Goal: Task Accomplishment & Management: Manage account settings

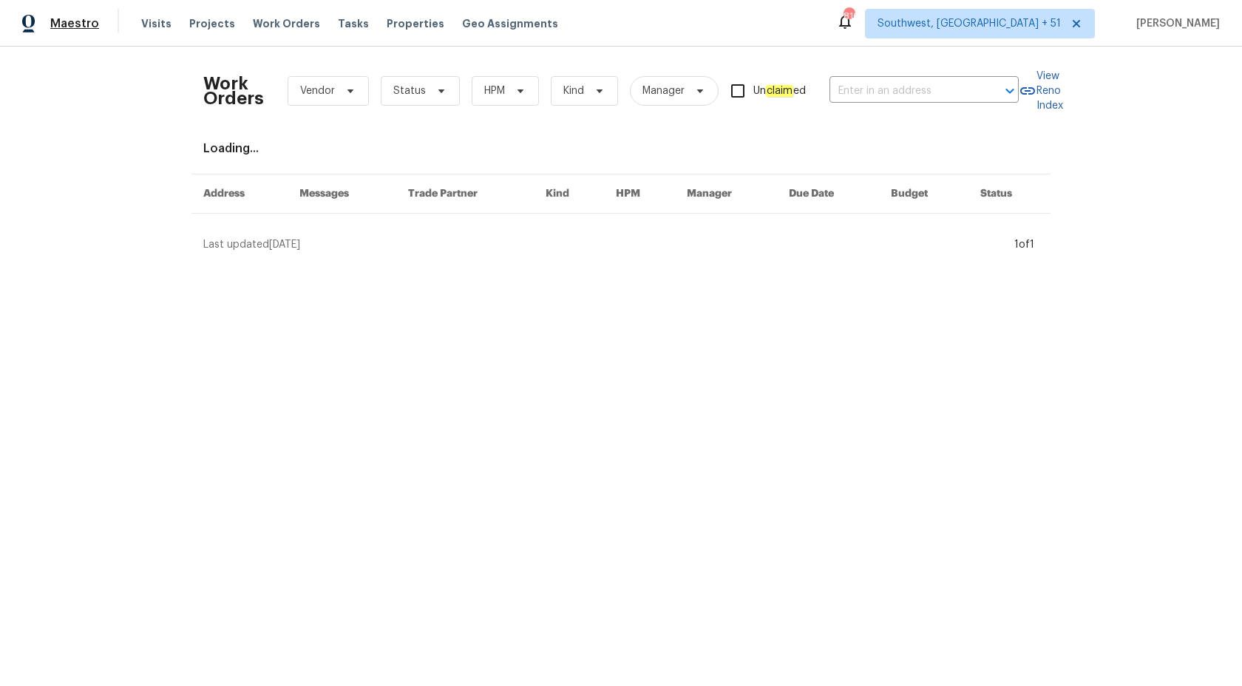
click at [89, 21] on span "Maestro" at bounding box center [74, 23] width 49 height 15
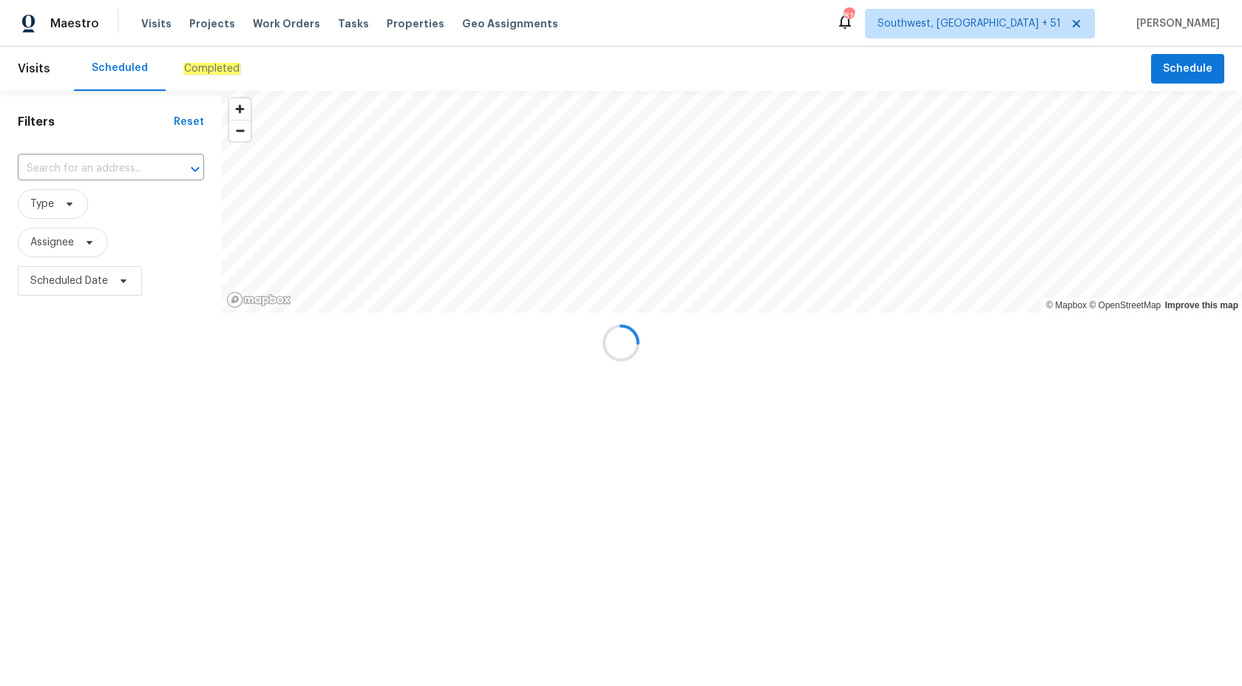
click at [194, 68] on div at bounding box center [621, 343] width 1242 height 686
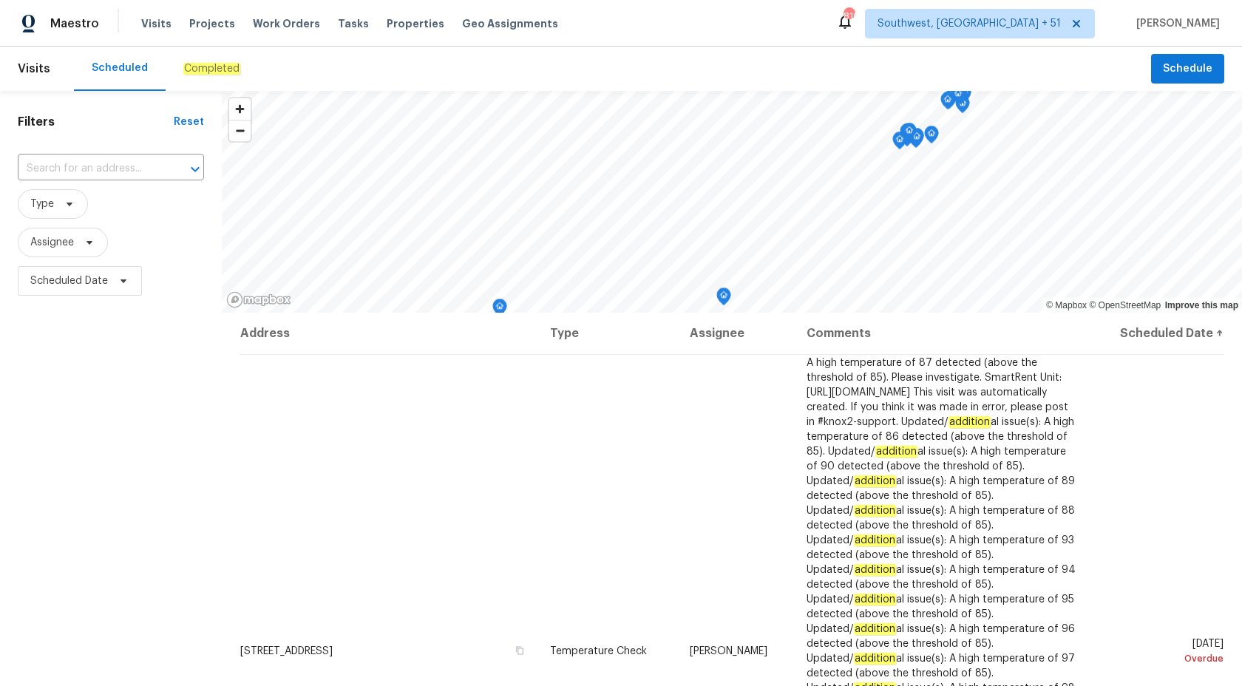
click at [194, 76] on div "Completed" at bounding box center [212, 69] width 92 height 44
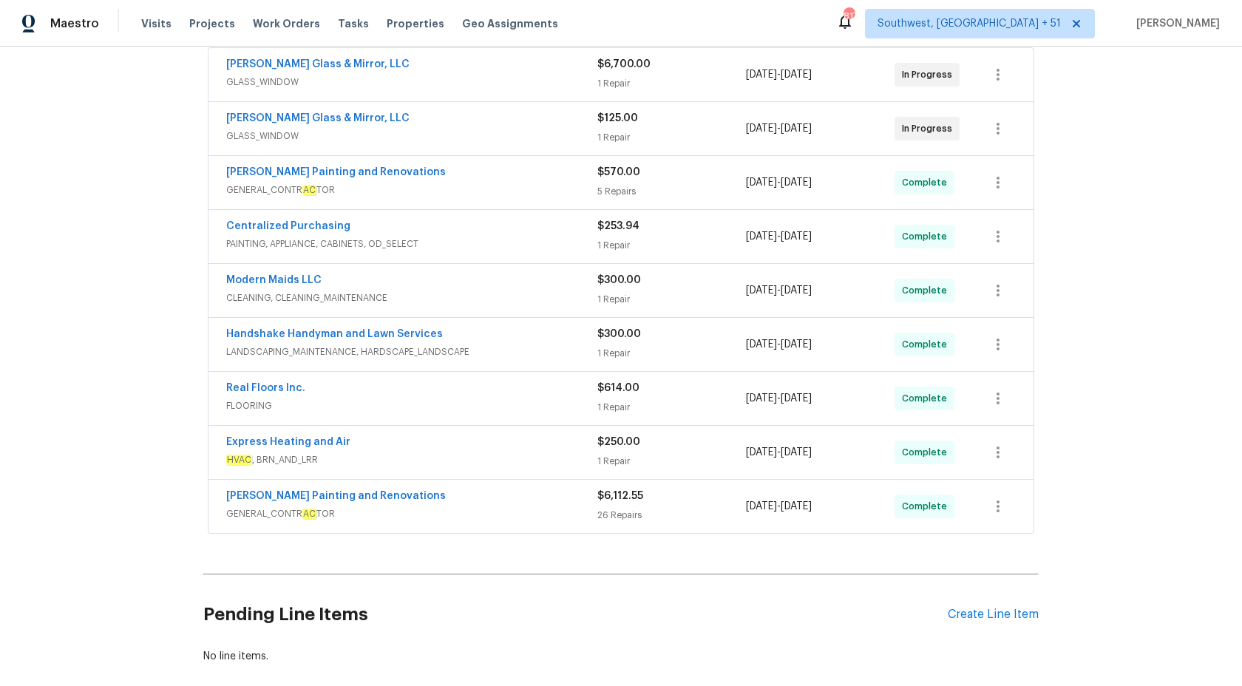
scroll to position [282, 0]
click at [572, 177] on div "Hildebrandt Painting and Renovations" at bounding box center [411, 175] width 371 height 18
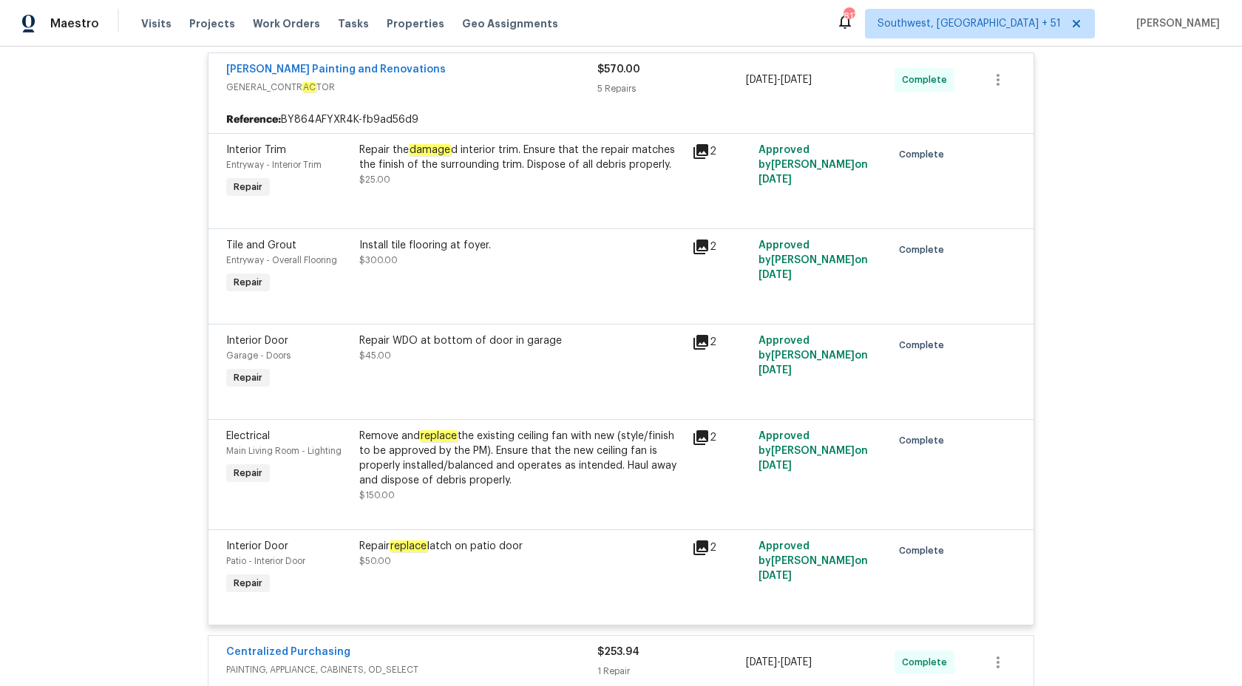
scroll to position [160, 0]
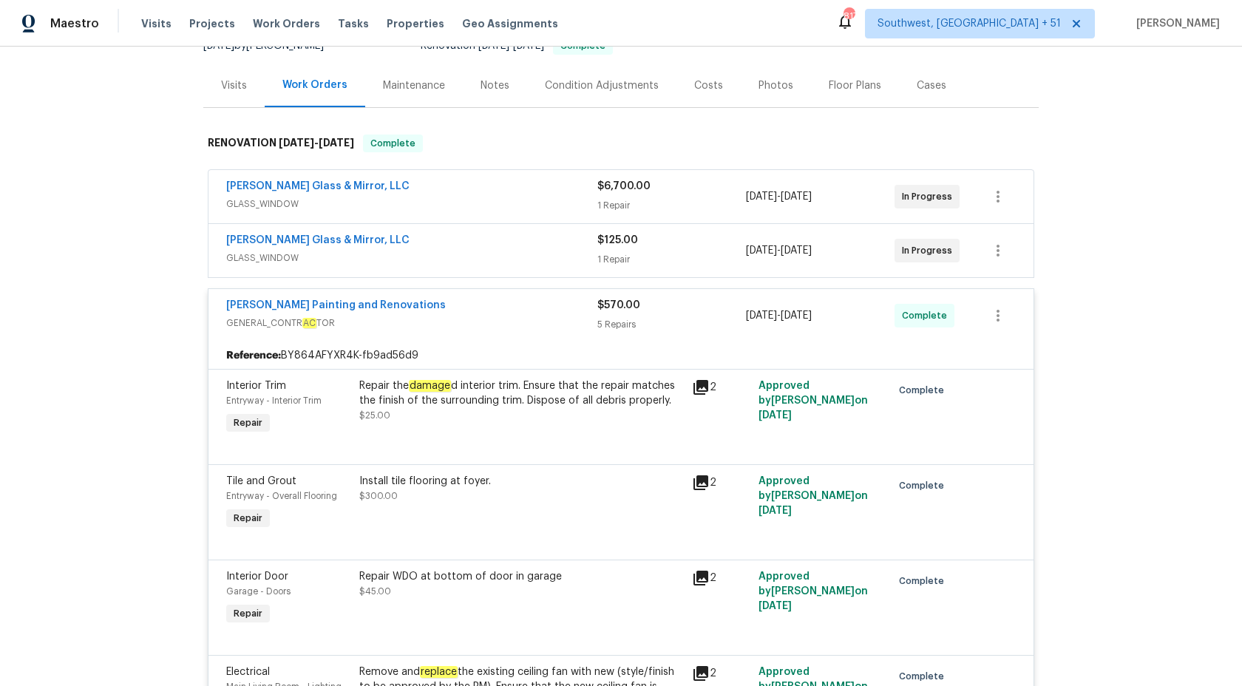
click at [606, 342] on div "Reference: BY864AFYXR4K-fb9ad56d9" at bounding box center [621, 355] width 825 height 27
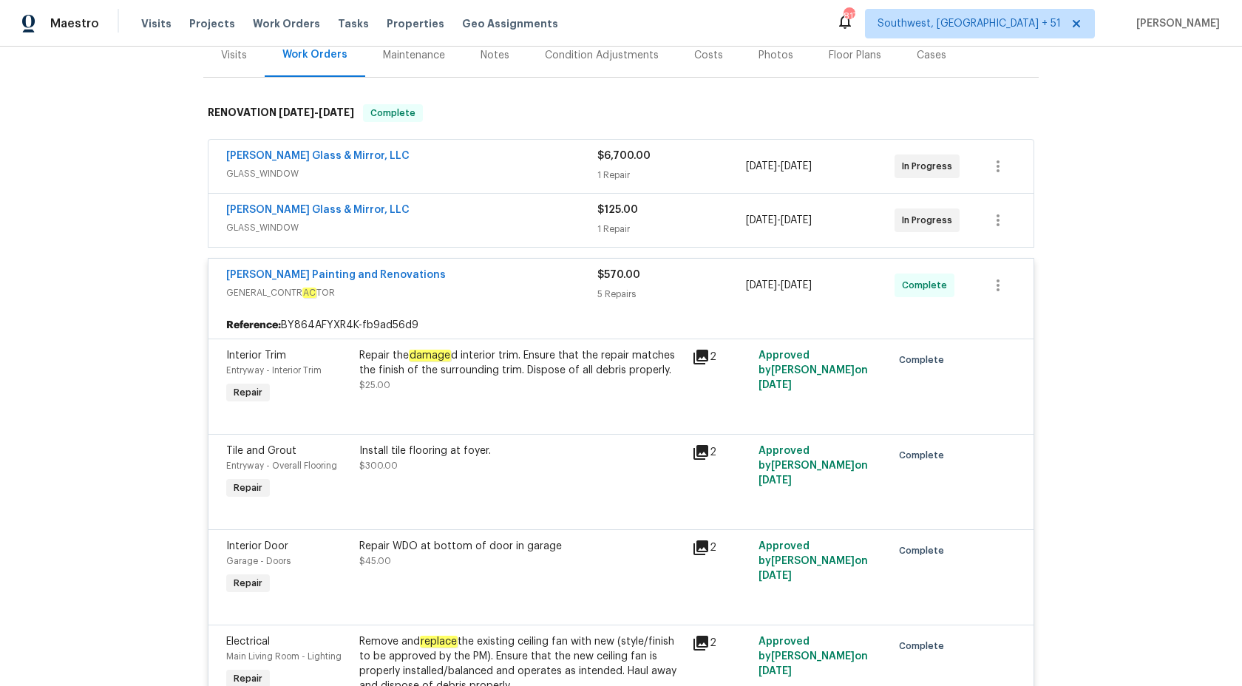
click at [608, 308] on div "Hildebrandt Painting and Renovations GENERAL_CONTR AC TOR $570.00 5 Repairs 8/2…" at bounding box center [621, 285] width 825 height 53
click at [608, 284] on div "$570.00 5 Repairs" at bounding box center [671, 285] width 149 height 35
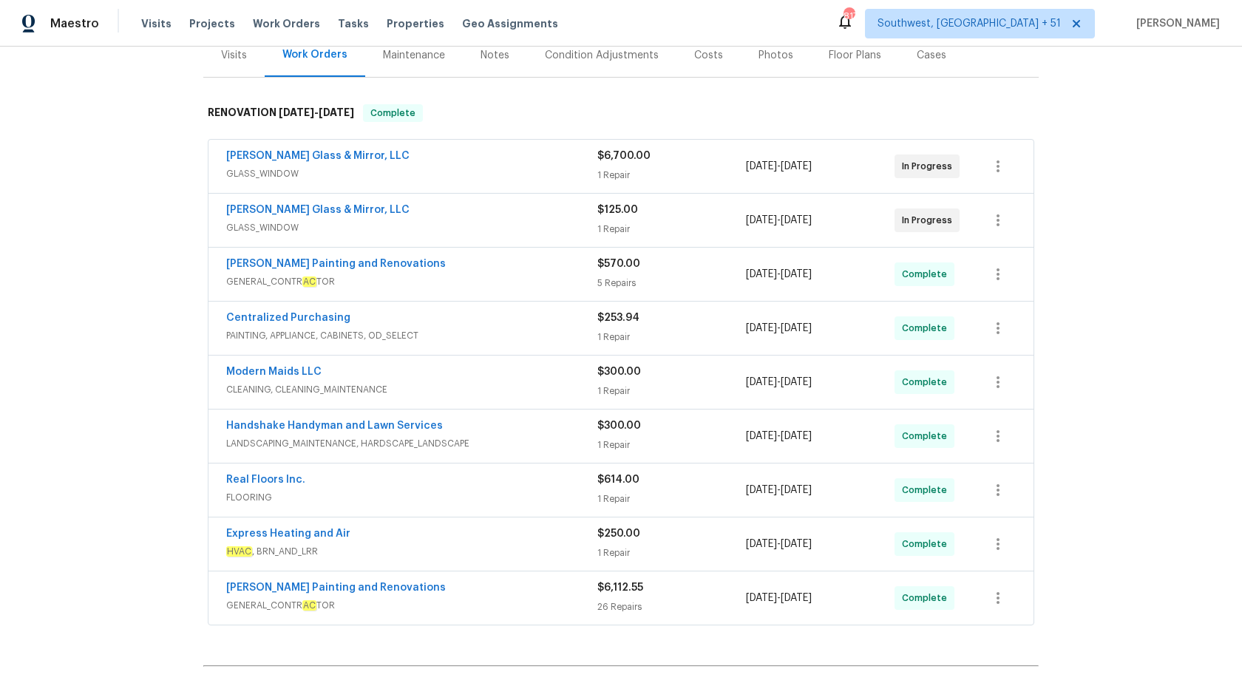
scroll to position [247, 0]
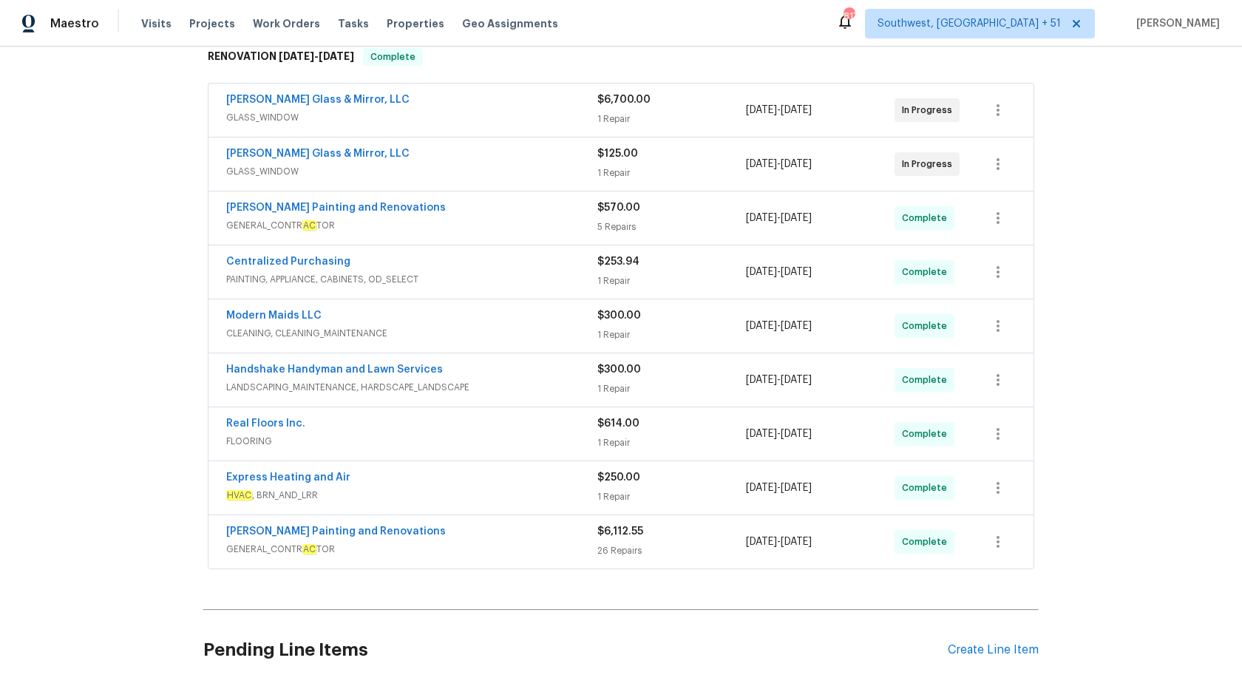
click at [608, 284] on div "1 Repair" at bounding box center [671, 281] width 149 height 15
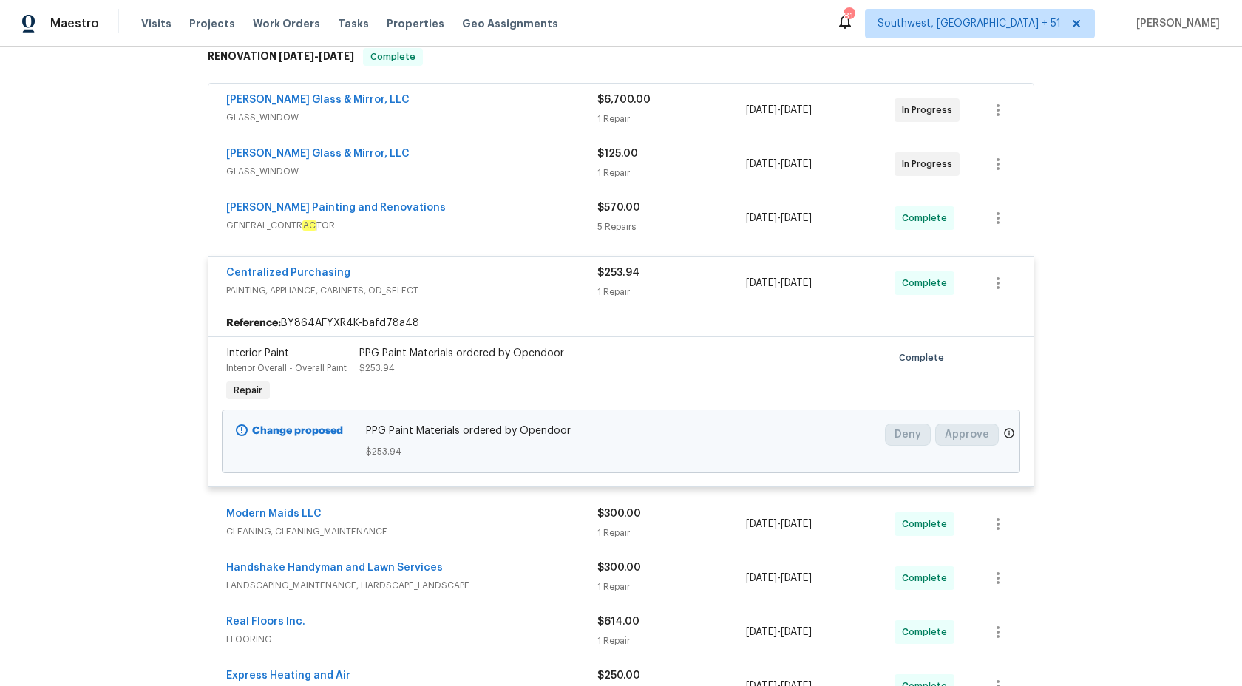
click at [608, 283] on div "$253.94 1 Repair" at bounding box center [671, 282] width 149 height 35
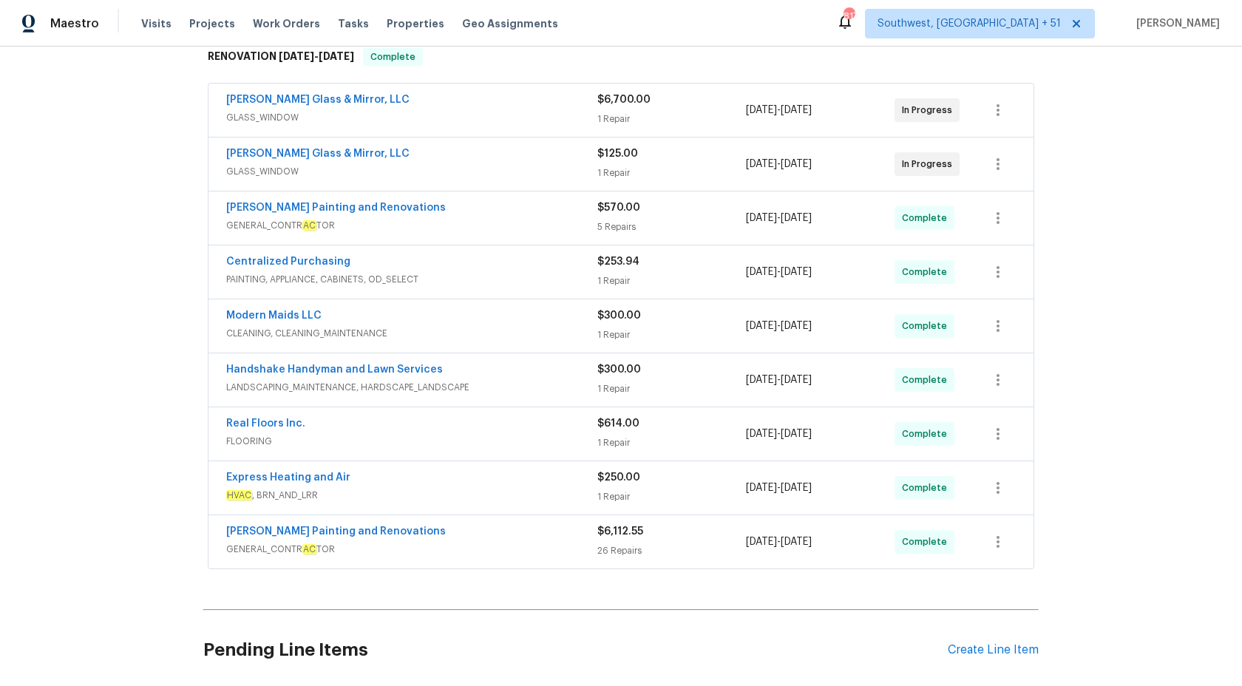
click at [595, 331] on span "CLEANING, CLEANING_MAINTENANCE" at bounding box center [411, 333] width 371 height 15
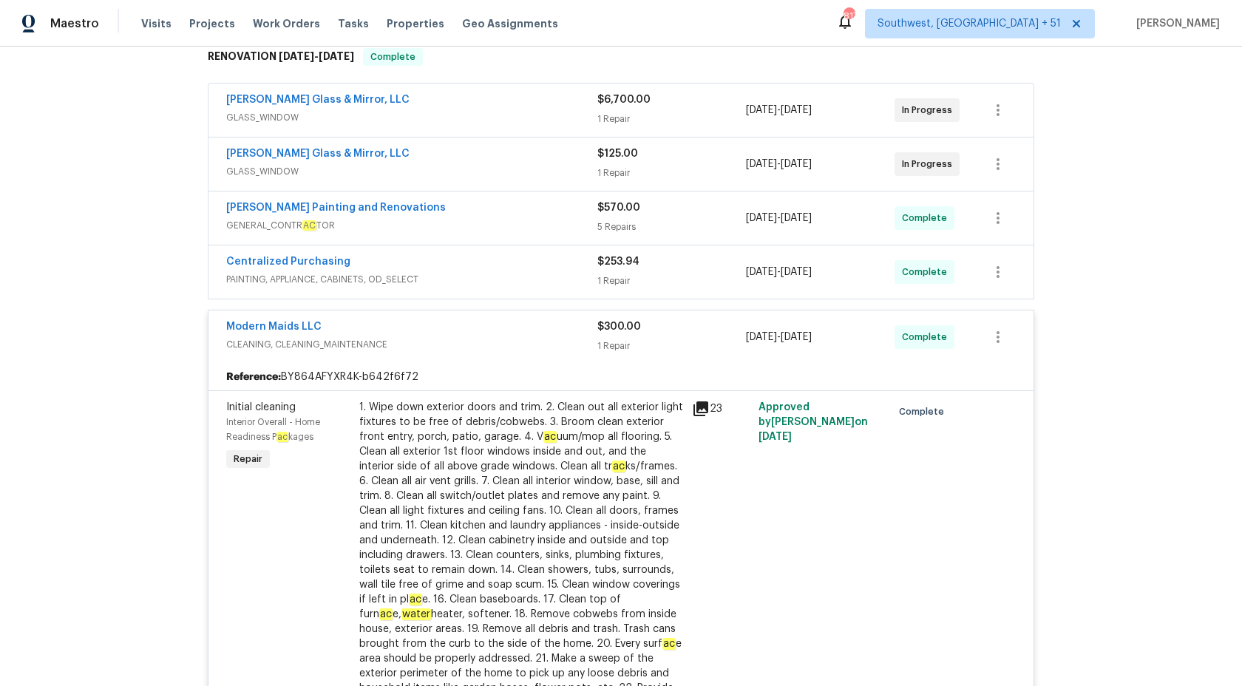
click at [595, 331] on div "Modern Maids LLC" at bounding box center [411, 328] width 371 height 18
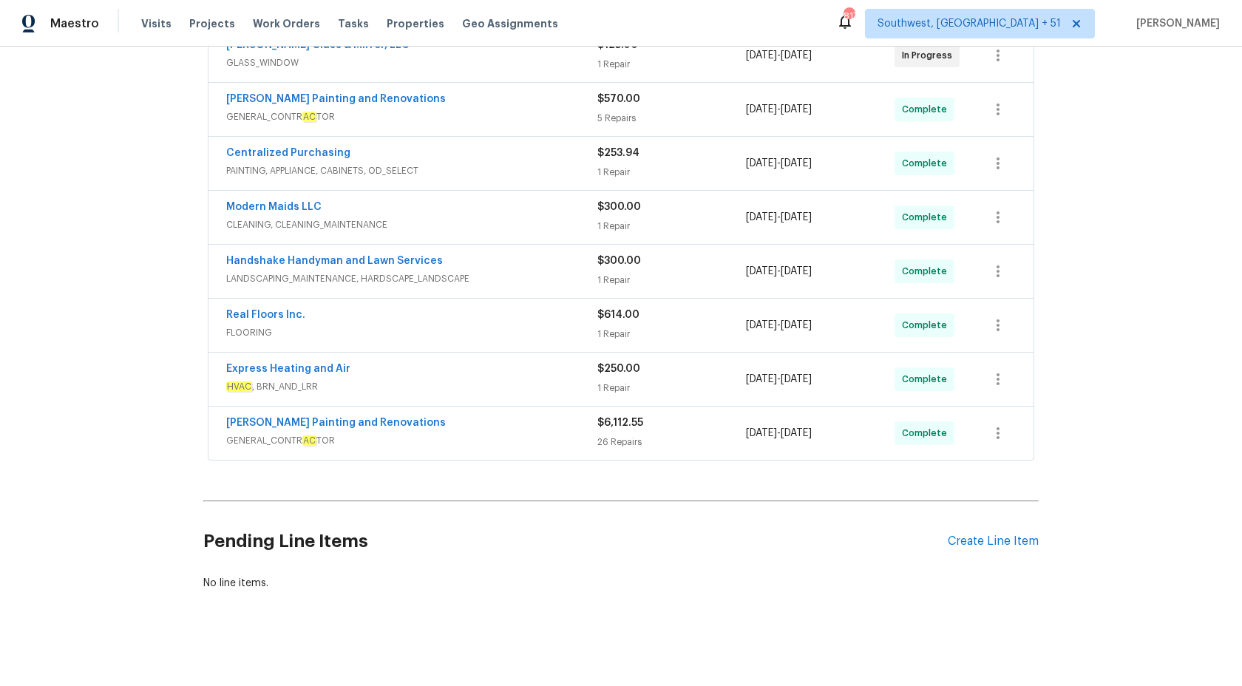
scroll to position [361, 0]
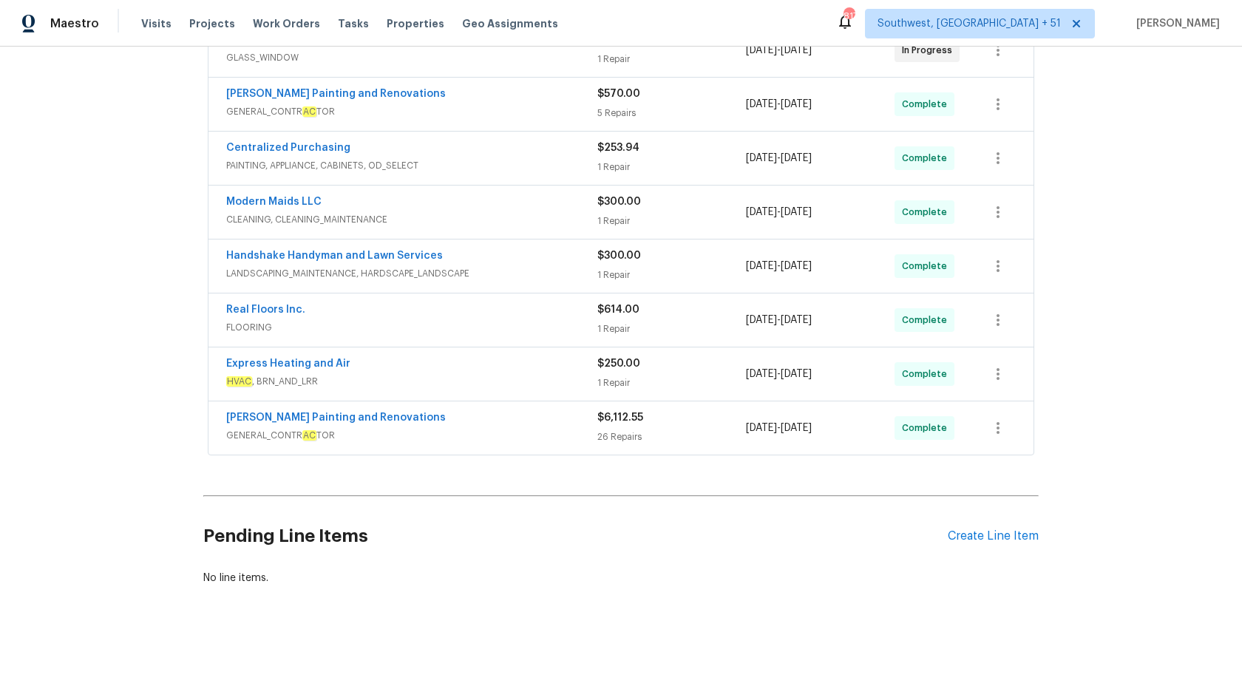
click at [589, 274] on span "LANDSCAPING_MAINTENANCE, HARDSCAPE_LANDSCAPE" at bounding box center [411, 273] width 371 height 15
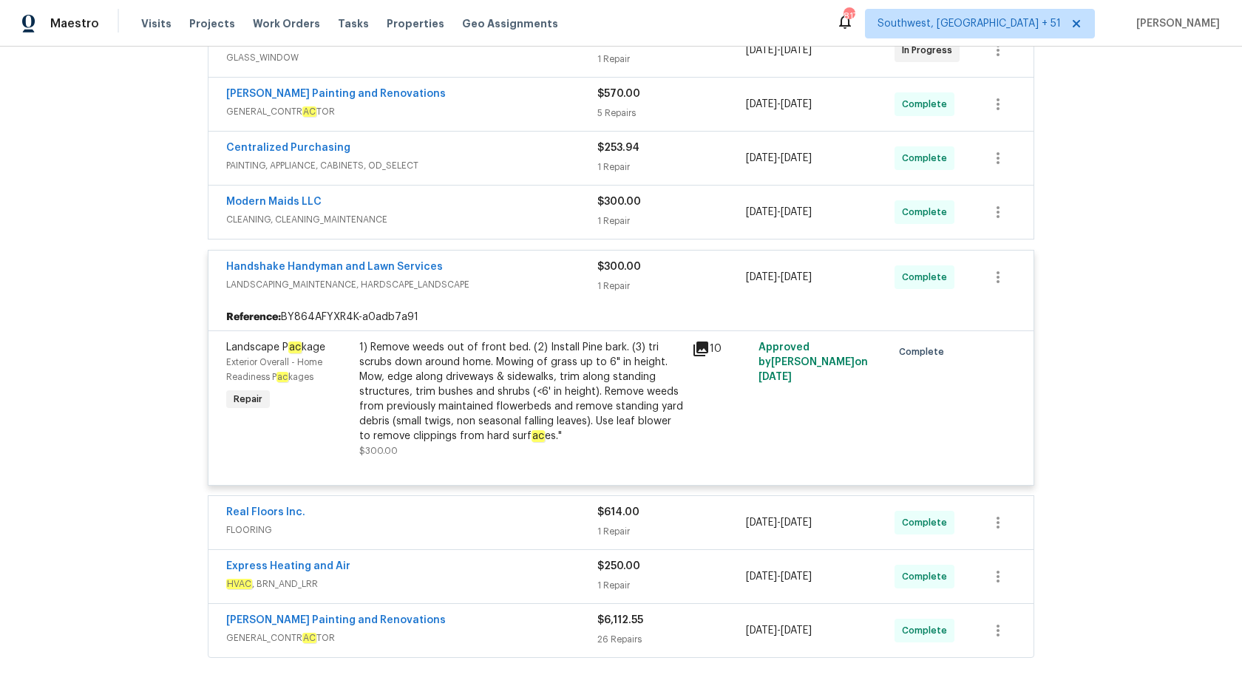
click at [593, 282] on span "LANDSCAPING_MAINTENANCE, HARDSCAPE_LANDSCAPE" at bounding box center [411, 284] width 371 height 15
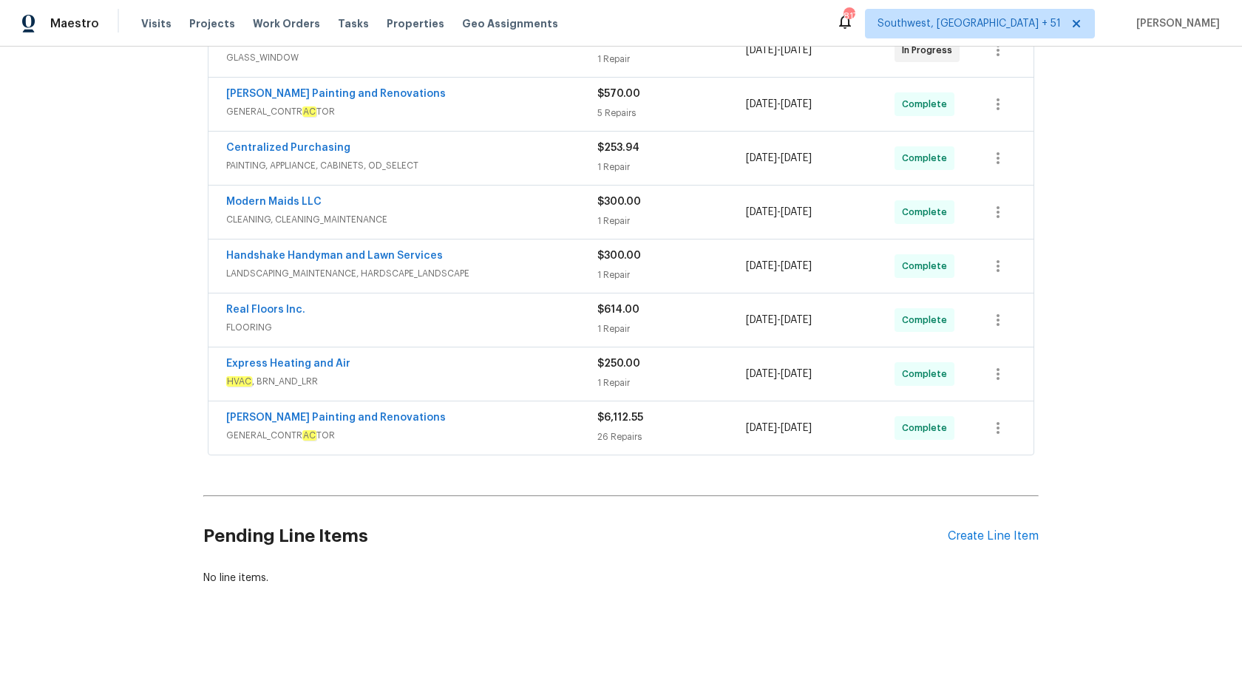
click at [586, 325] on span "FLOORING" at bounding box center [411, 327] width 371 height 15
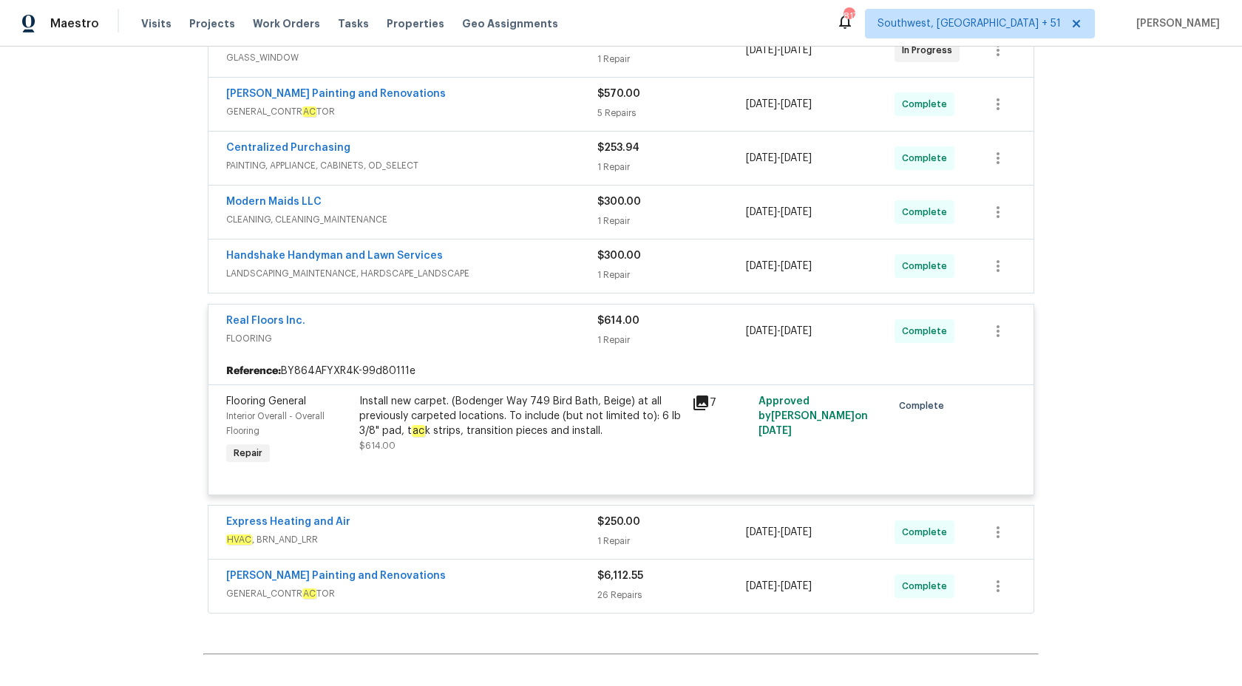
scroll to position [324, 0]
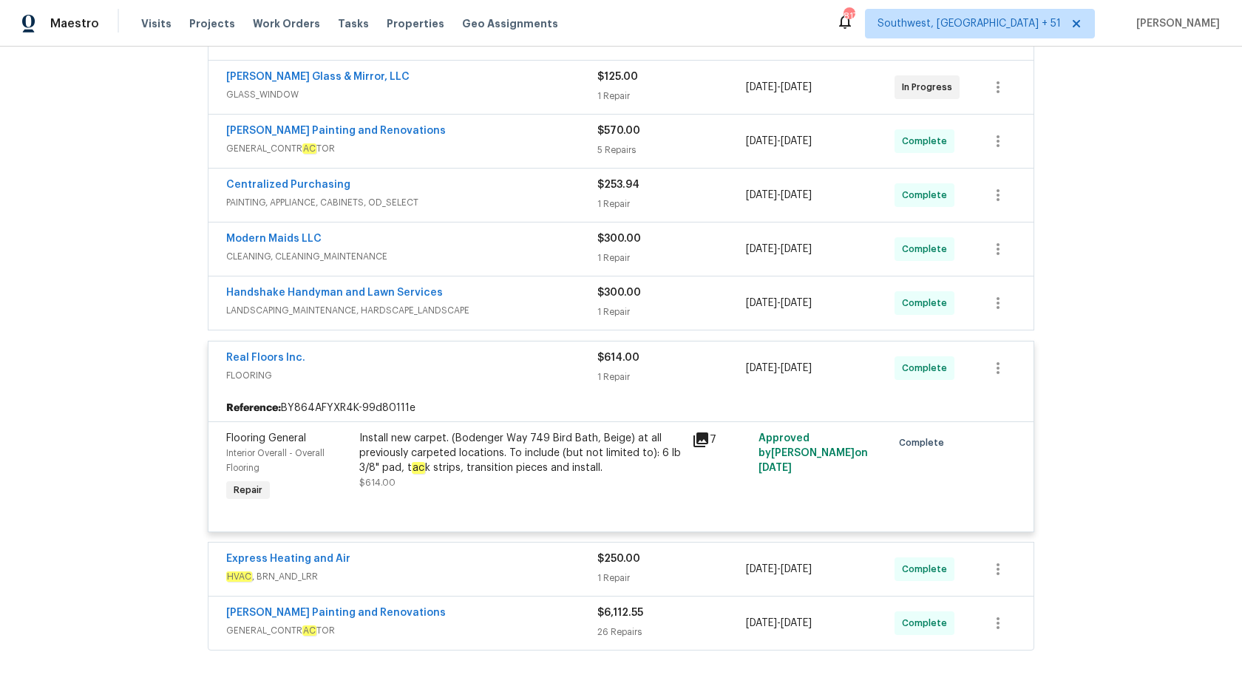
click at [615, 348] on div "Real Floors Inc. FLOORING $614.00 1 Repair 8/26/2025 - 8/26/2025 Complete" at bounding box center [621, 368] width 825 height 53
click at [614, 359] on span "$614.00" at bounding box center [618, 358] width 42 height 10
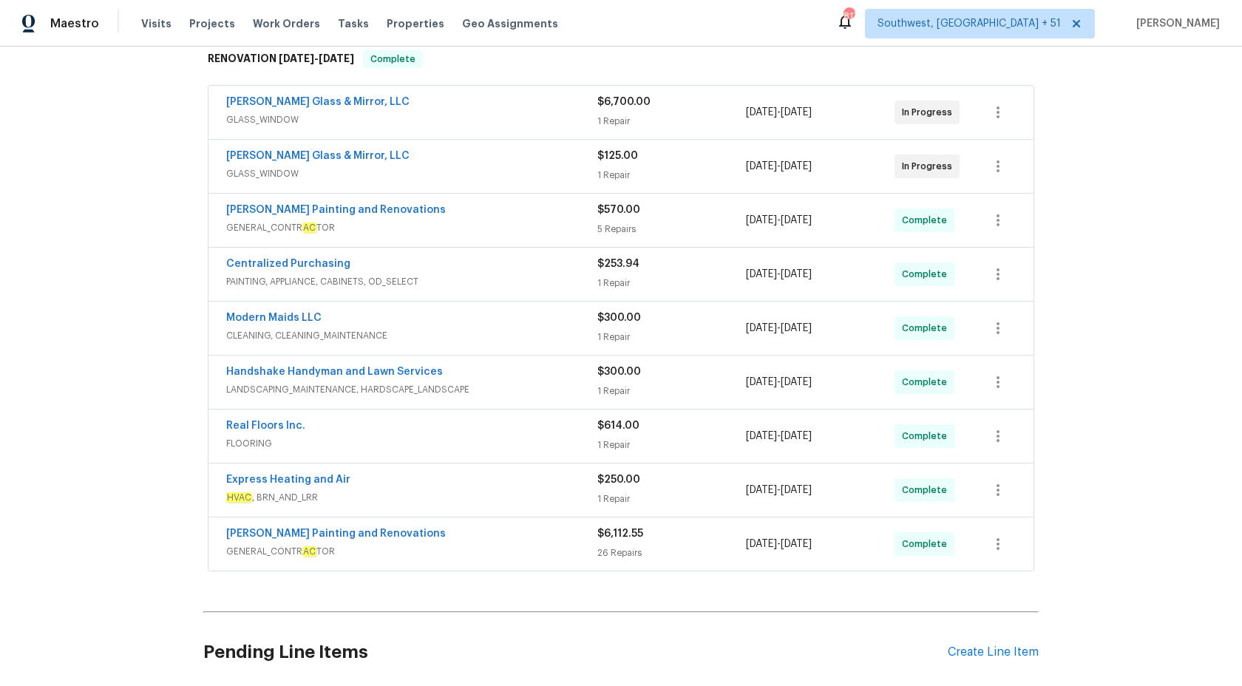
scroll to position [361, 0]
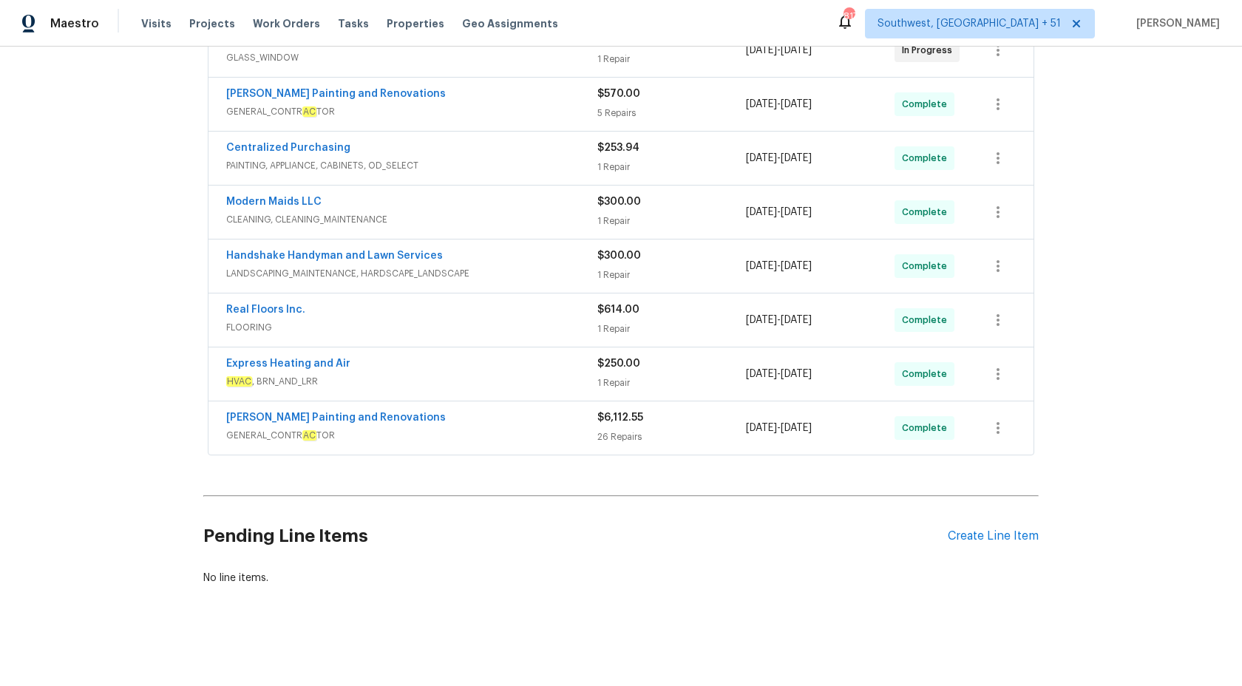
click at [544, 426] on div "Hildebrandt Painting and Renovations" at bounding box center [411, 419] width 371 height 18
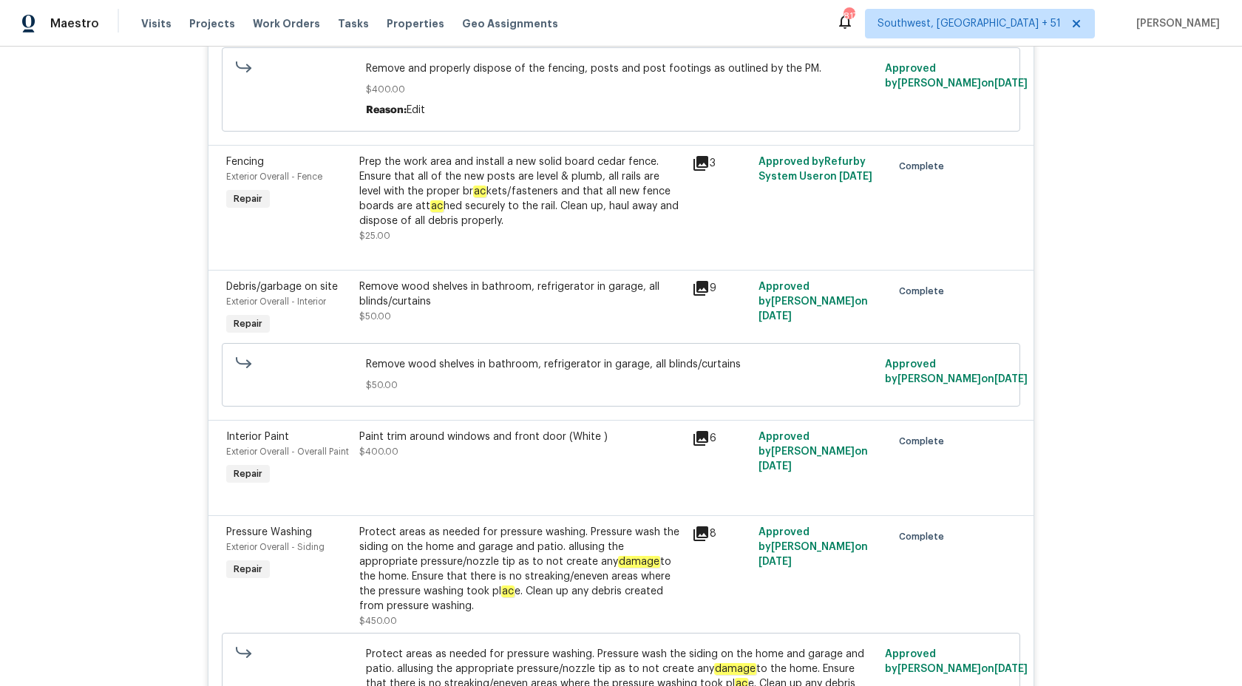
scroll to position [1390, 0]
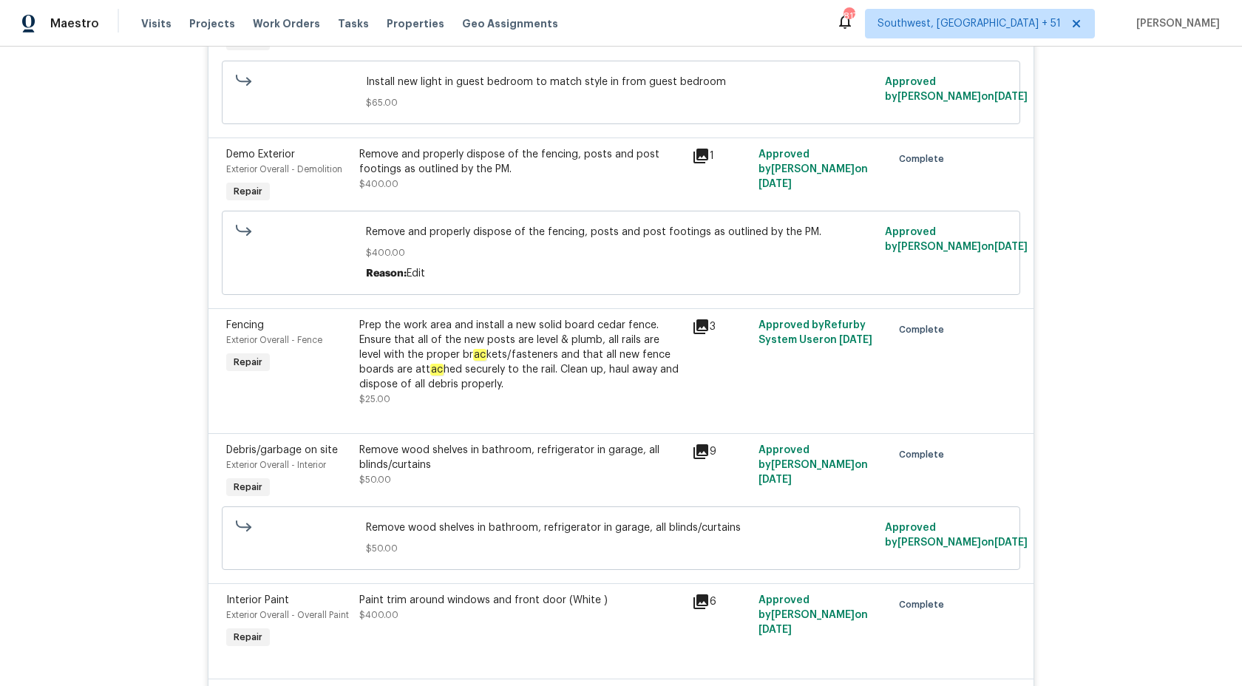
click at [544, 424] on div at bounding box center [621, 416] width 790 height 18
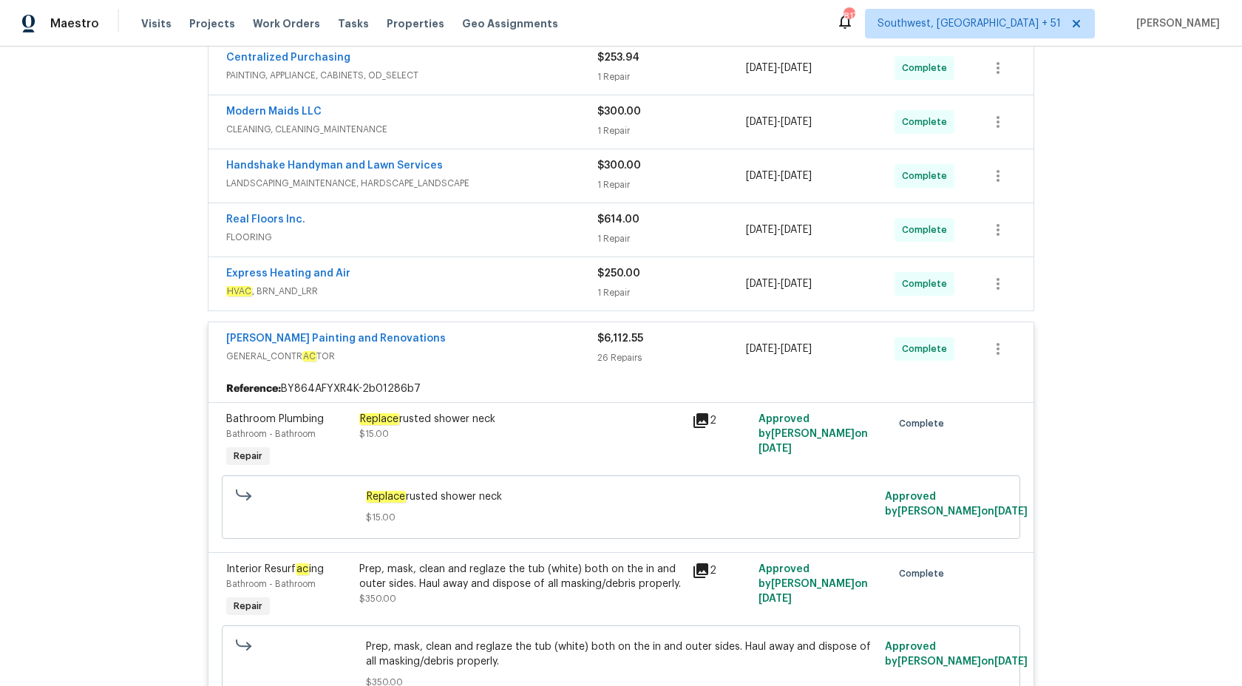
click at [642, 349] on div "$6,112.55 26 Repairs" at bounding box center [671, 348] width 149 height 35
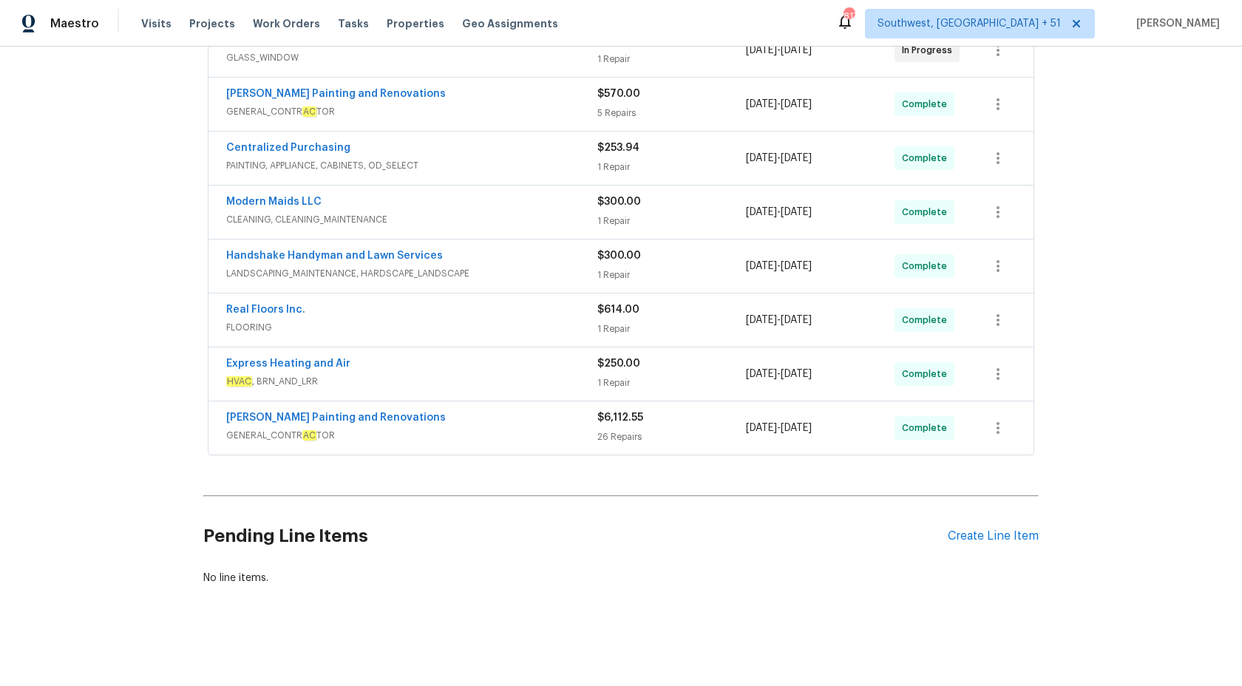
click at [588, 356] on div "Express Heating and Air" at bounding box center [411, 365] width 371 height 18
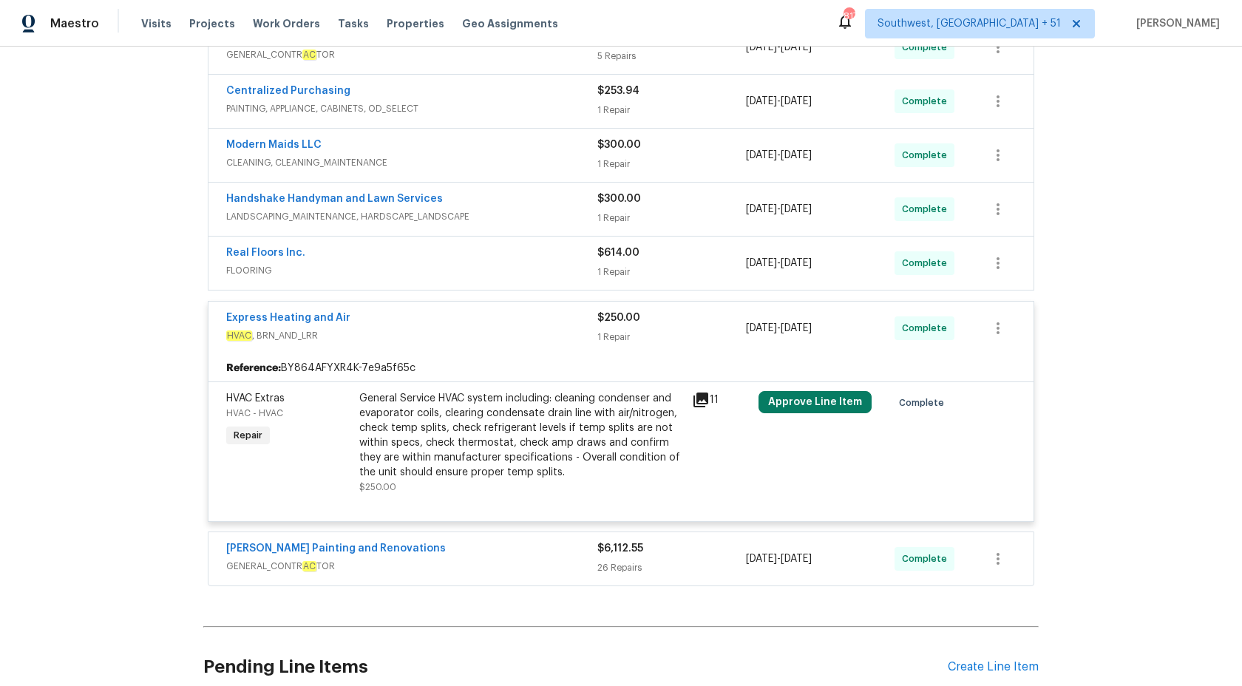
scroll to position [451, 0]
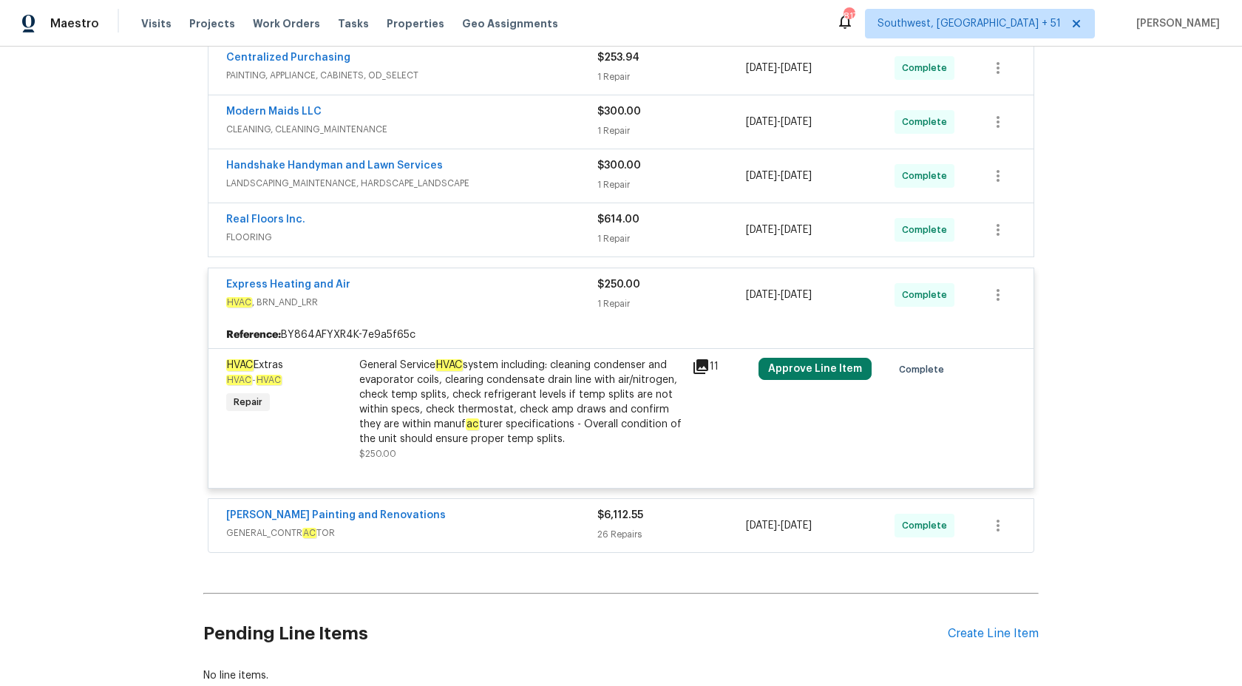
click at [619, 288] on span "$250.00" at bounding box center [618, 285] width 43 height 10
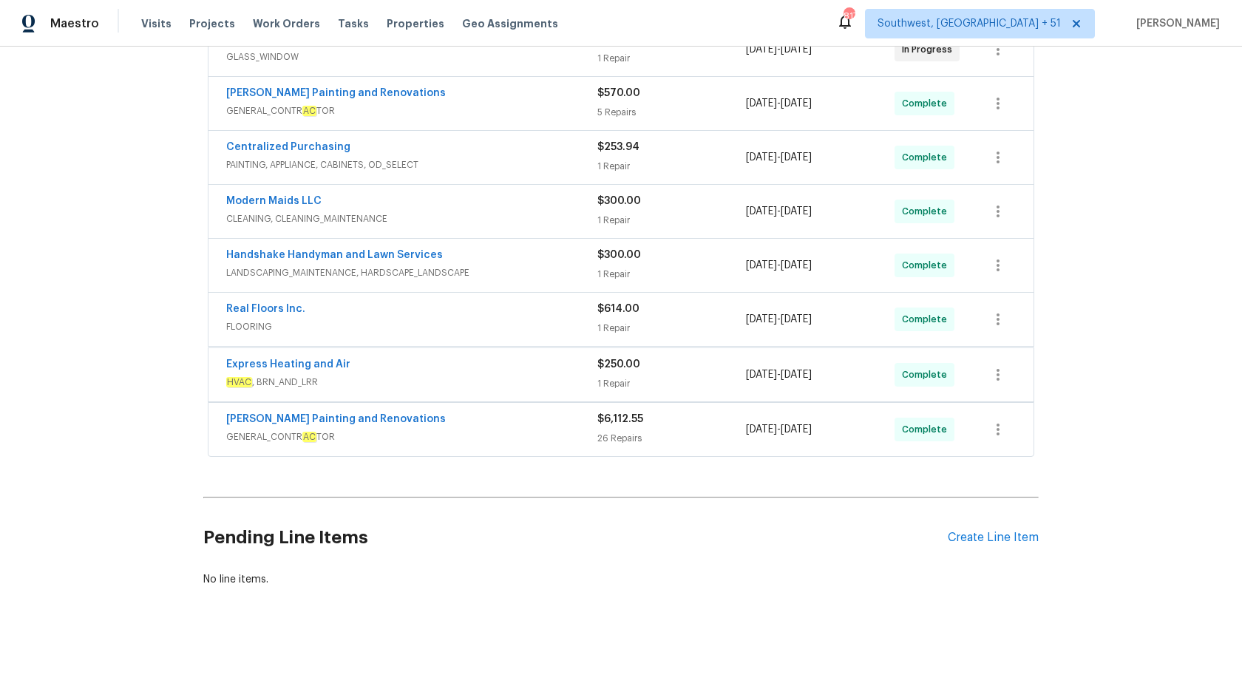
scroll to position [361, 0]
click at [606, 279] on div "1 Repair" at bounding box center [671, 275] width 149 height 15
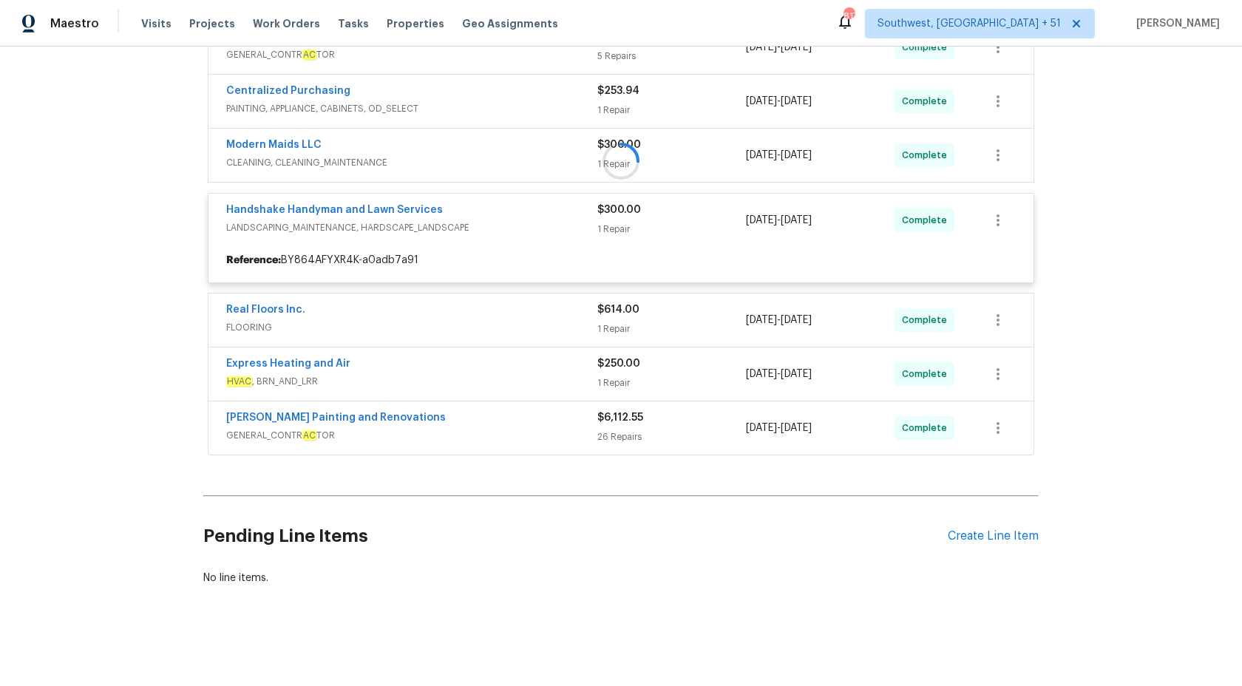
scroll to position [451, 0]
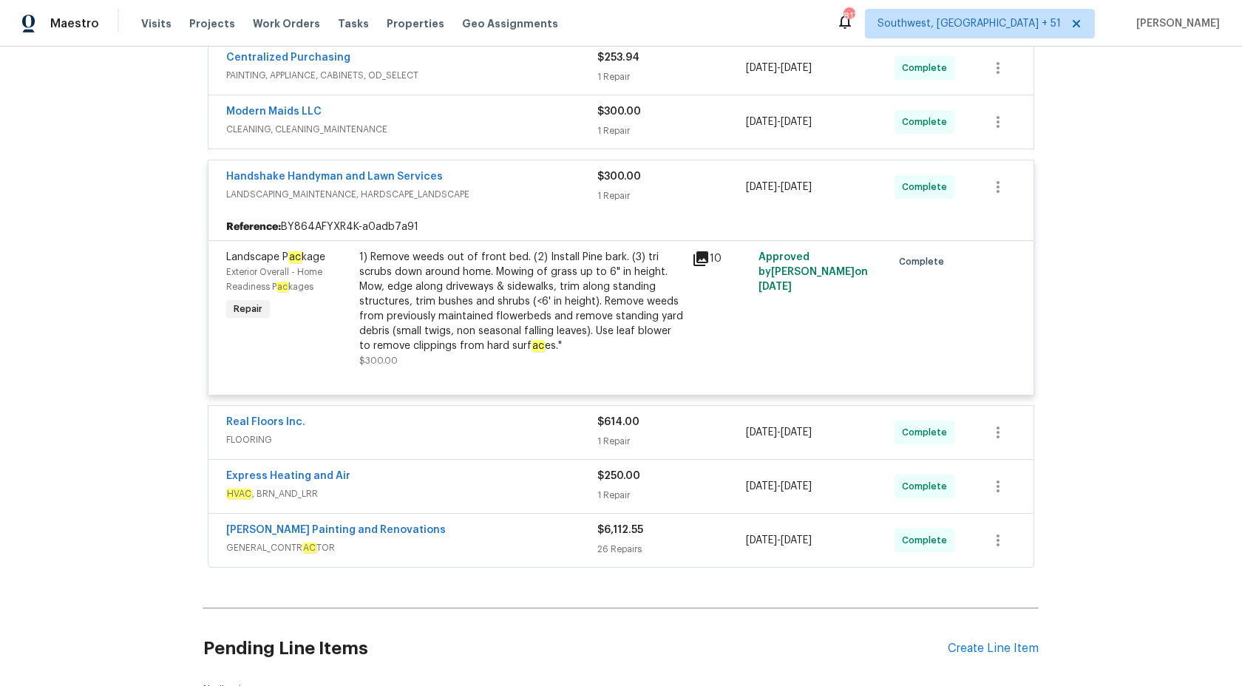
click at [622, 176] on span "$300.00" at bounding box center [619, 177] width 44 height 10
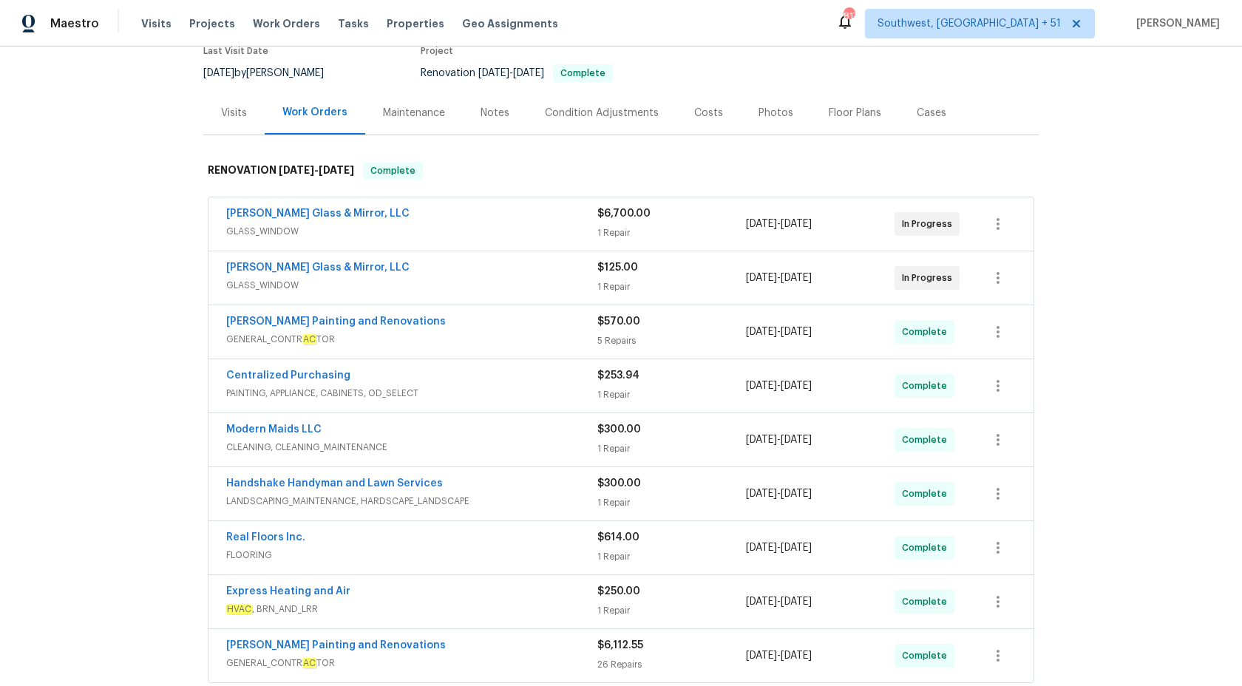
scroll to position [131, 0]
click at [67, 29] on span "Maestro" at bounding box center [74, 23] width 49 height 15
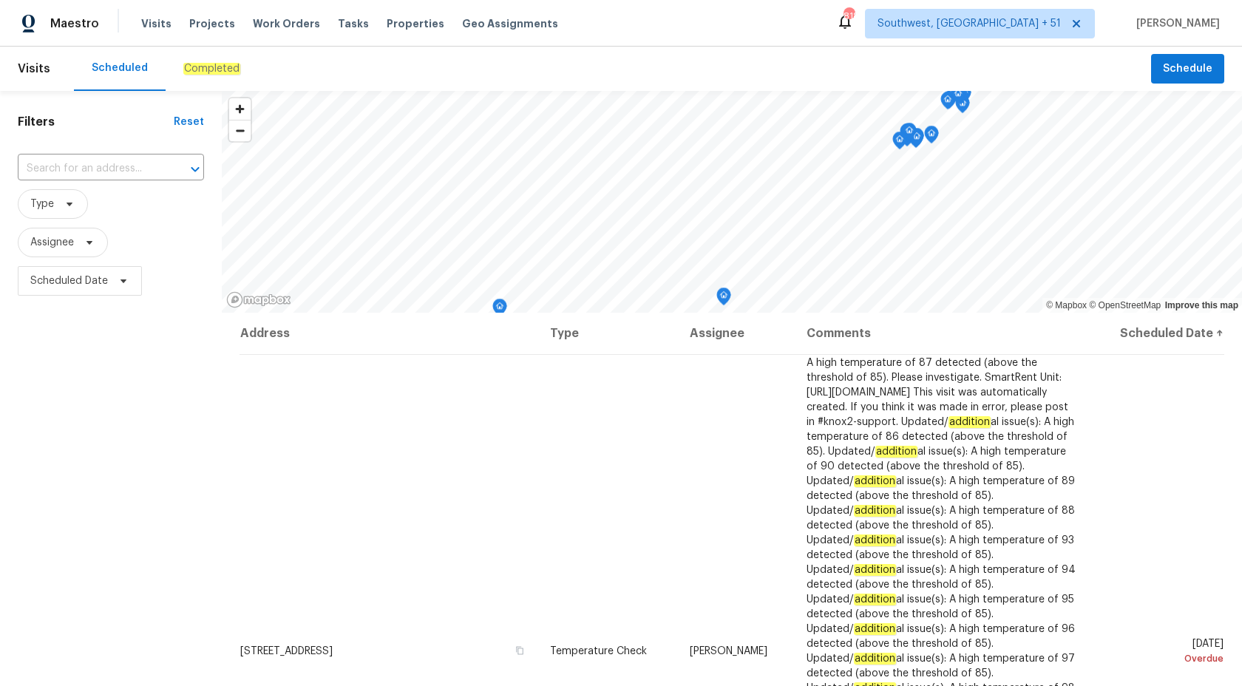
click at [189, 66] on em "Completed" at bounding box center [211, 69] width 57 height 12
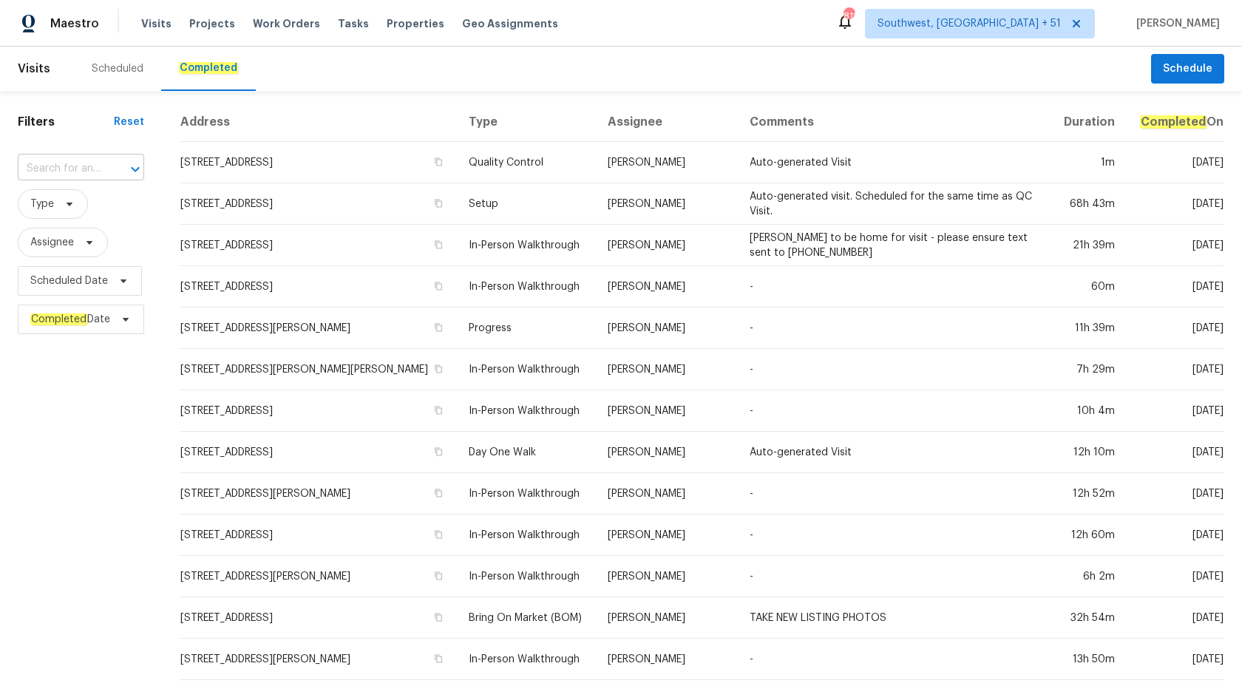
click at [106, 166] on div "​" at bounding box center [81, 169] width 126 height 23
paste input "201 Cedar Rock Trce, Athens, GA 30605"
type input "201 Cedar Rock Trce, Athens, GA 30605"
click at [73, 214] on li "201 Cedar Rock Trce, Athens, GA 30605" at bounding box center [81, 202] width 127 height 24
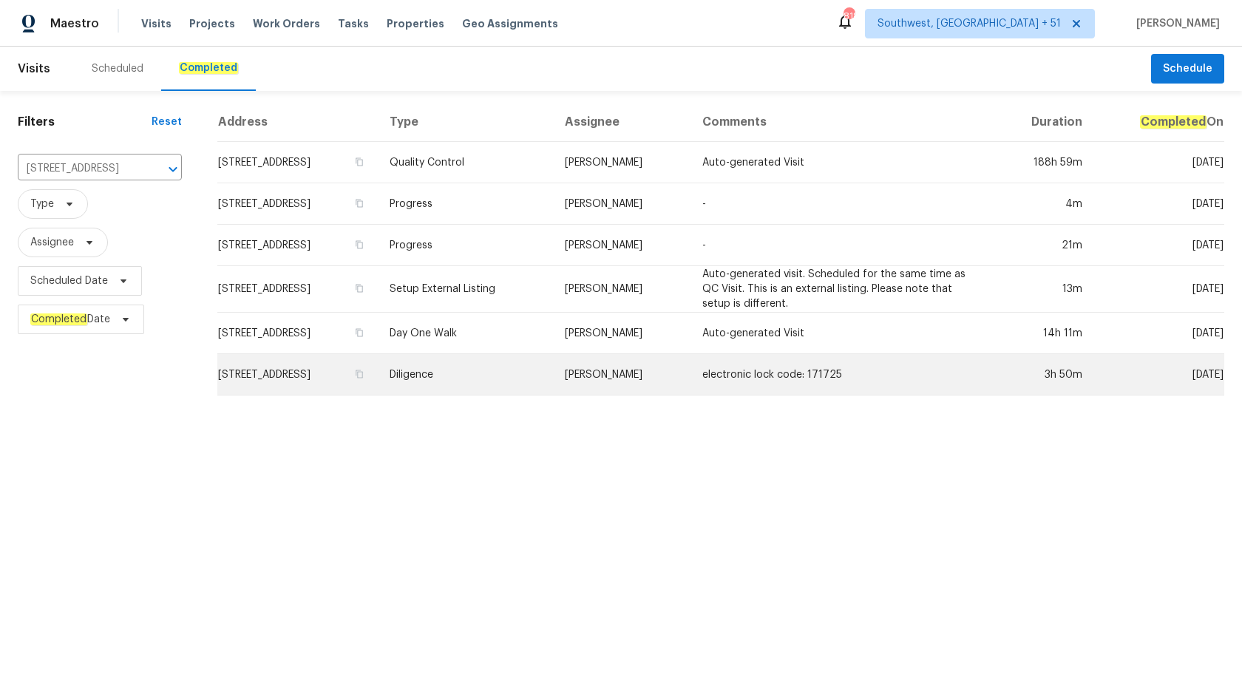
click at [734, 394] on td "electronic lock code: 171725" at bounding box center [842, 374] width 302 height 41
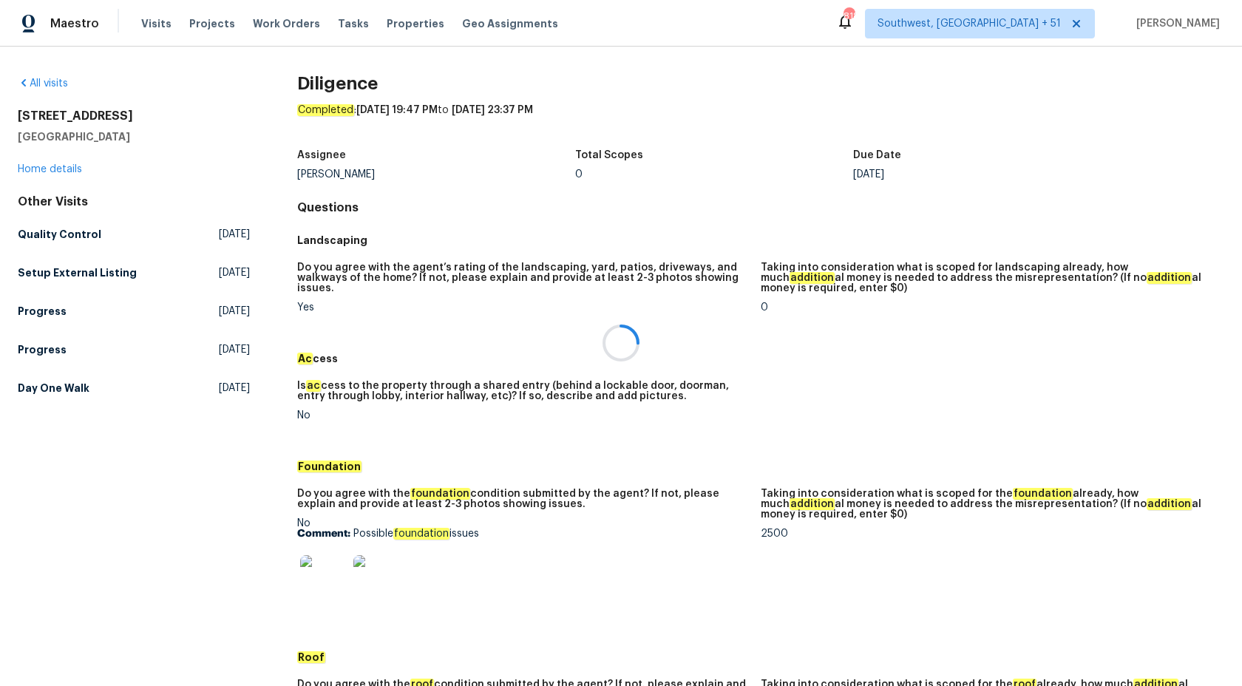
click at [48, 169] on div at bounding box center [621, 343] width 1242 height 686
click at [48, 169] on link "Home details" at bounding box center [50, 169] width 64 height 10
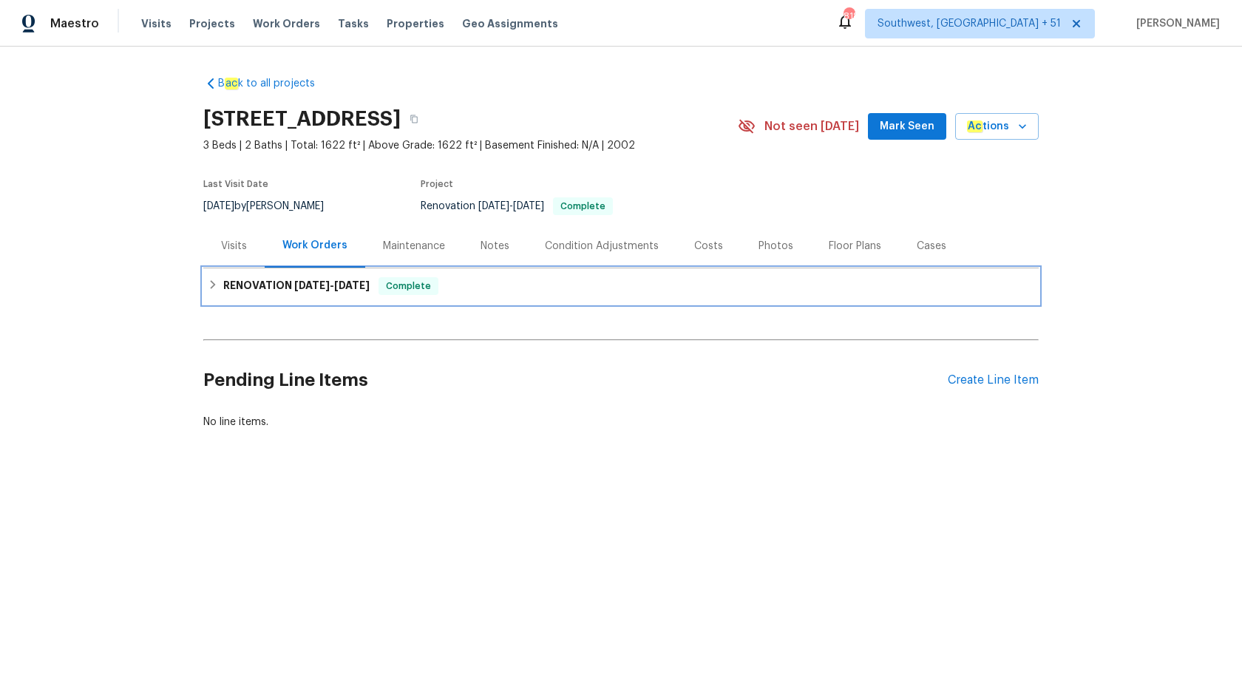
click at [279, 288] on h6 "RENOVATION 8/14/25 - 8/27/25" at bounding box center [296, 286] width 146 height 18
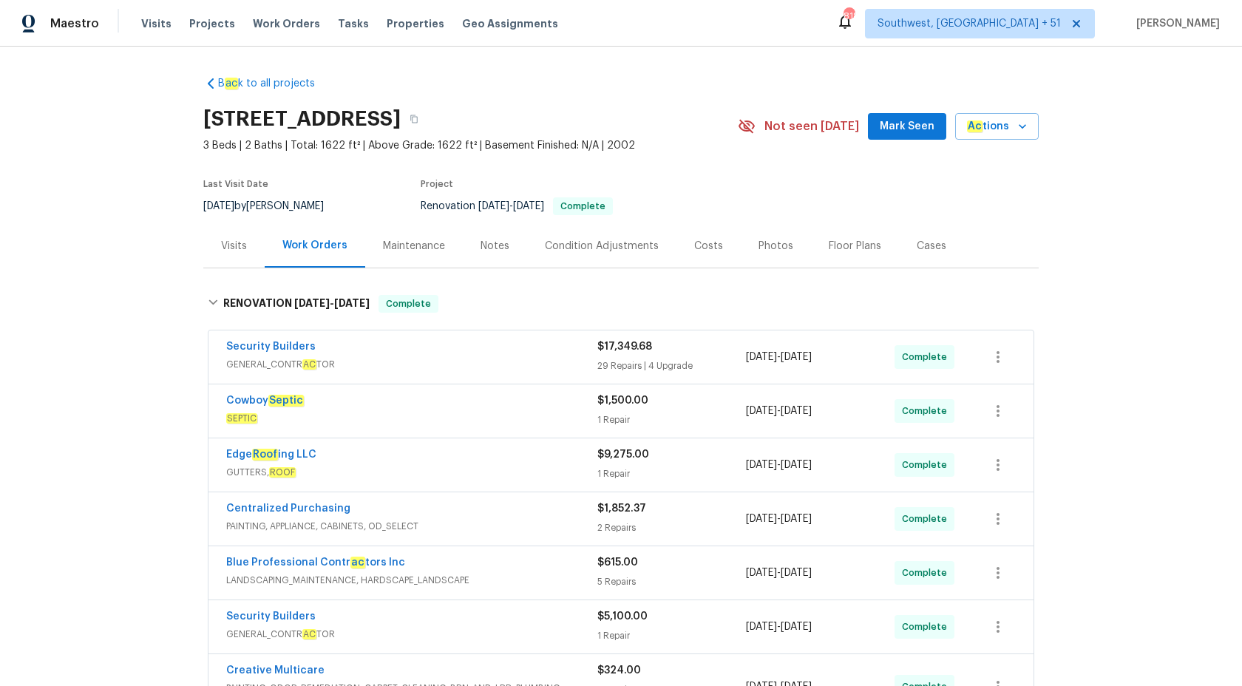
click at [226, 260] on div "Visits" at bounding box center [233, 246] width 61 height 44
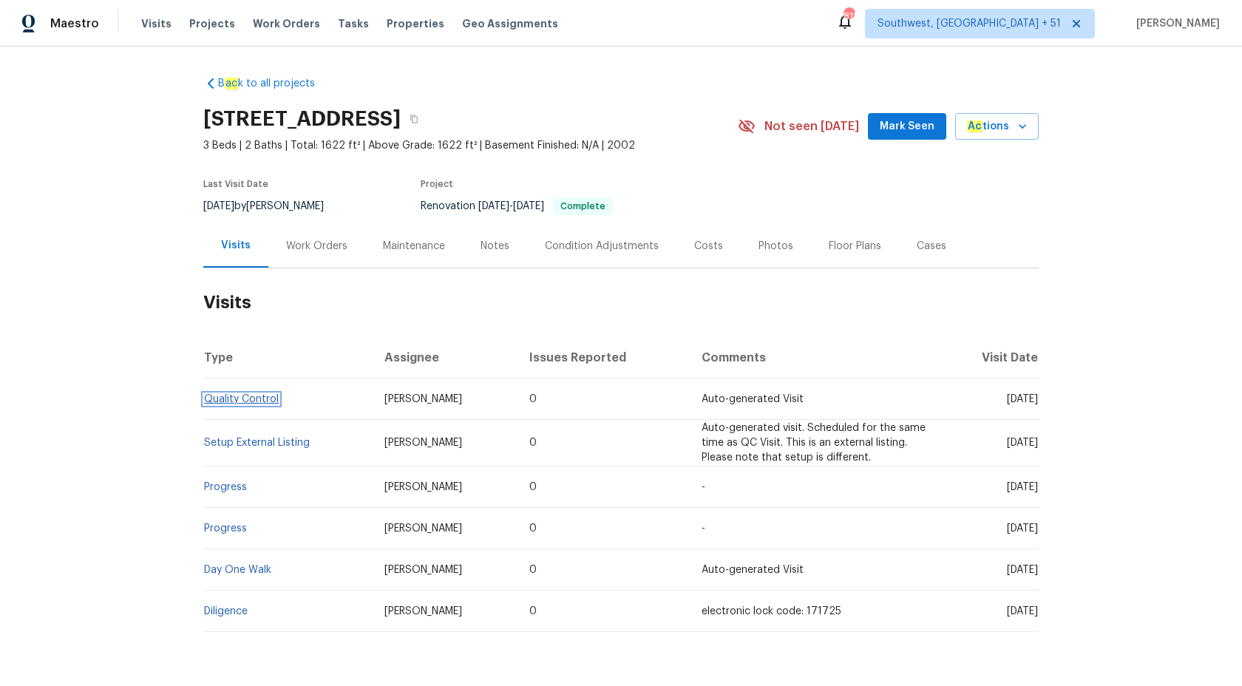
click at [234, 399] on link "Quality Control" at bounding box center [241, 399] width 75 height 10
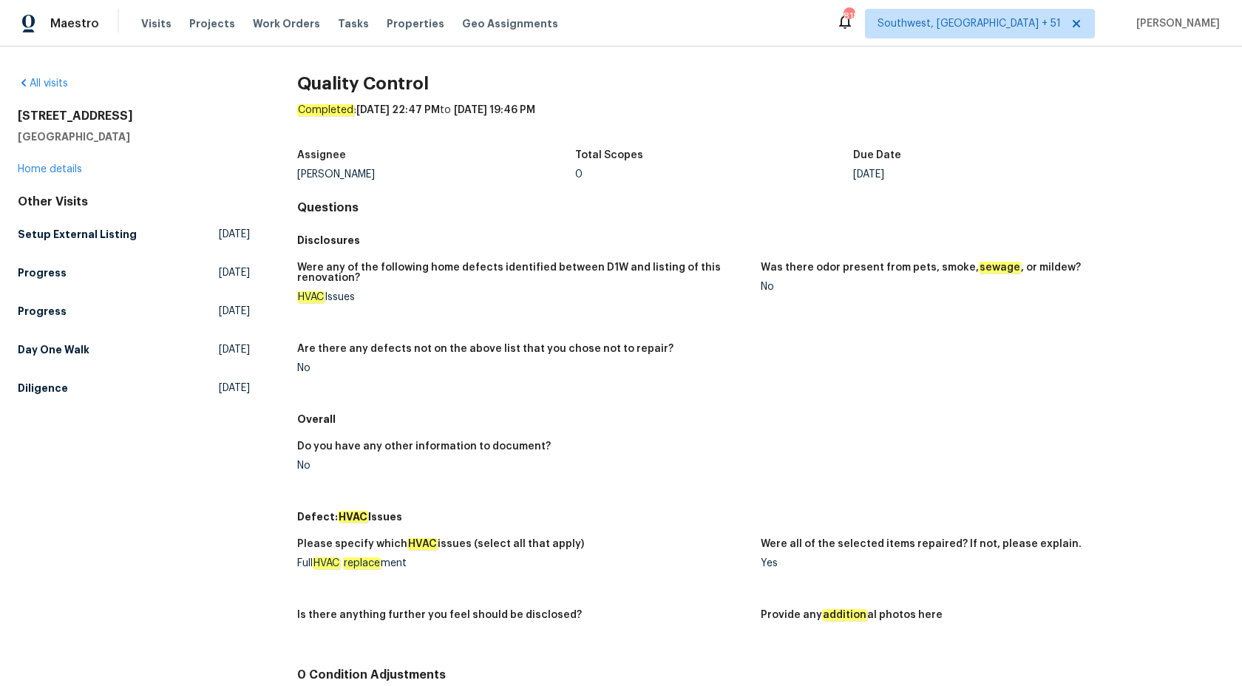
click at [633, 296] on div "HVAC Issues" at bounding box center [523, 297] width 452 height 10
click at [84, 227] on h5 "Setup External Listing" at bounding box center [77, 234] width 119 height 15
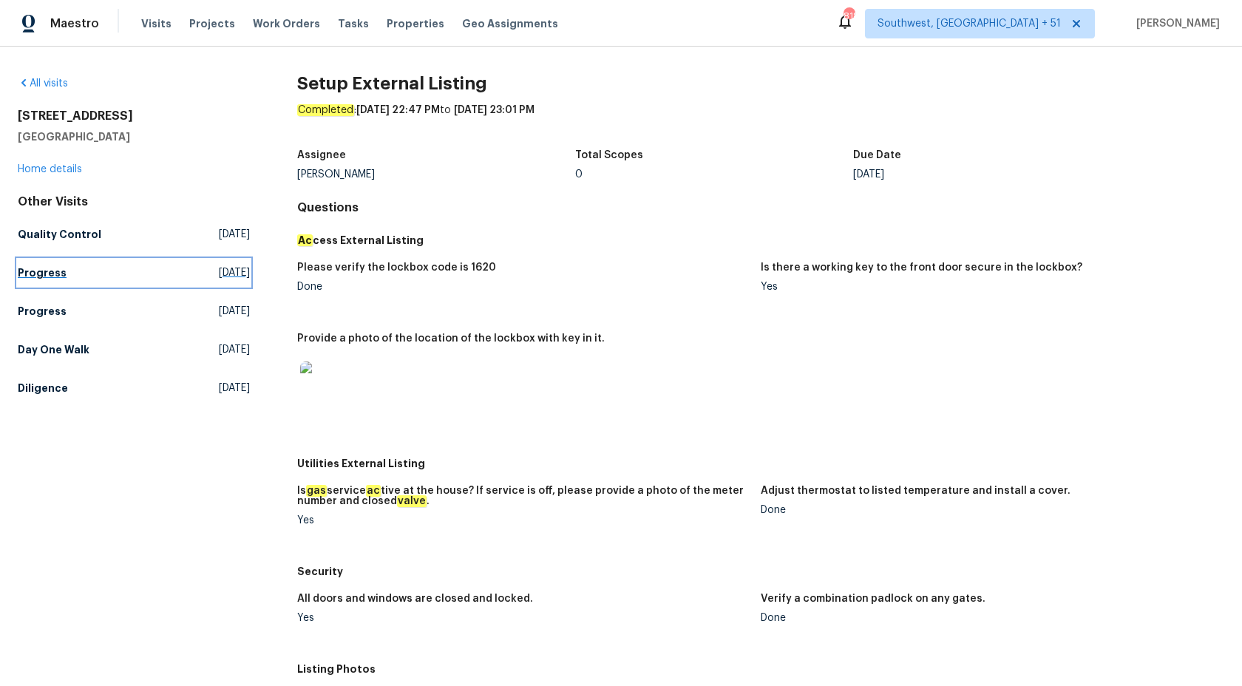
click at [41, 279] on h5 "Progress" at bounding box center [42, 272] width 49 height 15
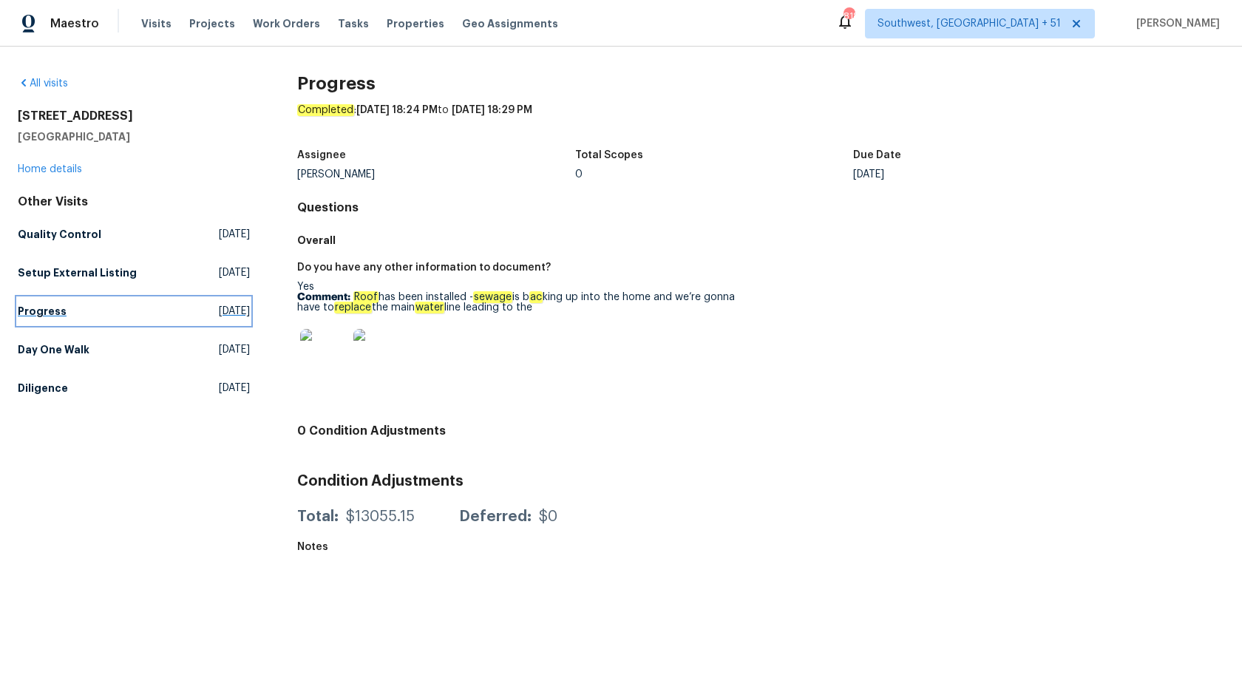
click at [34, 310] on h5 "Progress" at bounding box center [42, 311] width 49 height 15
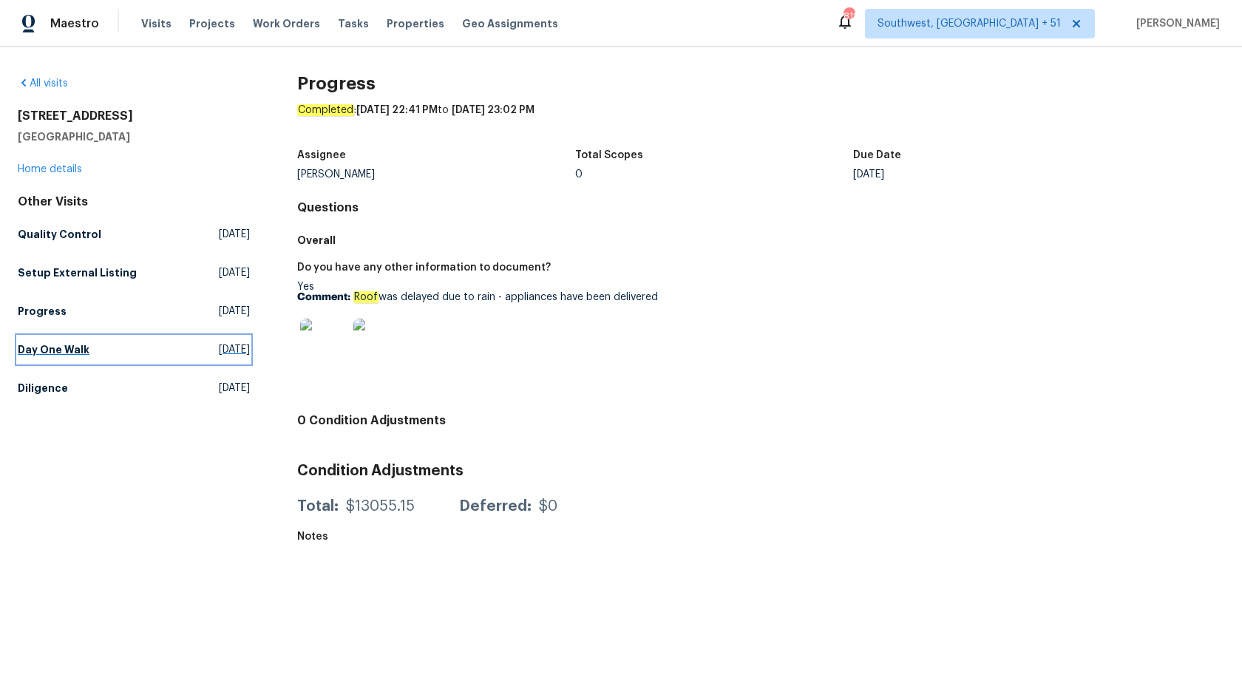
click at [45, 345] on h5 "Day One Walk" at bounding box center [54, 349] width 72 height 15
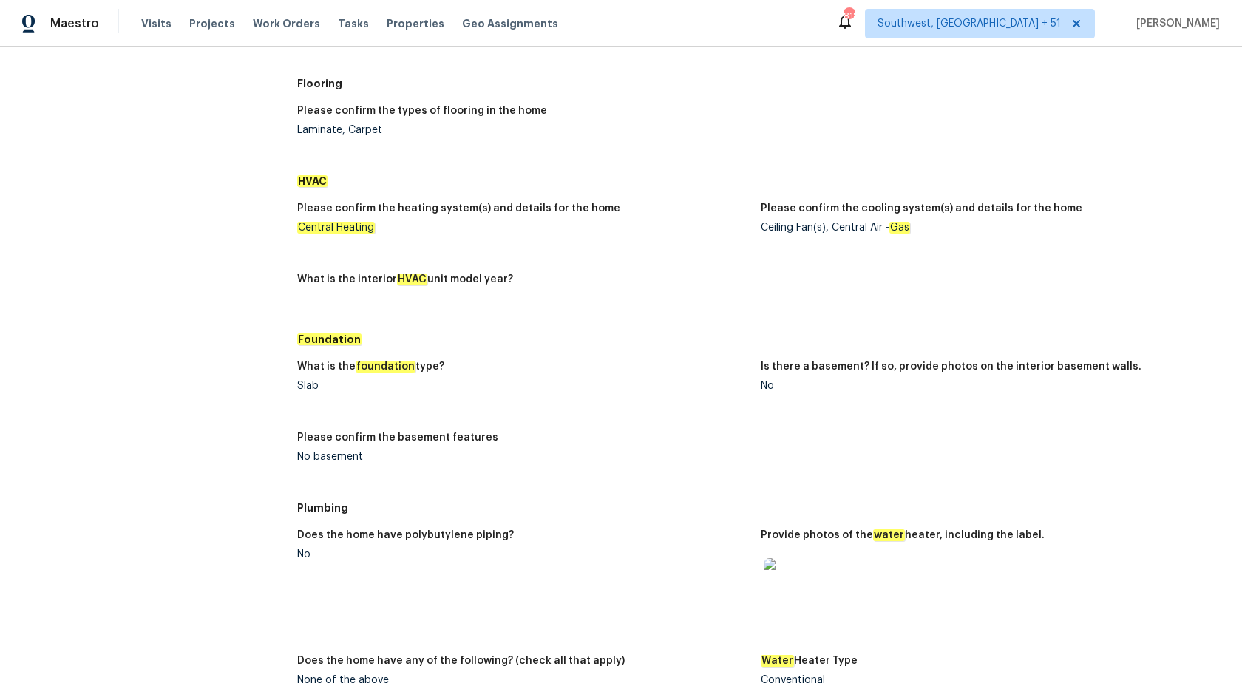
scroll to position [80, 0]
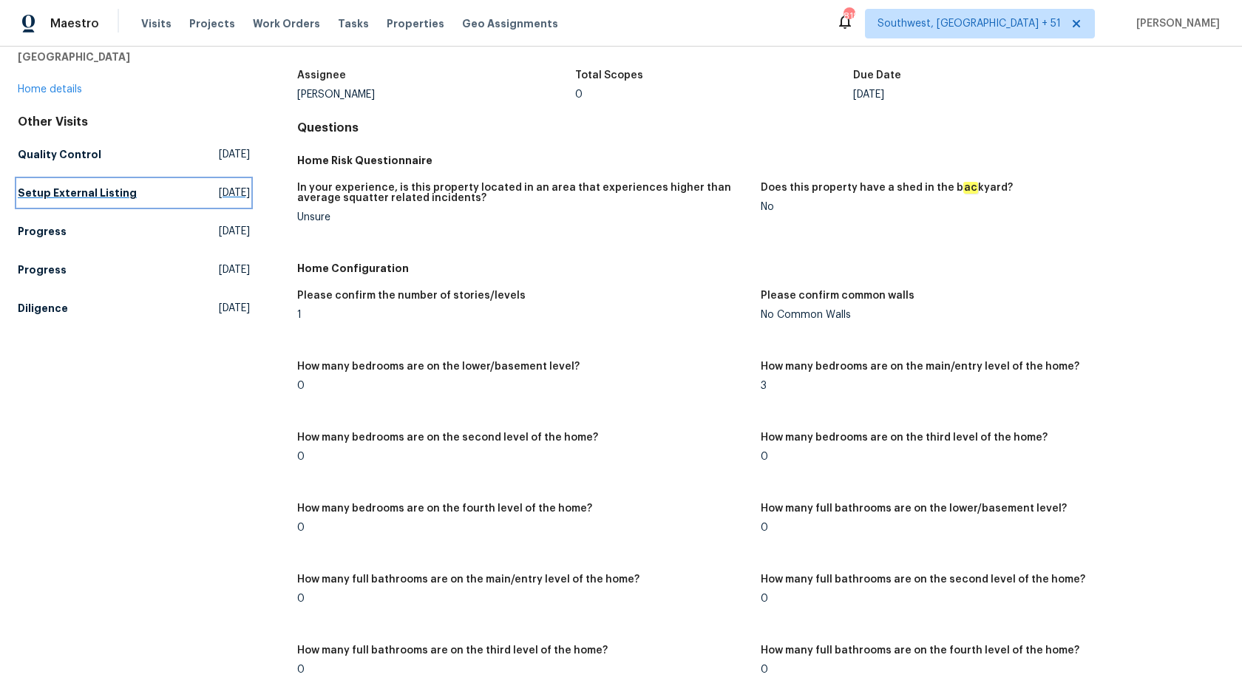
click at [43, 183] on link "Setup External Listing Thu, Aug 21 2025" at bounding box center [134, 193] width 232 height 27
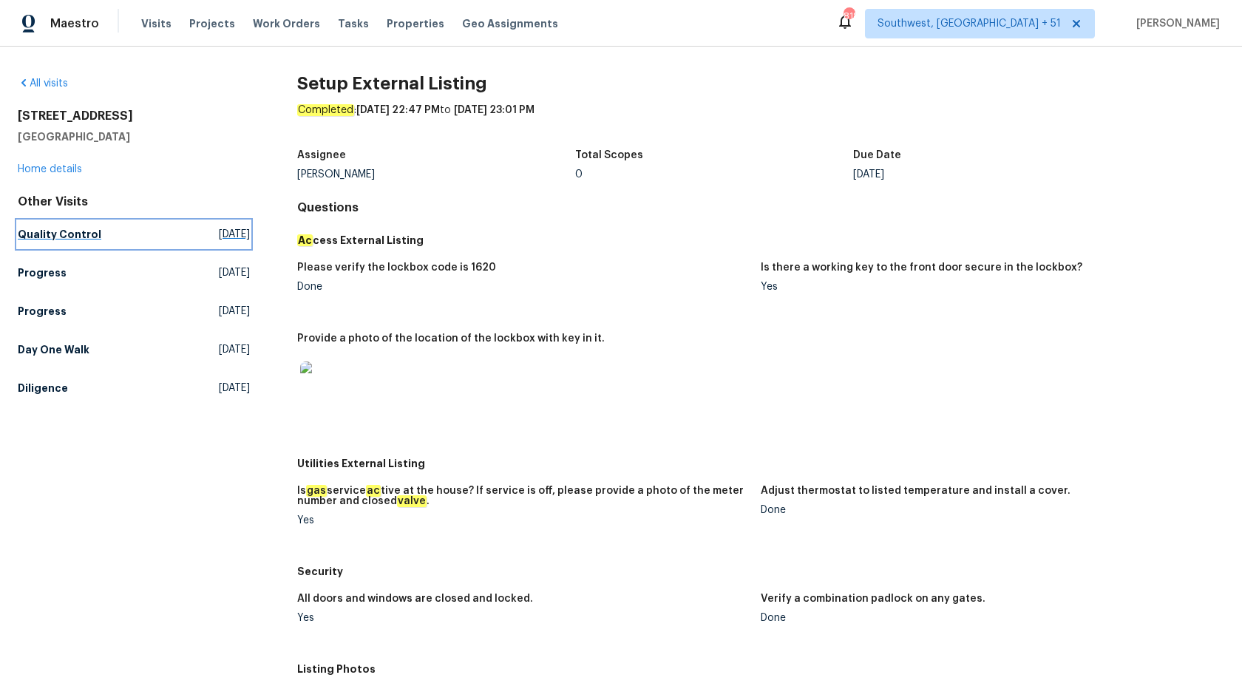
click at [60, 228] on h5 "Quality Control" at bounding box center [60, 234] width 84 height 15
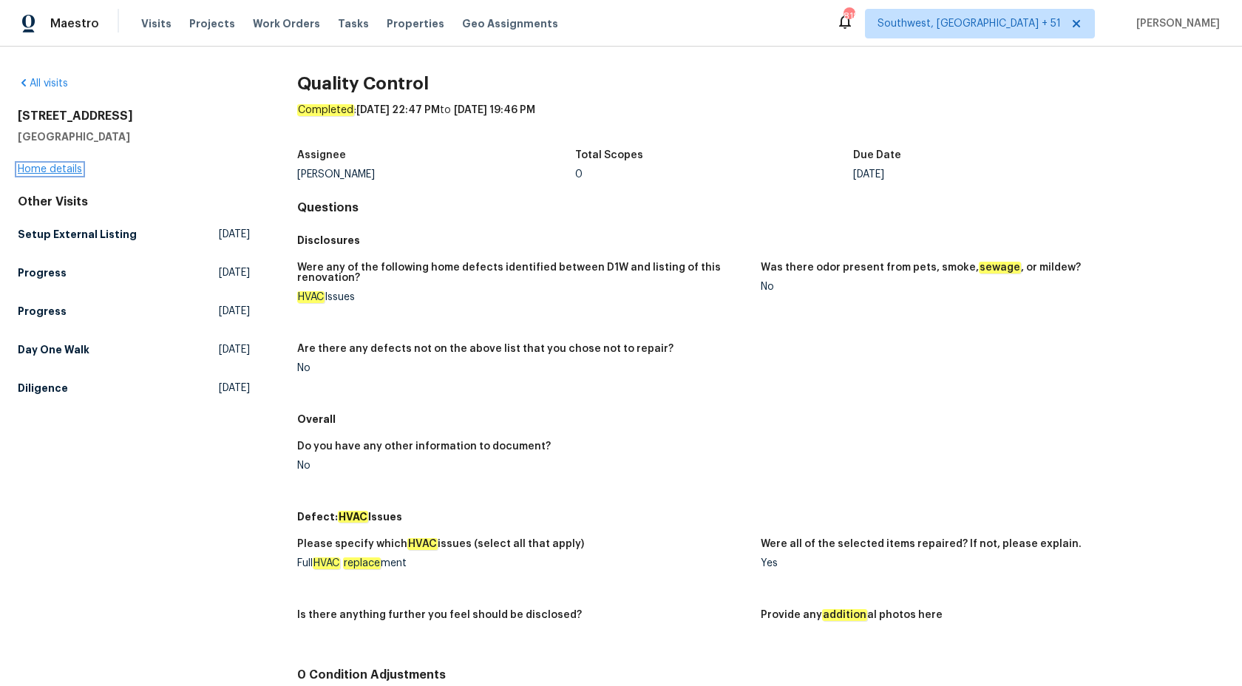
click at [41, 170] on link "Home details" at bounding box center [50, 169] width 64 height 10
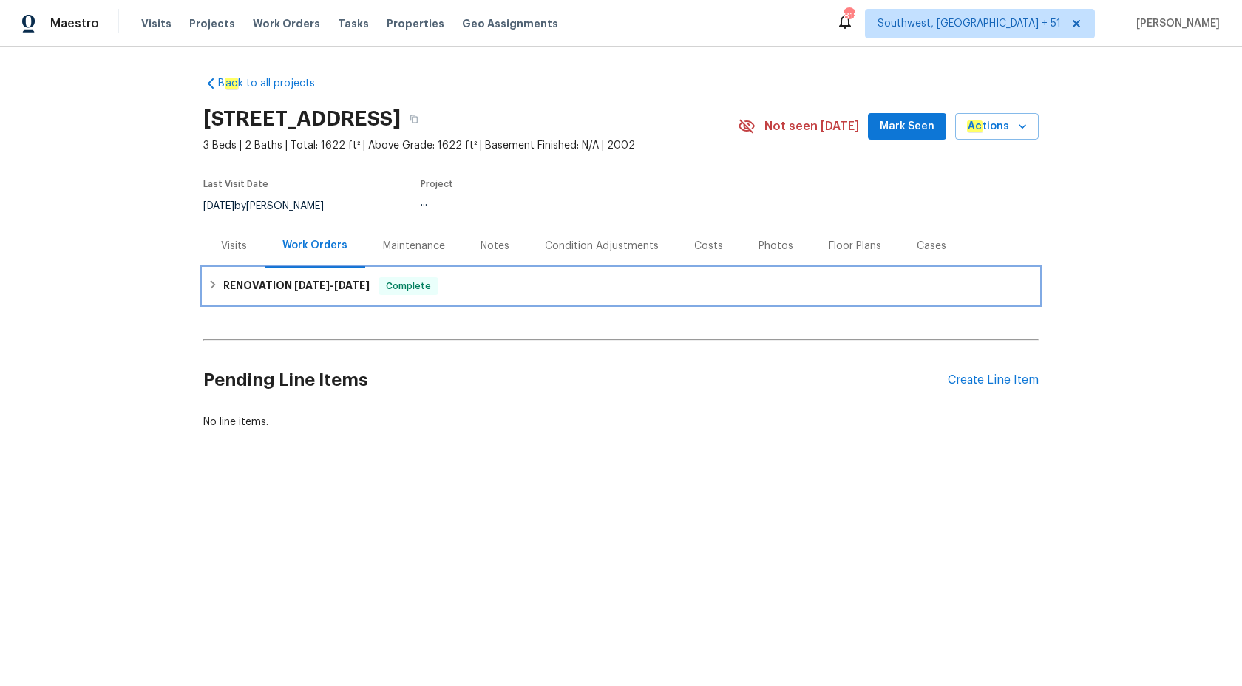
click at [294, 288] on span "8/14/25" at bounding box center [311, 285] width 35 height 10
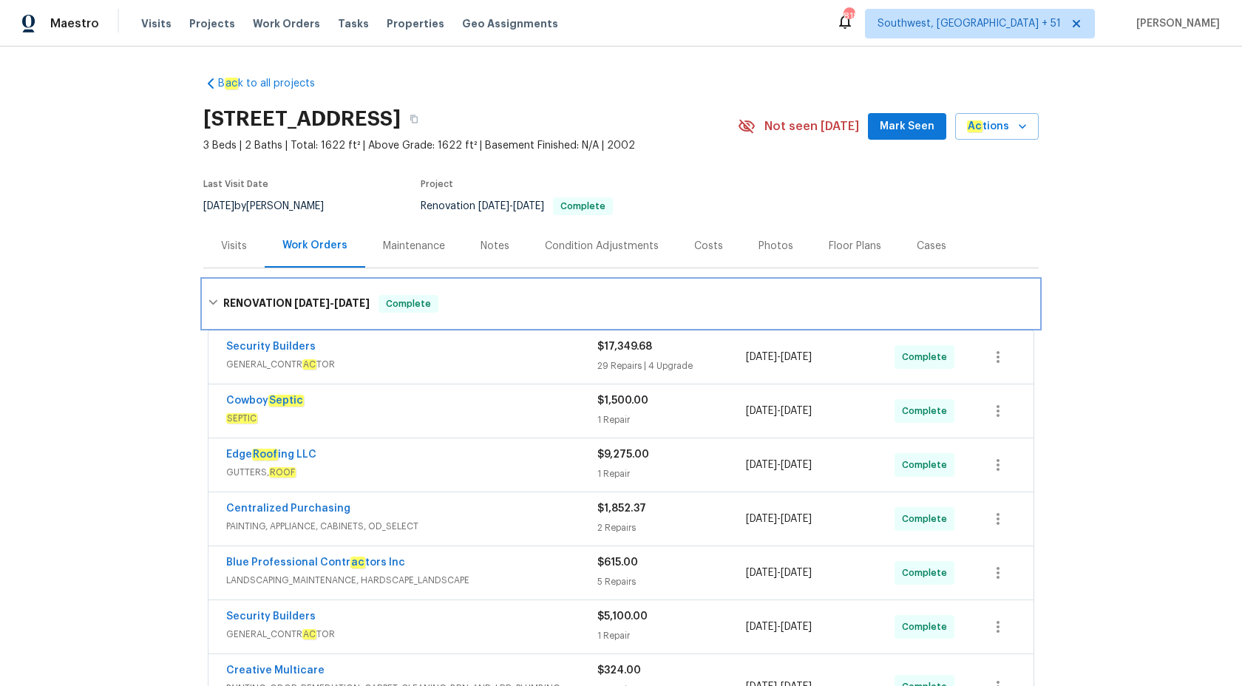
scroll to position [319, 0]
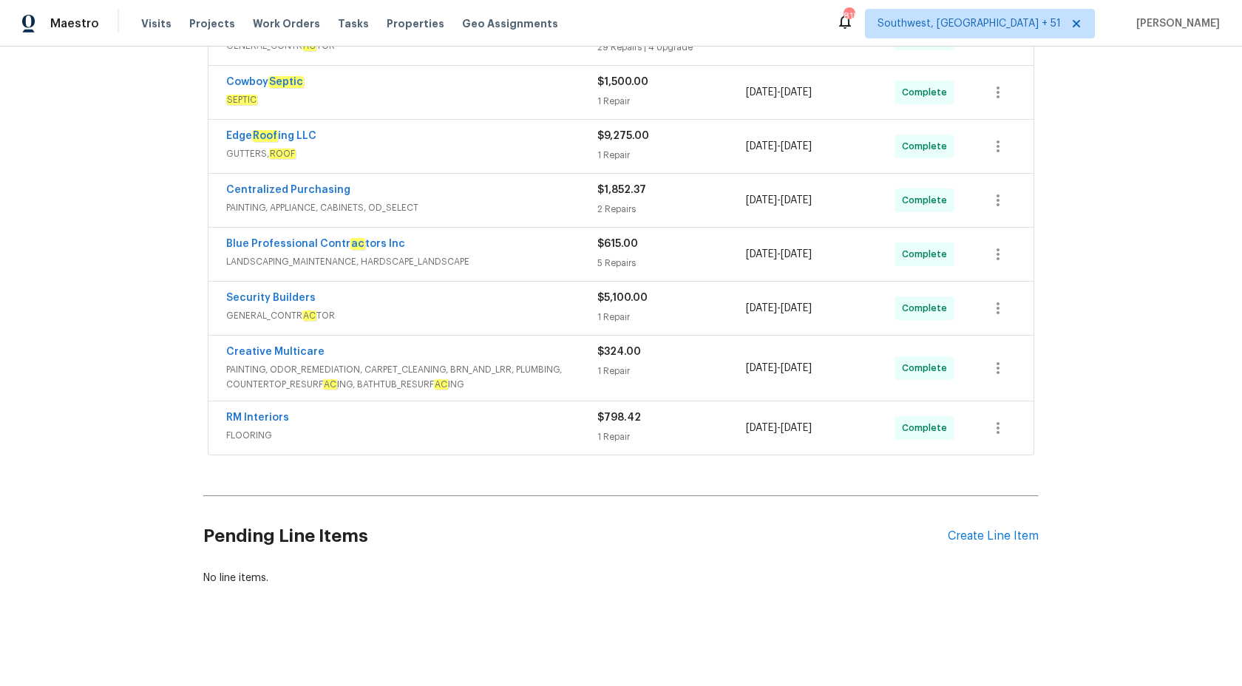
click at [447, 441] on span "FLOORING" at bounding box center [411, 435] width 371 height 15
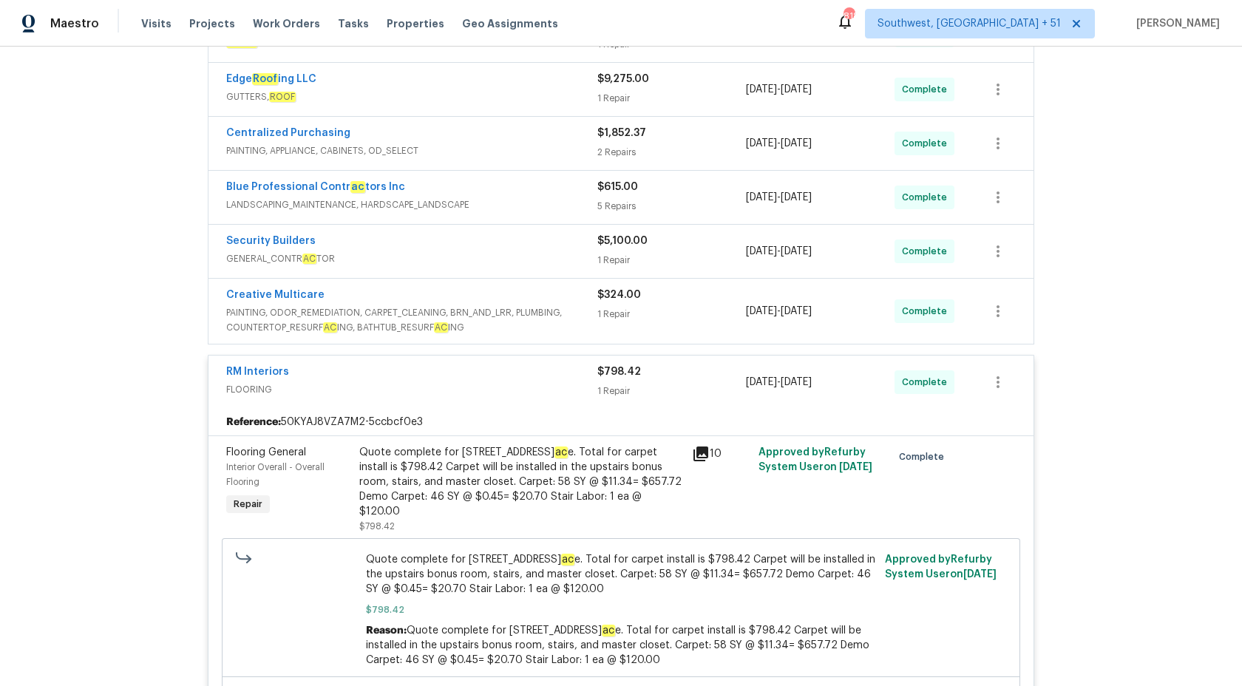
scroll to position [562, 0]
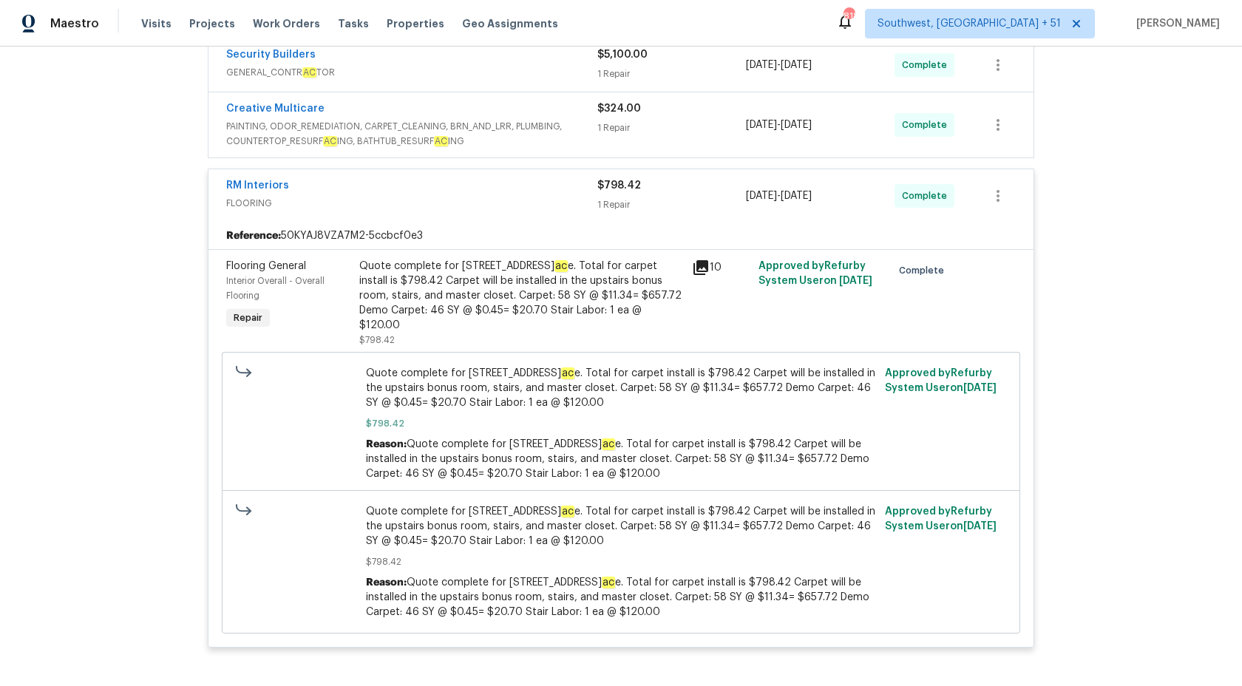
click at [623, 303] on div "Quote complete for 201 Cedar Rock Tr ac e. Total for carpet install is $798.42 …" at bounding box center [521, 296] width 324 height 74
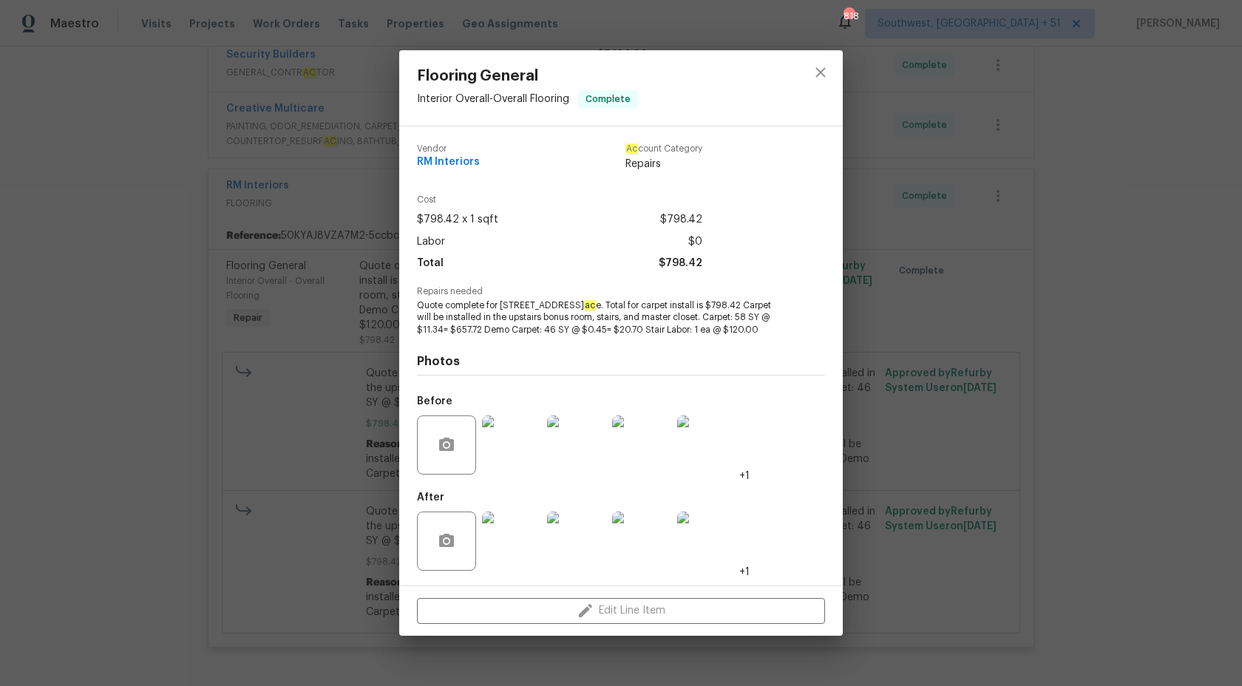
click at [630, 305] on span "Quote complete for 201 Cedar Rock Tr ac e. Total for carpet install is $798.42 …" at bounding box center [601, 317] width 368 height 37
copy span "installed in the upstairs bonus room, stairs, and master closet."
drag, startPoint x: 431, startPoint y: 318, endPoint x: 685, endPoint y: 322, distance: 254.4
click at [685, 322] on span "Quote complete for 201 Cedar Rock Tr ac e. Total for carpet install is $798.42 …" at bounding box center [601, 317] width 368 height 37
click at [638, 314] on span "Quote complete for 201 Cedar Rock Tr ac e. Total for carpet install is $798.42 …" at bounding box center [601, 317] width 368 height 37
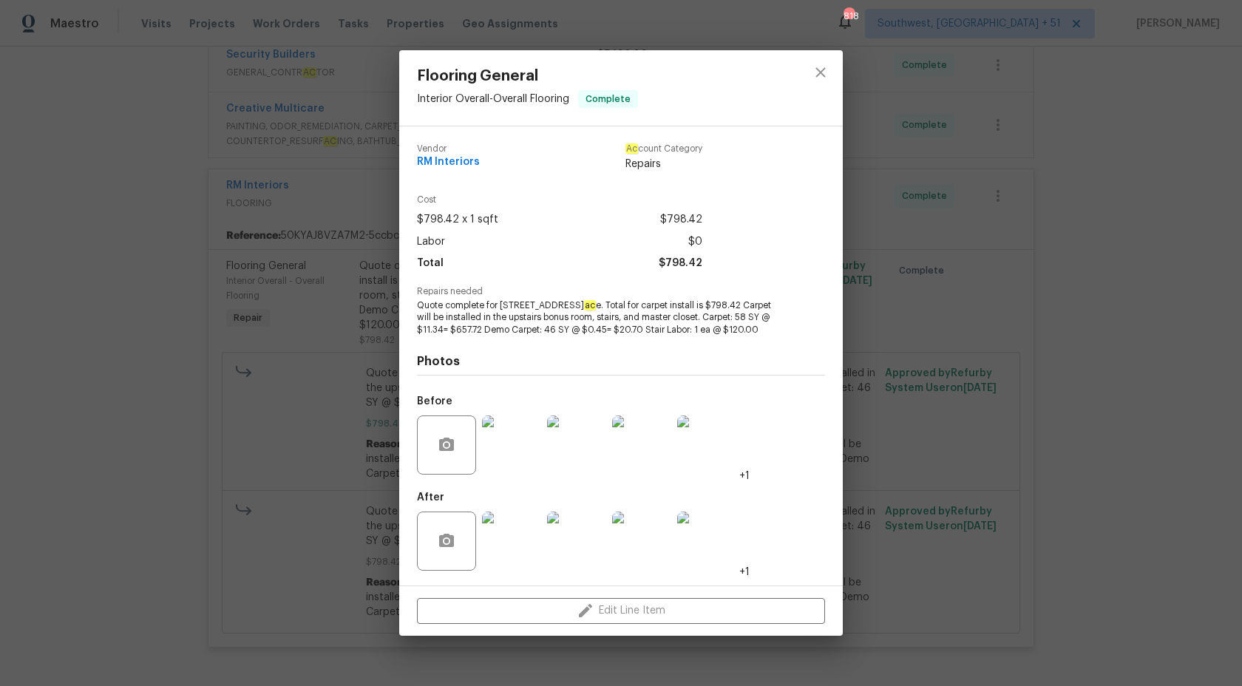
click at [1043, 265] on div "Flooring General Interior Overall - Overall Flooring Complete Vendor RM Interio…" at bounding box center [621, 343] width 1242 height 686
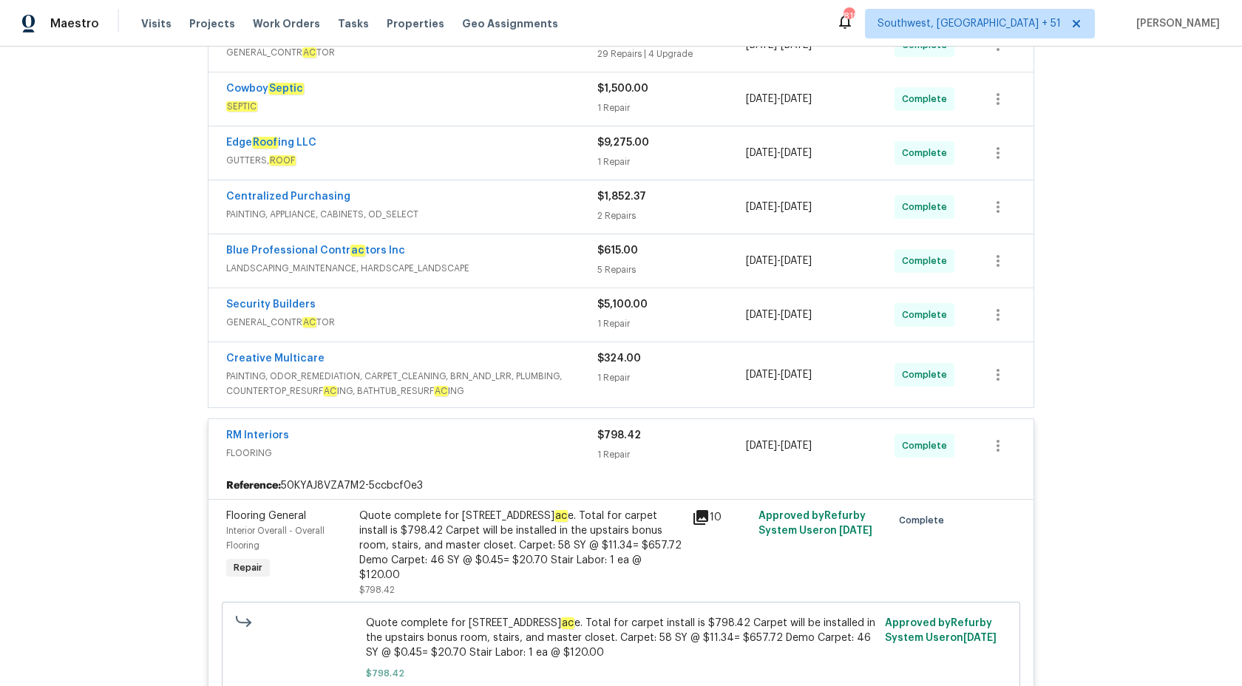
scroll to position [305, 0]
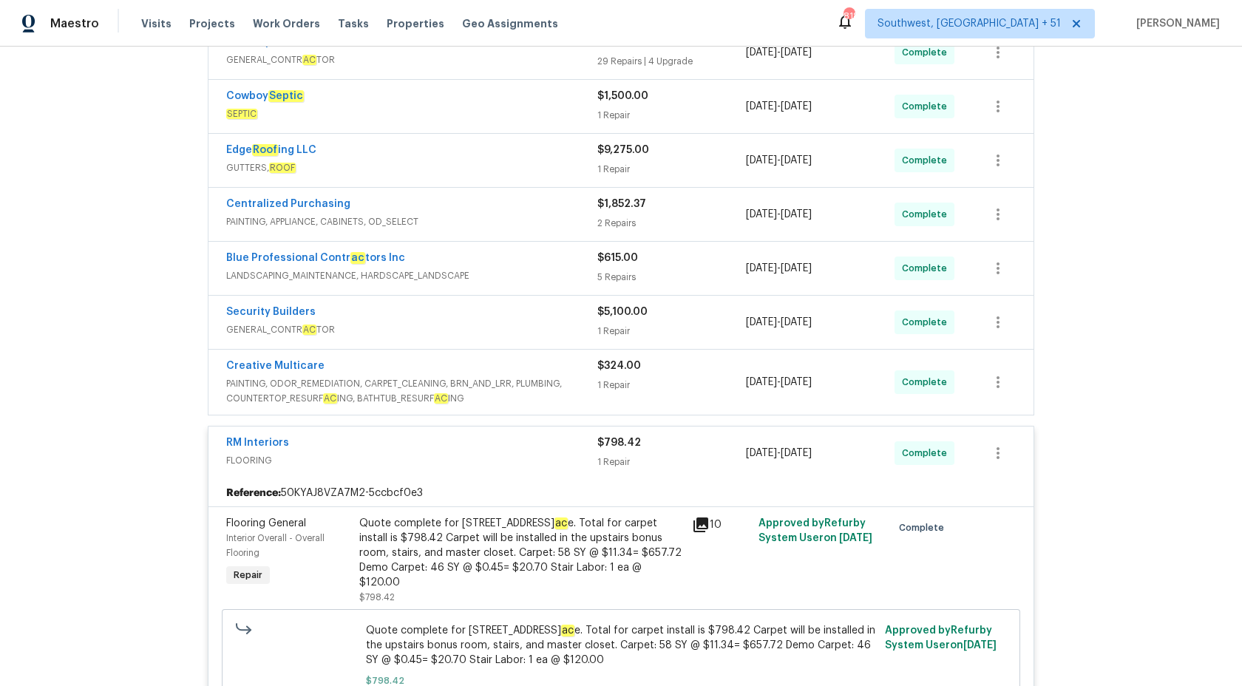
click at [575, 452] on div "RM Interiors" at bounding box center [411, 445] width 371 height 18
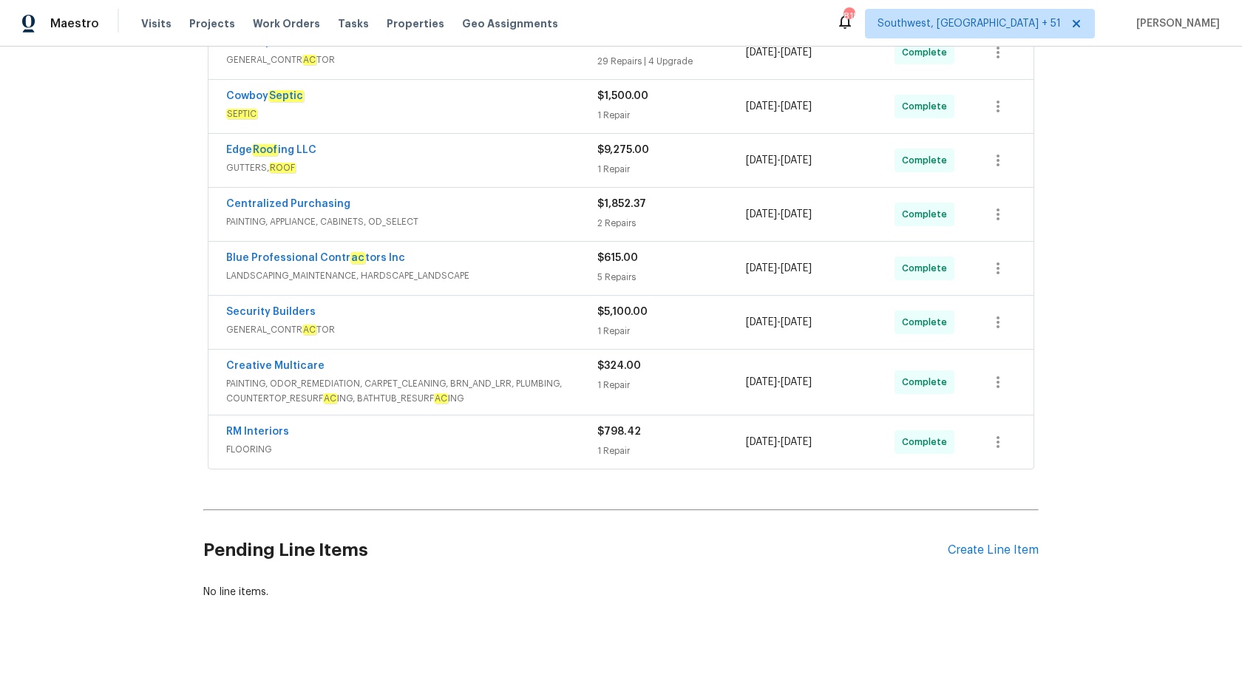
click at [562, 328] on span "GENERAL_CONTR AC TOR" at bounding box center [411, 329] width 371 height 15
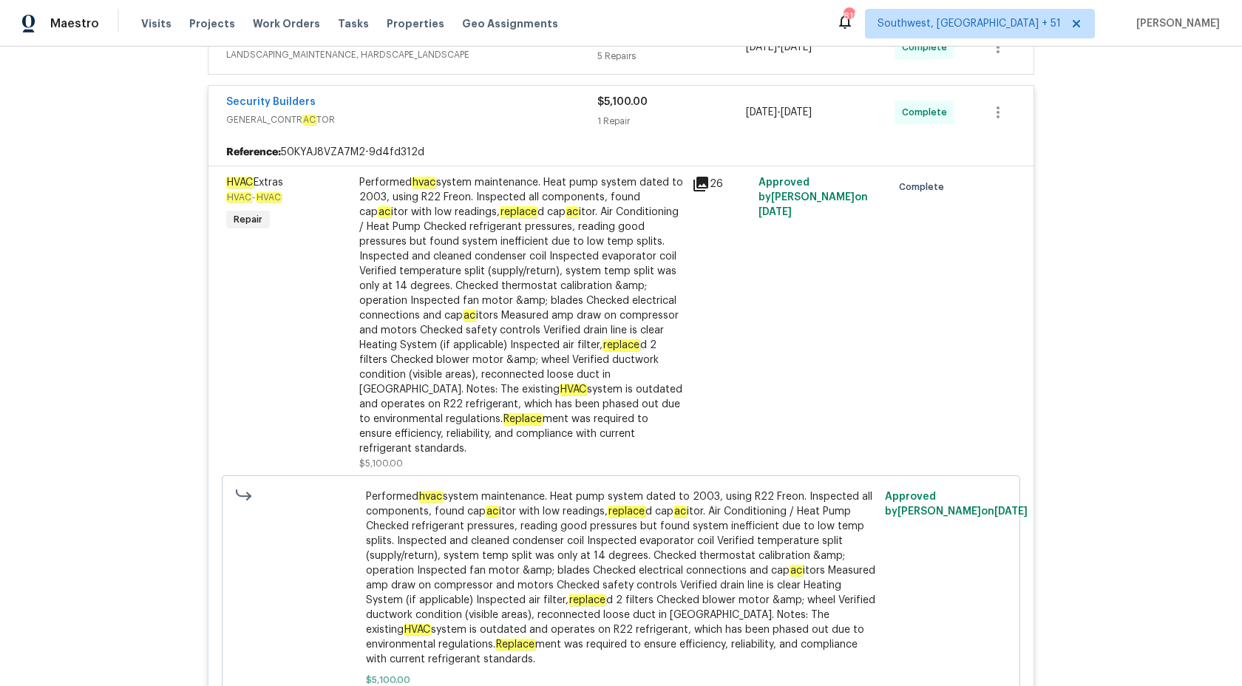
scroll to position [422, 0]
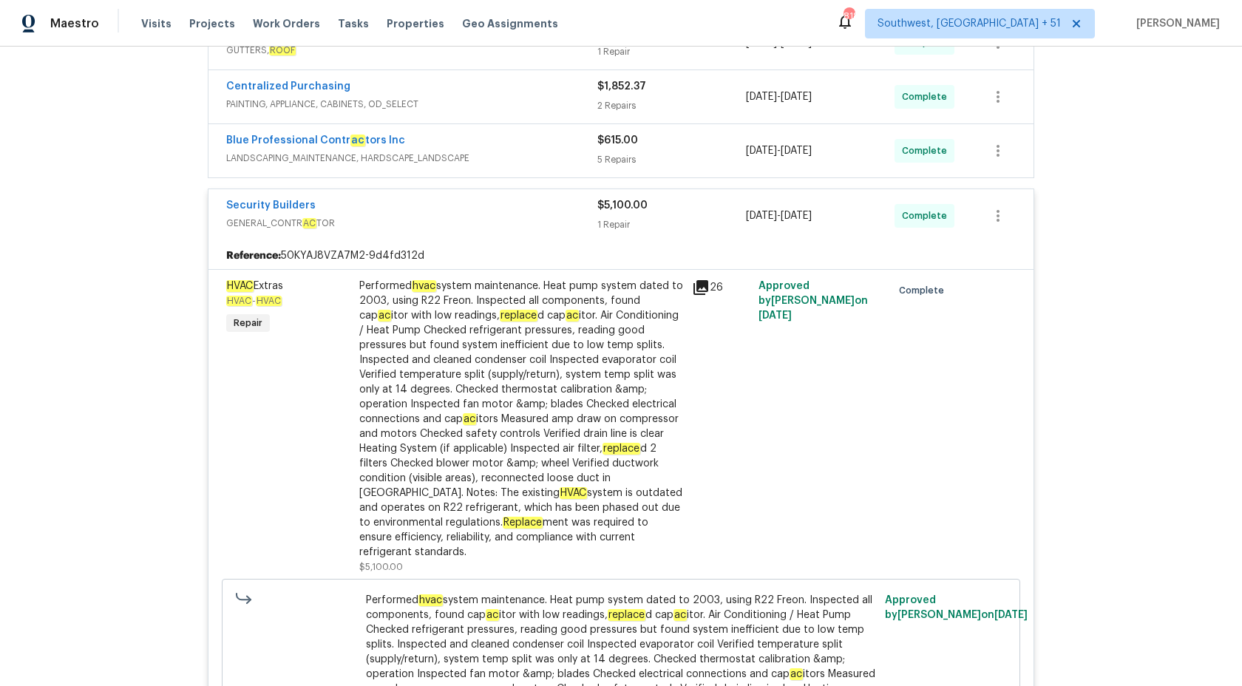
click at [626, 200] on span "$5,100.00" at bounding box center [622, 205] width 50 height 10
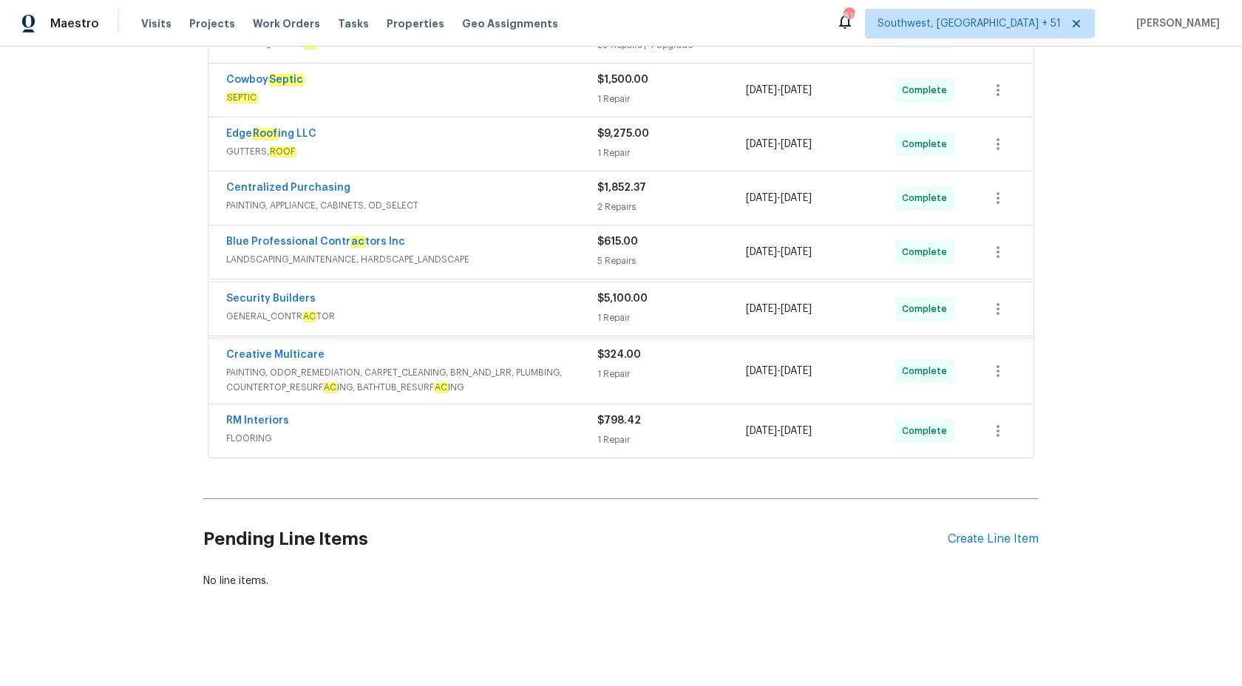
scroll to position [319, 0]
click at [552, 254] on span "LANDSCAPING_MAINTENANCE, HARDSCAPE_LANDSCAPE" at bounding box center [411, 261] width 371 height 15
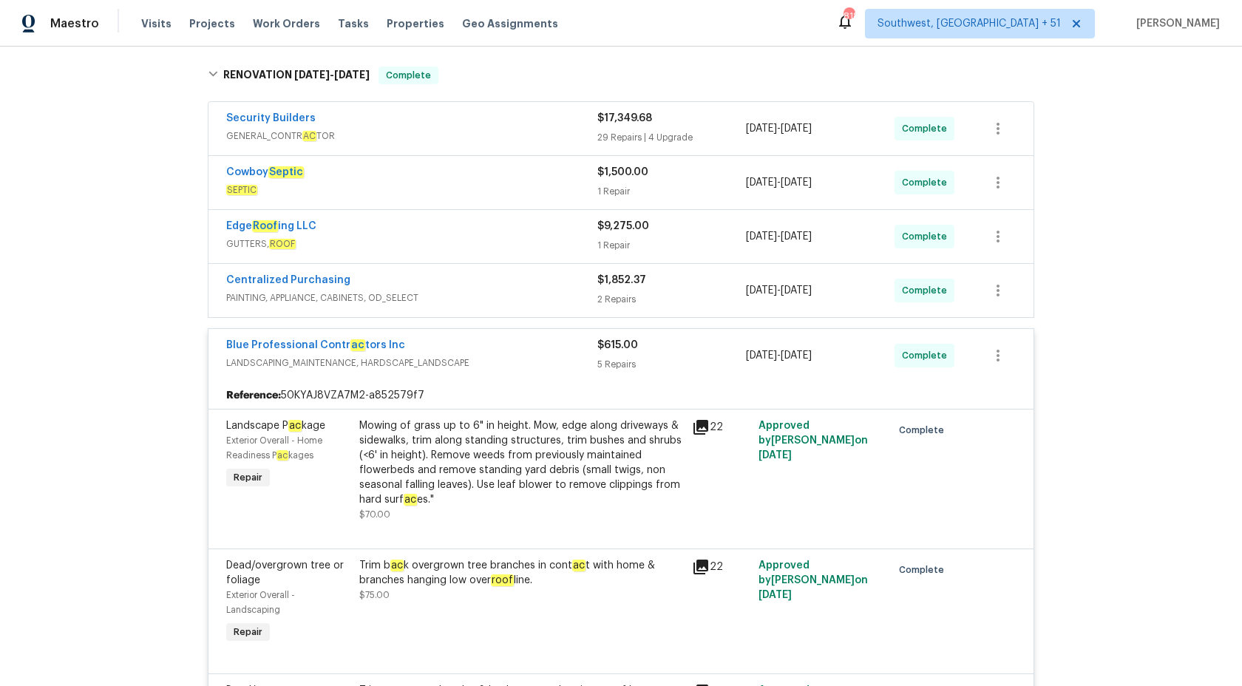
scroll to position [191, 0]
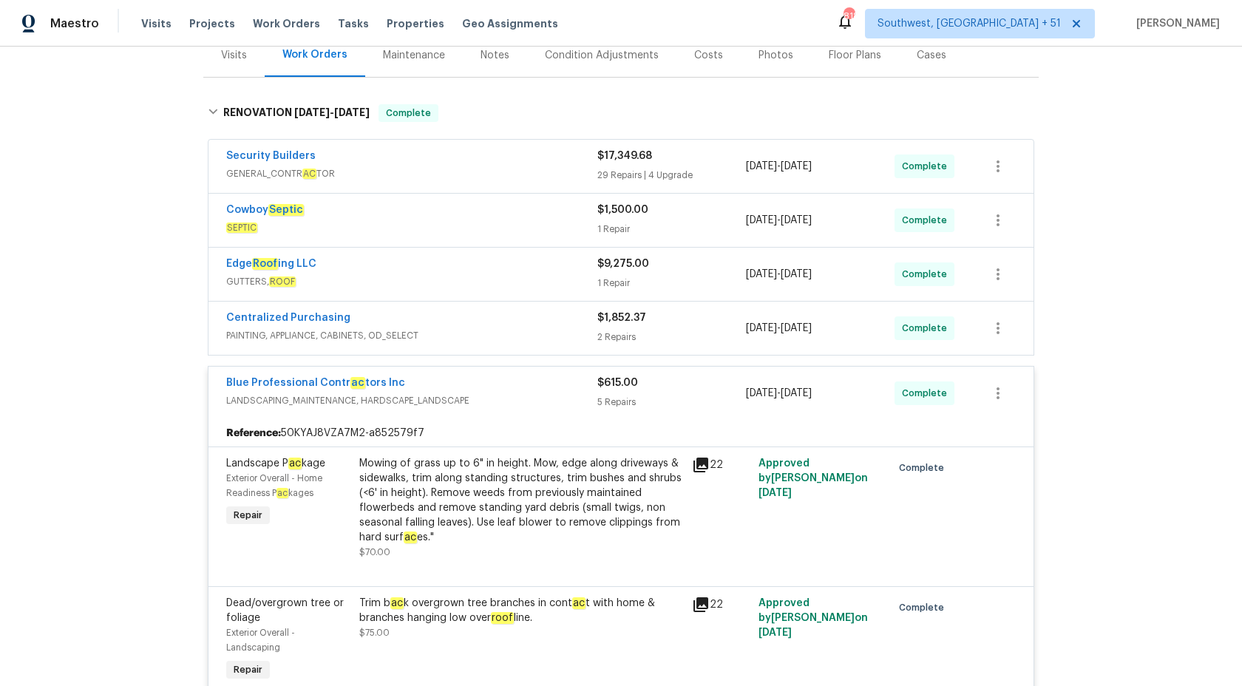
click at [650, 386] on div "$615.00" at bounding box center [671, 383] width 149 height 15
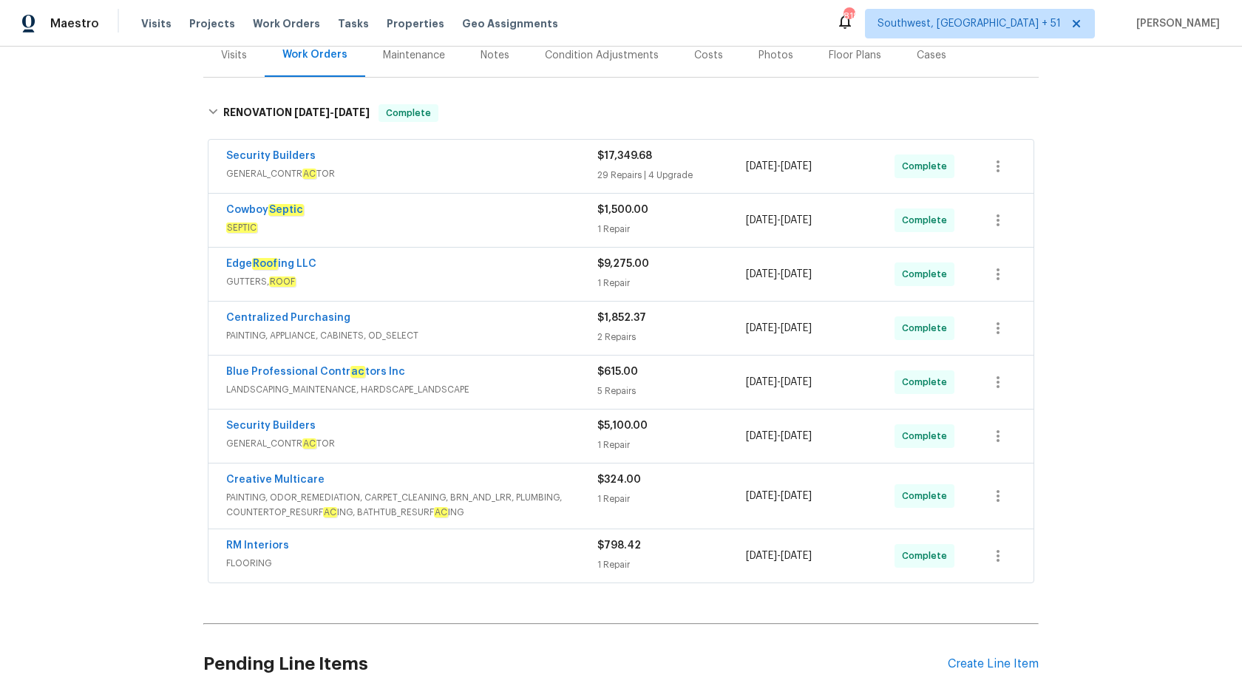
click at [620, 330] on div "2 Repairs" at bounding box center [671, 337] width 149 height 15
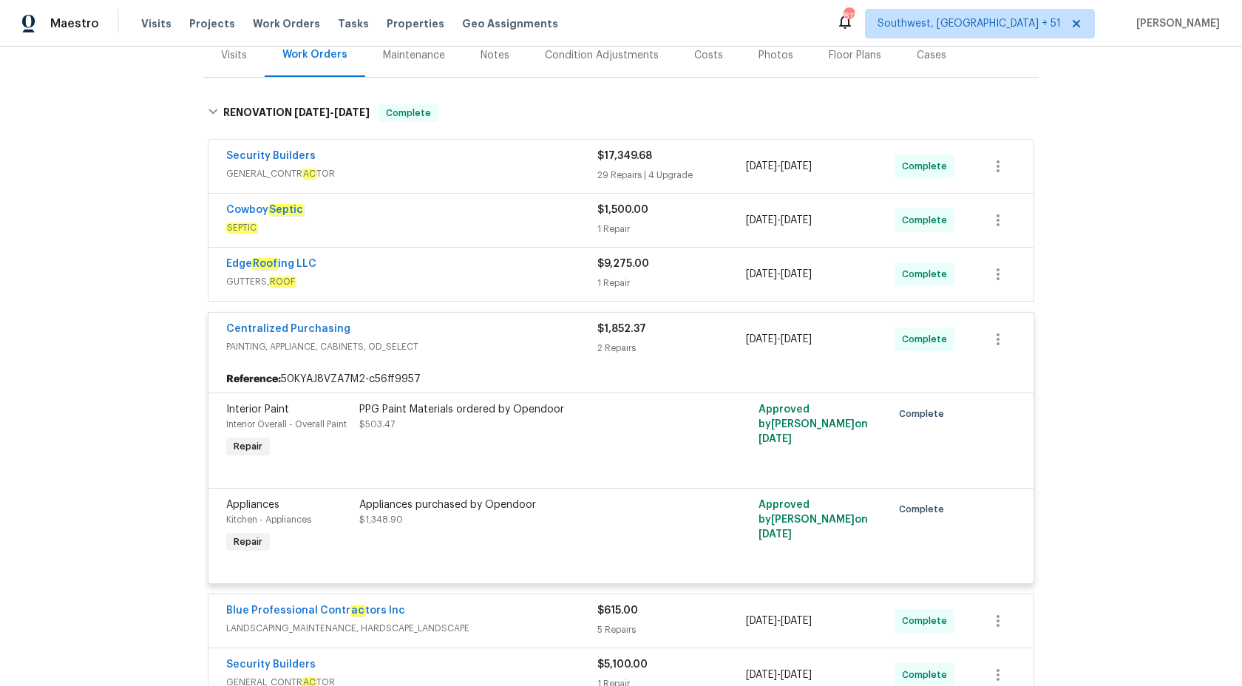
click at [620, 331] on span "$1,852.37" at bounding box center [621, 329] width 49 height 10
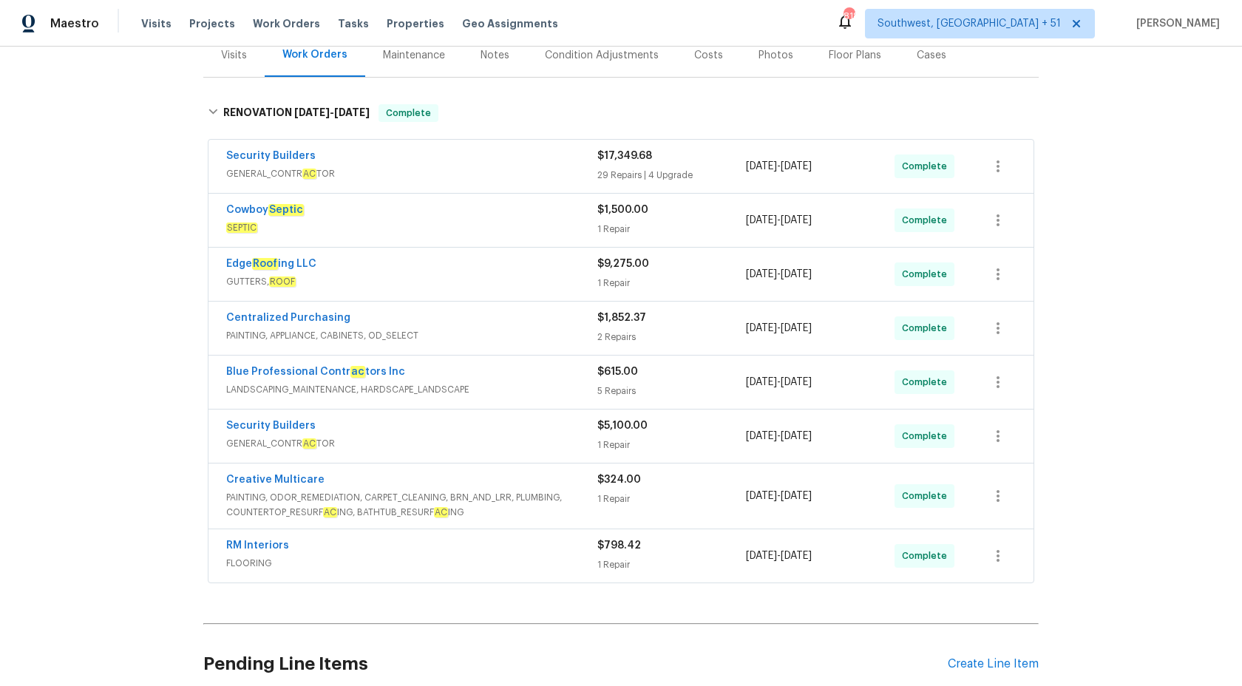
click at [592, 281] on span "GUTTERS, ROOF" at bounding box center [411, 281] width 371 height 15
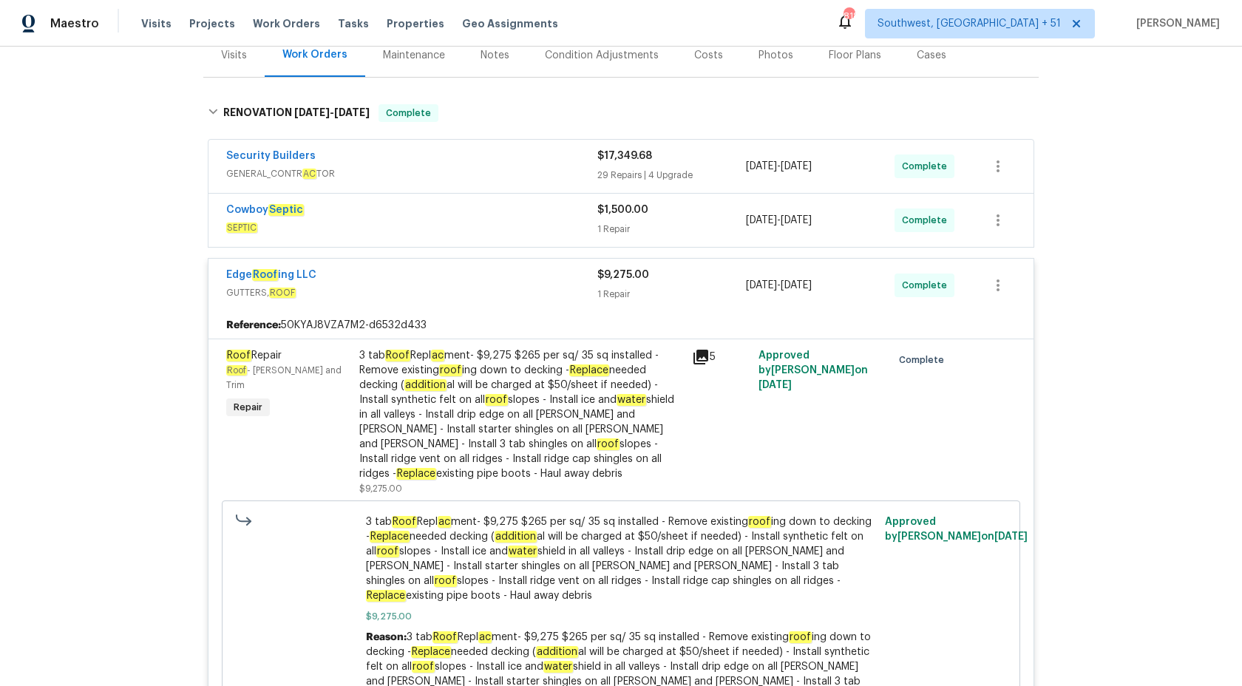
click at [635, 294] on div "1 Repair" at bounding box center [671, 294] width 149 height 15
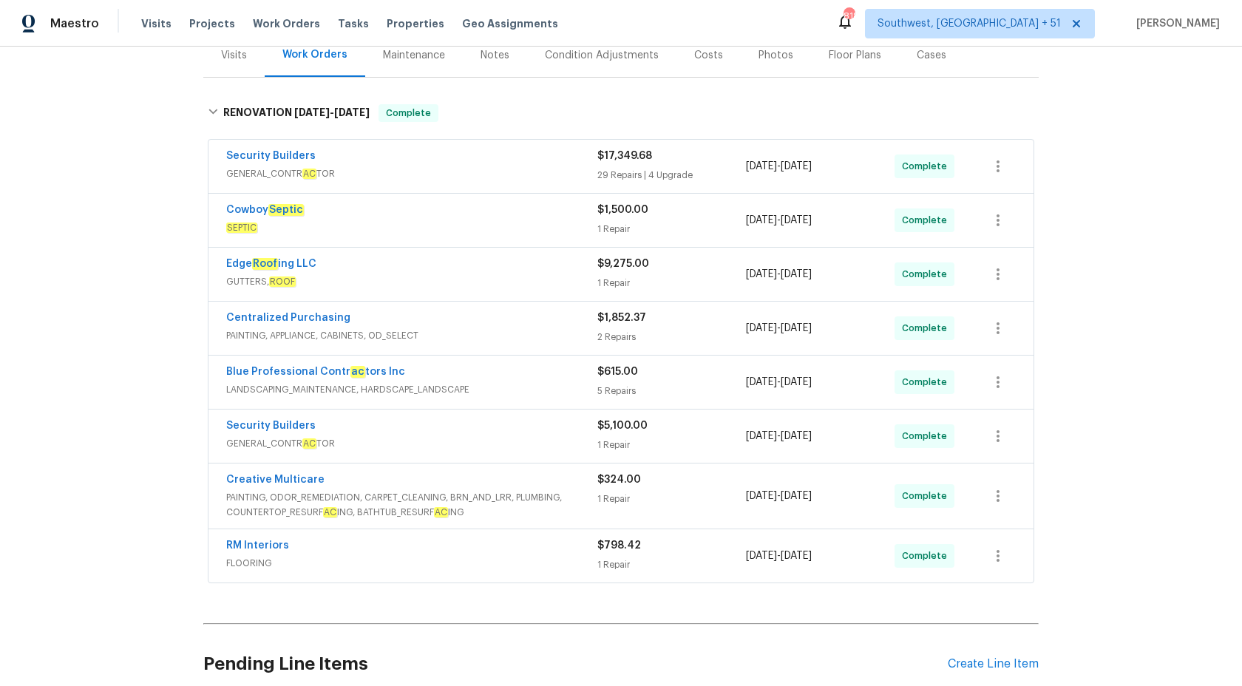
click at [609, 233] on div "1 Repair" at bounding box center [671, 229] width 149 height 15
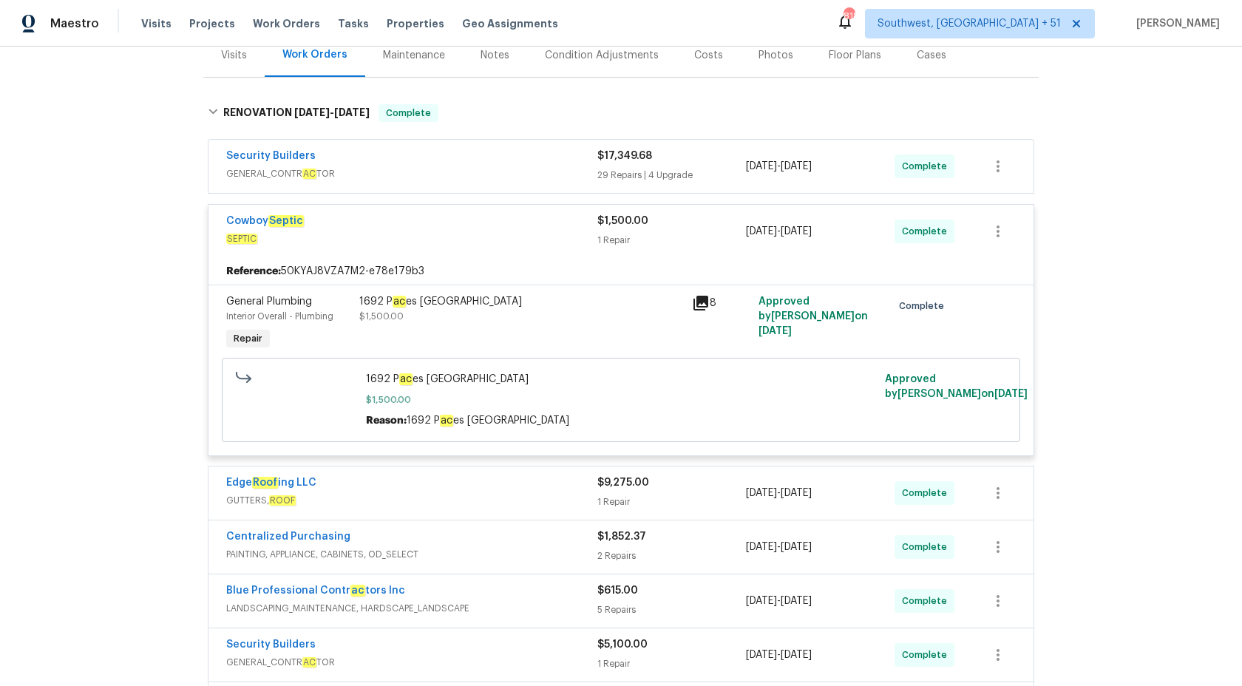
click at [535, 320] on div "1692 P ac es Vale Ct Lawrenceville, GA, 30043 $1,500.00" at bounding box center [521, 309] width 324 height 30
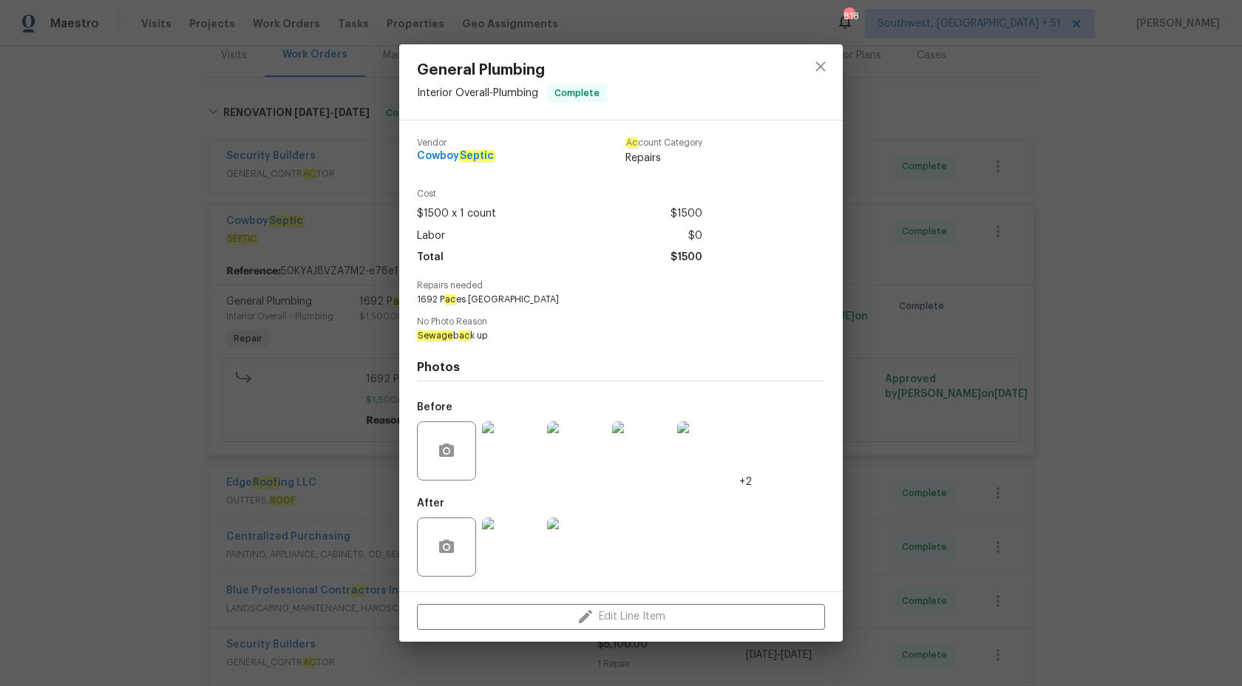
click at [528, 444] on img at bounding box center [511, 450] width 59 height 59
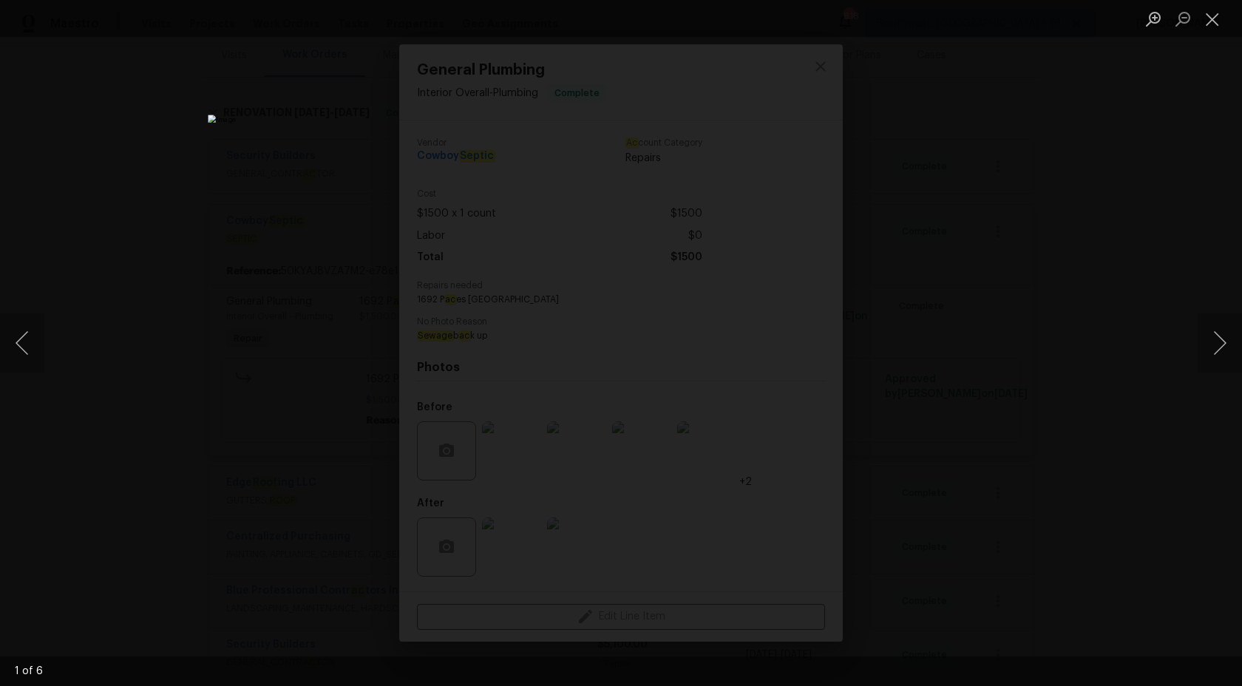
click at [1150, 311] on div "Lightbox" at bounding box center [621, 343] width 1242 height 686
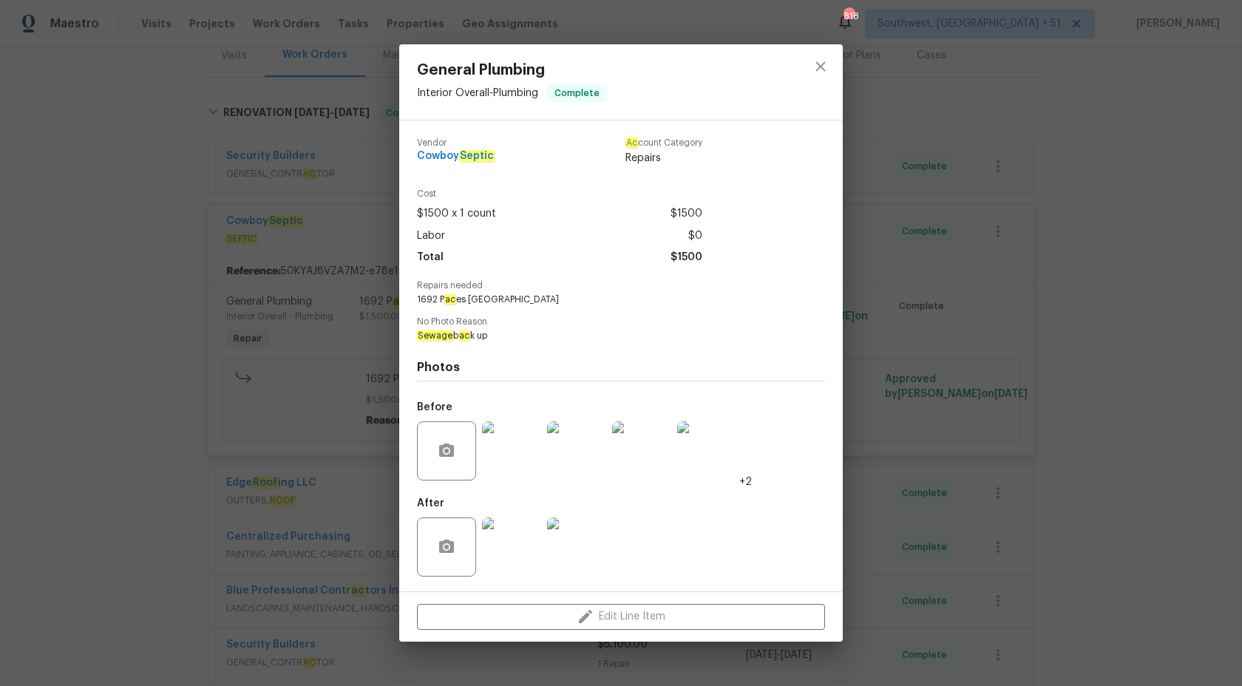
click at [709, 458] on img at bounding box center [706, 450] width 59 height 59
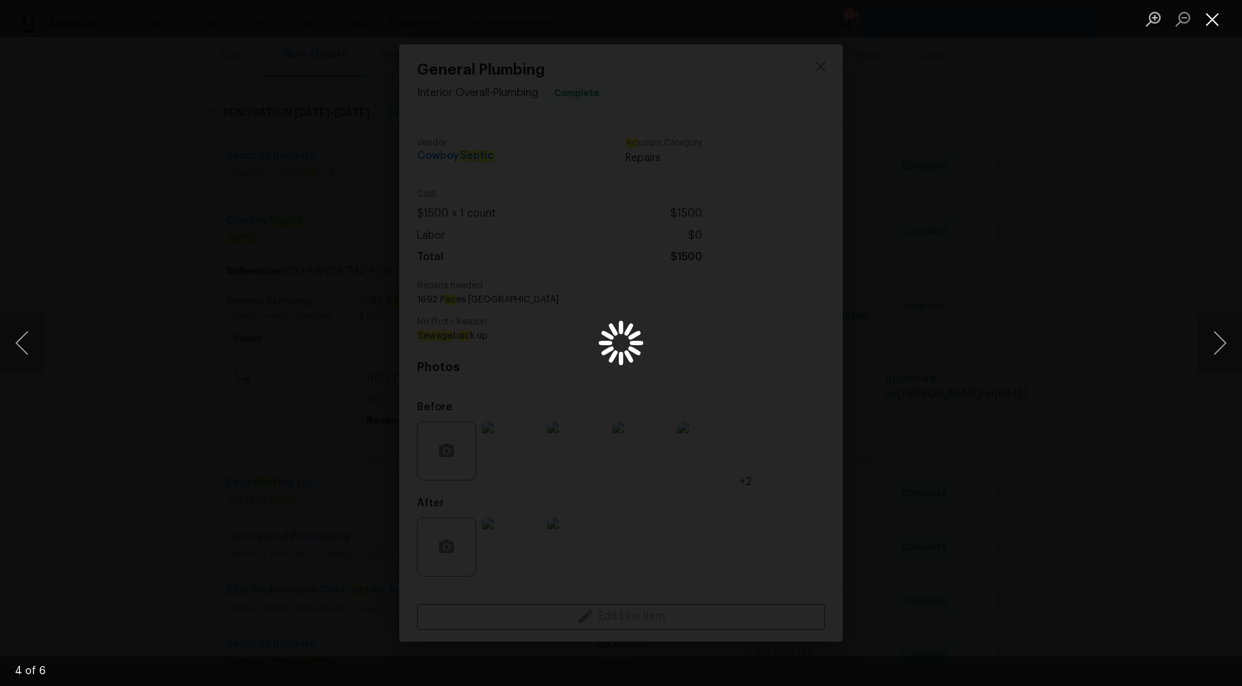
click at [1221, 16] on button "Close lightbox" at bounding box center [1213, 19] width 30 height 26
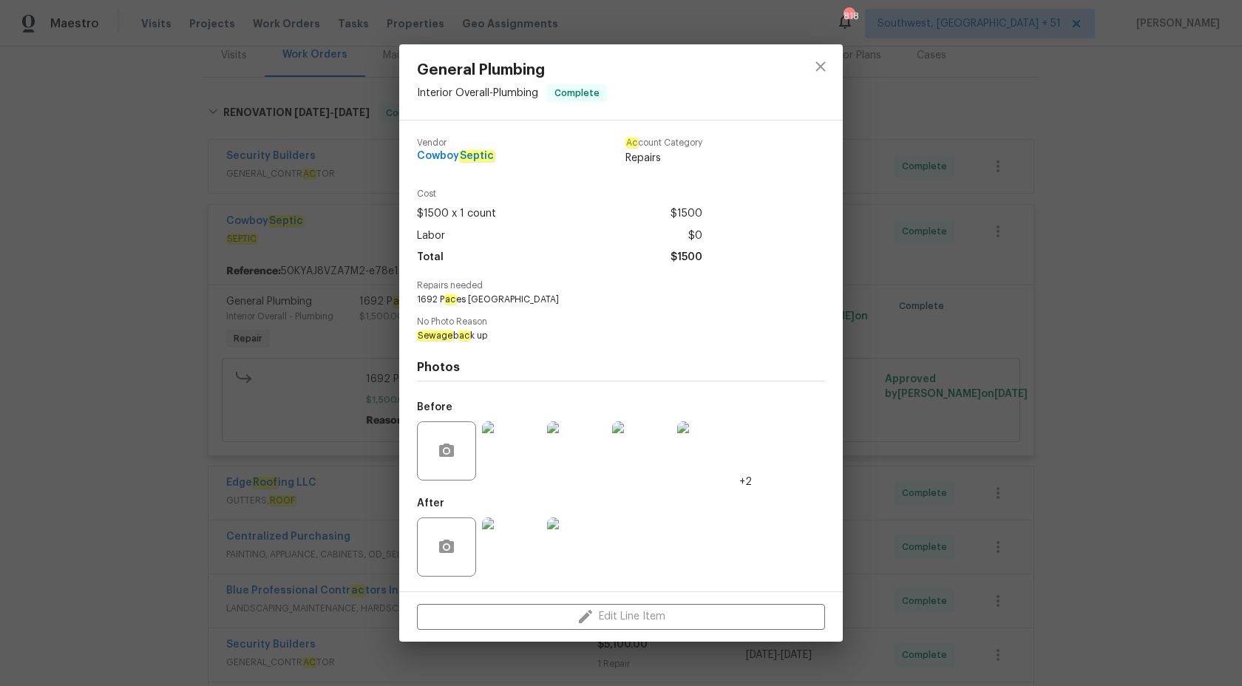
click at [1200, 87] on div "General Plumbing Interior Overall - Plumbing Complete Vendor Cowboy Septic Ac c…" at bounding box center [621, 343] width 1242 height 686
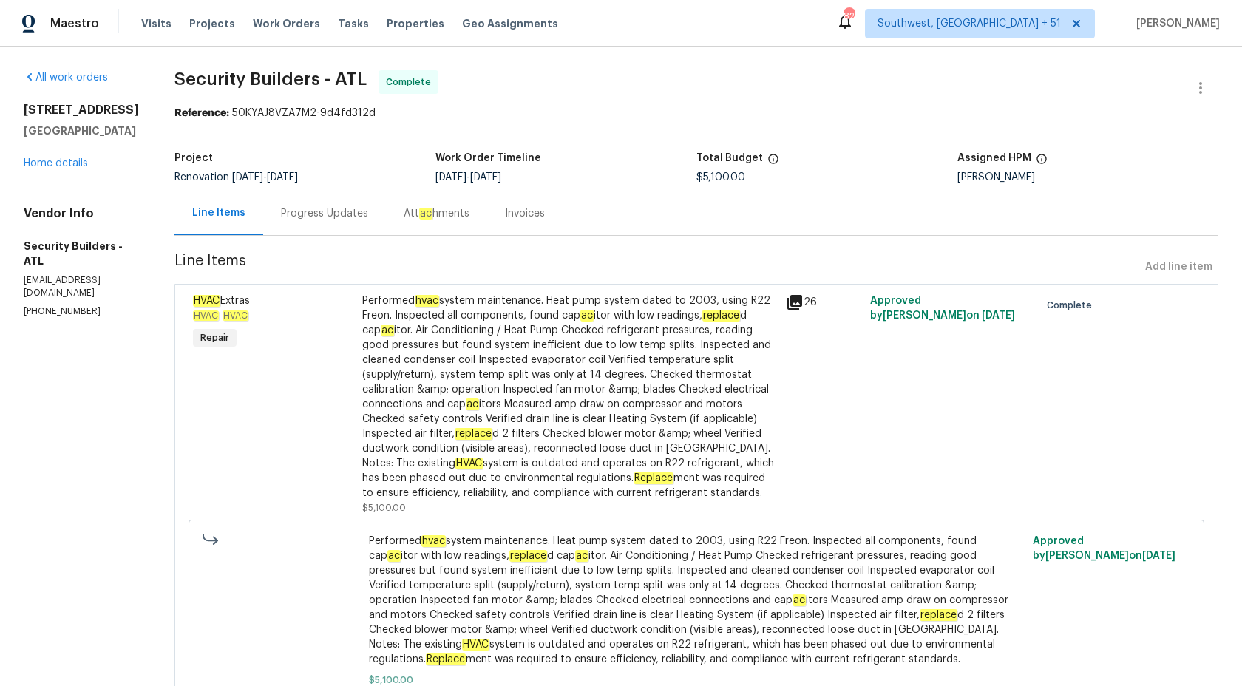
click at [524, 223] on div "Invoices" at bounding box center [524, 214] width 75 height 44
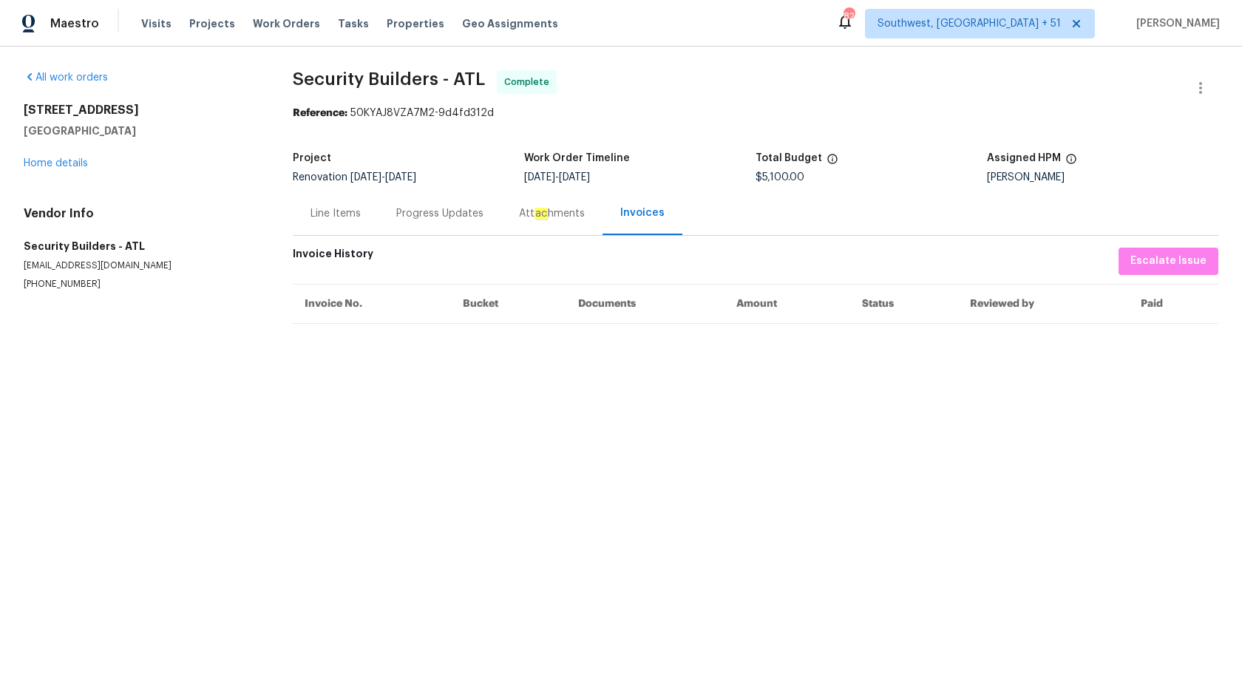
click at [445, 222] on div "Progress Updates" at bounding box center [440, 214] width 123 height 44
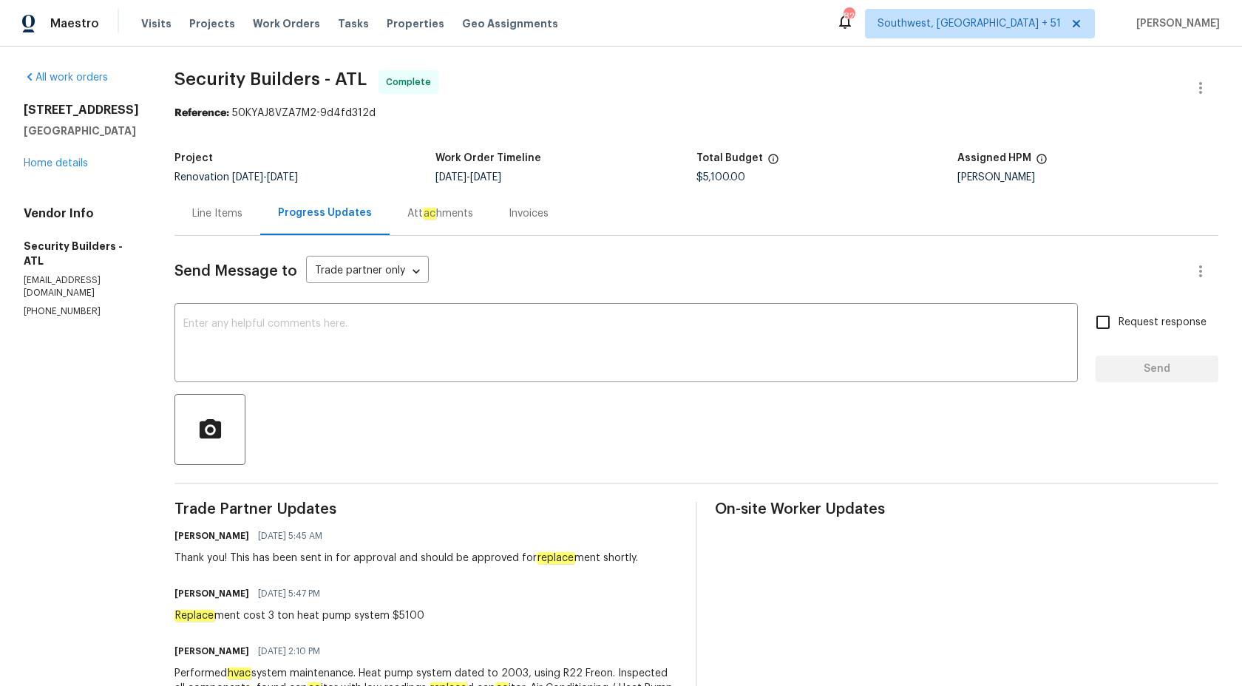
scroll to position [200, 0]
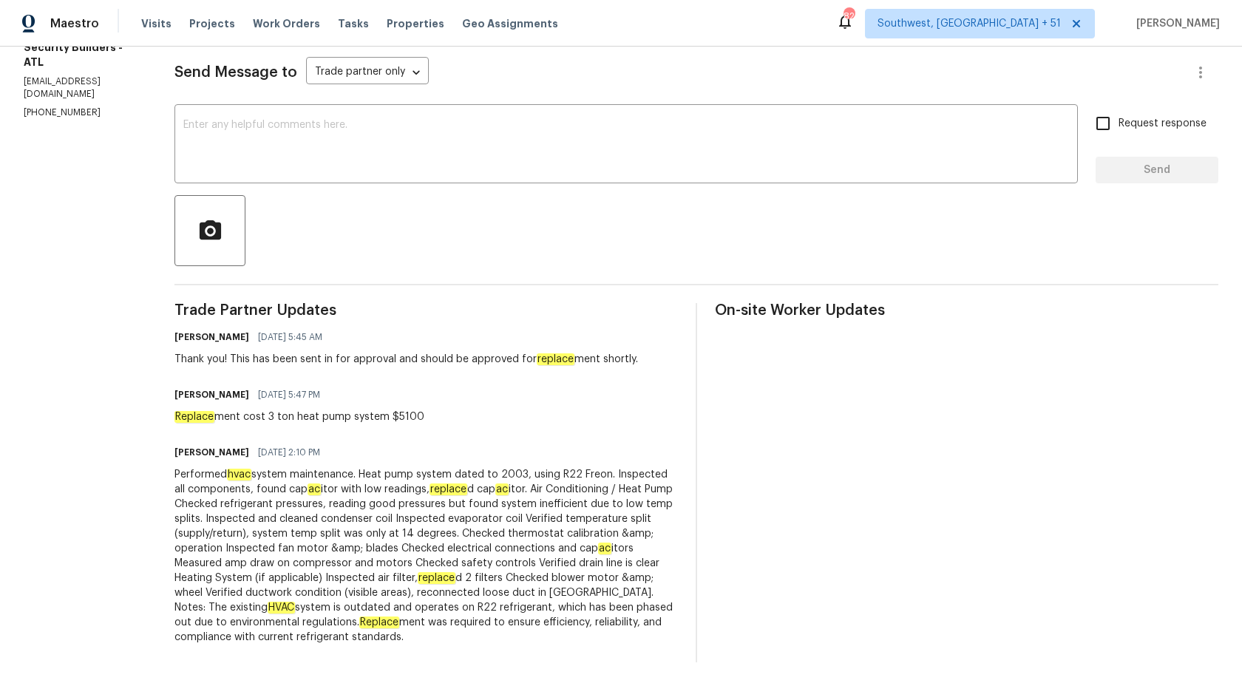
click at [529, 512] on div "Performed hvac system maintenance. Heat pump system dated to 2003, using R22 Fr…" at bounding box center [427, 555] width 504 height 177
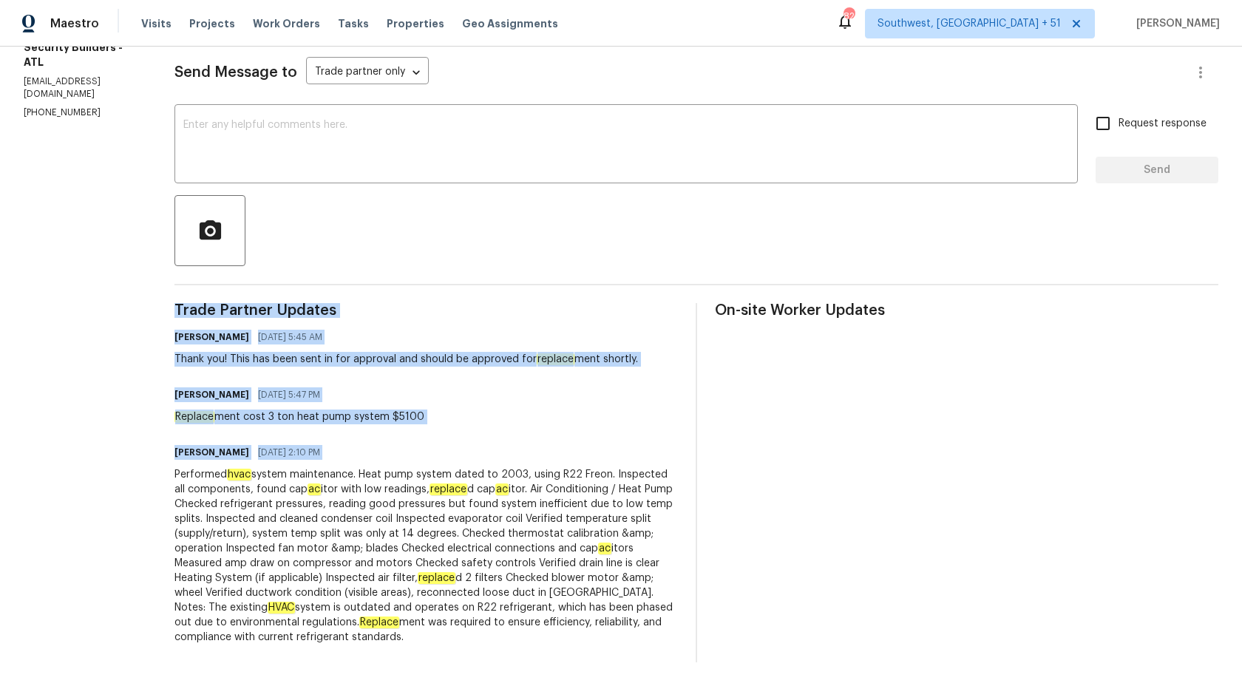
click at [529, 512] on div "Performed hvac system maintenance. Heat pump system dated to 2003, using R22 Fr…" at bounding box center [427, 555] width 504 height 177
copy div "Trade Partner Updates Michael Durham 08/21/2025 5:45 AM Thank you! This has bee…"
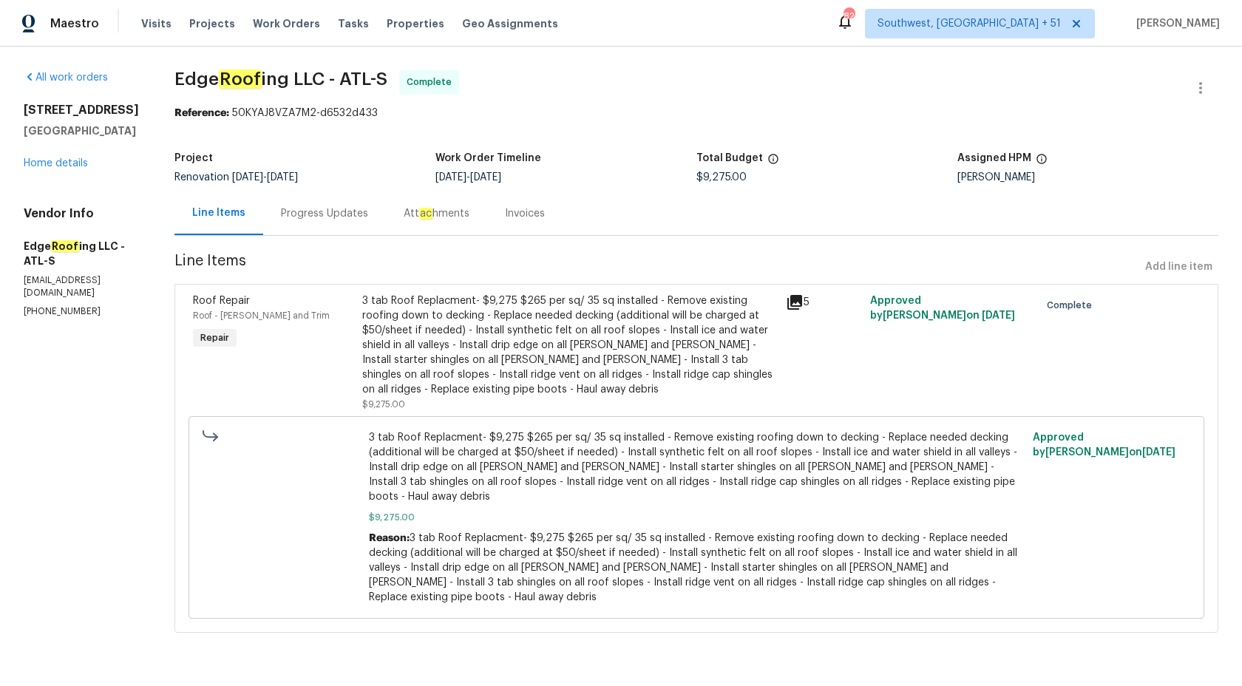
click at [300, 222] on div "Progress Updates" at bounding box center [324, 214] width 123 height 44
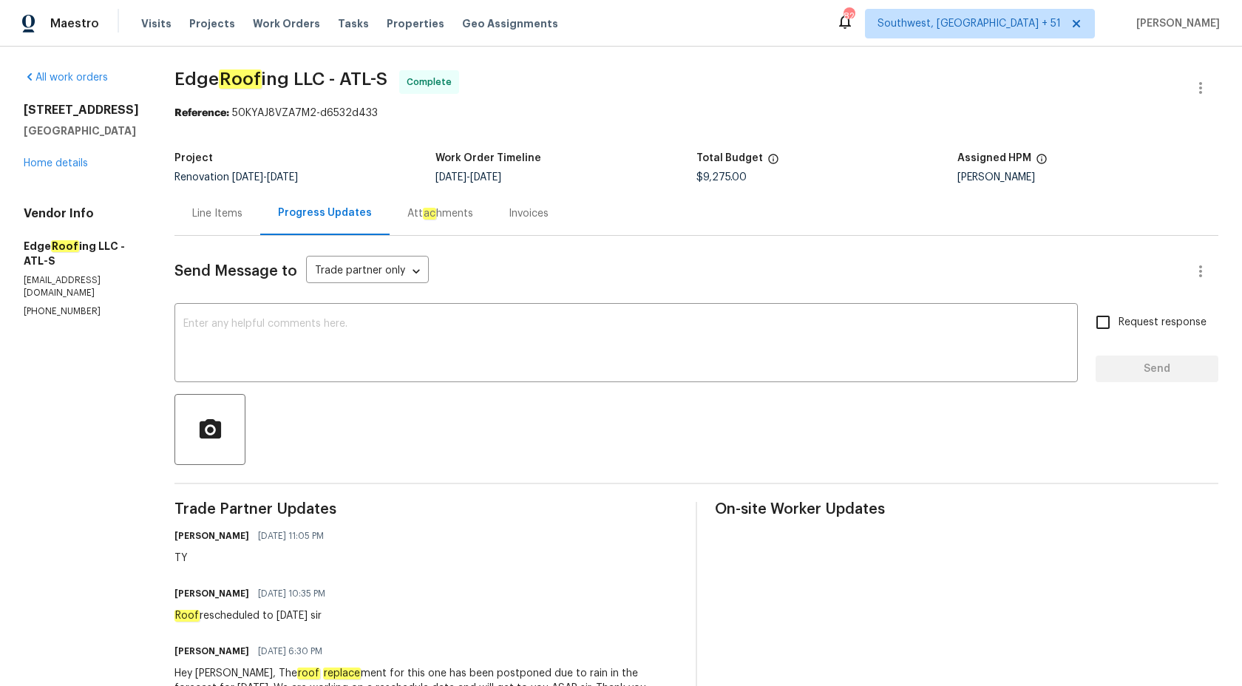
click at [504, 230] on div "Invoices" at bounding box center [528, 214] width 75 height 44
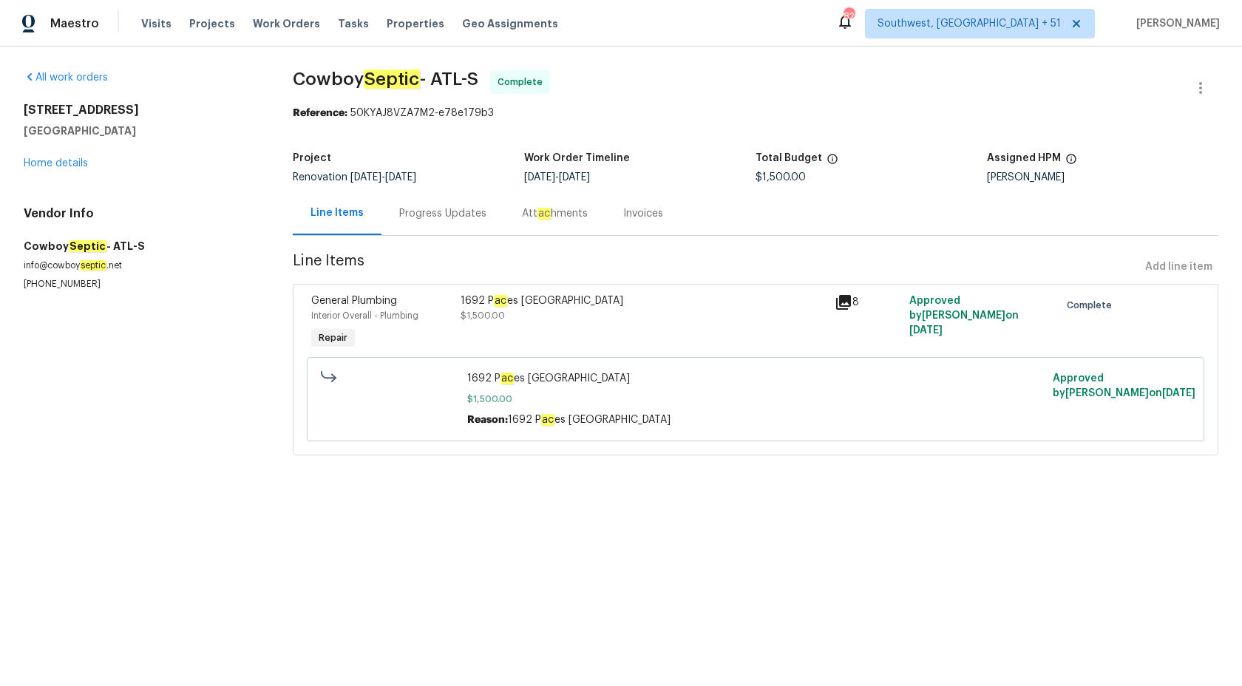
click at [637, 234] on div "Invoices" at bounding box center [643, 214] width 75 height 44
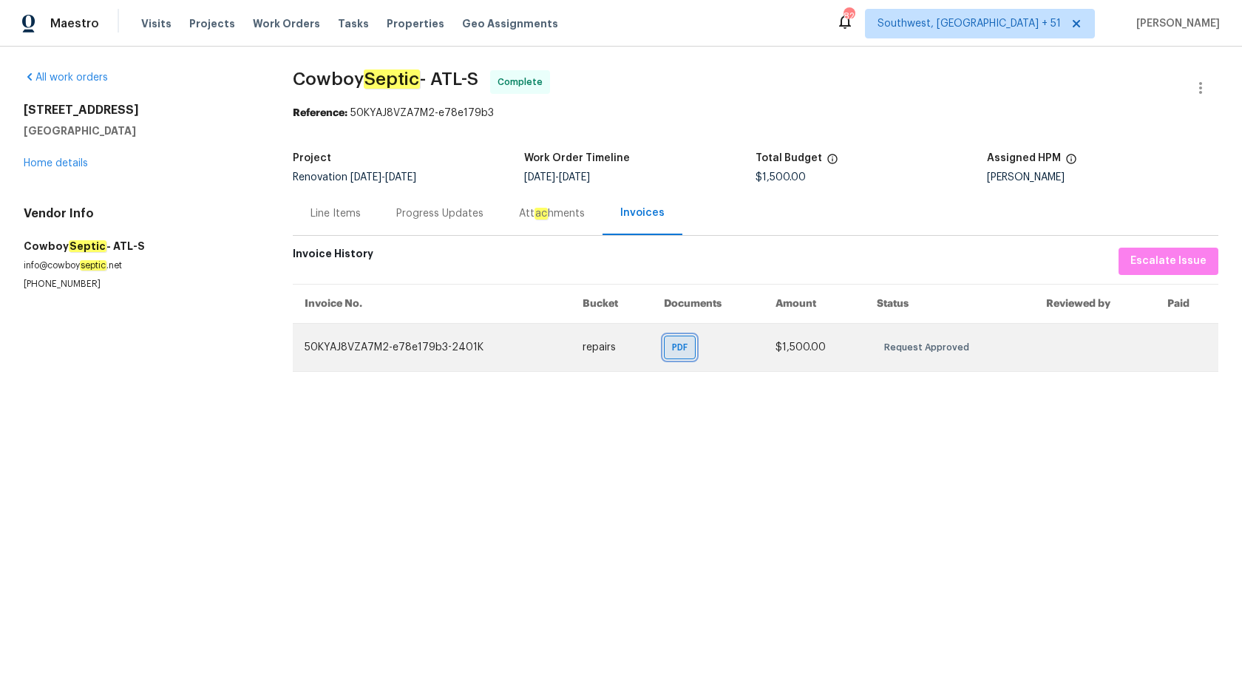
click at [680, 353] on span "PDF" at bounding box center [682, 347] width 21 height 15
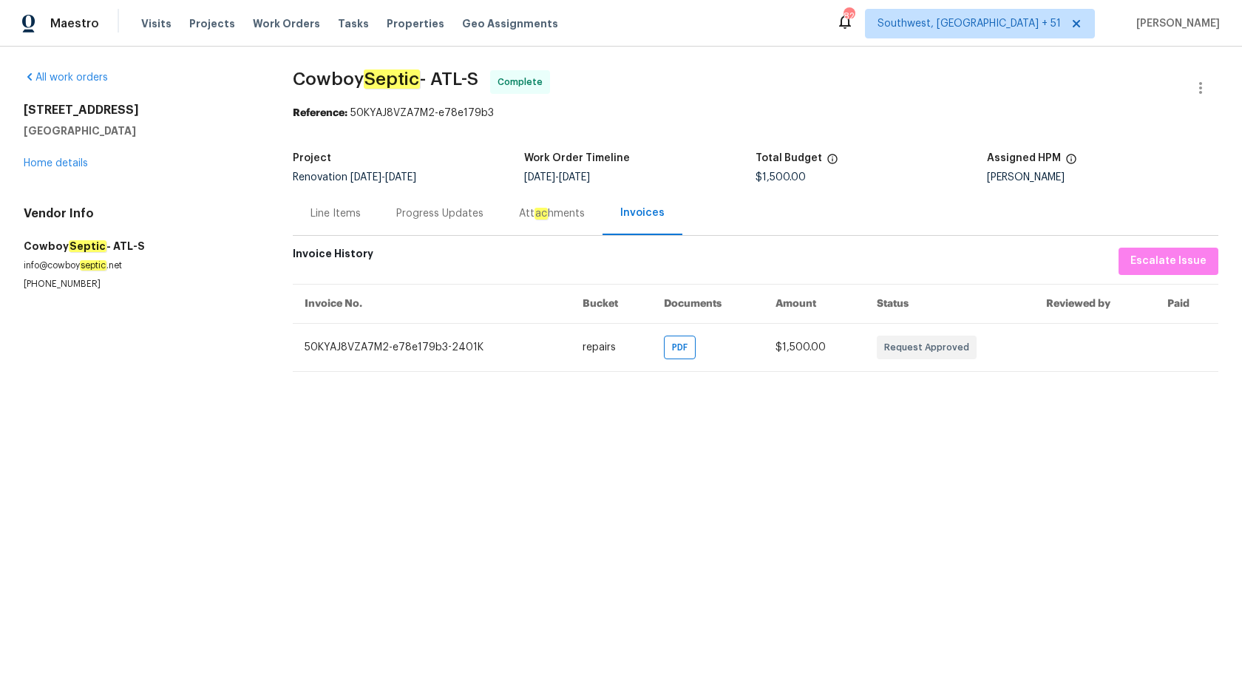
click at [411, 223] on div "Progress Updates" at bounding box center [440, 214] width 123 height 44
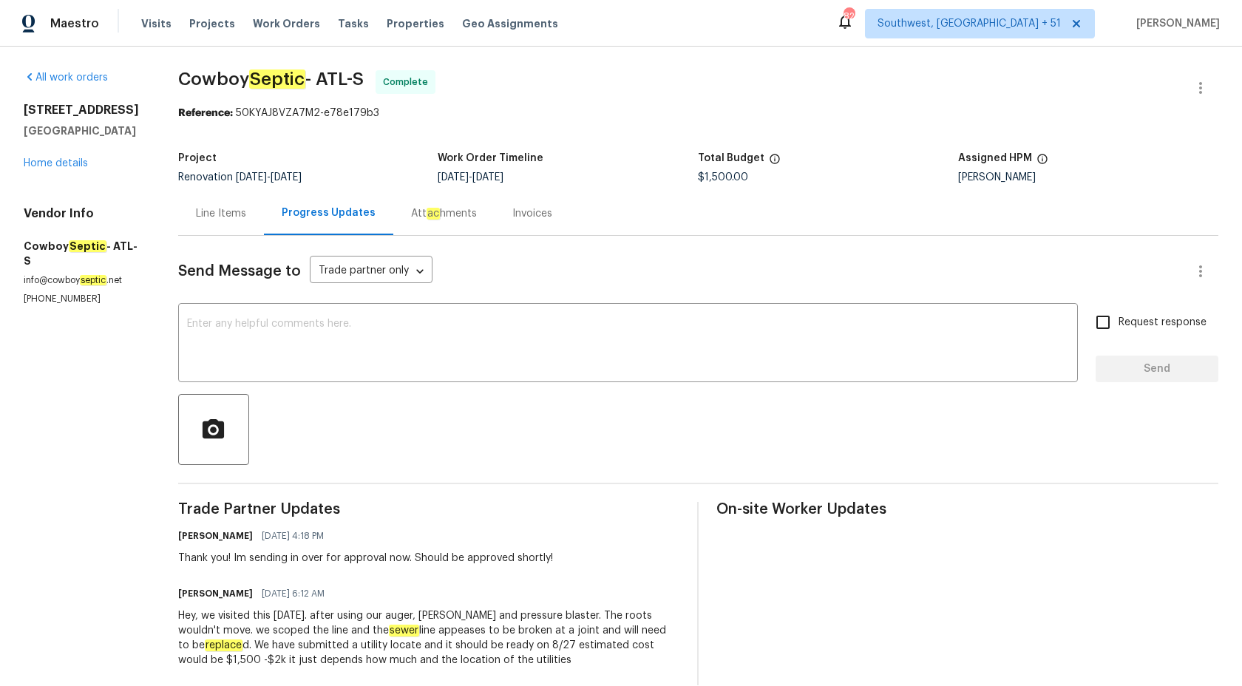
scroll to position [24, 0]
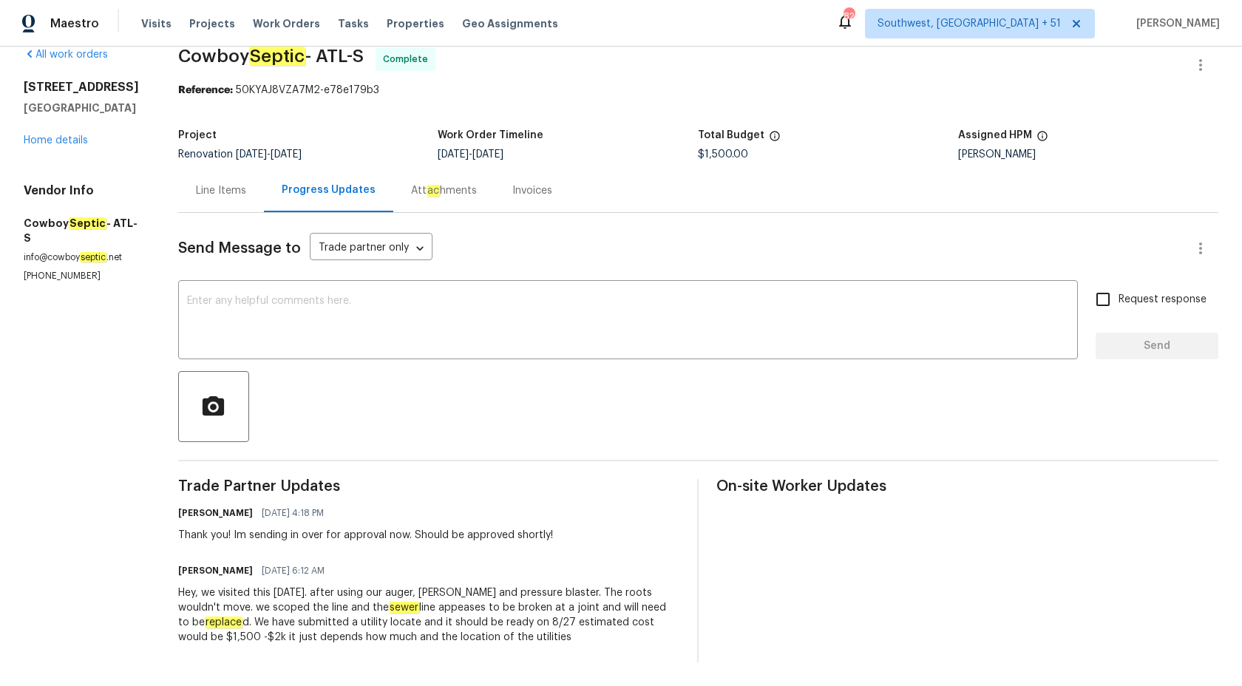
click at [384, 622] on div "Hey, we visited this today. after using our auger, jetter and pressure blaster.…" at bounding box center [429, 615] width 502 height 59
click at [64, 29] on span "Maestro" at bounding box center [74, 23] width 49 height 15
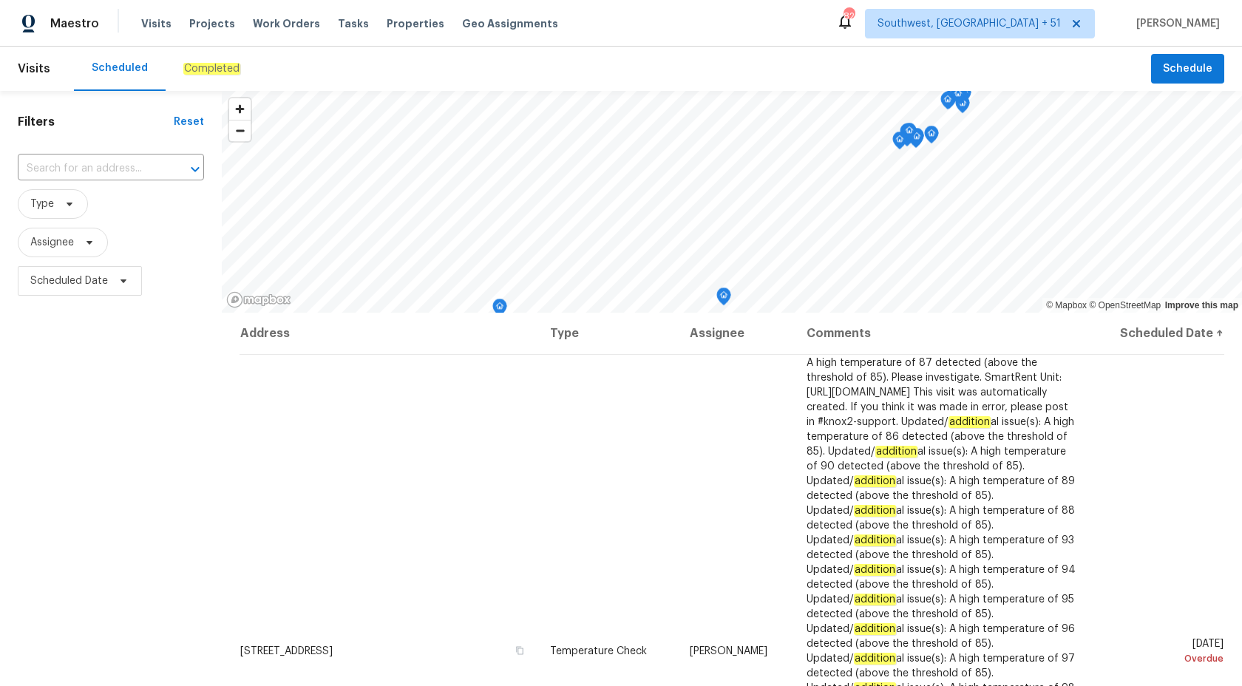
click at [197, 88] on div "Completed" at bounding box center [212, 69] width 92 height 44
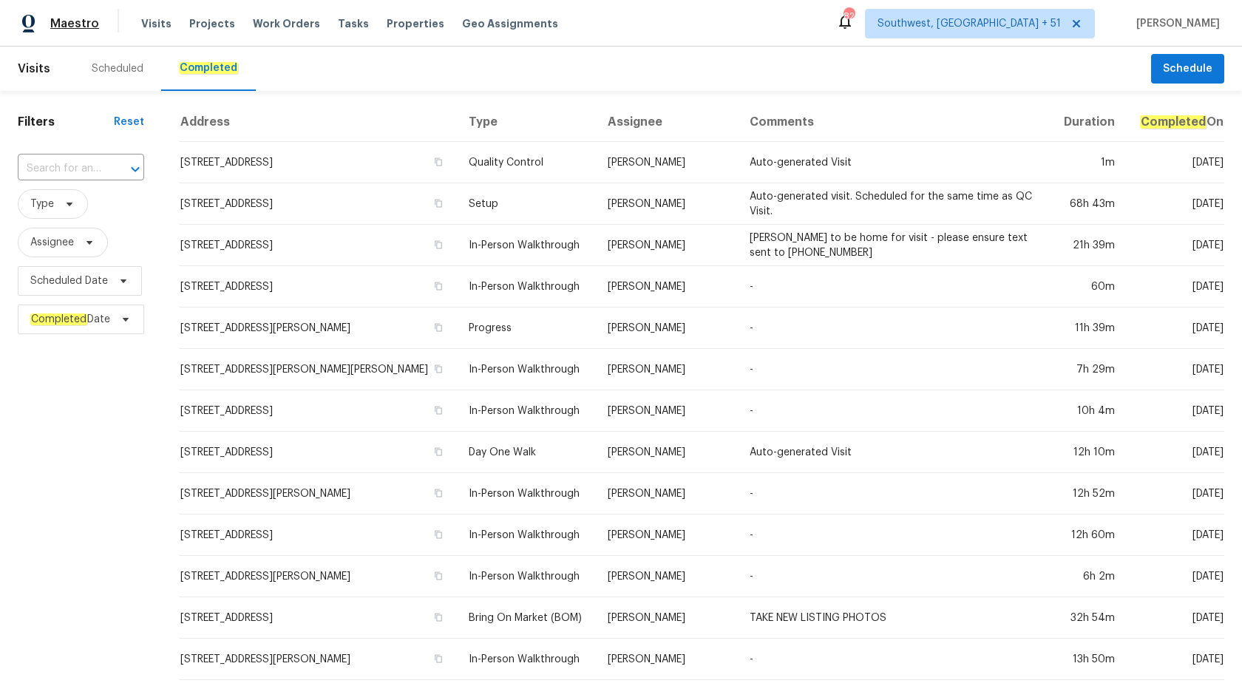
click at [82, 26] on span "Maestro" at bounding box center [74, 23] width 49 height 15
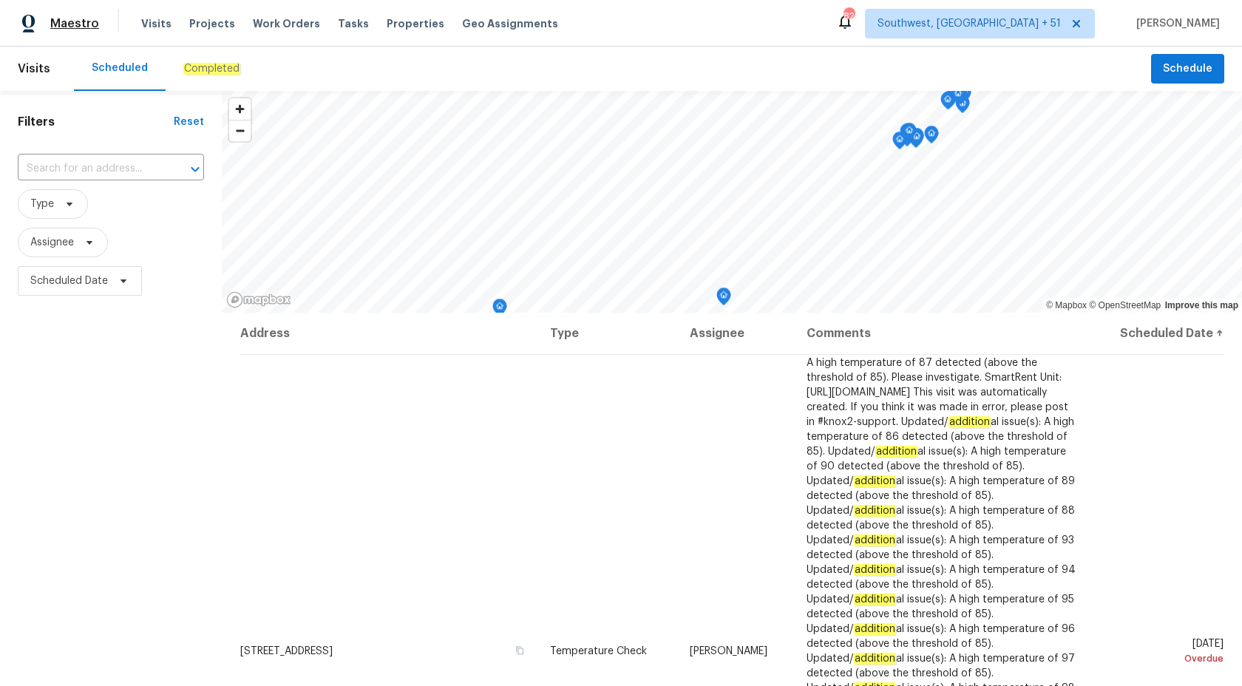
click at [58, 17] on span "Maestro" at bounding box center [74, 23] width 49 height 15
click at [178, 79] on div "Completed" at bounding box center [212, 69] width 92 height 44
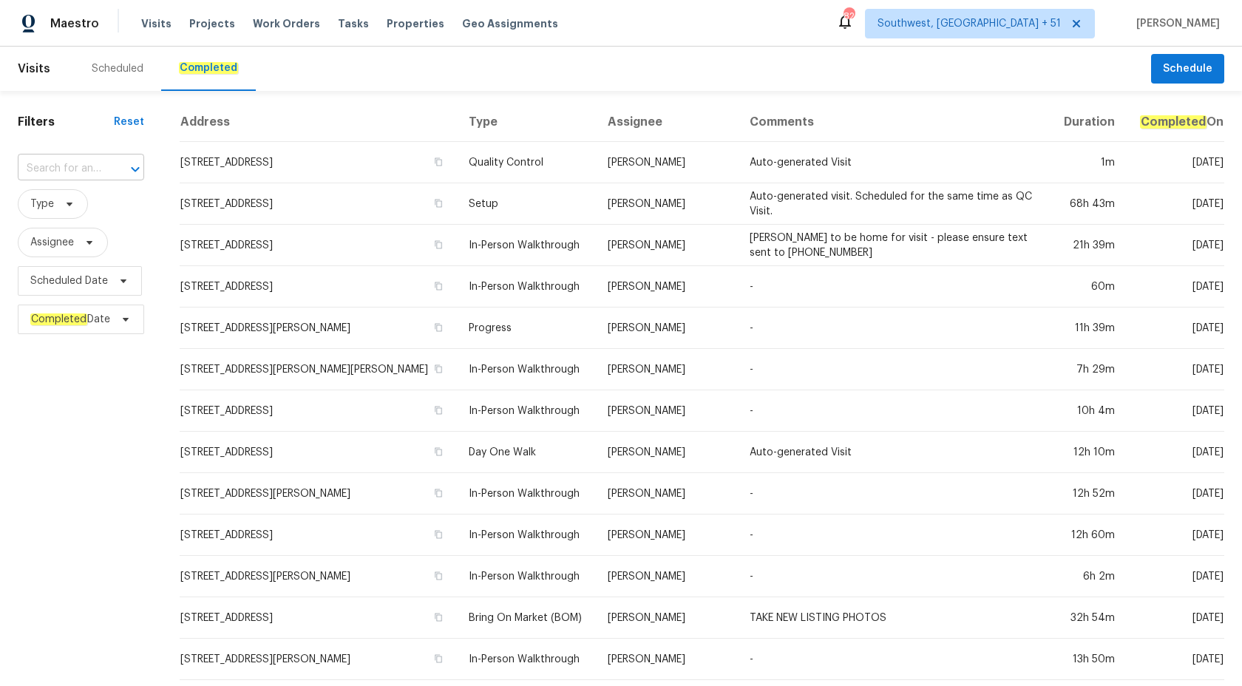
click at [82, 171] on input "text" at bounding box center [60, 169] width 85 height 23
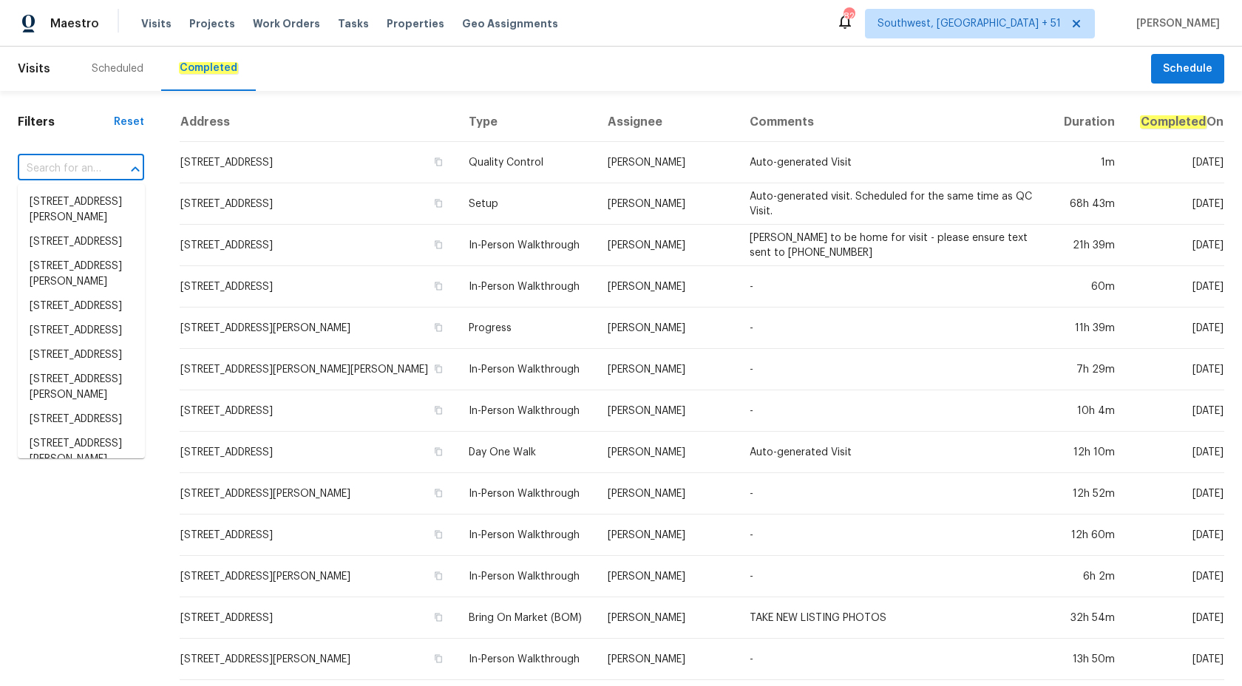
paste input "581 Braxton Blvd, Fayetteville, NC 28311"
type input "581 Braxton Blvd, Fayetteville, NC 28311"
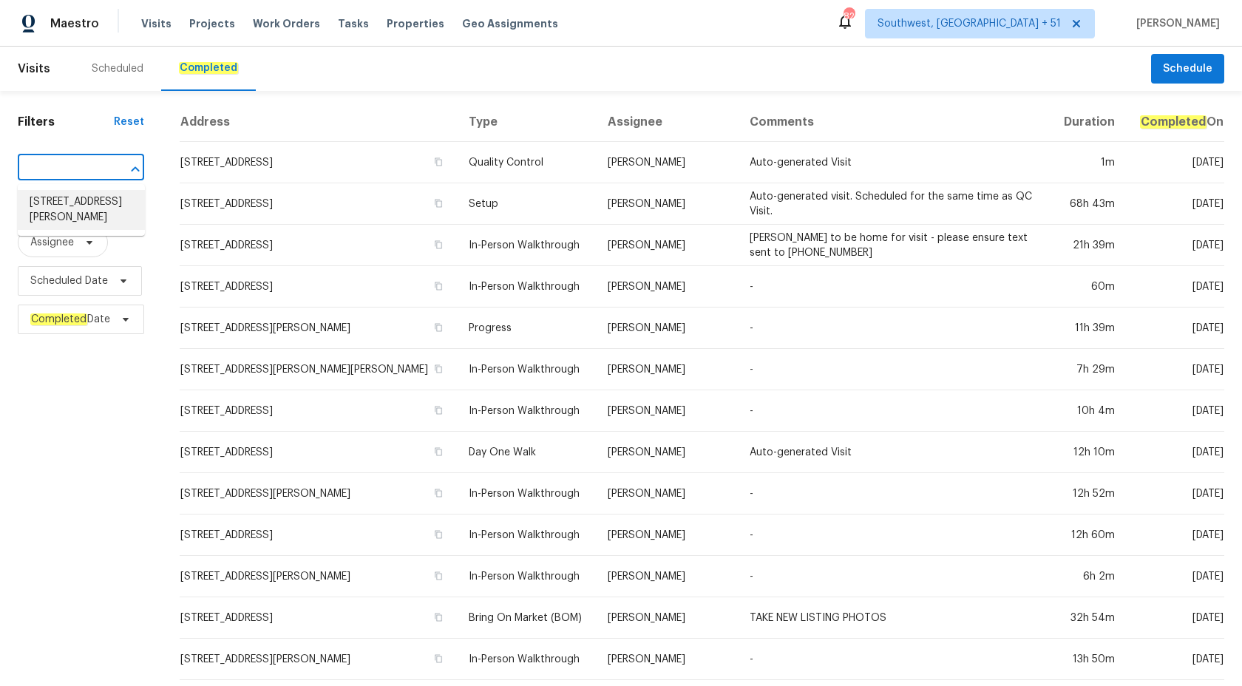
click at [78, 205] on li "581 Braxton Blvd, Fayetteville, NC 28311" at bounding box center [81, 210] width 127 height 40
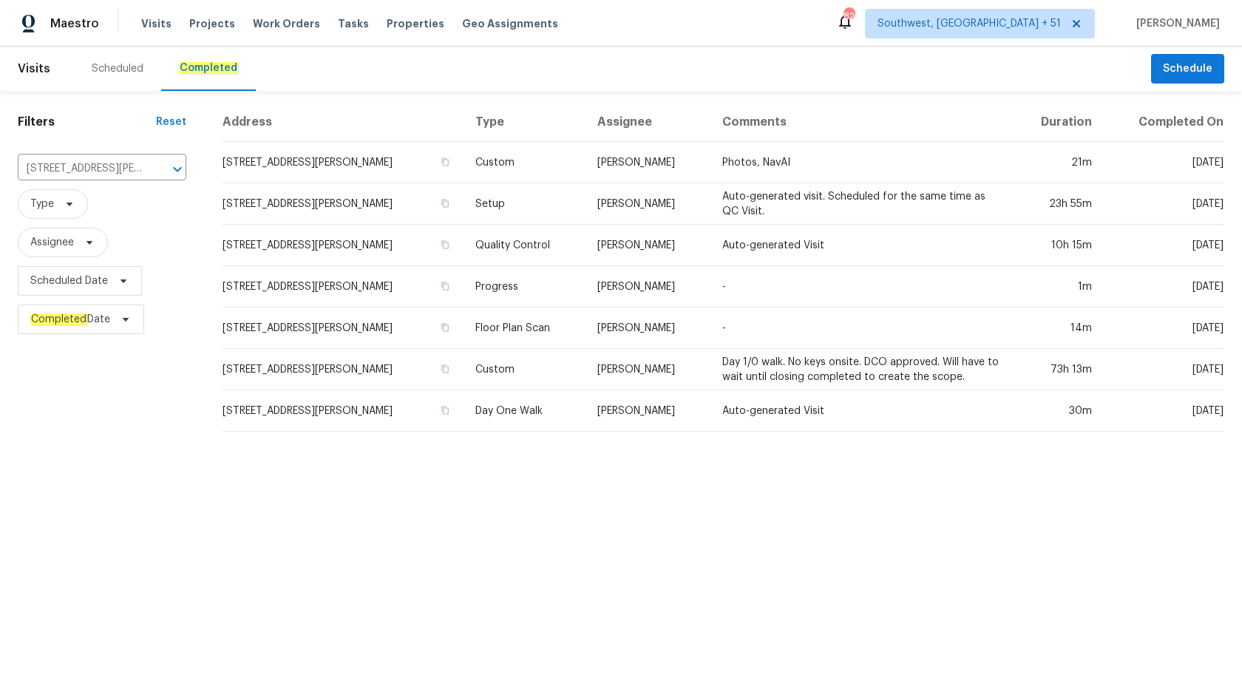
click at [711, 295] on td "Preston Sexton" at bounding box center [648, 286] width 125 height 41
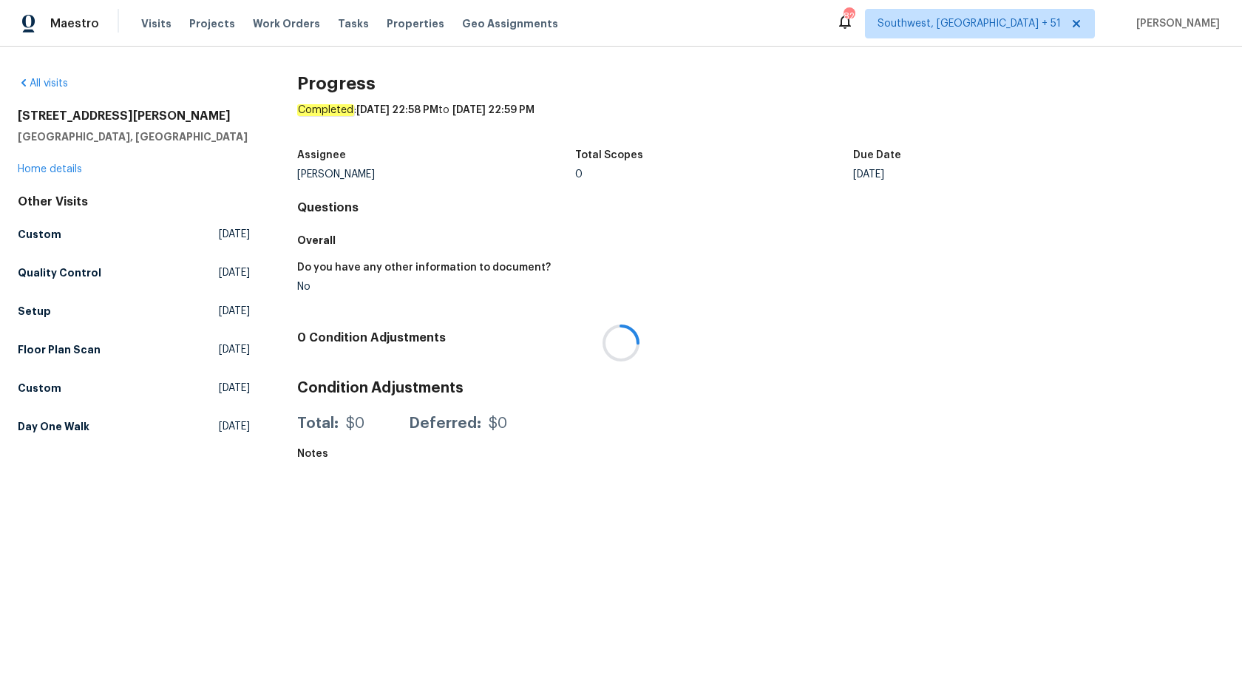
click at [30, 172] on div at bounding box center [621, 343] width 1242 height 686
click at [30, 172] on link "Home details" at bounding box center [50, 169] width 64 height 10
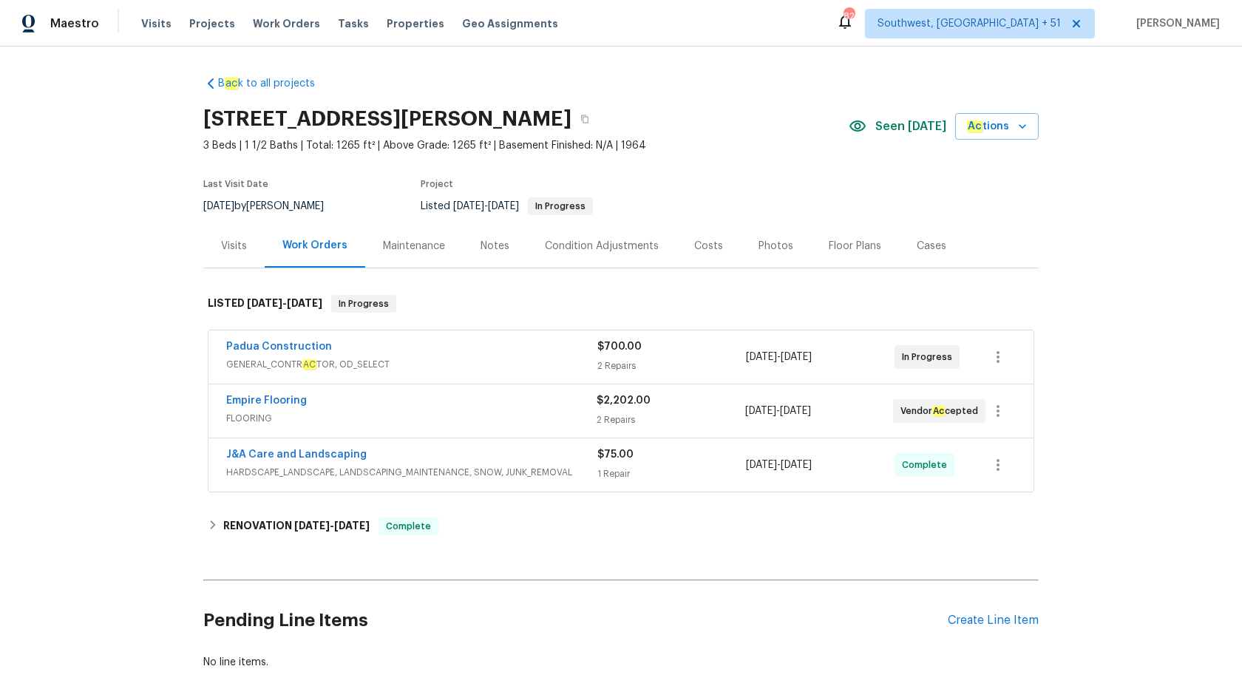
click at [245, 251] on div "Visits" at bounding box center [234, 246] width 26 height 15
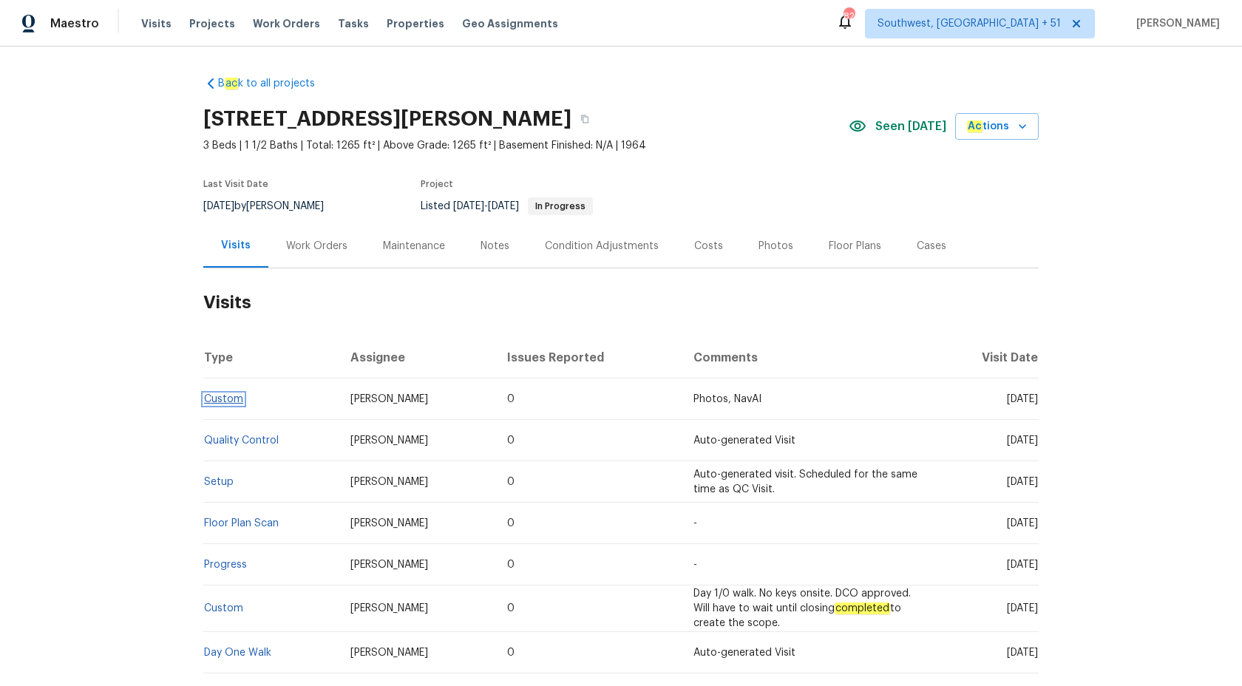
click at [232, 399] on link "Custom" at bounding box center [223, 399] width 39 height 10
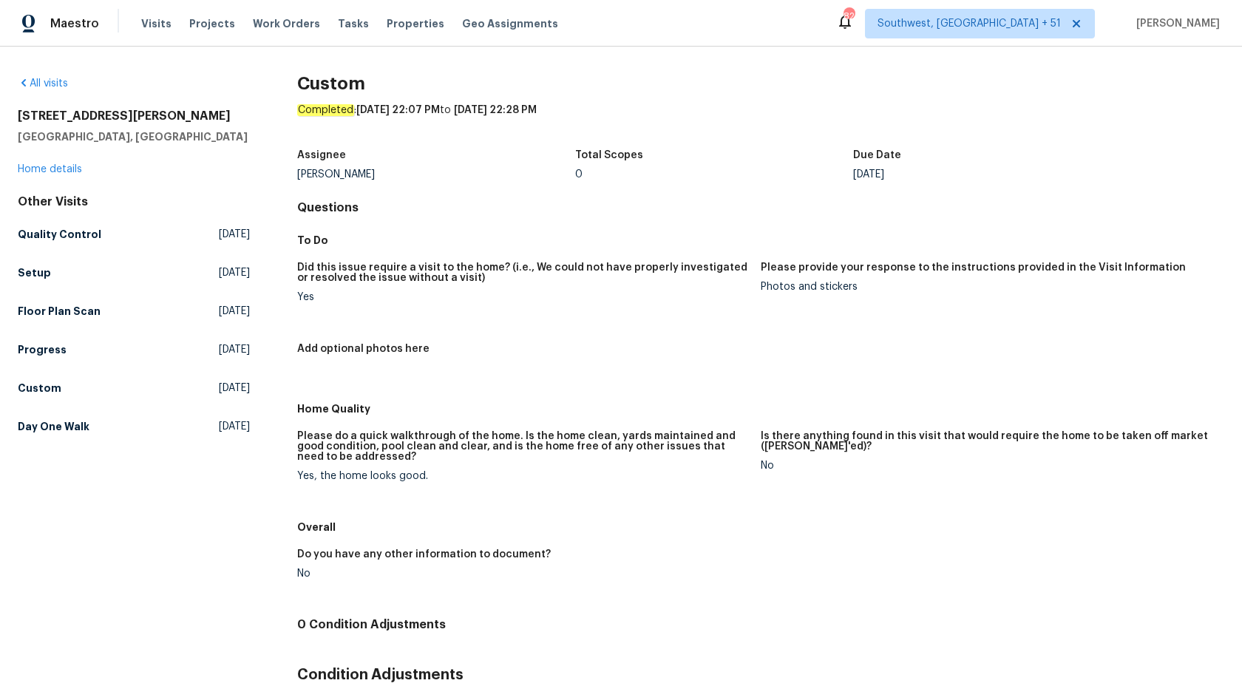
scroll to position [88, 0]
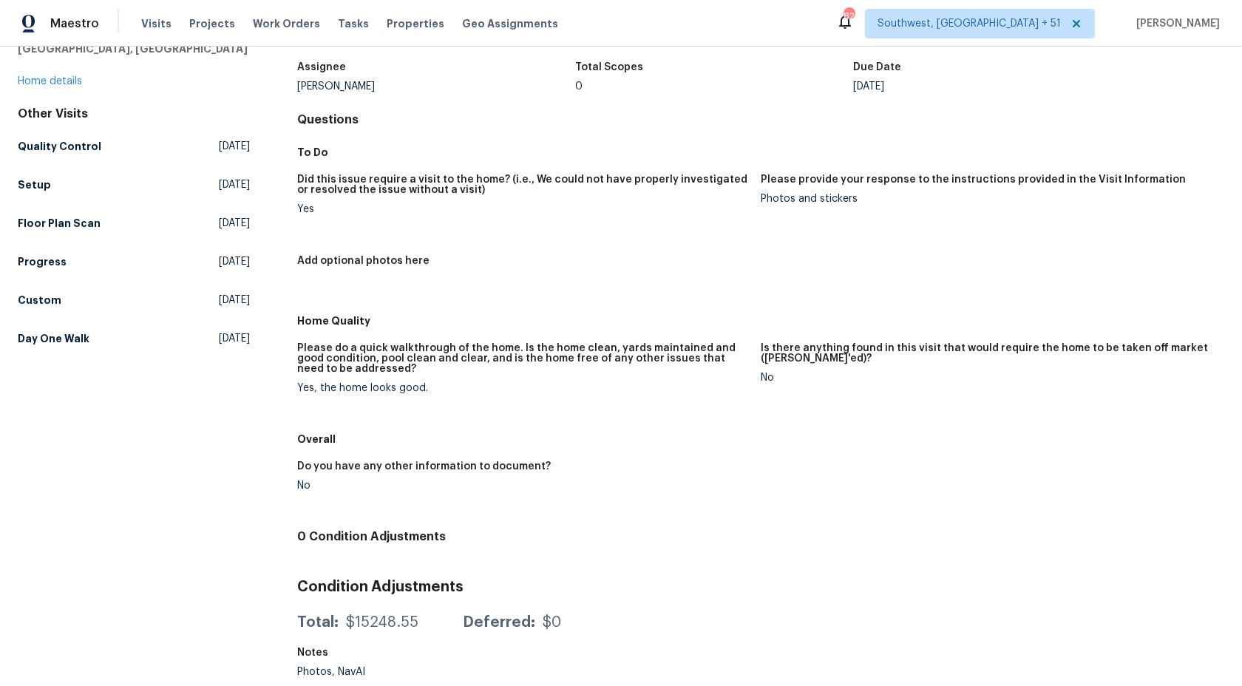
click at [25, 160] on div "Other Visits Quality Control Tue, Aug 26 2025 Setup Wed, Aug 27 2025 Floor Plan…" at bounding box center [134, 228] width 232 height 245
click at [25, 158] on link "Quality Control Tue, Aug 26 2025" at bounding box center [134, 146] width 232 height 27
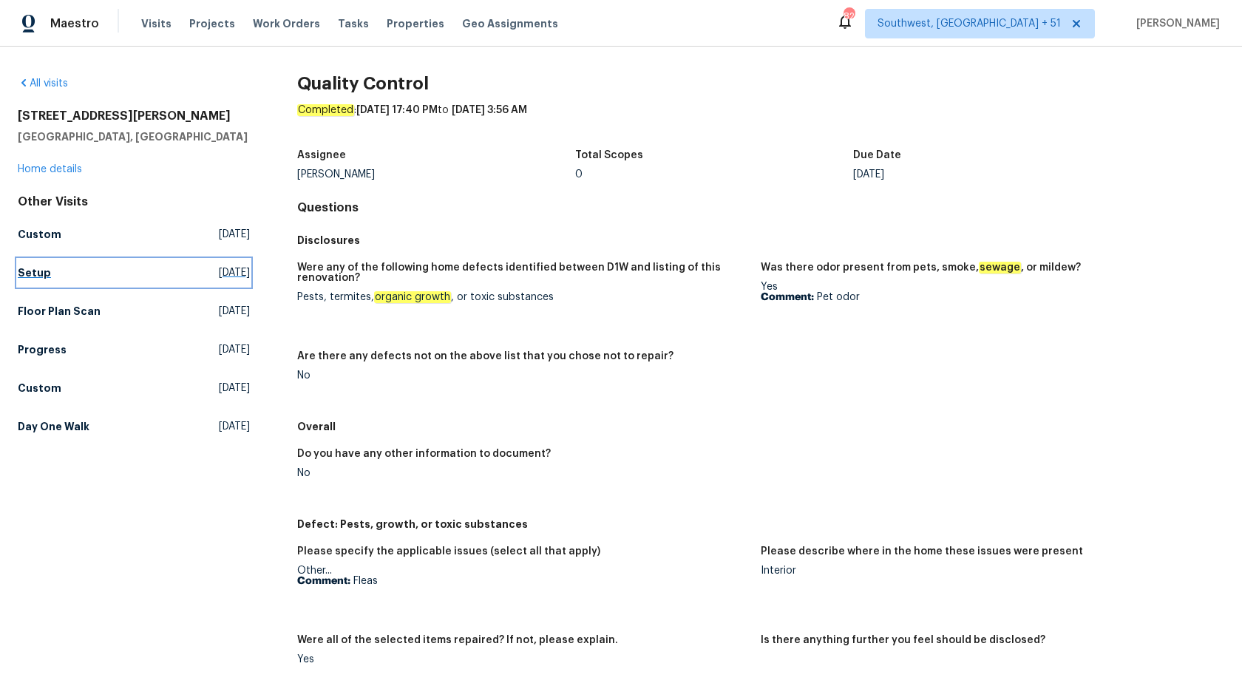
click at [52, 280] on link "Setup Wed, Aug 27 2025" at bounding box center [134, 273] width 232 height 27
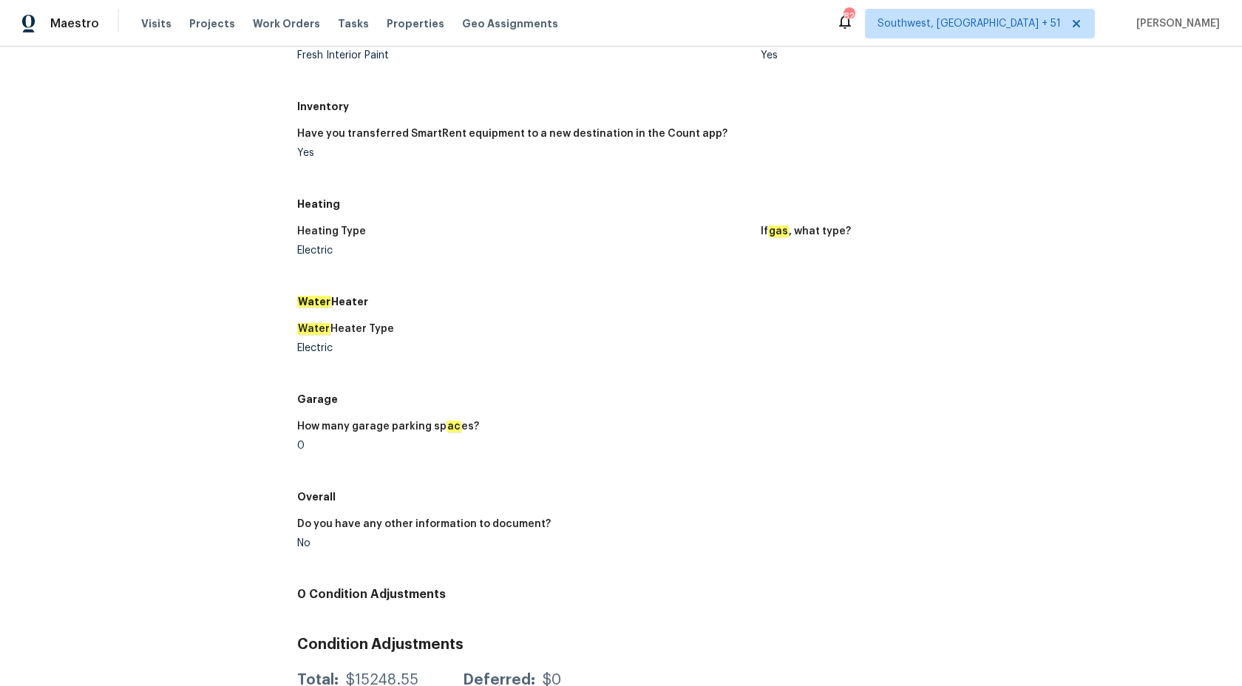
scroll to position [1045, 0]
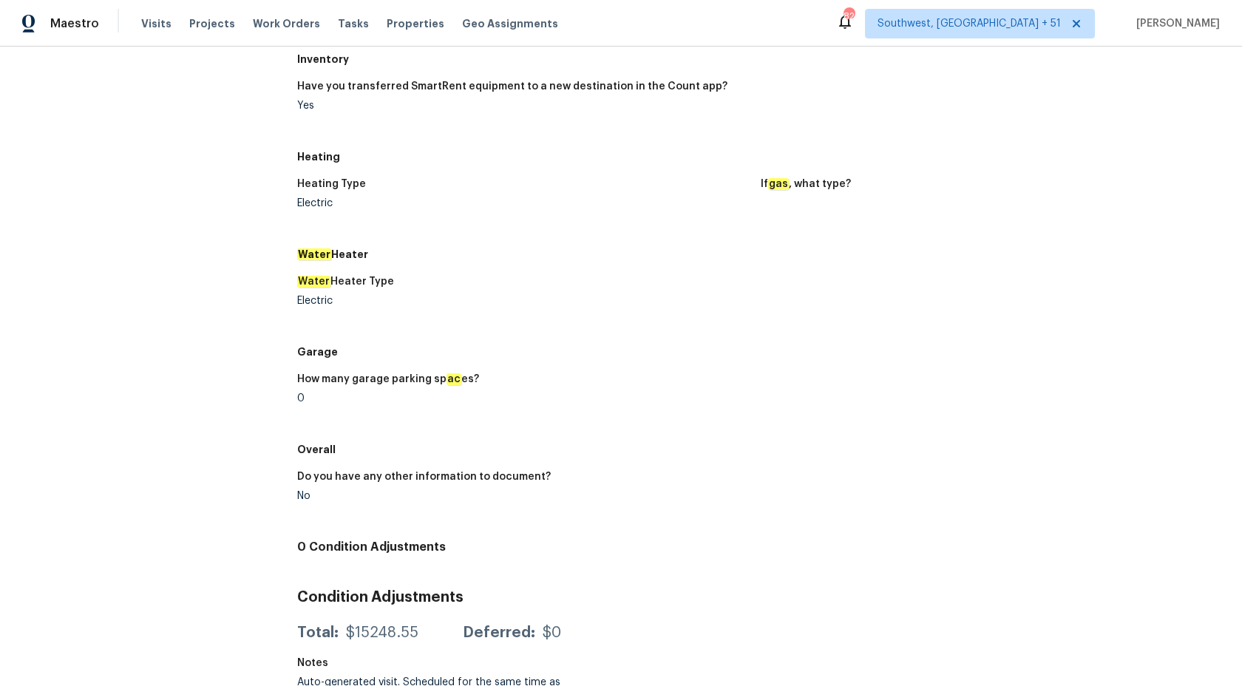
click at [752, 455] on h5 "Overall" at bounding box center [760, 449] width 927 height 15
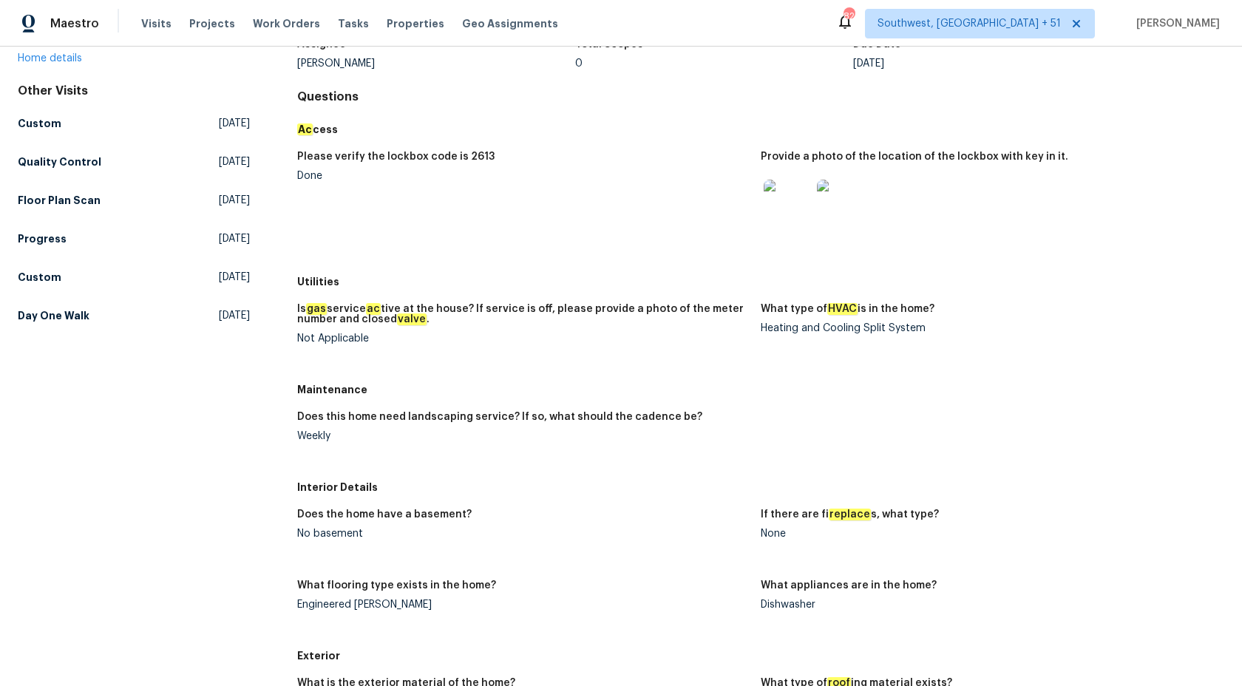
scroll to position [0, 0]
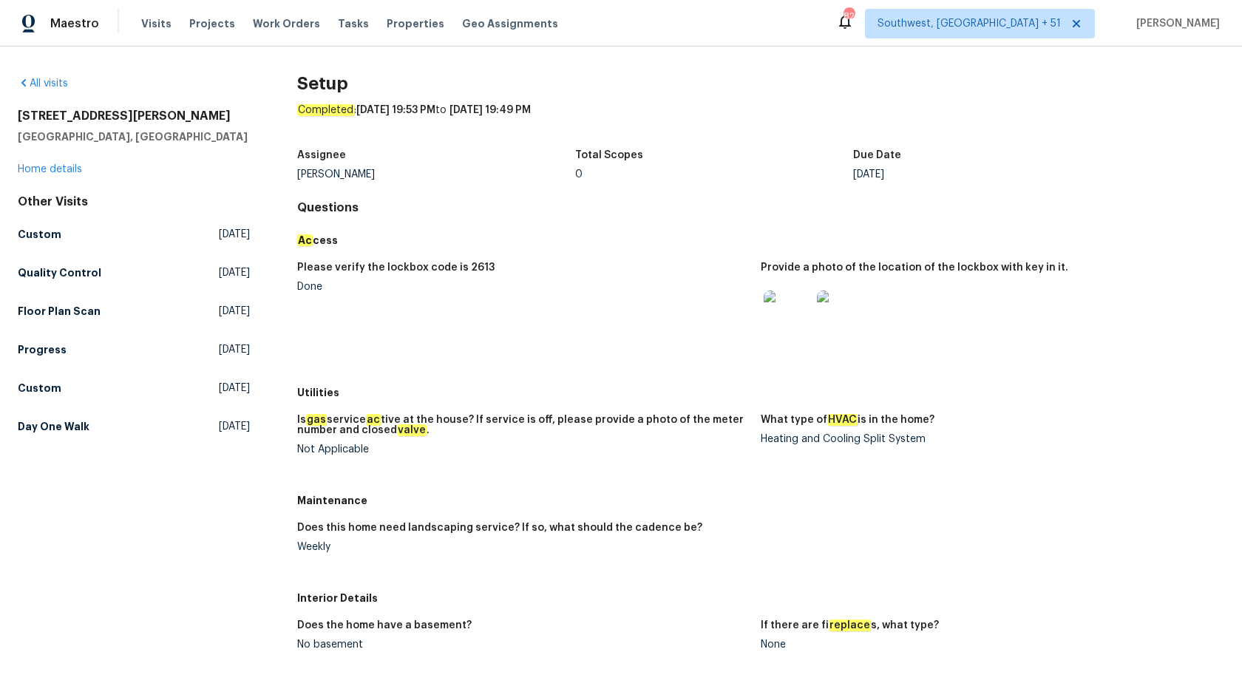
click at [51, 160] on div "581 Braxton Blvd Fayetteville, NC 28311 Home details" at bounding box center [134, 143] width 232 height 68
click at [50, 167] on link "Home details" at bounding box center [50, 169] width 64 height 10
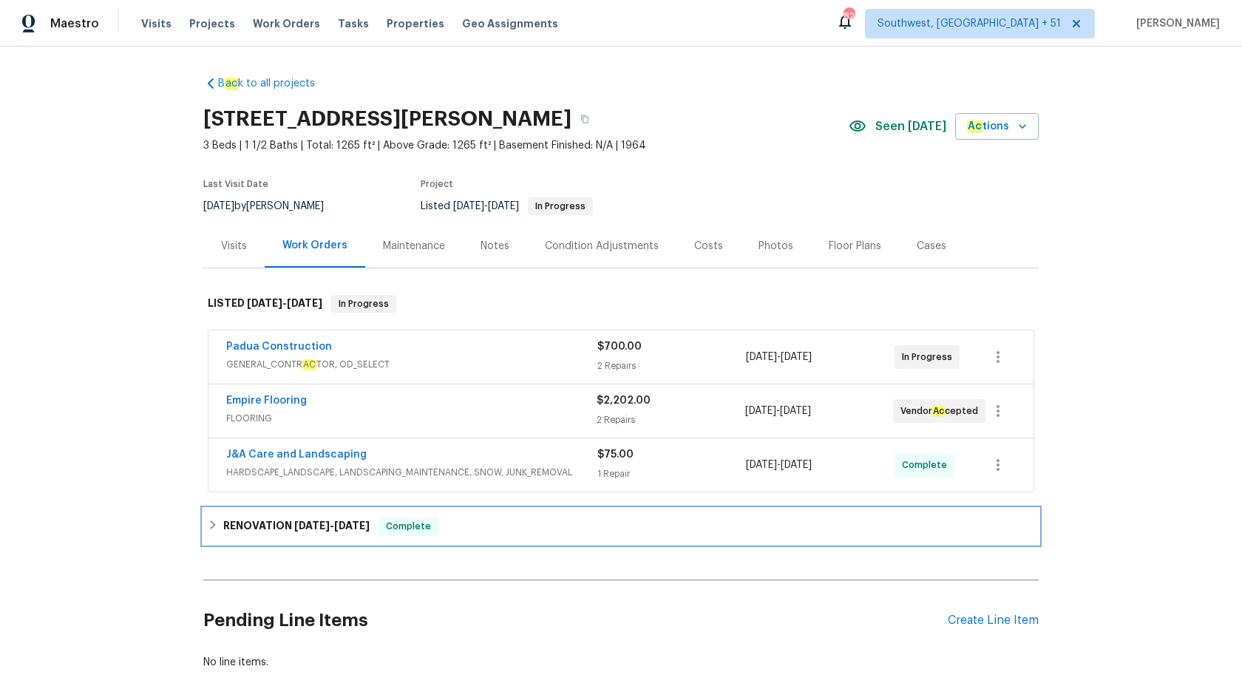
click at [353, 521] on span "8/26/25" at bounding box center [351, 526] width 35 height 10
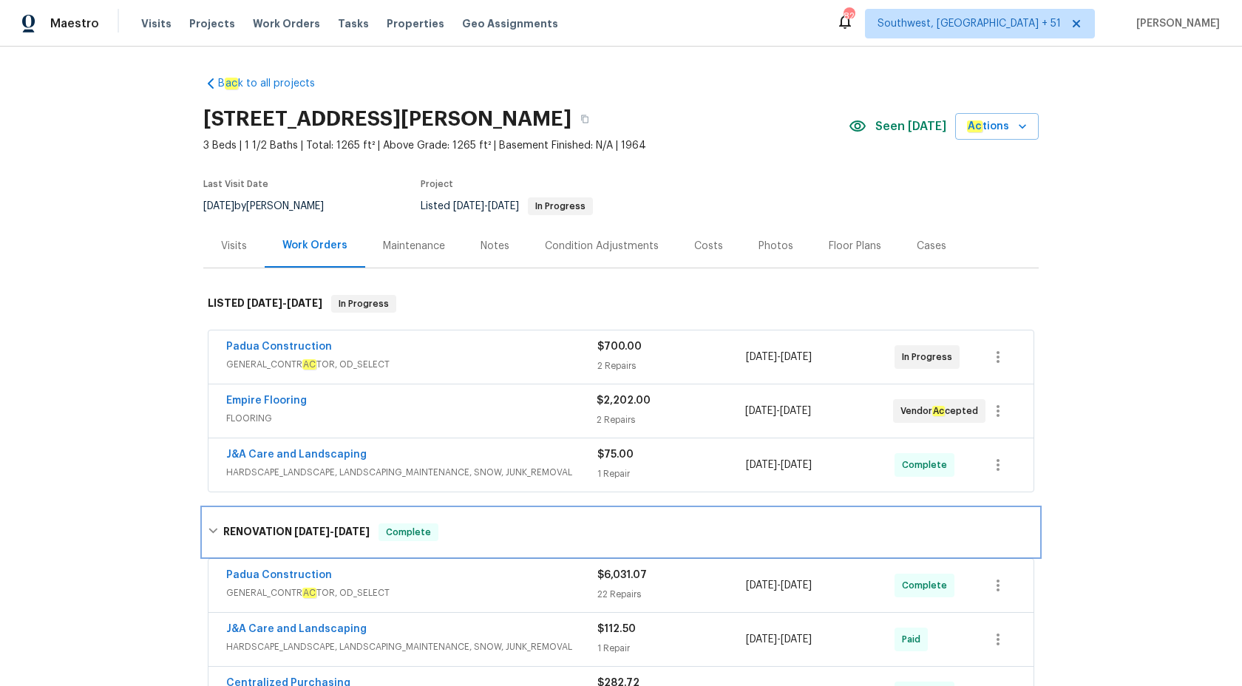
scroll to position [373, 0]
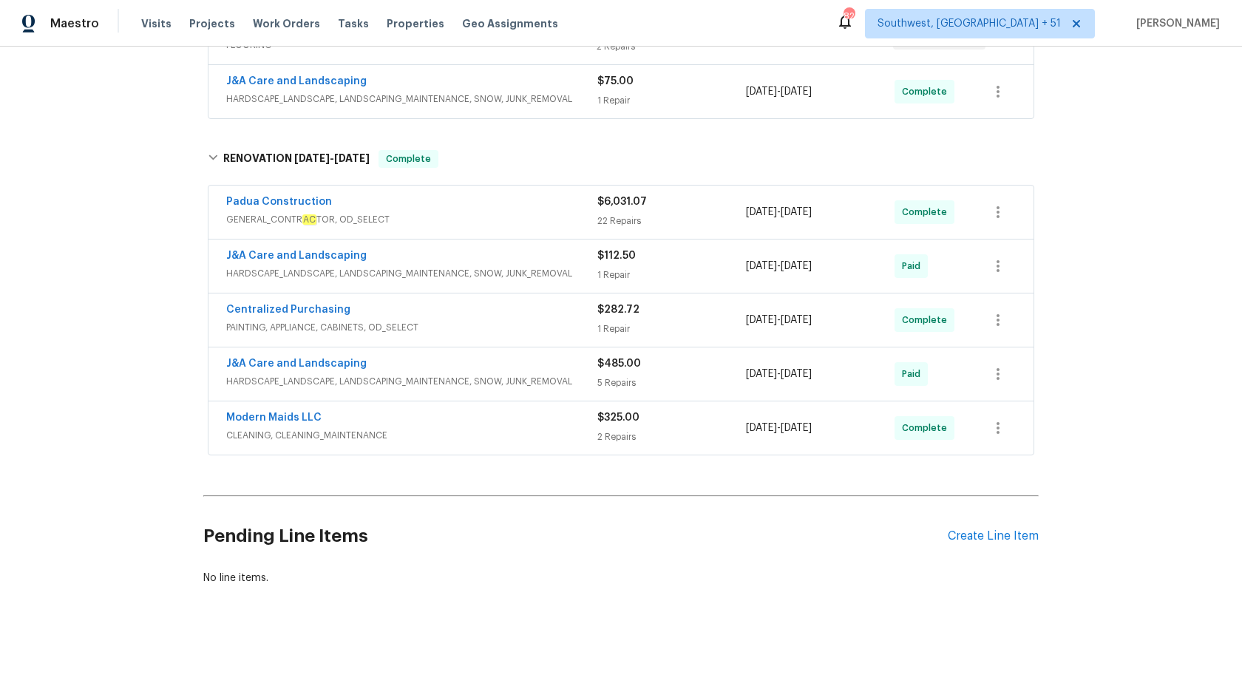
click at [566, 203] on div "Padua Construction" at bounding box center [411, 203] width 371 height 18
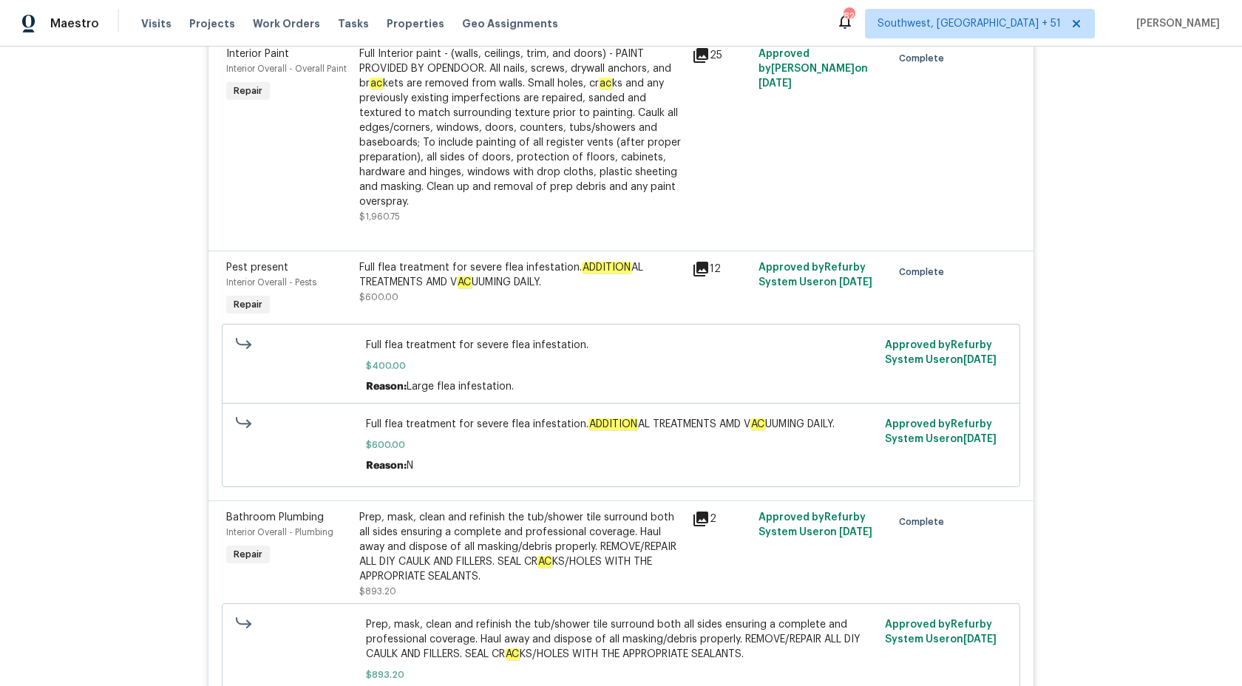
scroll to position [3254, 0]
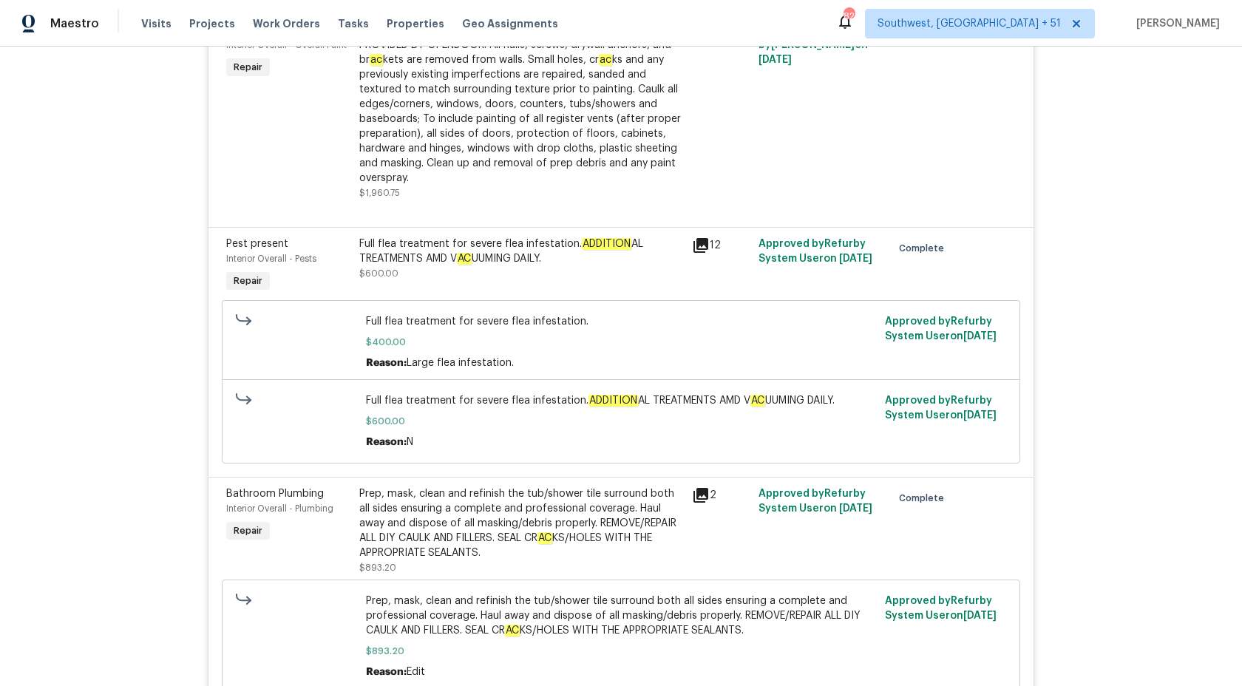
click at [518, 241] on div "Full flea treatment for severe flea infestation. ADDITION AL TREATMENTS AMD V A…" at bounding box center [521, 252] width 324 height 30
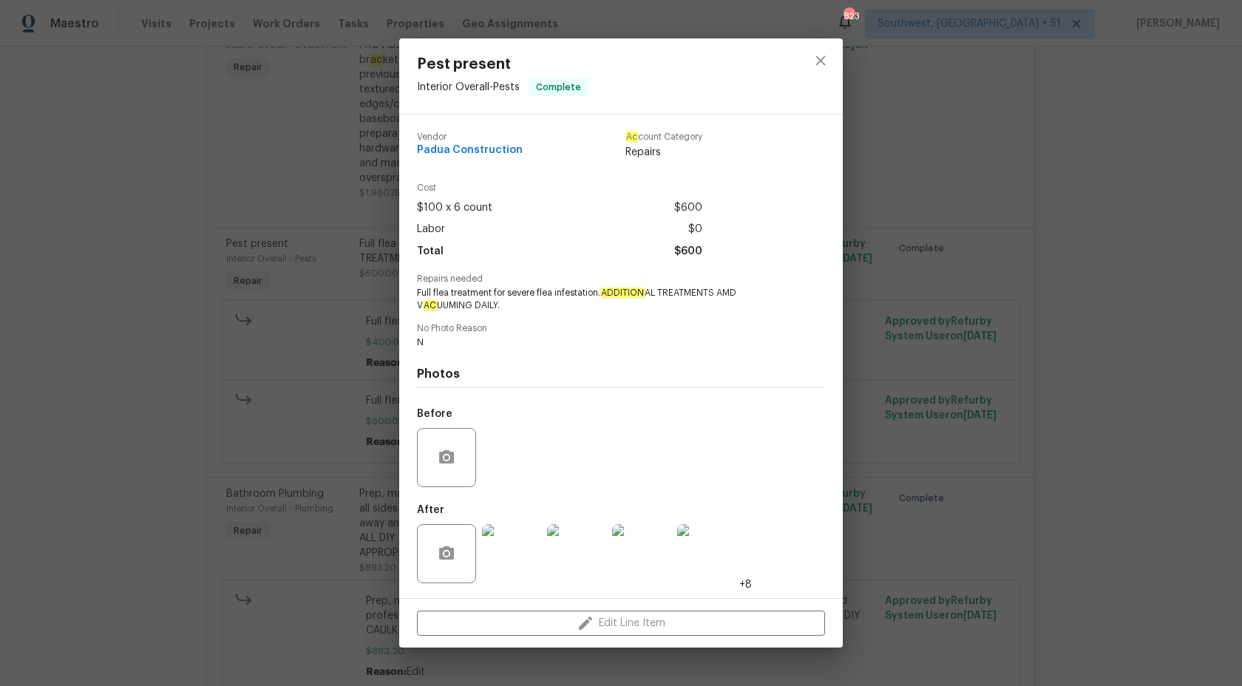
click at [558, 347] on span "N" at bounding box center [601, 342] width 368 height 13
drag, startPoint x: 536, startPoint y: 291, endPoint x: 601, endPoint y: 292, distance: 65.1
click at [601, 292] on span "Full flea treatment for severe flea infestation. ADDITION AL TREATMENTS AMD V A…" at bounding box center [601, 299] width 368 height 25
copy span "flea infestation."
click at [540, 155] on div "Vendor Padua Construction Ac count Category Repairs" at bounding box center [559, 145] width 285 height 27
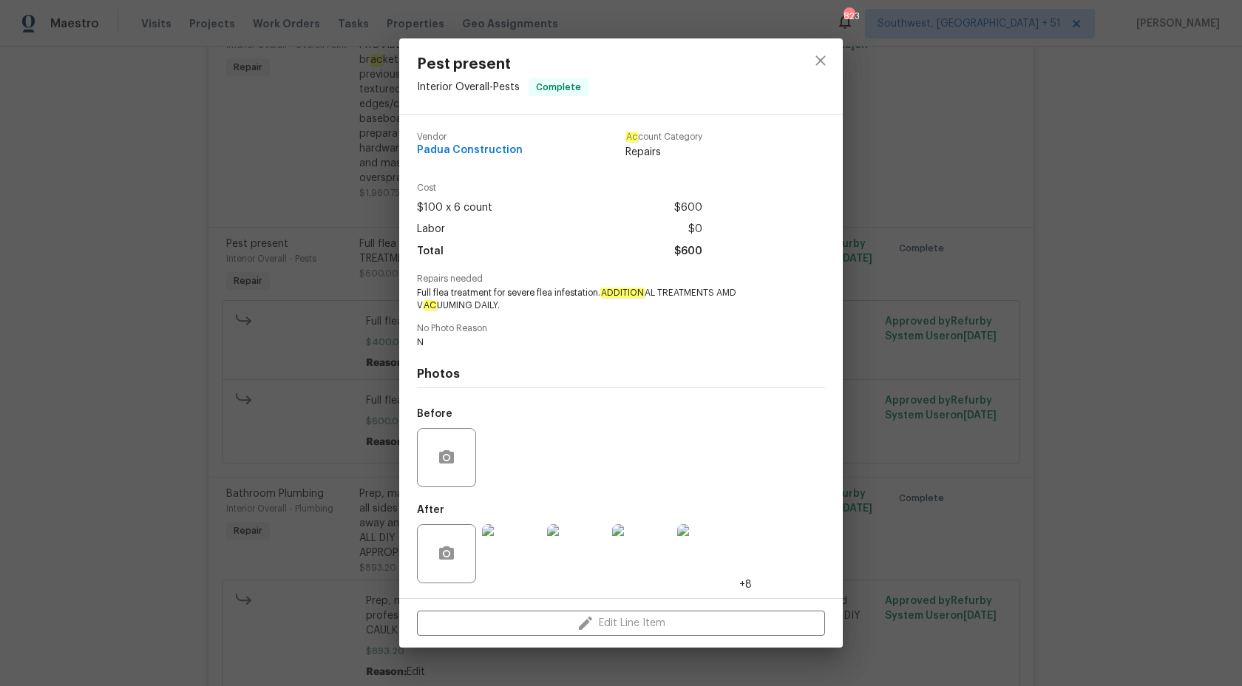
click at [540, 155] on div "Vendor Padua Construction Ac count Category Repairs" at bounding box center [559, 145] width 285 height 27
copy span "Padua Construction"
click at [1242, 391] on div "Pest present Interior Overall - Pests Complete Vendor Padua Construction Ac cou…" at bounding box center [621, 343] width 1242 height 686
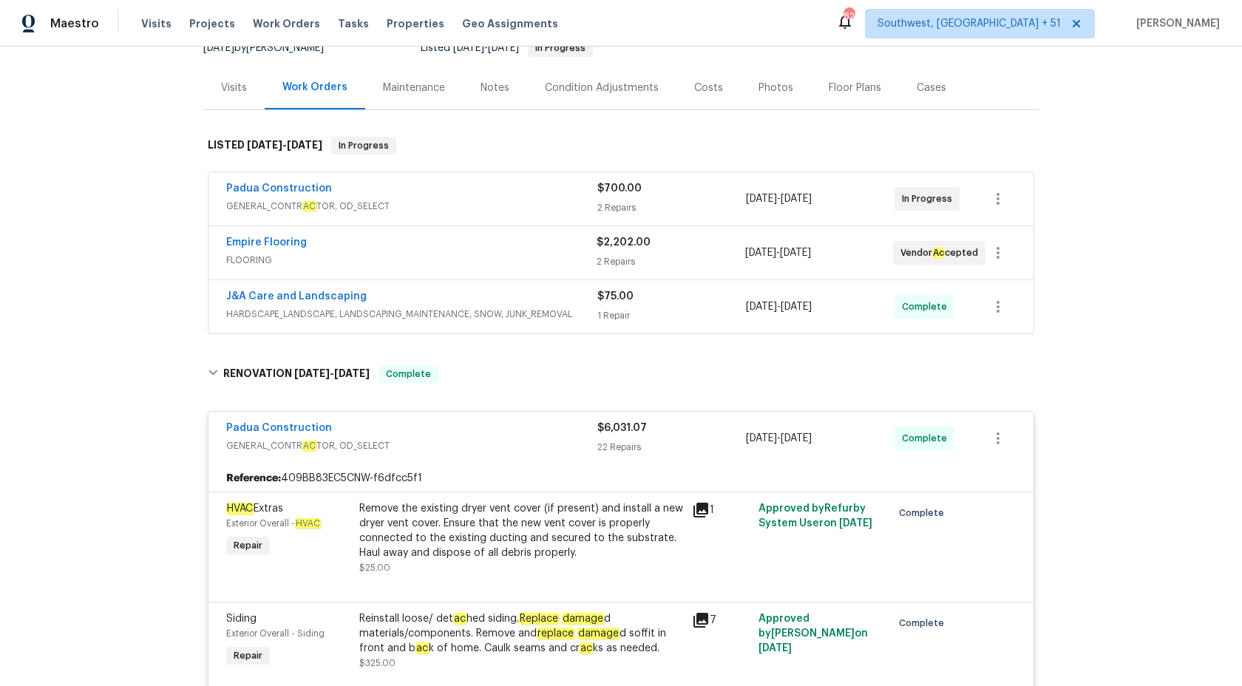
scroll to position [112, 0]
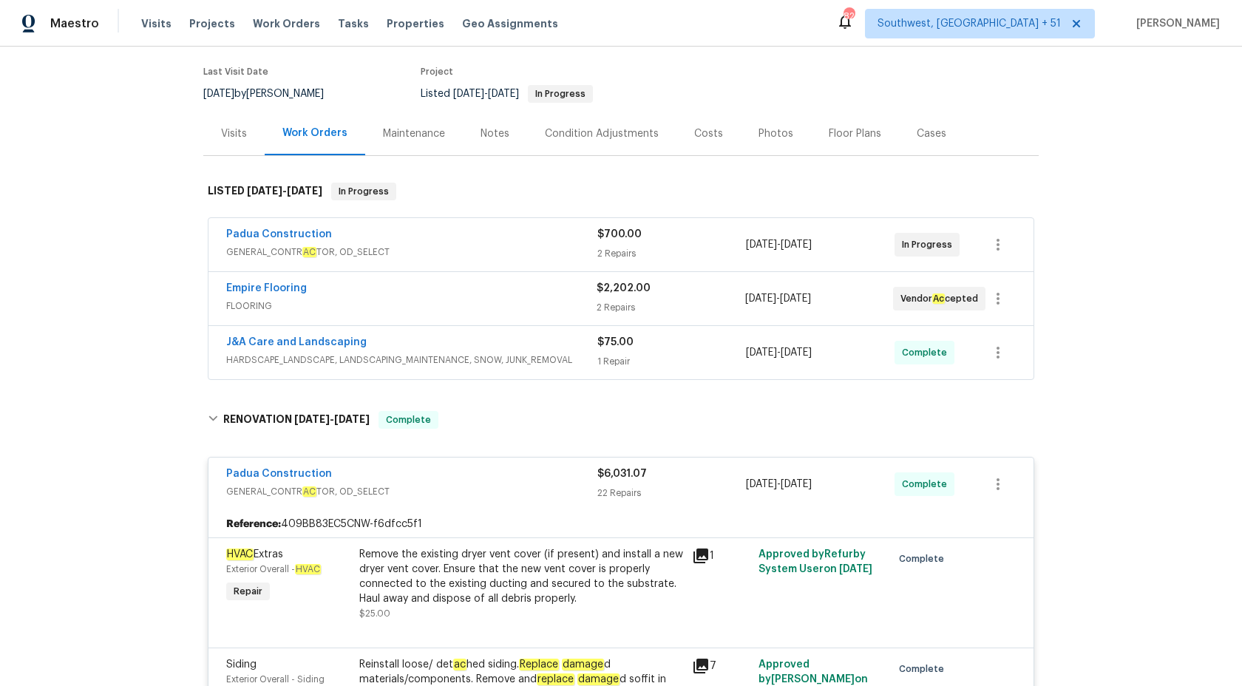
click at [603, 465] on div "Padua Construction GENERAL_CONTR AC TOR, OD_SELECT $6,031.07 22 Repairs 7/31/20…" at bounding box center [621, 484] width 825 height 53
click at [612, 497] on div "22 Repairs" at bounding box center [671, 493] width 149 height 15
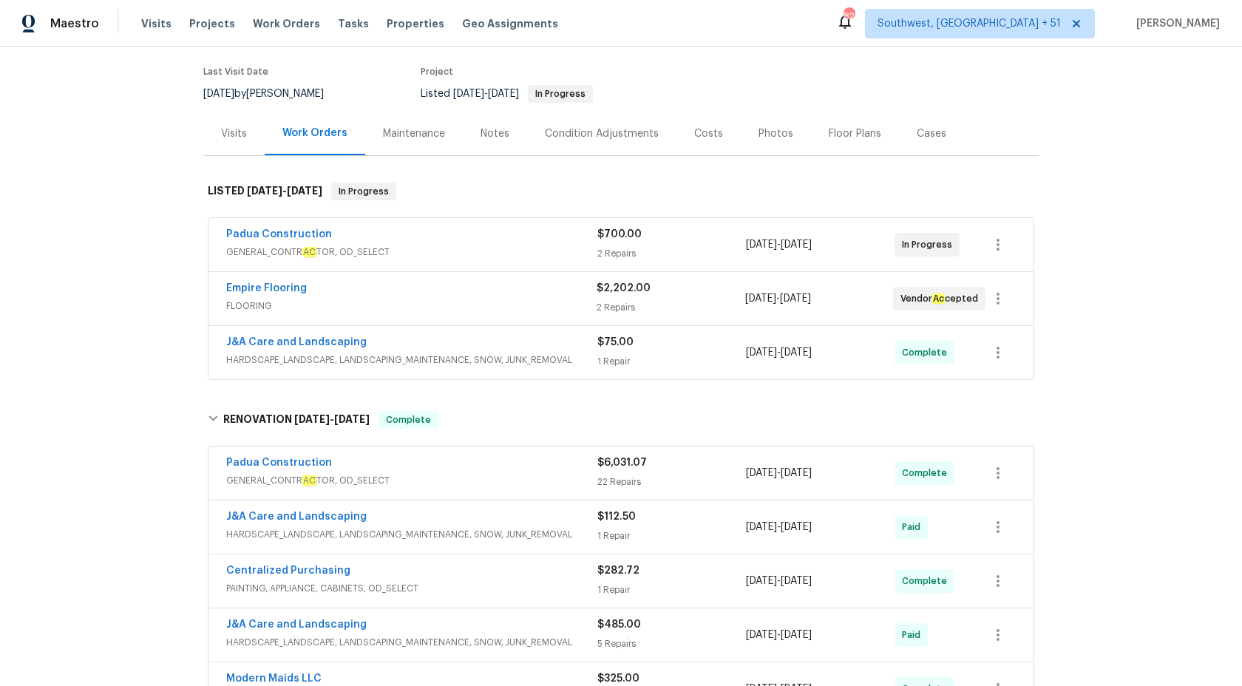
click at [600, 359] on div "1 Repair" at bounding box center [671, 361] width 149 height 15
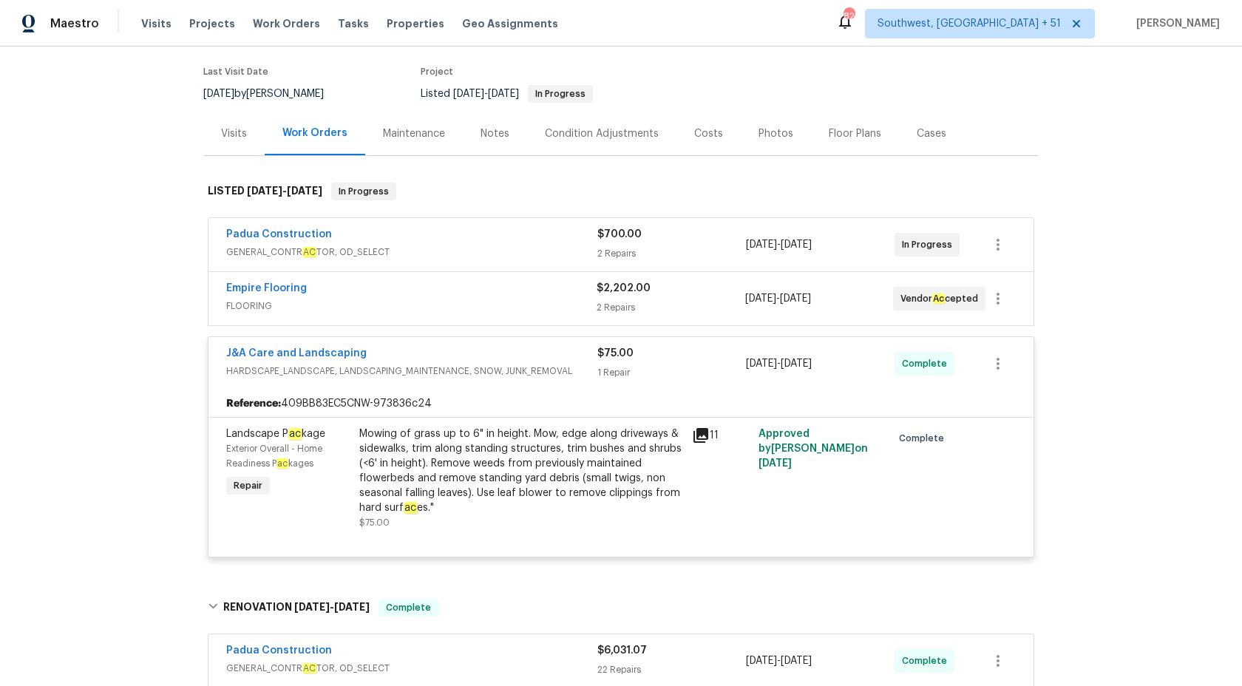
click at [606, 364] on div "$75.00 1 Repair" at bounding box center [671, 363] width 149 height 35
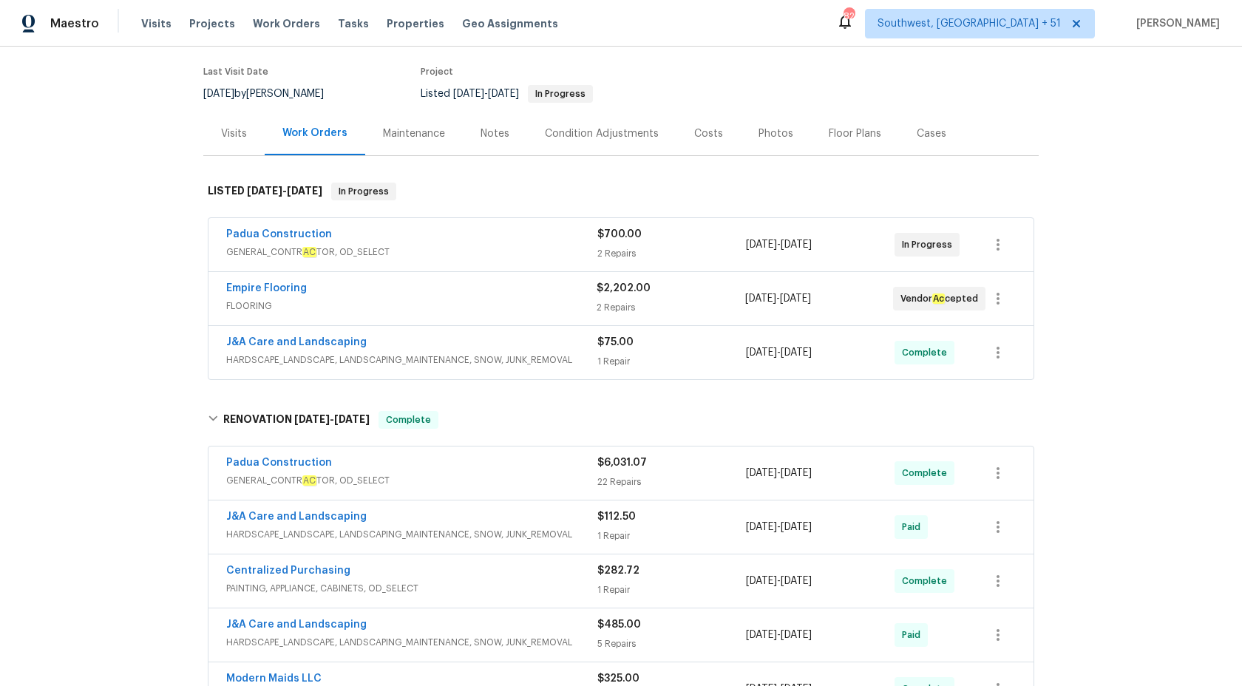
click at [601, 316] on div "$2,202.00 2 Repairs" at bounding box center [671, 298] width 148 height 35
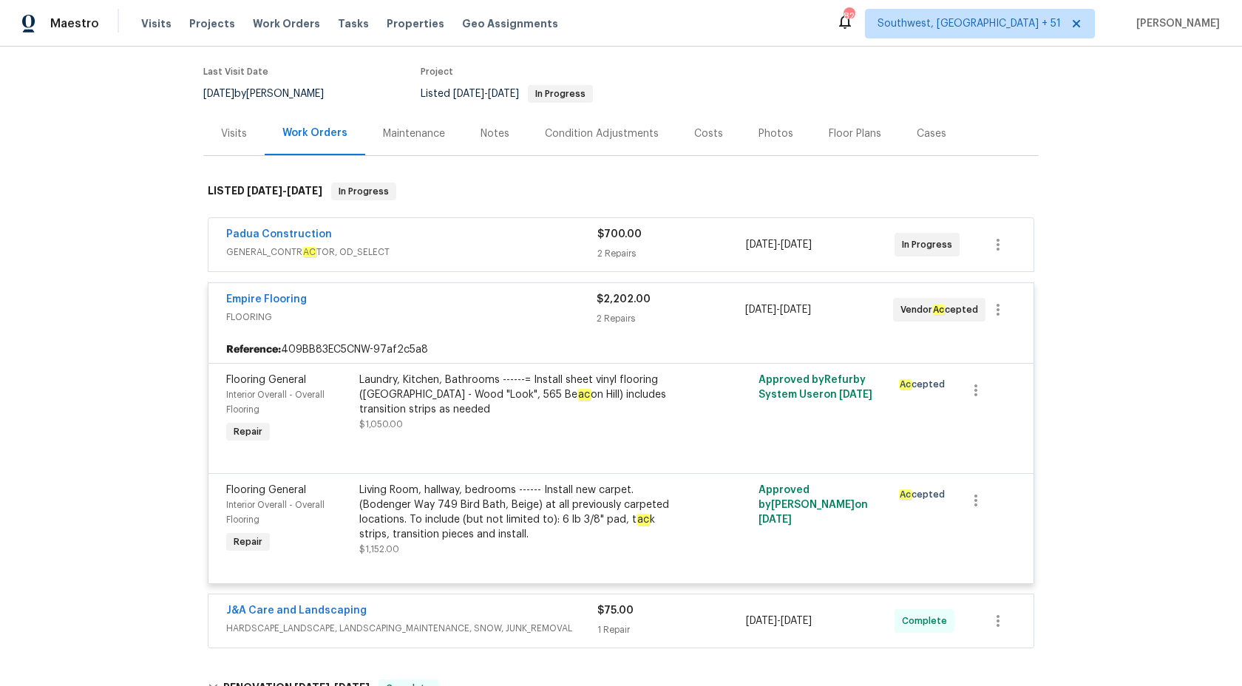
click at [601, 316] on div "2 Repairs" at bounding box center [671, 318] width 148 height 15
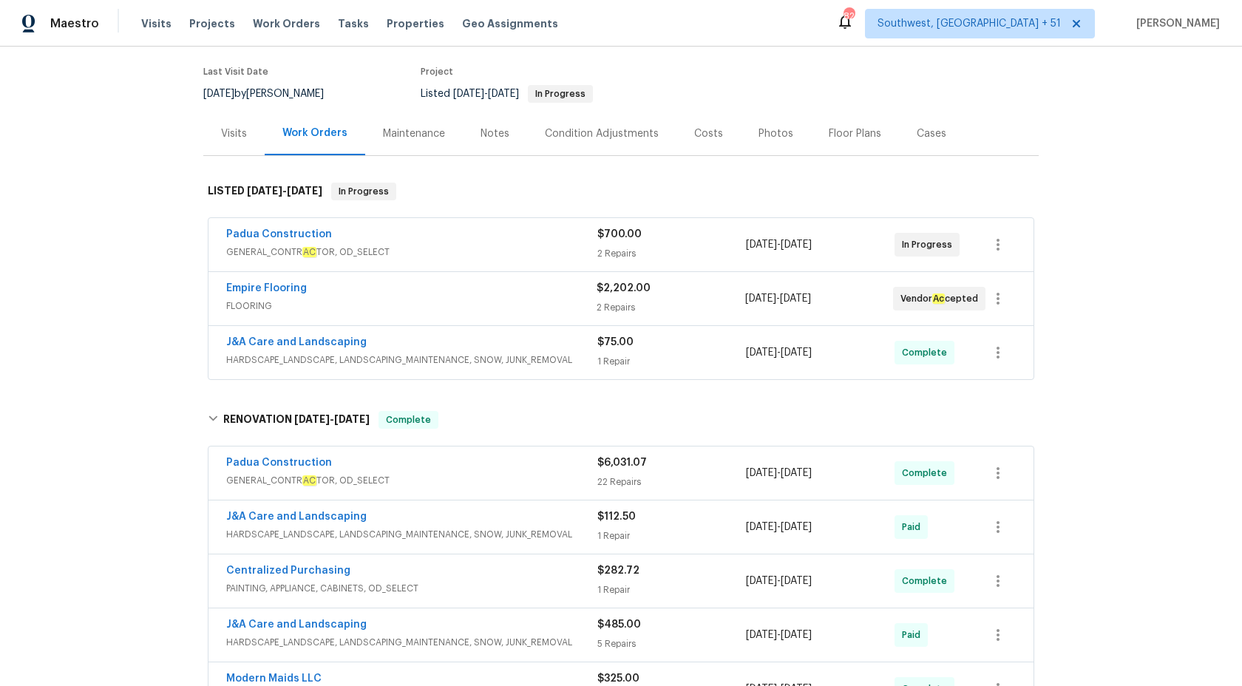
click at [584, 245] on span "GENERAL_CONTR AC TOR, OD_SELECT" at bounding box center [411, 252] width 371 height 15
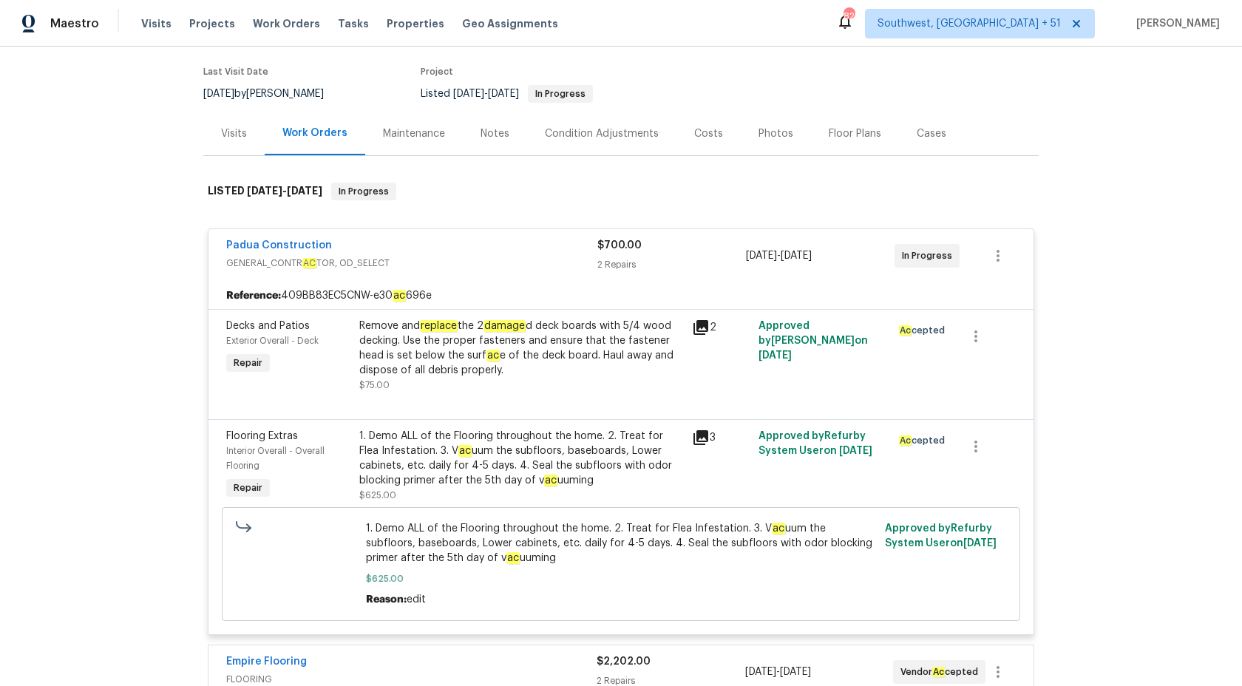
click at [584, 245] on div "Padua Construction" at bounding box center [411, 247] width 371 height 18
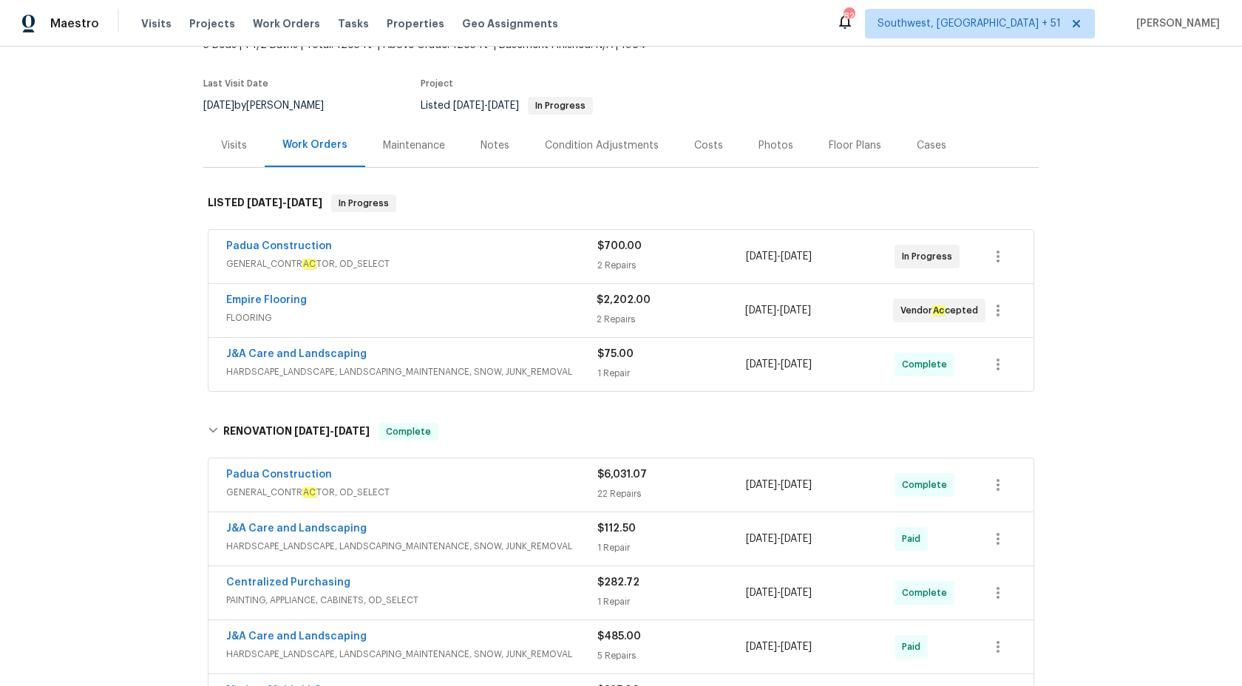
scroll to position [0, 0]
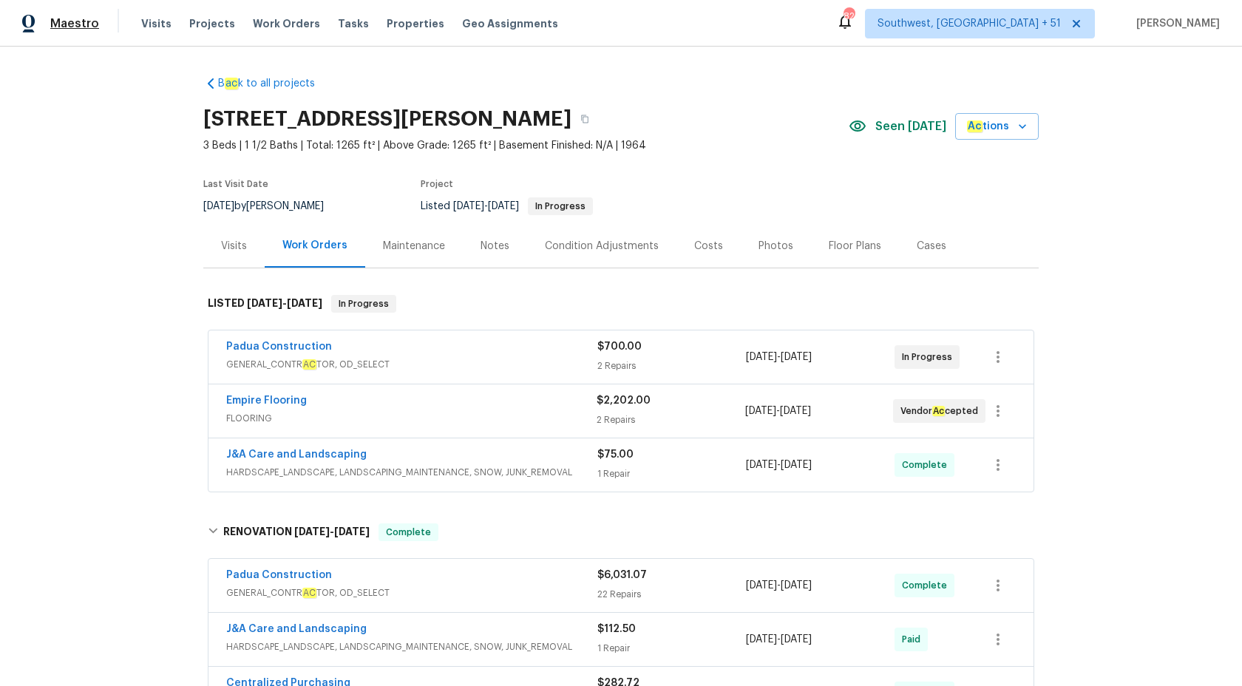
click at [63, 28] on span "Maestro" at bounding box center [74, 23] width 49 height 15
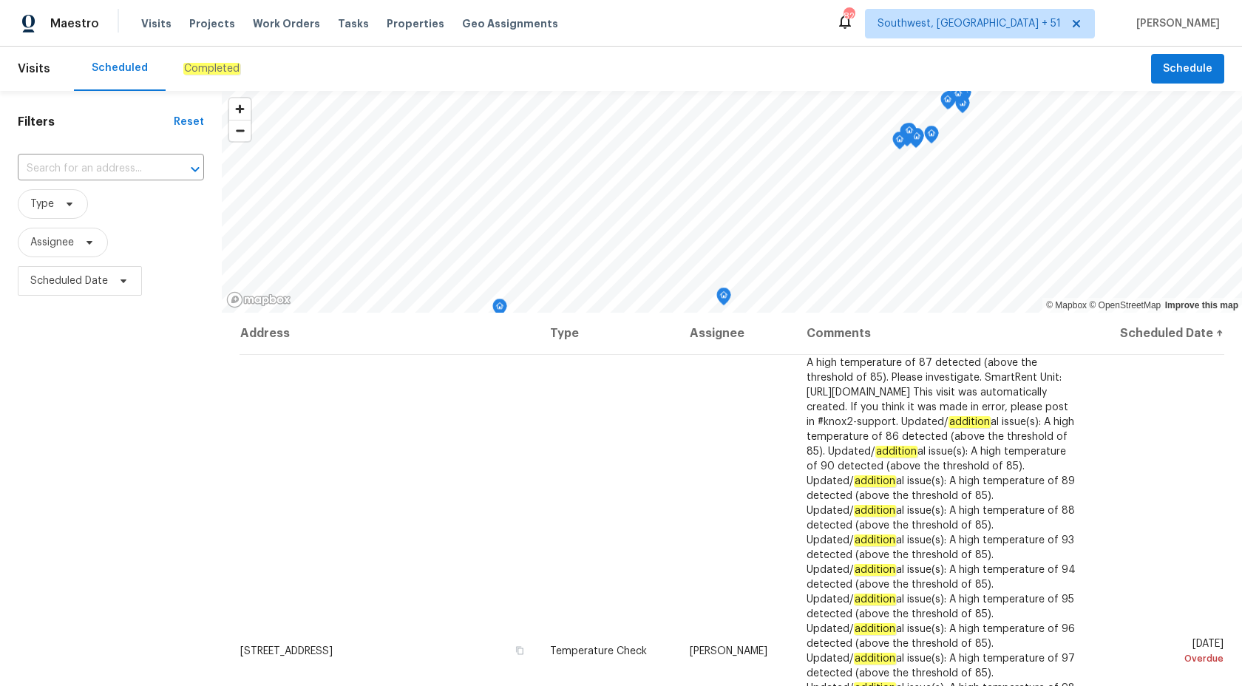
click at [203, 68] on em "Completed" at bounding box center [211, 69] width 57 height 12
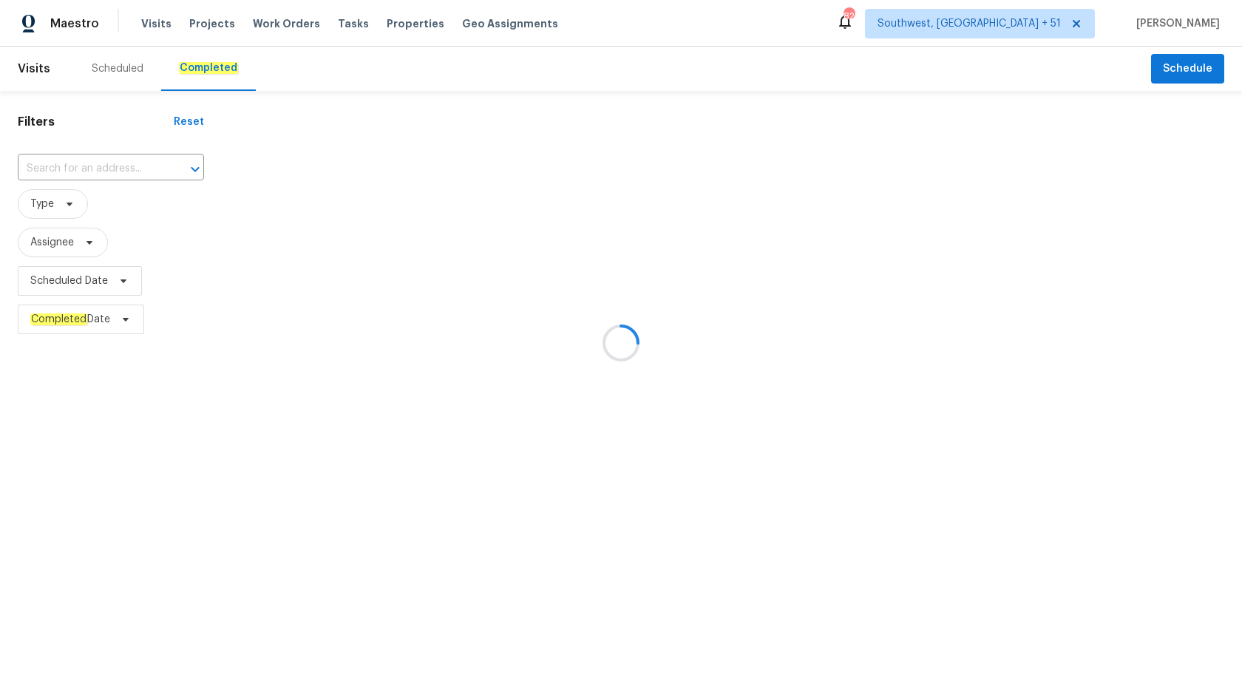
click at [78, 176] on div at bounding box center [621, 343] width 1242 height 686
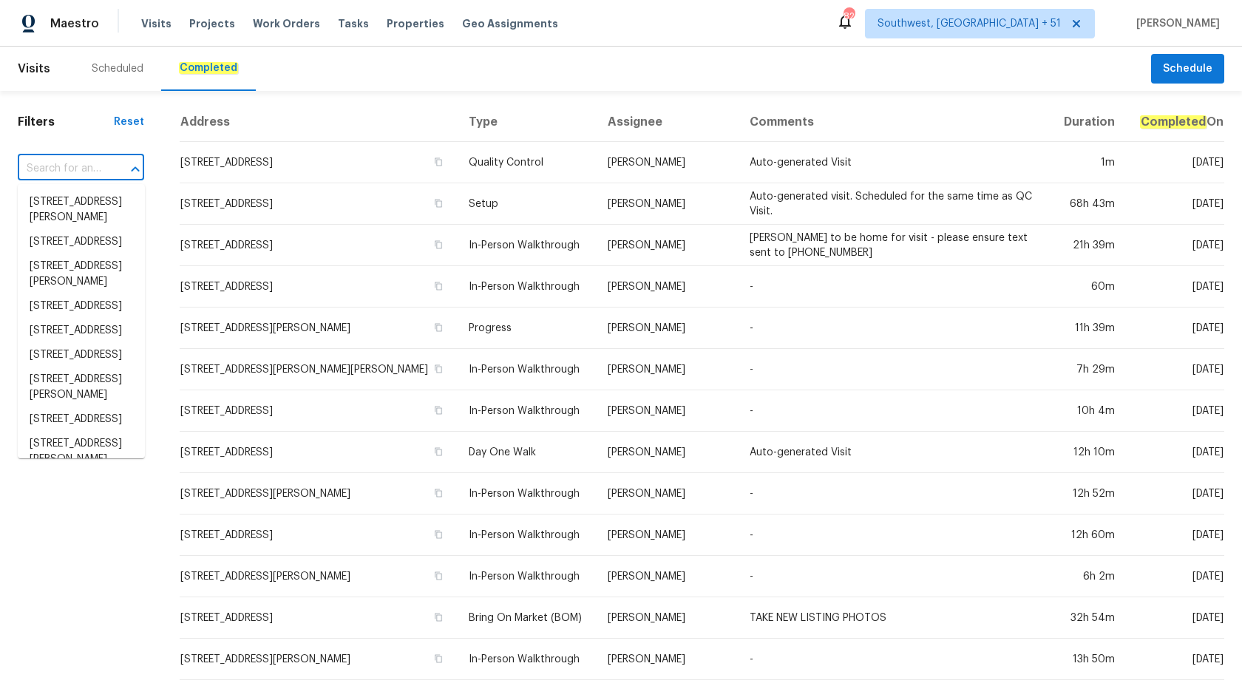
click at [64, 158] on input "text" at bounding box center [60, 169] width 85 height 23
paste input "[STREET_ADDRESS]"
type input "[STREET_ADDRESS]"
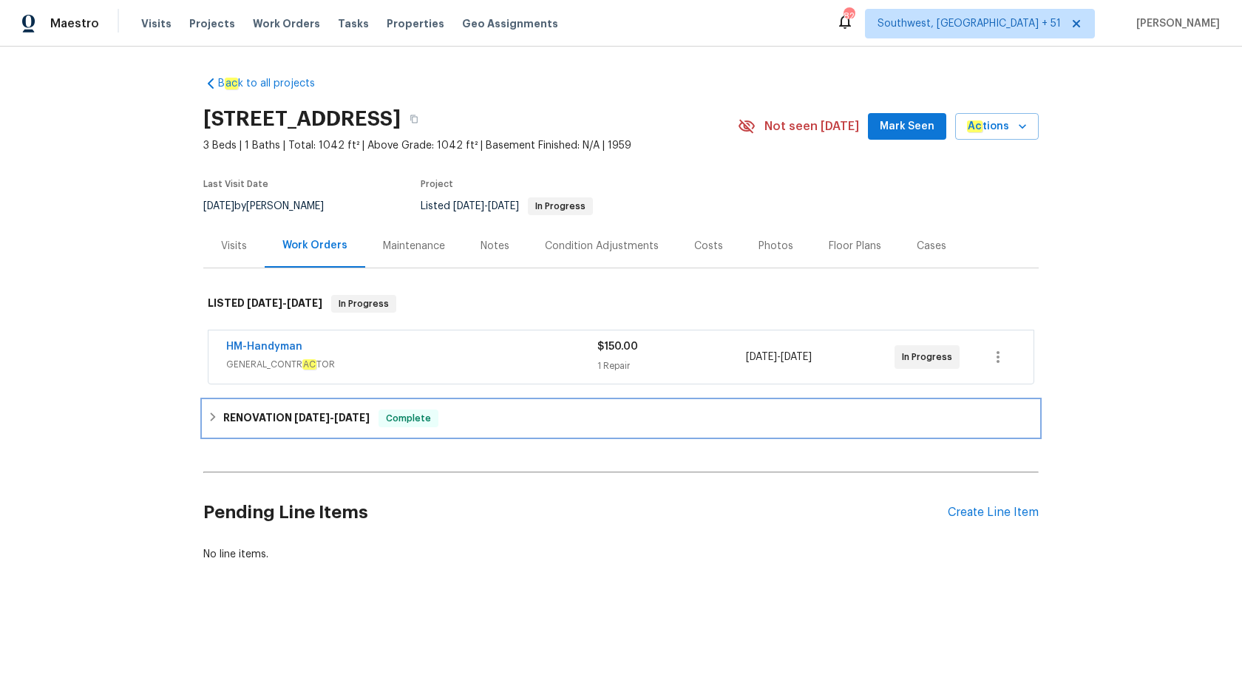
click at [339, 407] on div "RENOVATION [DATE] - [DATE] Complete" at bounding box center [621, 418] width 836 height 35
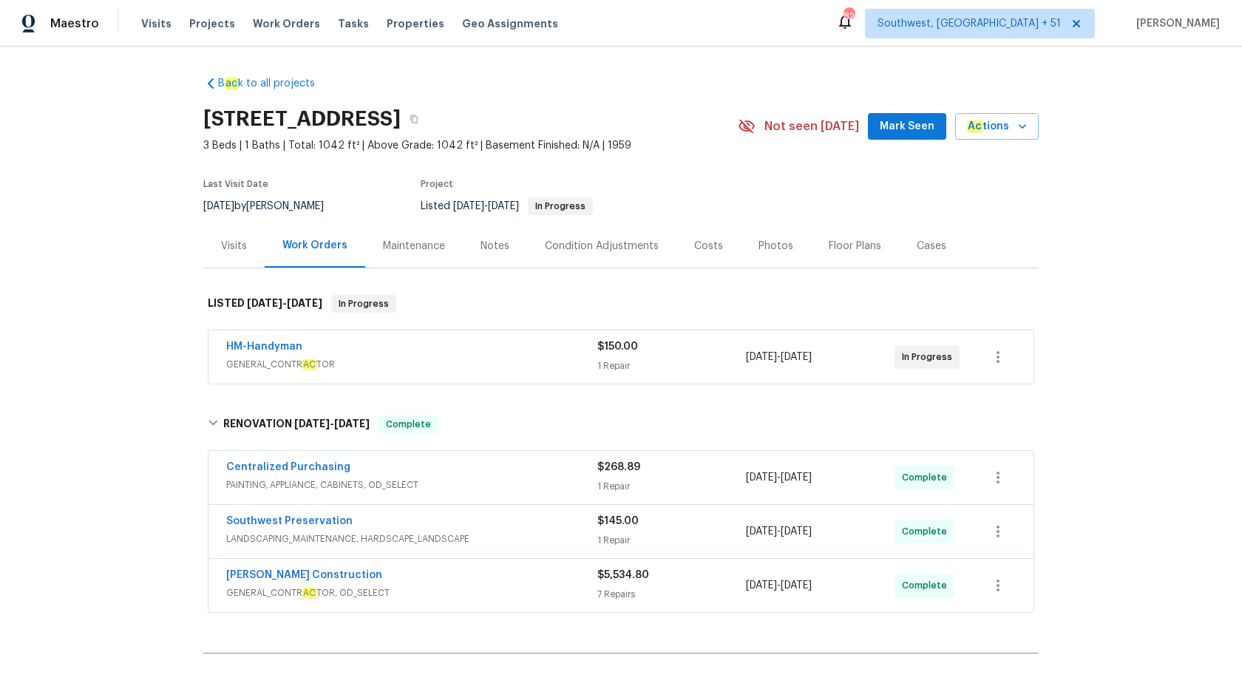
click at [242, 258] on div "Visits" at bounding box center [233, 246] width 61 height 44
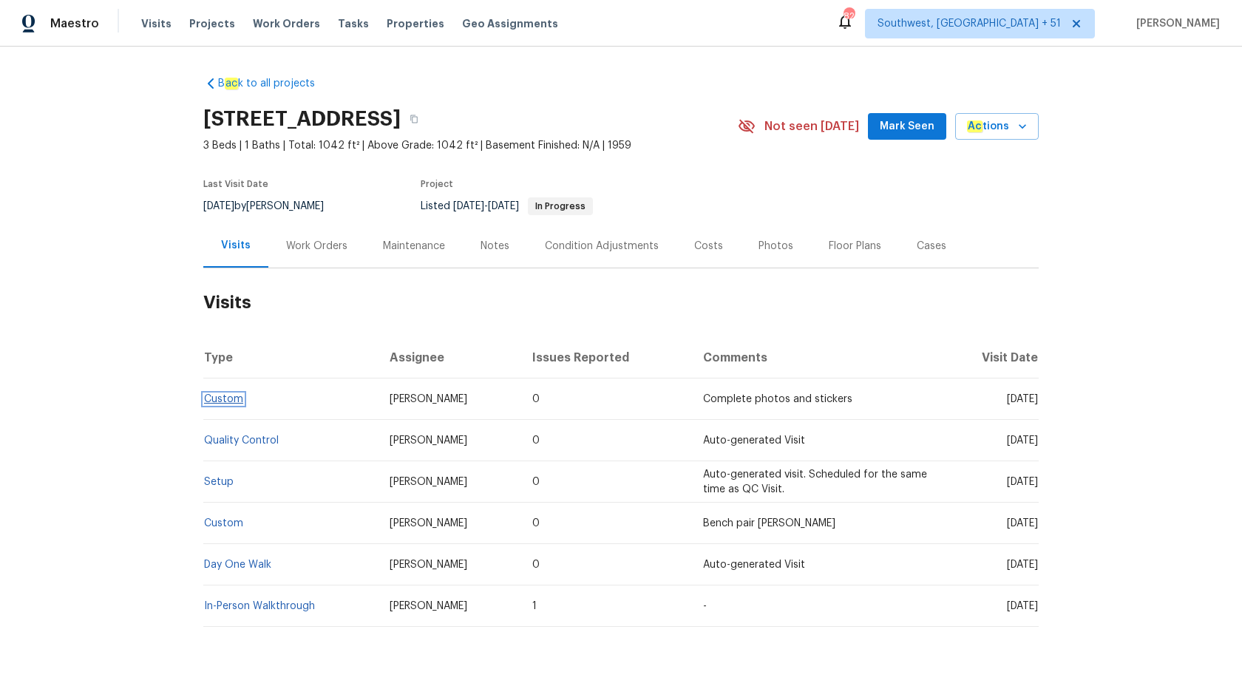
click at [217, 400] on link "Custom" at bounding box center [223, 399] width 39 height 10
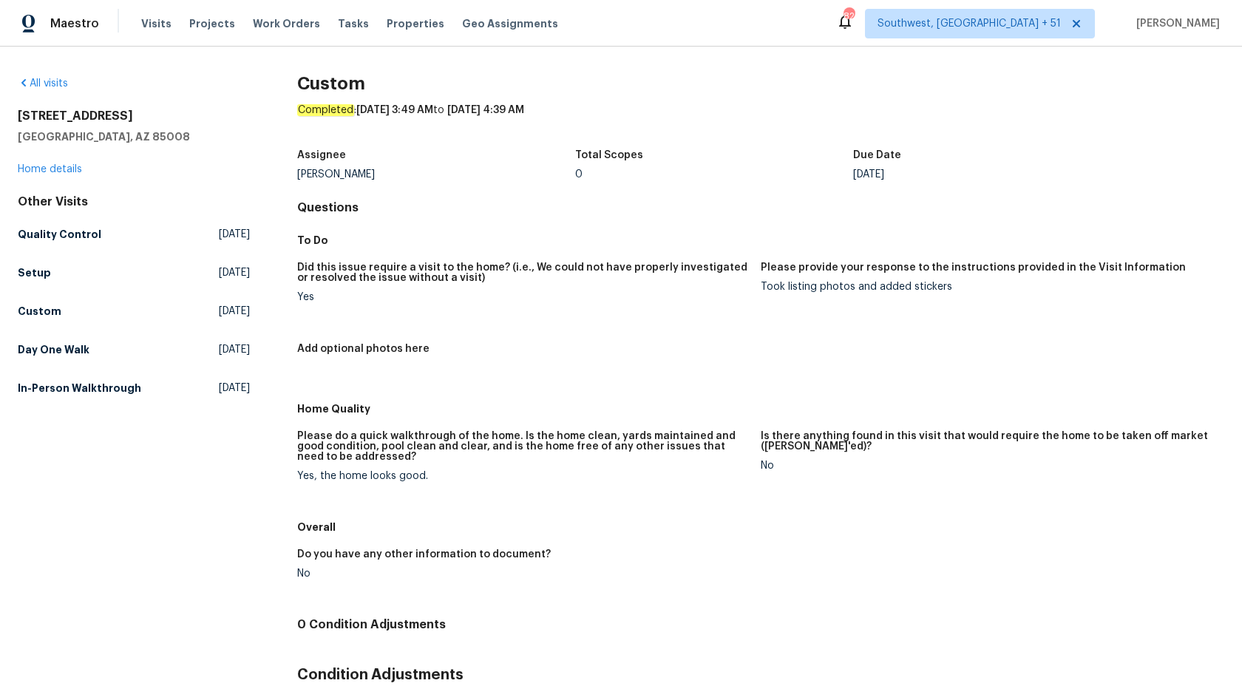
scroll to position [88, 0]
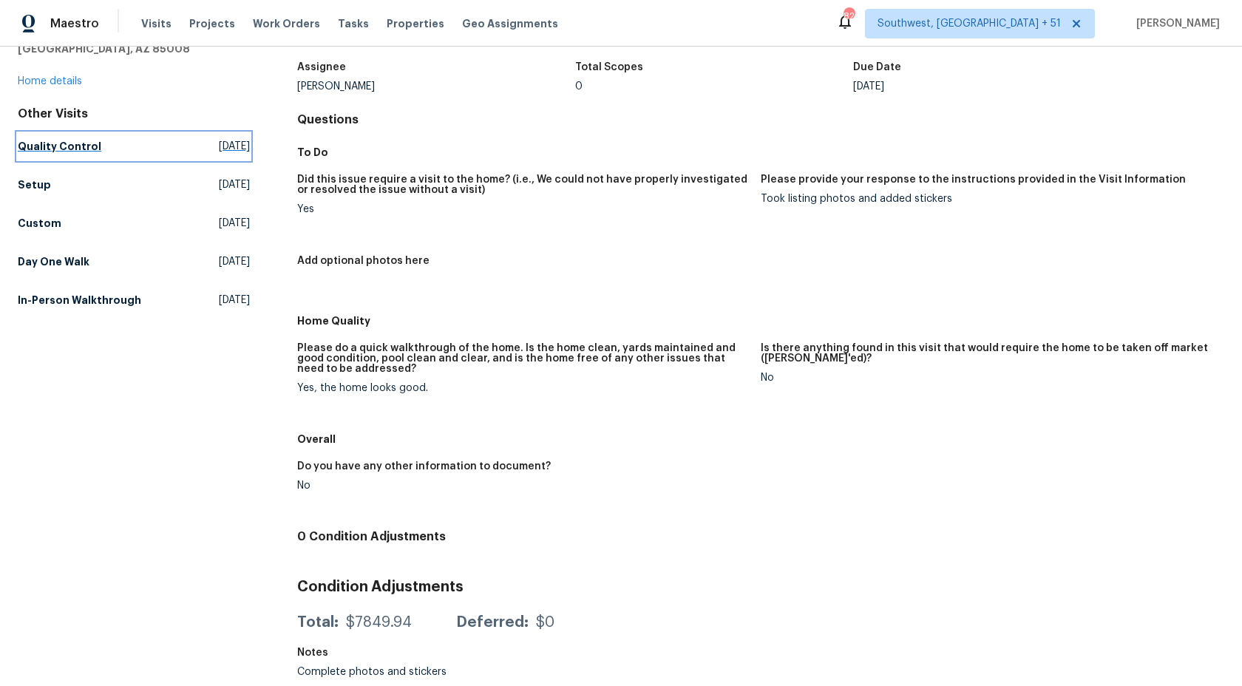
click at [45, 140] on h5 "Quality Control" at bounding box center [60, 146] width 84 height 15
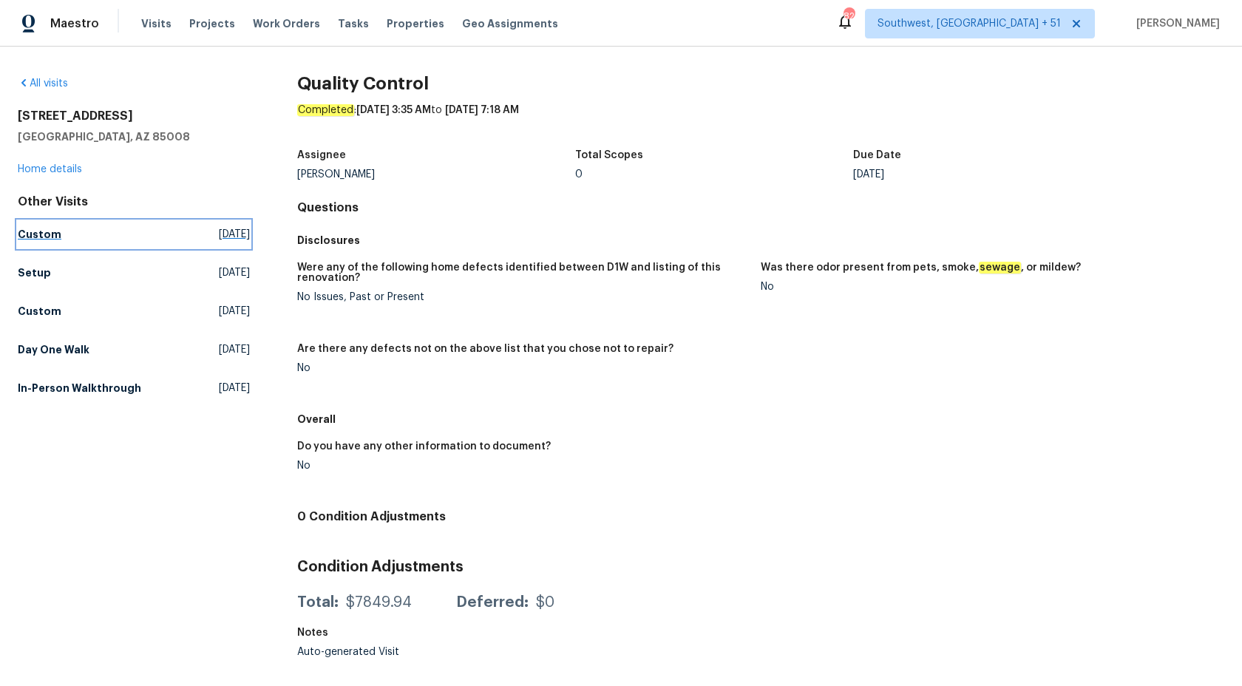
click at [40, 230] on h5 "Custom" at bounding box center [40, 234] width 44 height 15
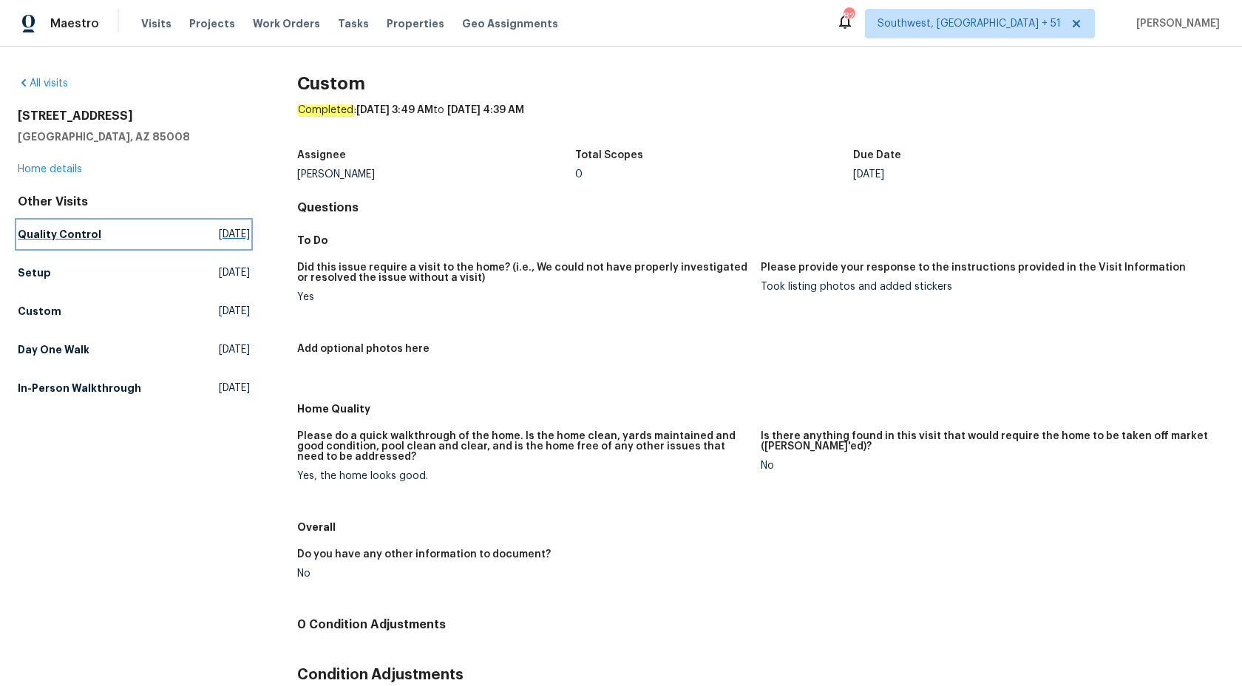
click at [73, 231] on h5 "Quality Control" at bounding box center [60, 234] width 84 height 15
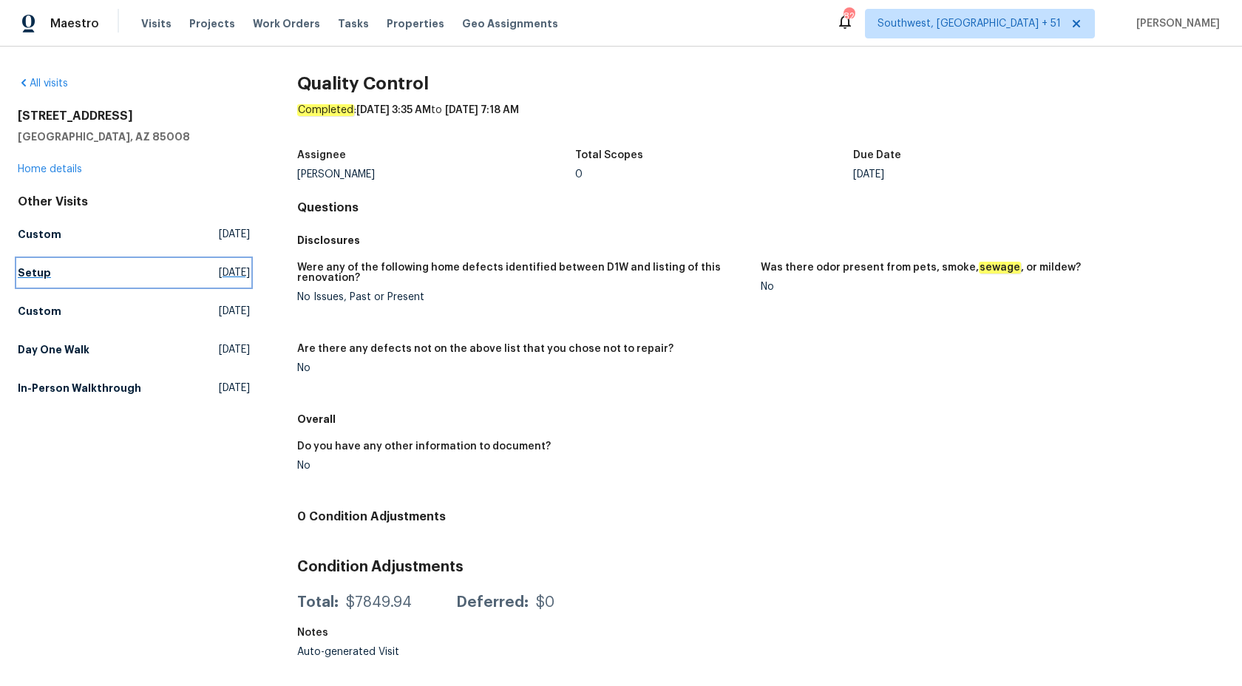
click at [30, 267] on h5 "Setup" at bounding box center [34, 272] width 33 height 15
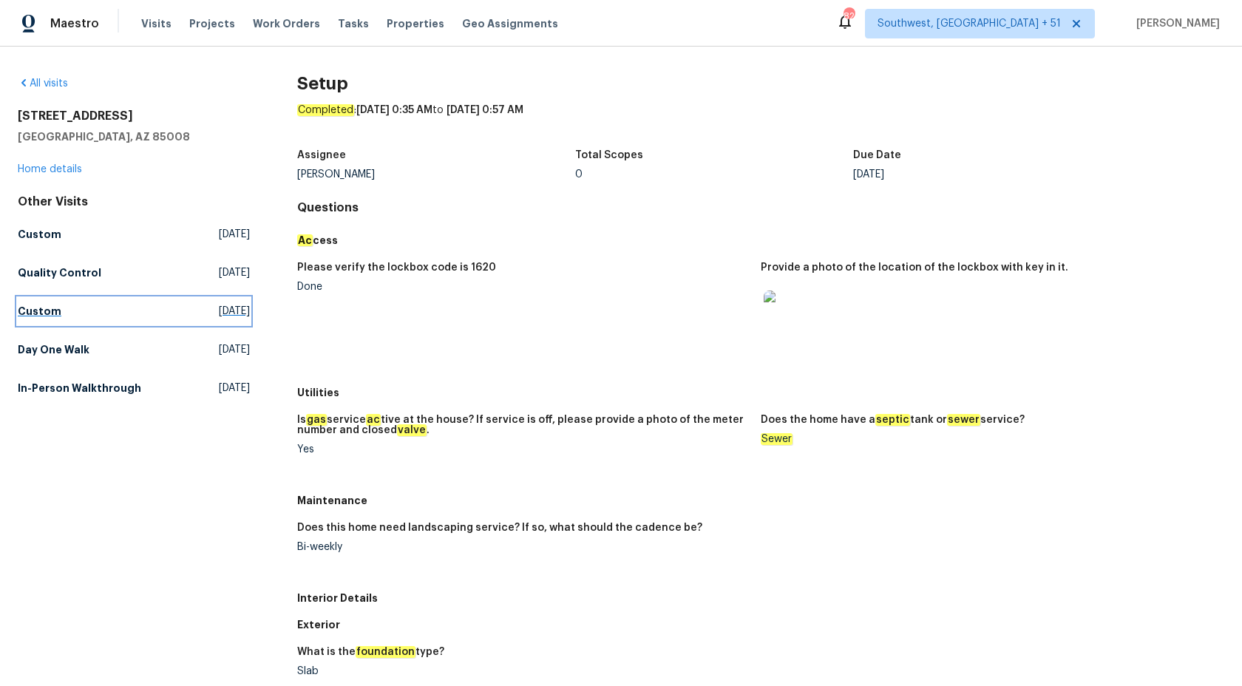
click at [35, 311] on h5 "Custom" at bounding box center [40, 311] width 44 height 15
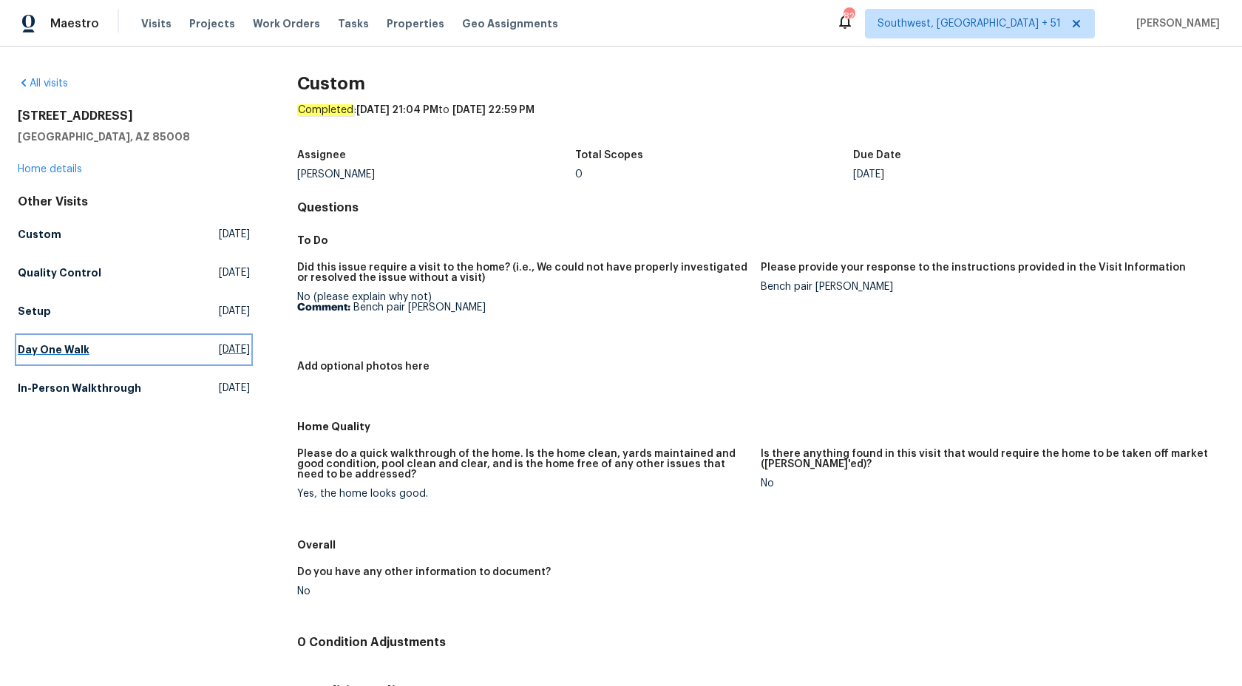
click at [74, 341] on link "Day One Walk [DATE]" at bounding box center [134, 349] width 232 height 27
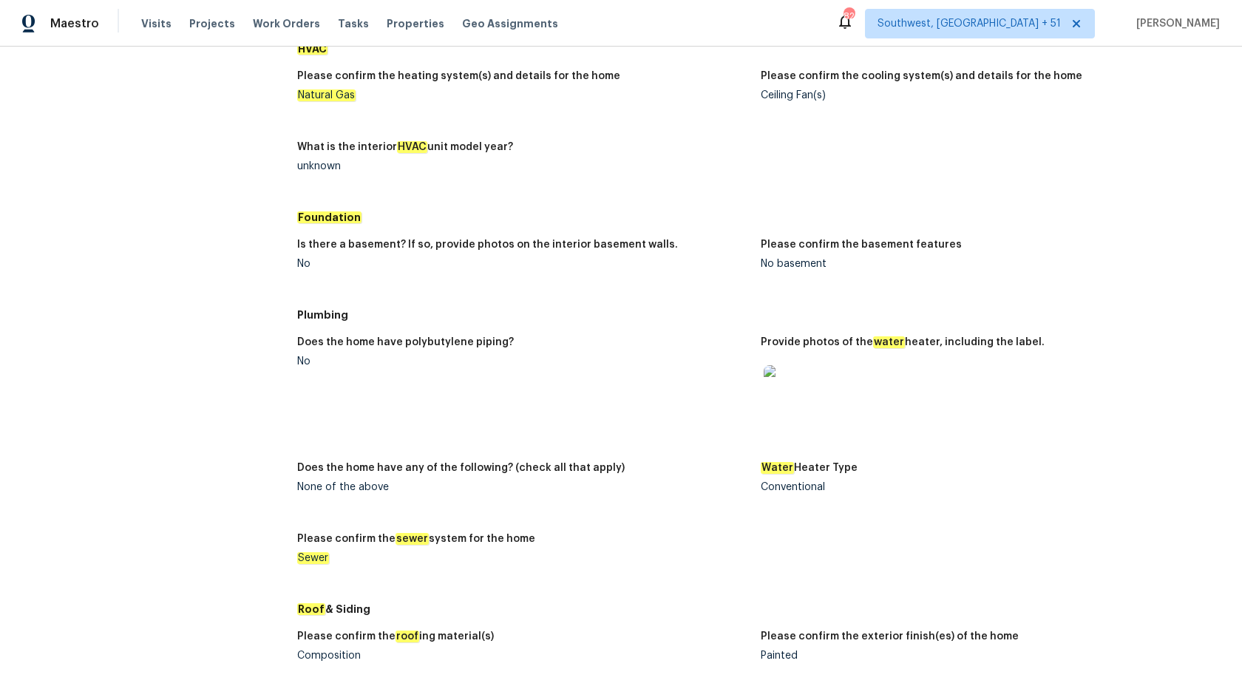
scroll to position [1229, 0]
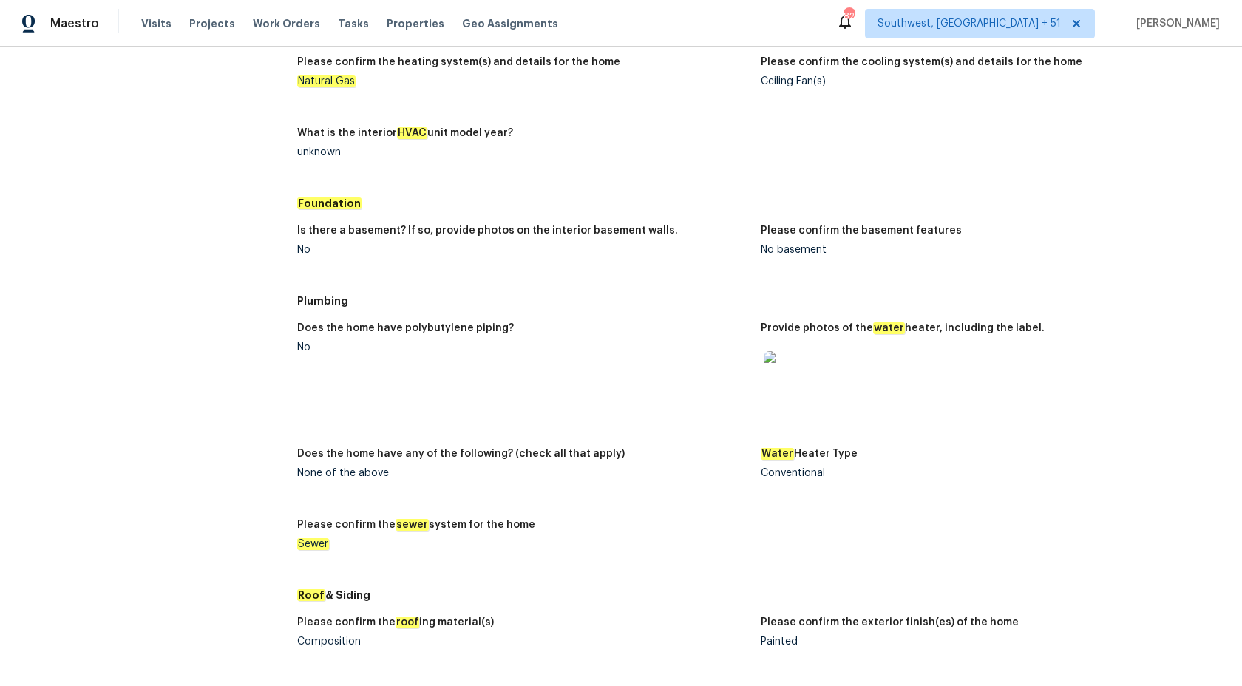
click at [795, 381] on img at bounding box center [787, 374] width 47 height 47
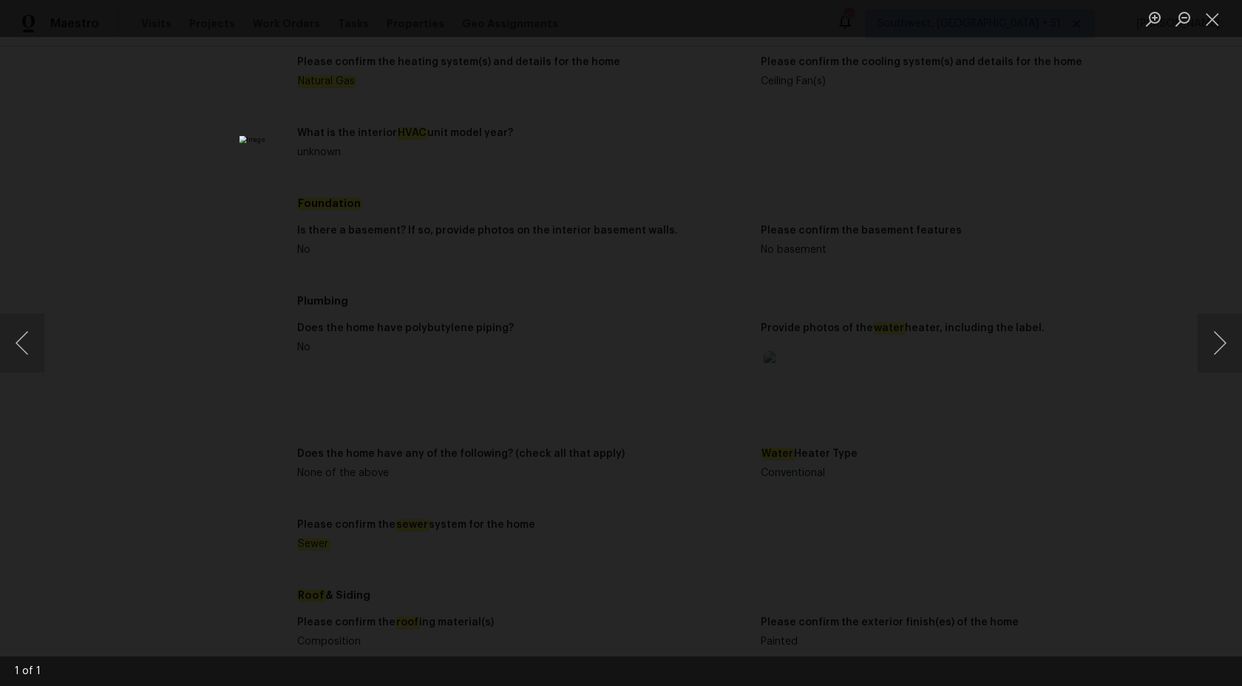
click at [1194, 280] on div "Lightbox" at bounding box center [621, 343] width 1242 height 686
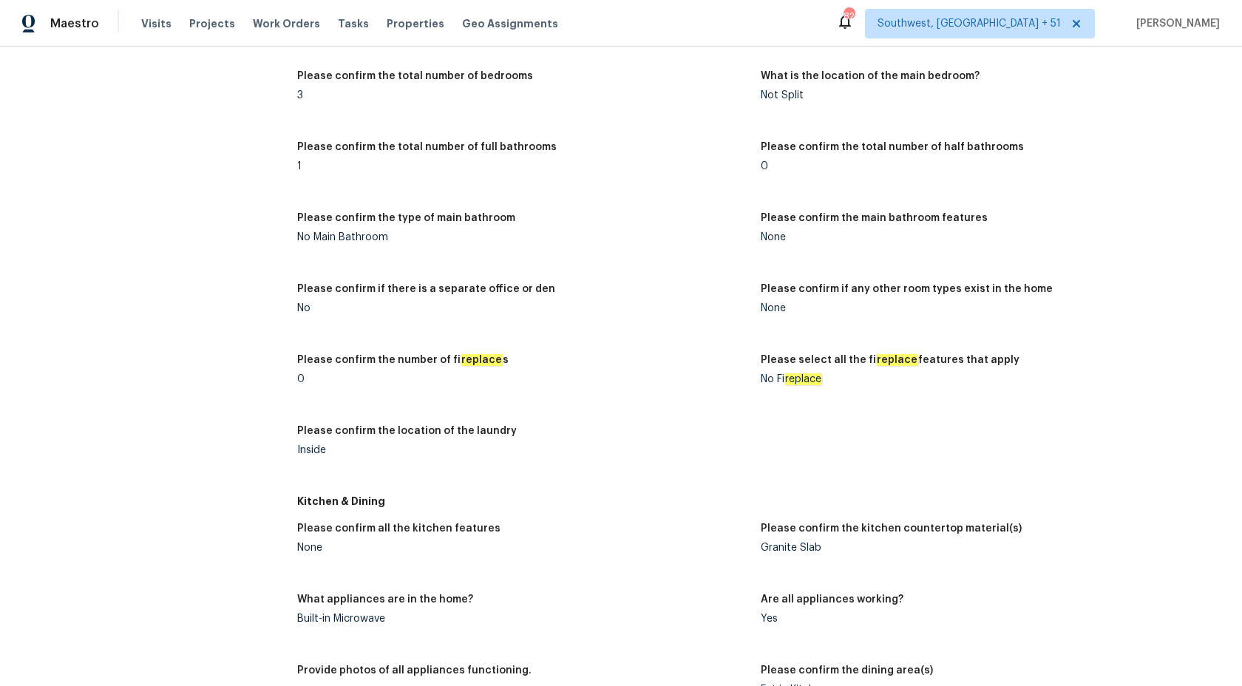
scroll to position [0, 0]
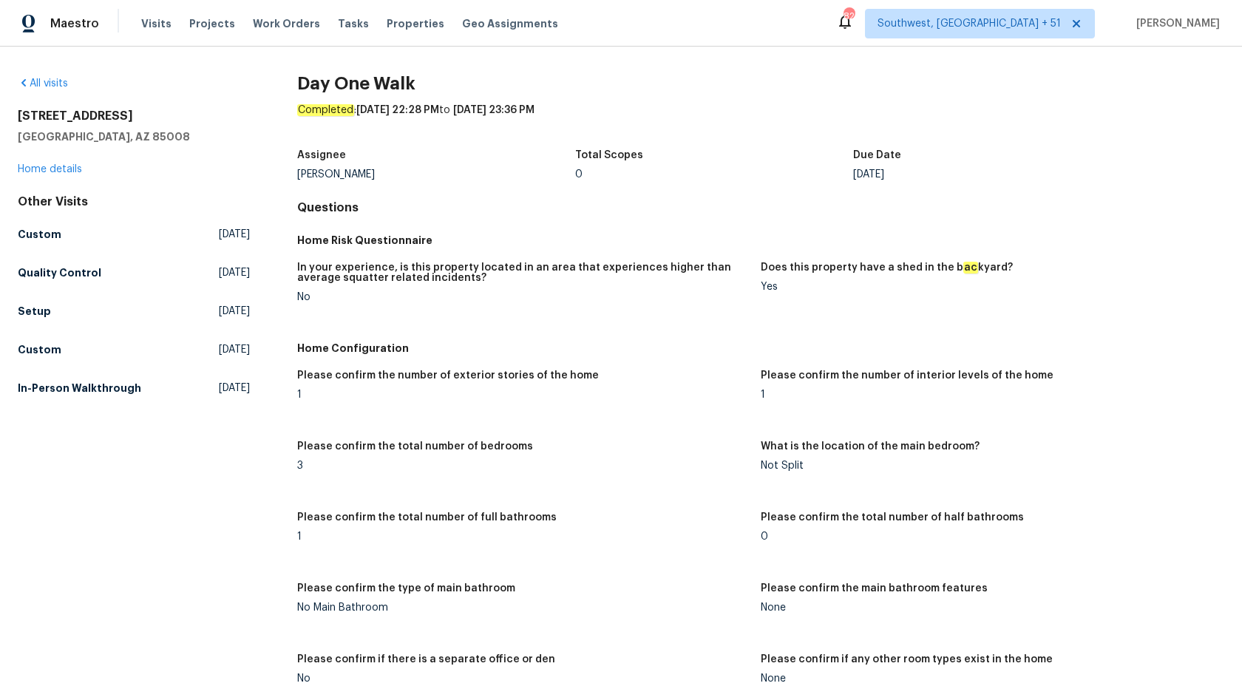
click at [813, 410] on figure "Please confirm the number of interior levels of the home 1" at bounding box center [993, 396] width 464 height 53
click at [41, 236] on h5 "Custom" at bounding box center [40, 234] width 44 height 15
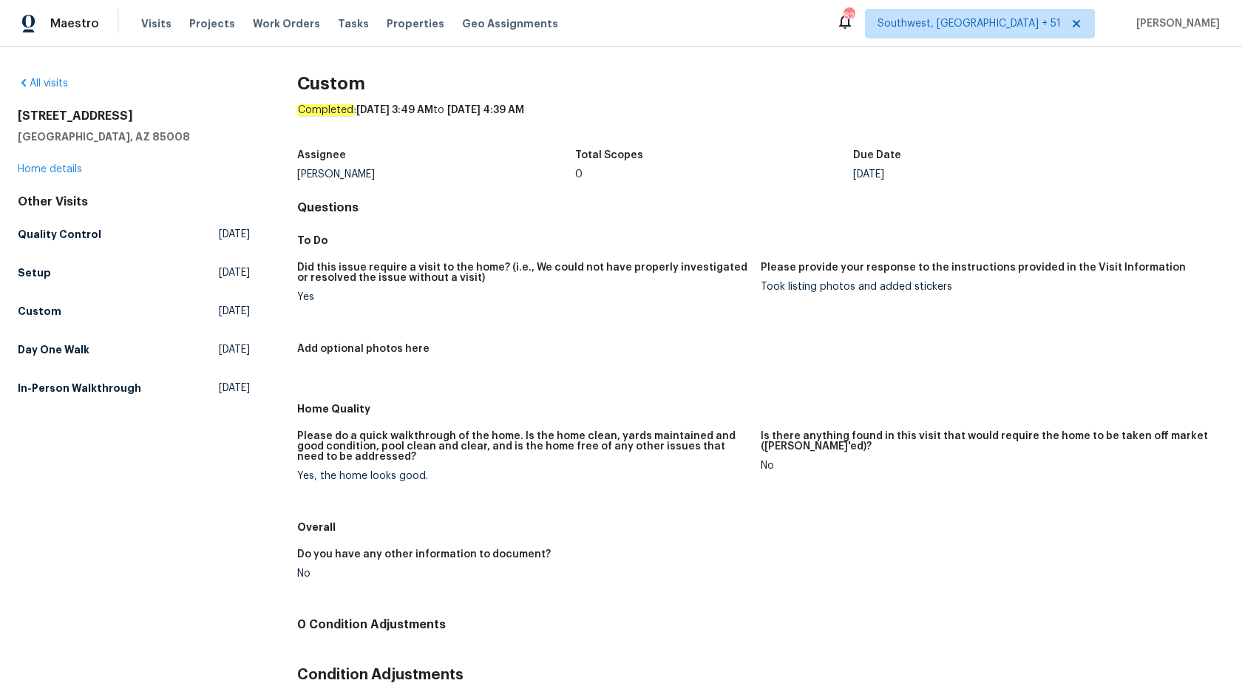
scroll to position [88, 0]
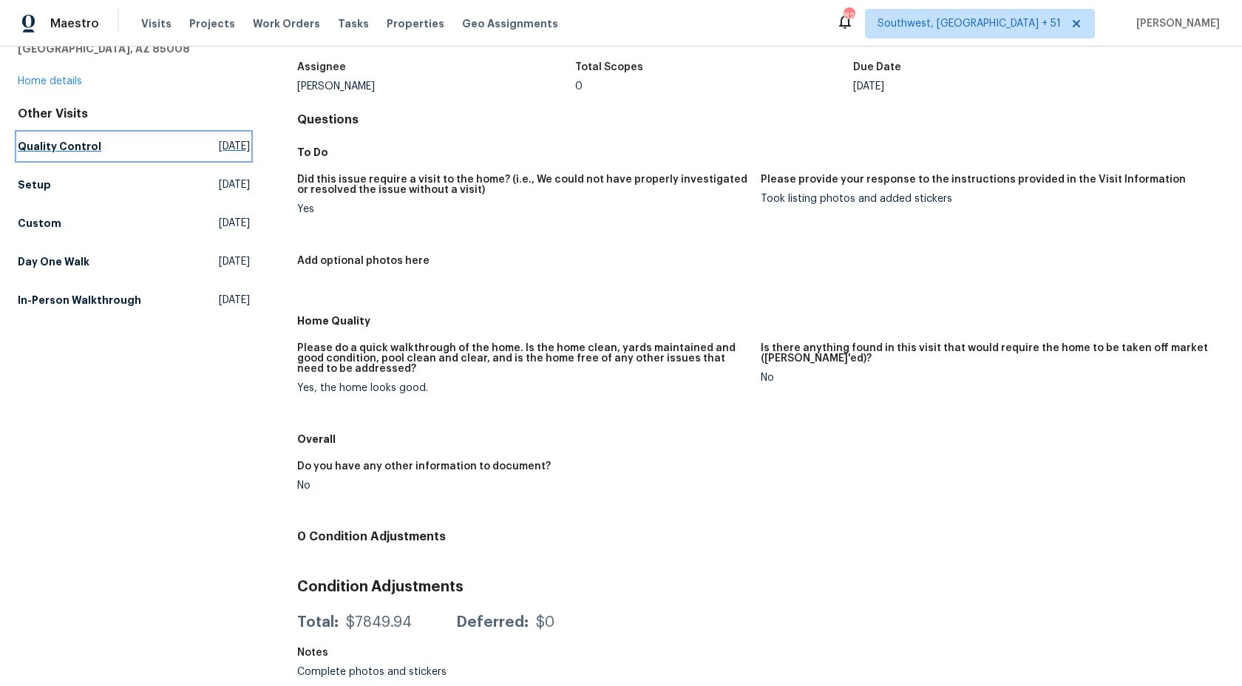
click at [50, 145] on h5 "Quality Control" at bounding box center [60, 146] width 84 height 15
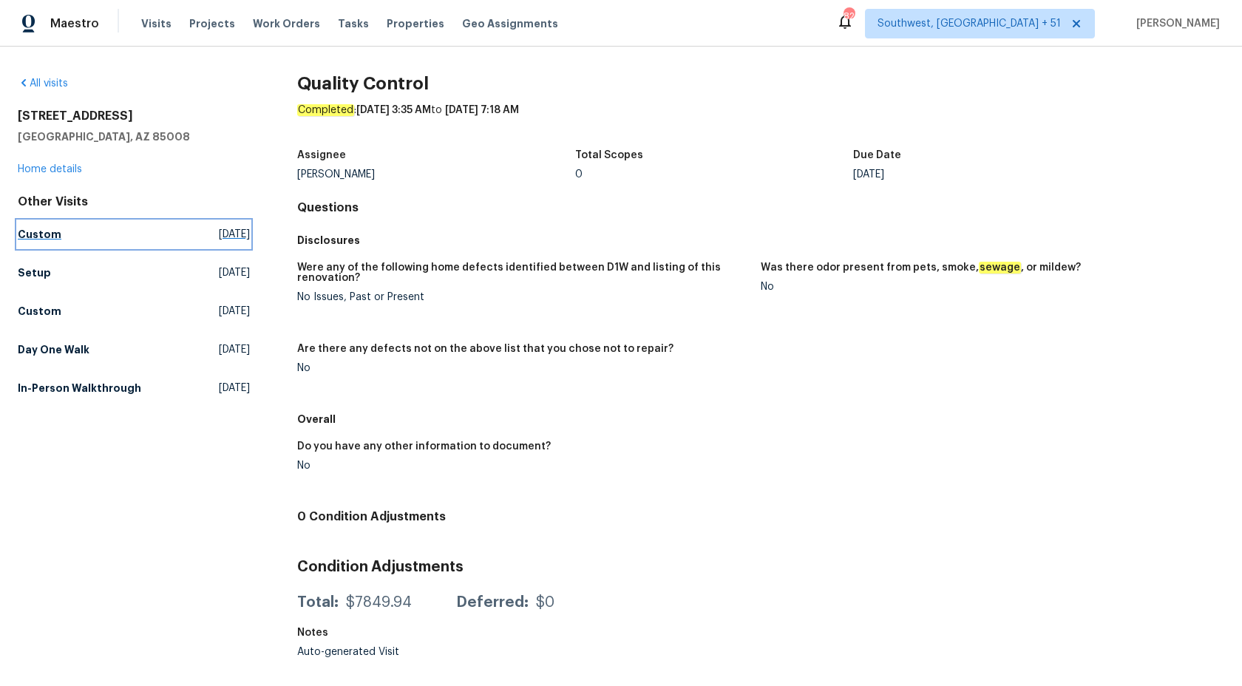
click at [30, 238] on h5 "Custom" at bounding box center [40, 234] width 44 height 15
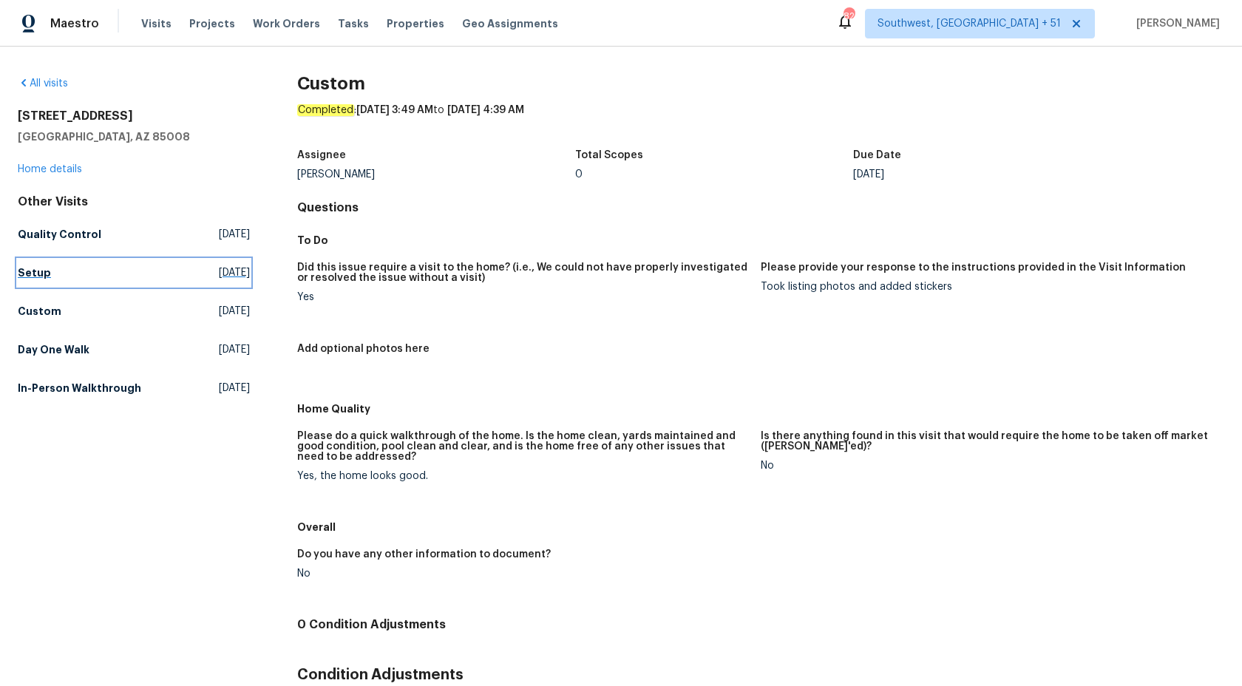
click at [28, 278] on h5 "Setup" at bounding box center [34, 272] width 33 height 15
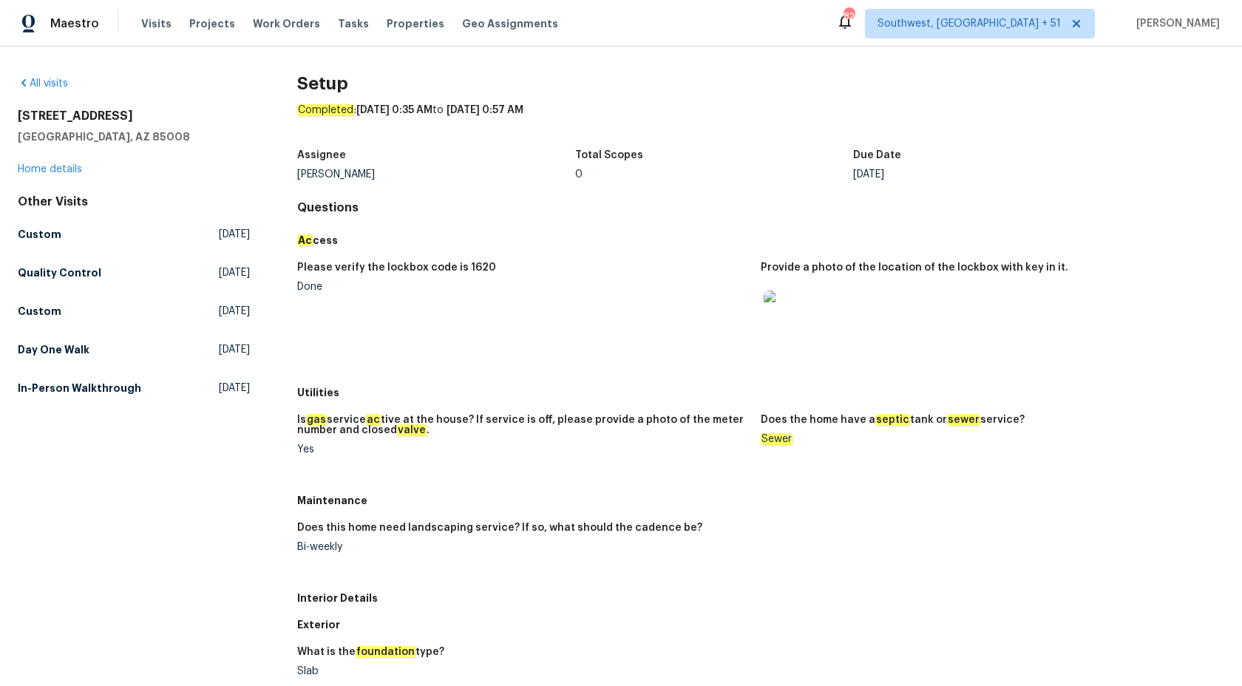
click at [38, 296] on div "Other Visits Custom [DATE] Quality Control [DATE] Custom [DATE] Day One Walk [D…" at bounding box center [134, 297] width 232 height 207
click at [33, 314] on h5 "Custom" at bounding box center [40, 311] width 44 height 15
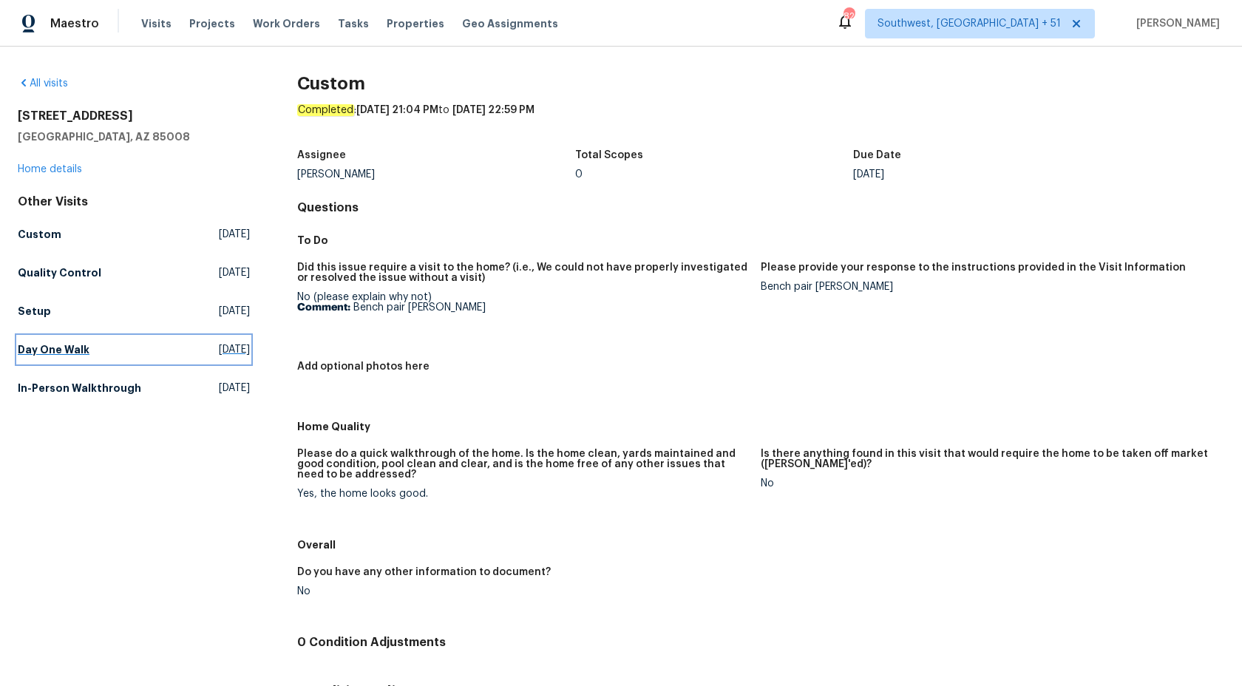
click at [67, 346] on h5 "Day One Walk" at bounding box center [54, 349] width 72 height 15
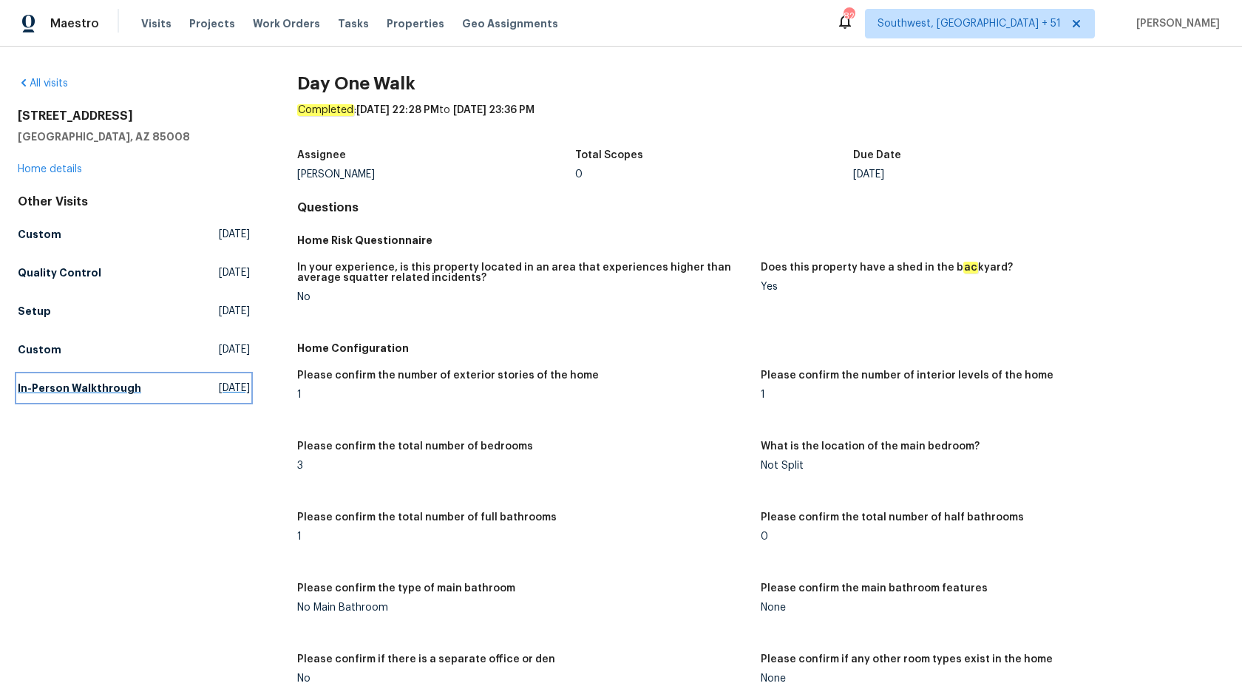
click at [27, 395] on h5 "In-Person Walkthrough" at bounding box center [79, 388] width 123 height 15
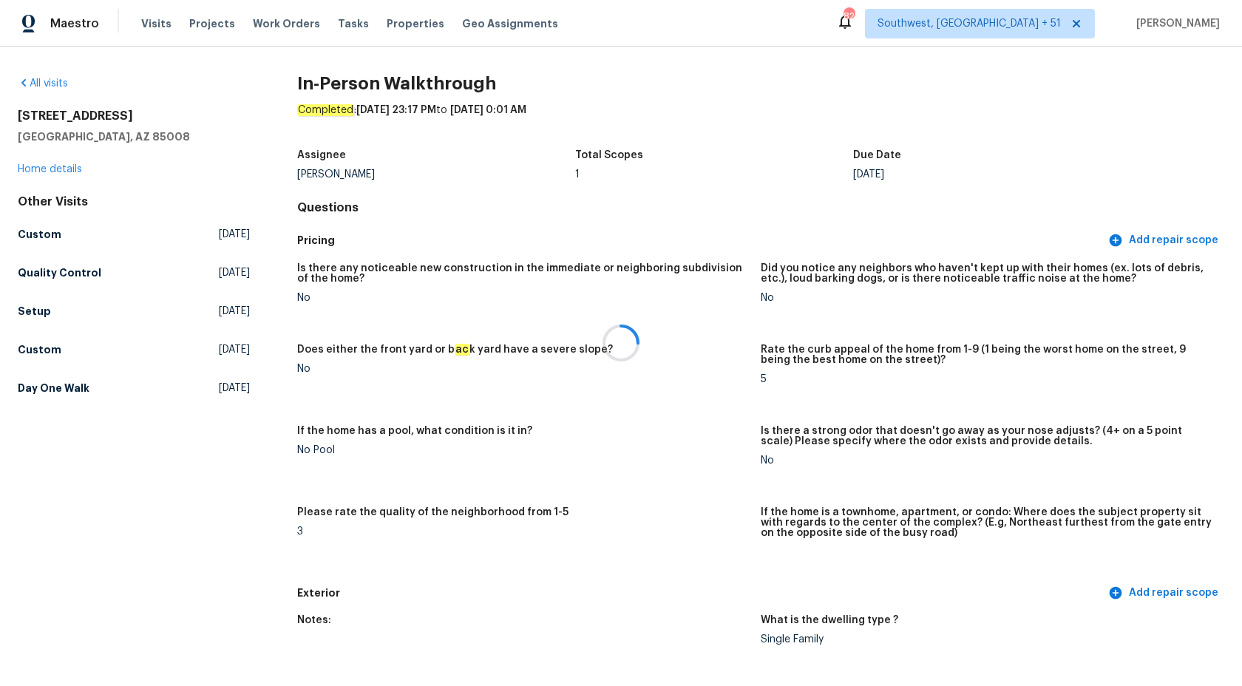
click at [632, 447] on div at bounding box center [621, 343] width 1242 height 686
click at [58, 171] on link "Home details" at bounding box center [50, 169] width 64 height 10
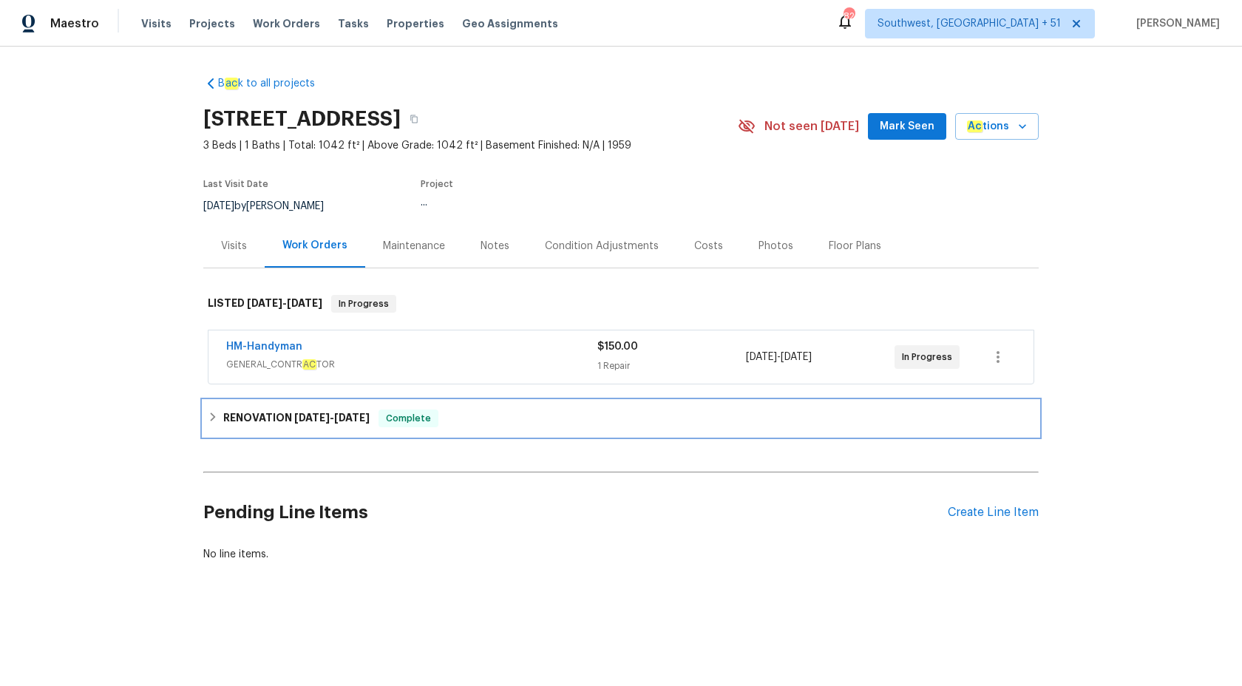
click at [300, 408] on div "RENOVATION [DATE] - [DATE] Complete" at bounding box center [621, 418] width 836 height 35
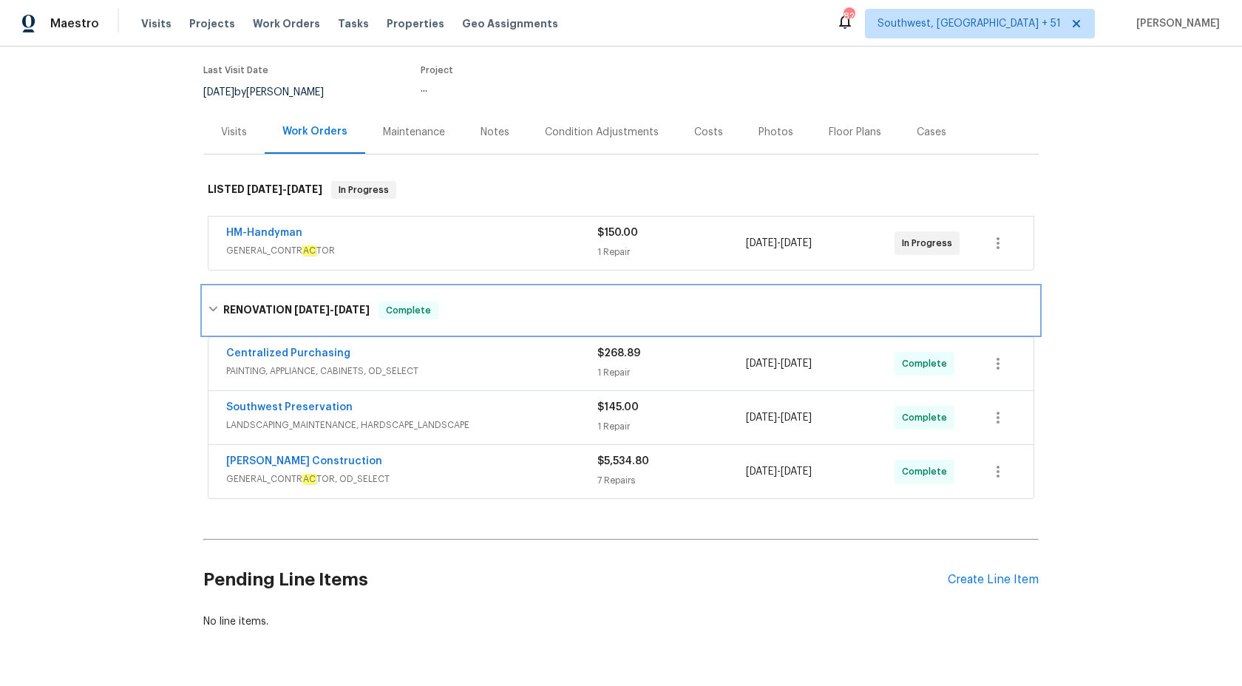
scroll to position [158, 0]
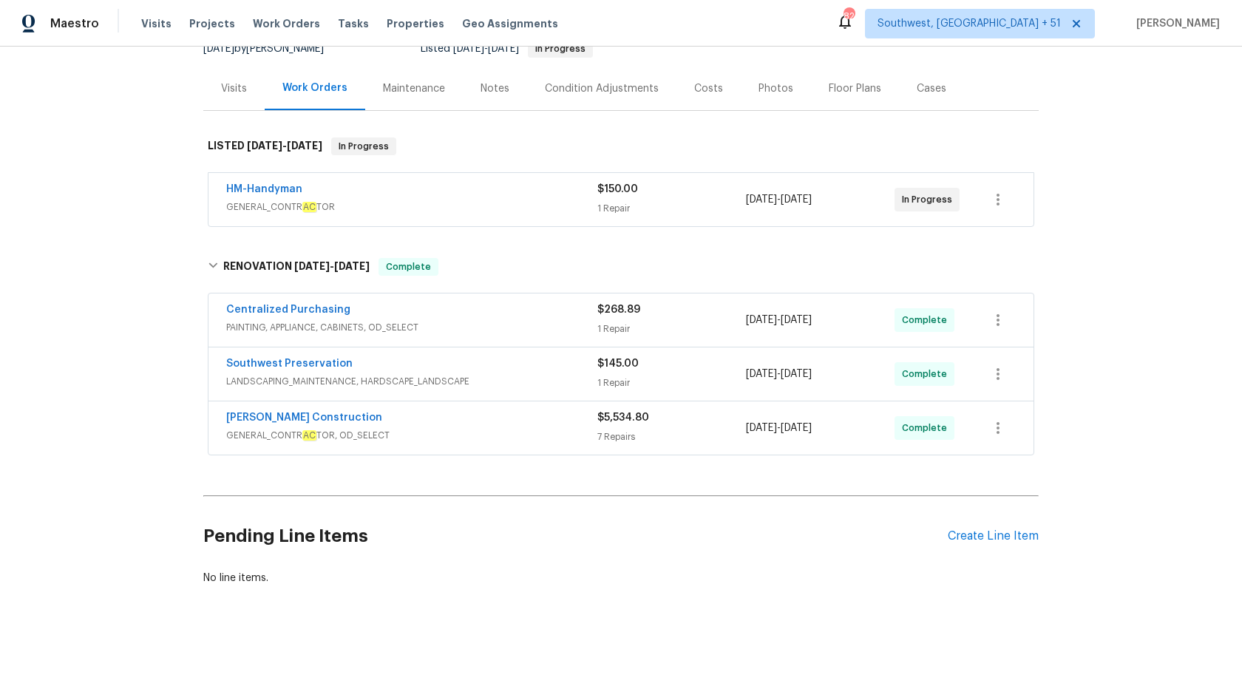
click at [411, 211] on span "GENERAL_CONTR AC TOR" at bounding box center [411, 207] width 371 height 15
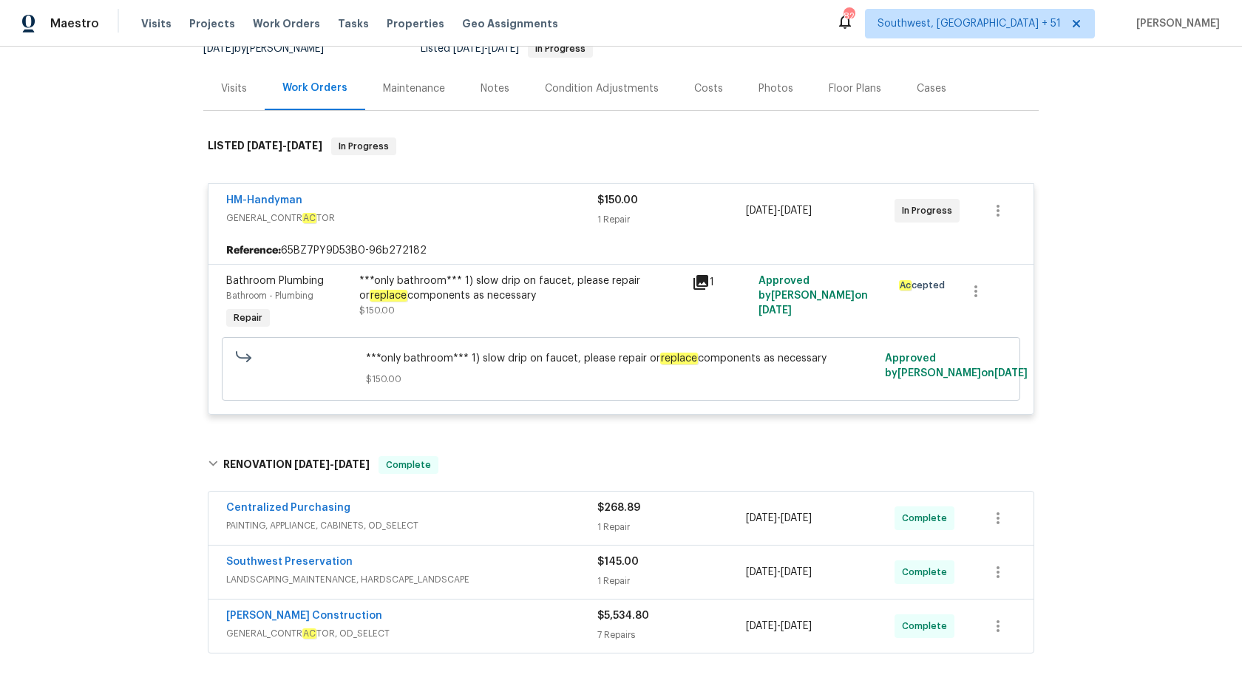
click at [411, 209] on div "HM-Handyman" at bounding box center [411, 202] width 371 height 18
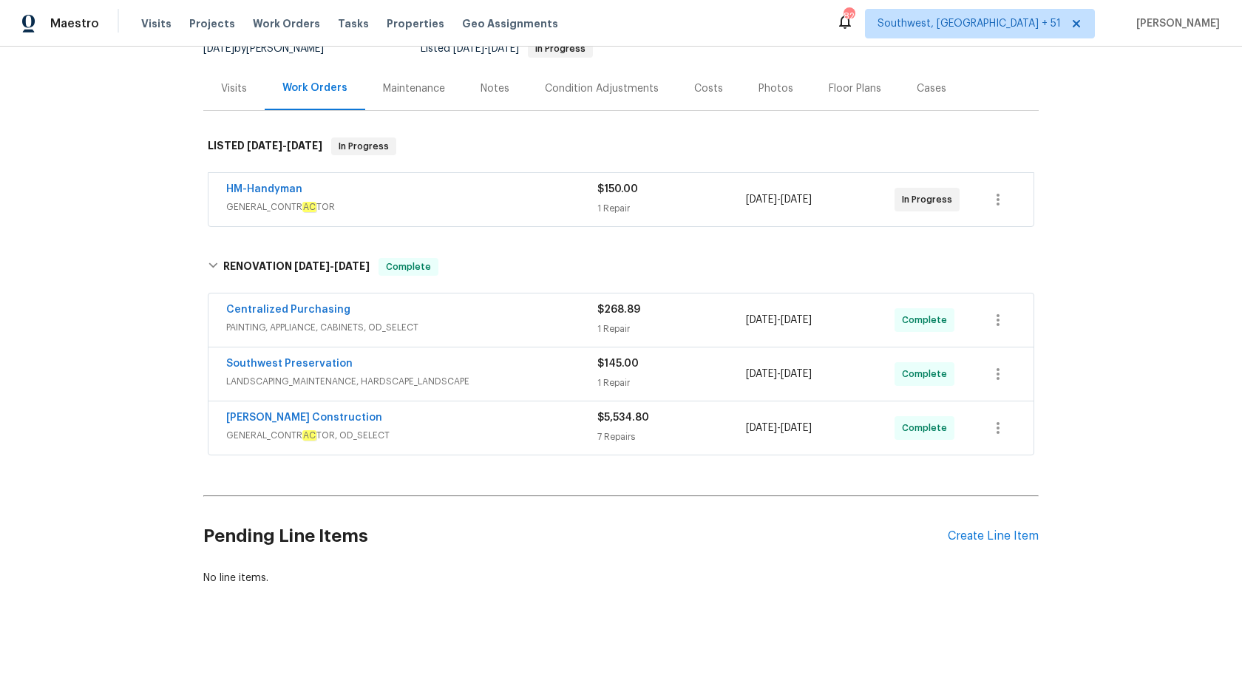
click at [546, 316] on div "Centralized Purchasing" at bounding box center [411, 311] width 371 height 18
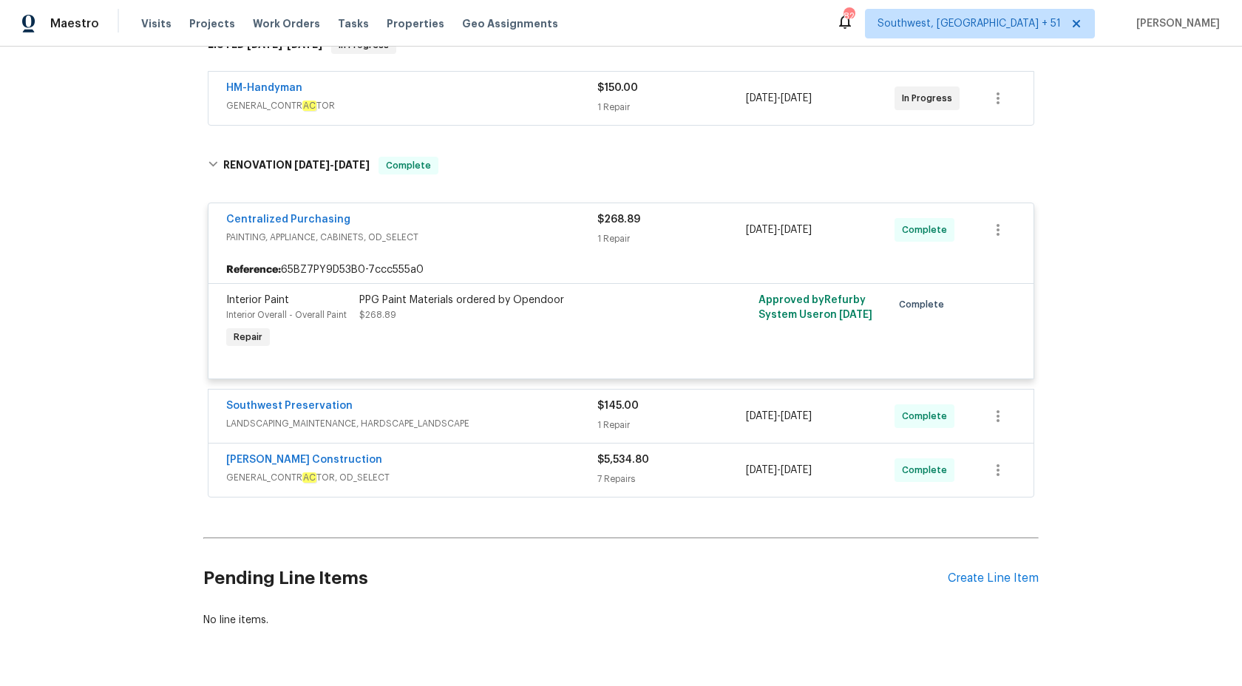
scroll to position [301, 0]
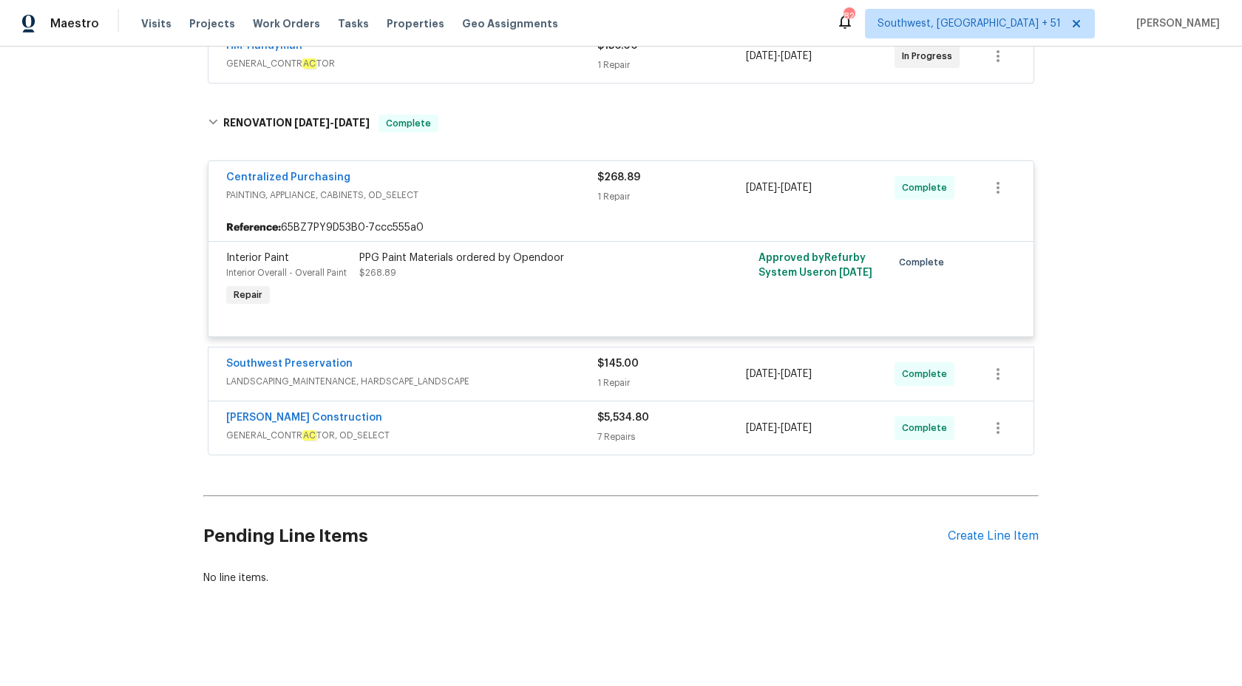
click at [538, 382] on span "LANDSCAPING_MAINTENANCE, HARDSCAPE_LANDSCAPE" at bounding box center [411, 381] width 371 height 15
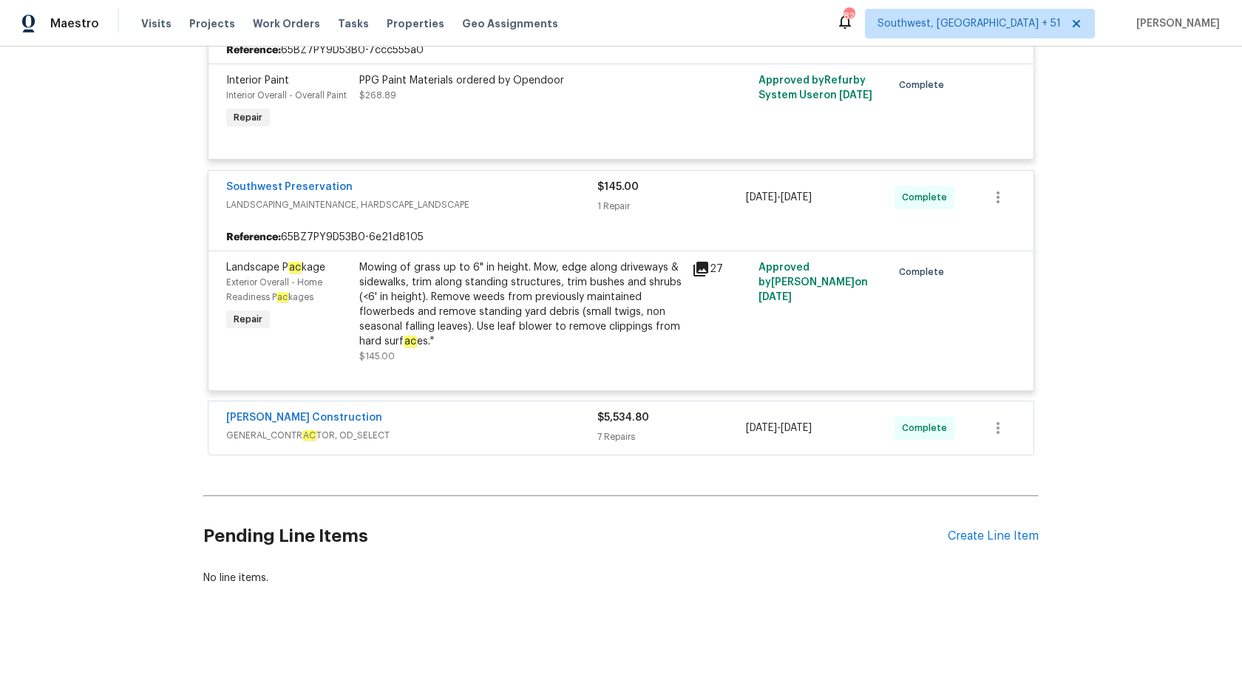
click at [524, 419] on div "[PERSON_NAME] Construction" at bounding box center [411, 419] width 371 height 18
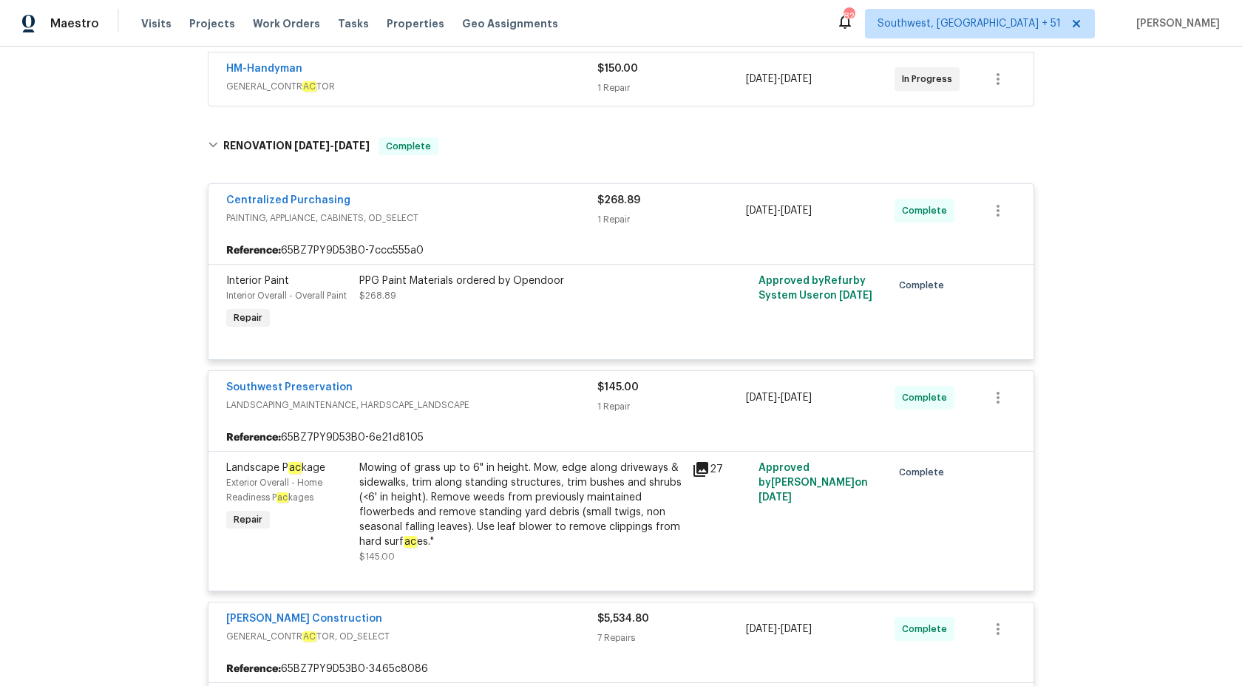
scroll to position [302, 0]
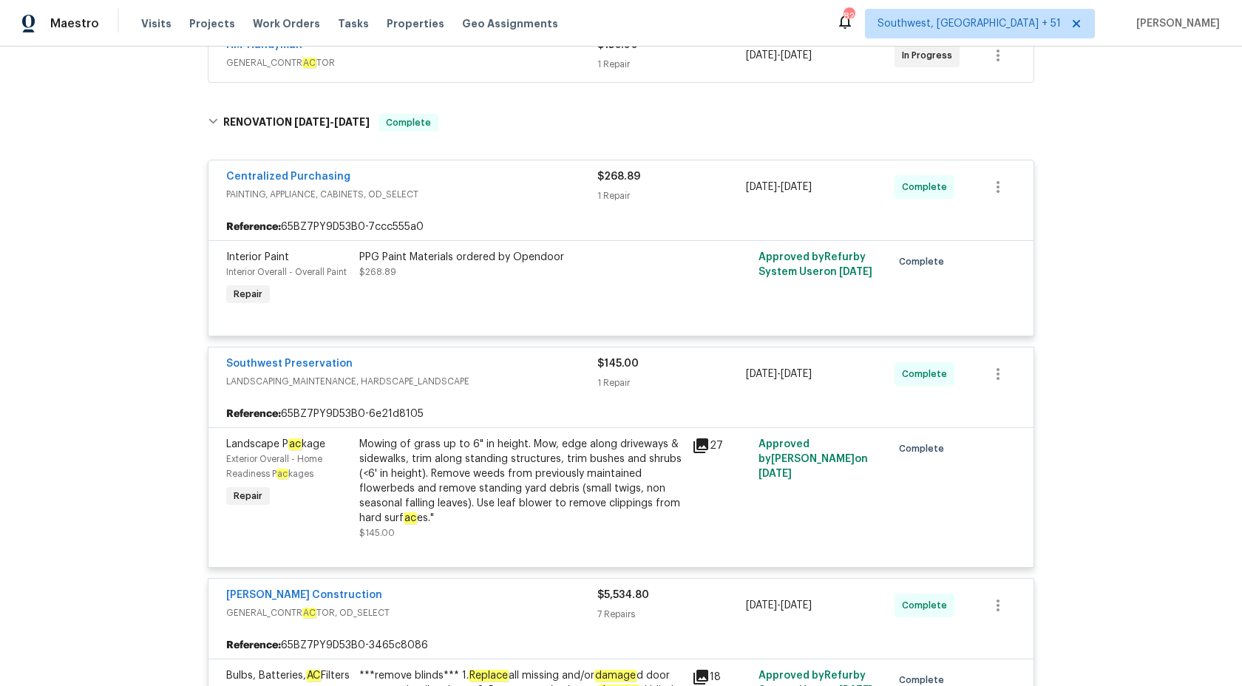
click at [584, 382] on span "LANDSCAPING_MAINTENANCE, HARDSCAPE_LANDSCAPE" at bounding box center [411, 381] width 371 height 15
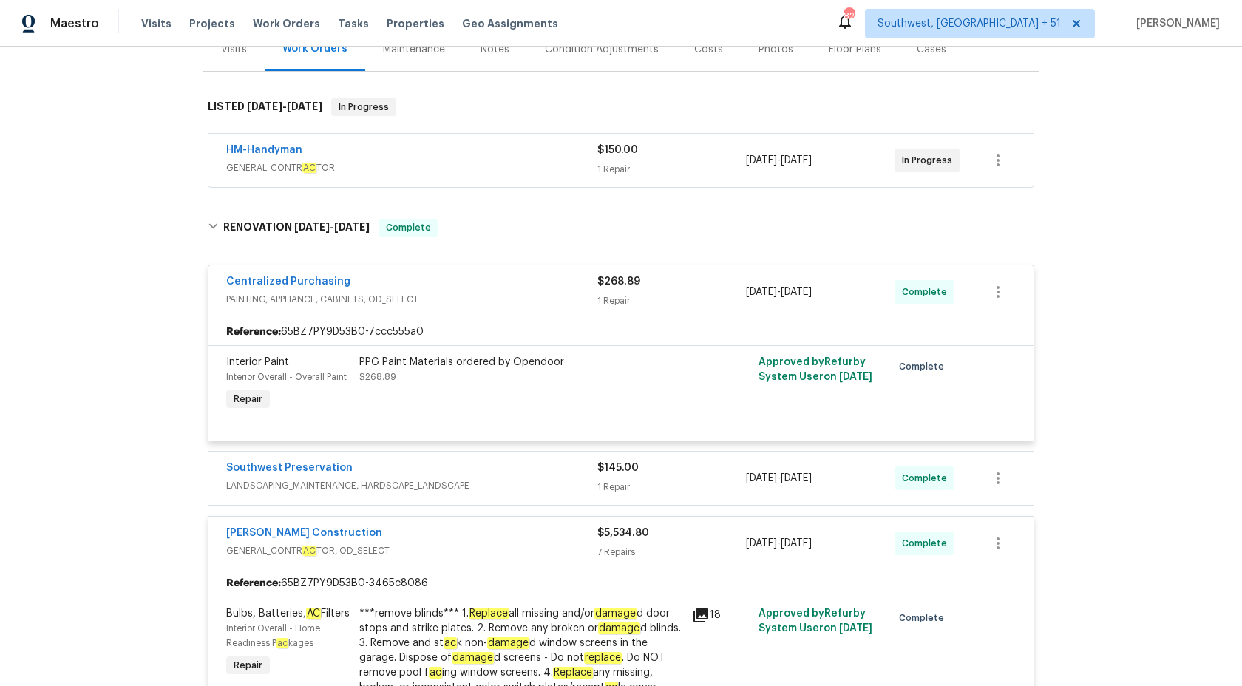
scroll to position [164, 0]
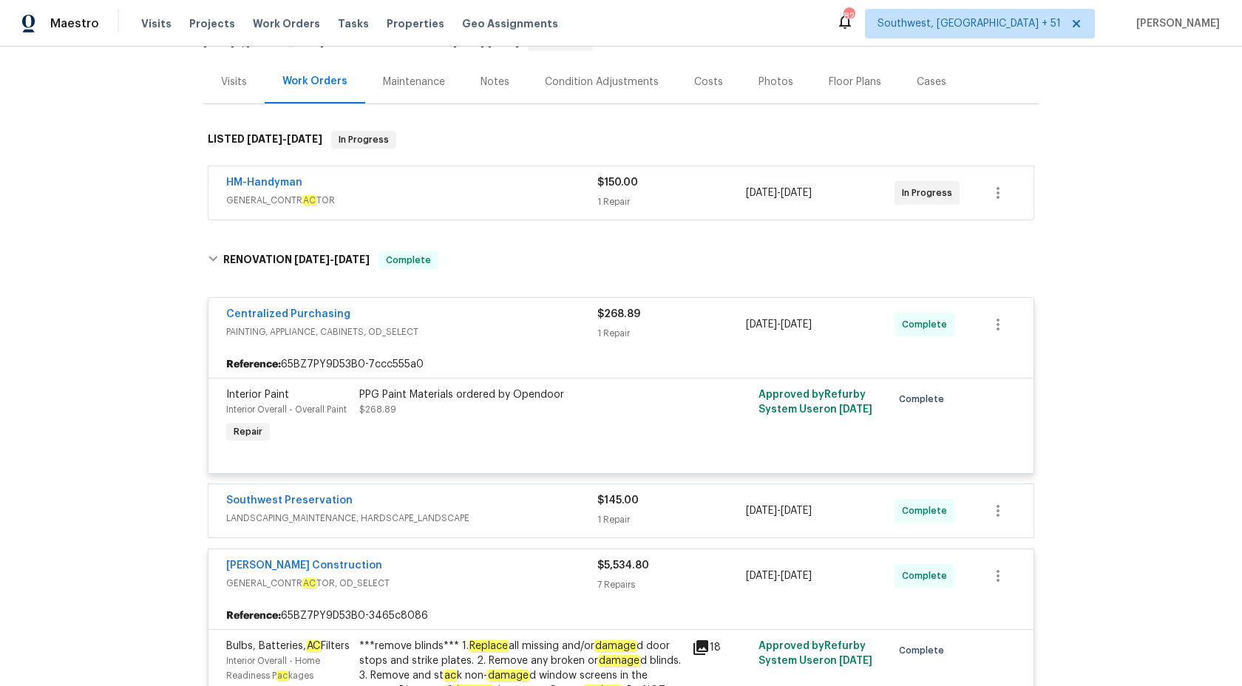
click at [629, 583] on div "7 Repairs" at bounding box center [671, 585] width 149 height 15
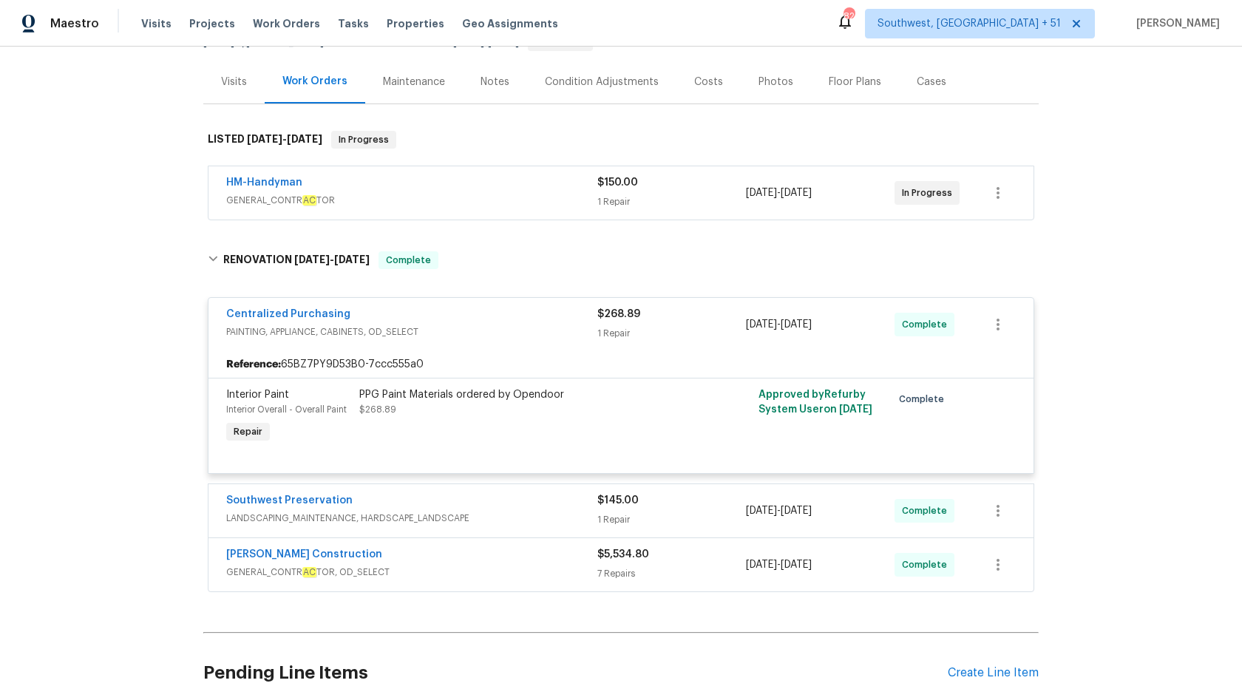
click at [597, 329] on div "1 Repair" at bounding box center [671, 333] width 149 height 15
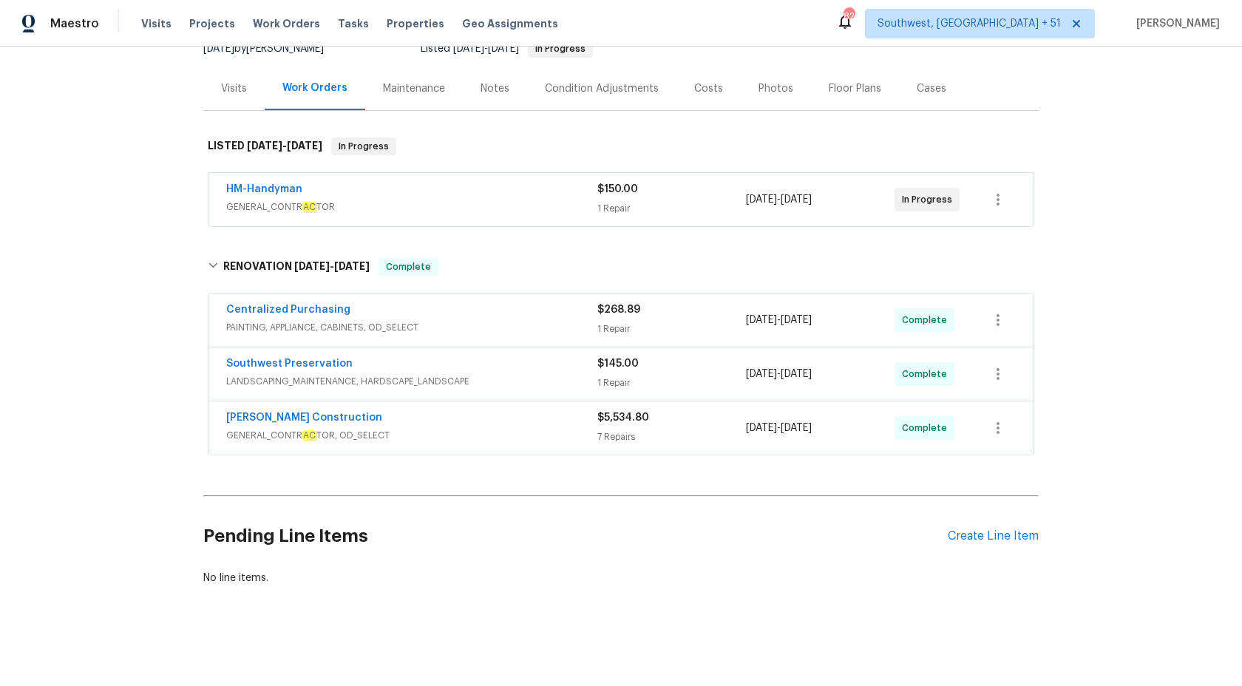
scroll to position [158, 0]
click at [1199, 365] on div "B ac k to all projects [STREET_ADDRESS] 3 Beds | 1 Baths | Total: 1042 ft² | Ab…" at bounding box center [621, 367] width 1242 height 640
click at [76, 31] on div "Maestro" at bounding box center [49, 24] width 99 height 30
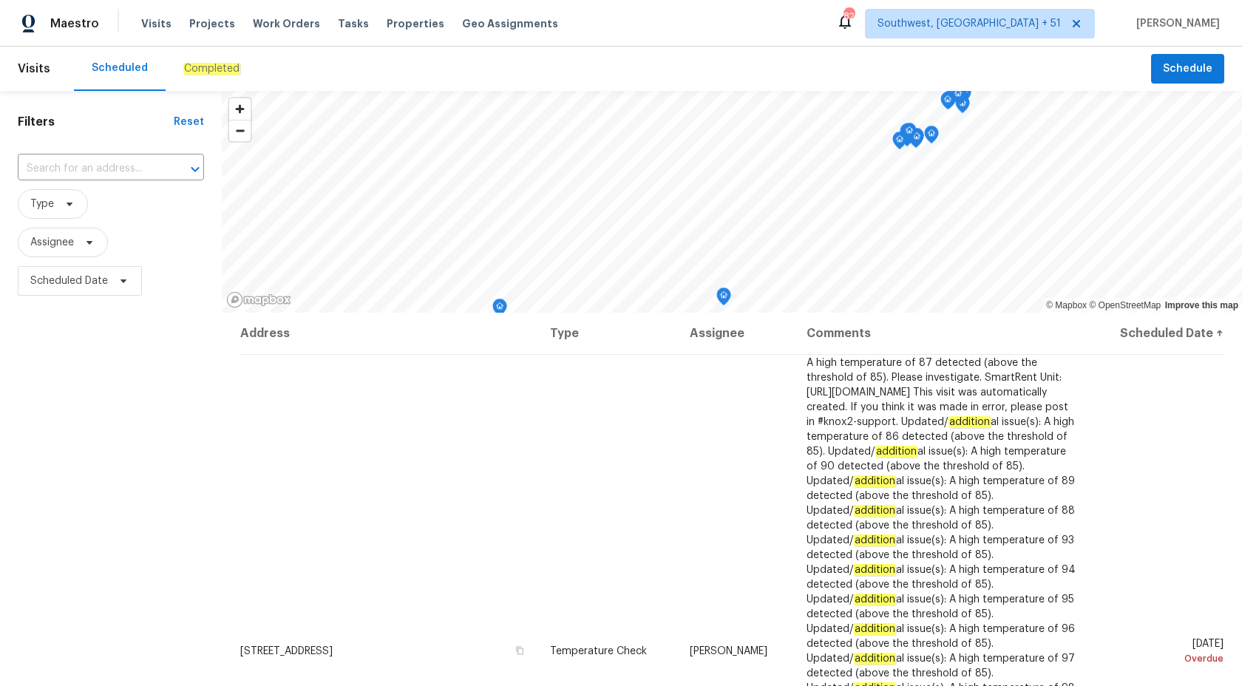
click at [211, 61] on div "Completed" at bounding box center [212, 69] width 92 height 44
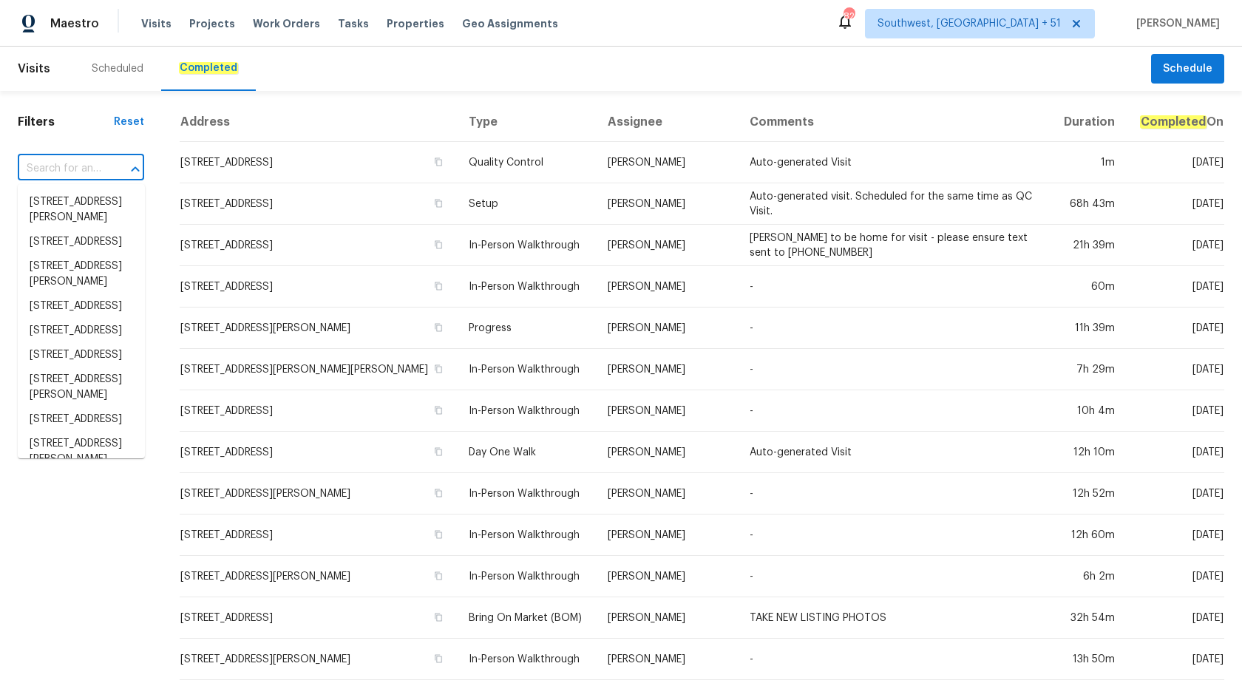
click at [73, 164] on input "text" at bounding box center [60, 169] width 85 height 23
paste input "[STREET_ADDRESS][PERSON_NAME][PERSON_NAME]"
type input "[STREET_ADDRESS][PERSON_NAME][PERSON_NAME]"
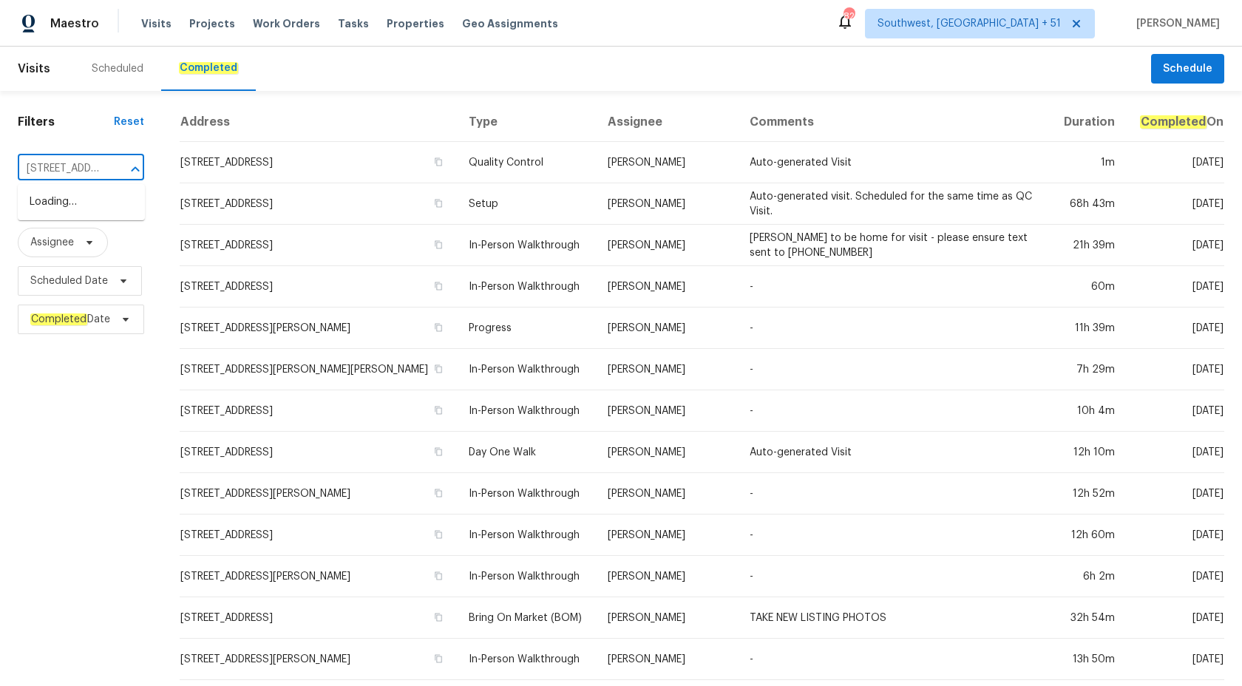
scroll to position [0, 127]
click at [89, 211] on li "[STREET_ADDRESS][PERSON_NAME][PERSON_NAME]" at bounding box center [81, 217] width 127 height 55
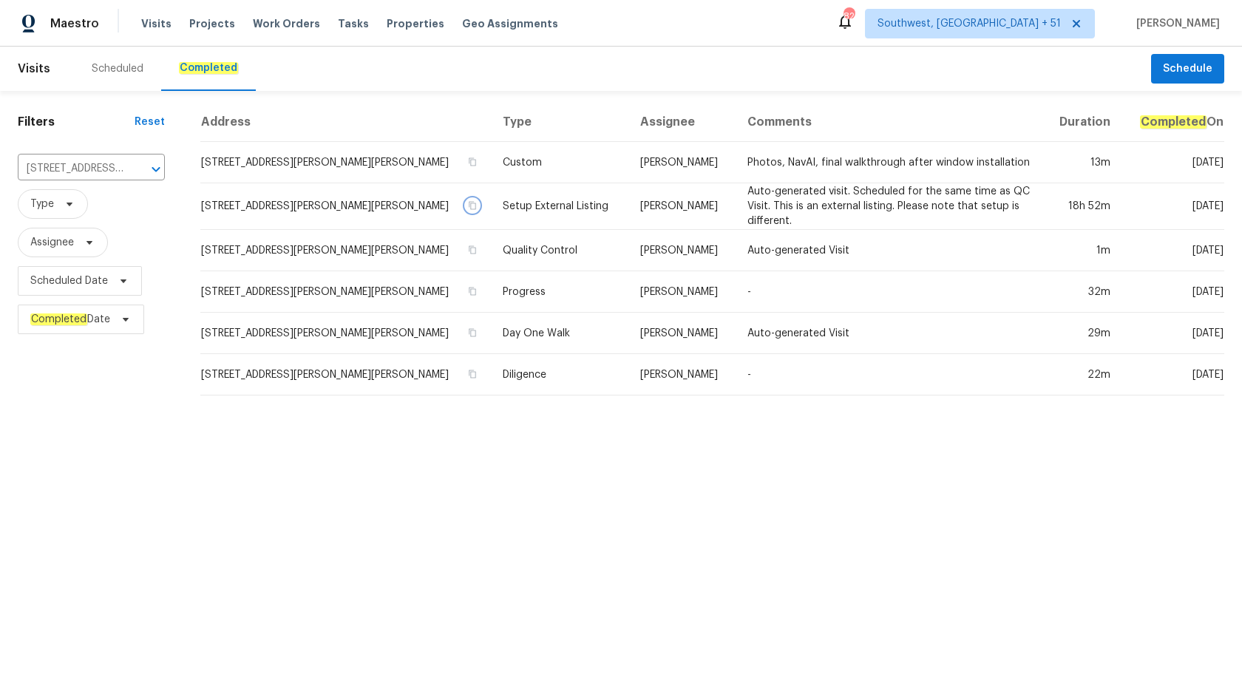
click at [468, 203] on icon "button" at bounding box center [472, 205] width 9 height 9
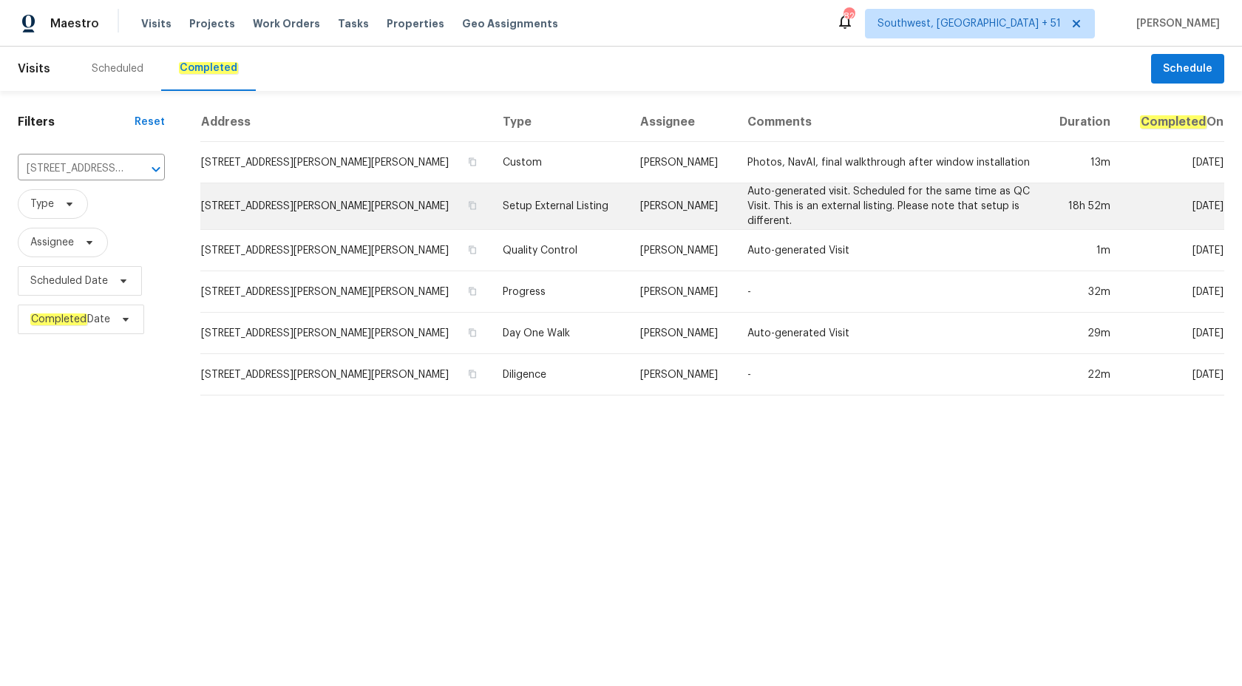
click at [382, 207] on td "[STREET_ADDRESS][PERSON_NAME][PERSON_NAME]" at bounding box center [345, 206] width 291 height 47
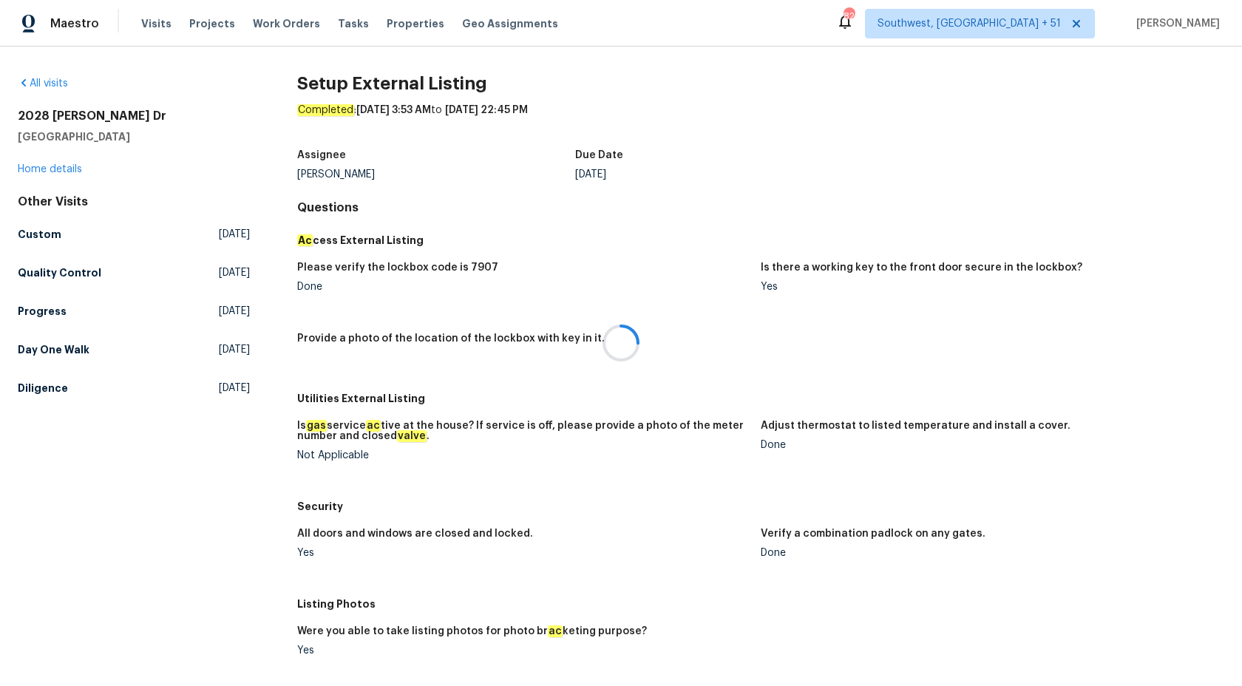
click at [56, 166] on div at bounding box center [621, 343] width 1242 height 686
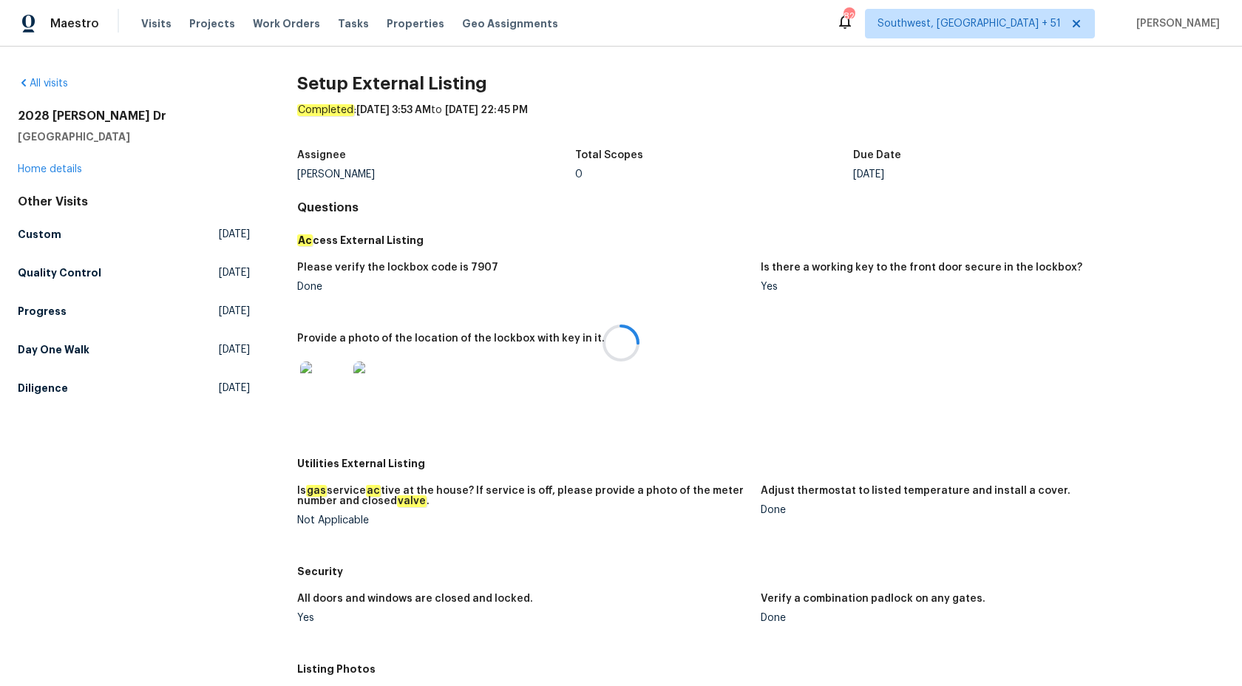
click at [56, 168] on div at bounding box center [621, 343] width 1242 height 686
click at [56, 168] on link "Home details" at bounding box center [50, 169] width 64 height 10
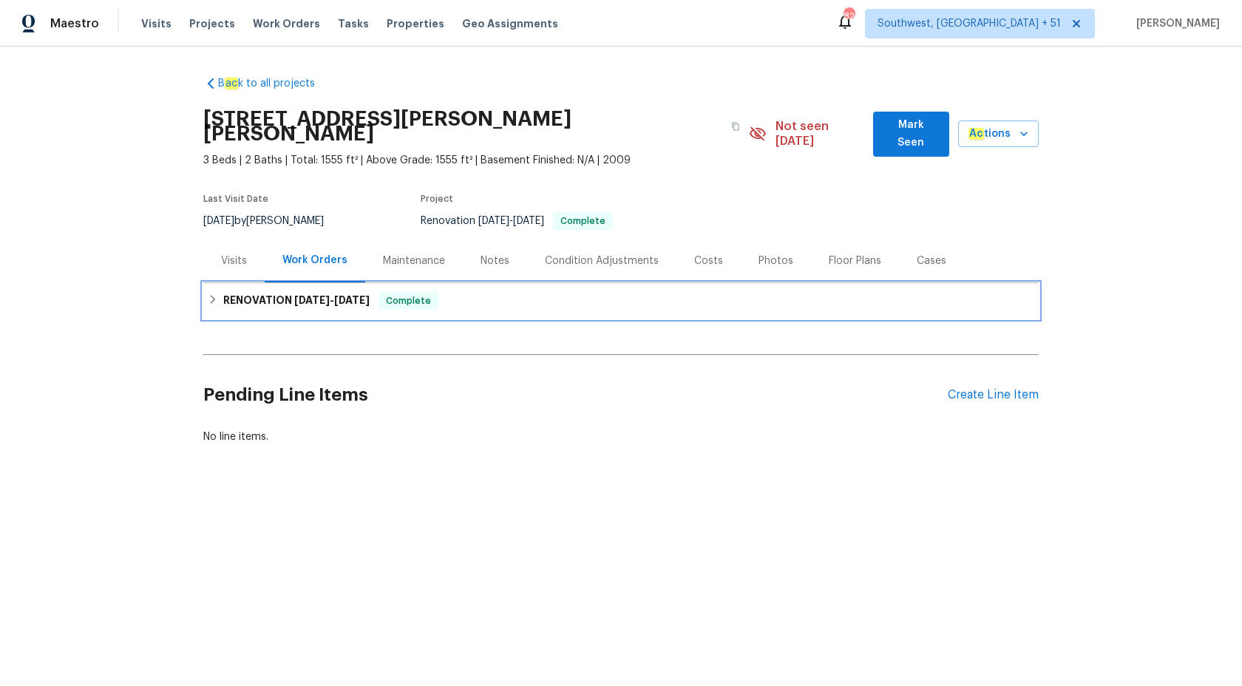
click at [370, 295] on span "[DATE]" at bounding box center [351, 300] width 35 height 10
click at [240, 253] on div "Visits" at bounding box center [233, 261] width 61 height 44
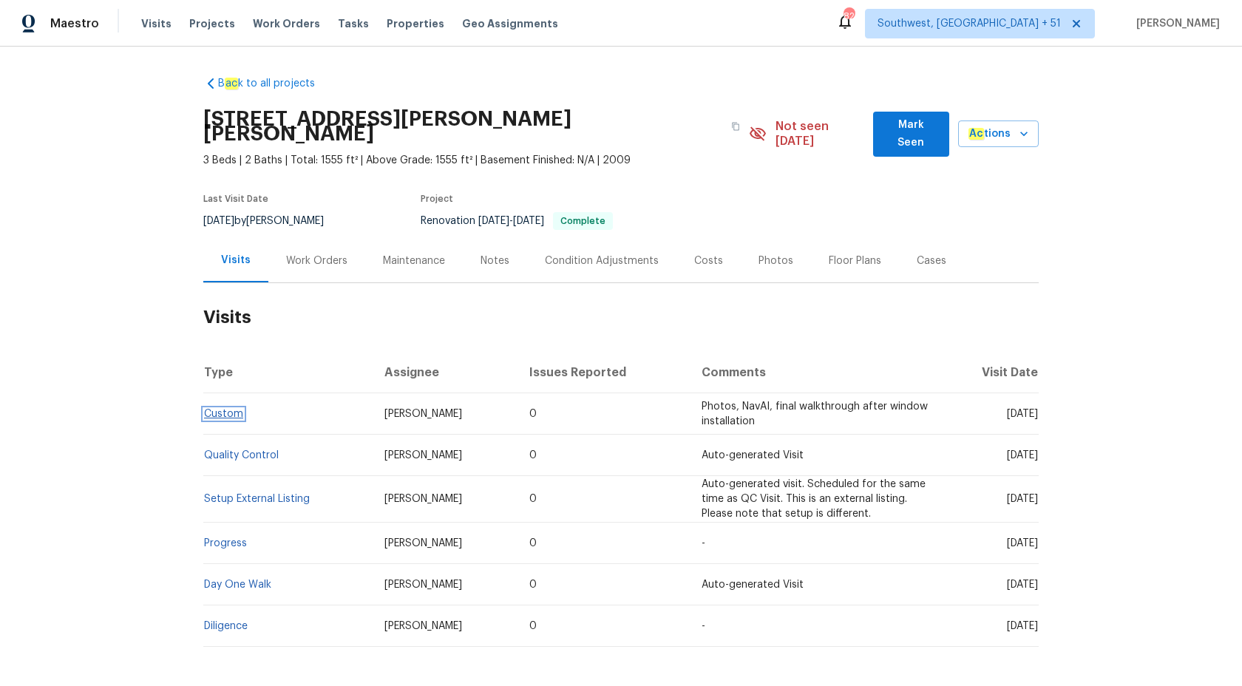
click at [239, 409] on link "Custom" at bounding box center [223, 414] width 39 height 10
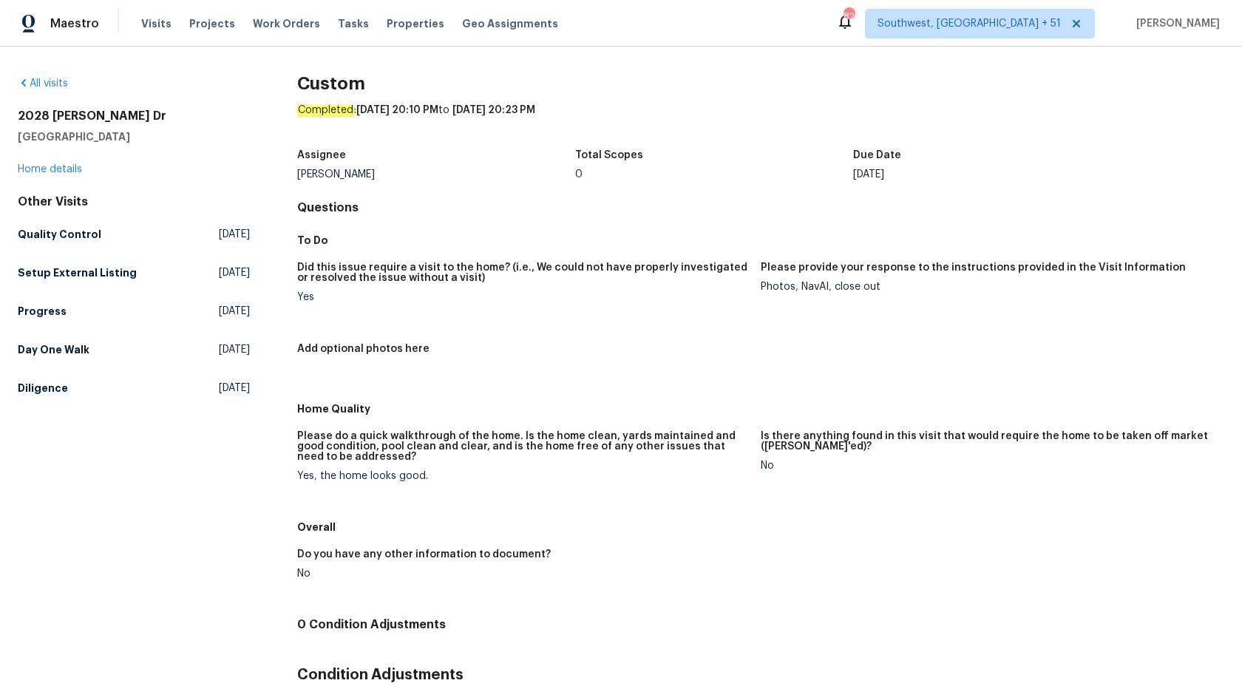
scroll to position [88, 0]
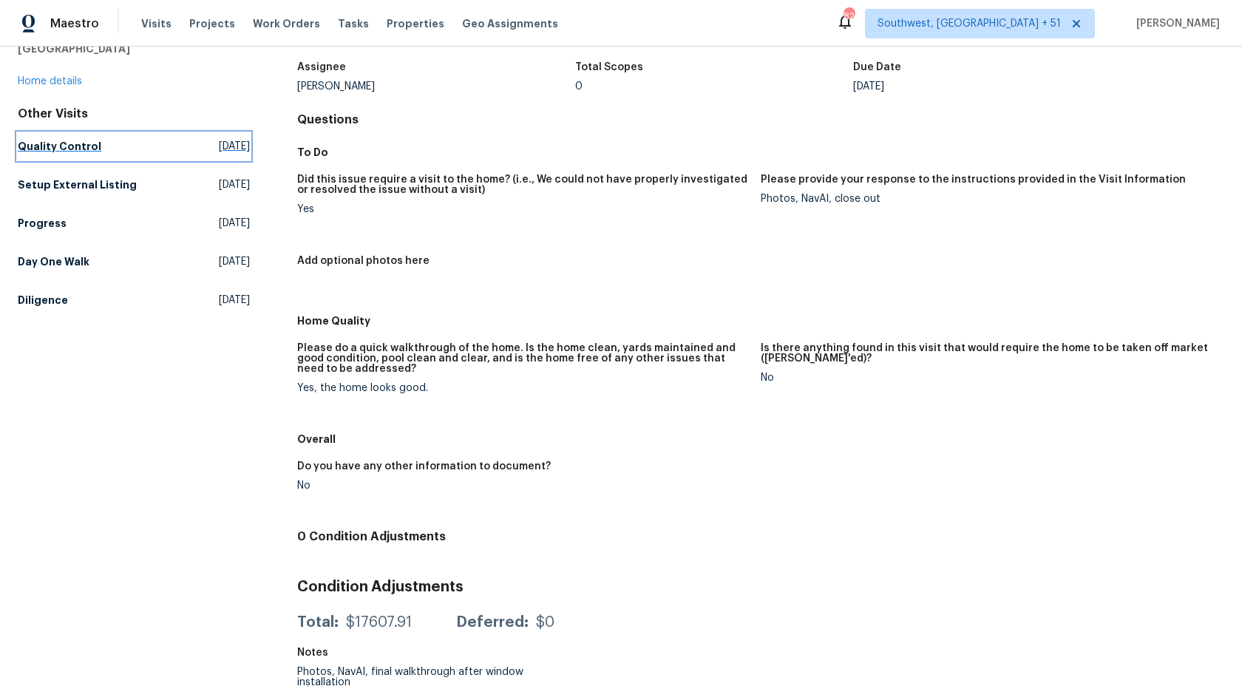
click at [70, 144] on h5 "Quality Control" at bounding box center [60, 146] width 84 height 15
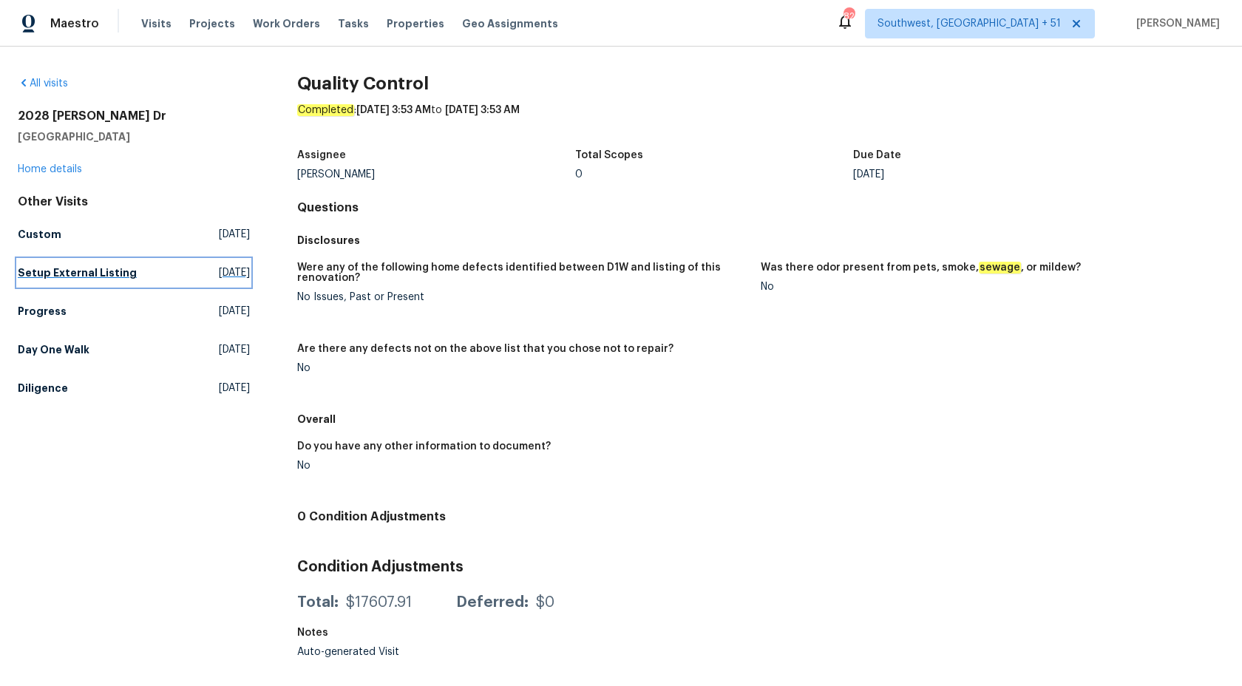
click at [49, 273] on h5 "Setup External Listing" at bounding box center [77, 272] width 119 height 15
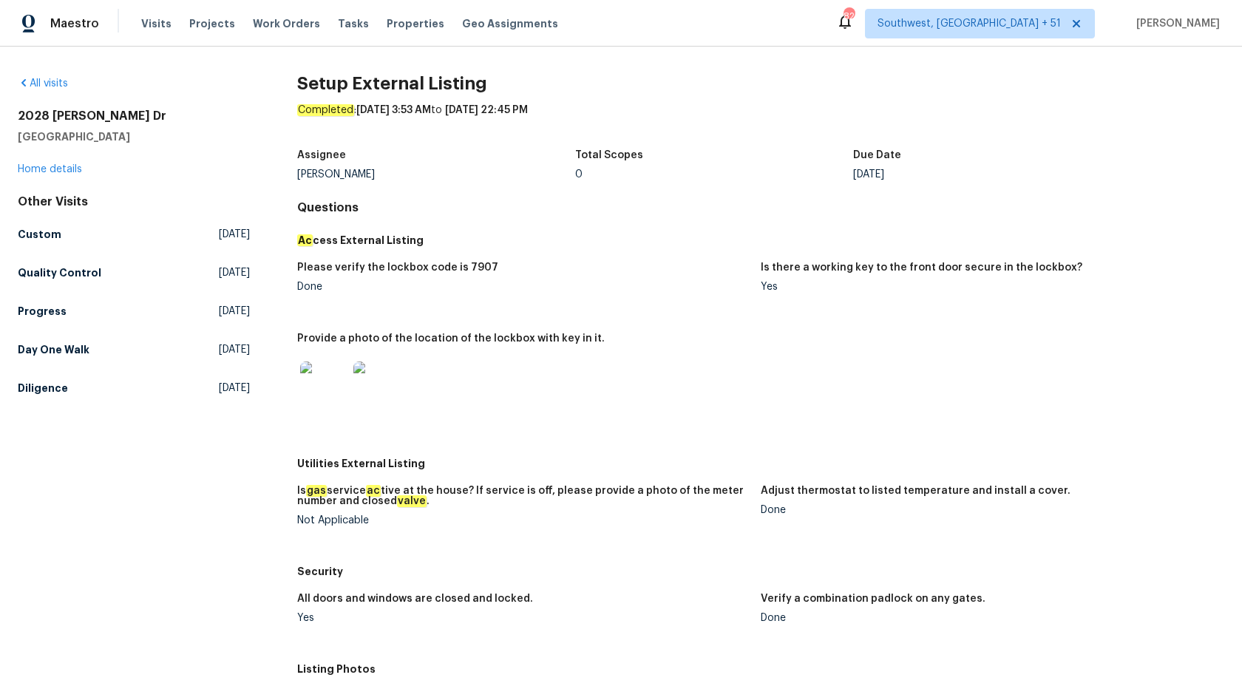
click at [623, 327] on div "Please verify the lockbox code is 7907 Done Is there a working key to the front…" at bounding box center [760, 352] width 927 height 197
click at [46, 310] on h5 "Progress" at bounding box center [42, 311] width 49 height 15
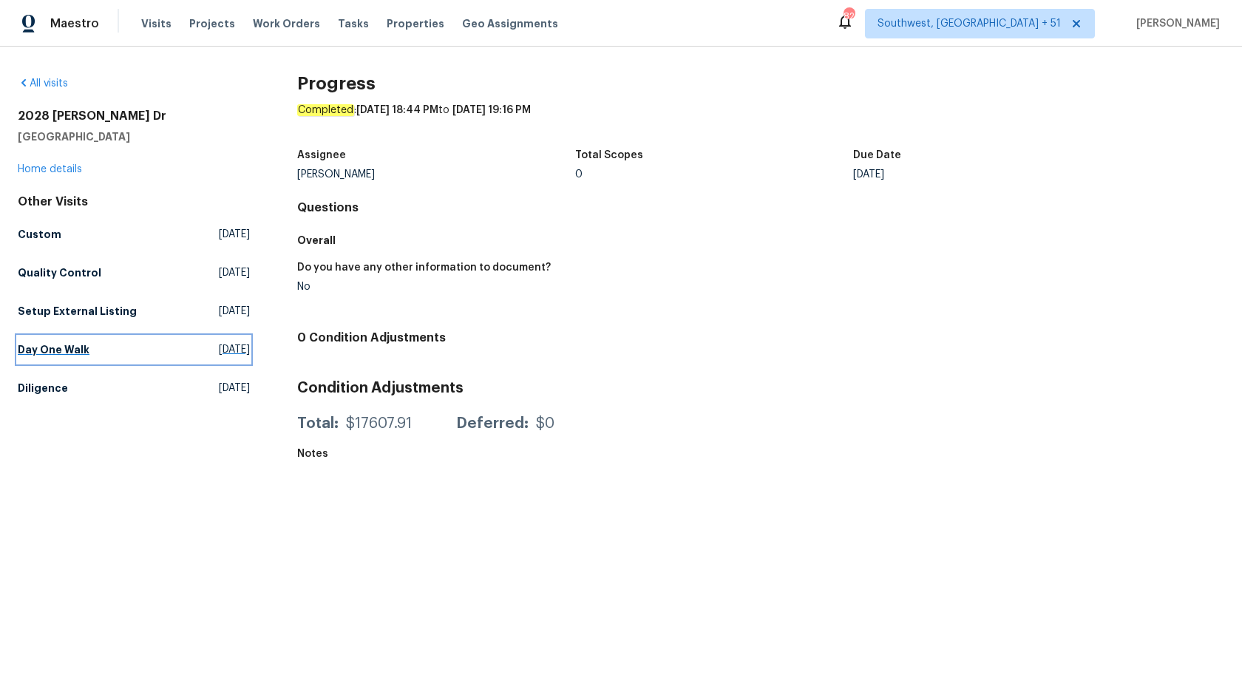
click at [65, 355] on h5 "Day One Walk" at bounding box center [54, 349] width 72 height 15
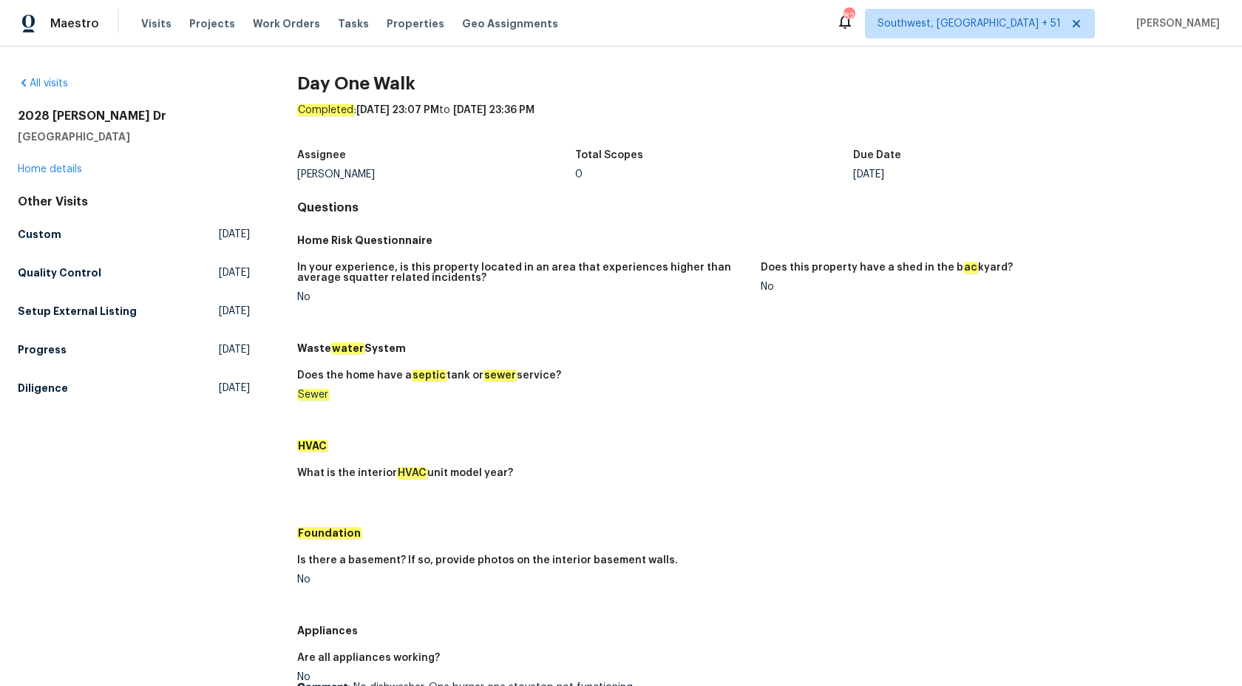
click at [719, 362] on div "Does the home have a septic tank or sewer service? Sewer" at bounding box center [760, 397] width 927 height 71
click at [53, 386] on h5 "Diligence" at bounding box center [43, 388] width 50 height 15
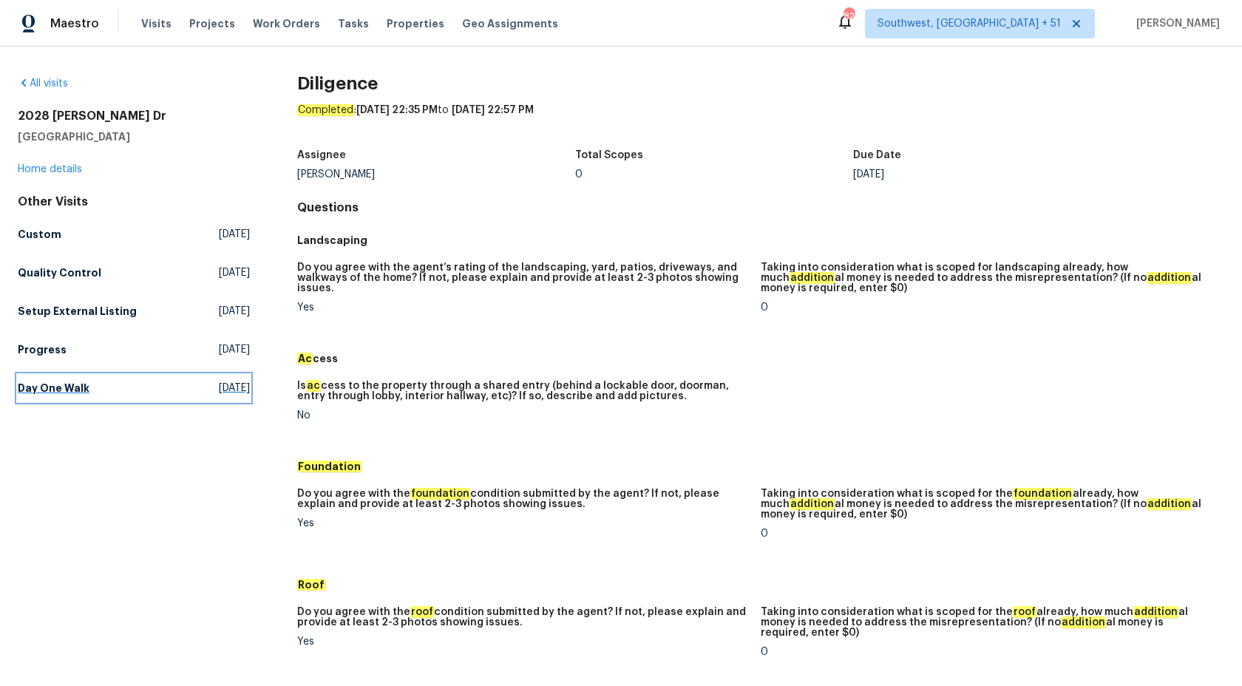
click at [27, 379] on link "Day One Walk [DATE]" at bounding box center [134, 388] width 232 height 27
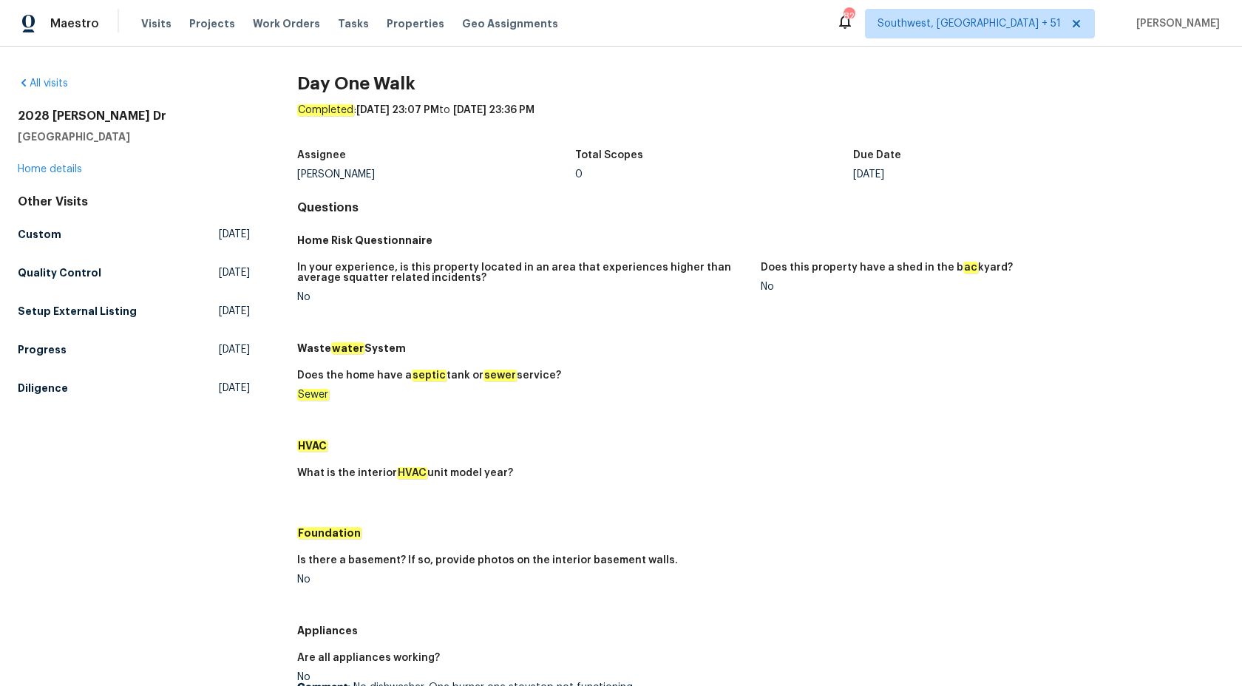
click at [658, 361] on div "Waste water System Does the home have a septic tank or sewer service? Sewer" at bounding box center [760, 384] width 927 height 98
click at [48, 237] on h5 "Custom" at bounding box center [40, 234] width 44 height 15
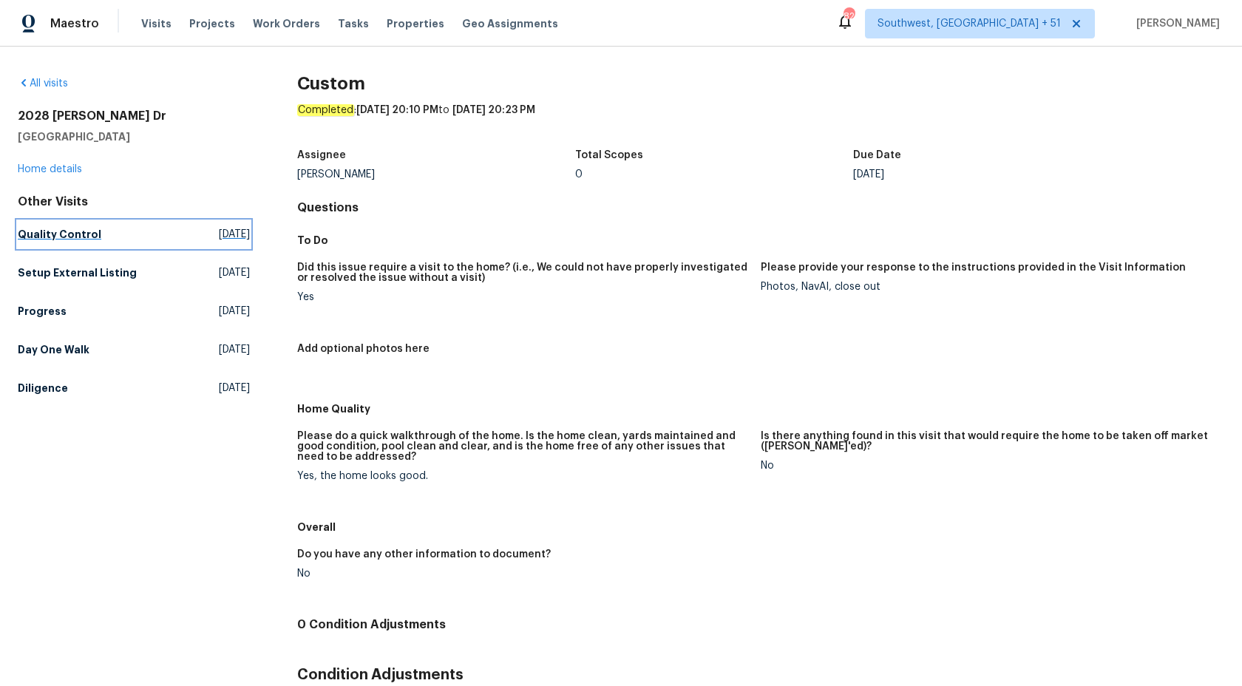
click at [46, 247] on link "Quality Control [DATE]" at bounding box center [134, 234] width 232 height 27
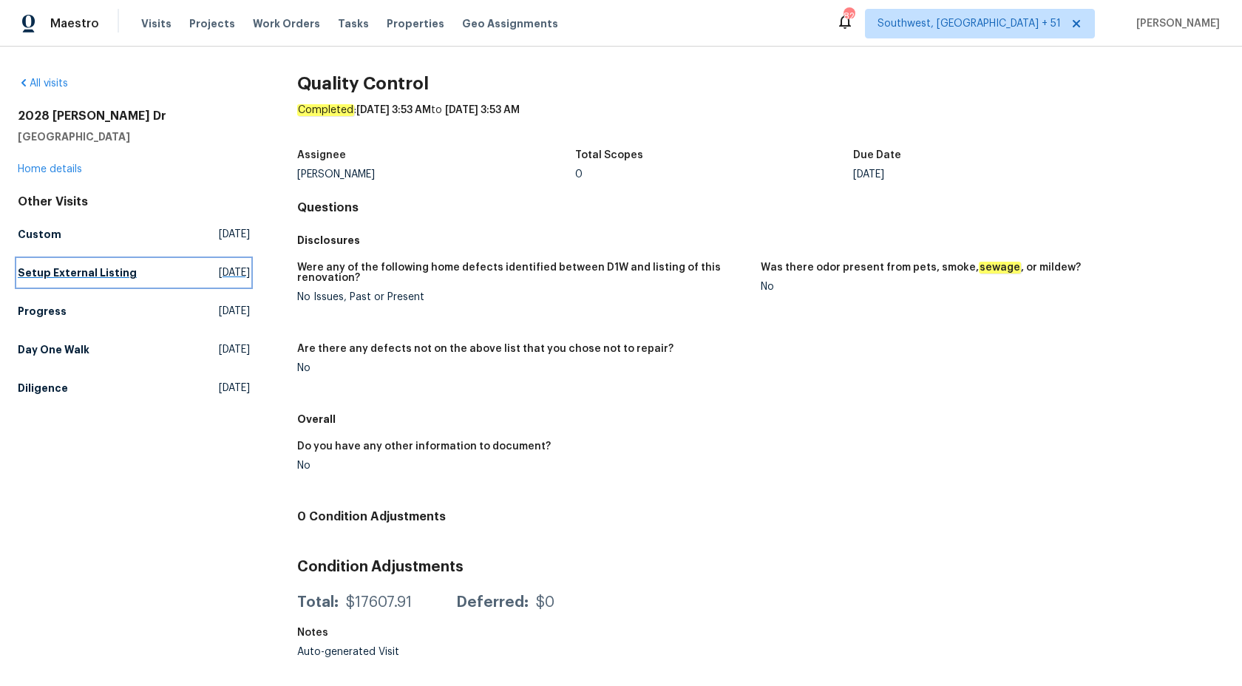
click at [108, 271] on h5 "Setup External Listing" at bounding box center [77, 272] width 119 height 15
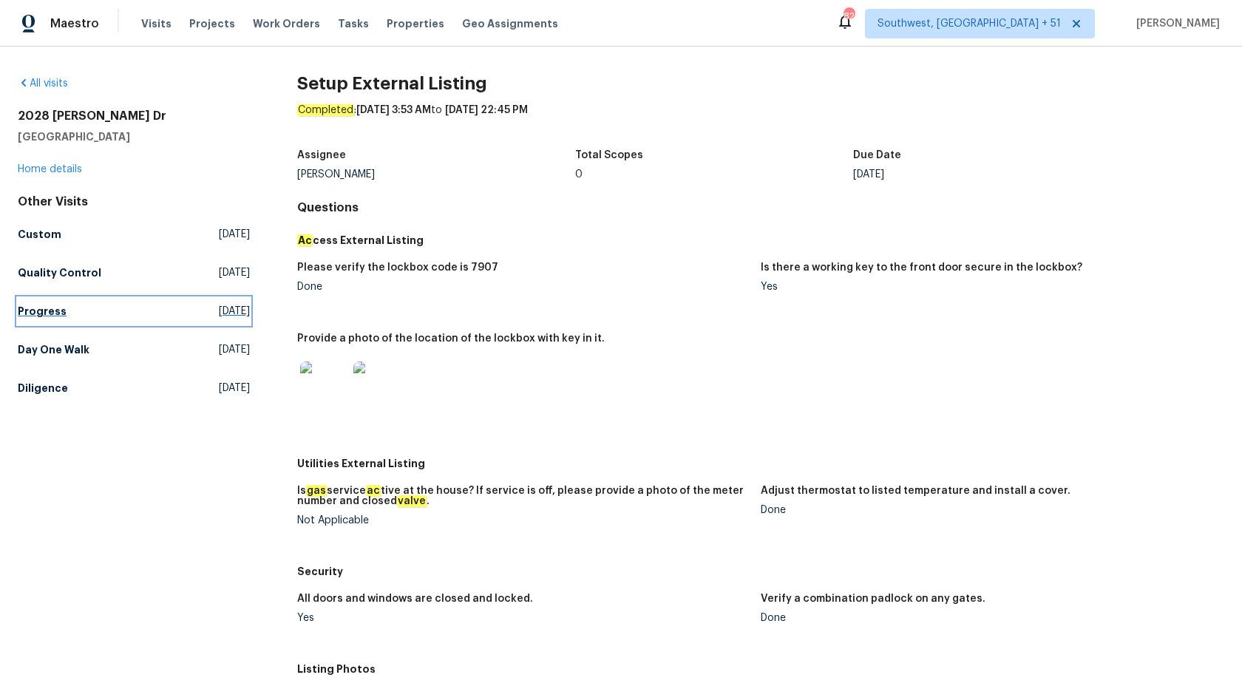
click at [22, 316] on h5 "Progress" at bounding box center [42, 311] width 49 height 15
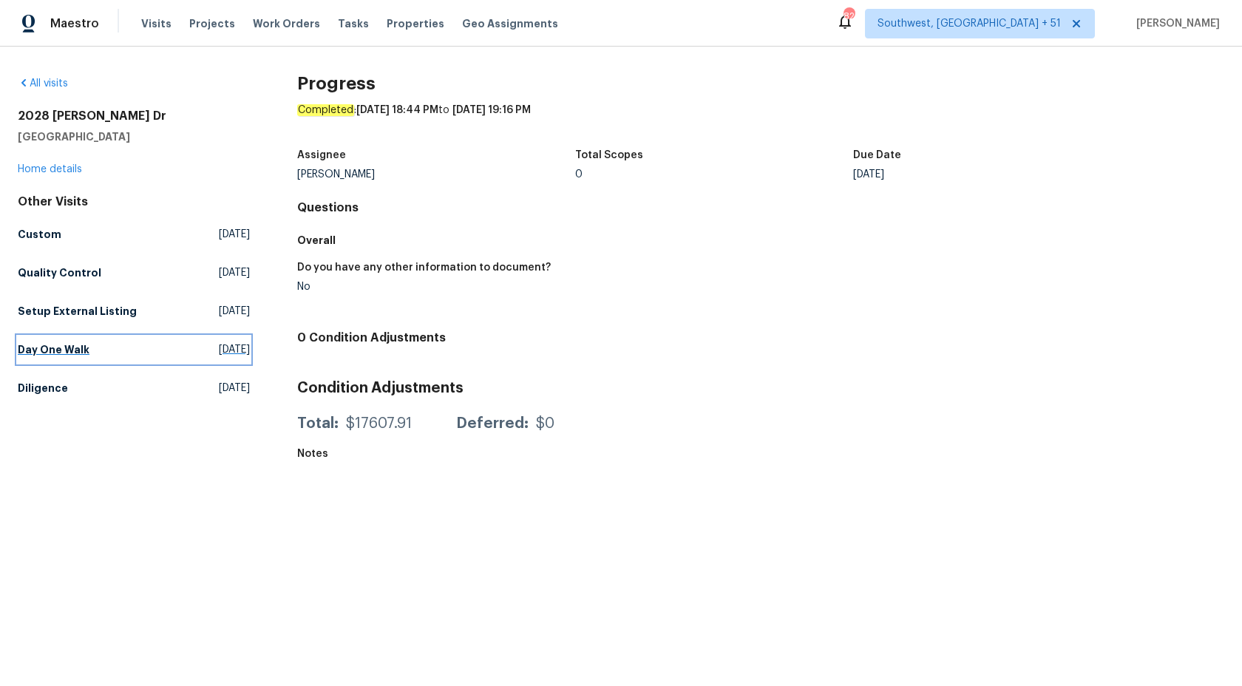
click at [38, 351] on h5 "Day One Walk" at bounding box center [54, 349] width 72 height 15
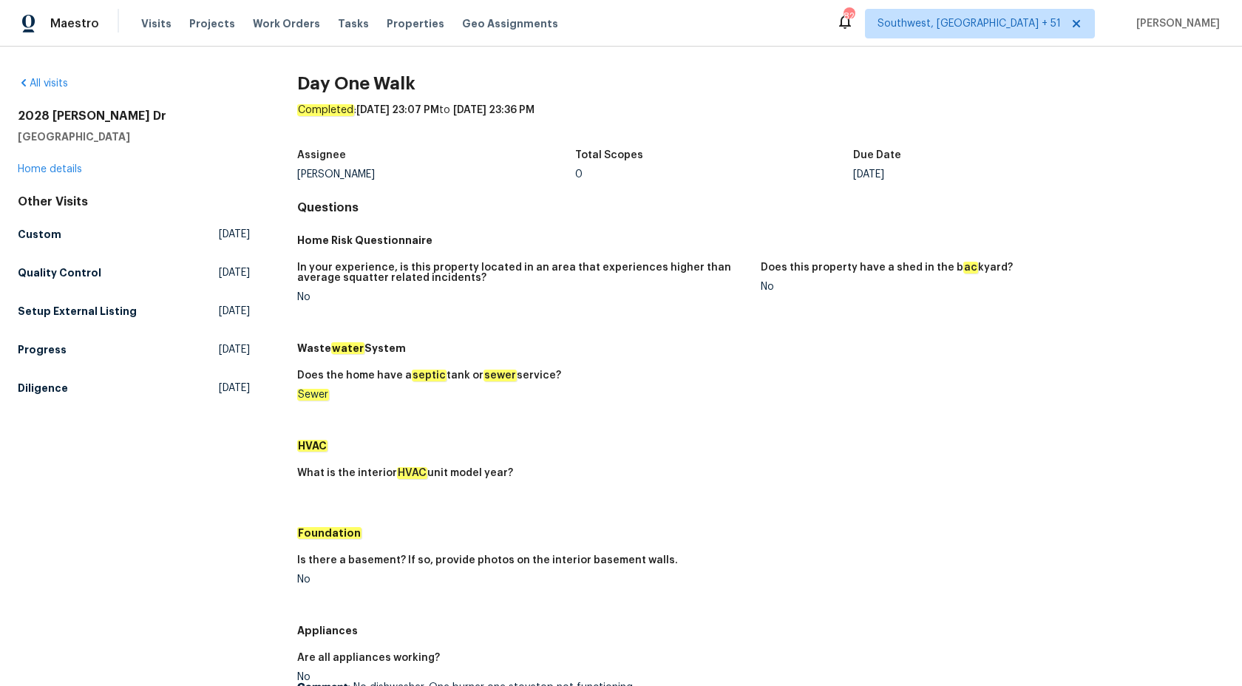
scroll to position [791, 0]
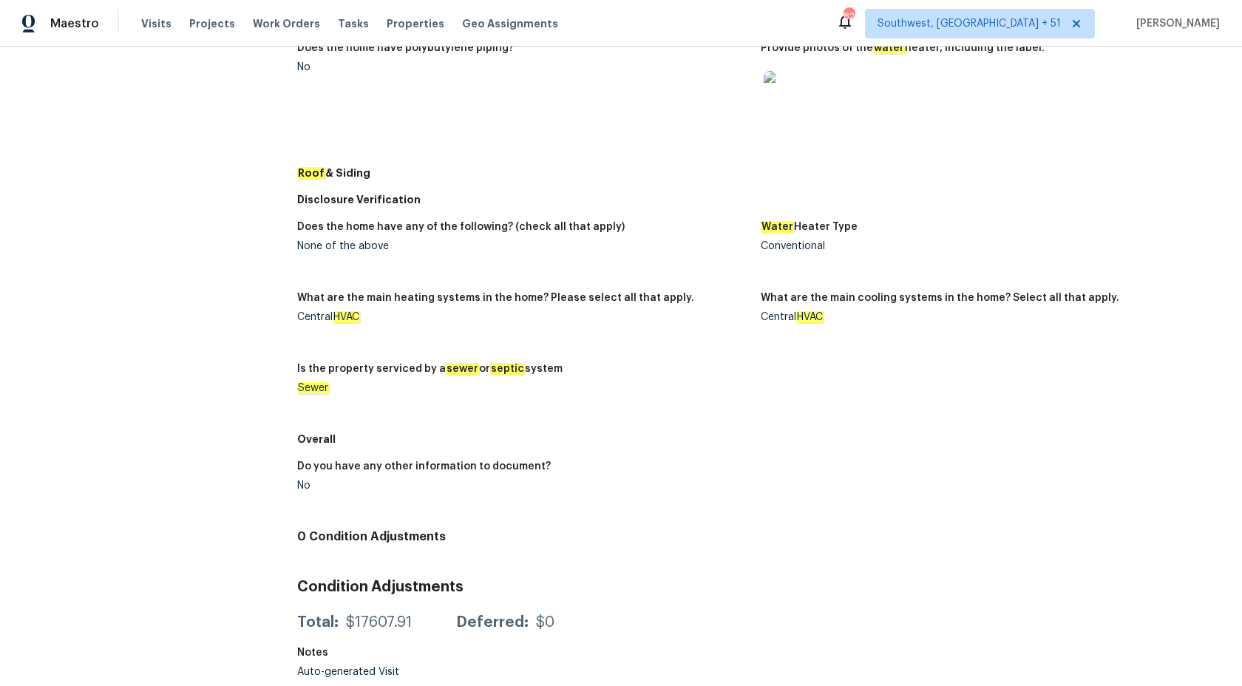
click at [673, 467] on div "Do you have any other information to document?" at bounding box center [523, 470] width 452 height 19
click at [788, 83] on img at bounding box center [787, 94] width 47 height 47
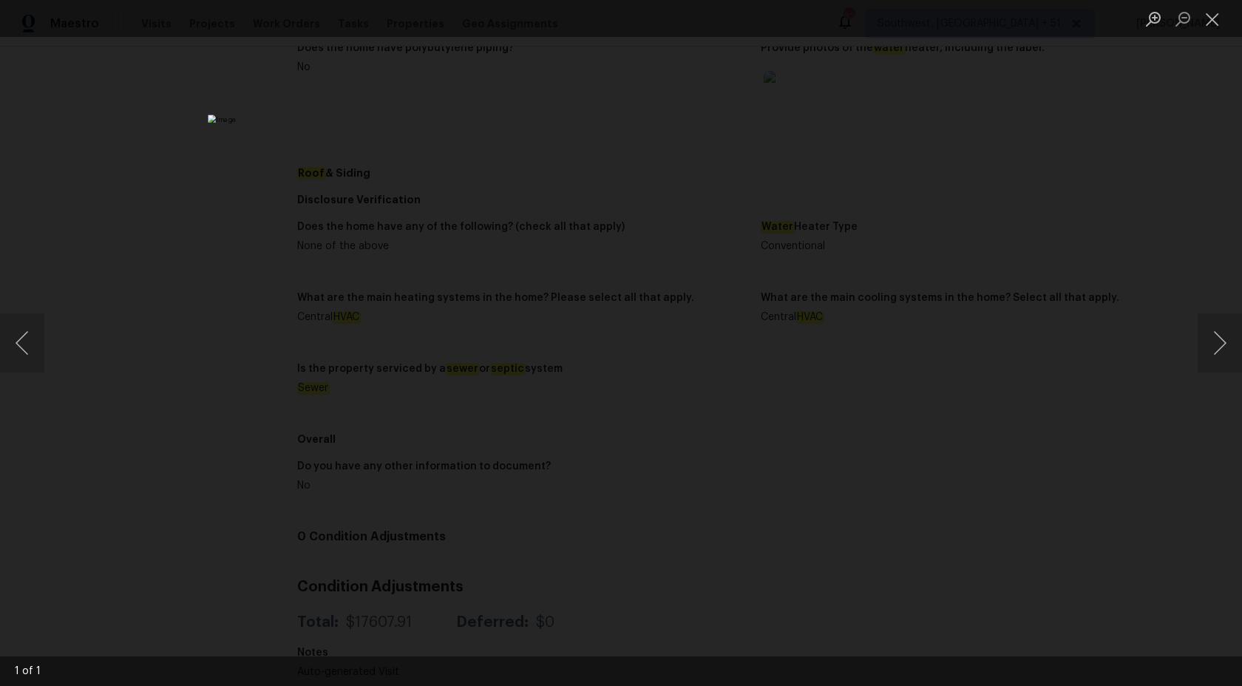
click at [1040, 225] on div "Lightbox" at bounding box center [621, 343] width 1242 height 686
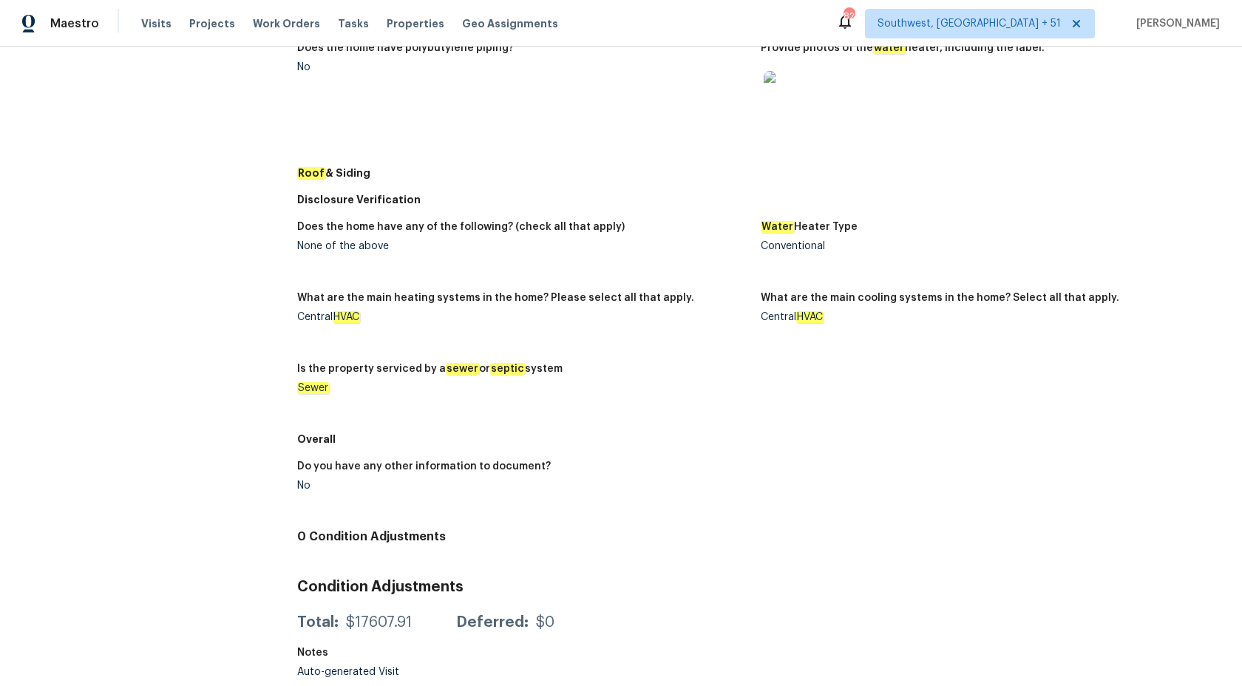
scroll to position [0, 0]
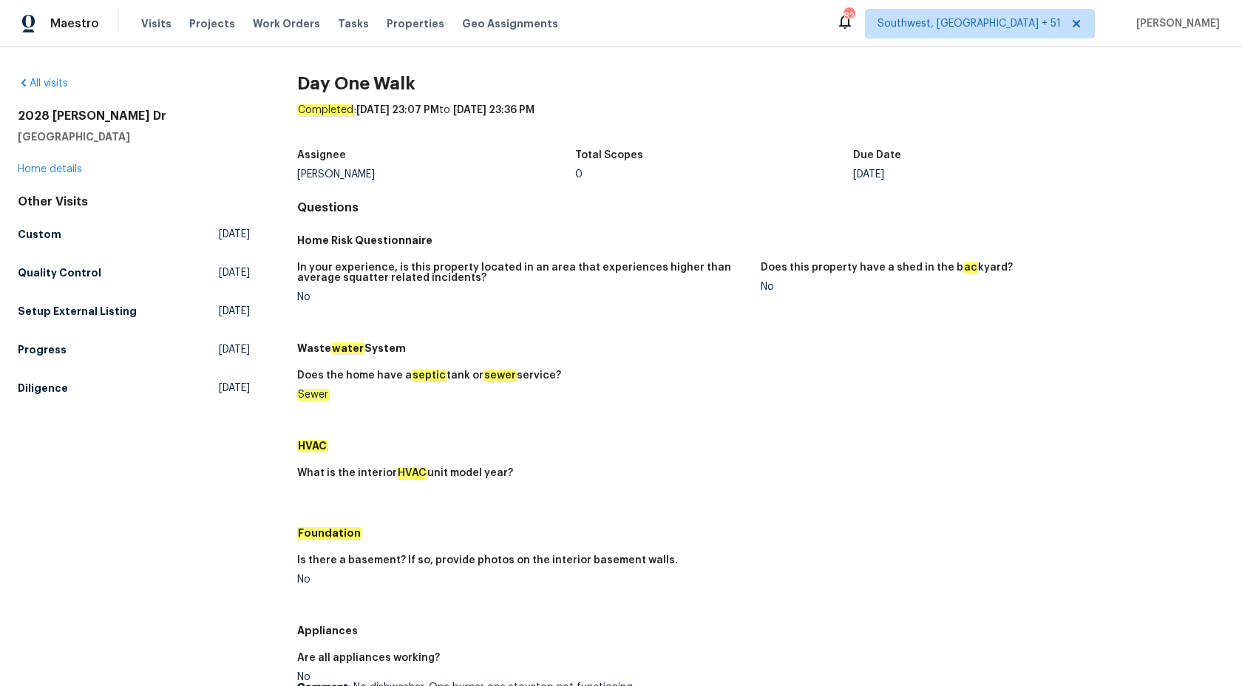
click at [771, 403] on div "Does the home have a septic tank or sewer service? Sewer" at bounding box center [760, 397] width 927 height 71
click at [47, 229] on h5 "Custom" at bounding box center [40, 234] width 44 height 15
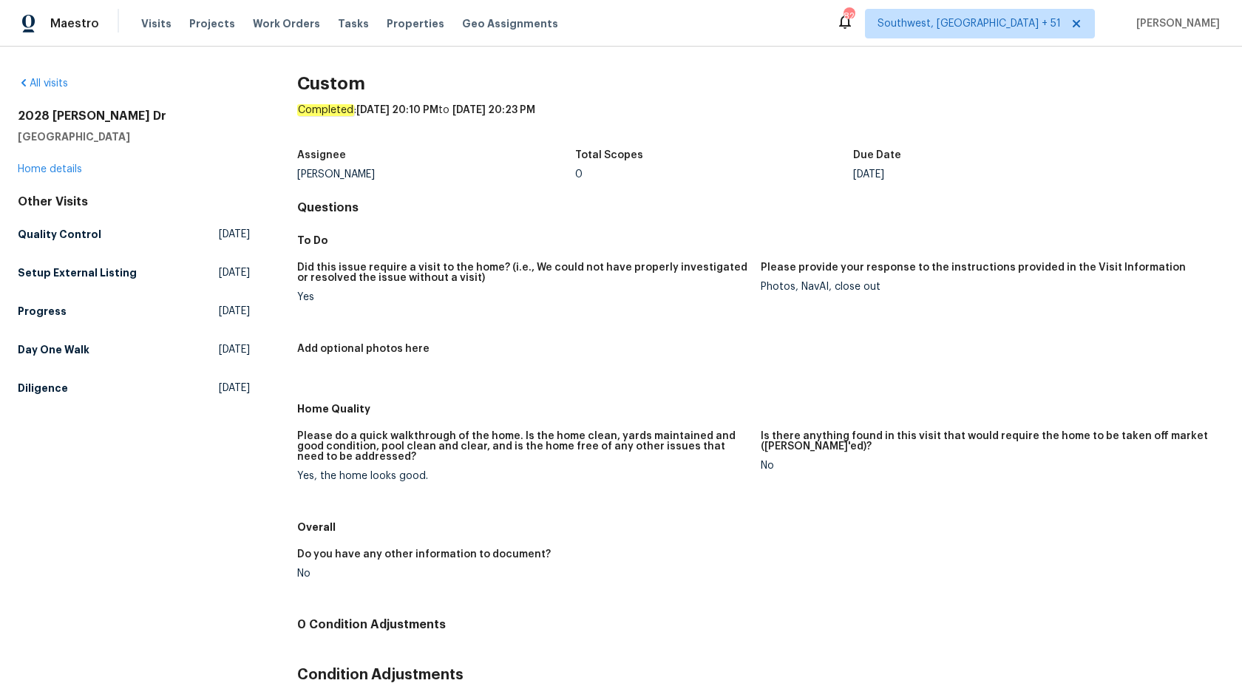
click at [646, 277] on h5 "Did this issue require a visit to the home? (i.e., We could not have properly i…" at bounding box center [523, 273] width 452 height 21
click at [78, 240] on h5 "Quality Control" at bounding box center [60, 234] width 84 height 15
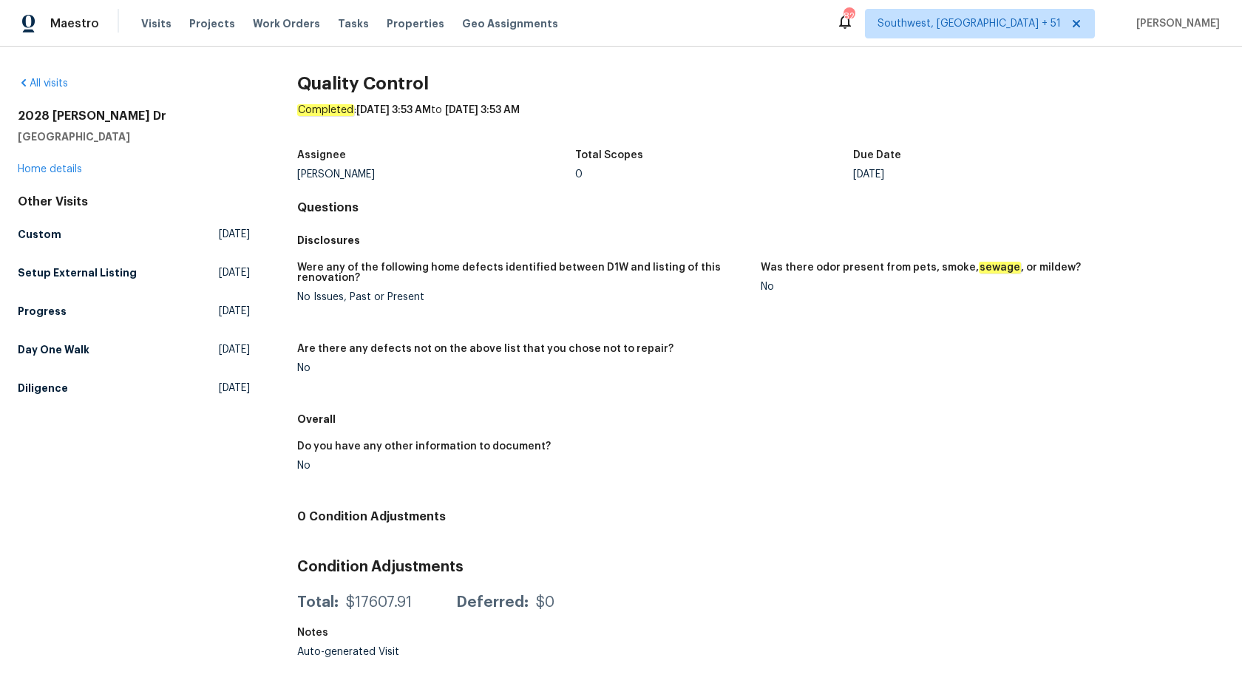
click at [613, 242] on h5 "Disclosures" at bounding box center [760, 240] width 927 height 15
click at [102, 265] on h5 "Setup External Listing" at bounding box center [77, 272] width 119 height 15
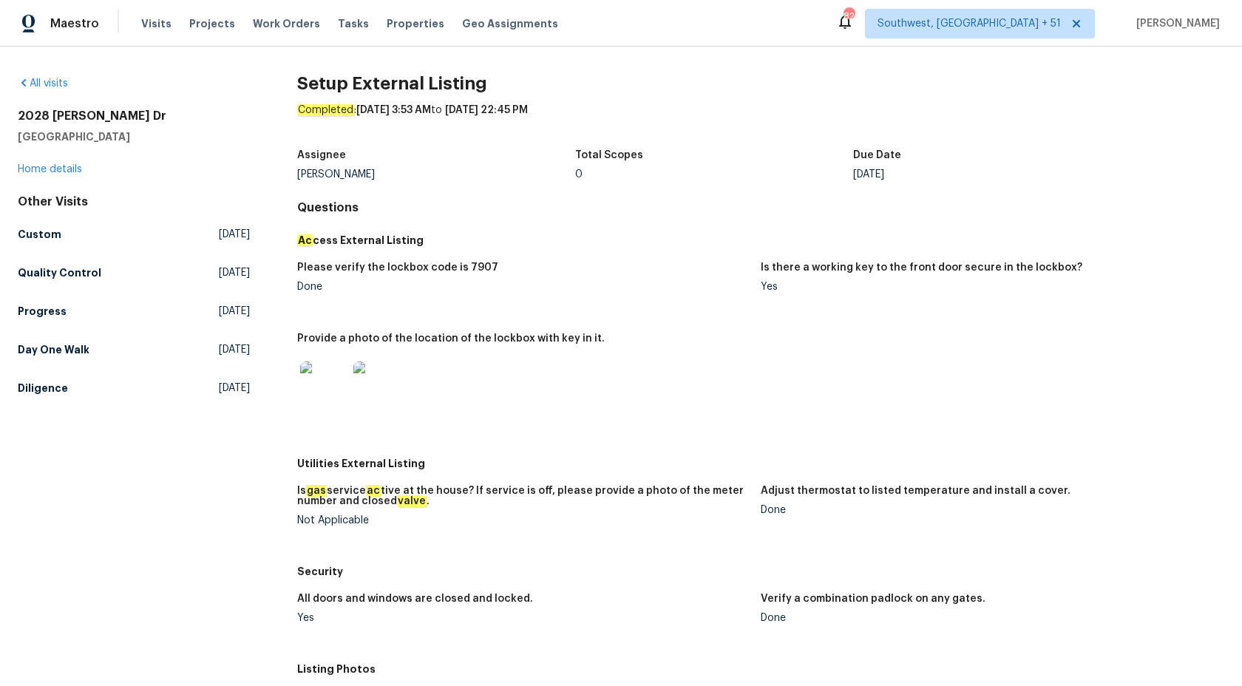
click at [664, 165] on div "Total Scopes" at bounding box center [714, 159] width 278 height 19
click at [61, 273] on h5 "Quality Control" at bounding box center [60, 272] width 84 height 15
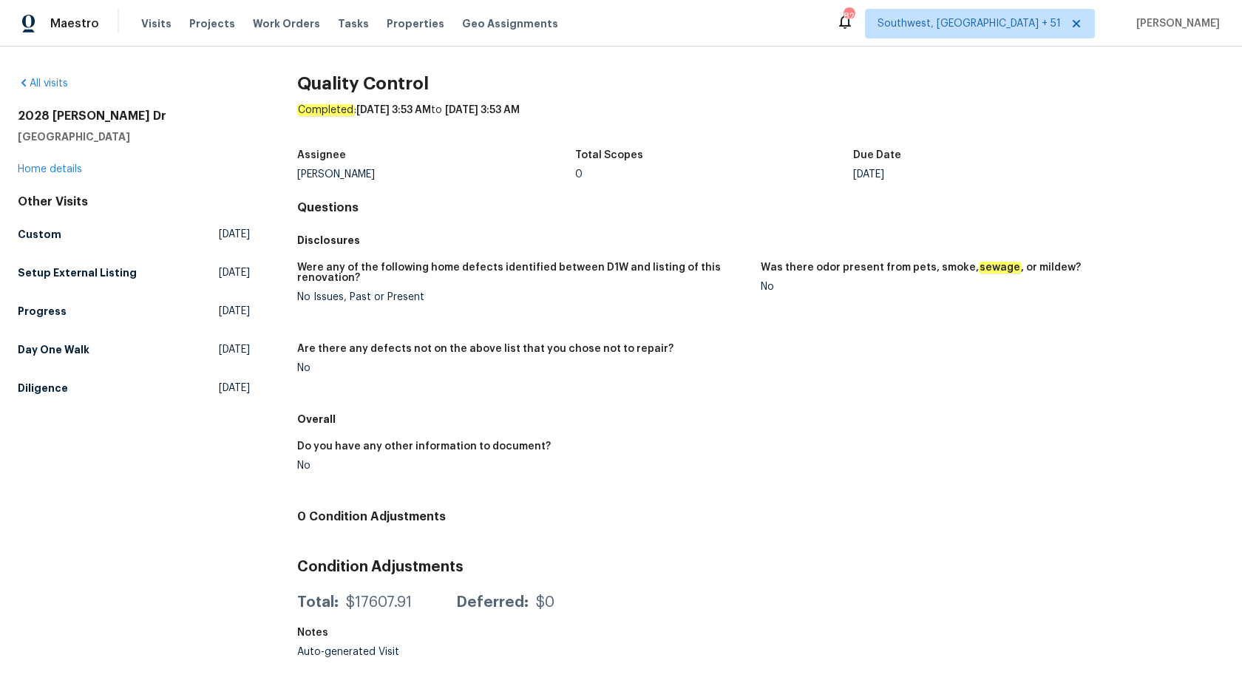
click at [52, 327] on div "Other Visits Custom Fri, Aug 29 2025 Setup External Listing Tue, Aug 26 2025 Pr…" at bounding box center [134, 297] width 232 height 207
click at [46, 312] on h5 "Progress" at bounding box center [42, 311] width 49 height 15
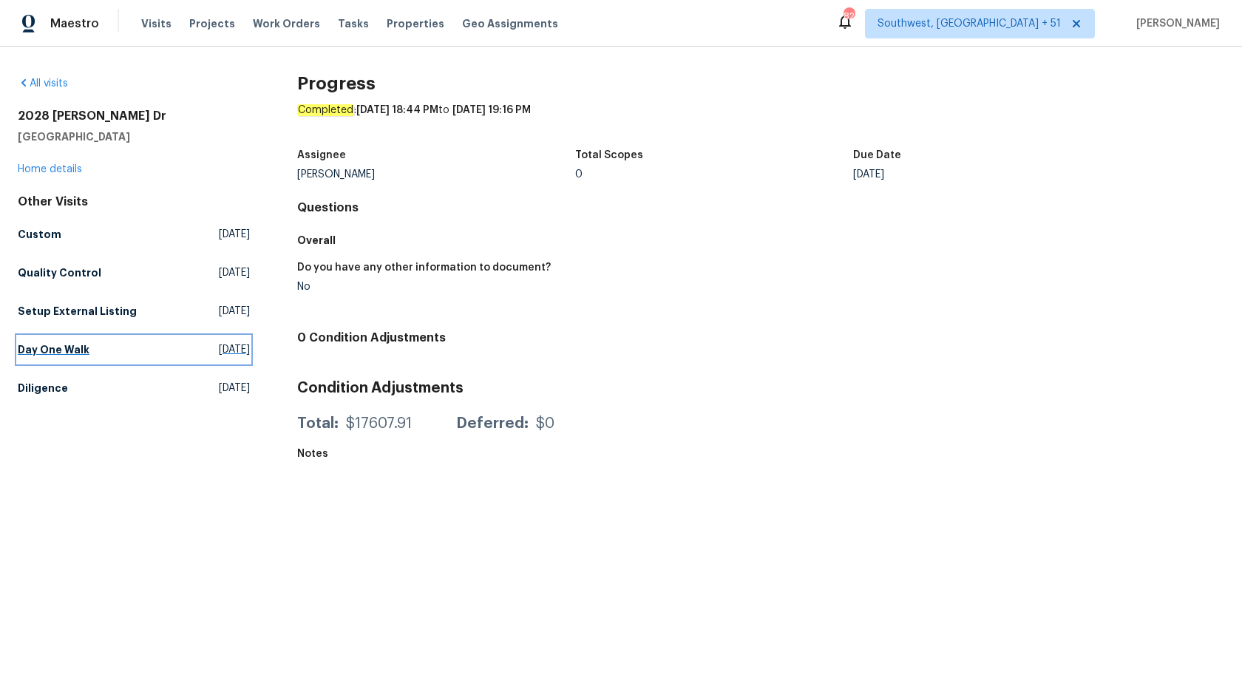
click at [47, 348] on h5 "Day One Walk" at bounding box center [54, 349] width 72 height 15
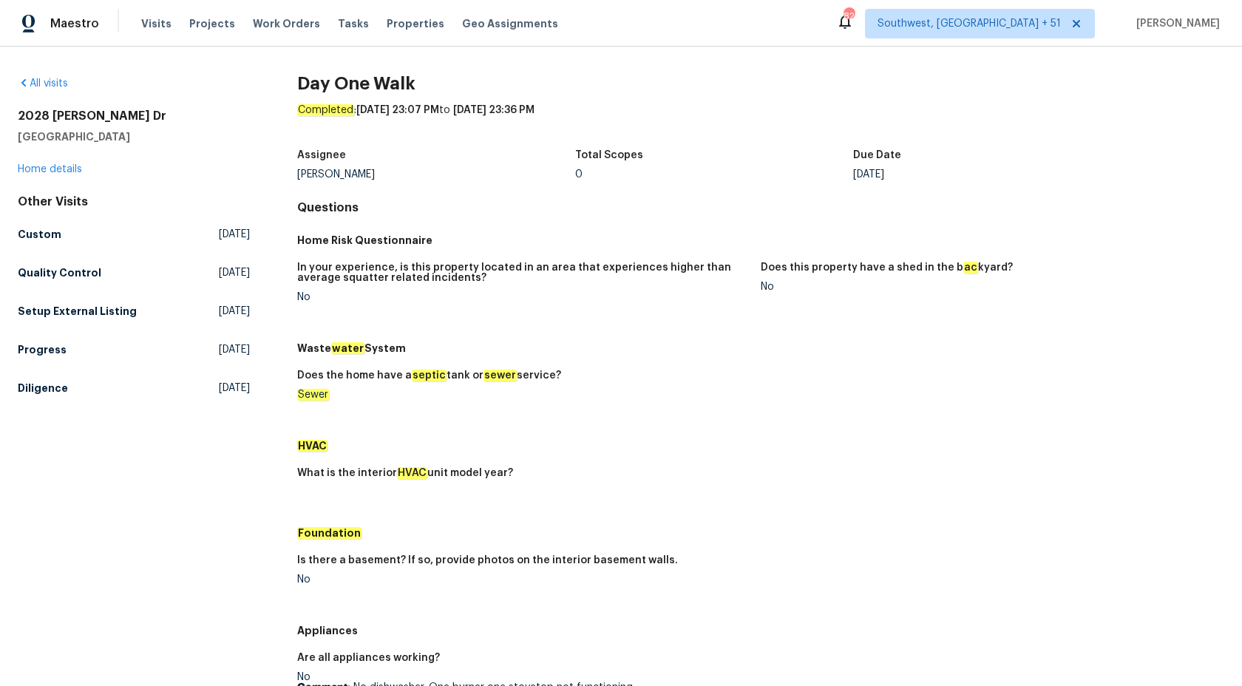
click at [620, 328] on div "In your experience, is this property located in an area that experiences higher…" at bounding box center [760, 294] width 927 height 81
click at [42, 373] on div "Other Visits Custom Fri, Aug 29 2025 Quality Control Tue, Aug 26 2025 Setup Ext…" at bounding box center [134, 297] width 232 height 207
click at [42, 378] on link "Diligence Mon, Jul 21 2025" at bounding box center [134, 388] width 232 height 27
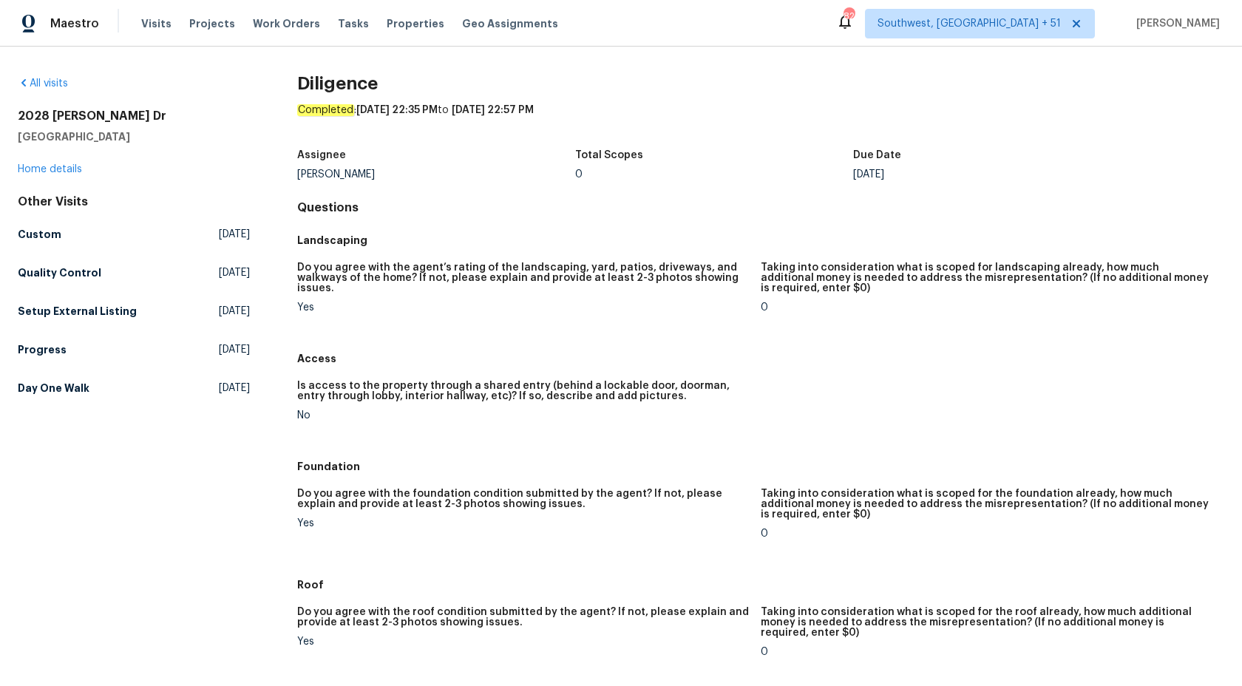
click at [583, 331] on figure "Do you agree with the agent’s rating of the landscaping, yard, patios, driveway…" at bounding box center [529, 300] width 464 height 74
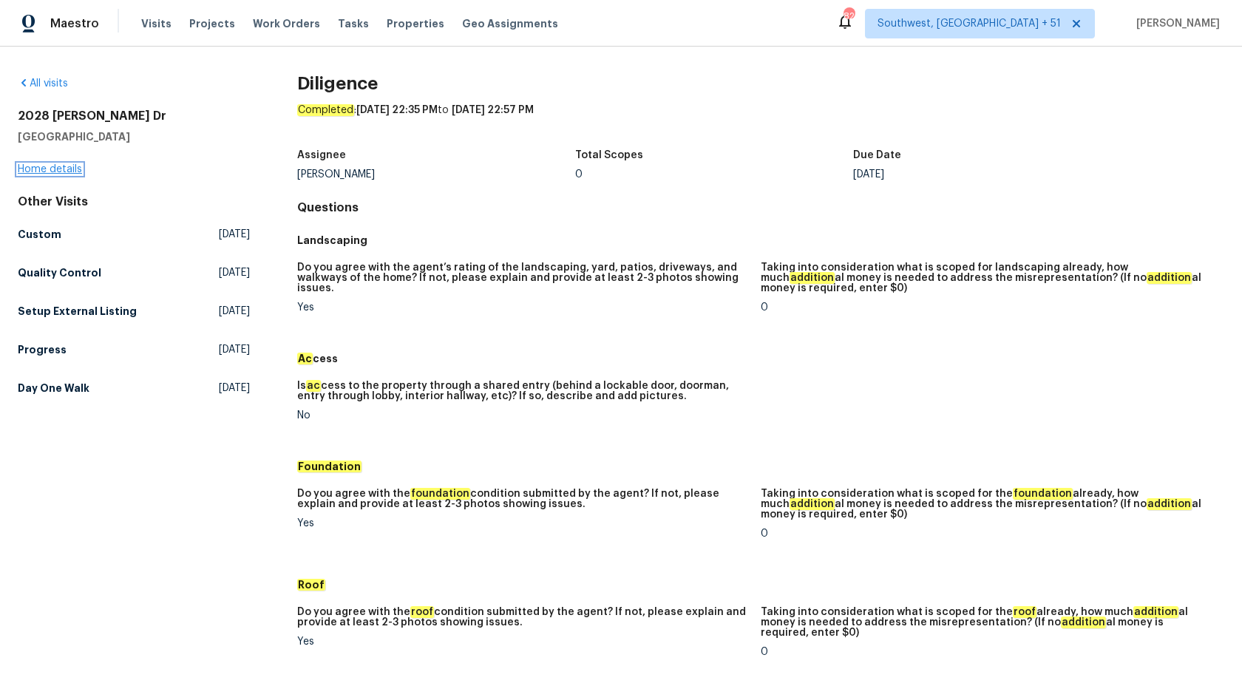
click at [46, 169] on link "Home details" at bounding box center [50, 169] width 64 height 10
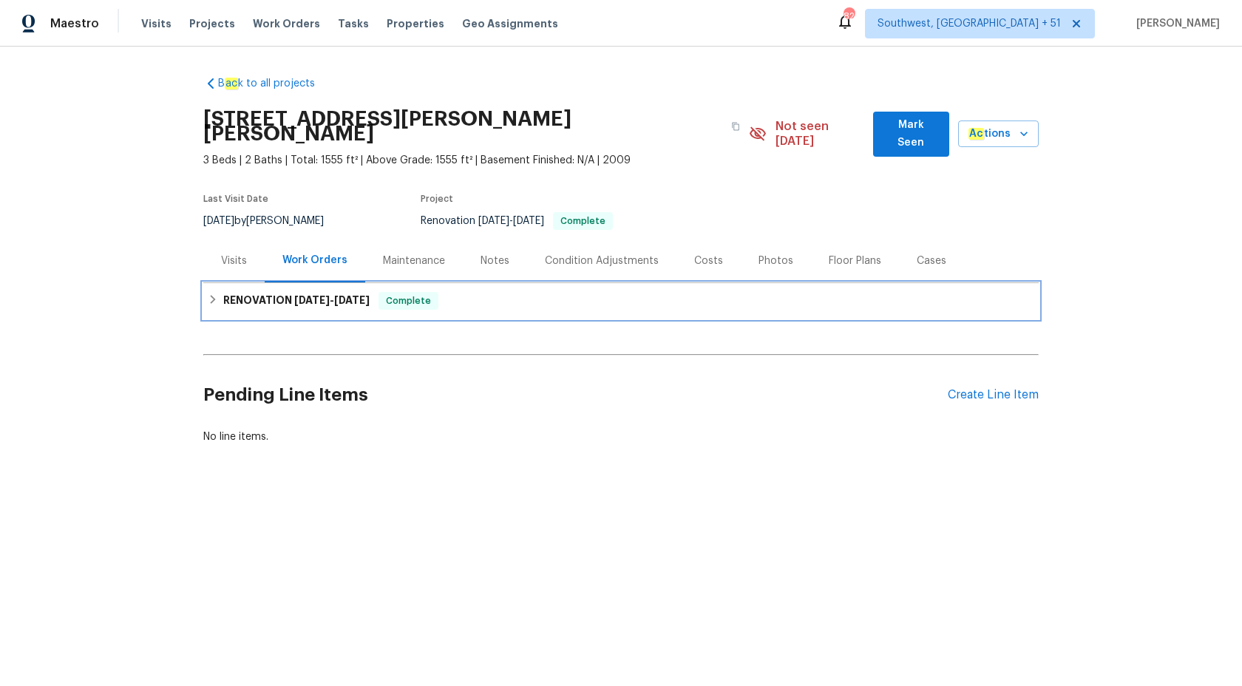
click at [298, 283] on div "RENOVATION 8/15/25 - 8/27/25 Complete" at bounding box center [621, 300] width 836 height 35
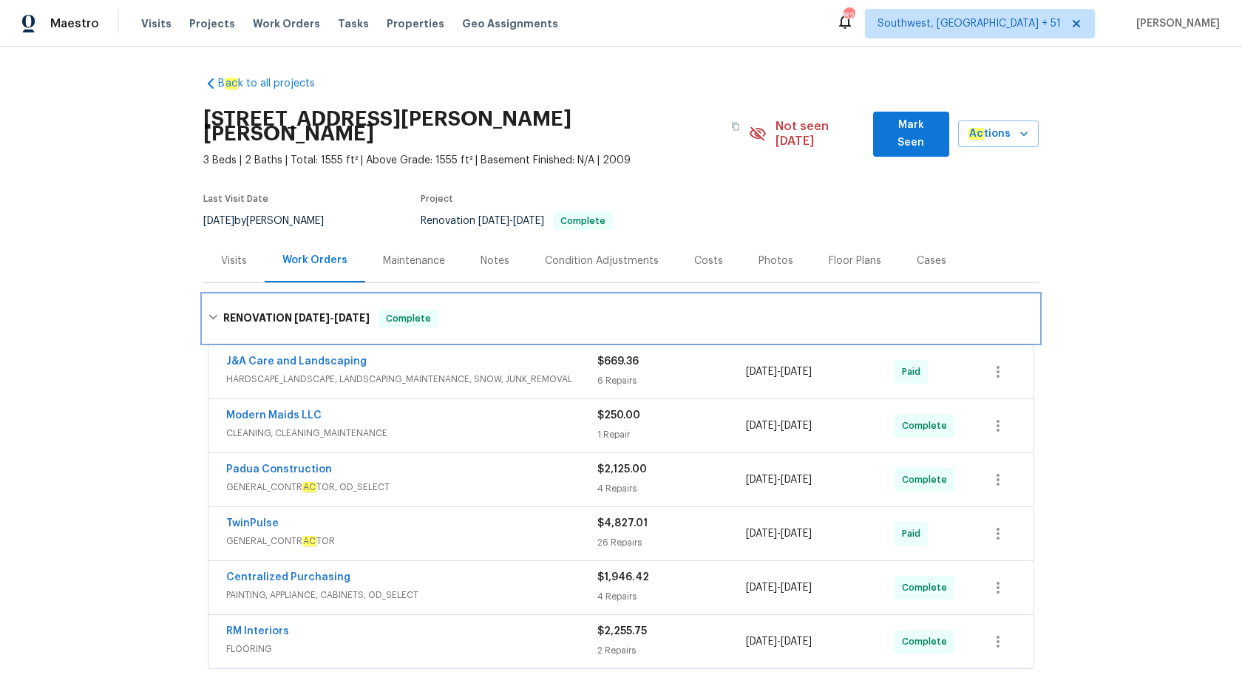
scroll to position [199, 0]
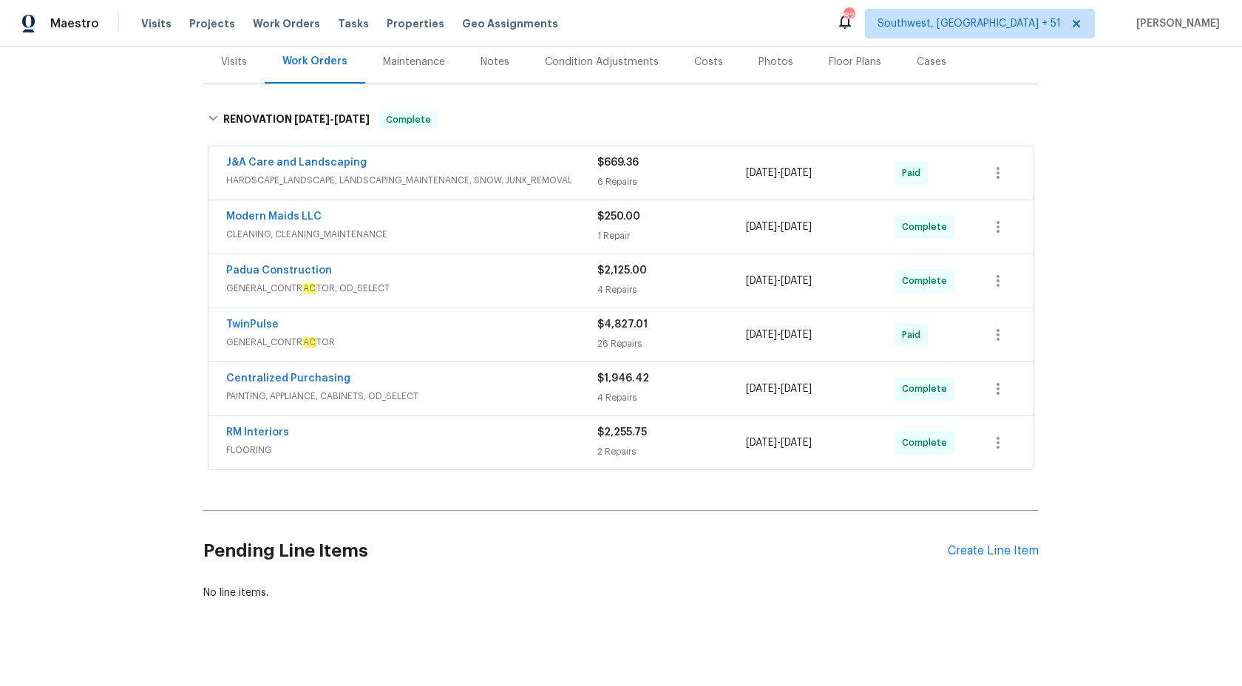
click at [530, 443] on span "FLOORING" at bounding box center [411, 450] width 371 height 15
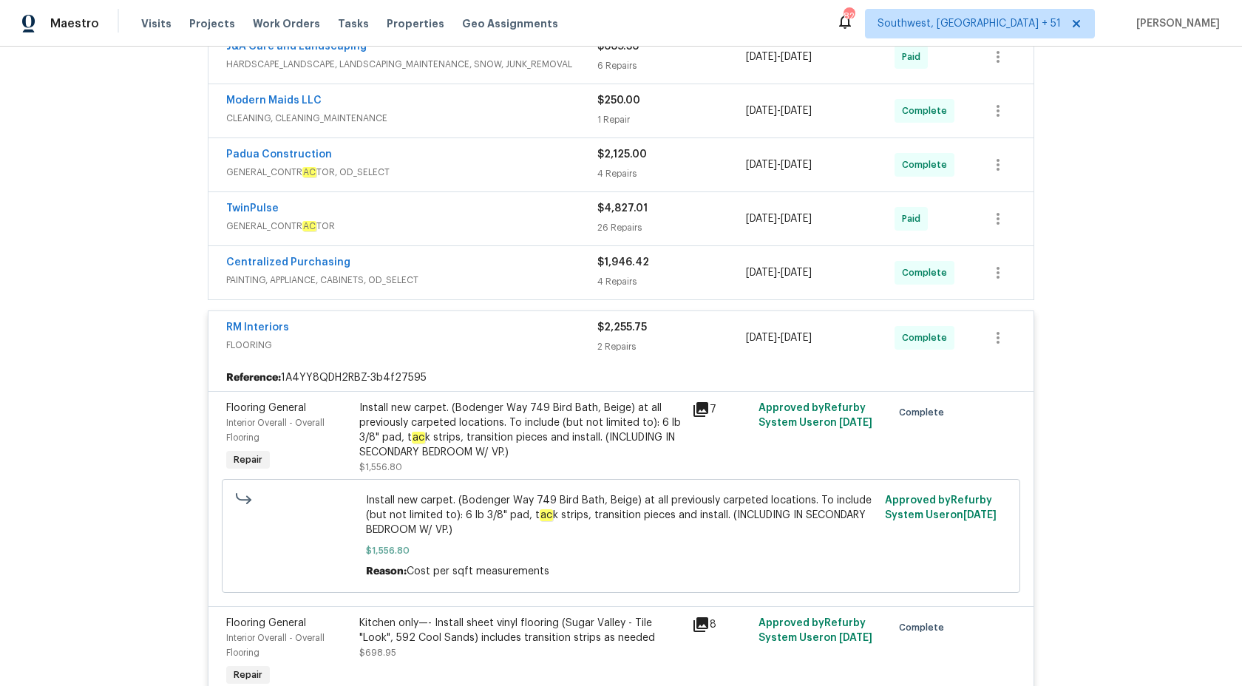
scroll to position [510, 0]
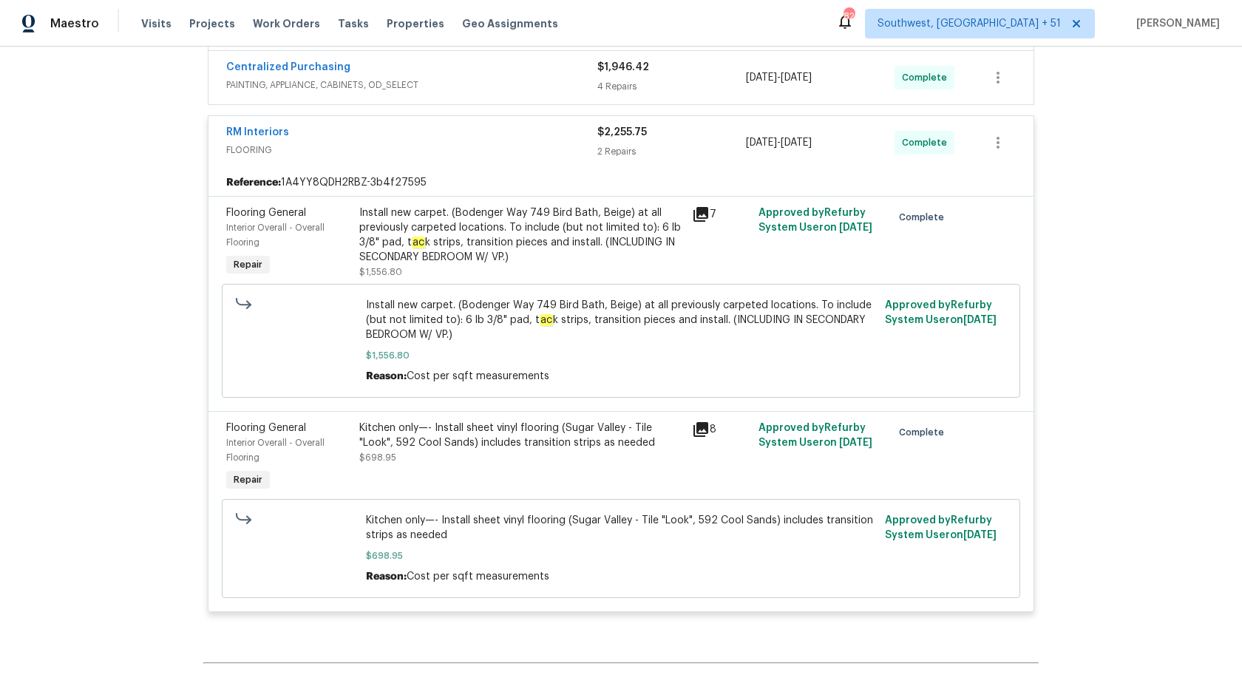
click at [1185, 376] on div "B ac k to all projects 2028 Sir Michael Dr, Hope Mills, NC 28348 3 Beds | 2 Bat…" at bounding box center [621, 367] width 1242 height 640
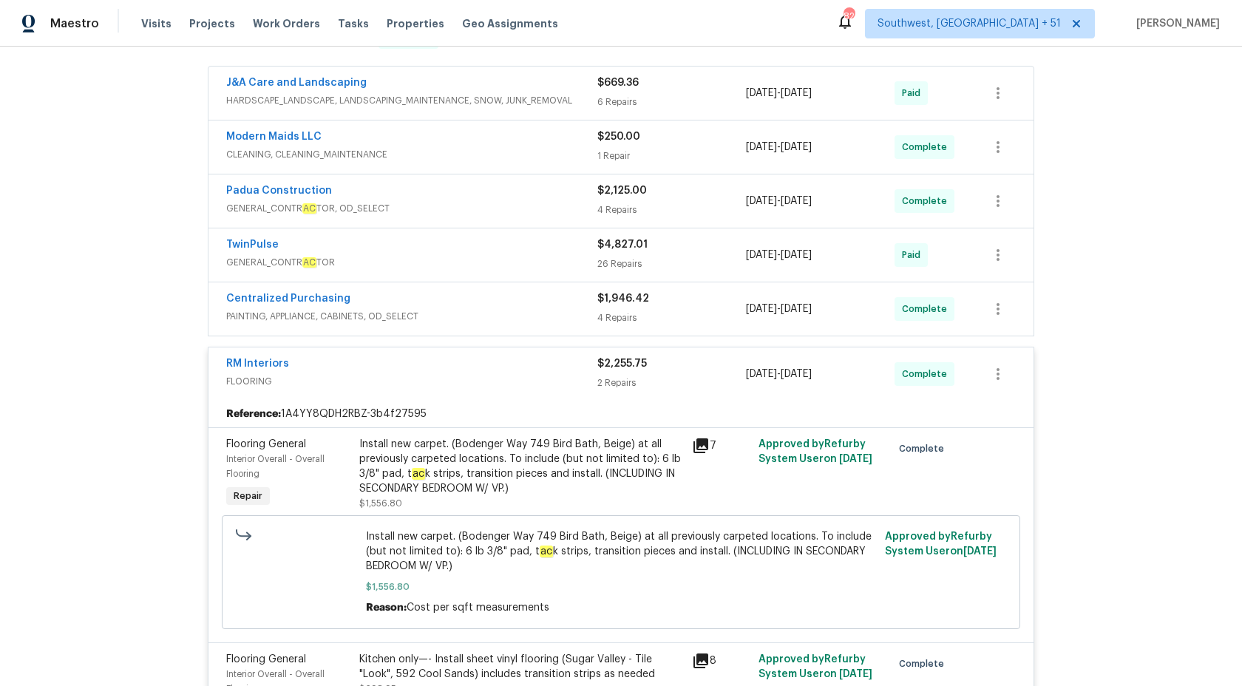
click at [622, 376] on div "$2,255.75 2 Repairs" at bounding box center [671, 373] width 149 height 35
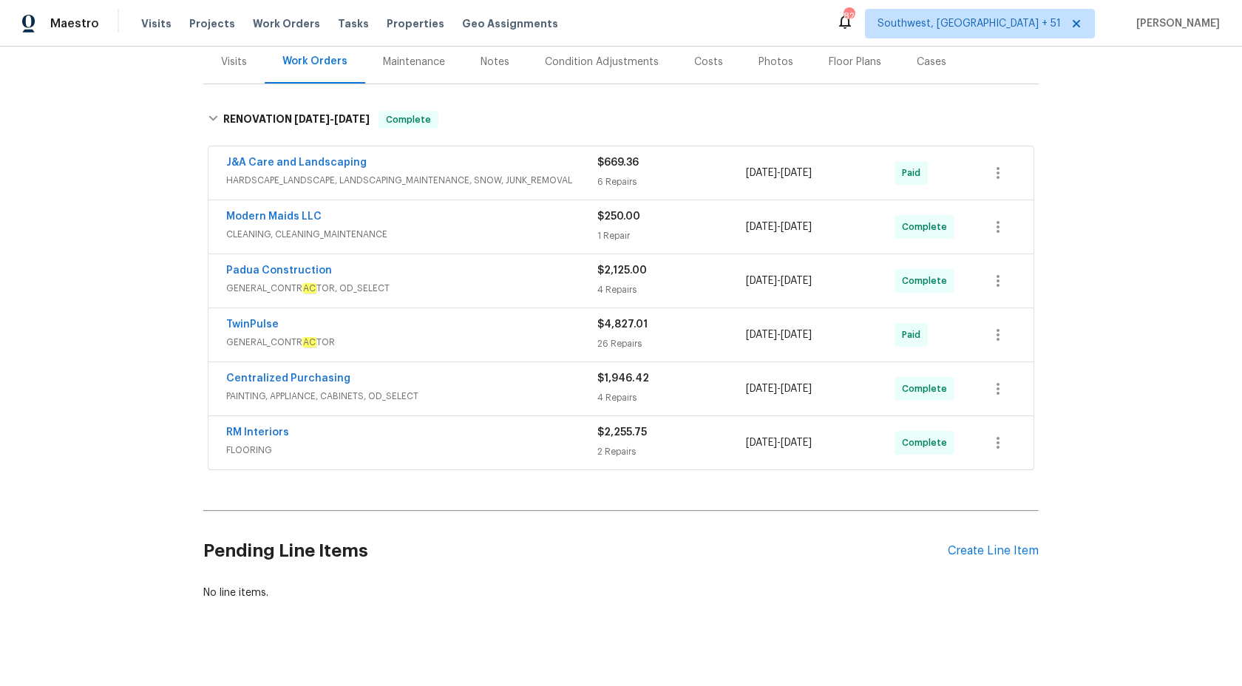
scroll to position [199, 0]
click at [597, 146] on div "J&A Care and Landscaping HARDSCAPE_LANDSCAPE, LANDSCAPING_MAINTENANCE, SNOW, JU…" at bounding box center [621, 172] width 825 height 53
click at [603, 175] on div "6 Repairs" at bounding box center [671, 182] width 149 height 15
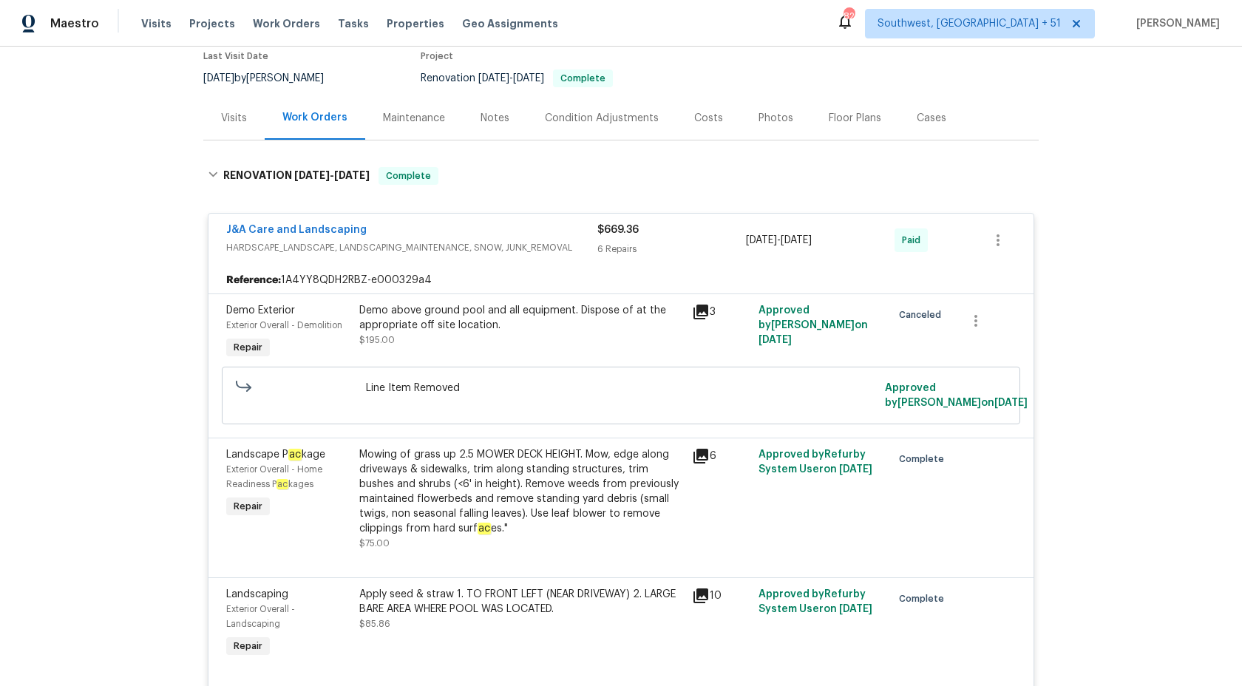
scroll to position [0, 0]
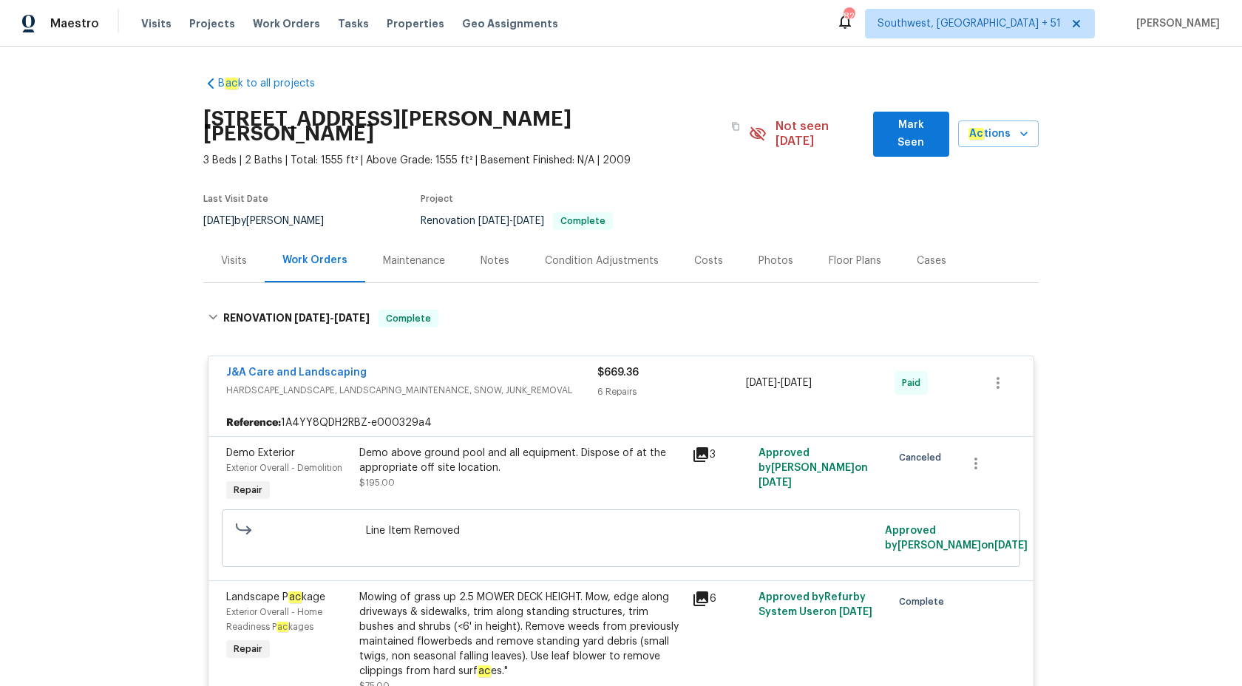
click at [623, 368] on span "$669.36" at bounding box center [617, 373] width 41 height 10
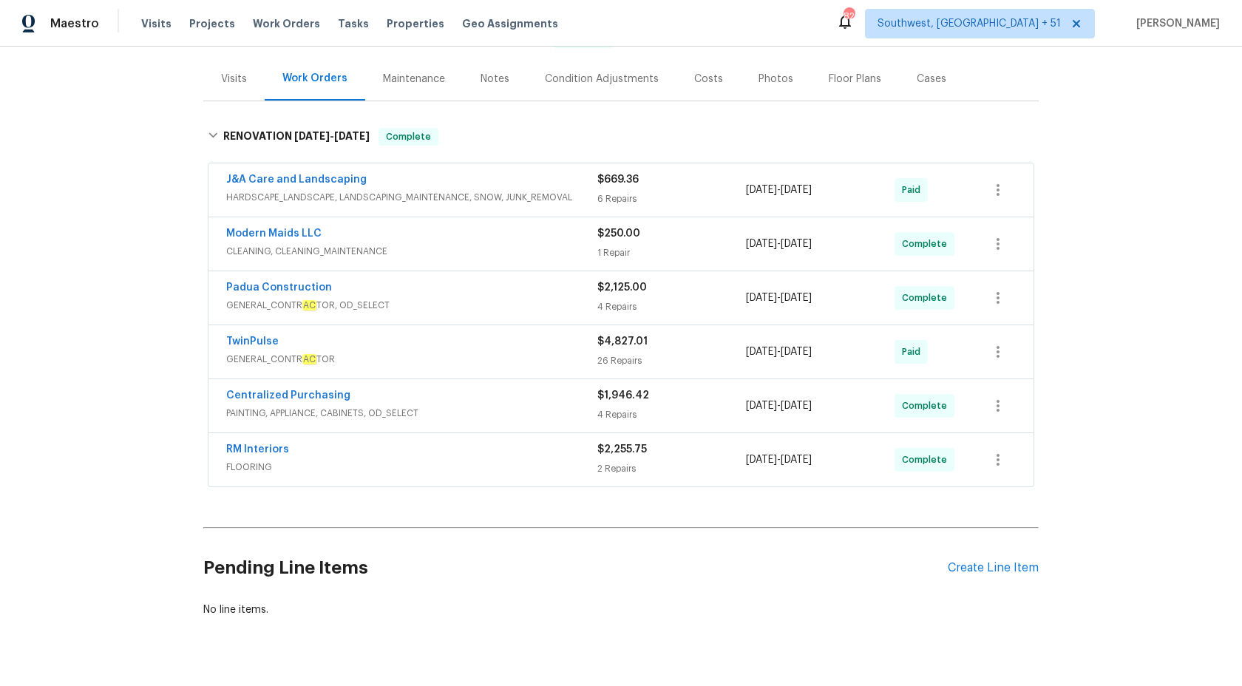
scroll to position [199, 0]
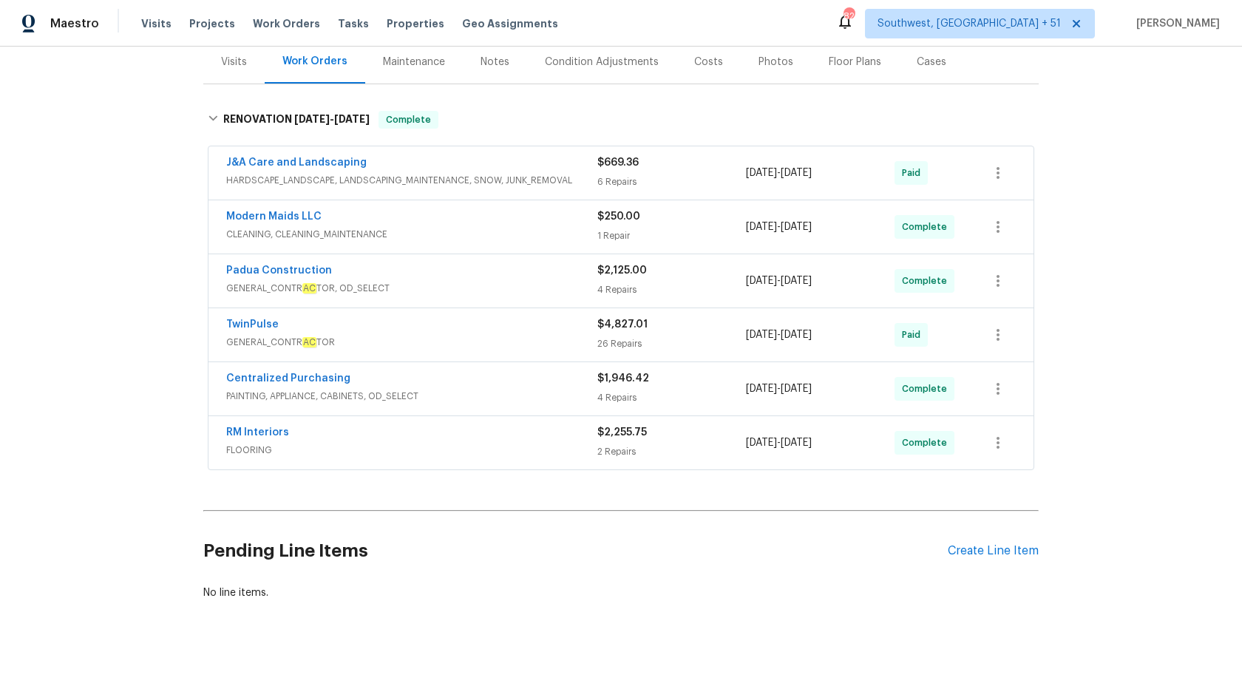
click at [583, 281] on span "GENERAL_CONTR AC TOR, OD_SELECT" at bounding box center [411, 288] width 371 height 15
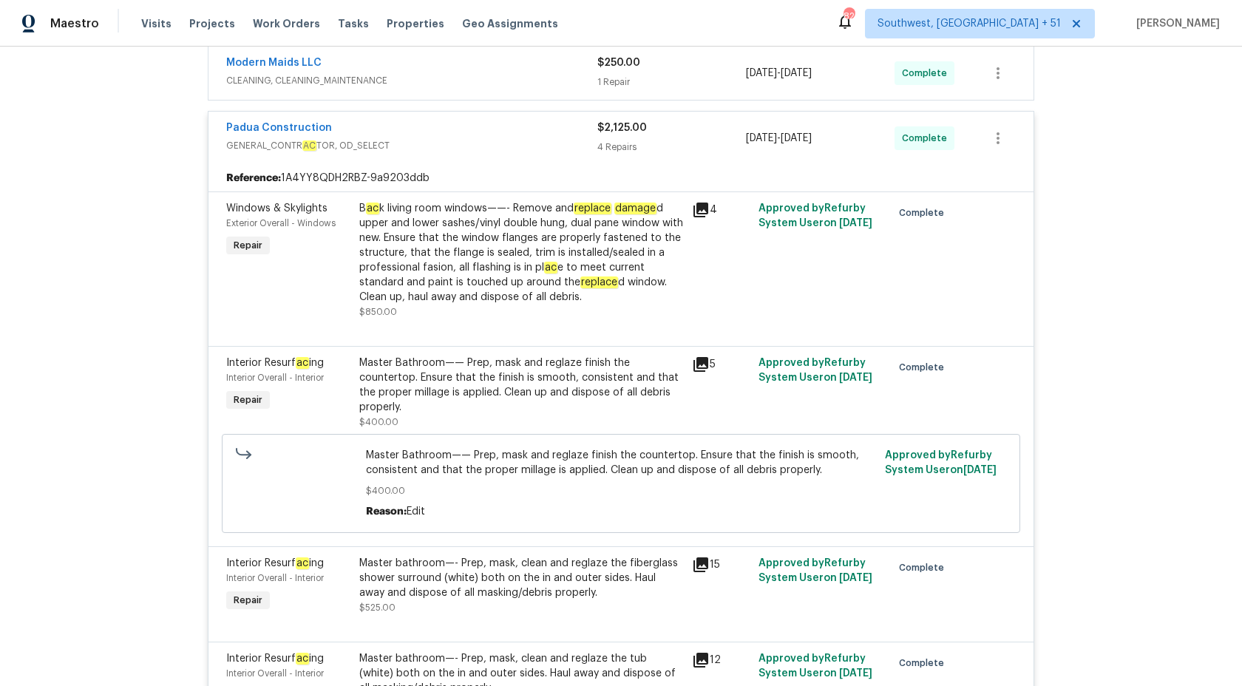
scroll to position [352, 0]
click at [603, 144] on div "Padua Construction GENERAL_CONTR AC TOR, OD_SELECT $2,125.00 4 Repairs 8/15/202…" at bounding box center [621, 138] width 825 height 53
click at [602, 140] on div "4 Repairs" at bounding box center [671, 147] width 149 height 15
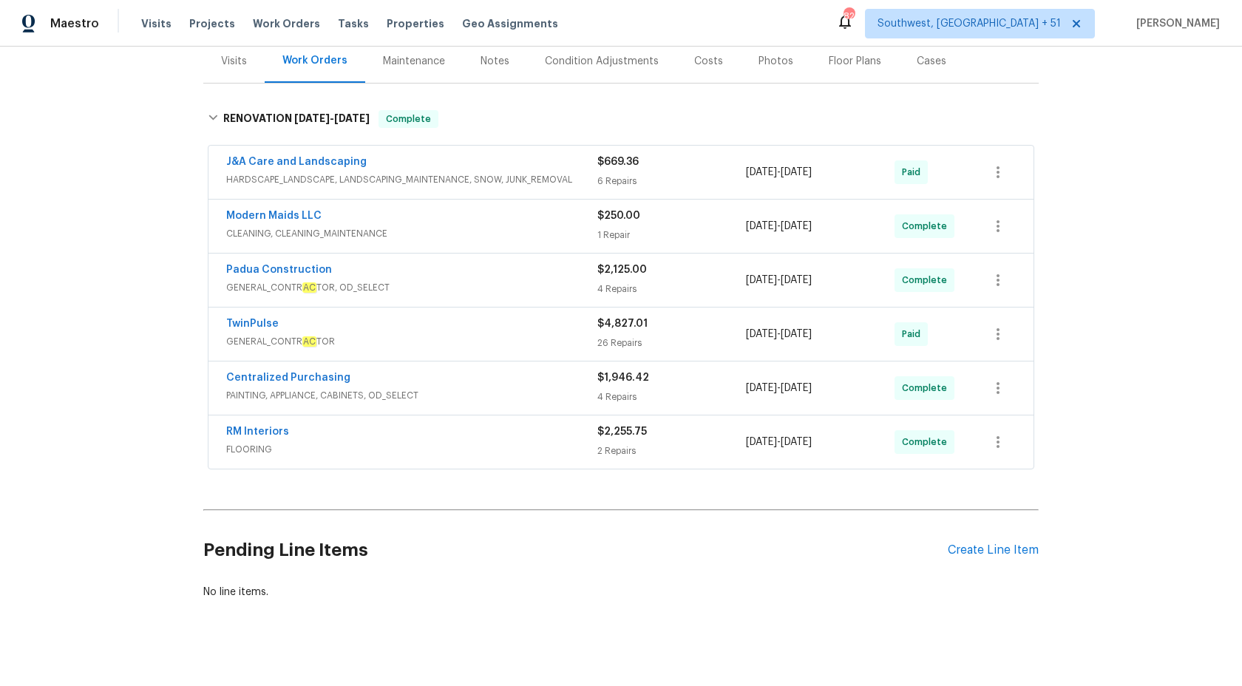
scroll to position [199, 0]
click at [498, 335] on span "GENERAL_CONTR AC TOR" at bounding box center [411, 342] width 371 height 15
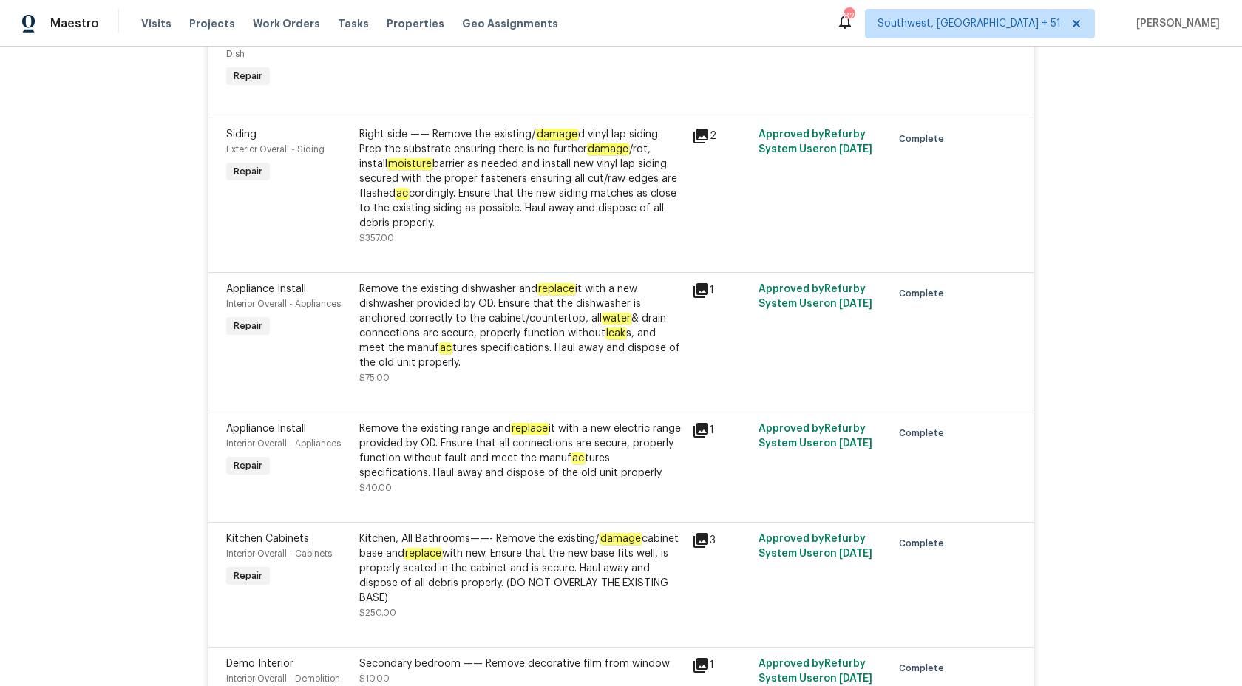
scroll to position [1278, 0]
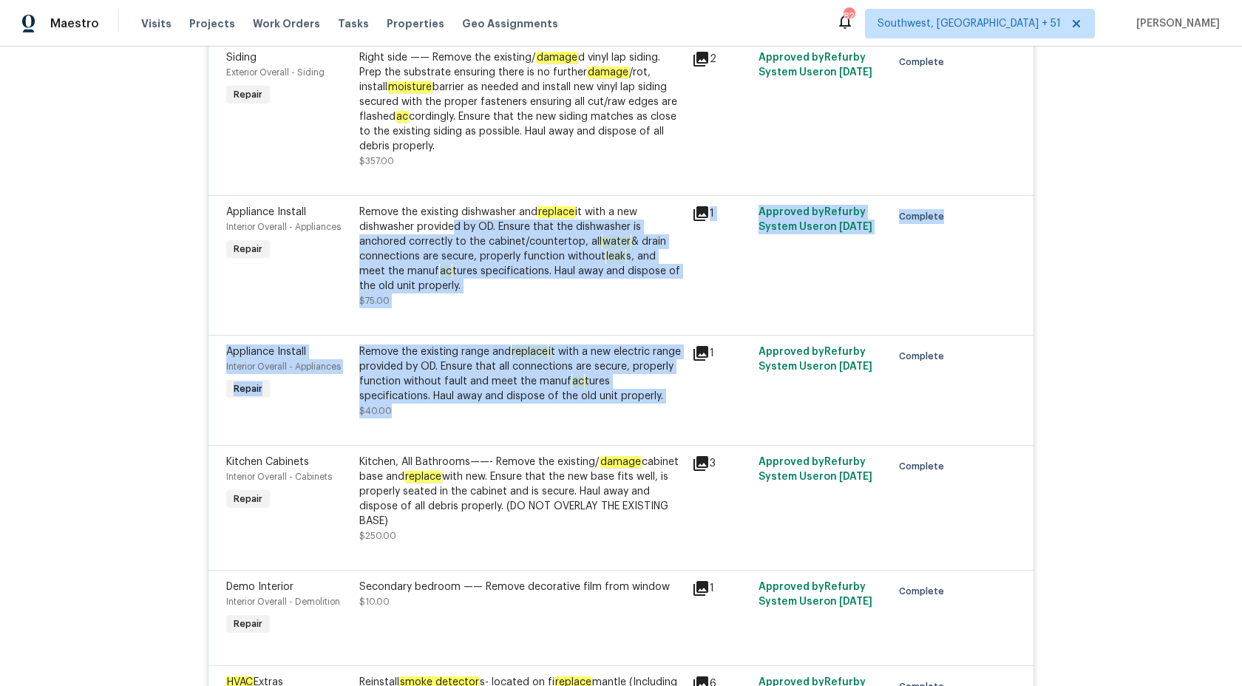
drag, startPoint x: 447, startPoint y: 246, endPoint x: 532, endPoint y: 439, distance: 210.9
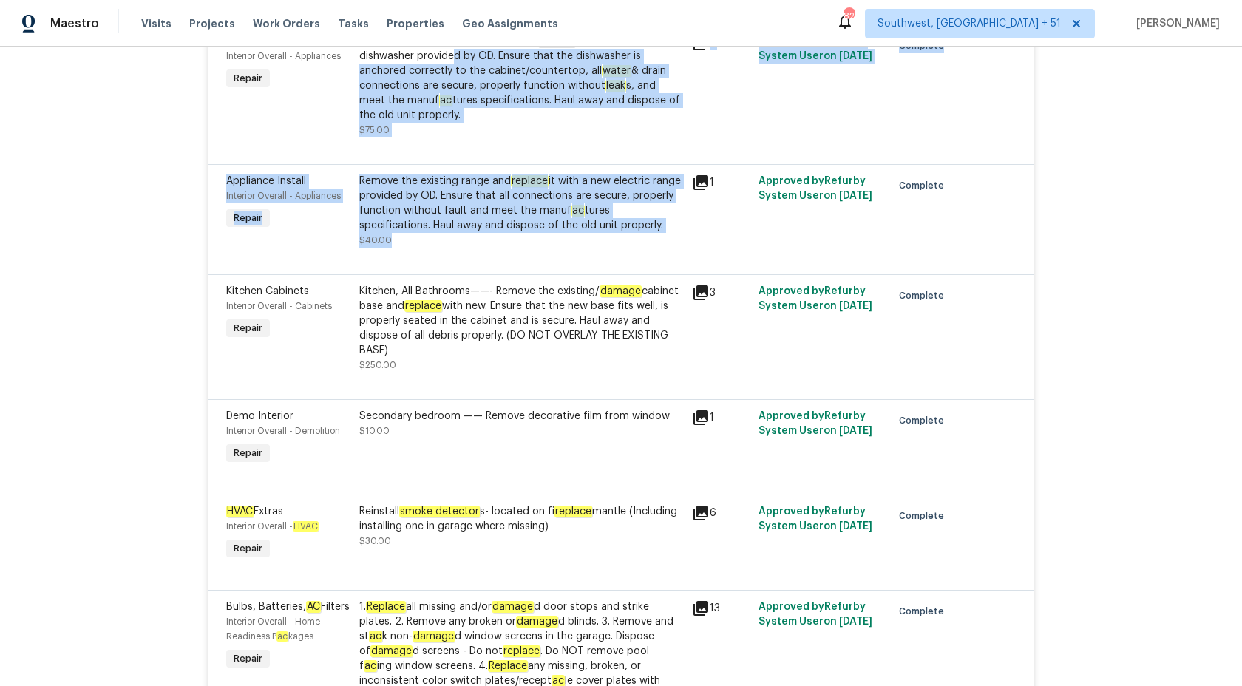
scroll to position [1448, 0]
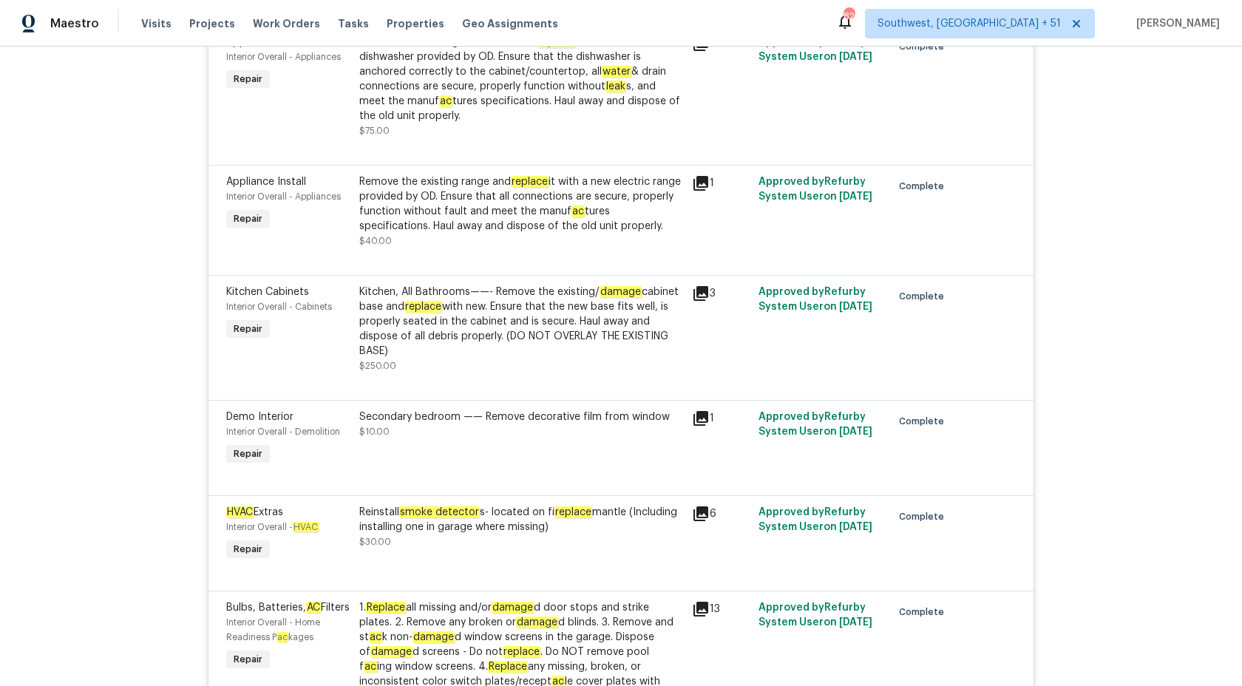
click at [532, 424] on div "Secondary bedroom —— Remove decorative film from window" at bounding box center [521, 417] width 324 height 15
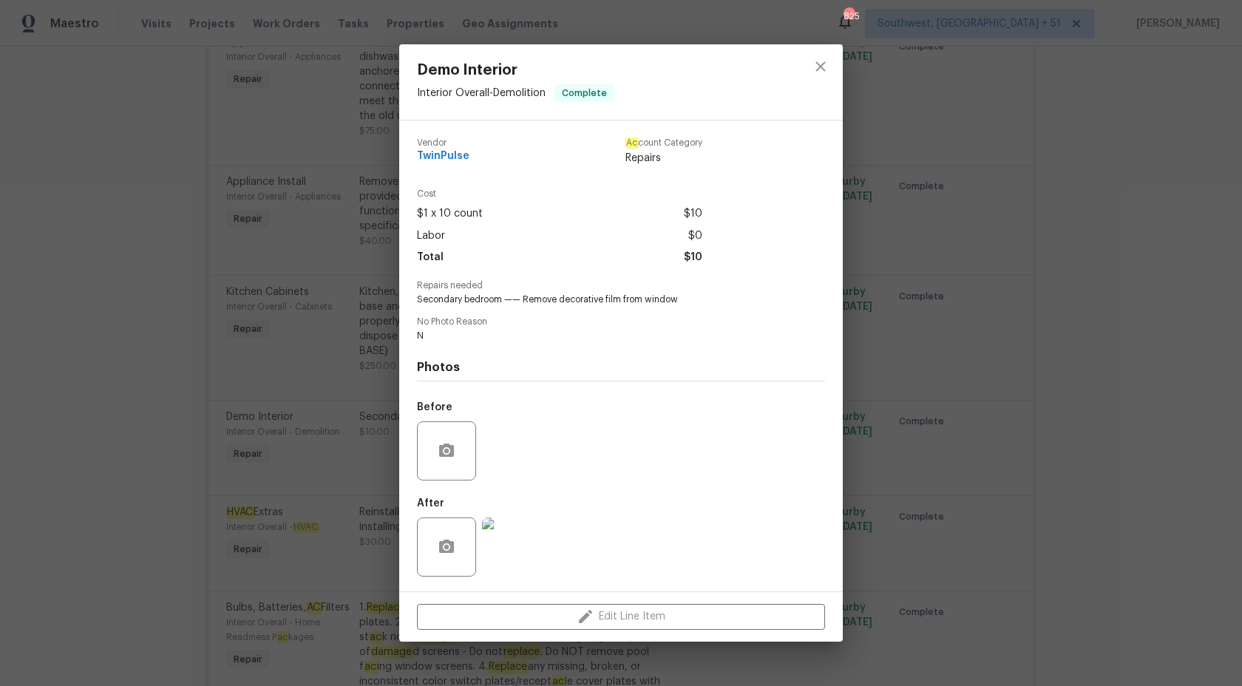
click at [66, 484] on div "Demo Interior Interior Overall - Demolition Complete Vendor TwinPulse Ac count …" at bounding box center [621, 343] width 1242 height 686
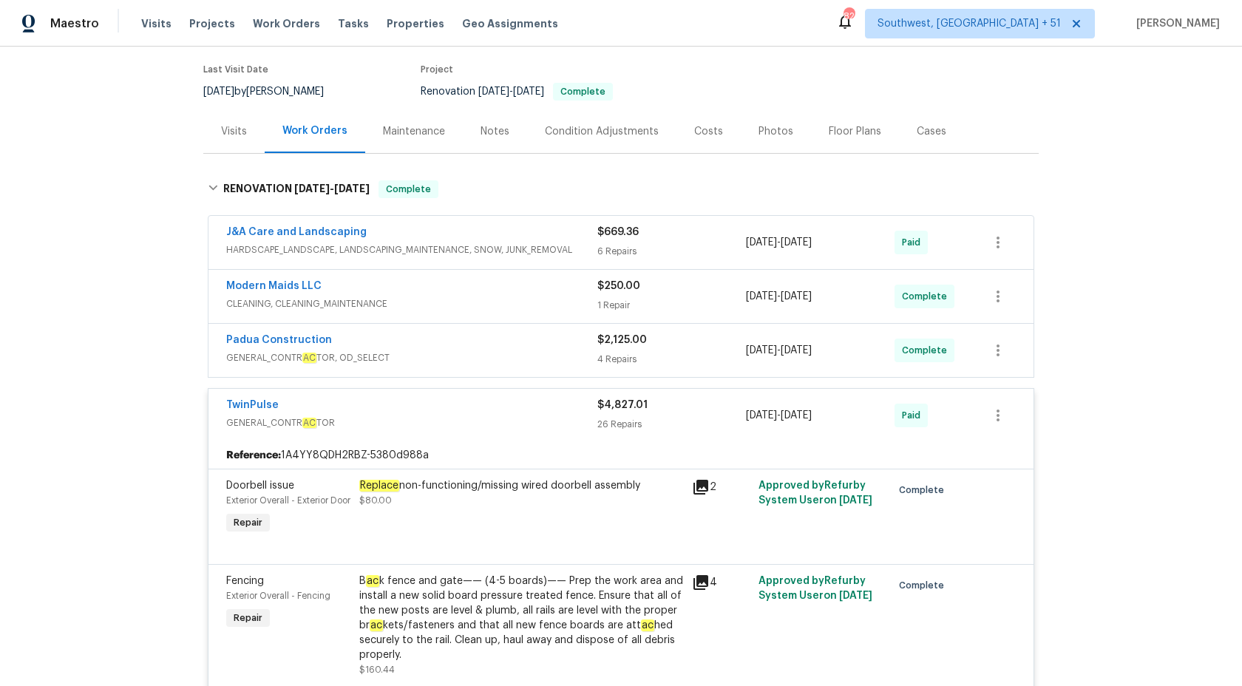
scroll to position [43, 0]
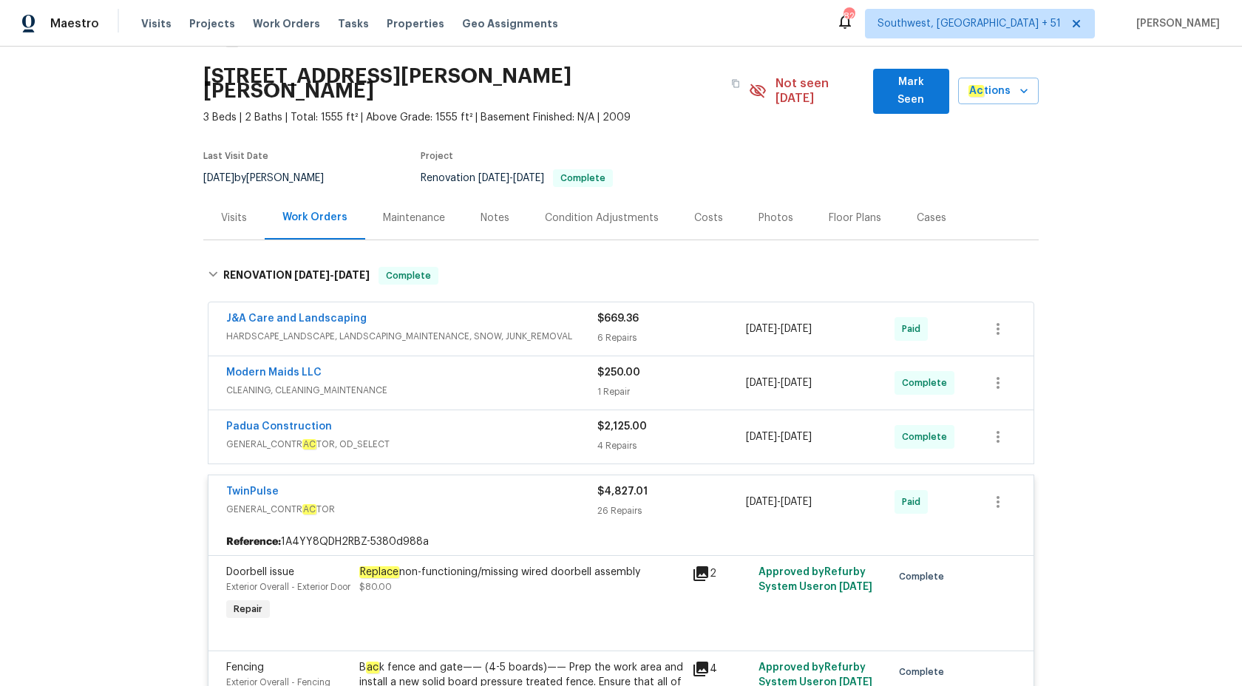
click at [648, 504] on div "26 Repairs" at bounding box center [671, 511] width 149 height 15
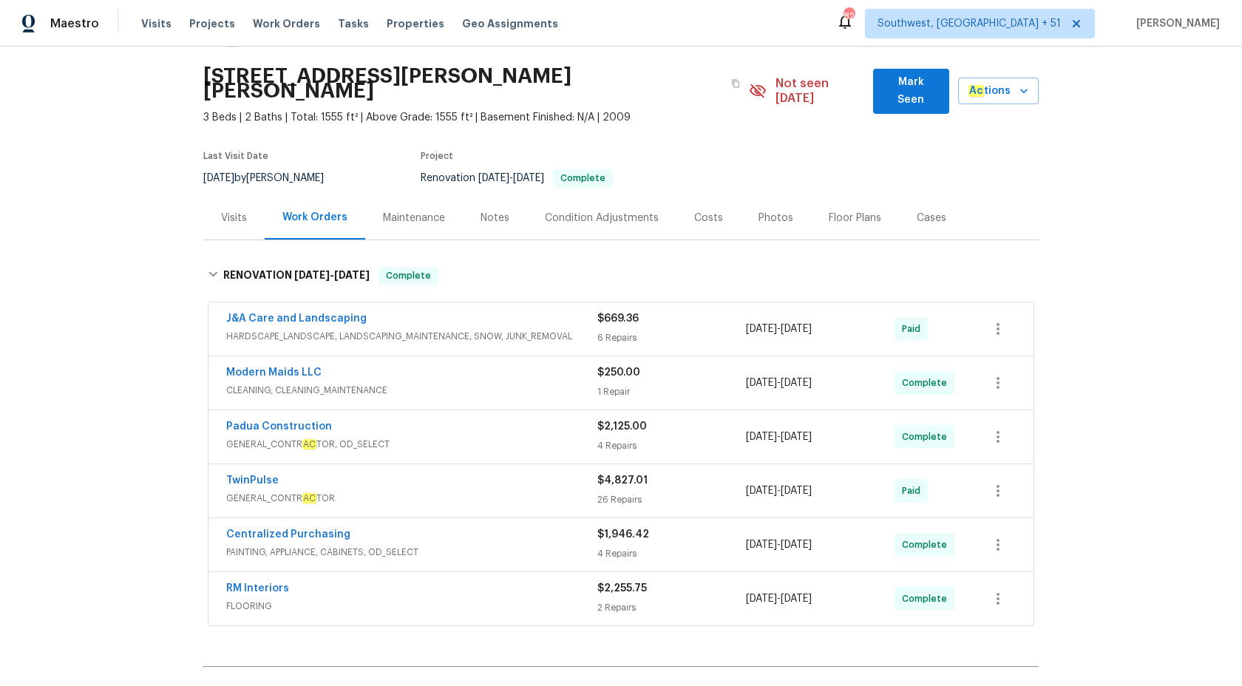
click at [233, 211] on div "Visits" at bounding box center [234, 218] width 26 height 15
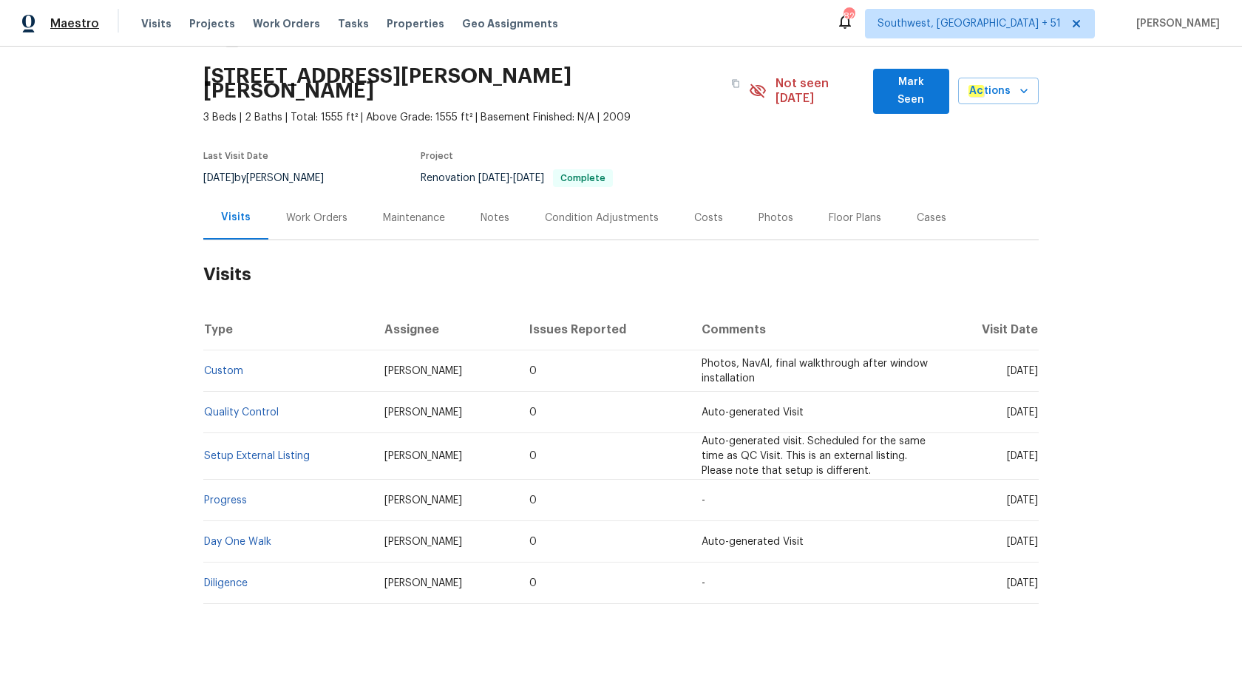
click at [74, 18] on span "Maestro" at bounding box center [74, 23] width 49 height 15
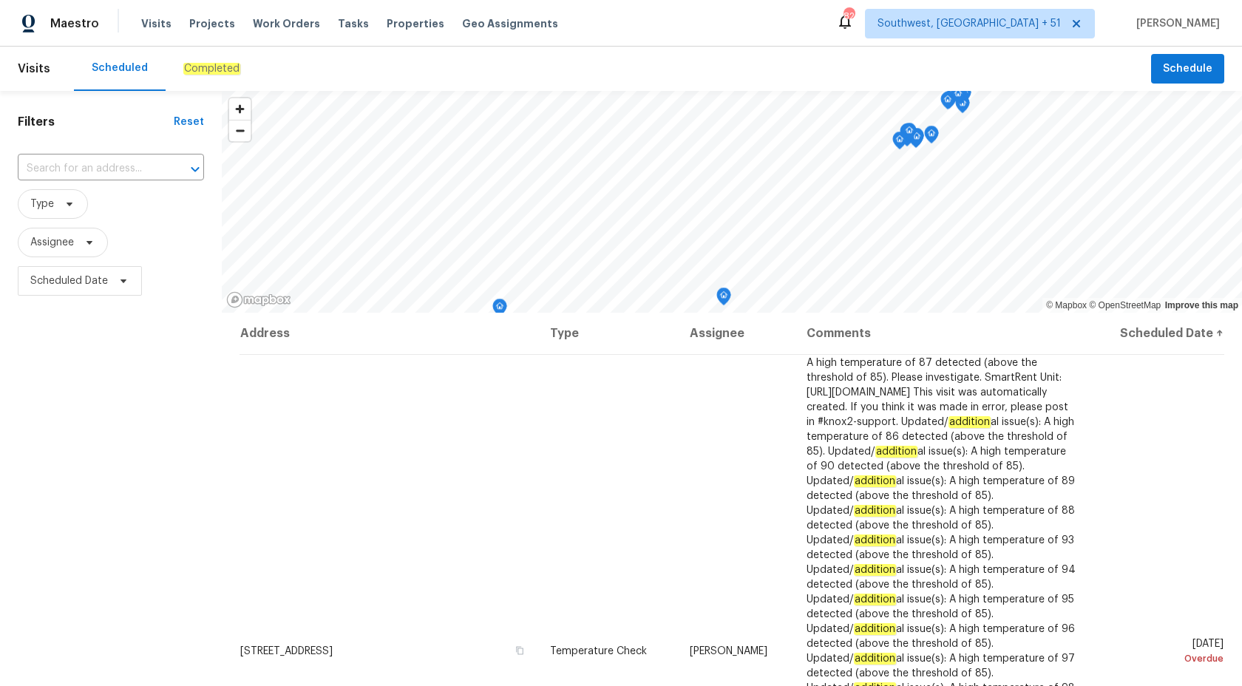
click at [205, 64] on em "Completed" at bounding box center [211, 69] width 57 height 12
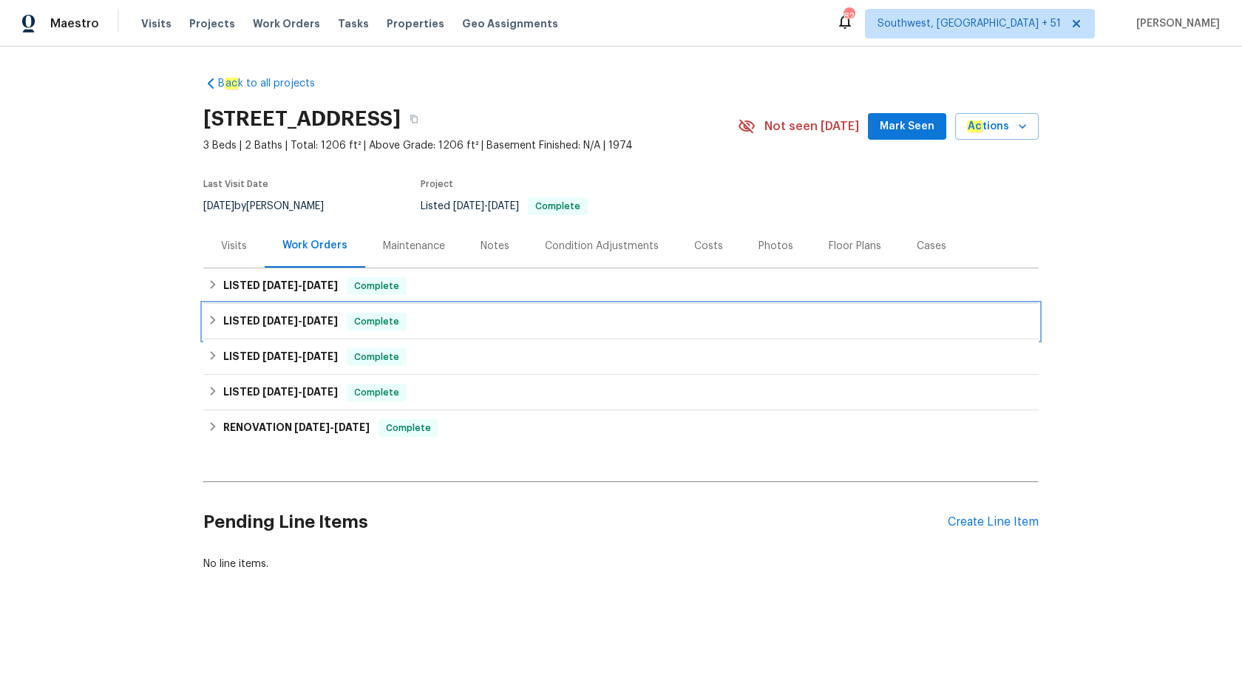
click at [282, 328] on h6 "LISTED [DATE] - [DATE]" at bounding box center [280, 322] width 115 height 18
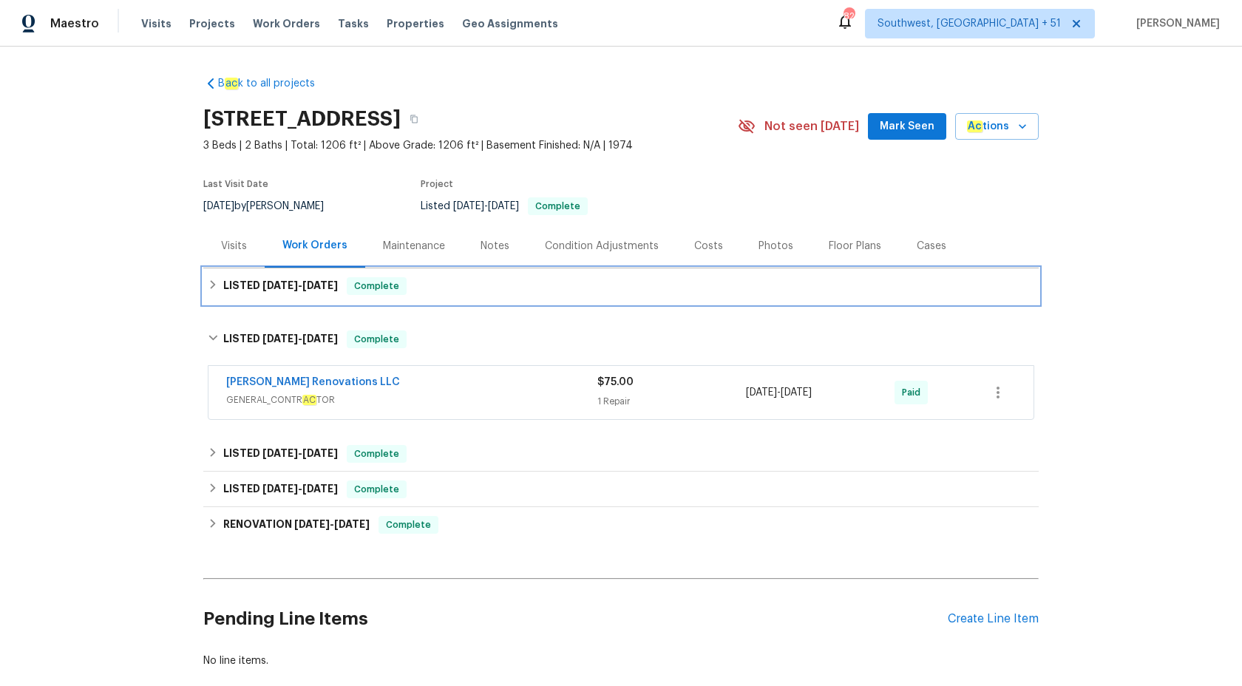
click at [307, 288] on span "[DATE] - [DATE]" at bounding box center [300, 285] width 75 height 10
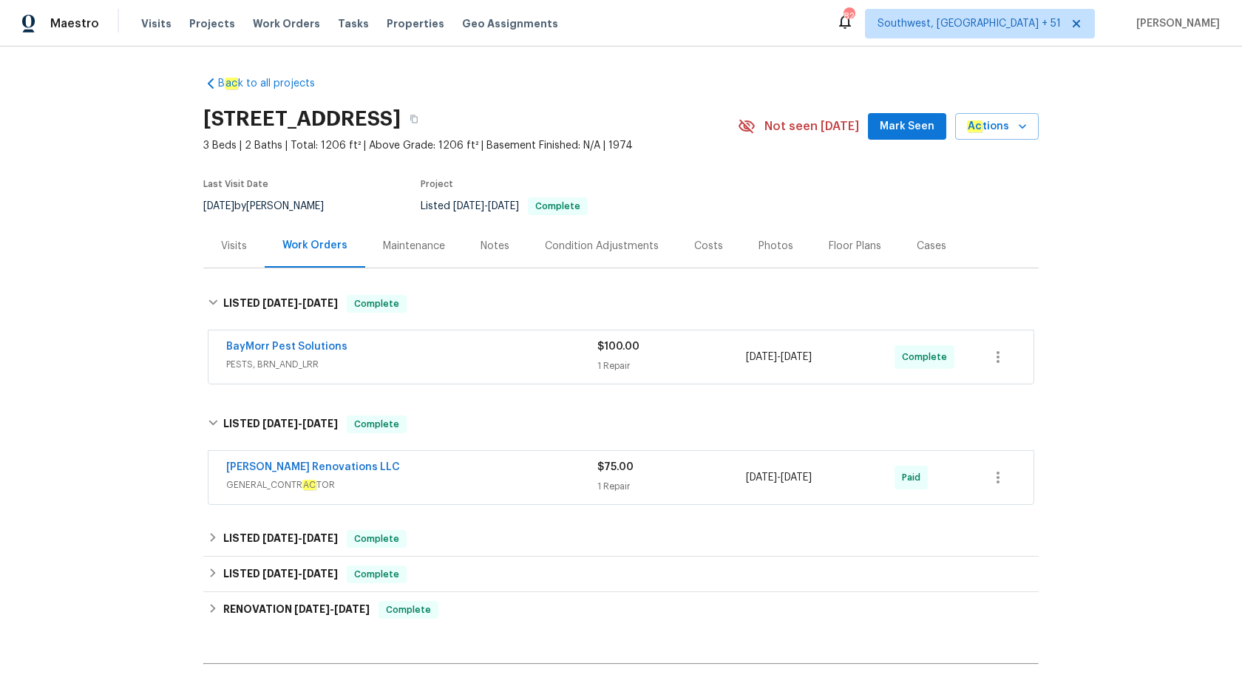
click at [445, 361] on span "PESTS, BRN_AND_LRR" at bounding box center [411, 364] width 371 height 15
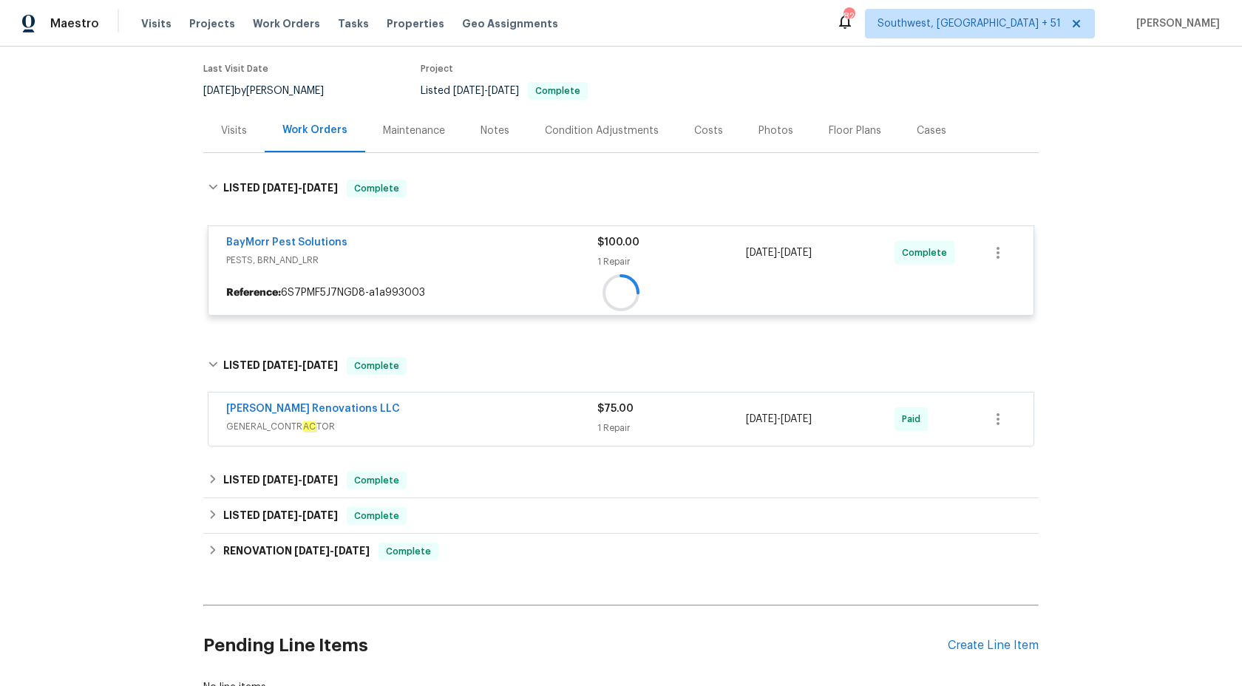
scroll to position [225, 0]
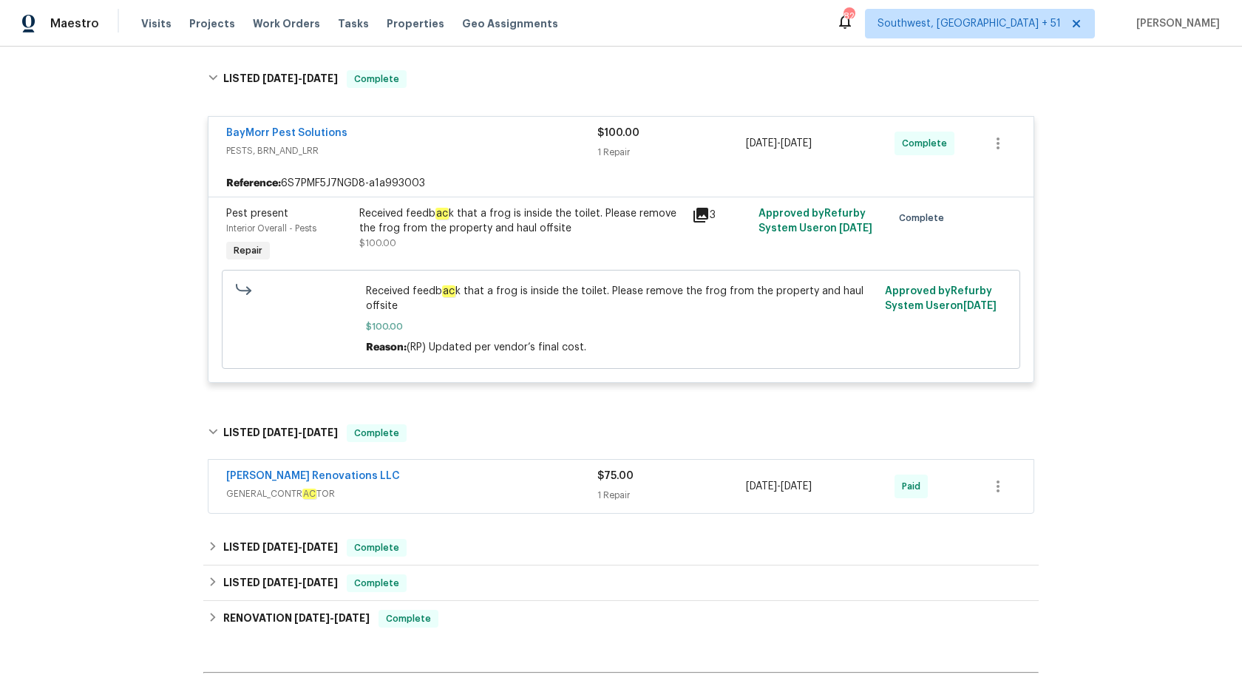
click at [590, 127] on div "BayMorr Pest Solutions" at bounding box center [411, 135] width 371 height 18
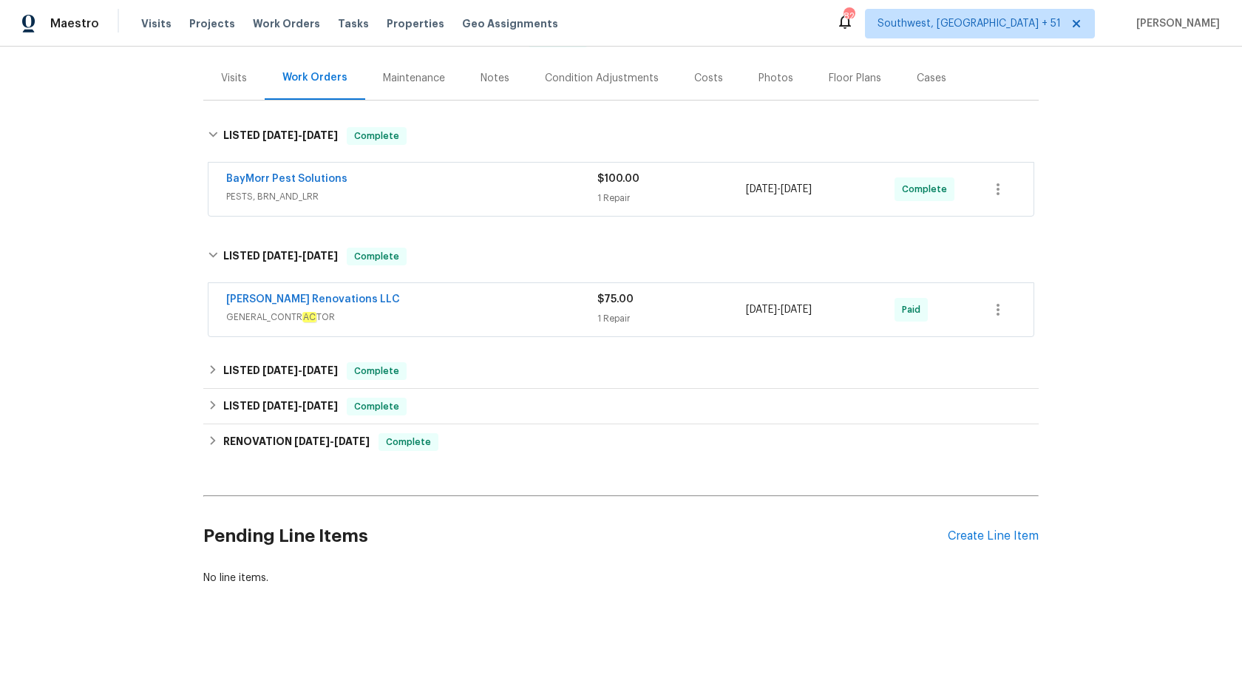
click at [466, 305] on div "[PERSON_NAME] Renovations LLC" at bounding box center [411, 301] width 371 height 18
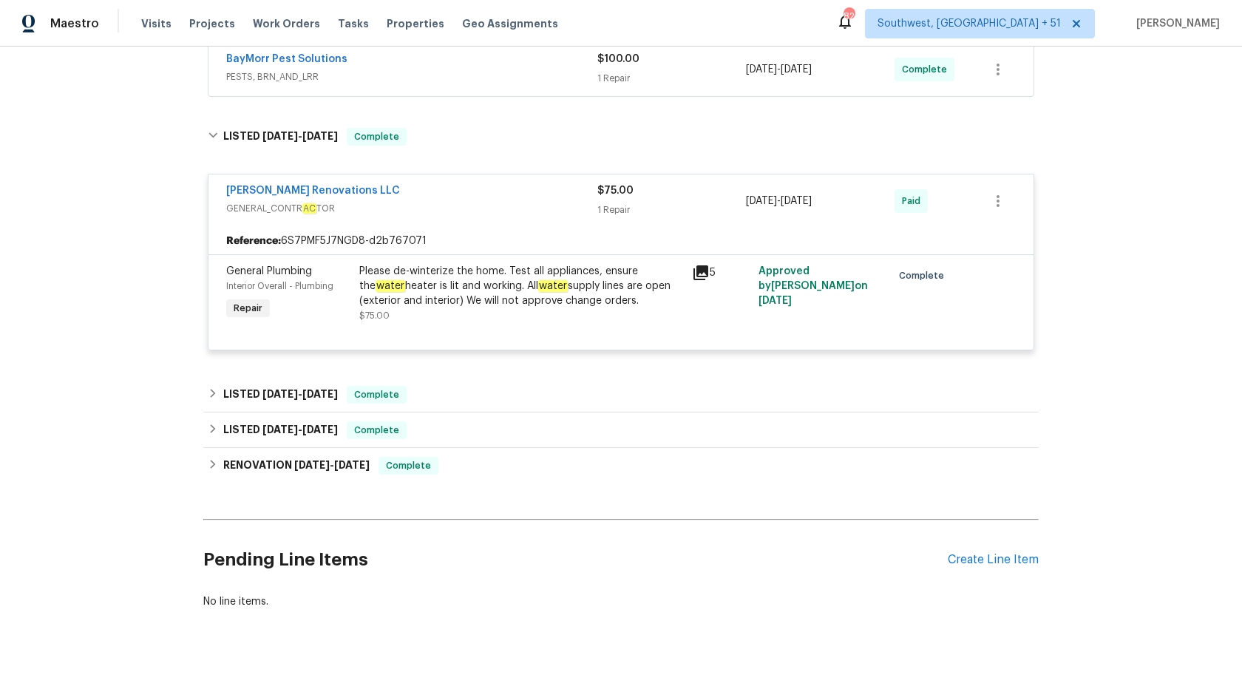
scroll to position [311, 0]
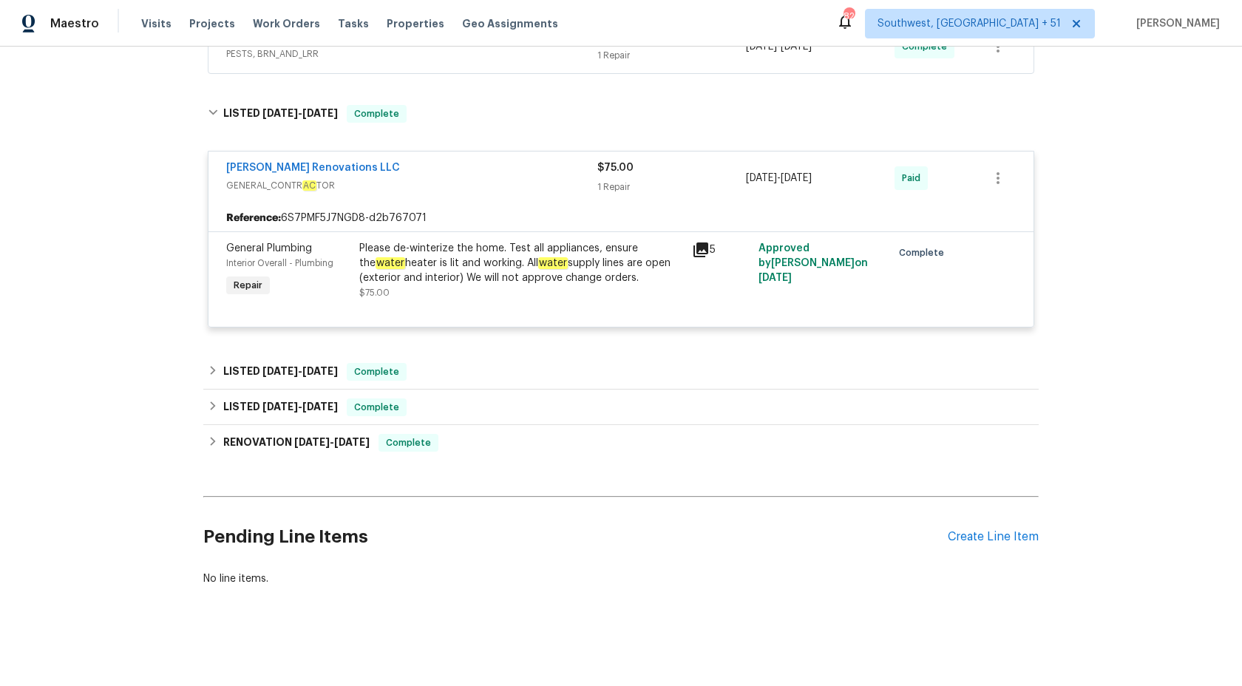
click at [584, 180] on span "GENERAL_CONTR AC TOR" at bounding box center [411, 185] width 371 height 15
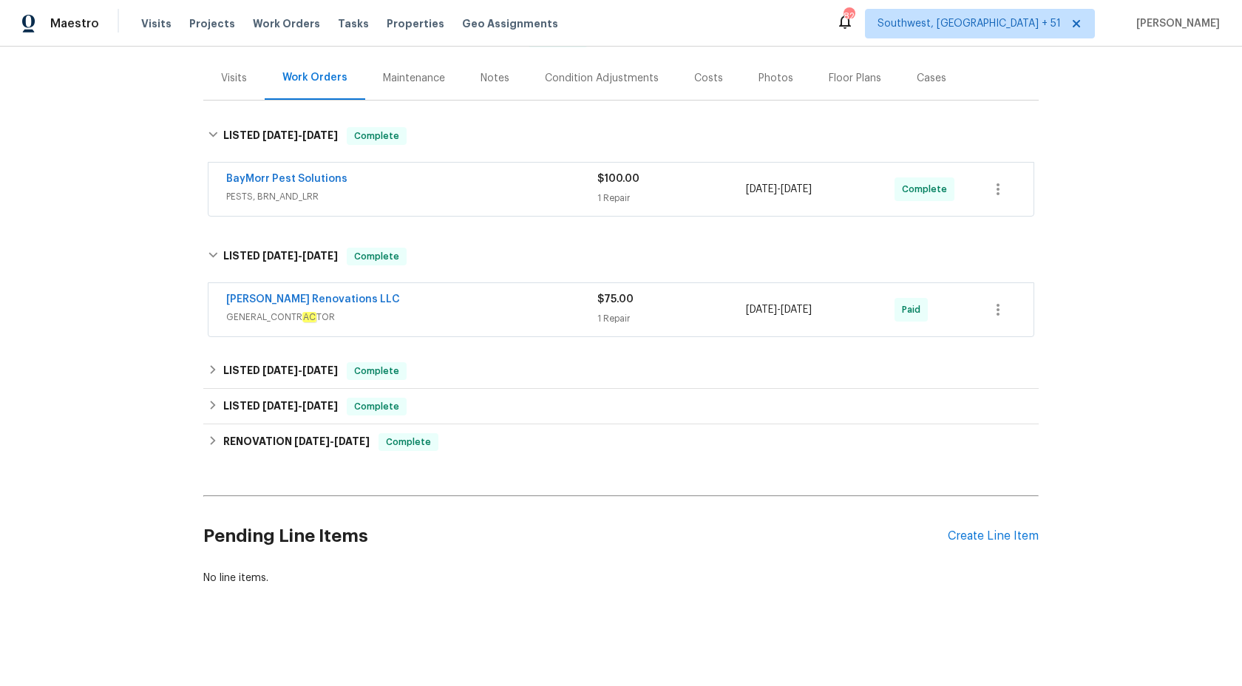
scroll to position [168, 0]
click at [336, 368] on div "LISTED [DATE] - [DATE] Complete" at bounding box center [621, 371] width 827 height 18
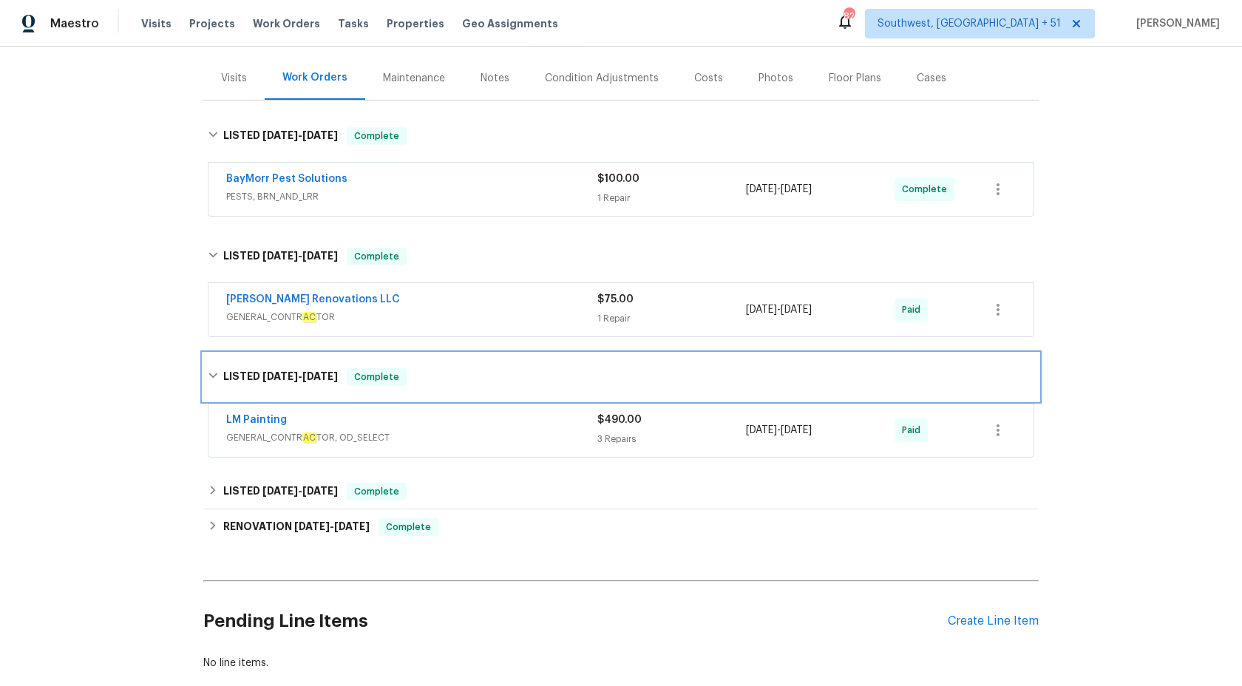
scroll to position [198, 0]
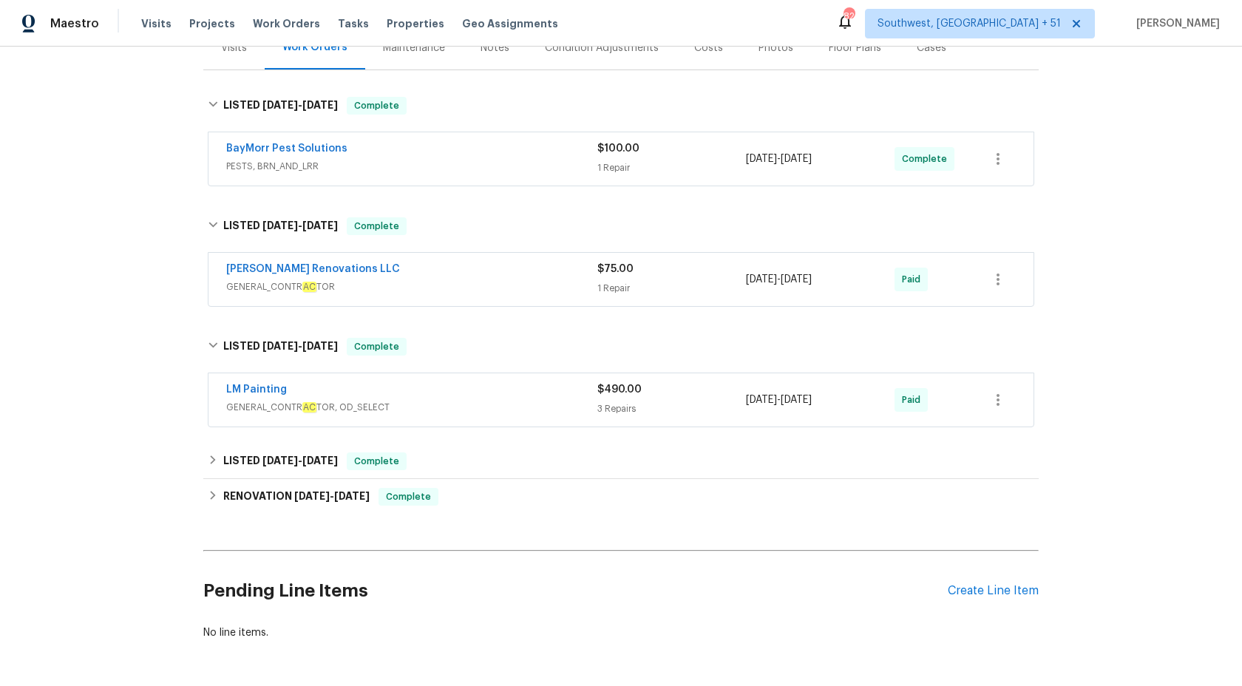
click at [572, 404] on span "GENERAL_CONTR AC TOR, OD_SELECT" at bounding box center [411, 407] width 371 height 15
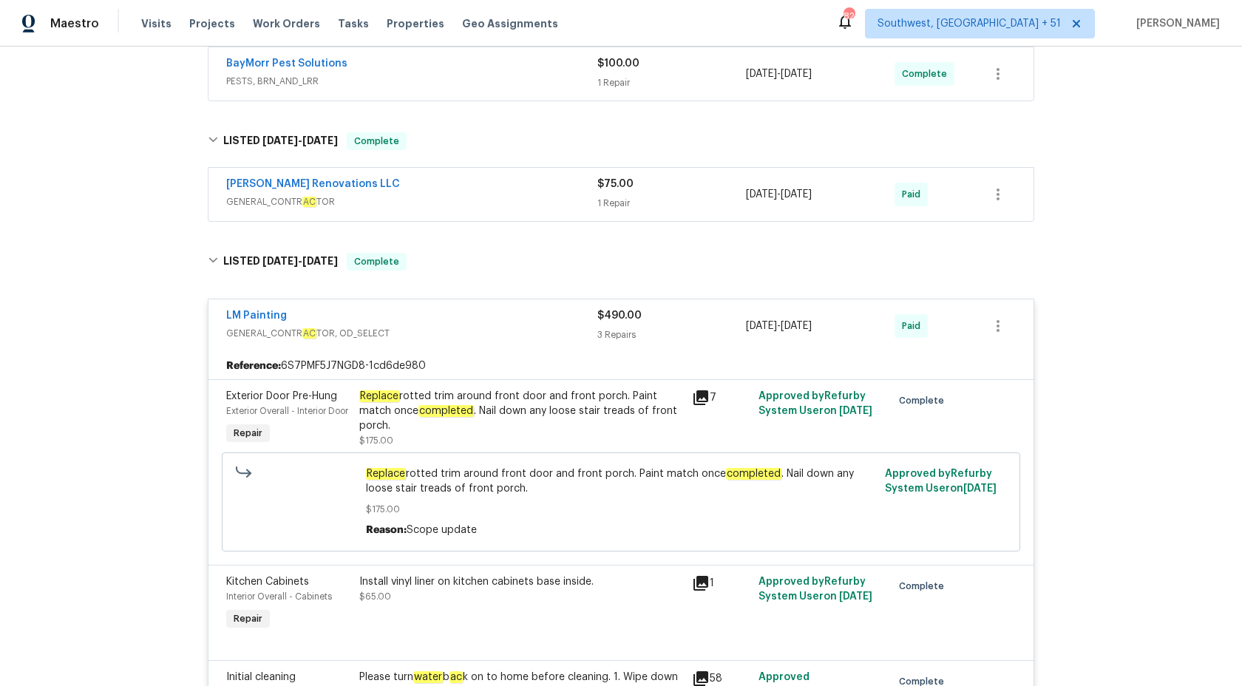
click at [616, 321] on div "$490.00" at bounding box center [671, 315] width 149 height 15
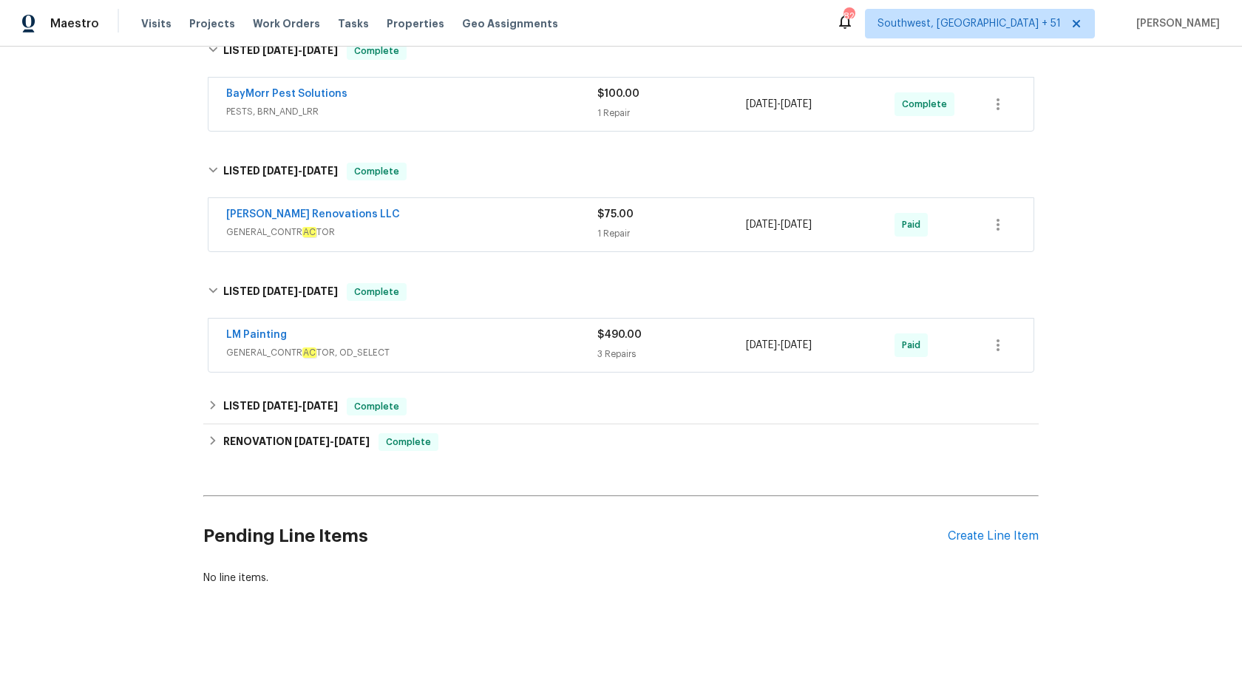
scroll to position [0, 0]
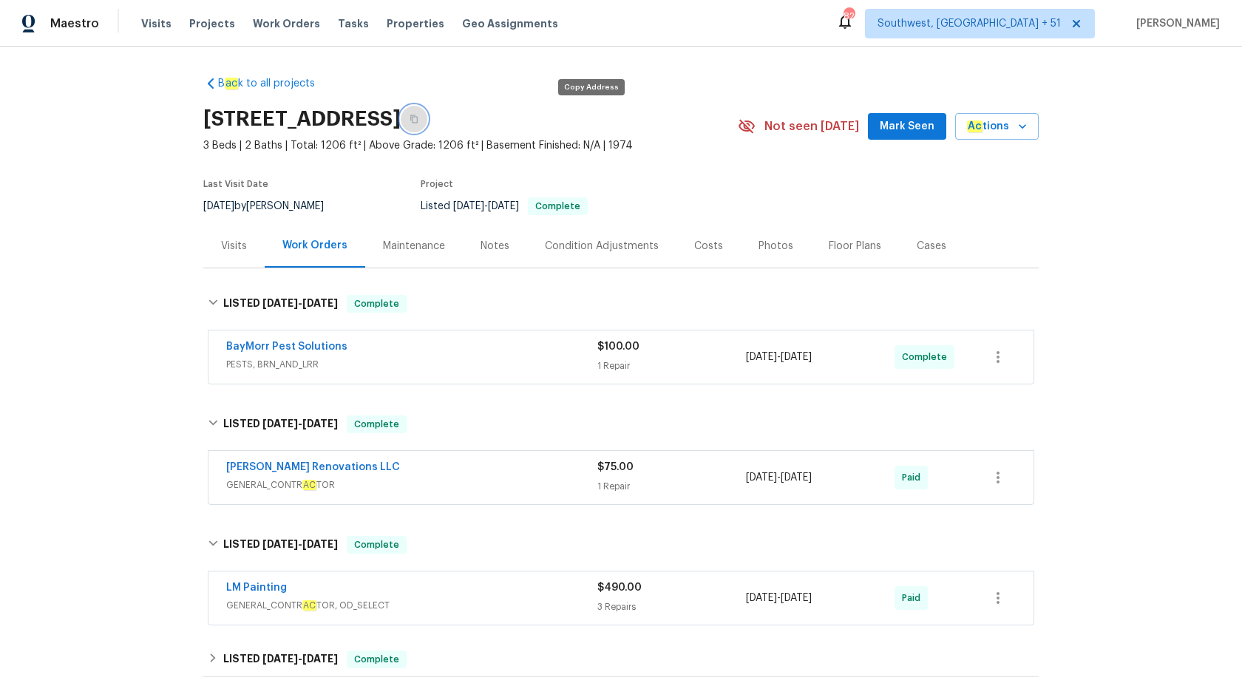
click at [427, 113] on button "button" at bounding box center [414, 119] width 27 height 27
click at [75, 31] on div "Maestro" at bounding box center [49, 24] width 99 height 30
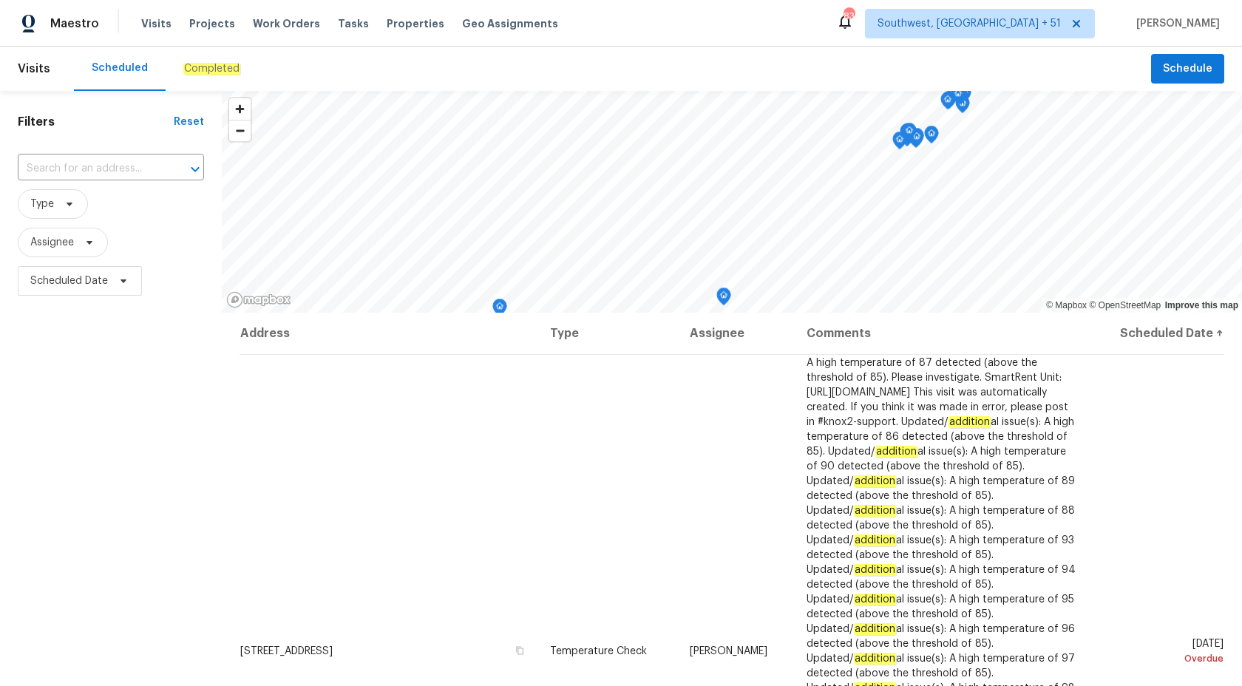
click at [194, 78] on div "Completed" at bounding box center [212, 69] width 92 height 44
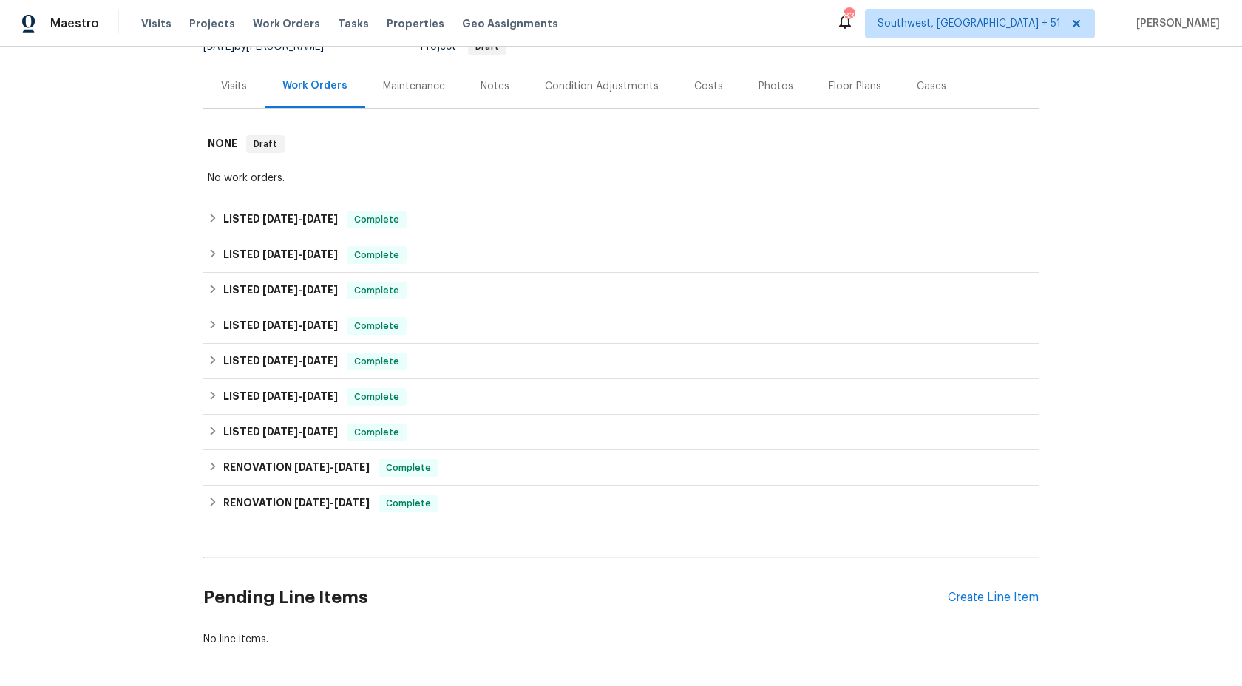
scroll to position [174, 0]
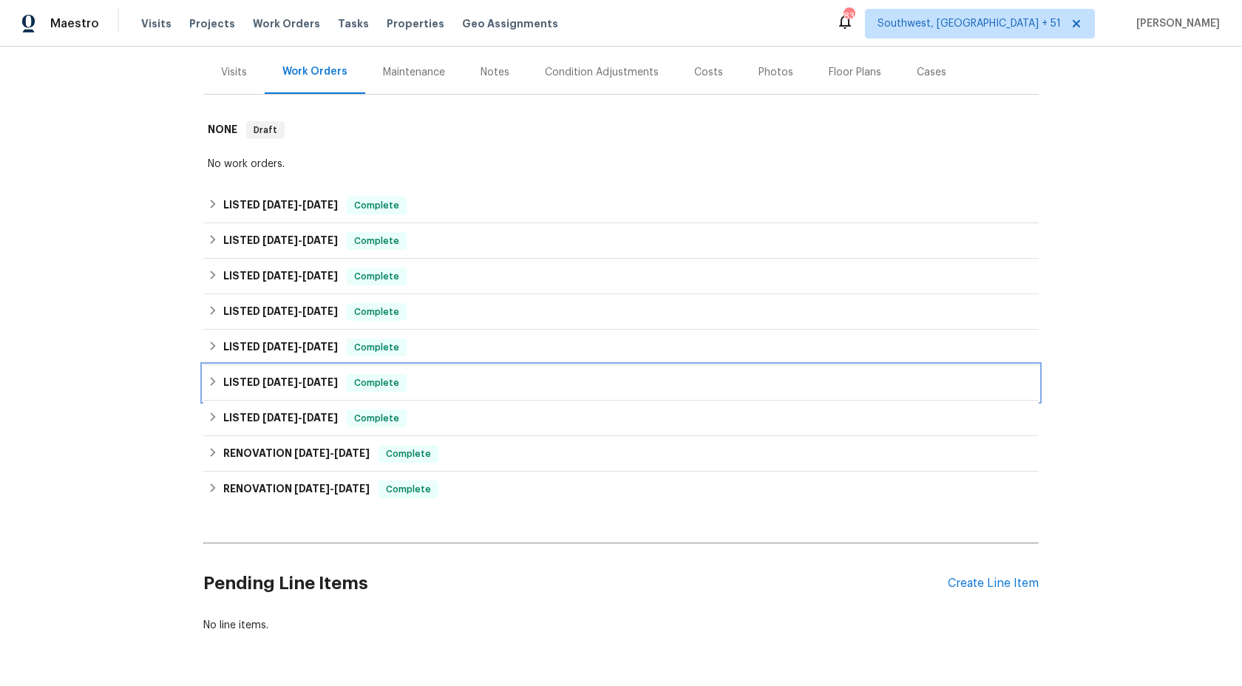
click at [328, 381] on span "[DATE]" at bounding box center [319, 382] width 35 height 10
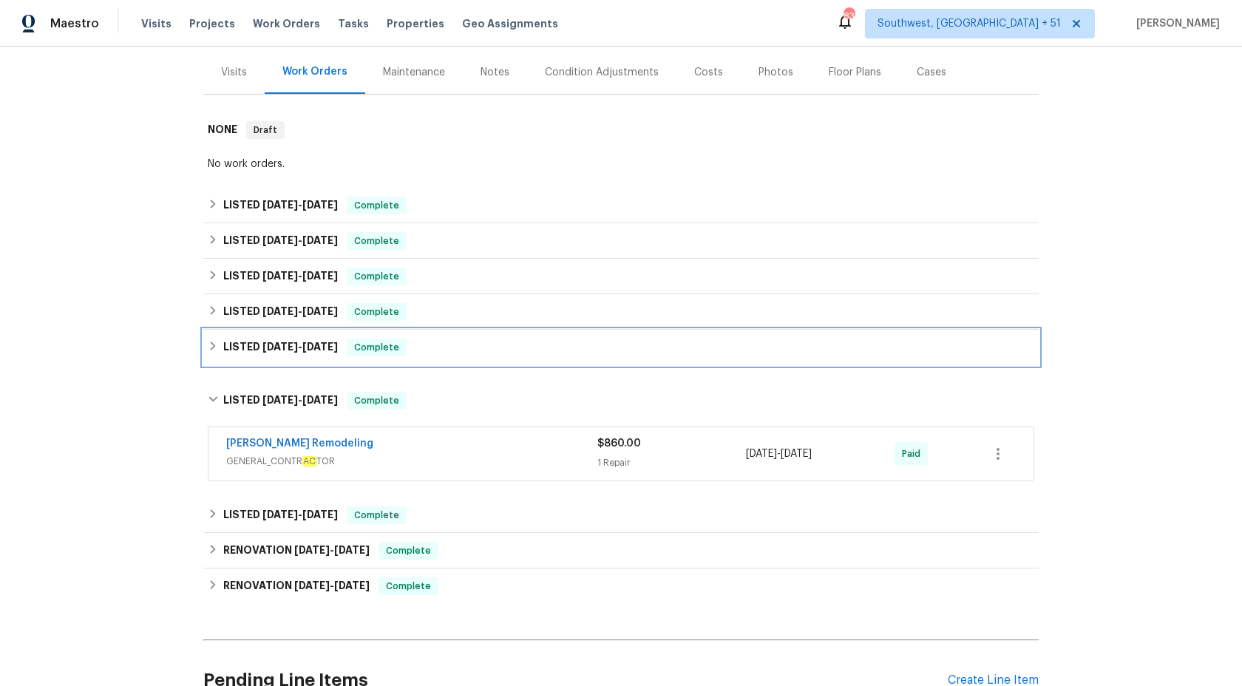
click at [349, 333] on div "LISTED [DATE] - [DATE] Complete" at bounding box center [621, 347] width 836 height 35
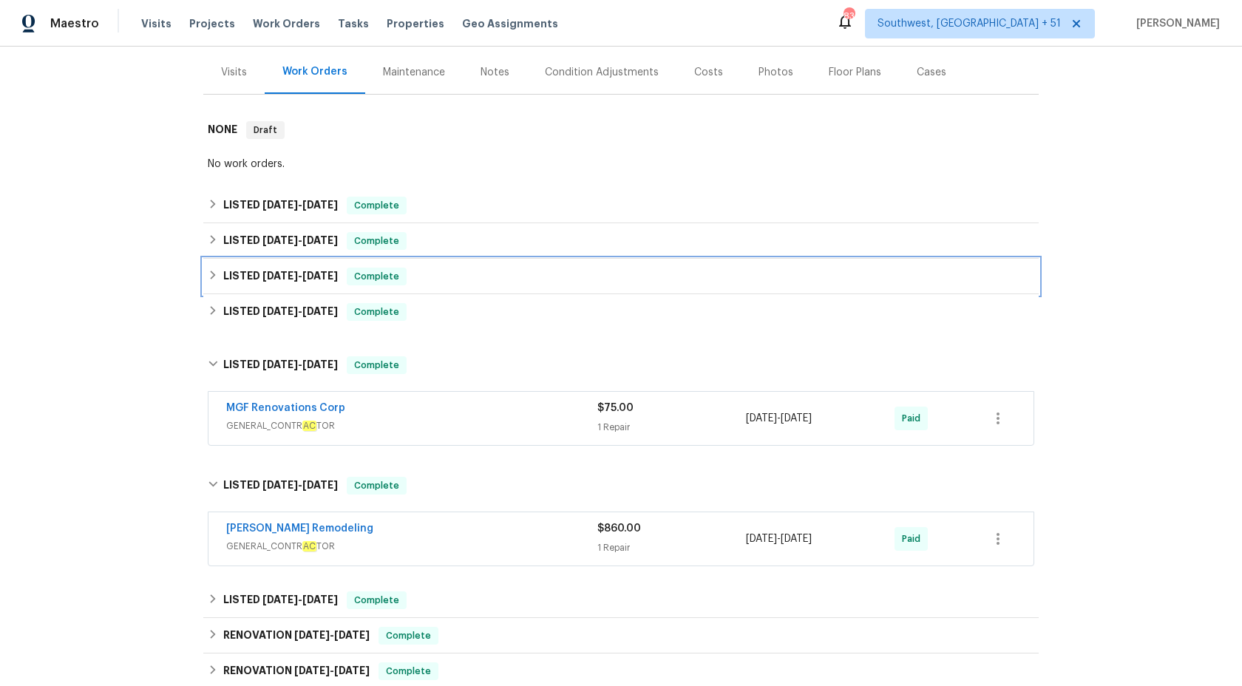
click at [350, 288] on div "LISTED [DATE] - [DATE] Complete" at bounding box center [621, 276] width 836 height 35
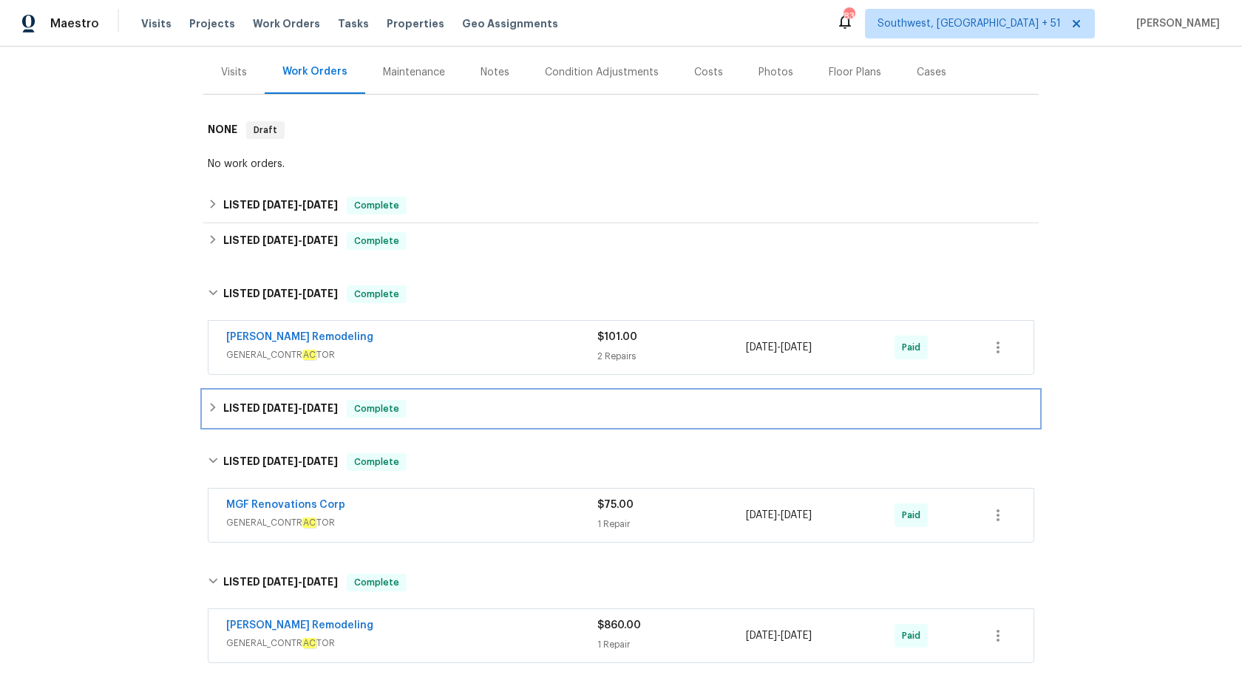
click at [314, 406] on span "[DATE]" at bounding box center [319, 408] width 35 height 10
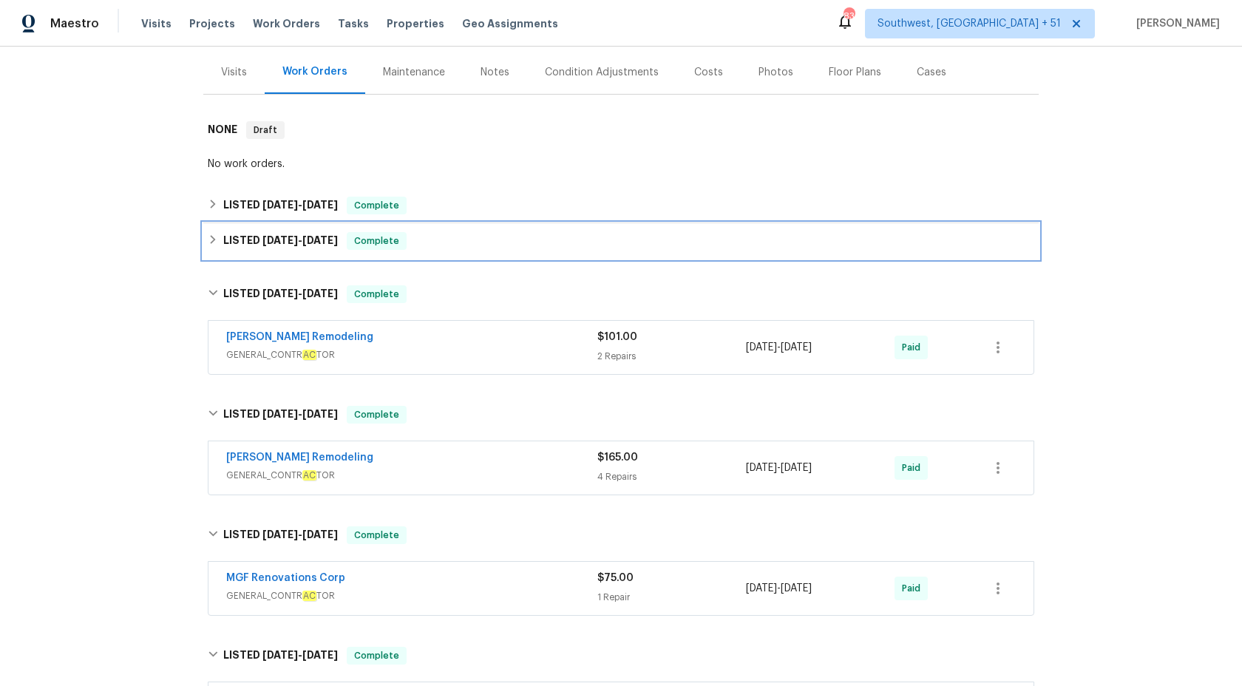
click at [353, 248] on div "Complete" at bounding box center [377, 241] width 60 height 18
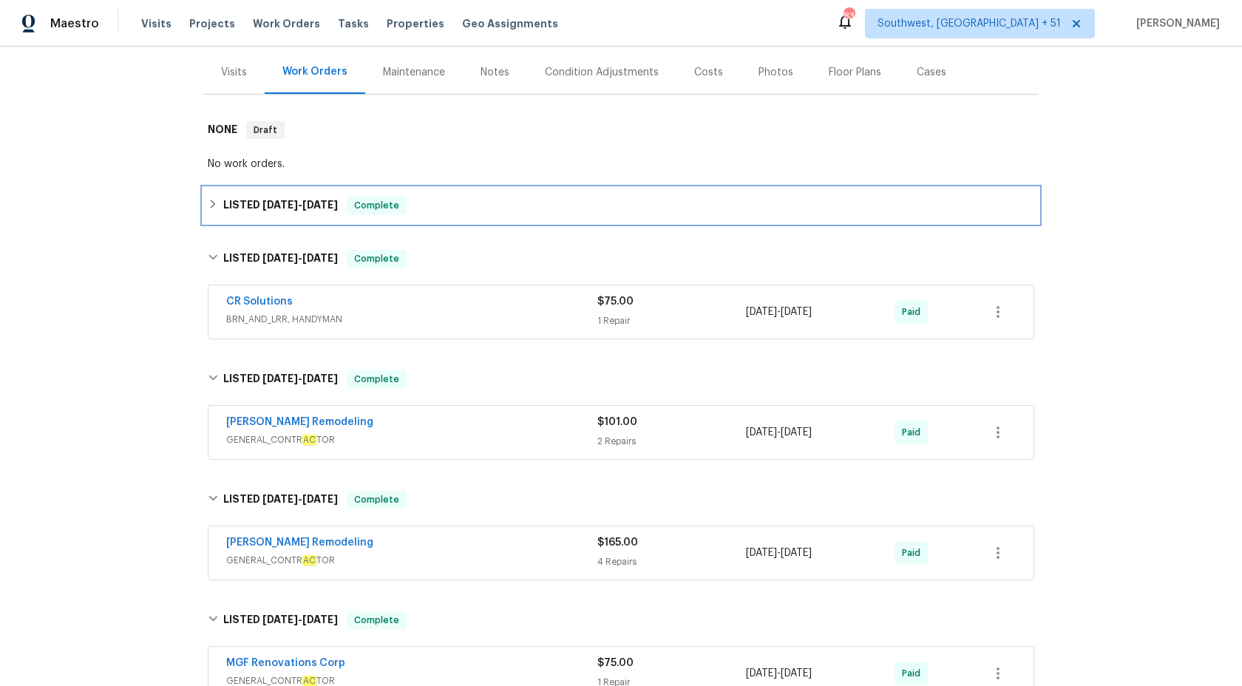
click at [371, 214] on div "Complete" at bounding box center [377, 206] width 60 height 18
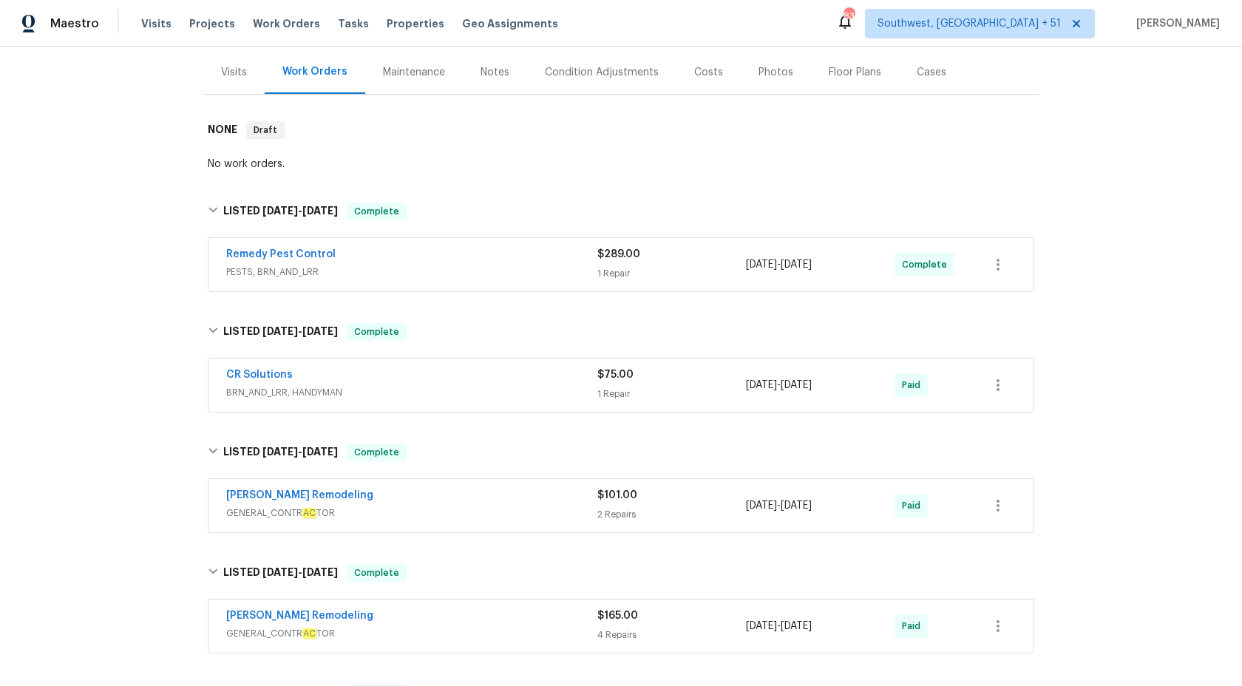
click at [593, 263] on div "Remedy Pest Control" at bounding box center [411, 256] width 371 height 18
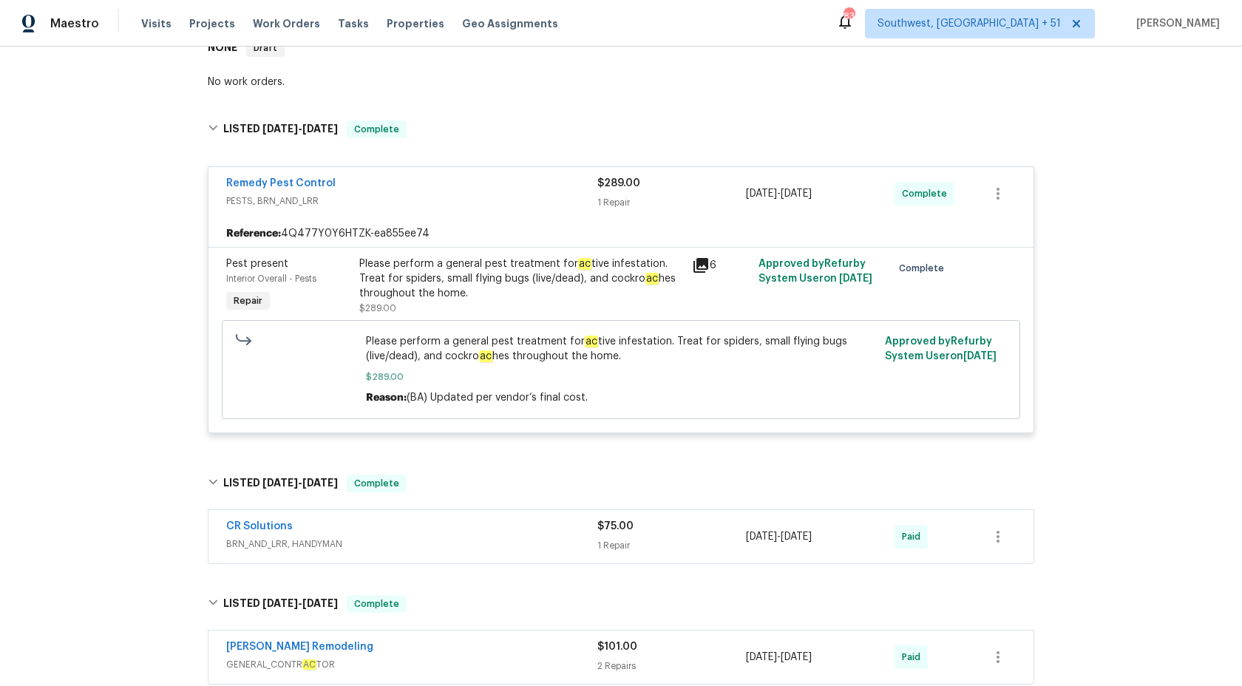
scroll to position [285, 0]
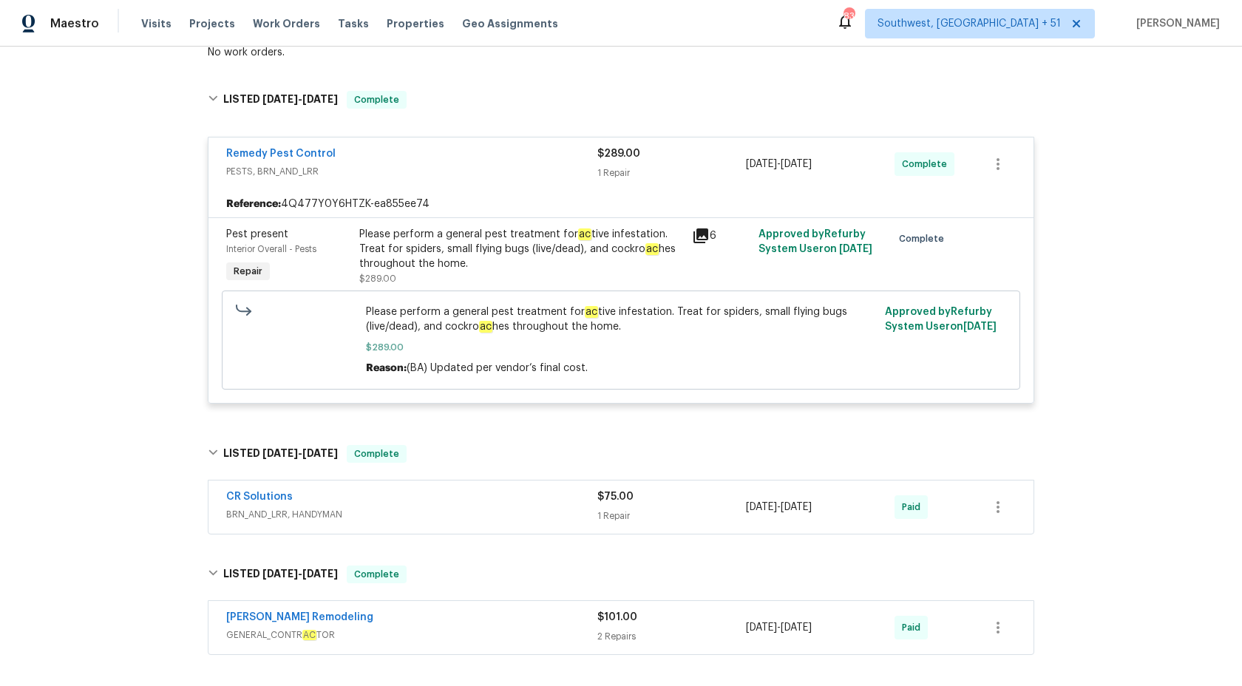
click at [552, 279] on div "Please perform a general pest treatment for ac tive infestation. Treat for spid…" at bounding box center [521, 256] width 324 height 59
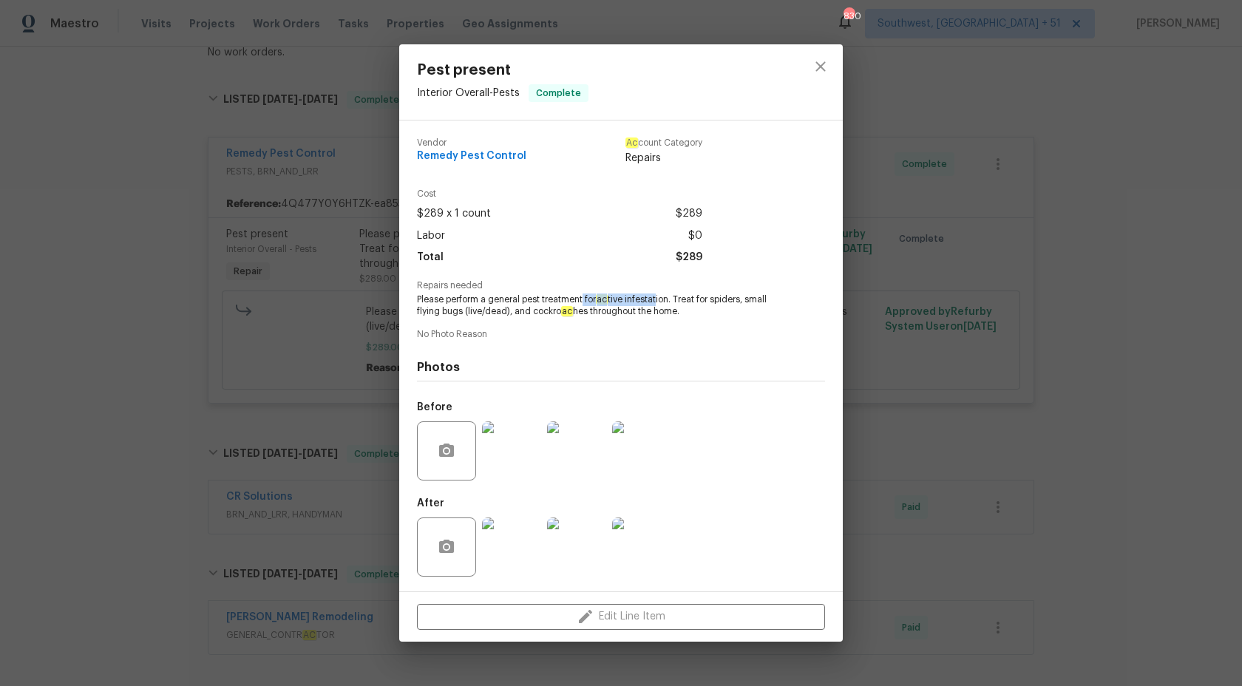
drag, startPoint x: 583, startPoint y: 300, endPoint x: 660, endPoint y: 294, distance: 77.2
click at [660, 294] on span "Please perform a general pest treatment for ac tive infestation. Treat for spid…" at bounding box center [601, 306] width 368 height 25
drag, startPoint x: 679, startPoint y: 296, endPoint x: 584, endPoint y: 297, distance: 94.7
click at [583, 297] on span "Please perform a general pest treatment for ac tive infestation. Treat for spid…" at bounding box center [601, 306] width 368 height 25
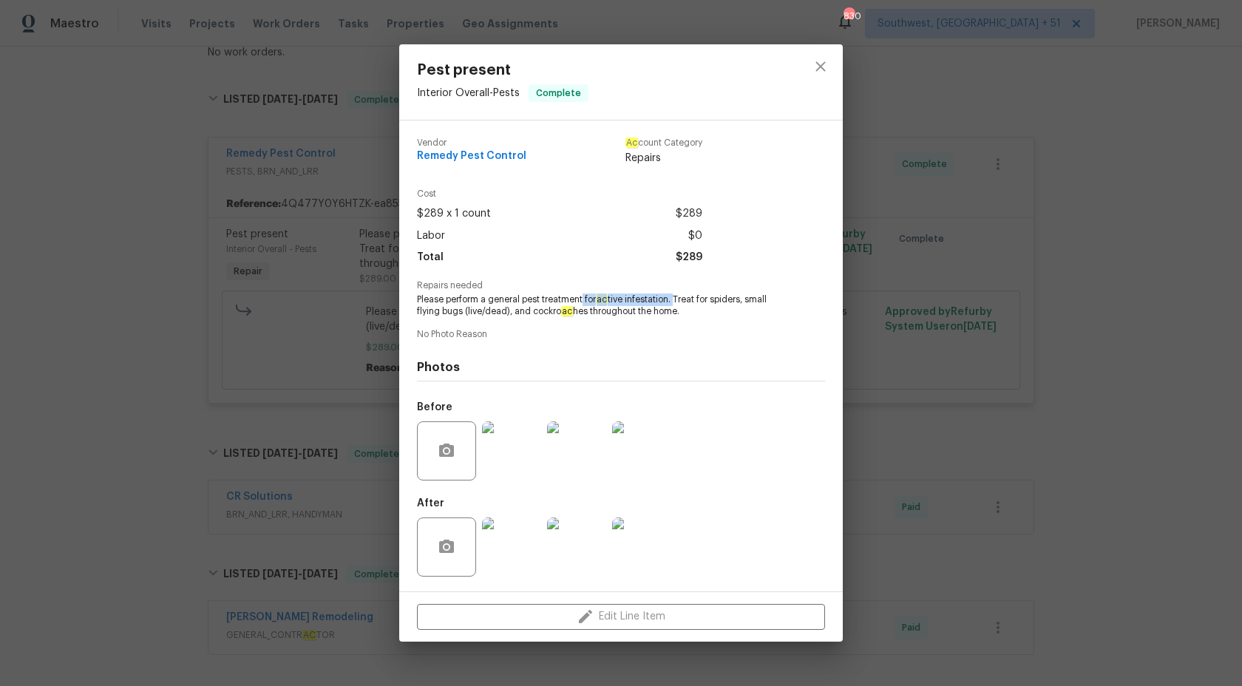
copy span "for ac tive infestation."
click at [534, 159] on div "Vendor Remedy Pest Control Ac count Category Repairs" at bounding box center [559, 151] width 285 height 27
copy span "Remedy Pest Control"
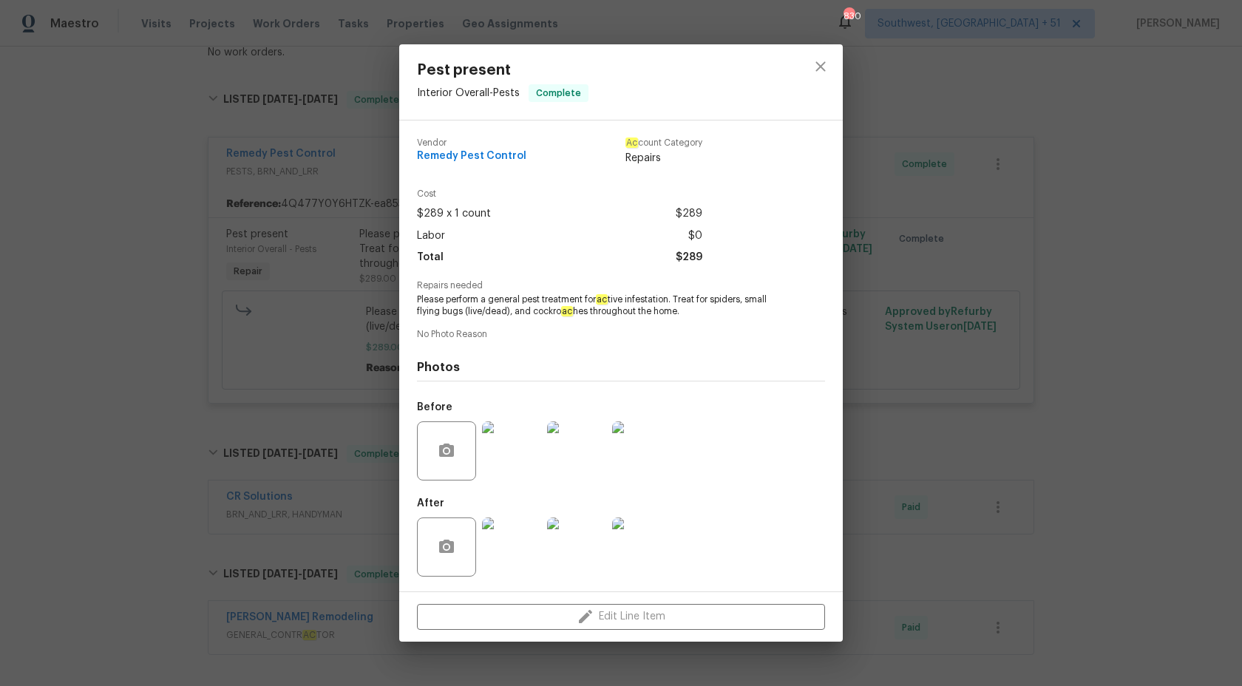
click at [1242, 331] on div "Pest present Interior Overall - Pests Complete Vendor Remedy Pest Control Ac co…" at bounding box center [621, 343] width 1242 height 686
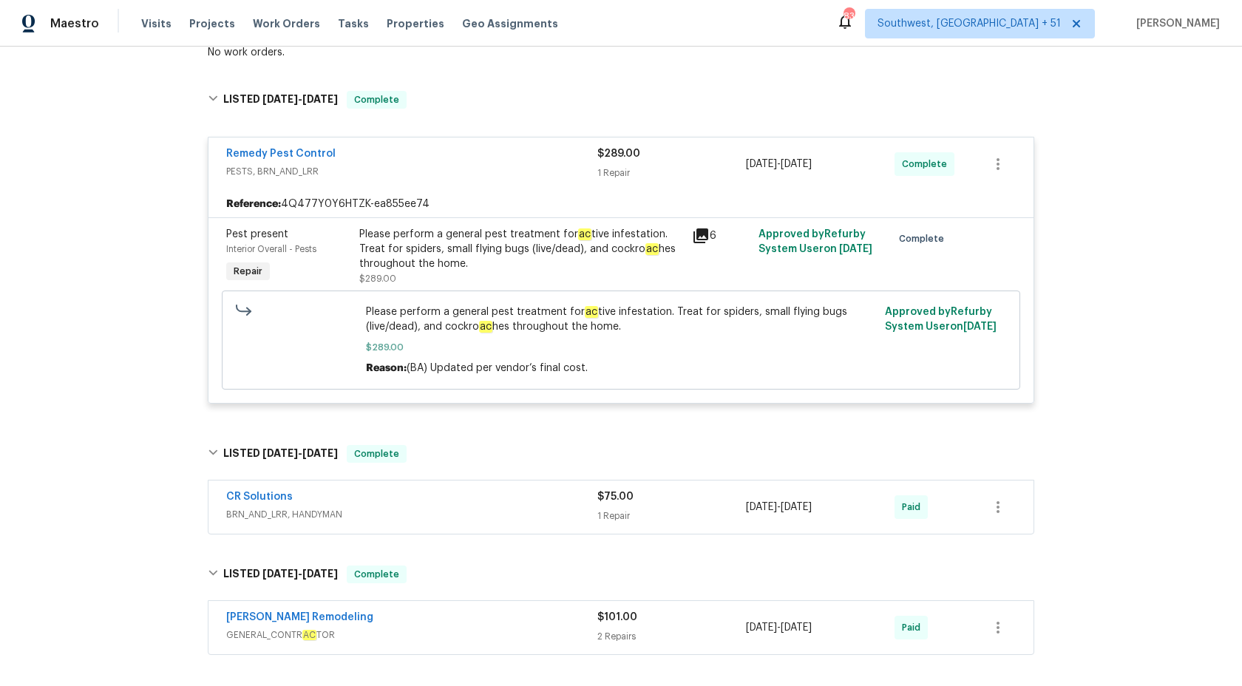
click at [657, 169] on div "1 Repair" at bounding box center [671, 173] width 149 height 15
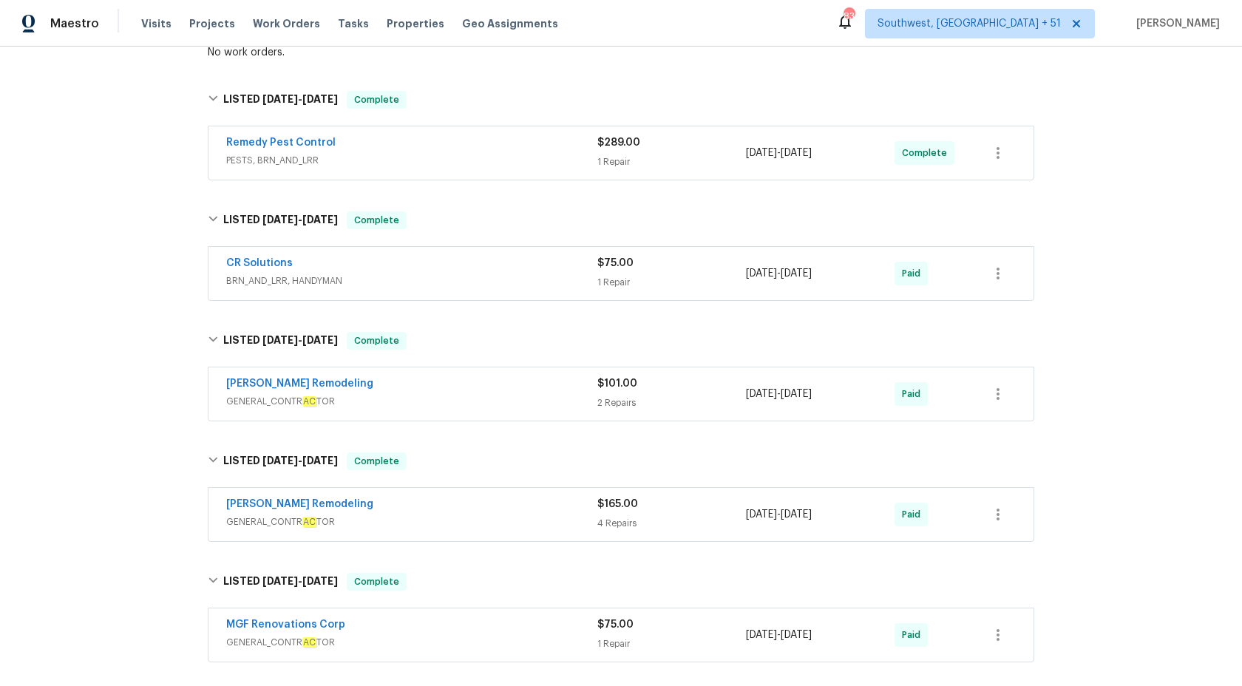
click at [588, 274] on span "BRN_AND_LRR, HANDYMAN" at bounding box center [411, 281] width 371 height 15
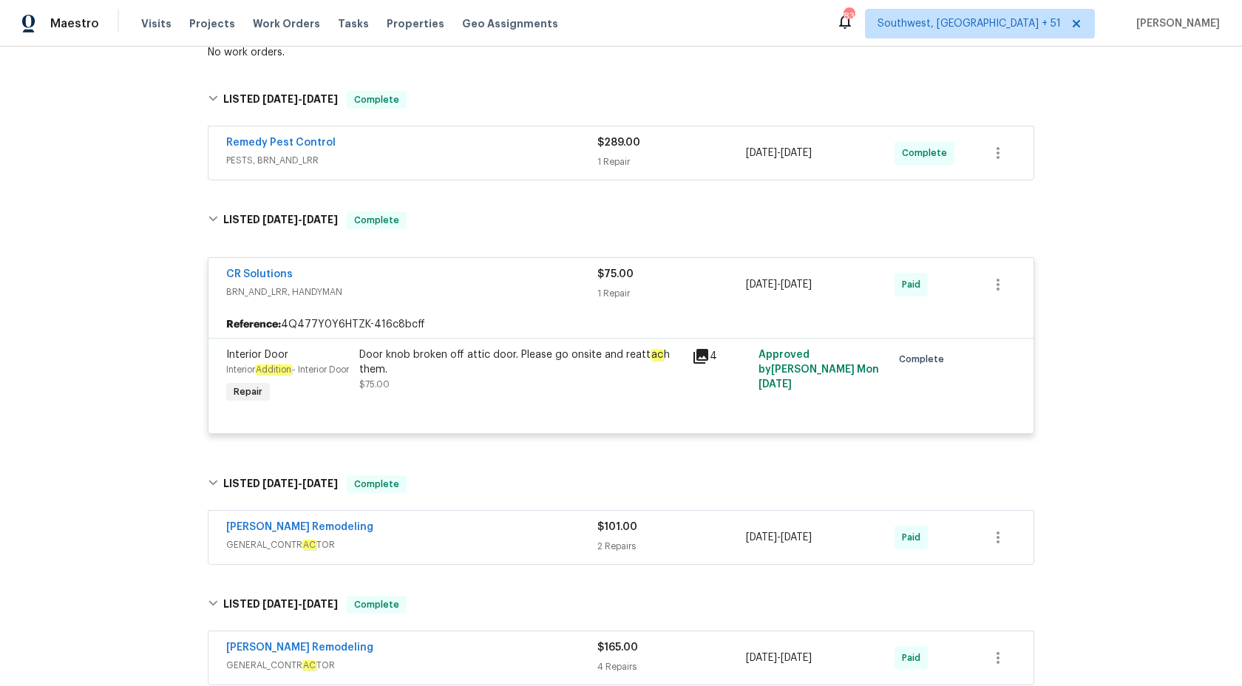
click at [588, 274] on div "CR Solutions" at bounding box center [411, 276] width 371 height 18
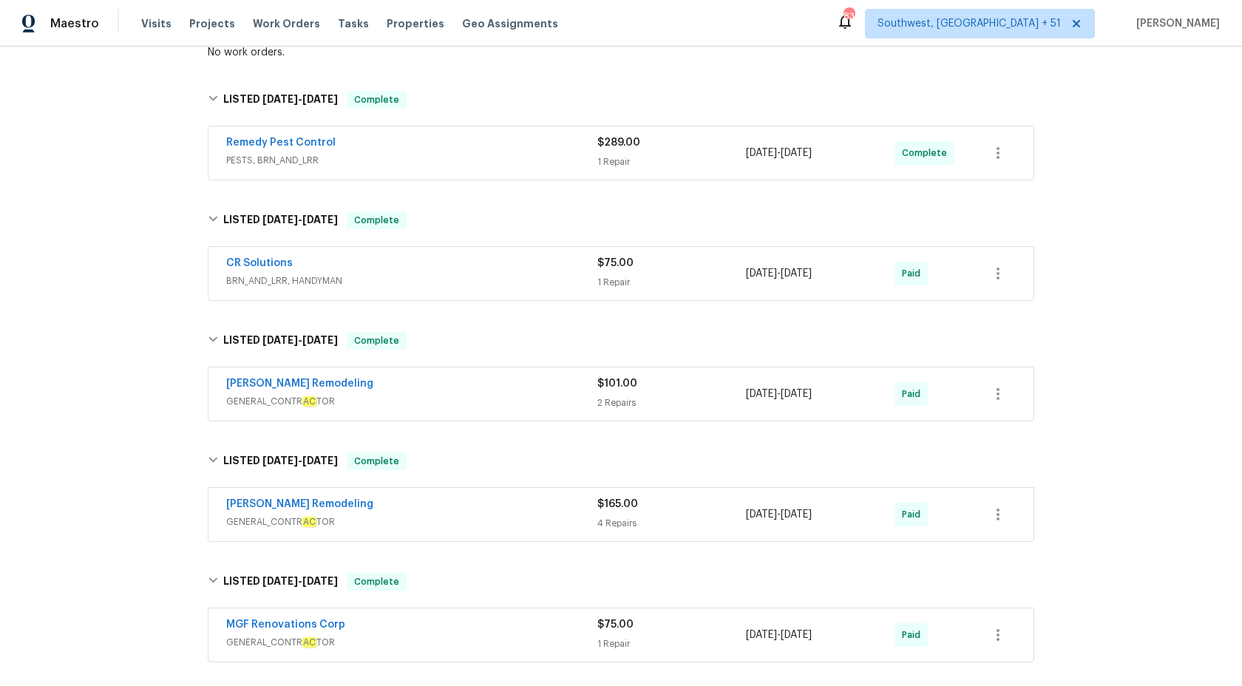
click at [617, 394] on div "$101.00 2 Repairs" at bounding box center [671, 393] width 149 height 35
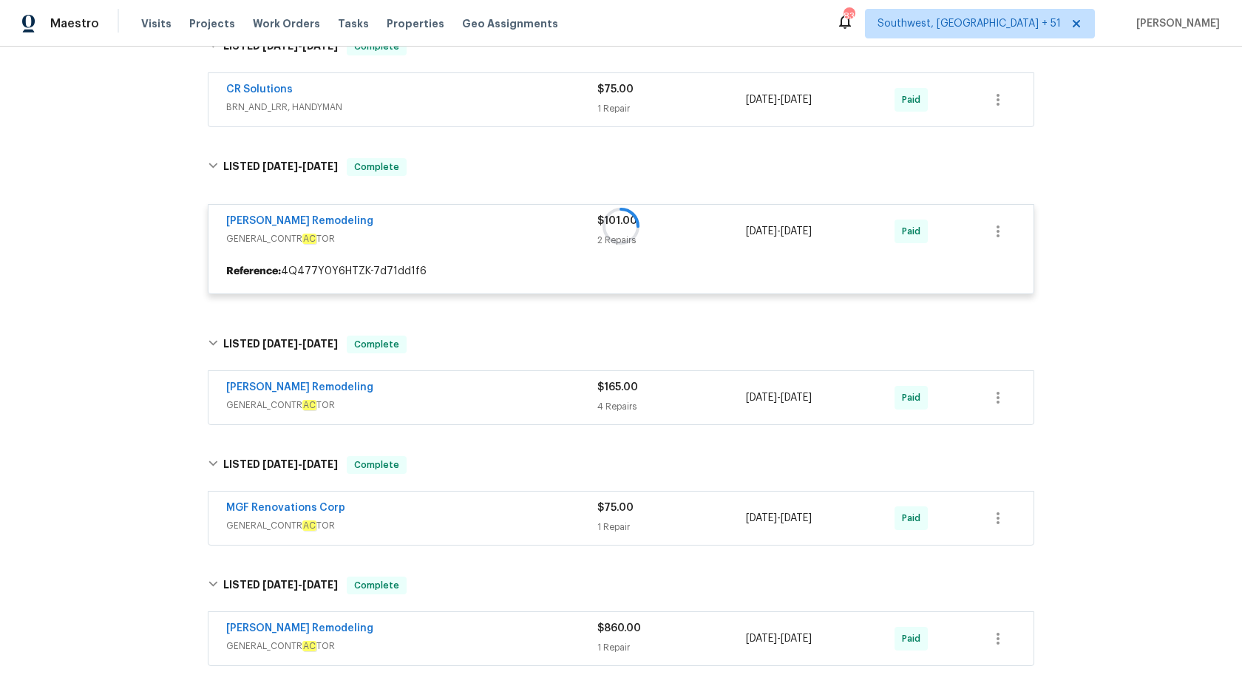
scroll to position [478, 0]
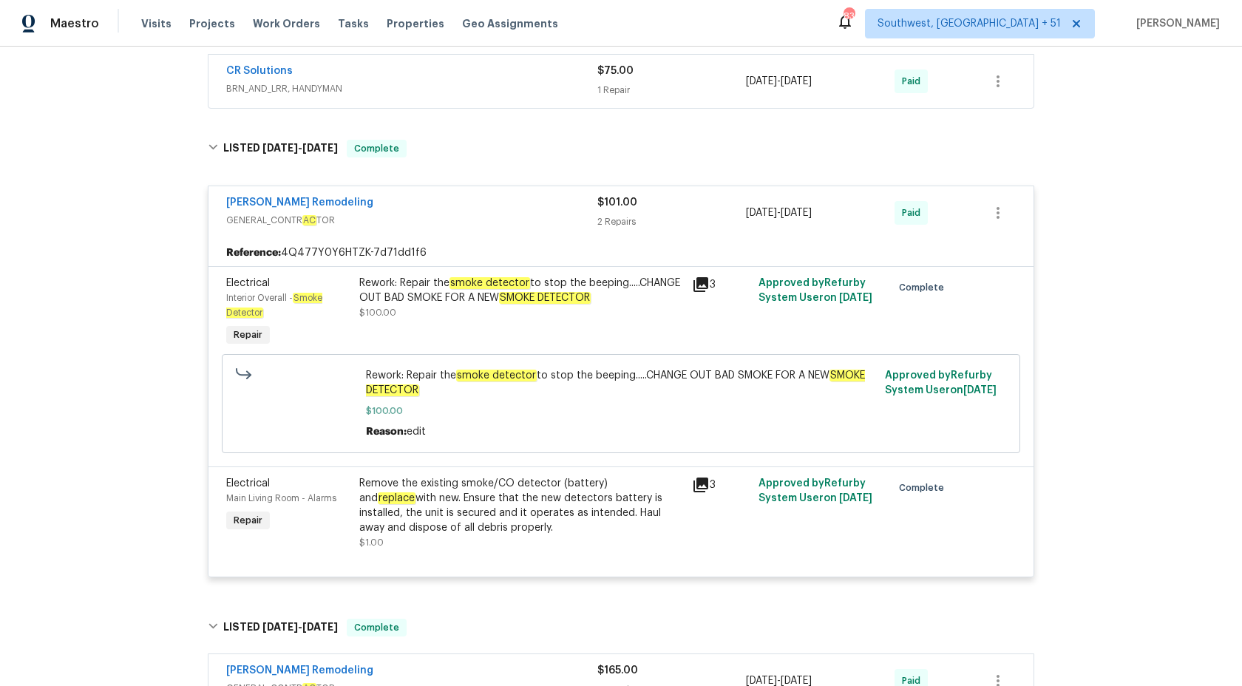
click at [613, 218] on div "2 Repairs" at bounding box center [671, 221] width 149 height 15
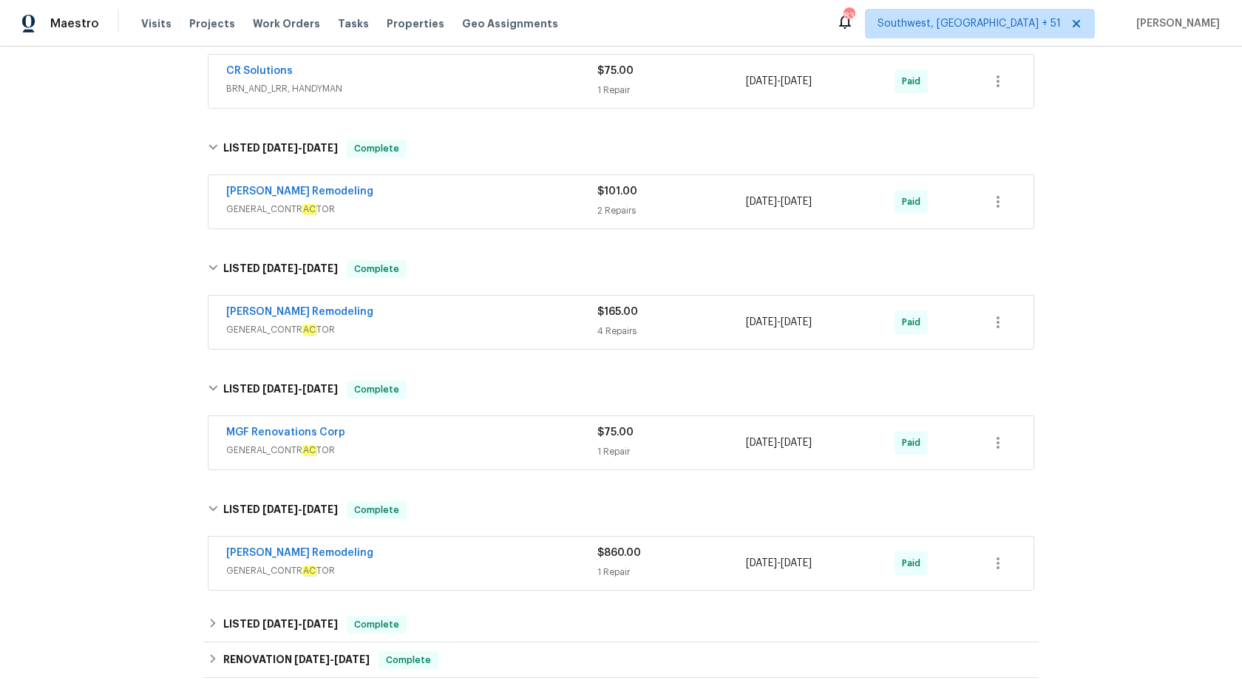
click at [628, 328] on div "4 Repairs" at bounding box center [671, 331] width 149 height 15
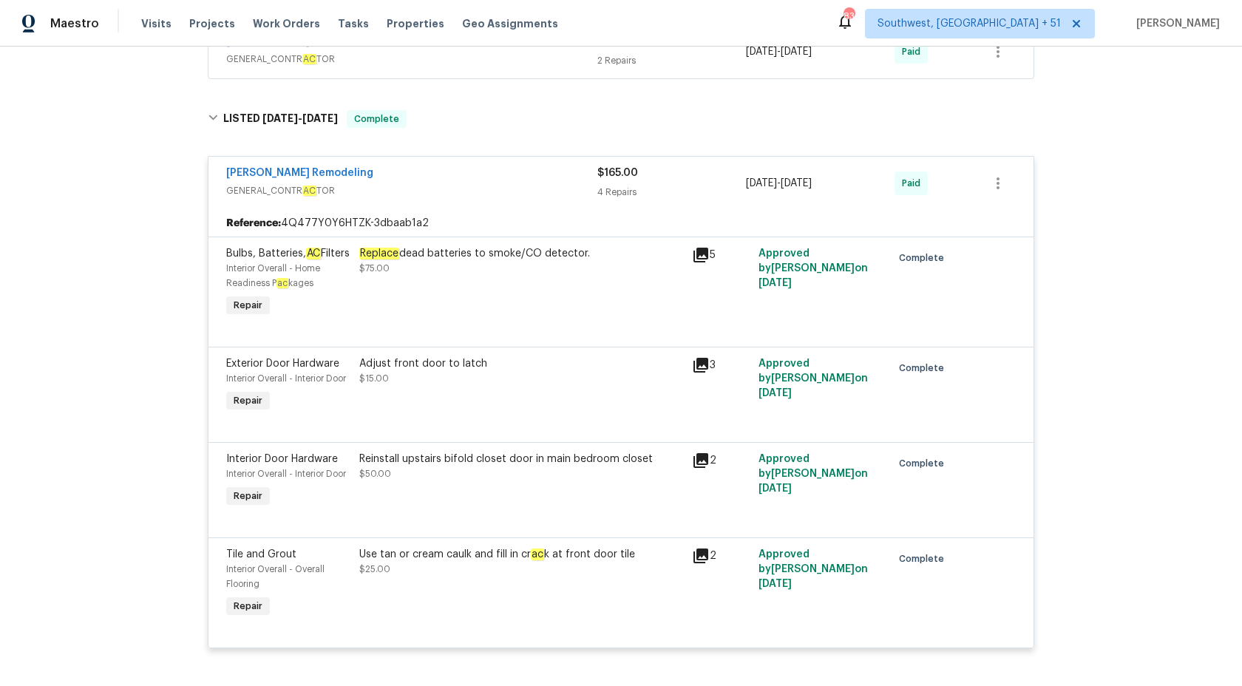
scroll to position [645, 0]
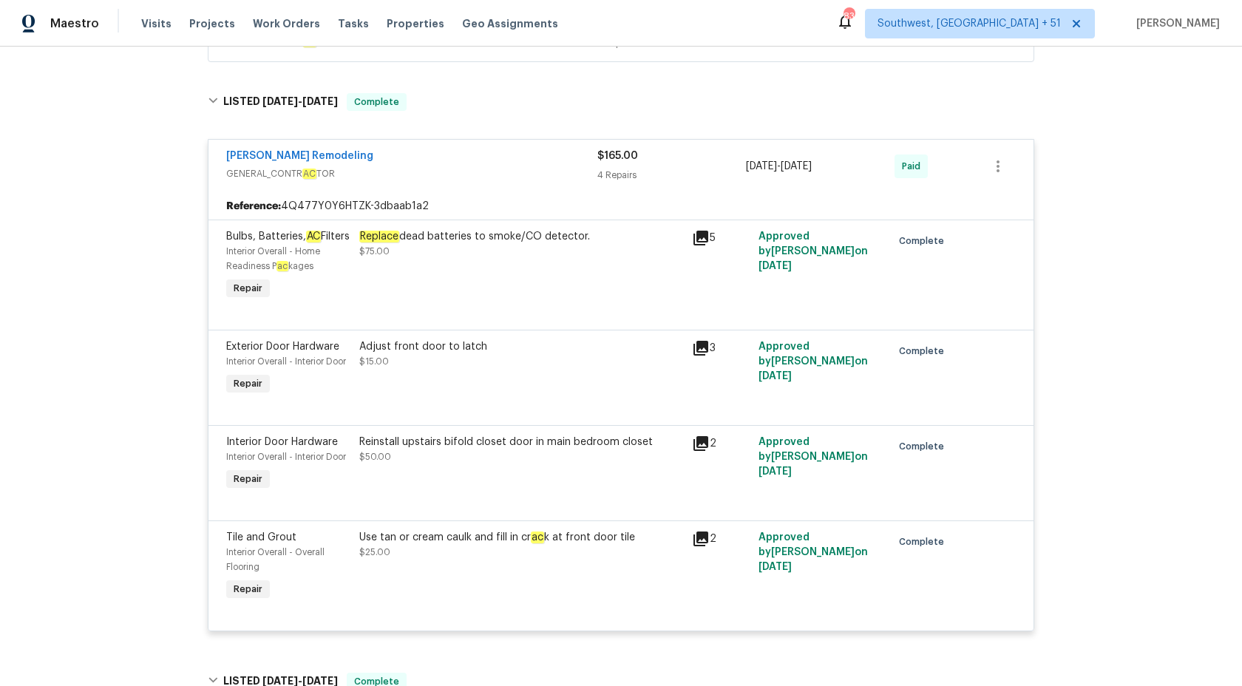
click at [646, 169] on div "4 Repairs" at bounding box center [671, 175] width 149 height 15
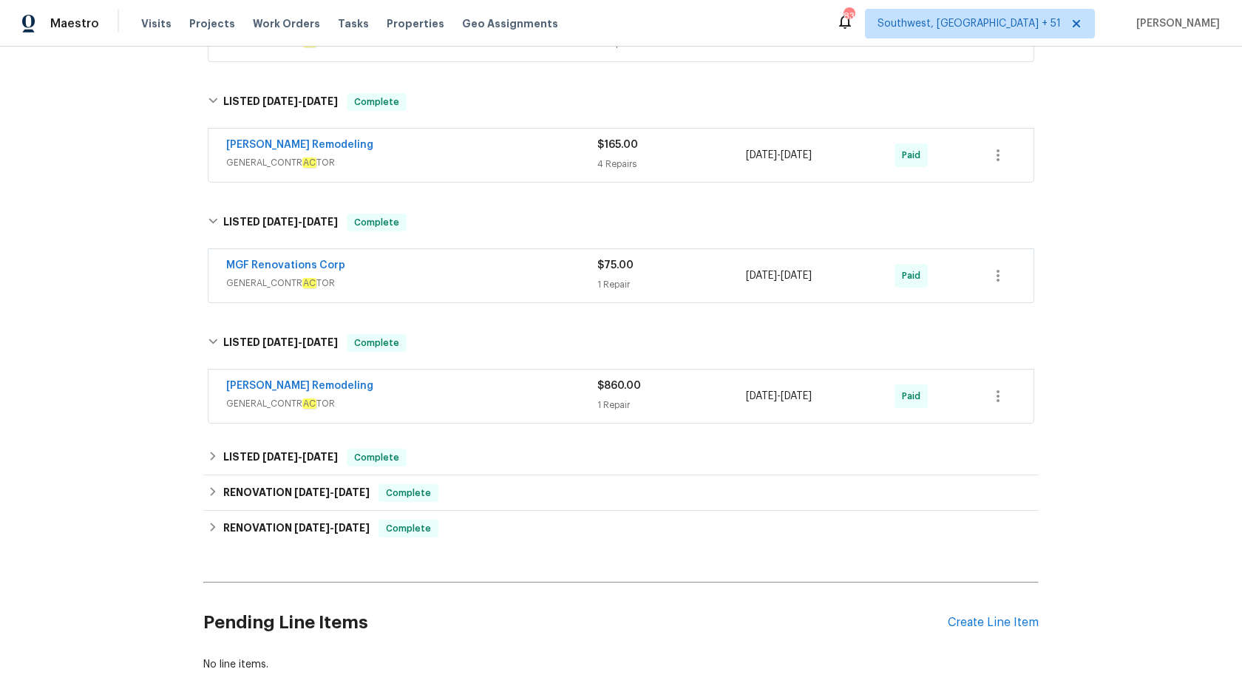
click at [595, 295] on div "MGF Renovations Corp GENERAL_CONTR AC TOR $75.00 1 Repair [DATE] - [DATE] Paid" at bounding box center [621, 275] width 825 height 53
click at [594, 280] on span "GENERAL_CONTR AC TOR" at bounding box center [411, 283] width 371 height 15
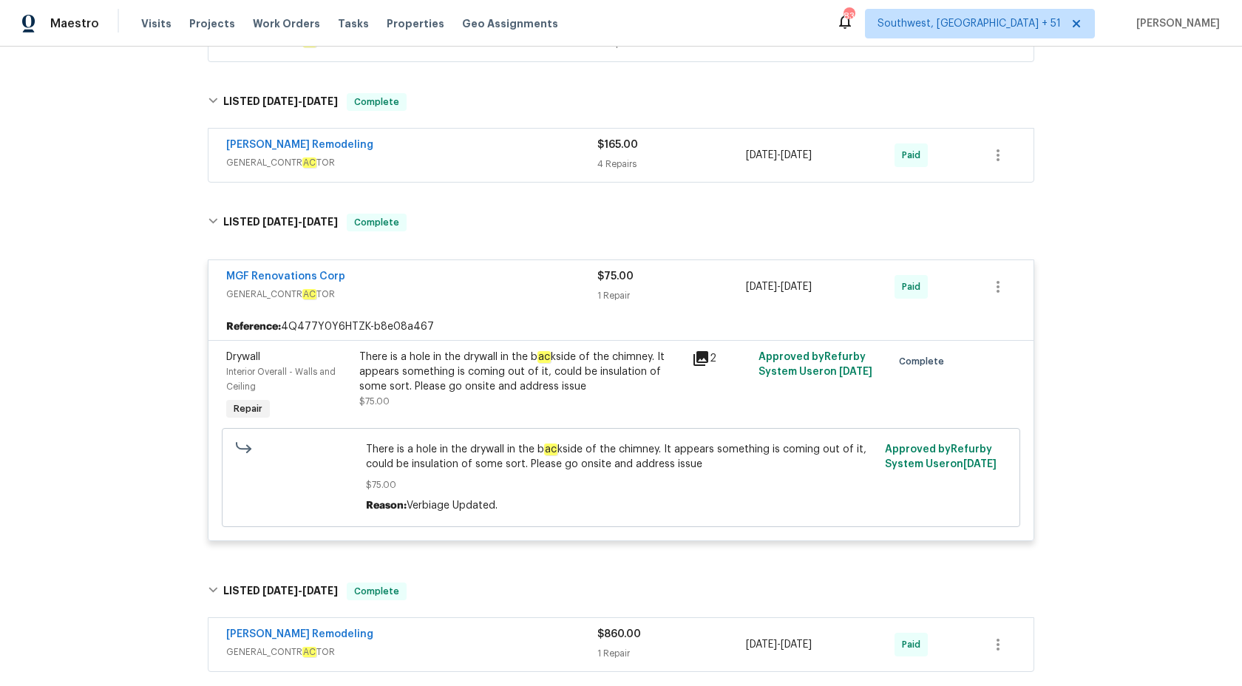
click at [595, 280] on div "MGF Renovations Corp" at bounding box center [411, 278] width 371 height 18
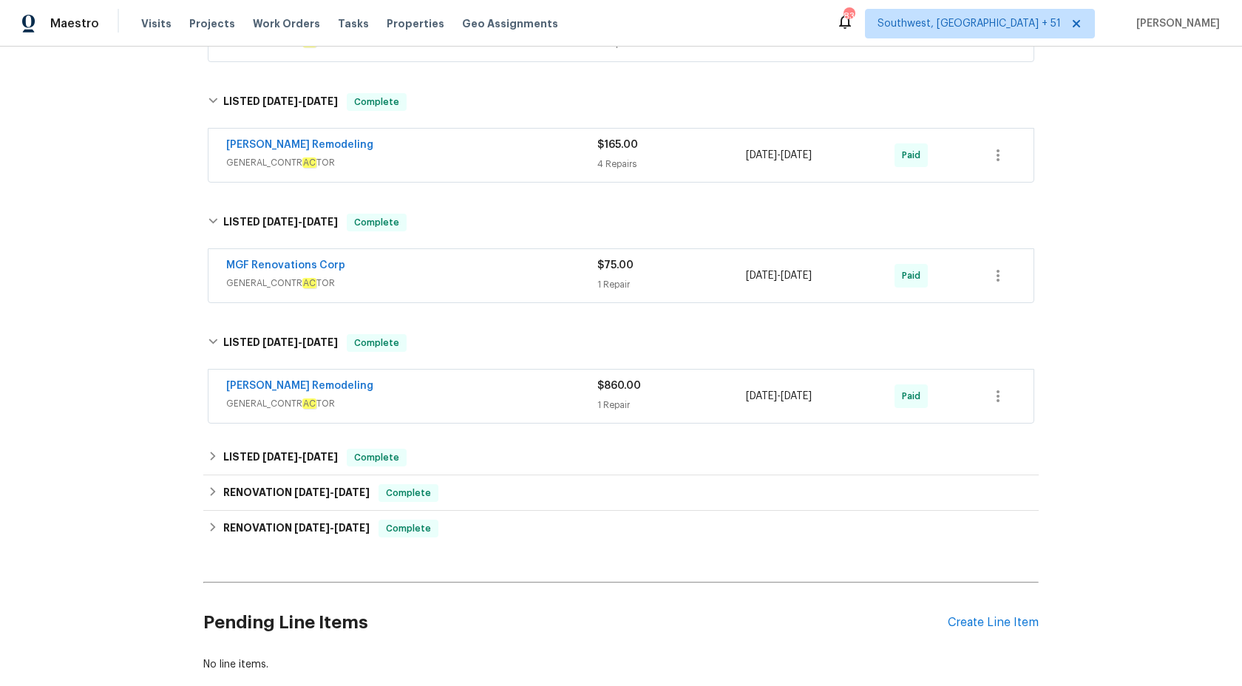
click at [587, 393] on div "[PERSON_NAME] Remodeling" at bounding box center [411, 388] width 371 height 18
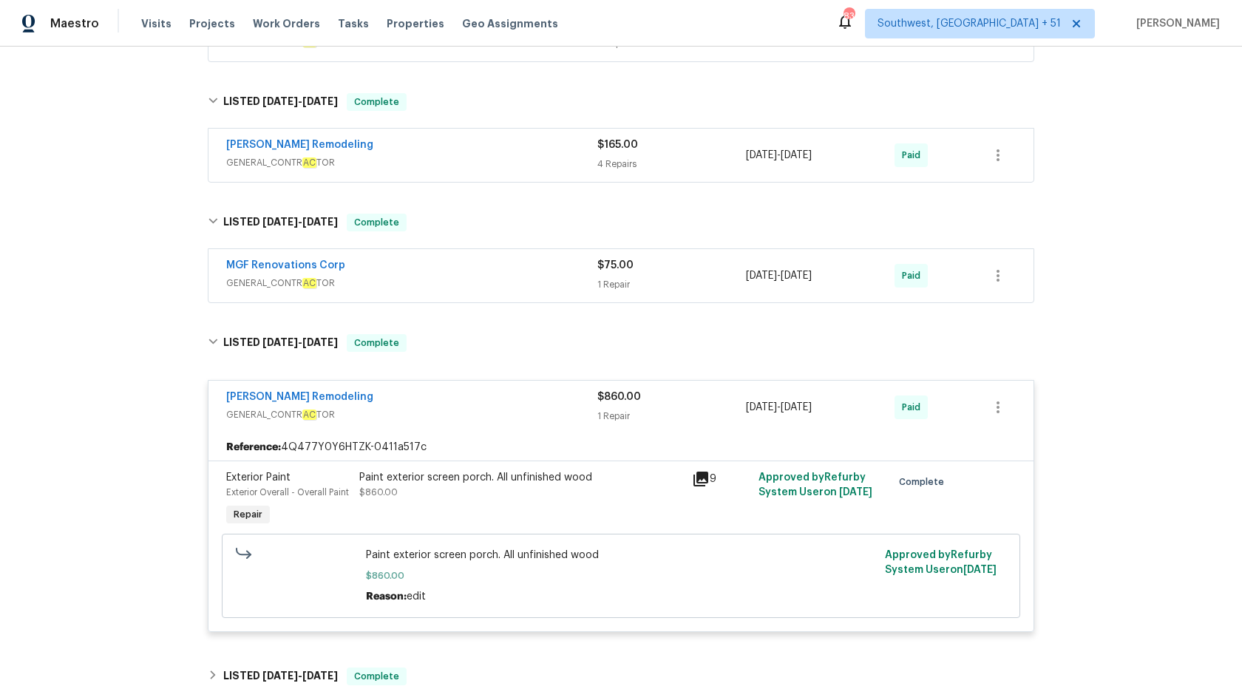
click at [587, 393] on div "[PERSON_NAME] Remodeling" at bounding box center [411, 399] width 371 height 18
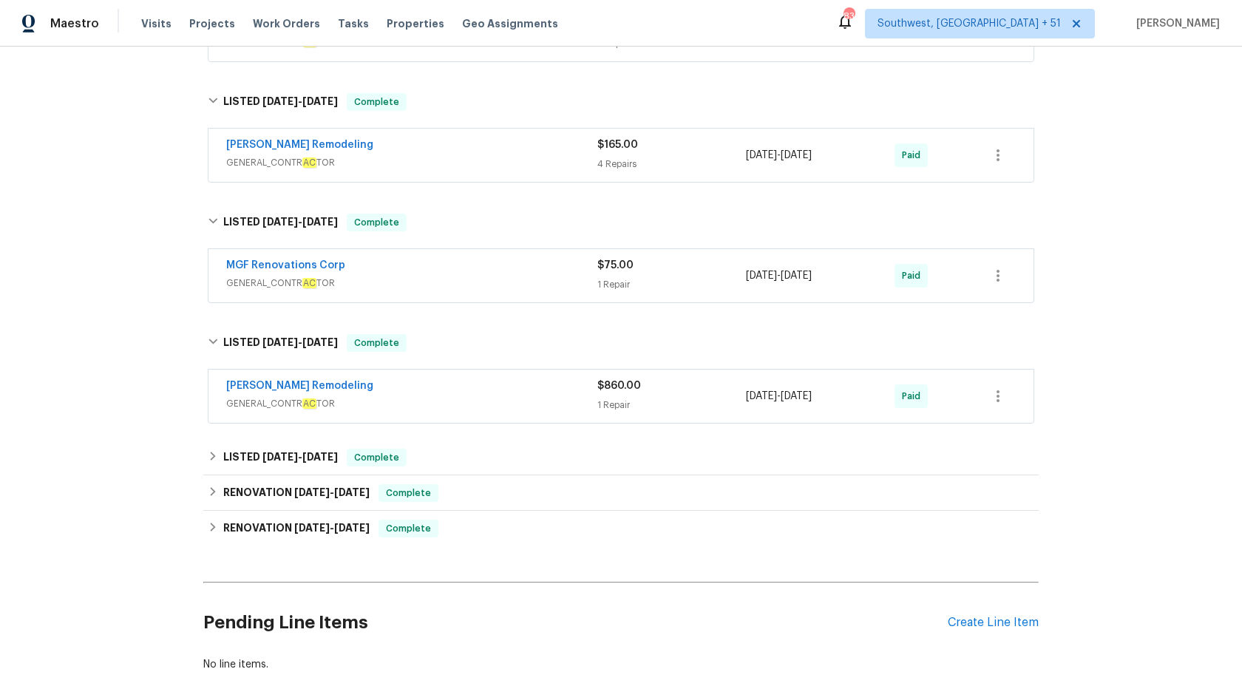
scroll to position [731, 0]
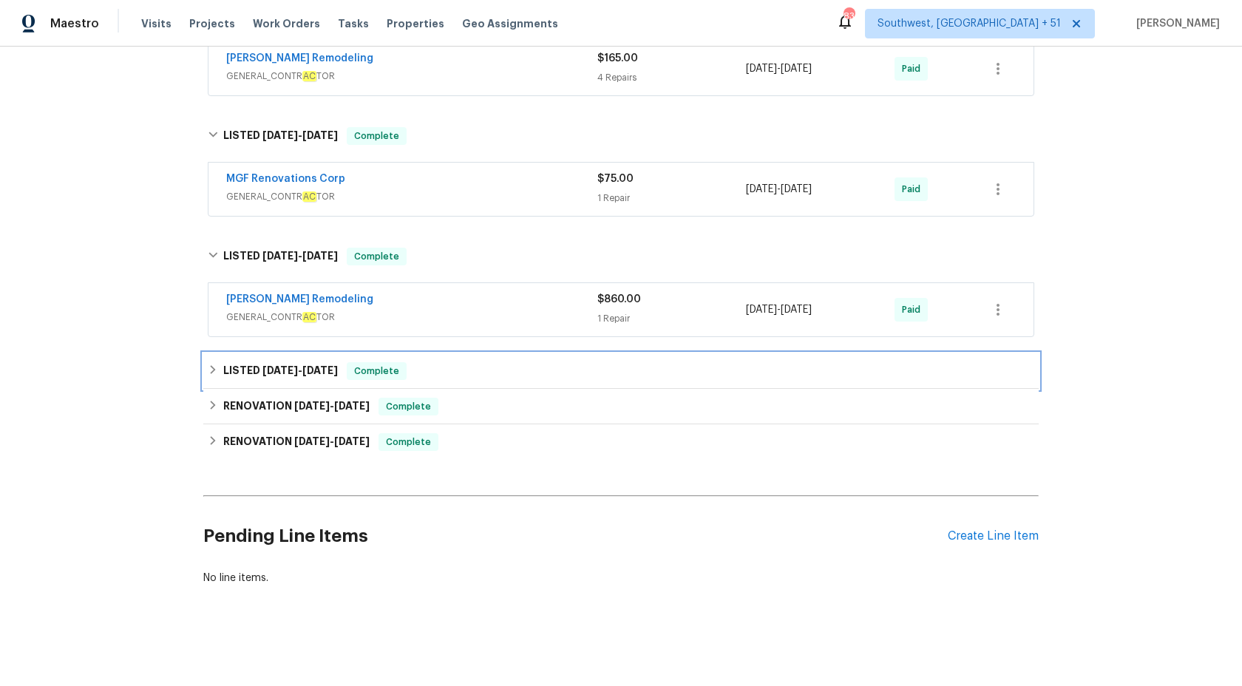
click at [439, 362] on div "LISTED [DATE] - [DATE] Complete" at bounding box center [621, 371] width 827 height 18
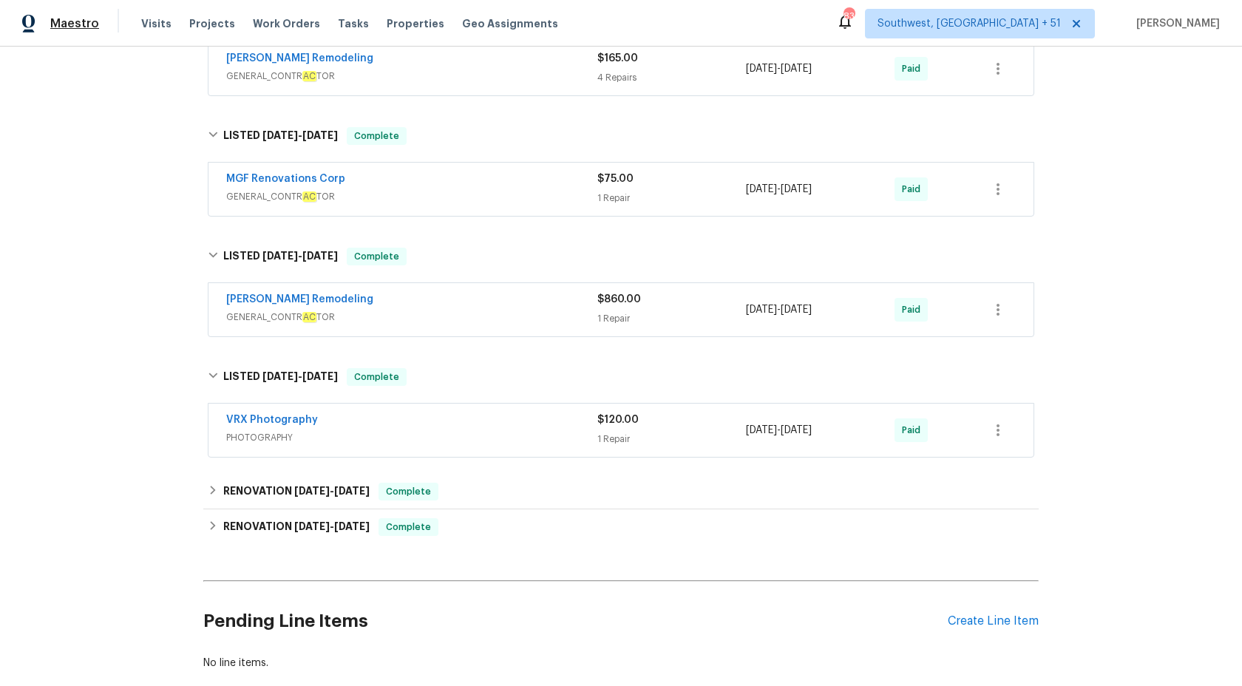
click at [89, 25] on span "Maestro" at bounding box center [74, 23] width 49 height 15
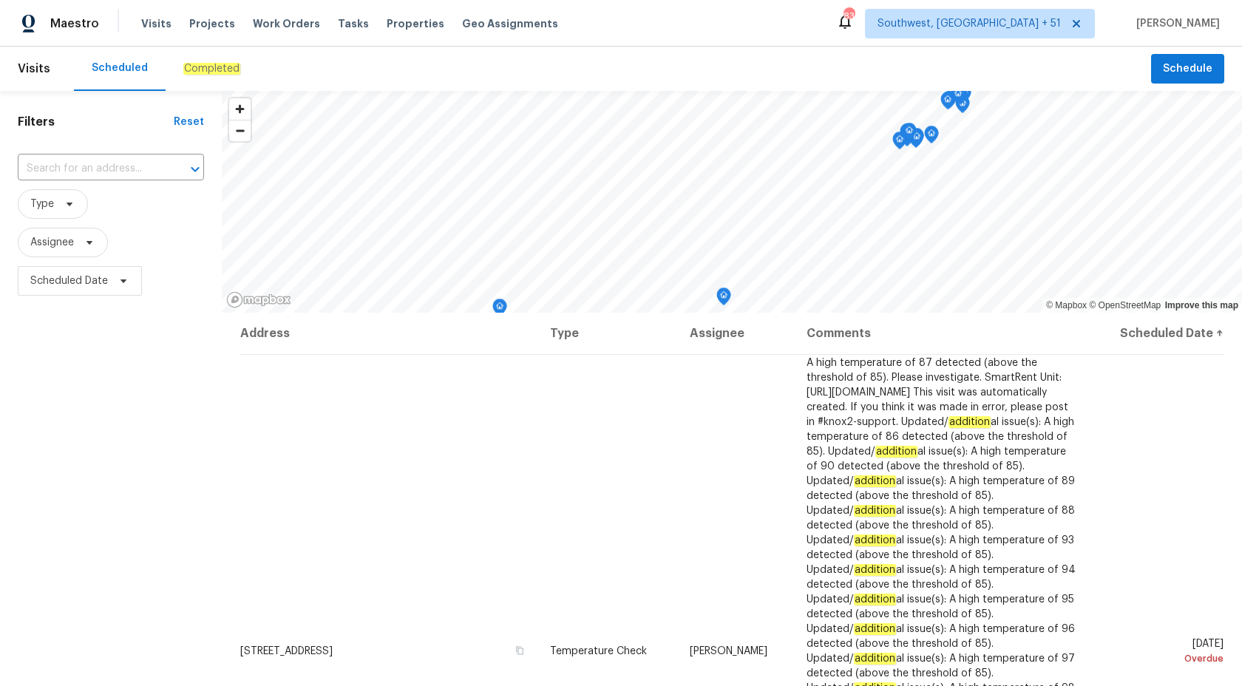
click at [187, 73] on em "Completed" at bounding box center [211, 69] width 57 height 12
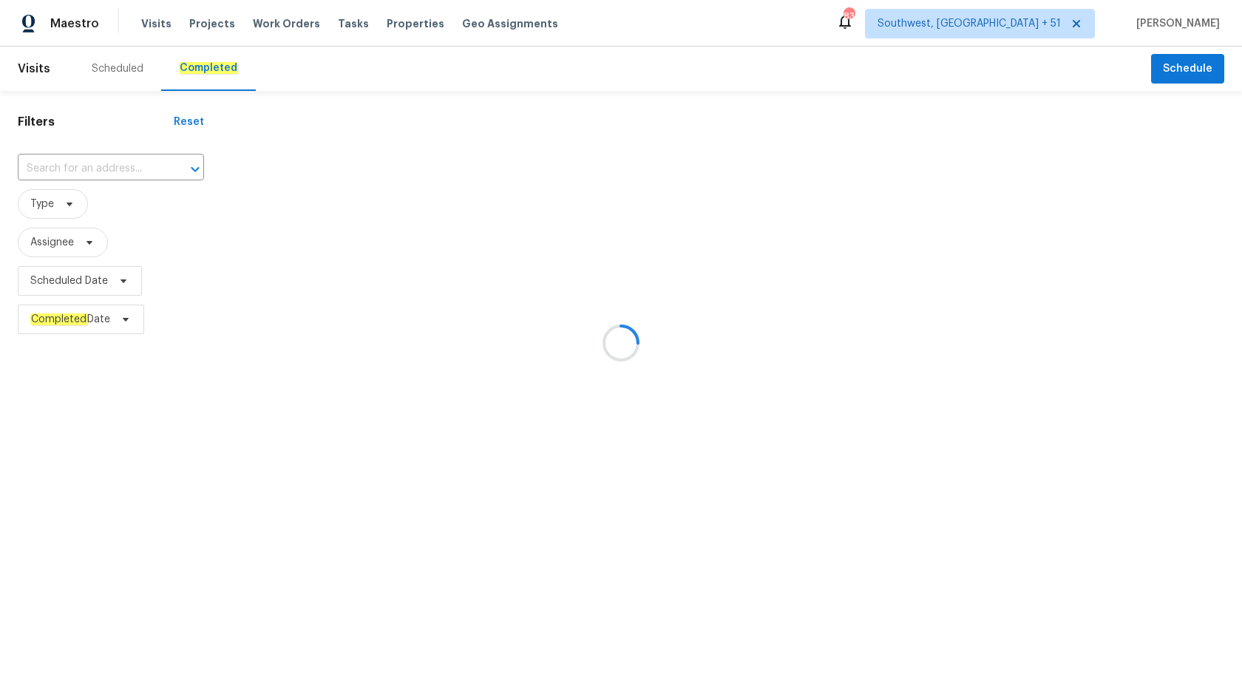
click at [129, 172] on div at bounding box center [621, 343] width 1242 height 686
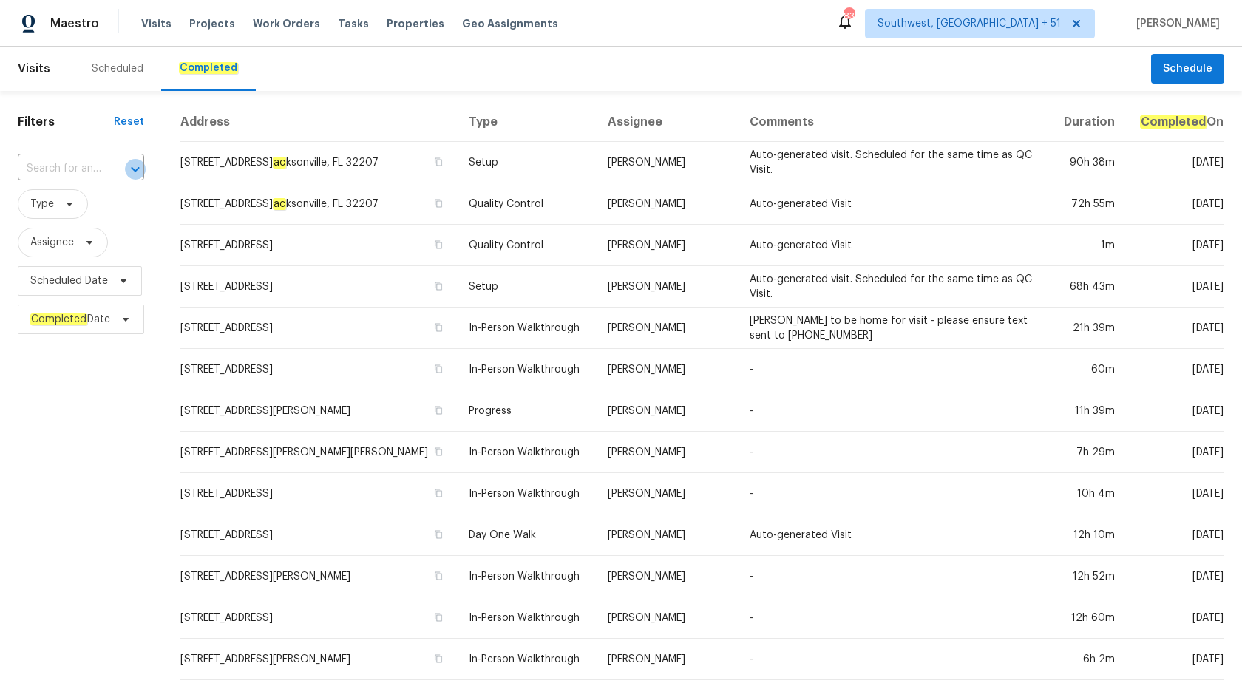
click at [129, 172] on icon "Open" at bounding box center [135, 169] width 18 height 18
paste input "7526 Fairlinks Ct Sarasota, FL 34243"
type input "7526 Fairlinks Ct Sarasota, FL 34243"
click at [118, 203] on li "7526 Fairlinks Ct, Sarasota, FL 34243" at bounding box center [81, 202] width 127 height 24
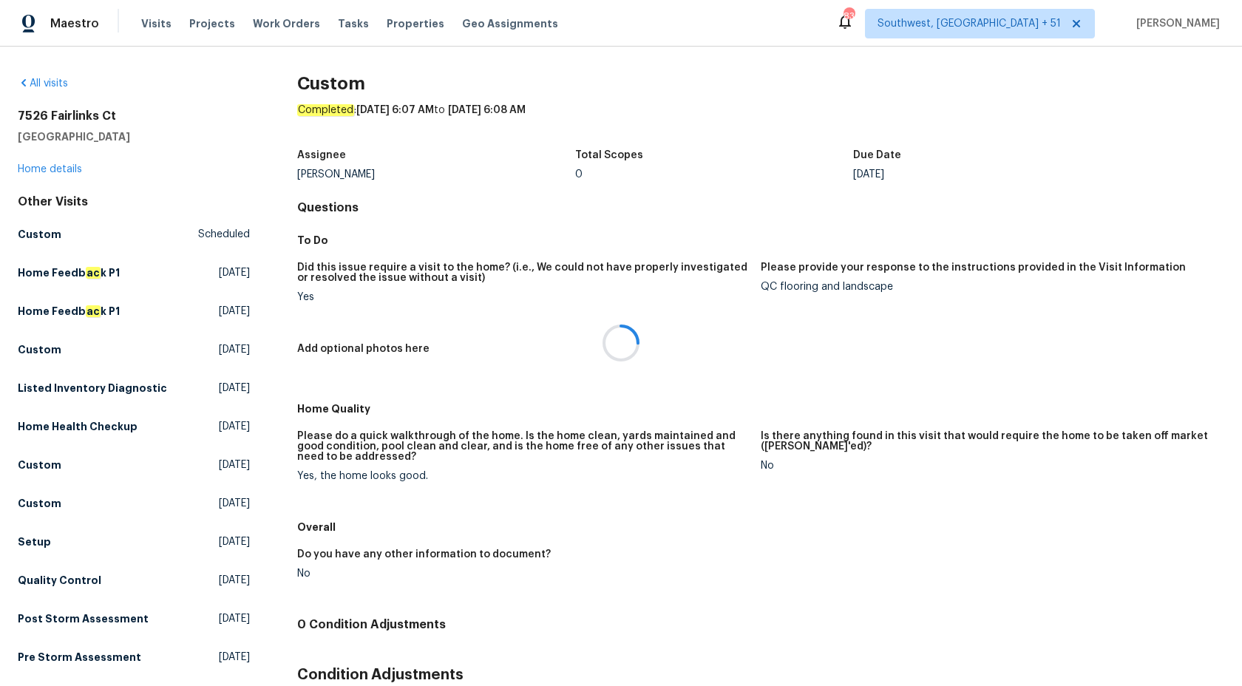
click at [54, 176] on div at bounding box center [621, 343] width 1242 height 686
click at [54, 171] on link "Home details" at bounding box center [50, 169] width 64 height 10
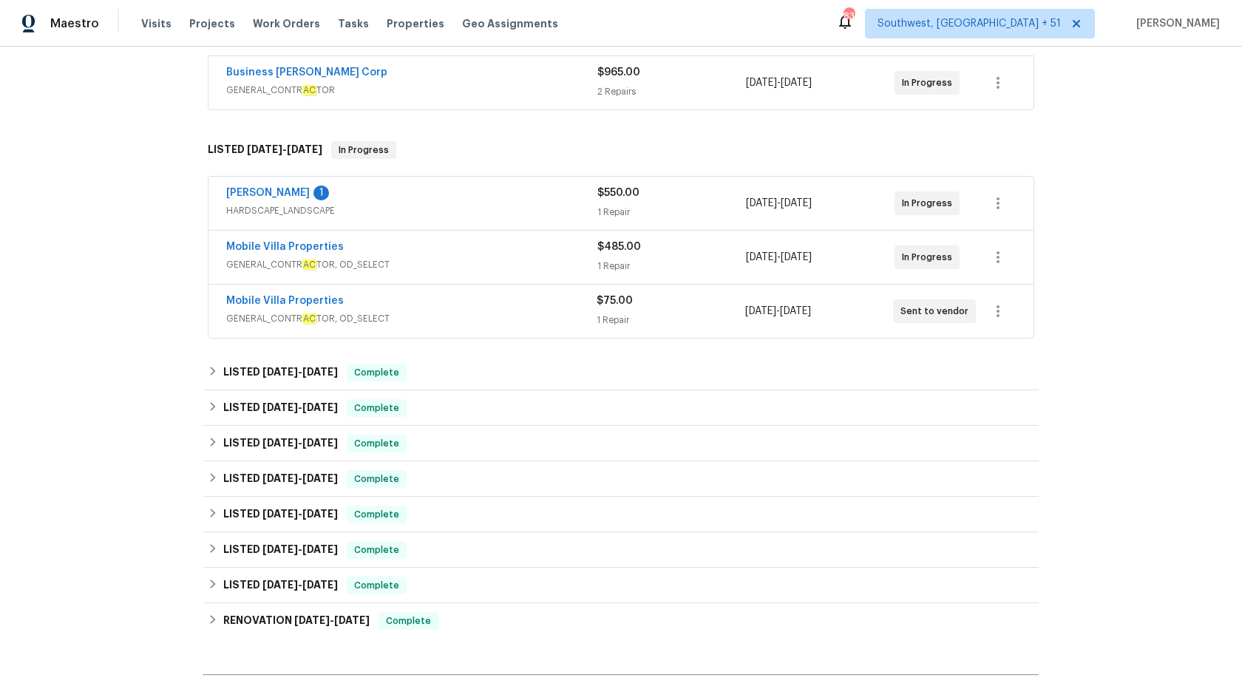
scroll to position [294, 0]
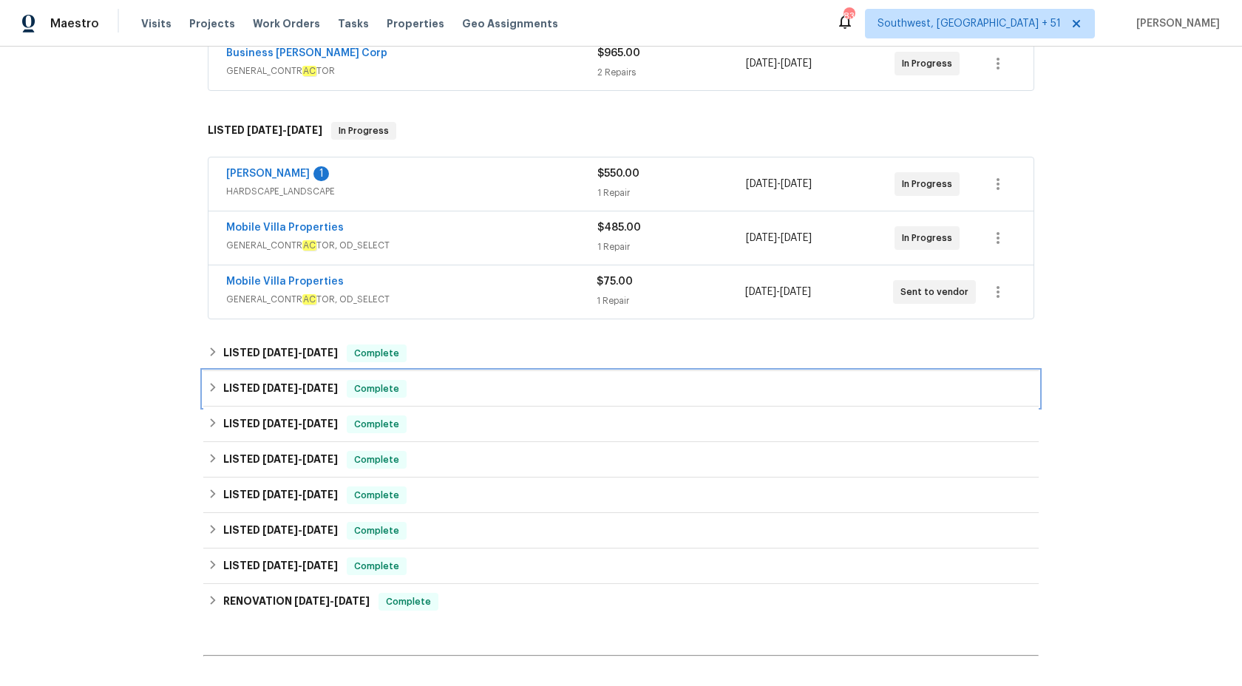
click at [352, 380] on div "LISTED 6/24/25 - 6/30/25 Complete" at bounding box center [621, 389] width 827 height 18
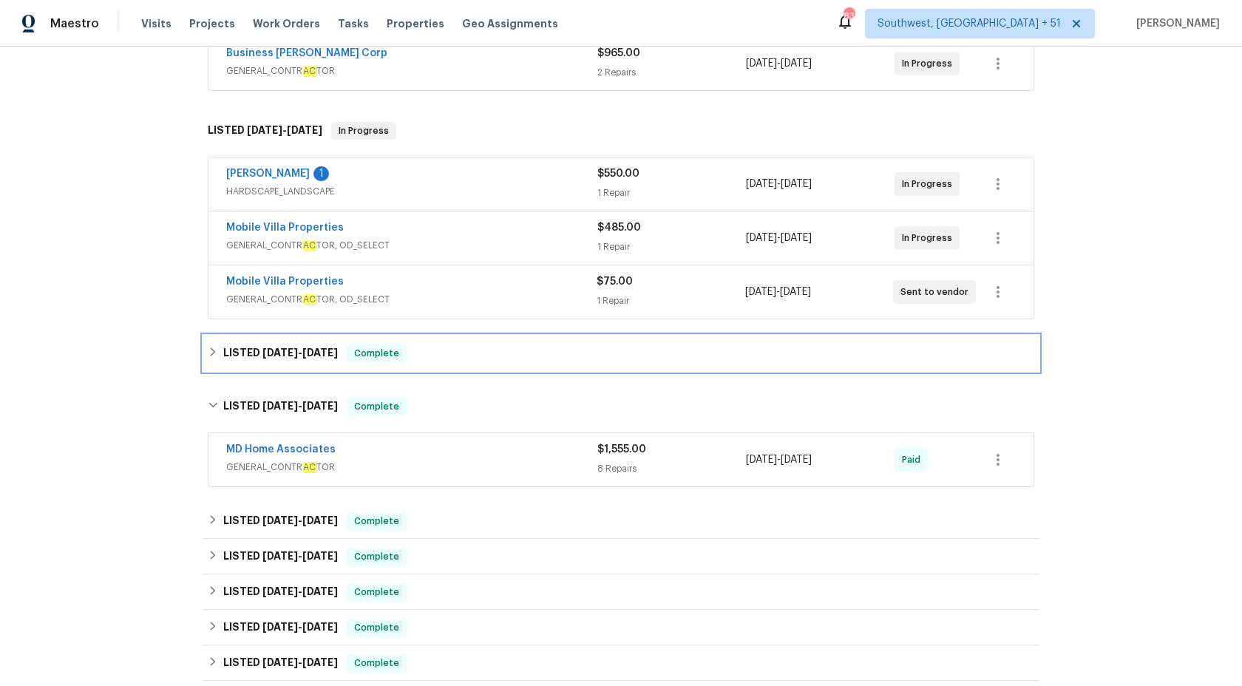
click at [405, 357] on span "Complete" at bounding box center [376, 353] width 57 height 15
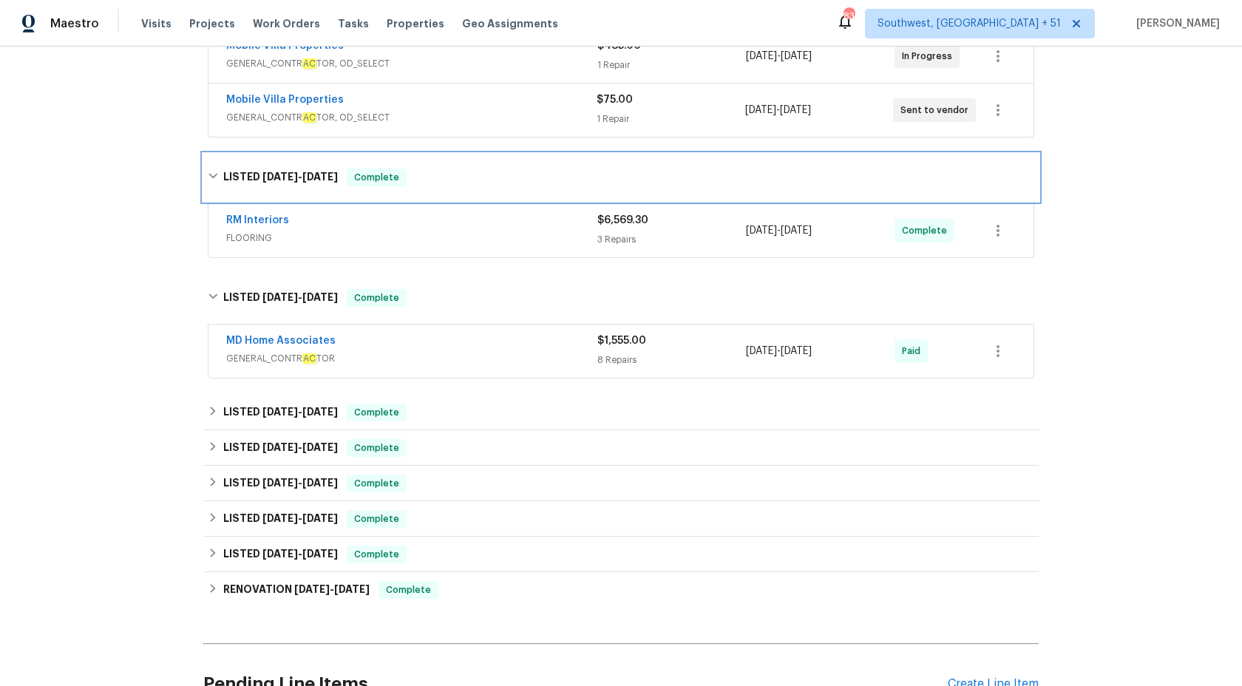
scroll to position [516, 0]
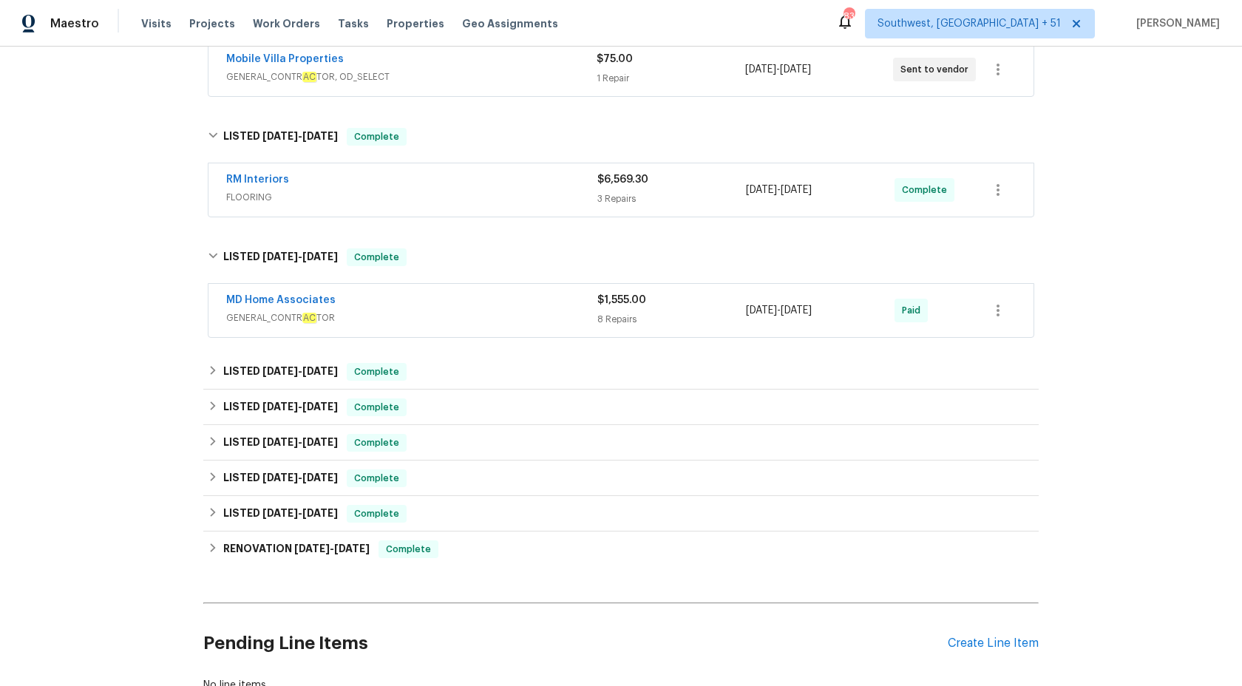
click at [491, 327] on div "MD Home Associates GENERAL_CONTR AC TOR" at bounding box center [411, 310] width 371 height 35
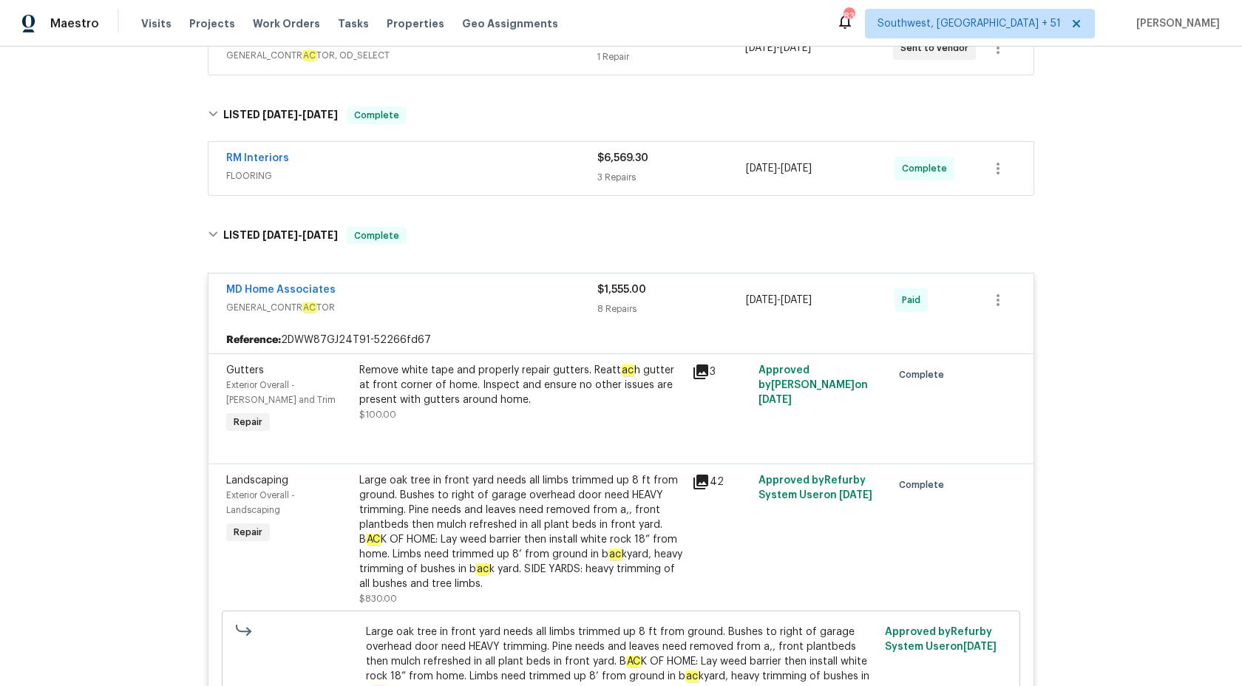
scroll to position [444, 0]
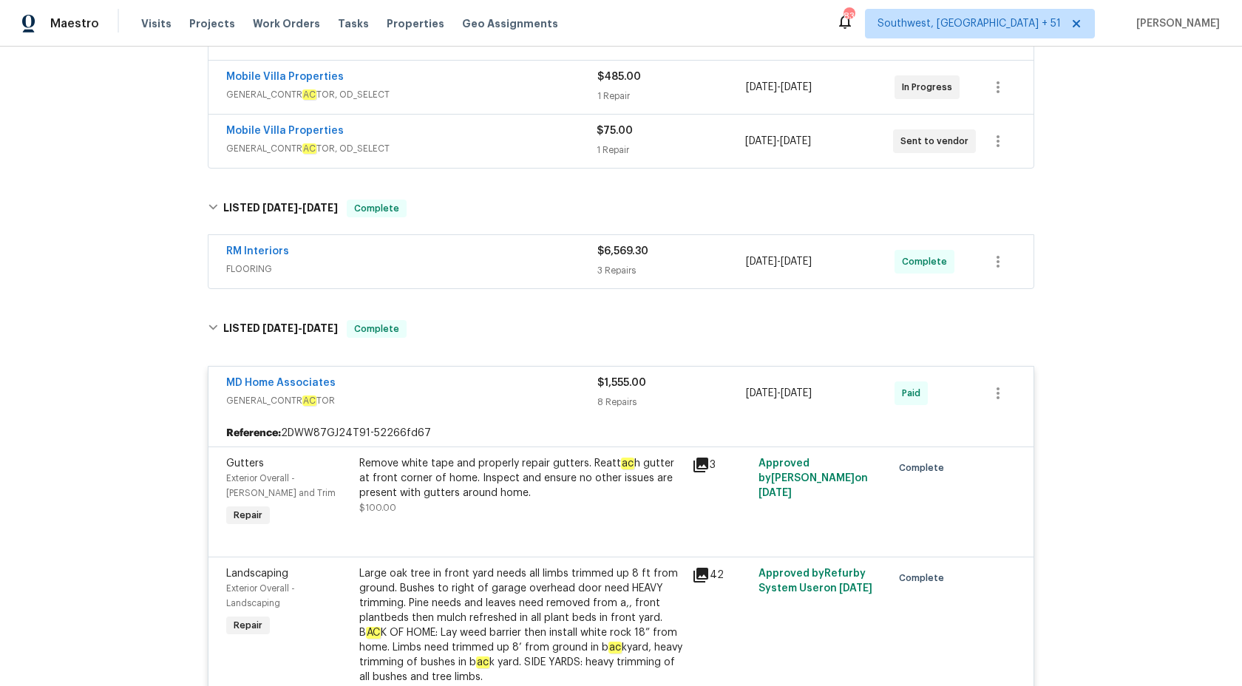
click at [658, 387] on div "$1,555.00" at bounding box center [671, 383] width 149 height 15
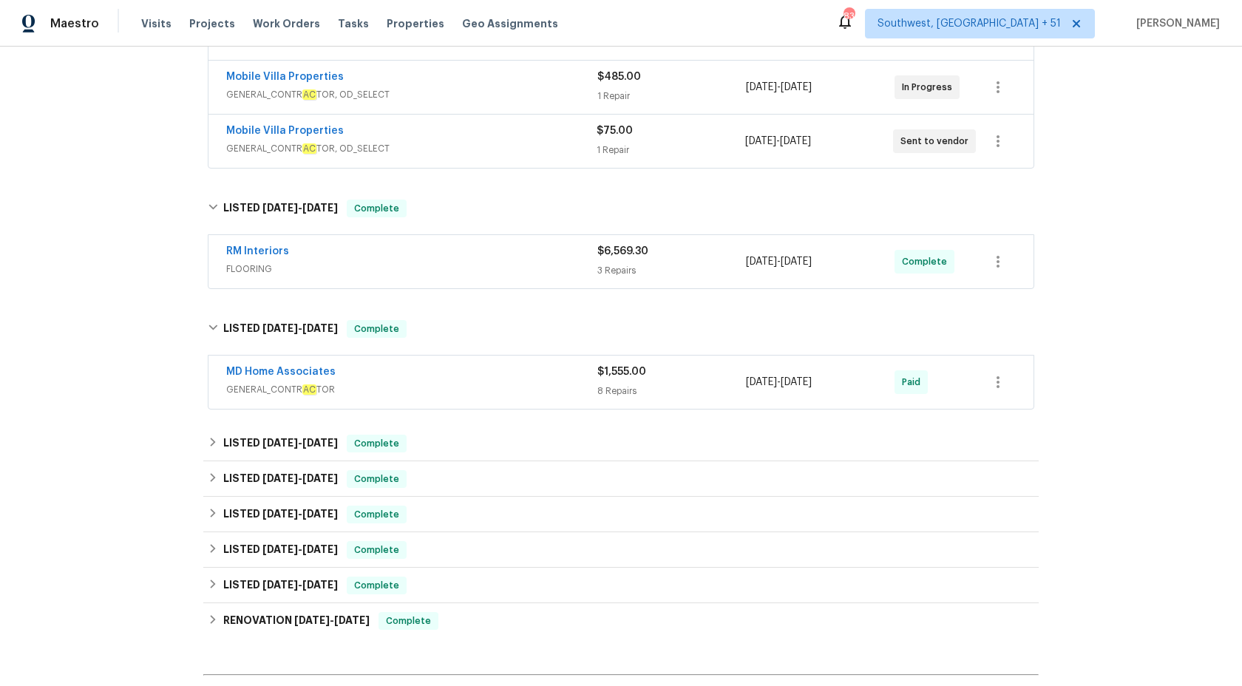
click at [571, 269] on span "FLOORING" at bounding box center [411, 269] width 371 height 15
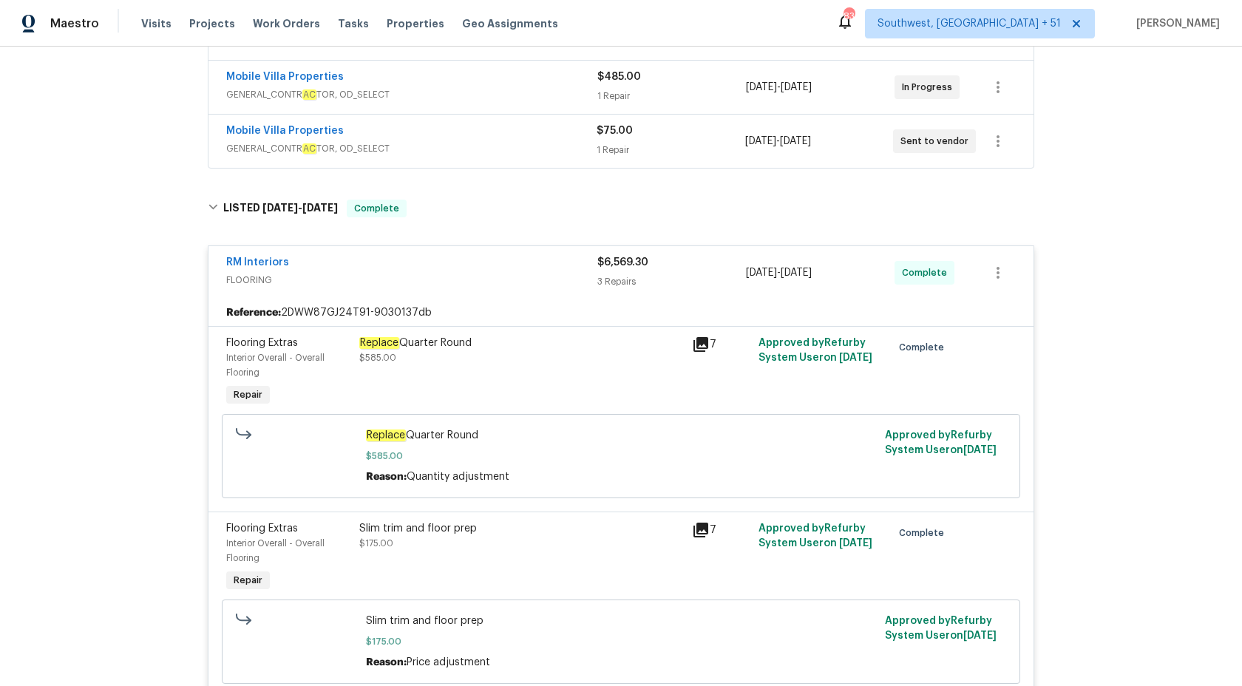
click at [571, 269] on div "RM Interiors" at bounding box center [411, 264] width 371 height 18
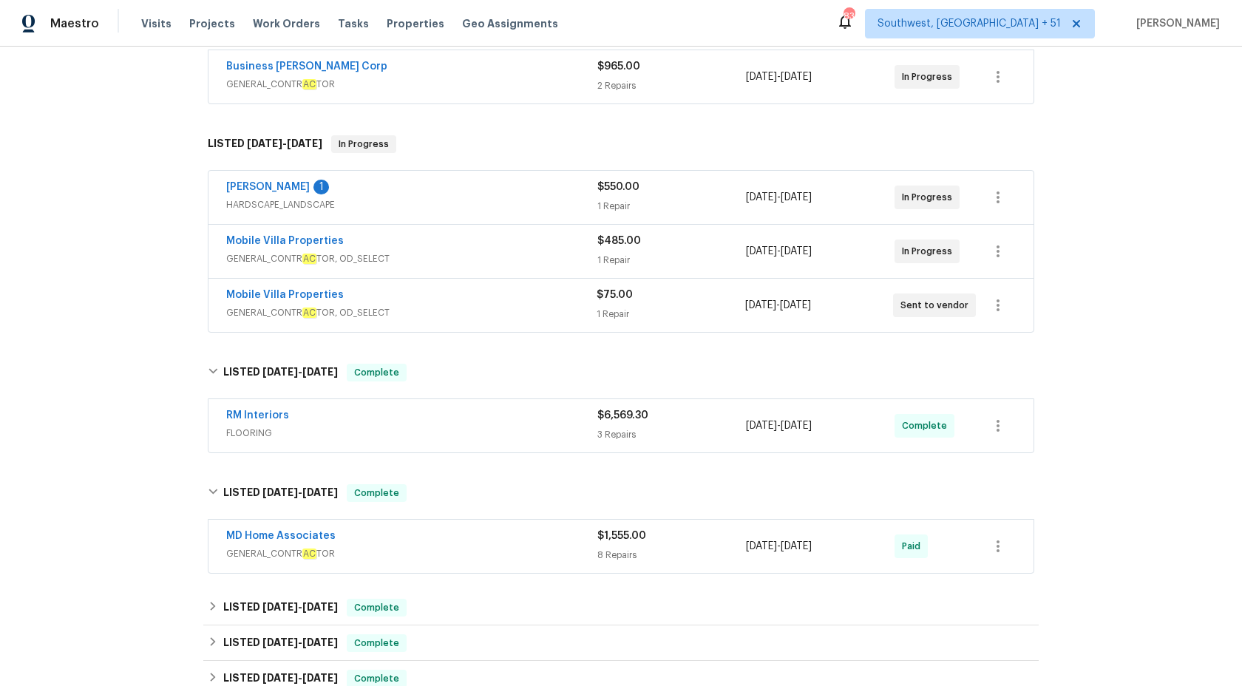
scroll to position [278, 0]
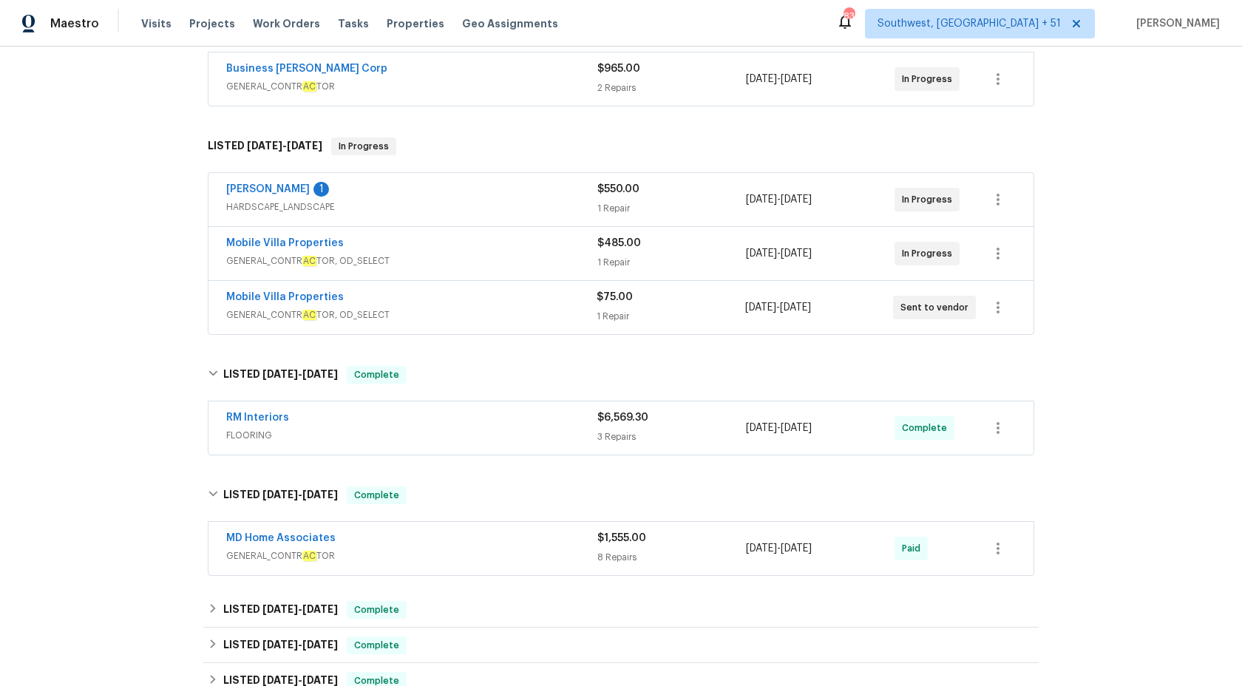
click at [577, 304] on div "Mobile Villa Properties" at bounding box center [411, 299] width 370 height 18
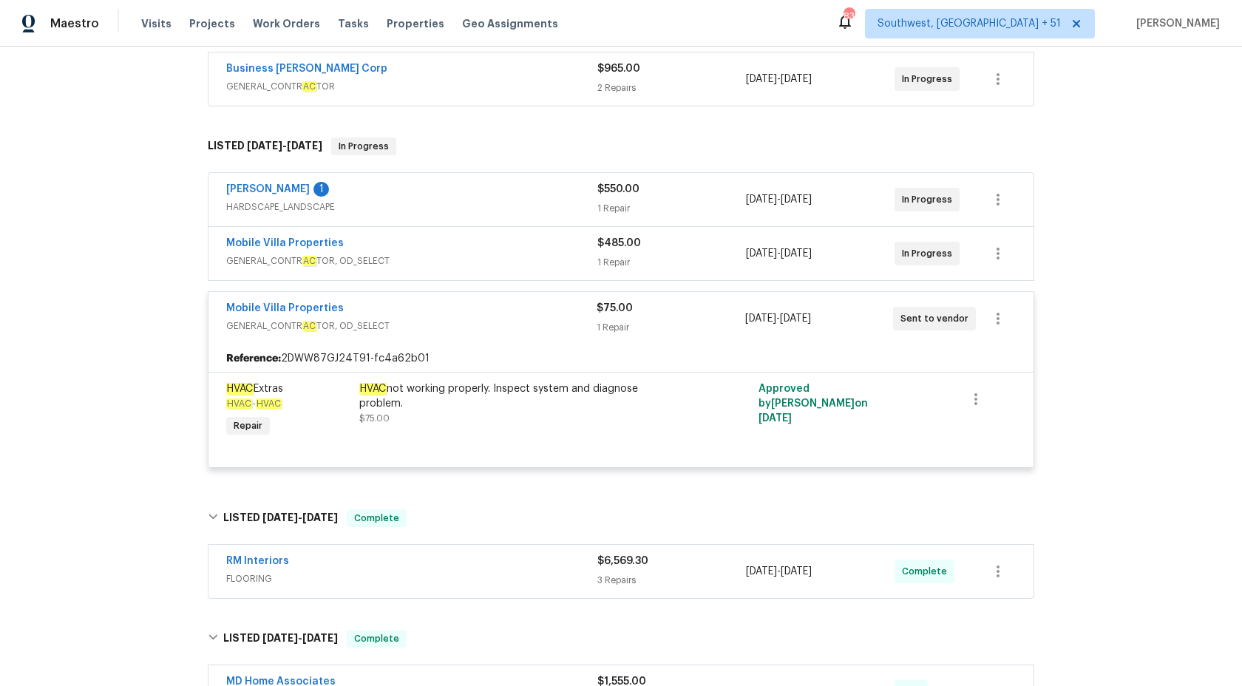
click at [577, 304] on div "Mobile Villa Properties" at bounding box center [411, 310] width 370 height 18
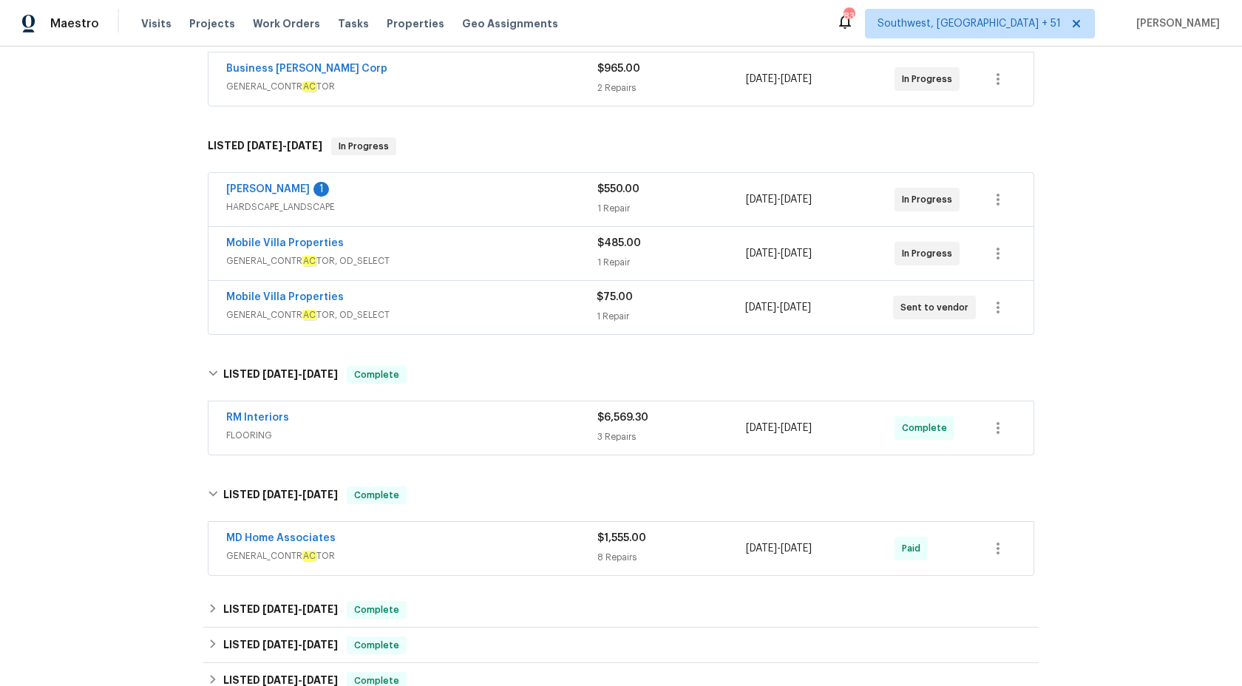
click at [579, 260] on span "GENERAL_CONTR AC TOR, OD_SELECT" at bounding box center [411, 261] width 371 height 15
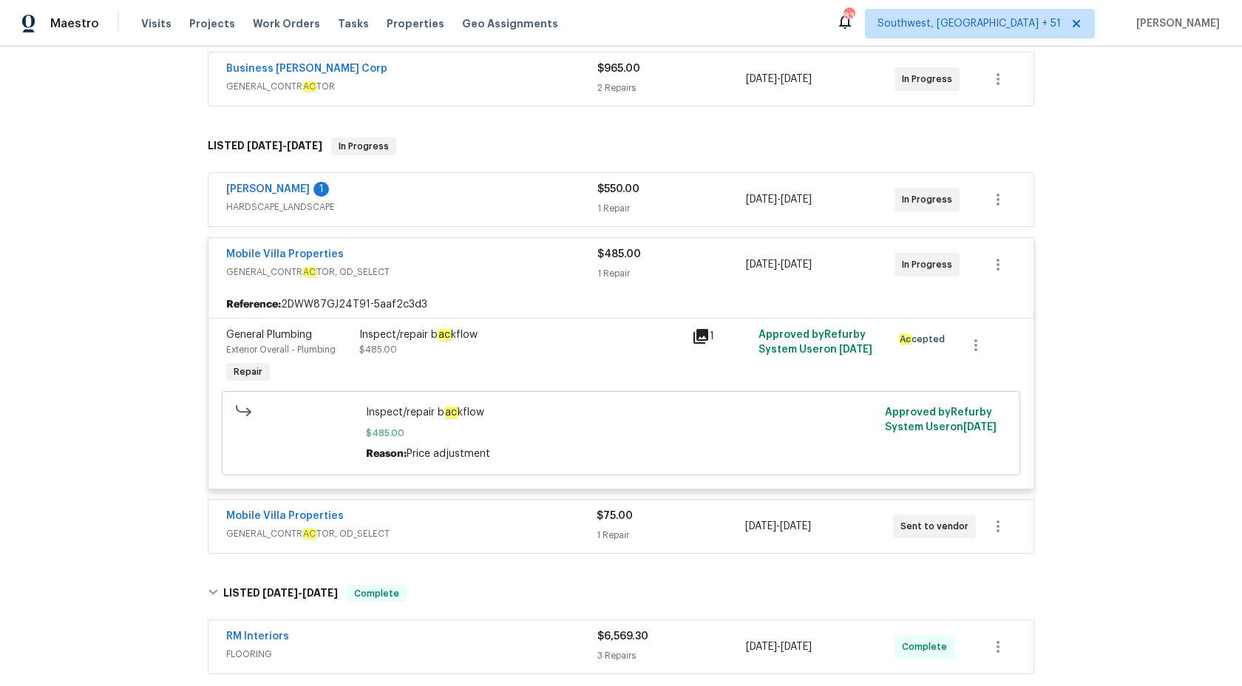
click at [579, 260] on div "Mobile Villa Properties" at bounding box center [411, 256] width 371 height 18
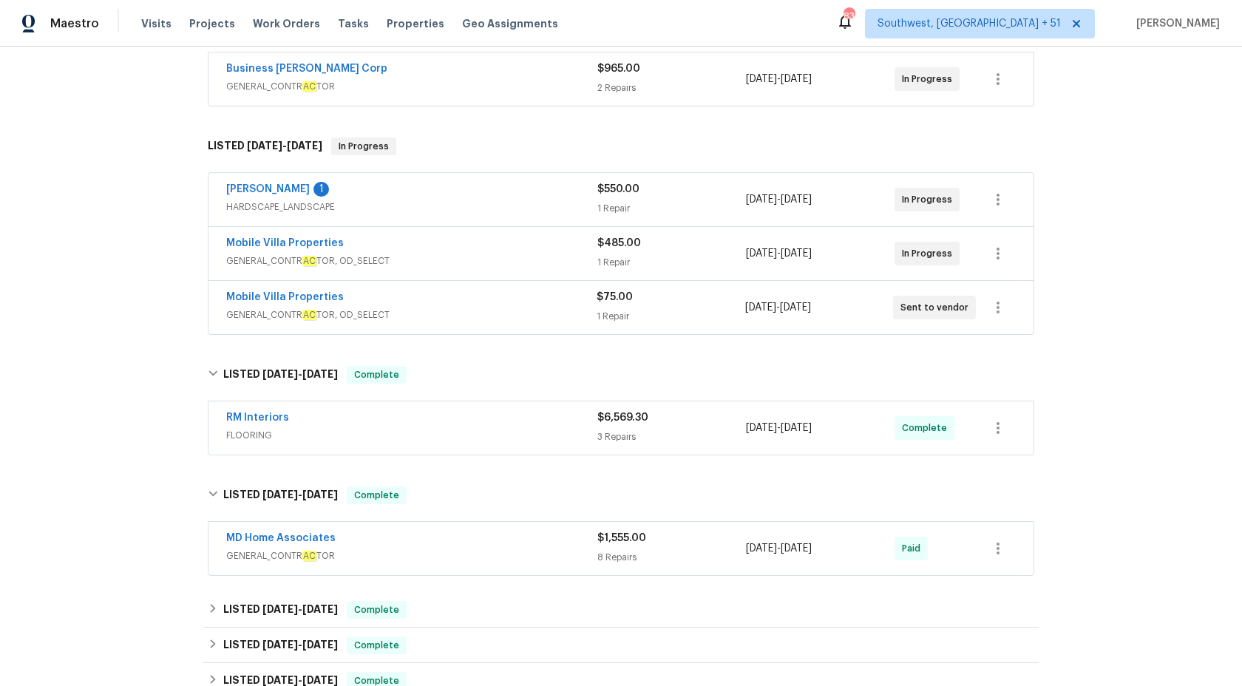
click at [579, 198] on div "Wendy Martin 1" at bounding box center [411, 191] width 371 height 18
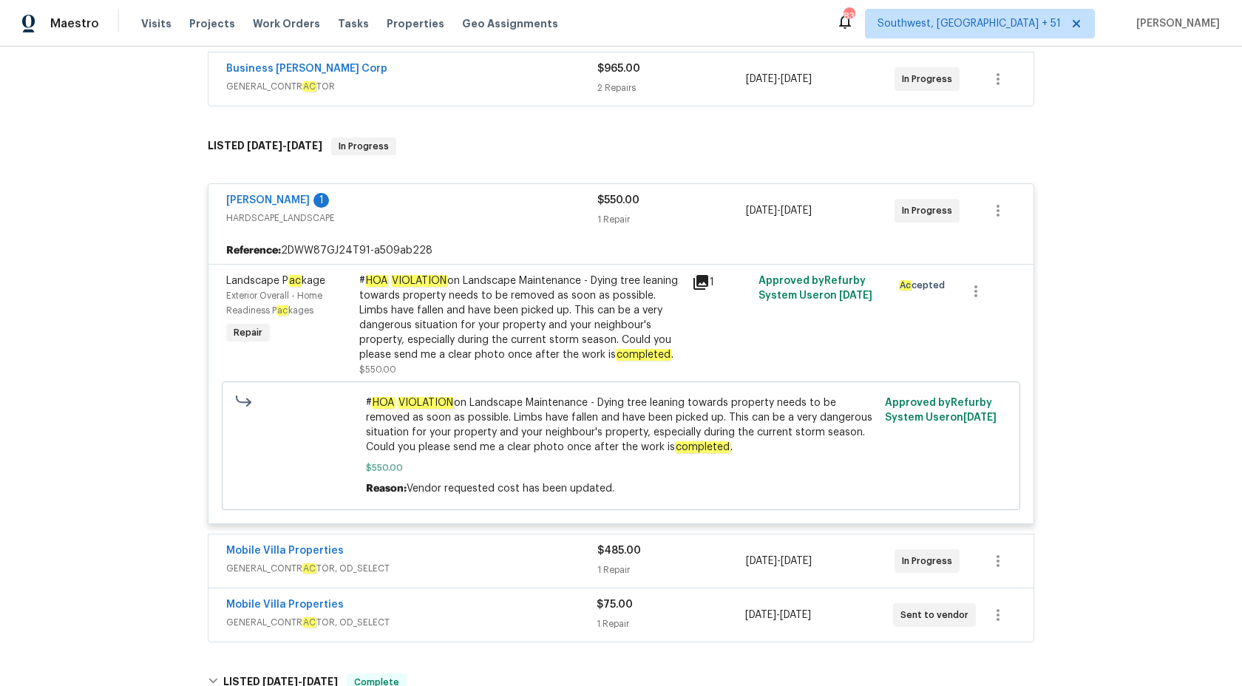
click at [579, 198] on div "Wendy Martin 1" at bounding box center [411, 202] width 371 height 18
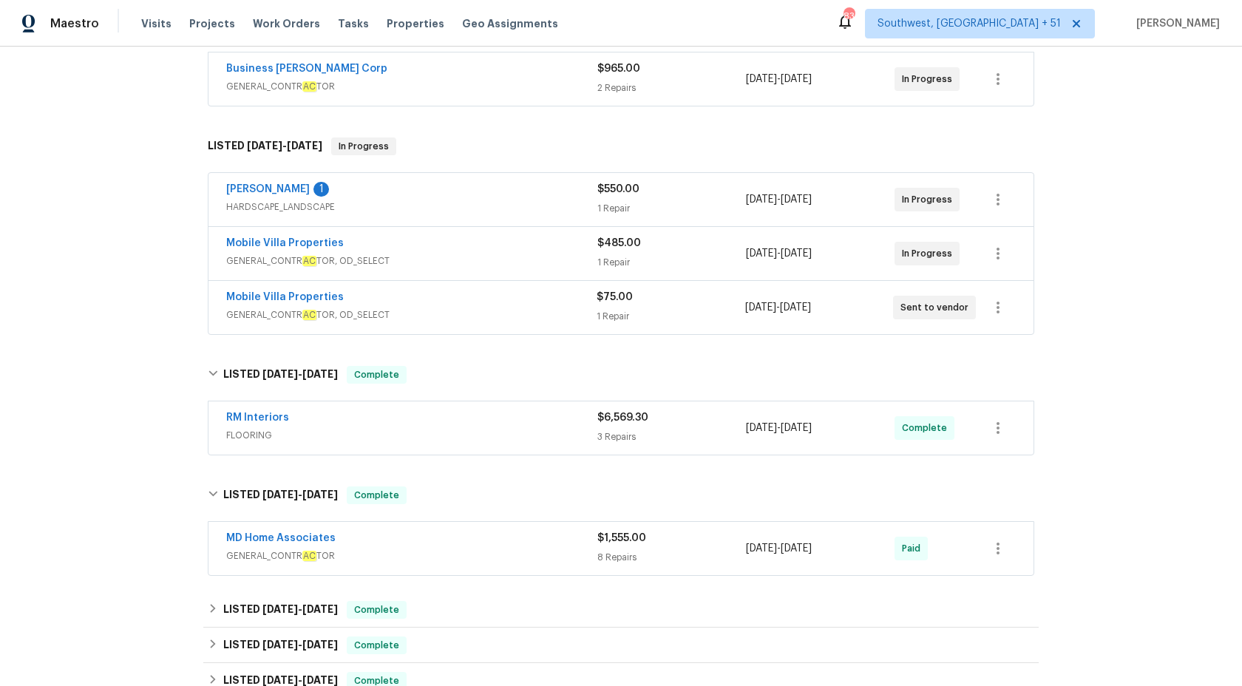
scroll to position [171, 0]
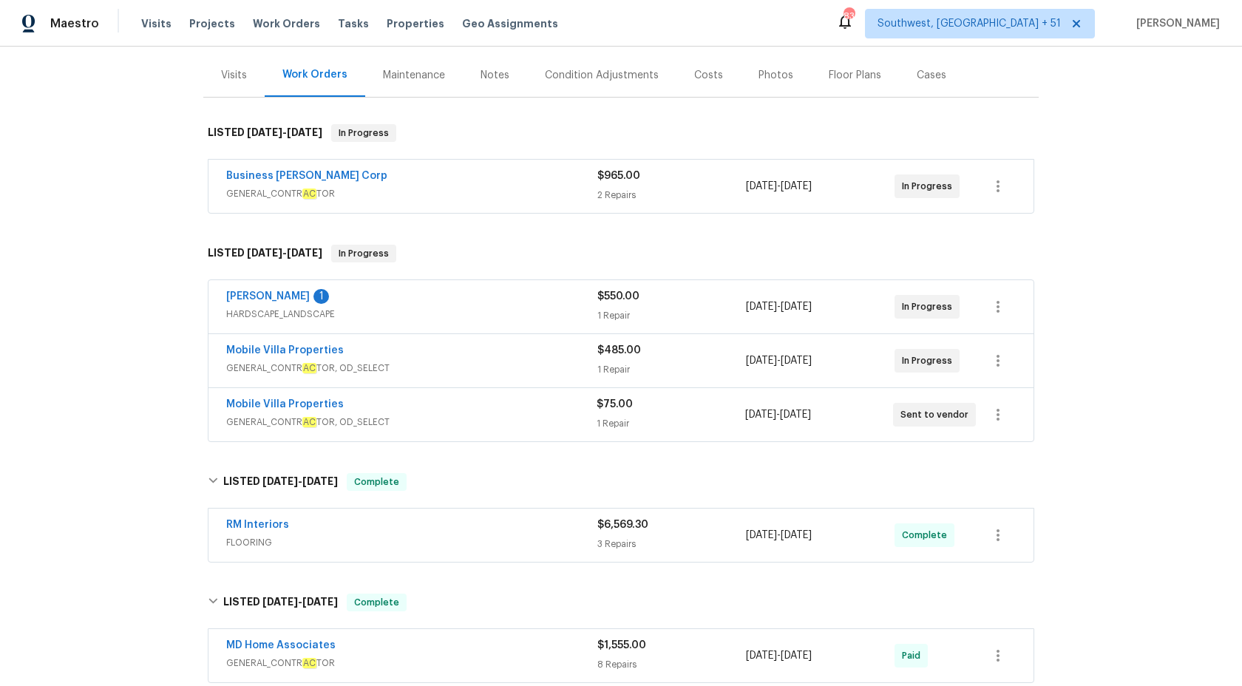
click at [578, 195] on span "GENERAL_CONTR AC TOR" at bounding box center [411, 193] width 371 height 15
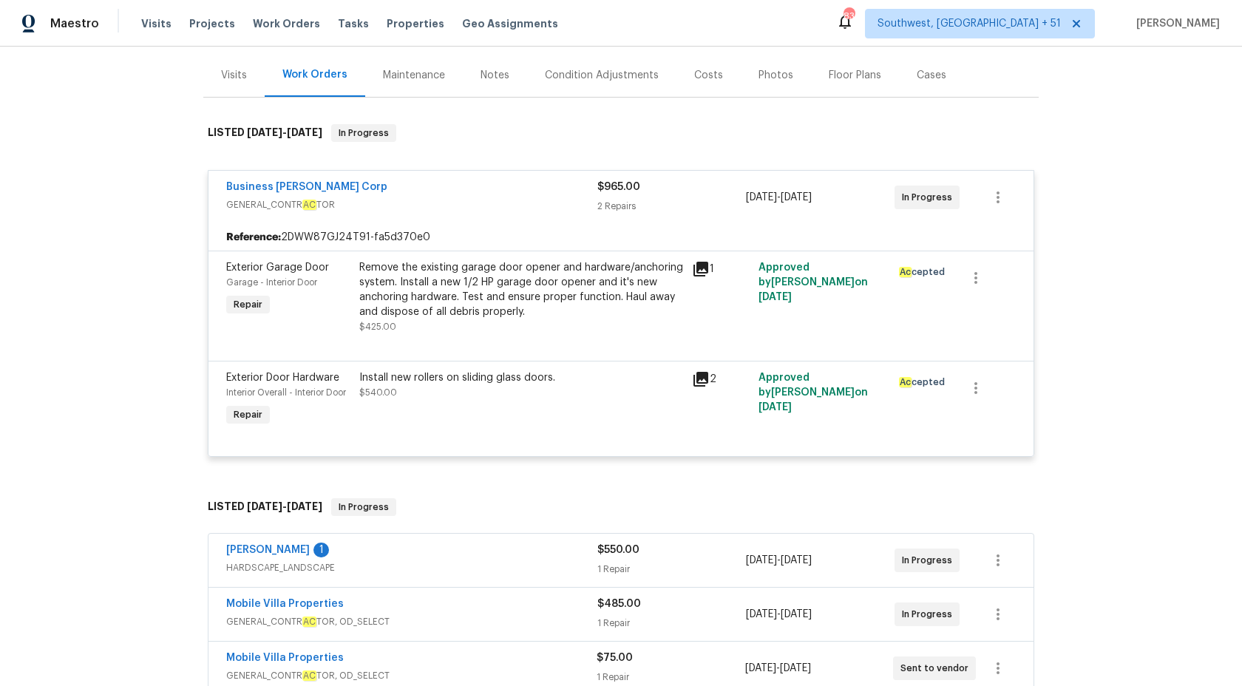
click at [579, 195] on div "Business Morel Corp" at bounding box center [411, 189] width 371 height 18
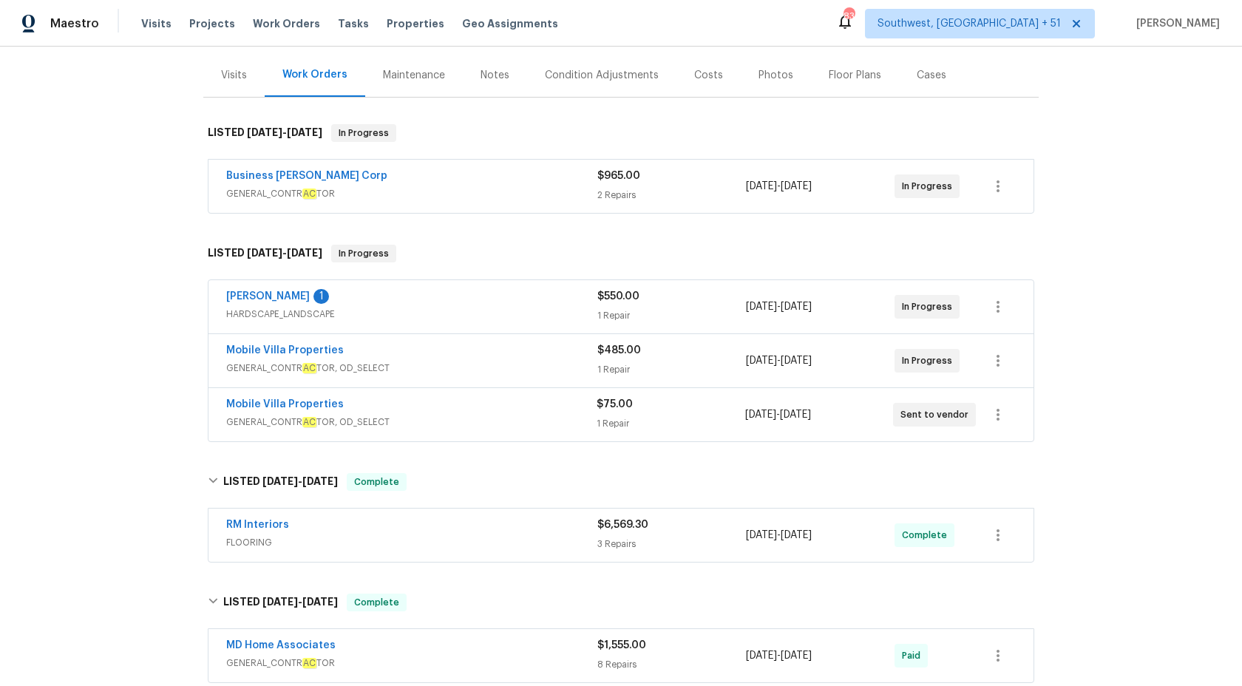
scroll to position [0, 0]
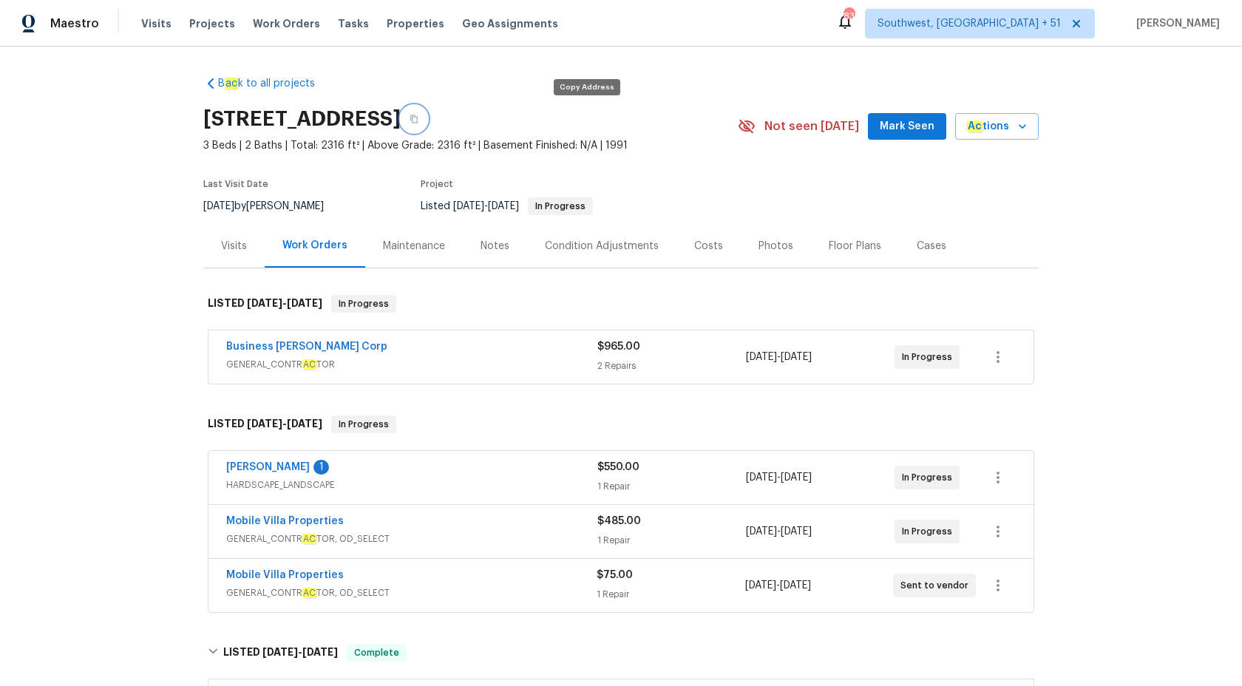
click at [419, 118] on icon "button" at bounding box center [414, 119] width 9 height 9
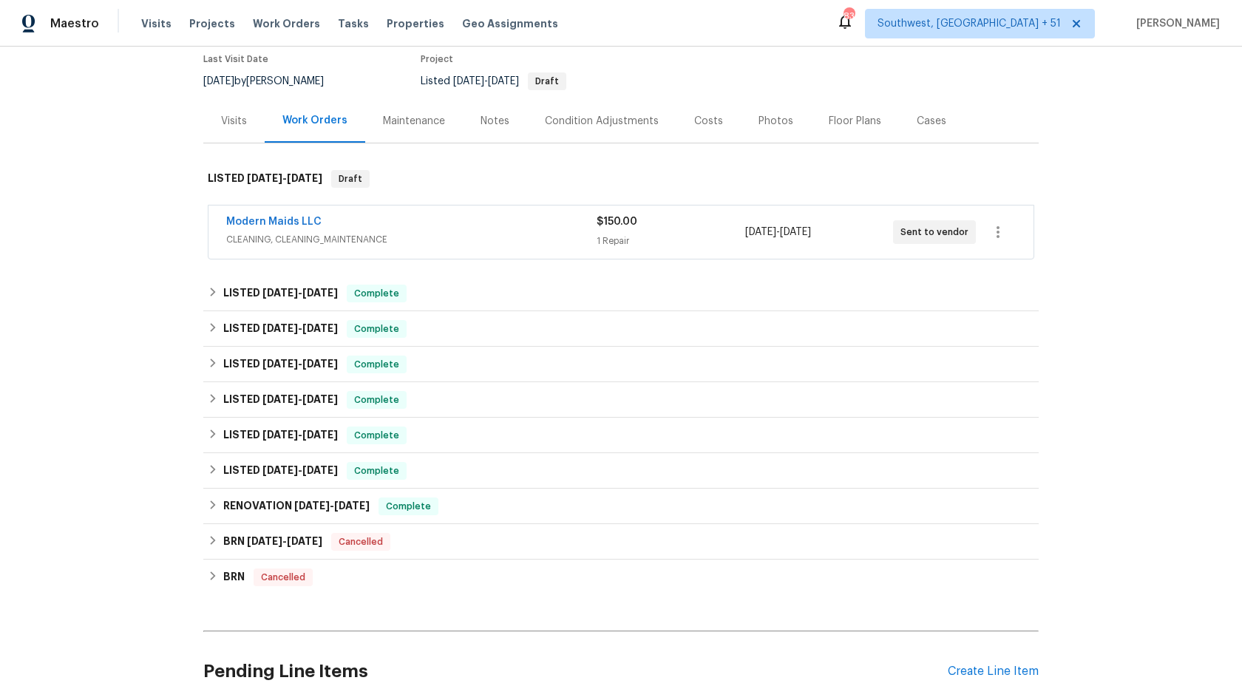
scroll to position [150, 0]
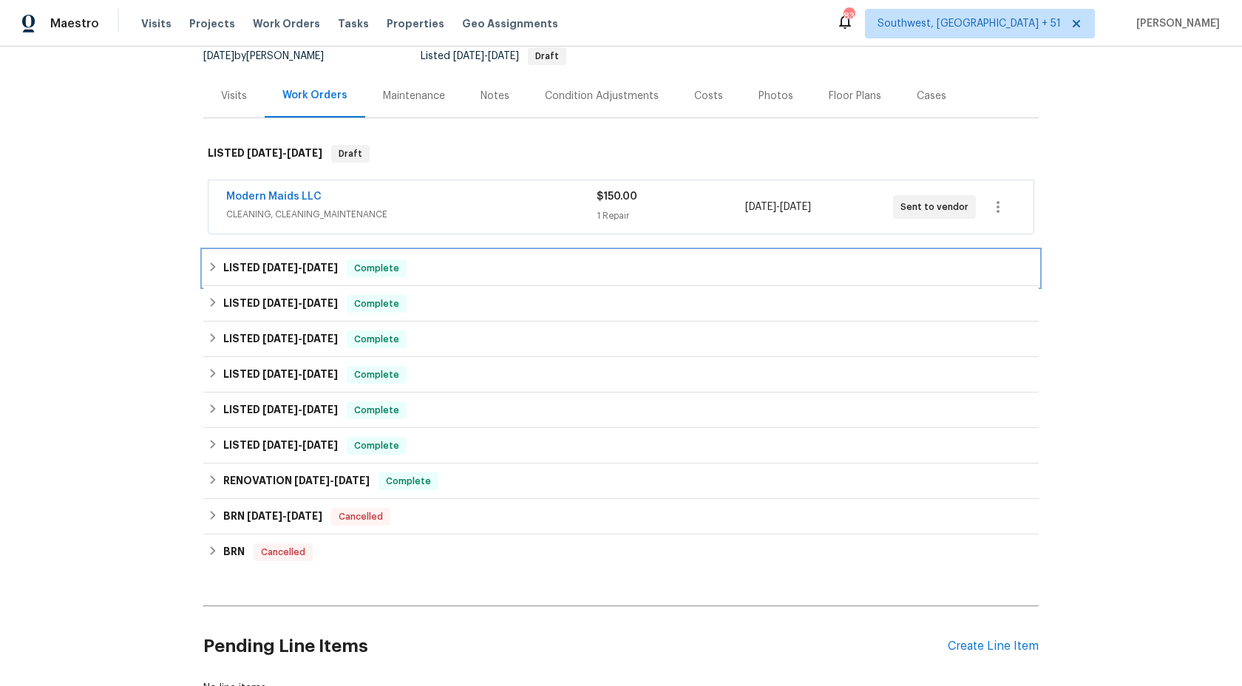
click at [325, 263] on span "[DATE]" at bounding box center [319, 268] width 35 height 10
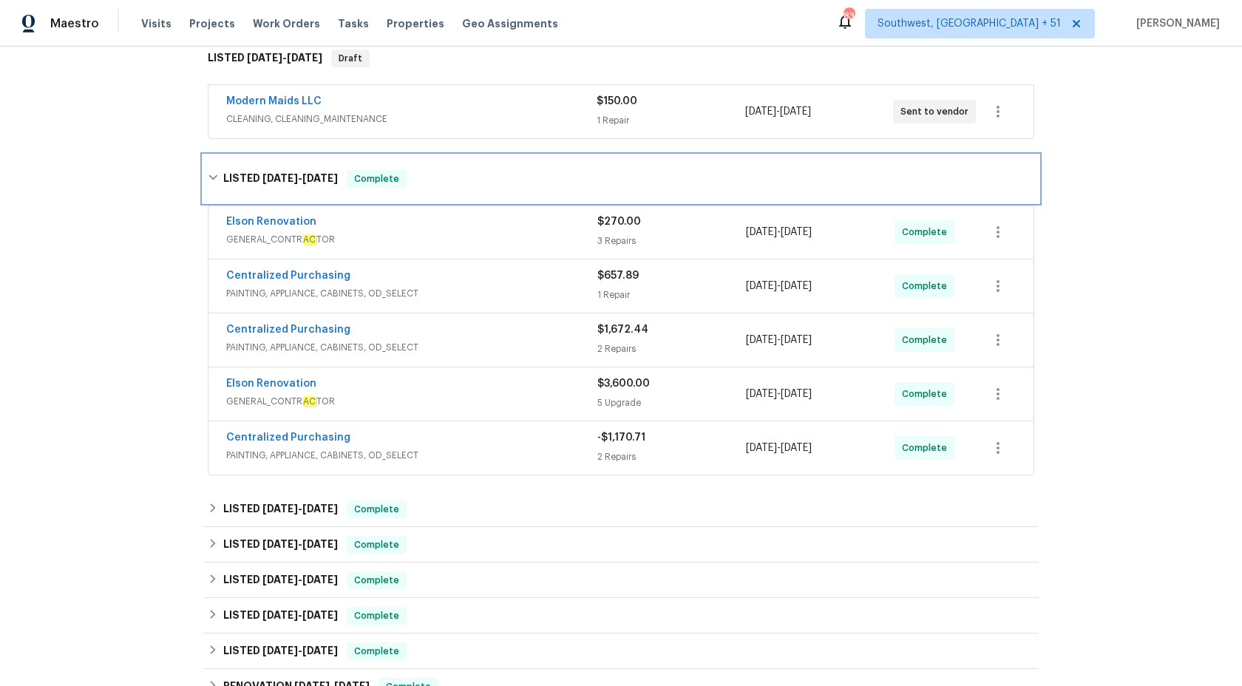
scroll to position [362, 0]
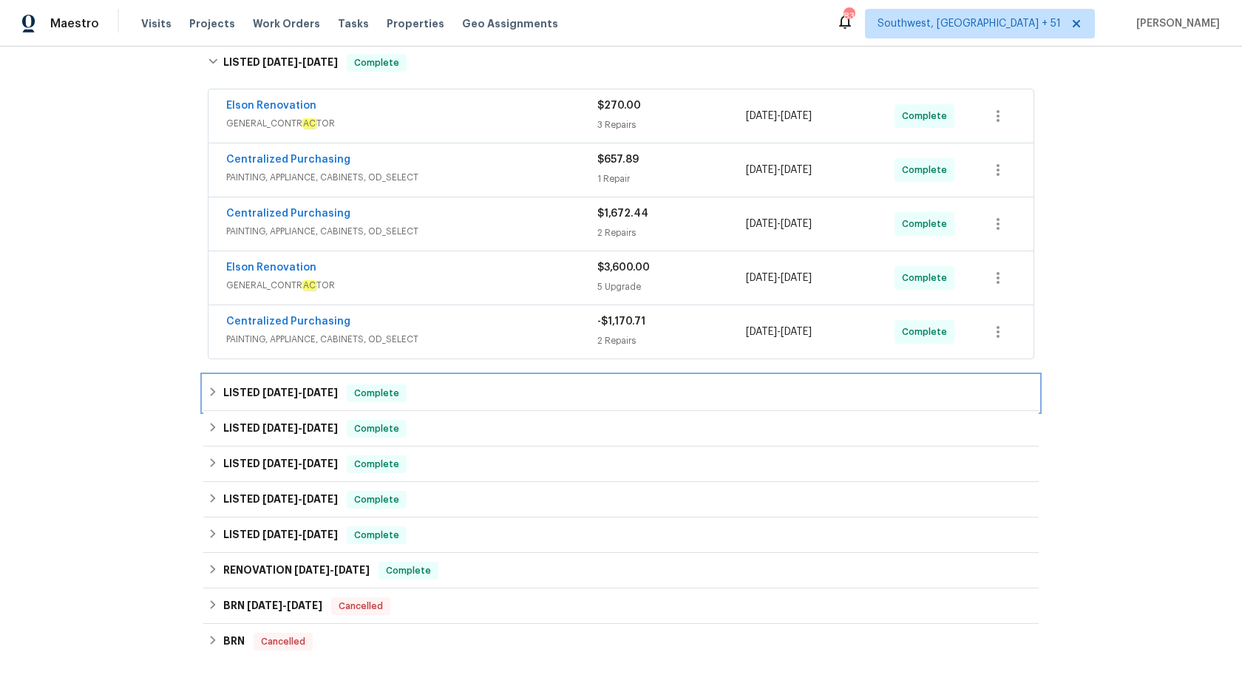
click at [297, 398] on h6 "LISTED [DATE] - [DATE]" at bounding box center [280, 394] width 115 height 18
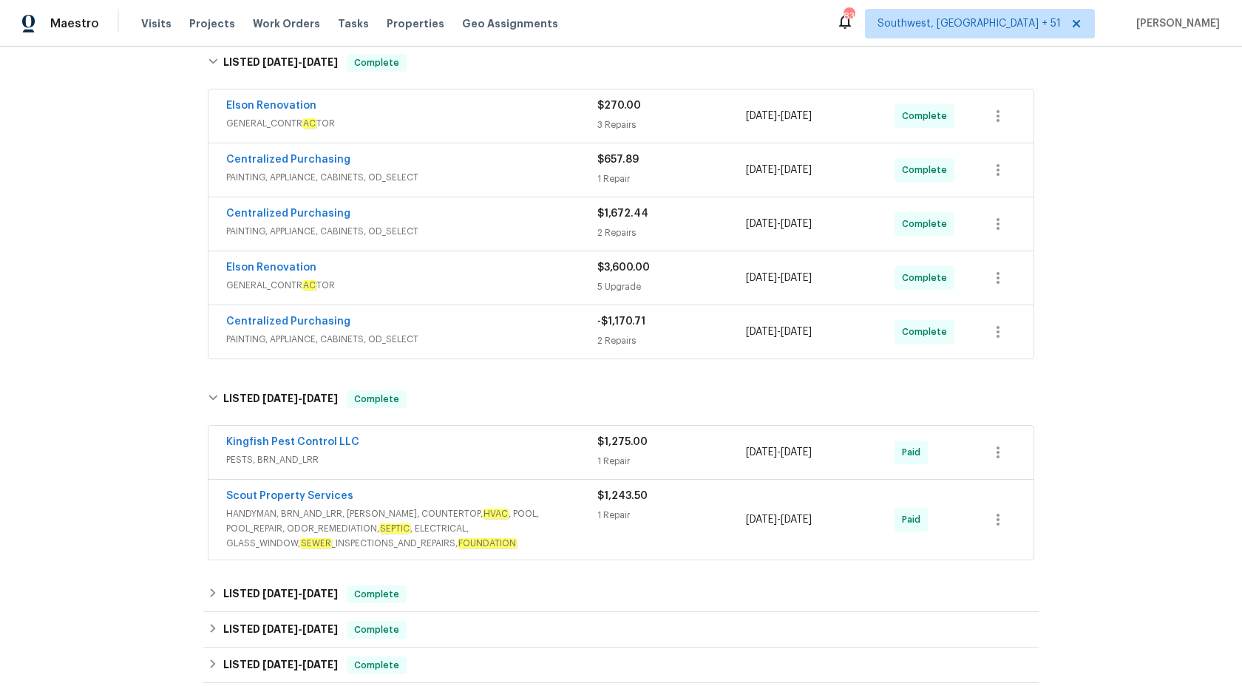
click at [563, 334] on span "PAINTING, APPLIANCE, CABINETS, OD_SELECT" at bounding box center [411, 339] width 371 height 15
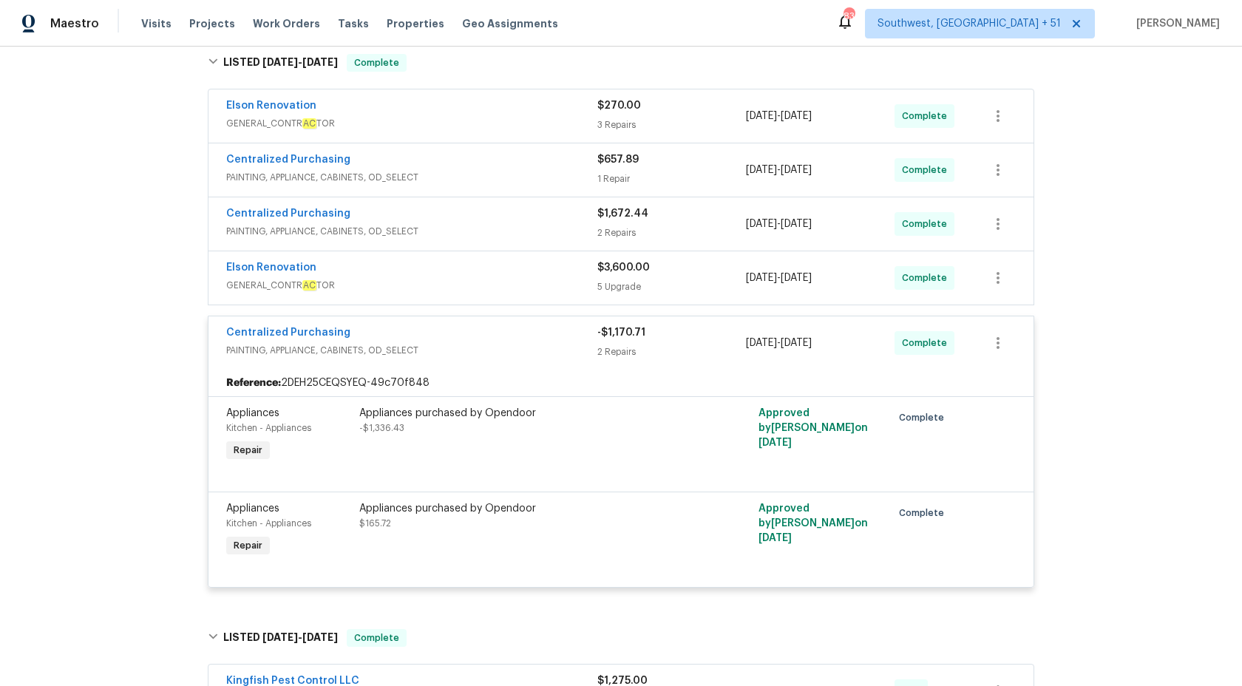
scroll to position [399, 0]
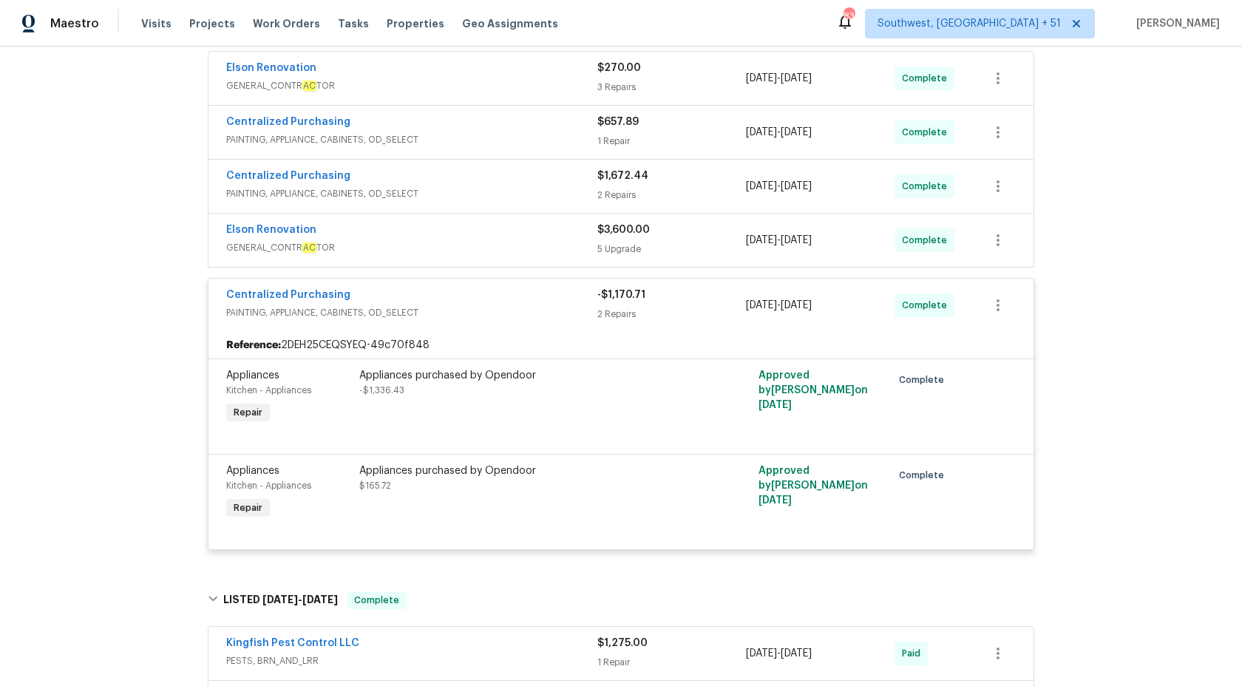
click at [577, 303] on div "Centralized Purchasing" at bounding box center [411, 297] width 371 height 18
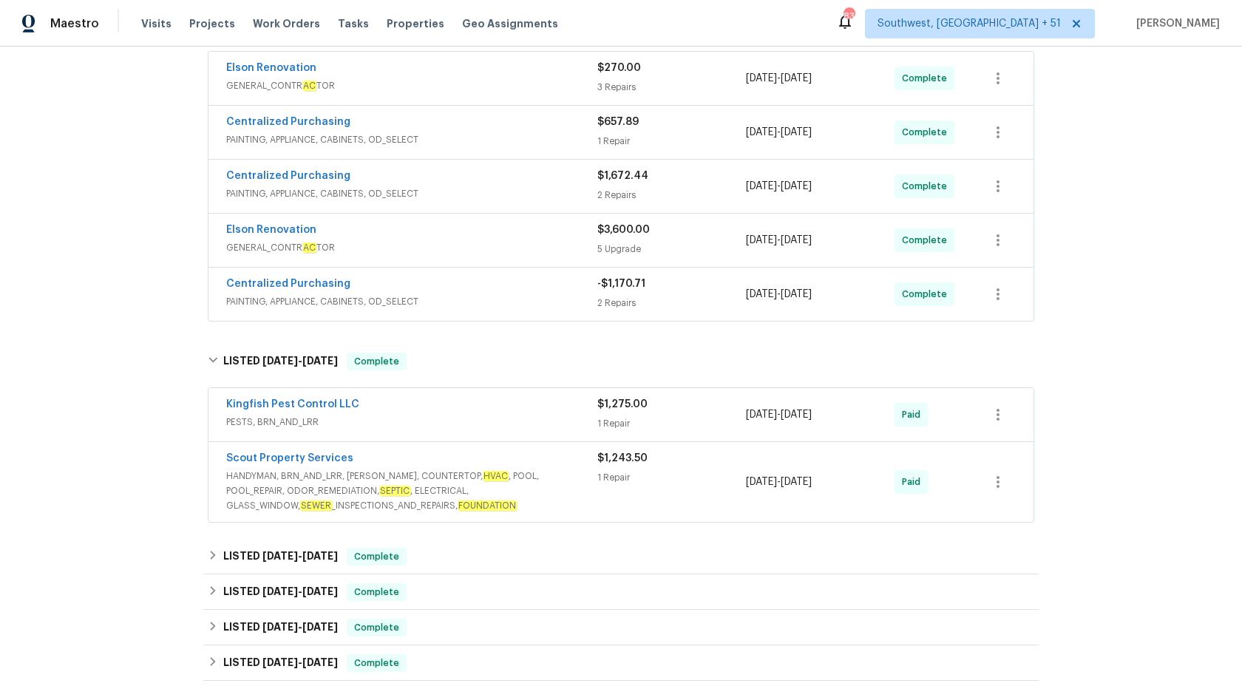
click at [555, 247] on span "GENERAL_CONTR AC TOR" at bounding box center [411, 247] width 371 height 15
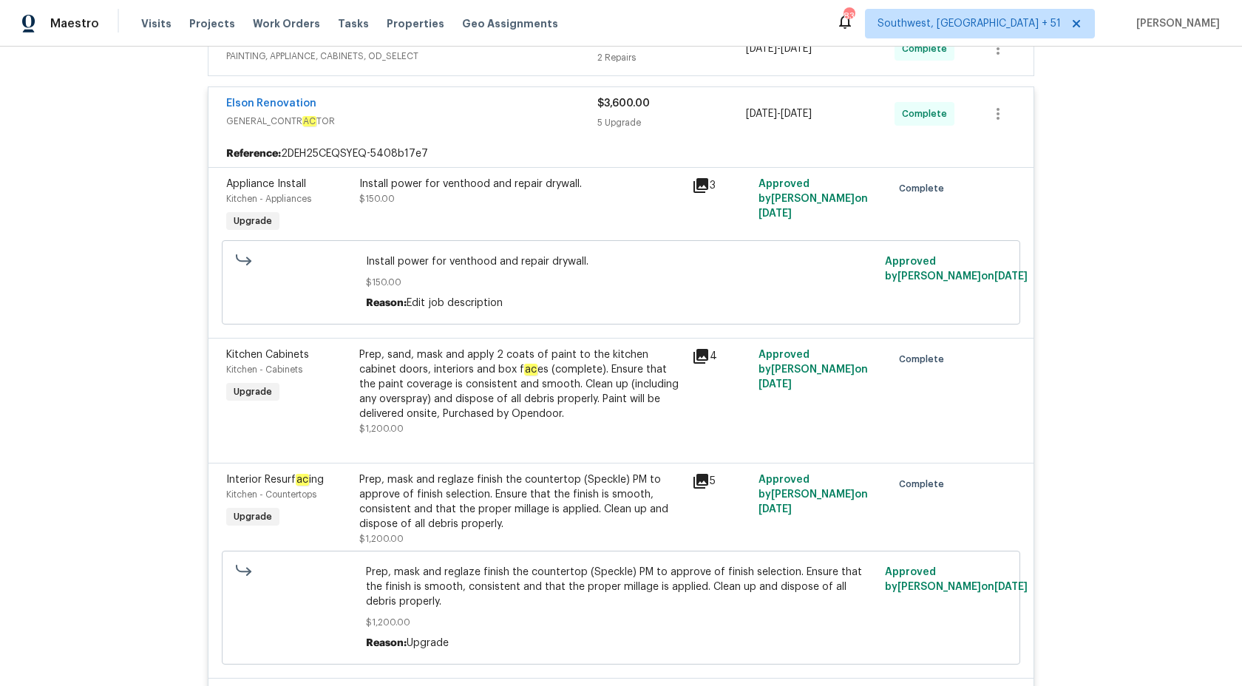
scroll to position [308, 0]
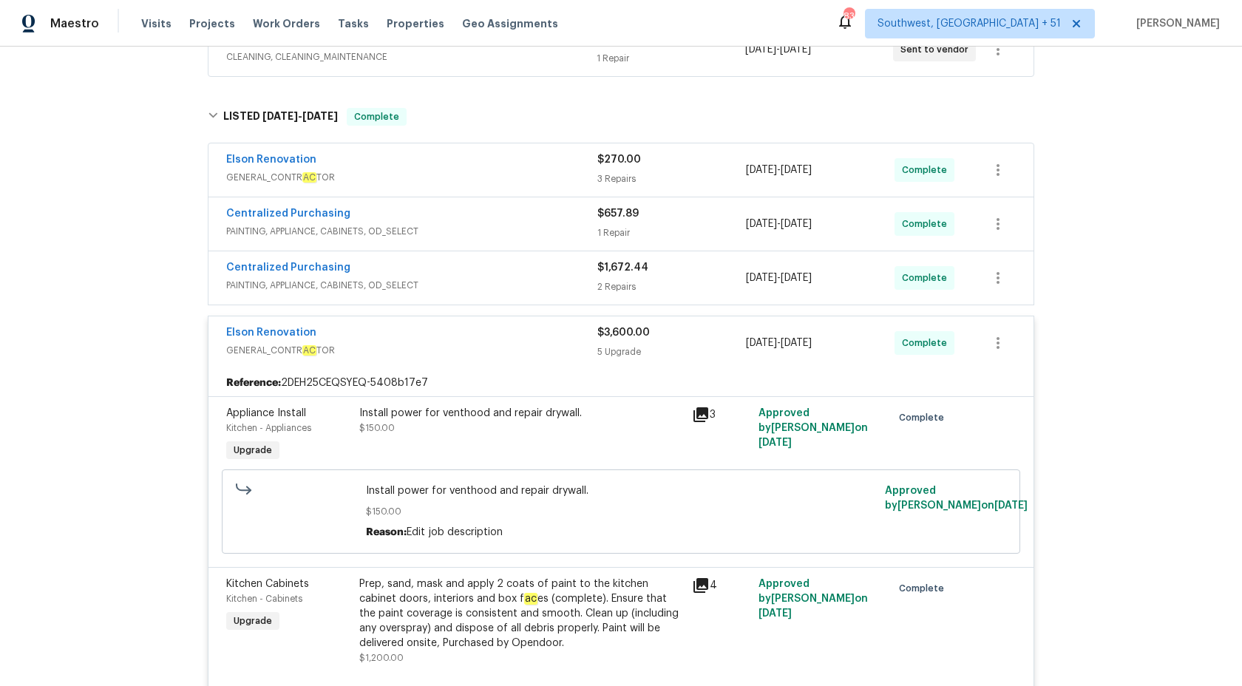
click at [633, 340] on div "$3,600.00 5 Upgrade" at bounding box center [671, 342] width 149 height 35
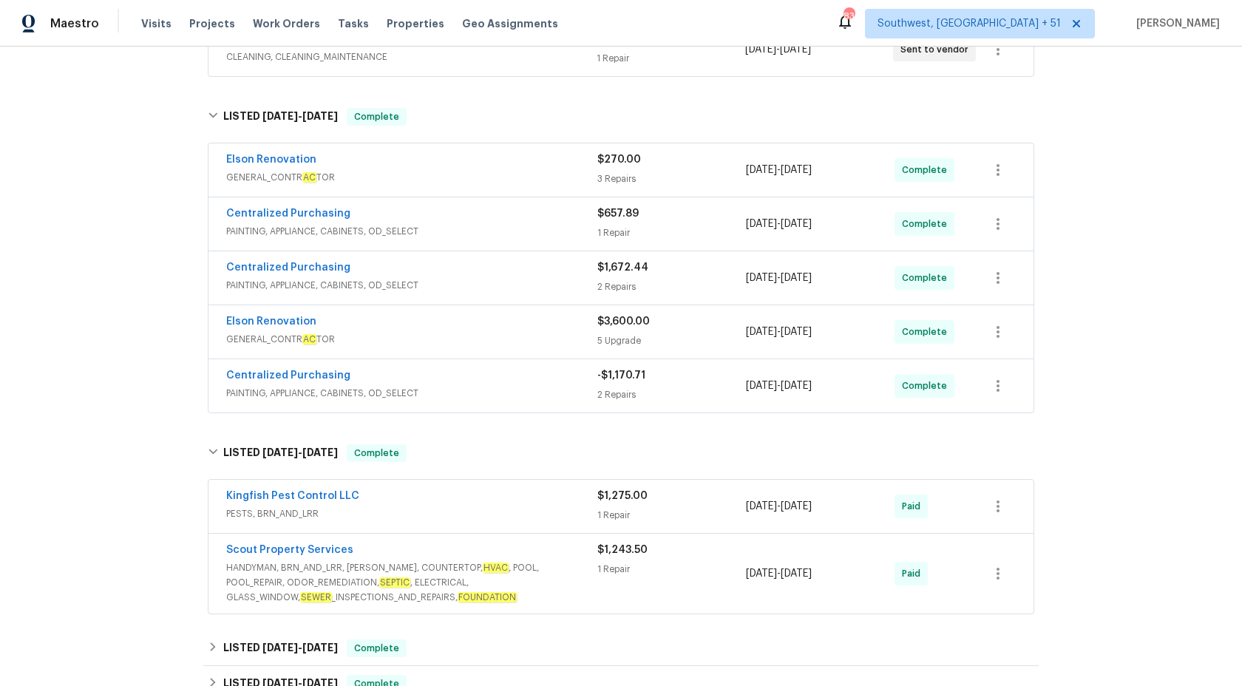
click at [588, 285] on span "PAINTING, APPLIANCE, CABINETS, OD_SELECT" at bounding box center [411, 285] width 371 height 15
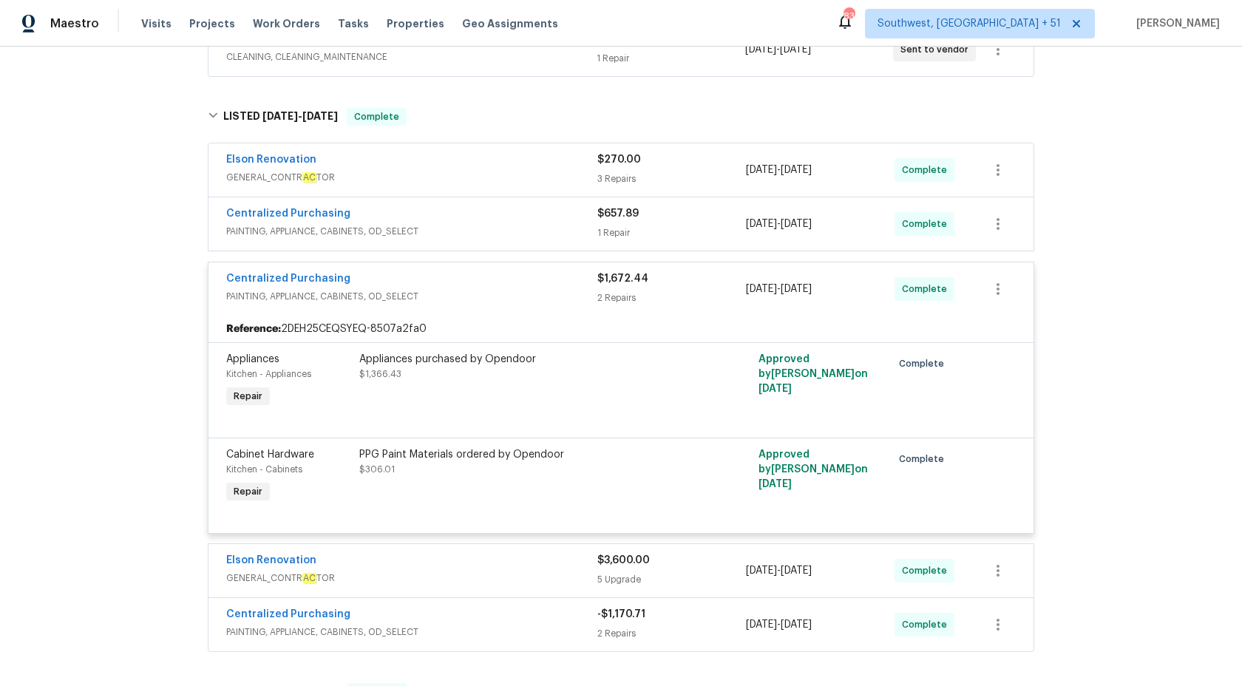
click at [588, 285] on div "Centralized Purchasing" at bounding box center [411, 280] width 371 height 18
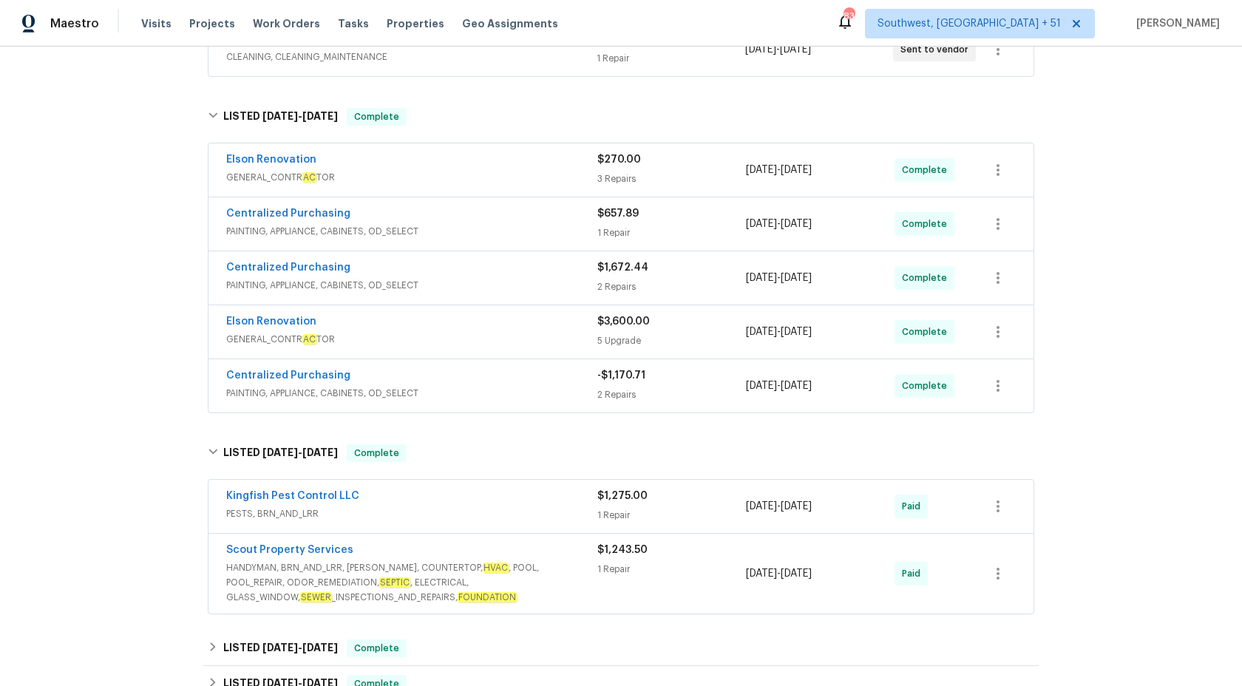
click at [567, 232] on span "PAINTING, APPLIANCE, CABINETS, OD_SELECT" at bounding box center [411, 231] width 371 height 15
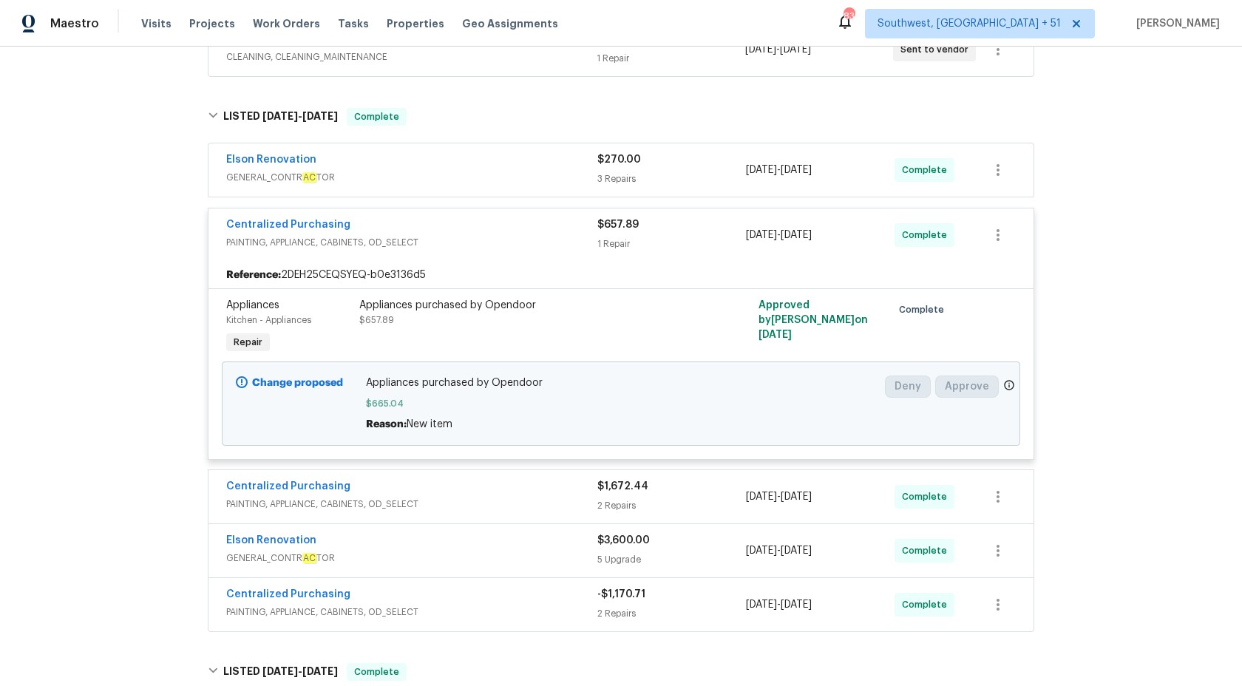
click at [567, 232] on div "Centralized Purchasing" at bounding box center [411, 226] width 371 height 18
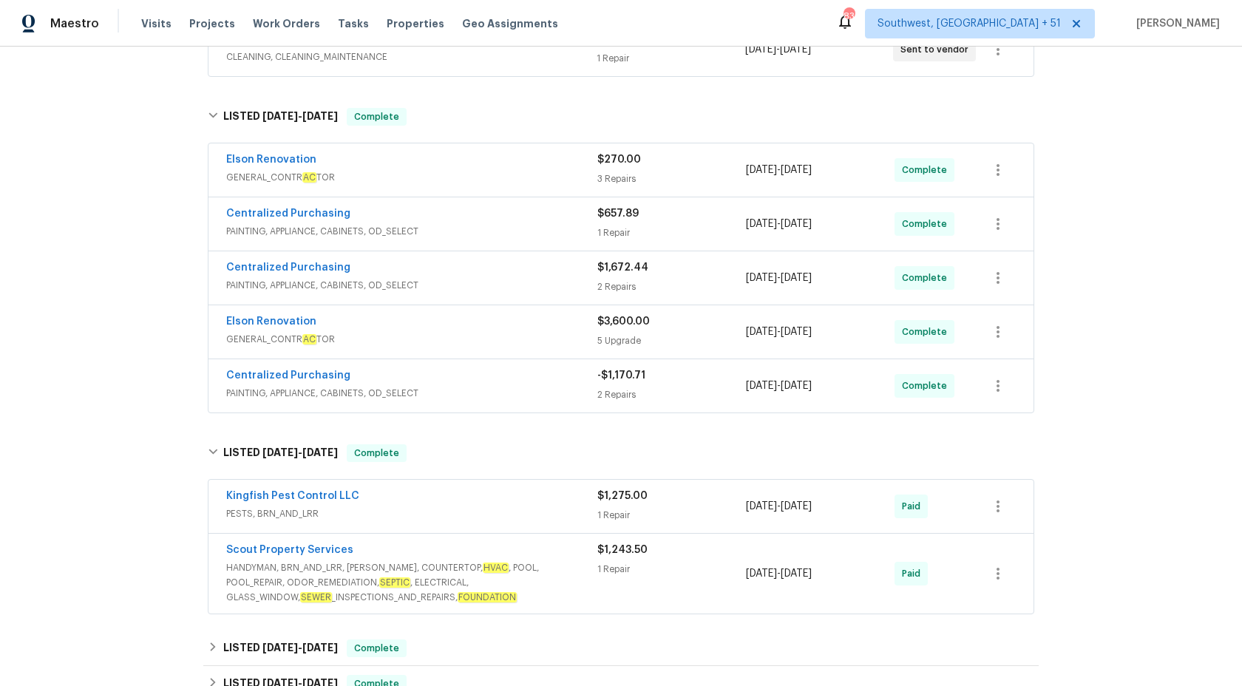
click at [562, 180] on span "GENERAL_CONTR AC TOR" at bounding box center [411, 177] width 371 height 15
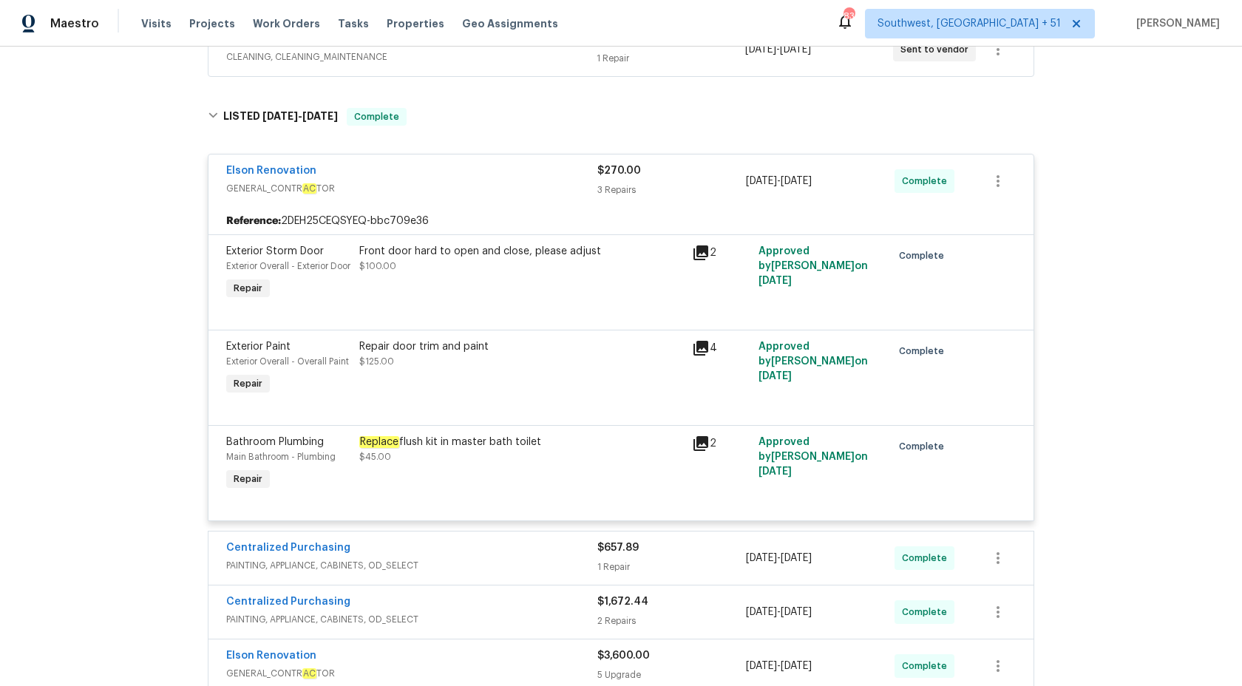
click at [562, 180] on div "Elson Renovation" at bounding box center [411, 172] width 371 height 18
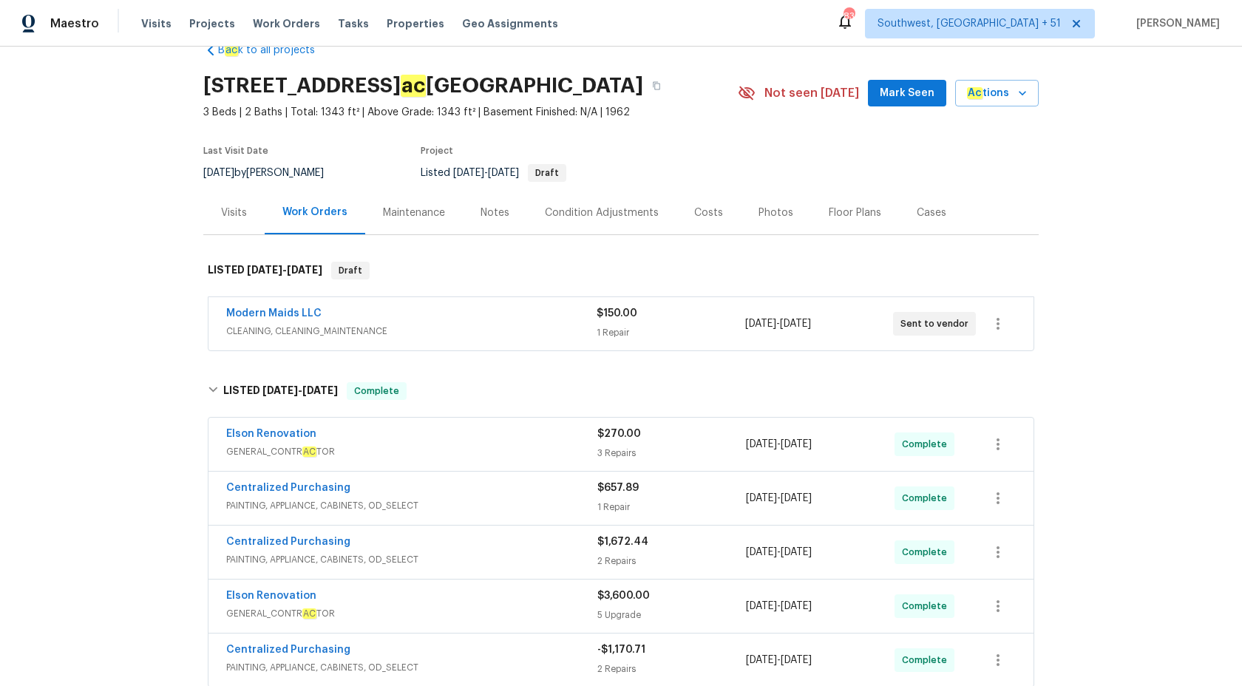
scroll to position [0, 0]
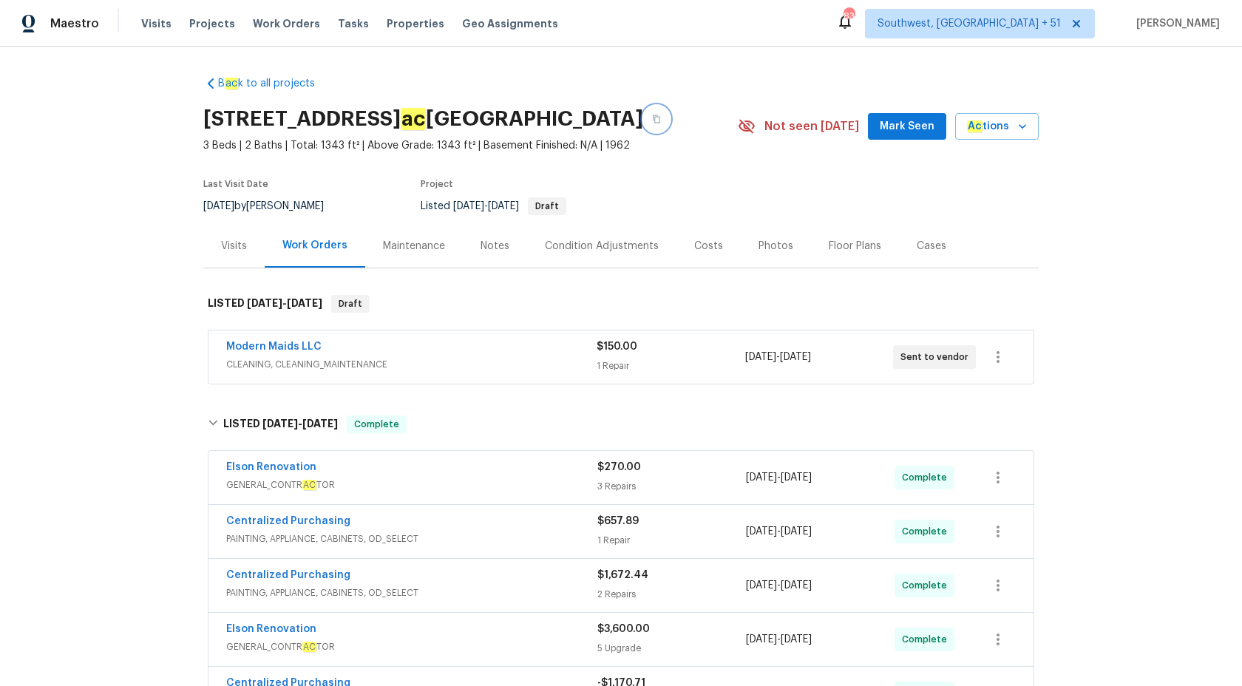
click at [643, 110] on button "button" at bounding box center [656, 119] width 27 height 27
click at [86, 21] on span "Maestro" at bounding box center [74, 23] width 49 height 15
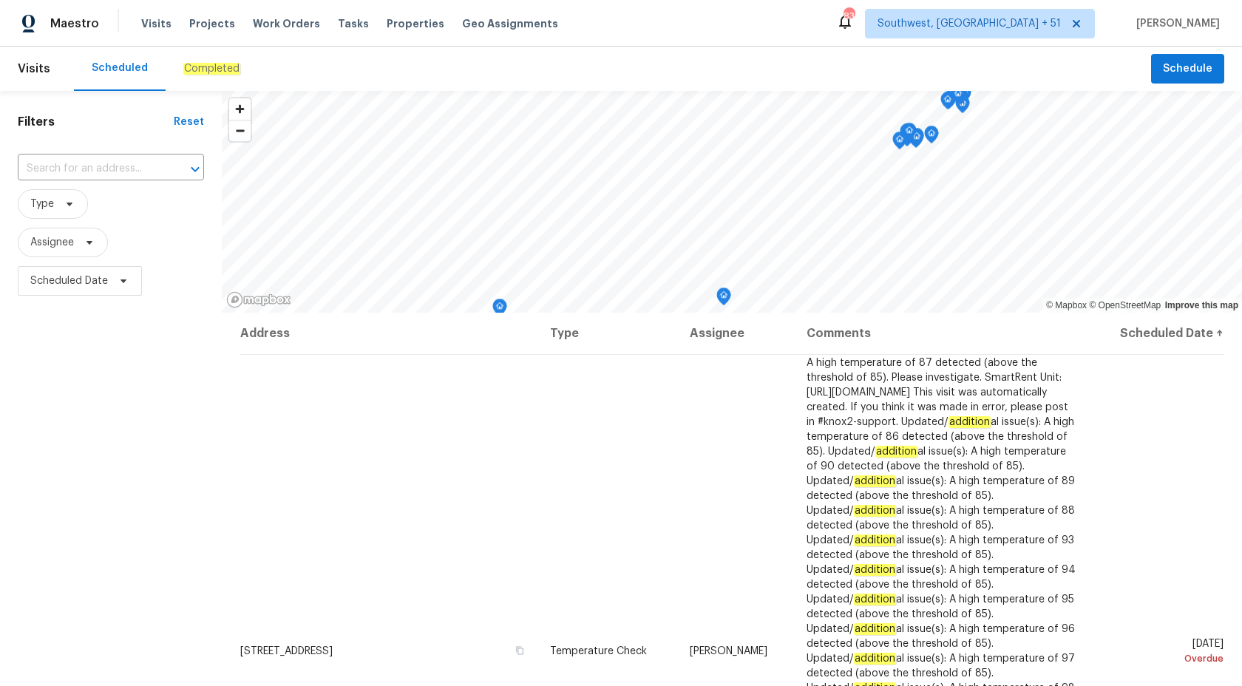
click at [224, 58] on div "Completed" at bounding box center [212, 69] width 92 height 44
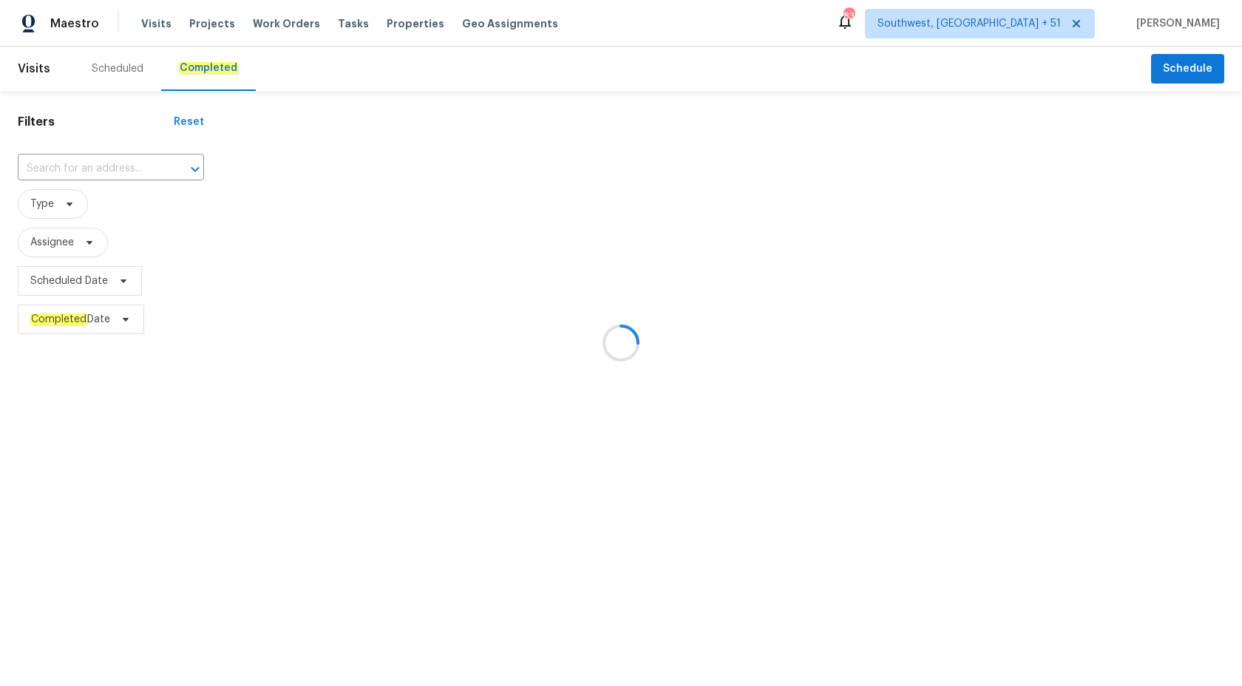
click at [93, 155] on div at bounding box center [621, 343] width 1242 height 686
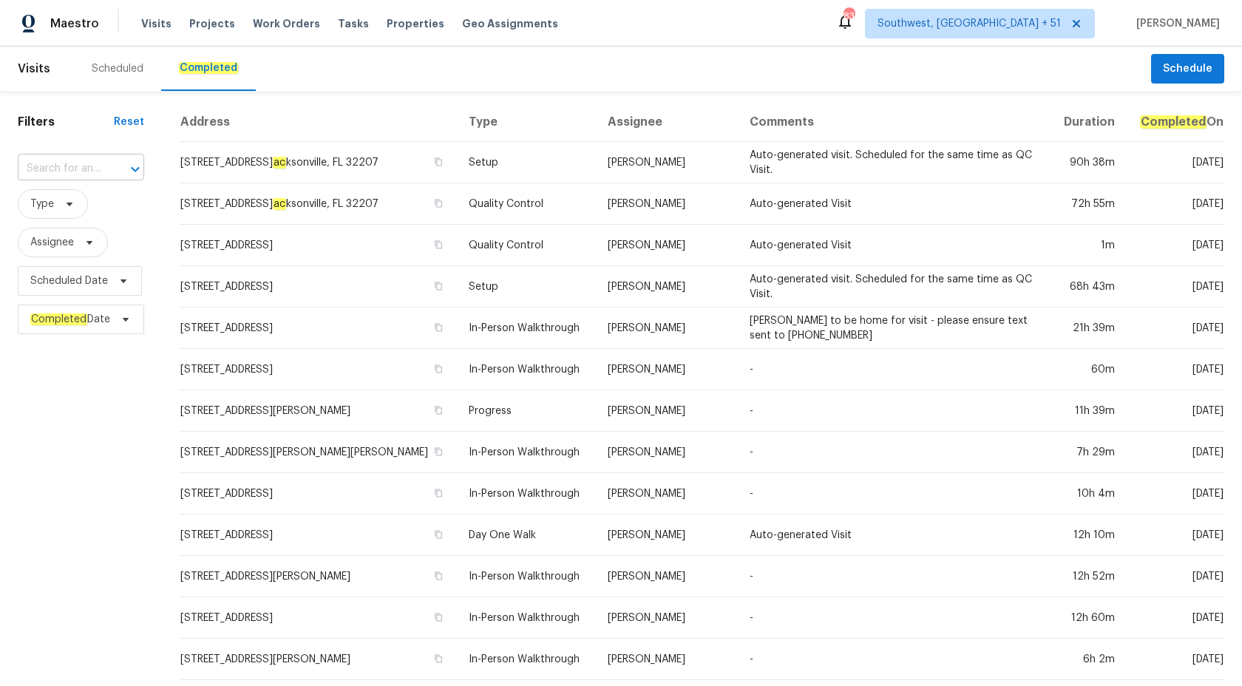
click at [55, 164] on input "text" at bounding box center [60, 169] width 85 height 23
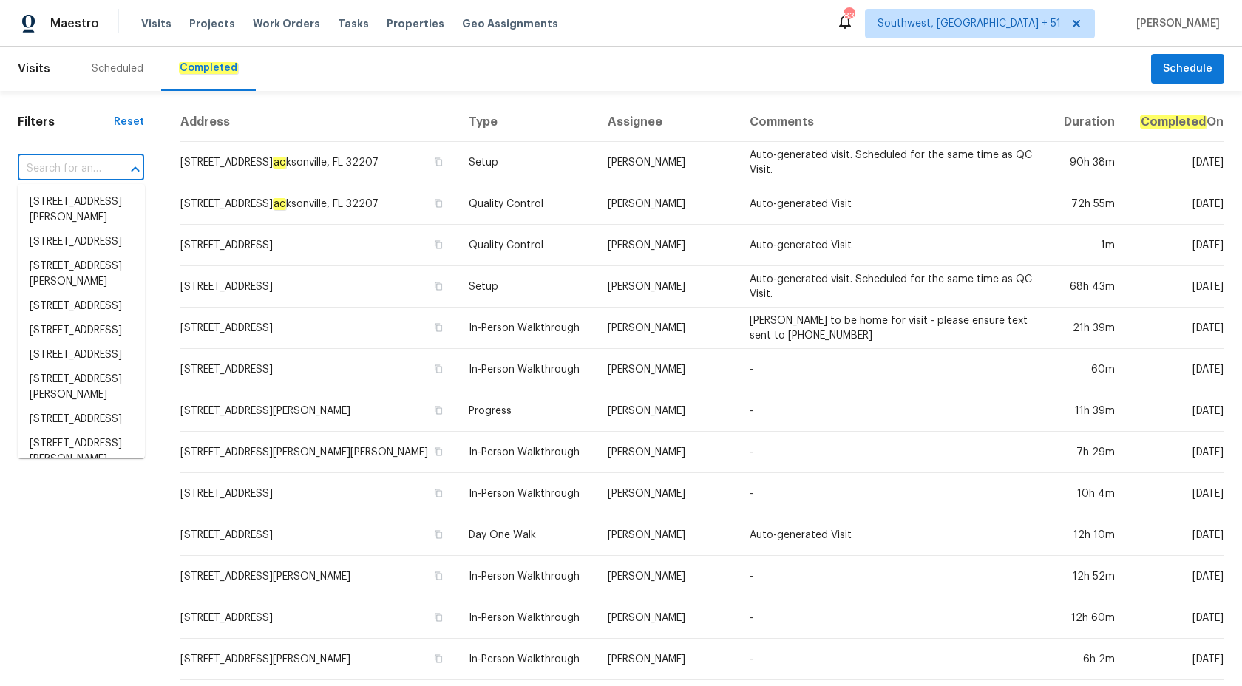
paste input "133 Kingstons Cv, Clarksville, TN 37042"
type input "133 Kingstons Cv, Clarksville, TN 37042"
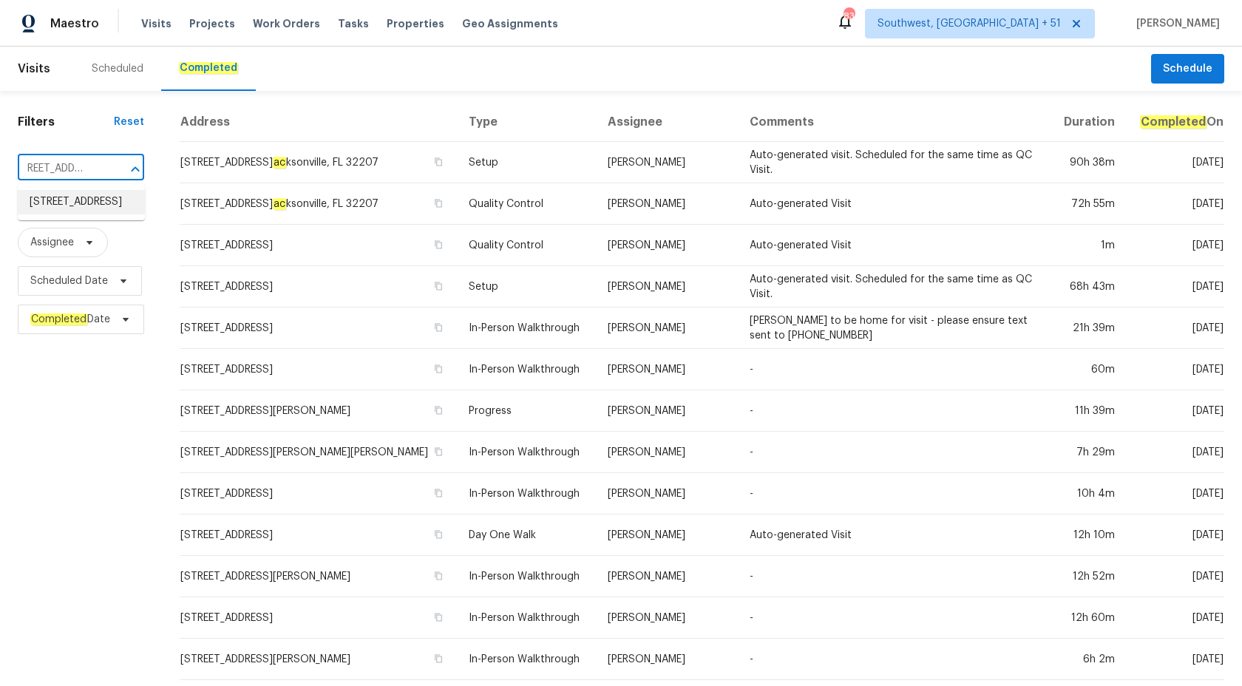
click at [82, 201] on li "133 Kingstons Cv, Clarksville, TN 37042" at bounding box center [81, 202] width 127 height 24
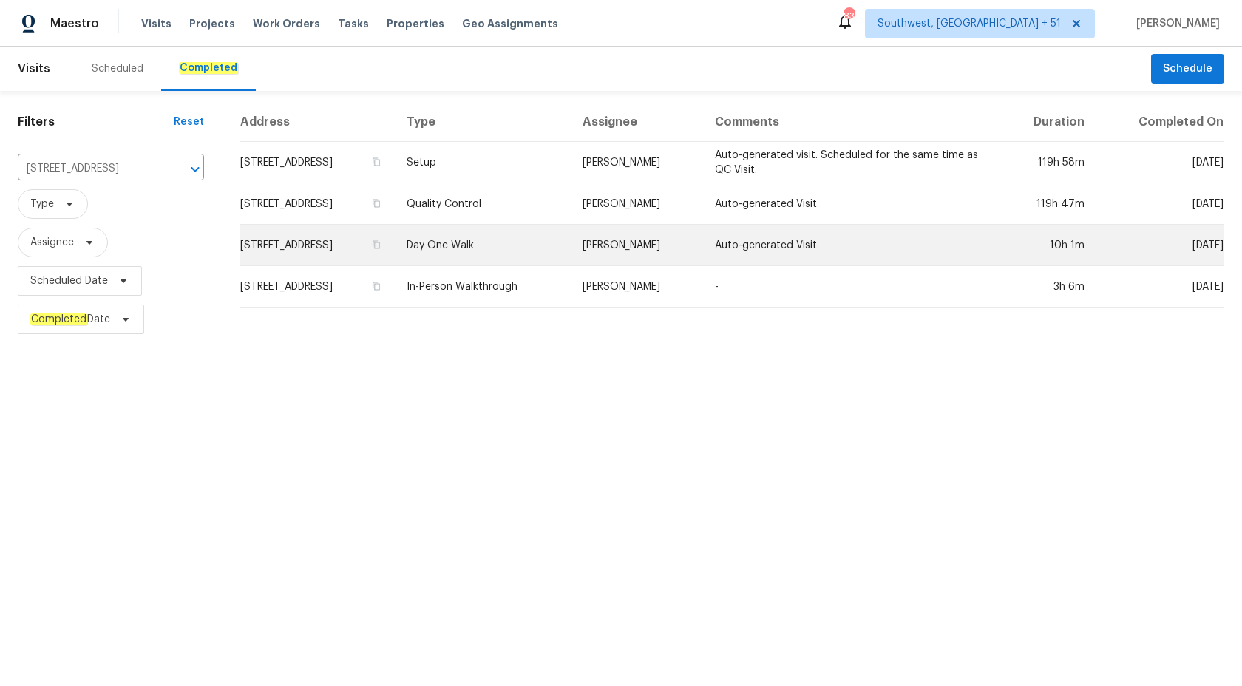
click at [571, 254] on td "Day One Walk" at bounding box center [483, 245] width 176 height 41
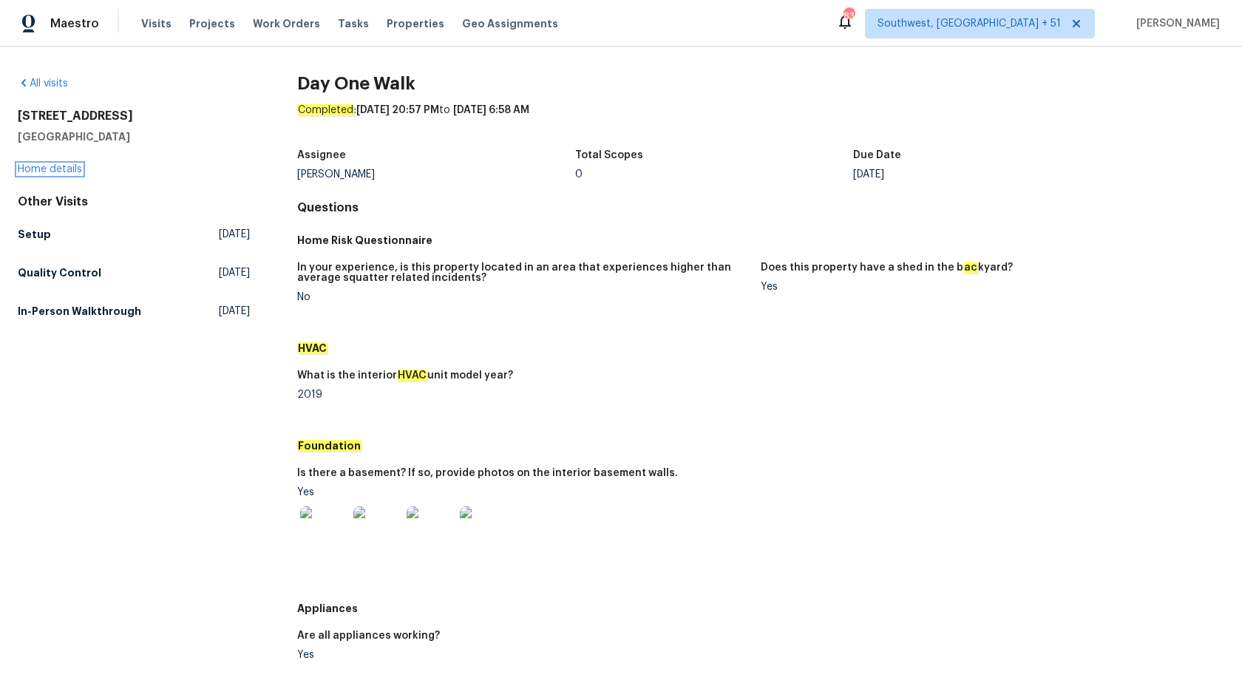
click at [41, 172] on link "Home details" at bounding box center [50, 169] width 64 height 10
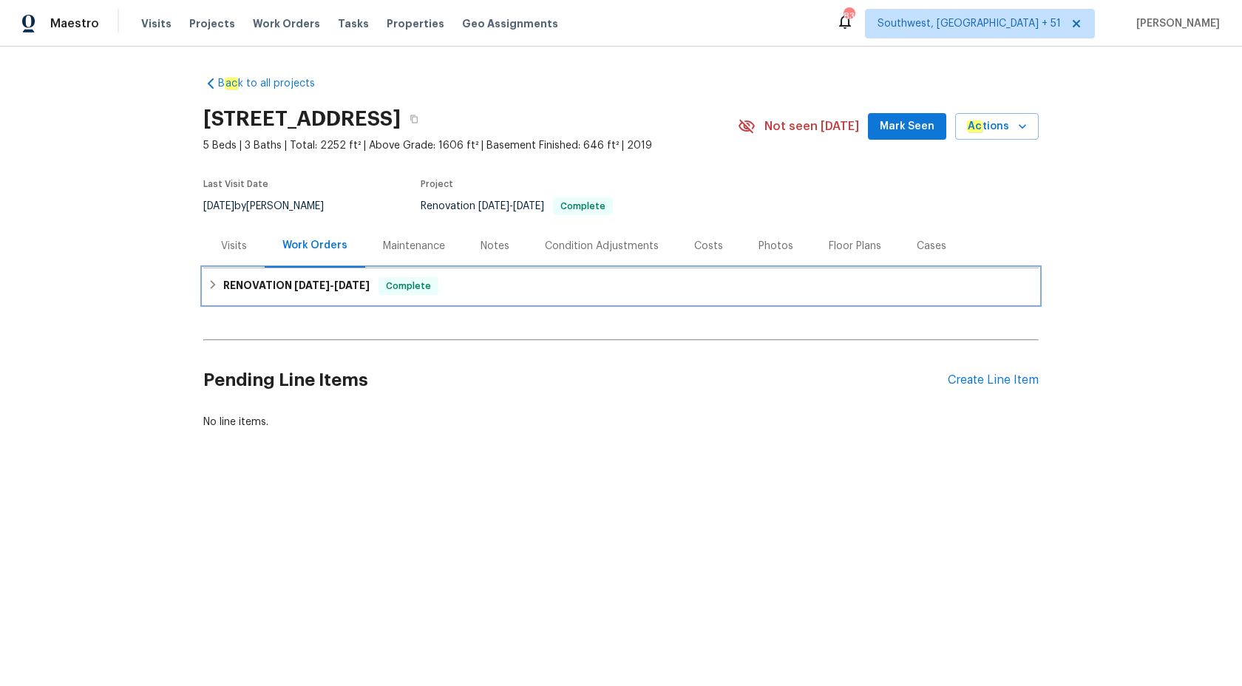
click at [312, 285] on span "8/11/25" at bounding box center [311, 285] width 35 height 10
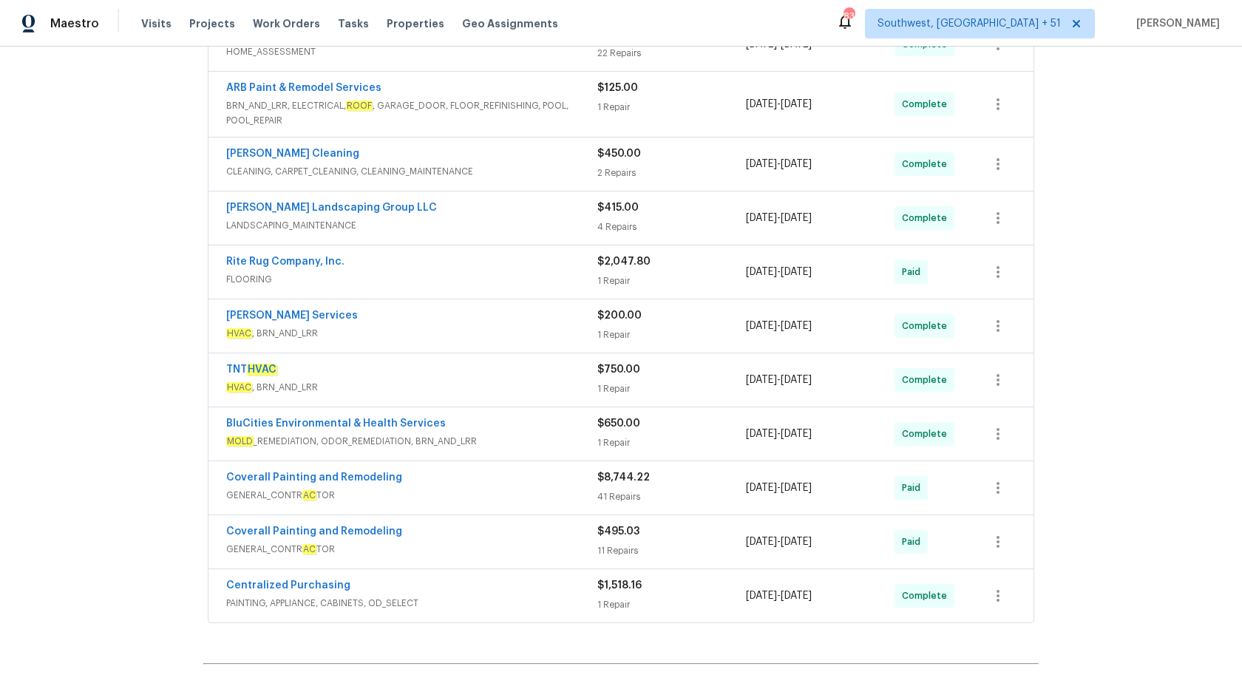
scroll to position [300, 0]
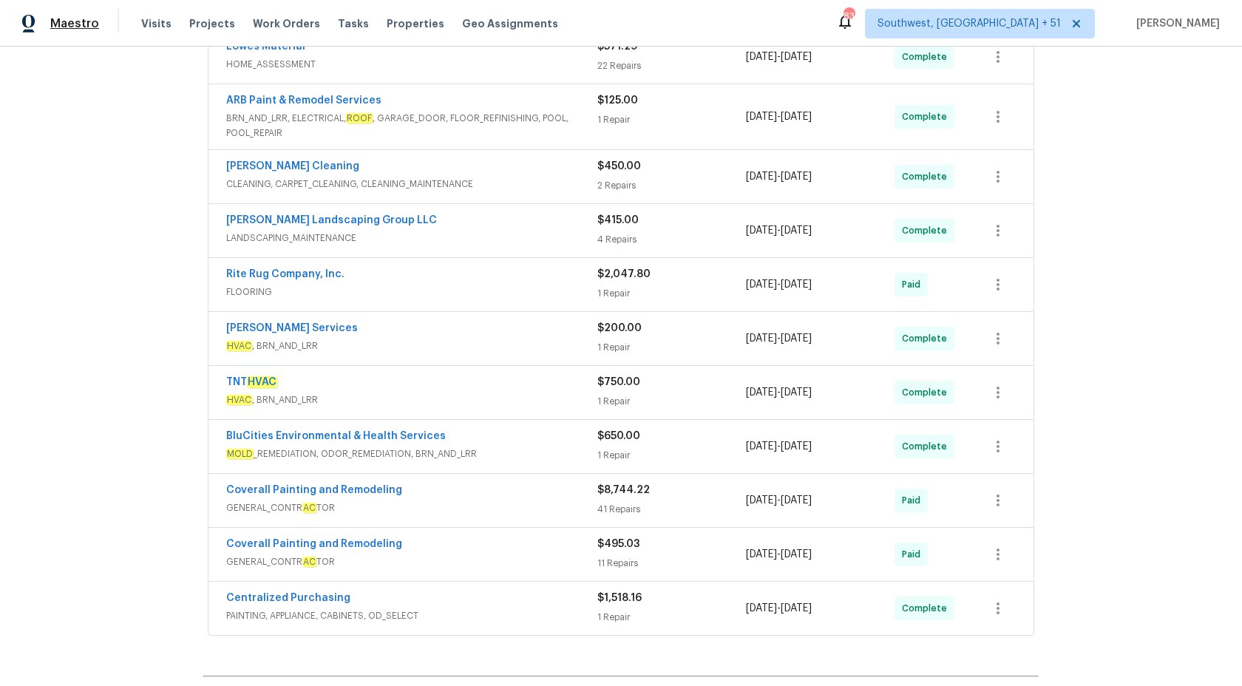
click at [86, 24] on span "Maestro" at bounding box center [74, 23] width 49 height 15
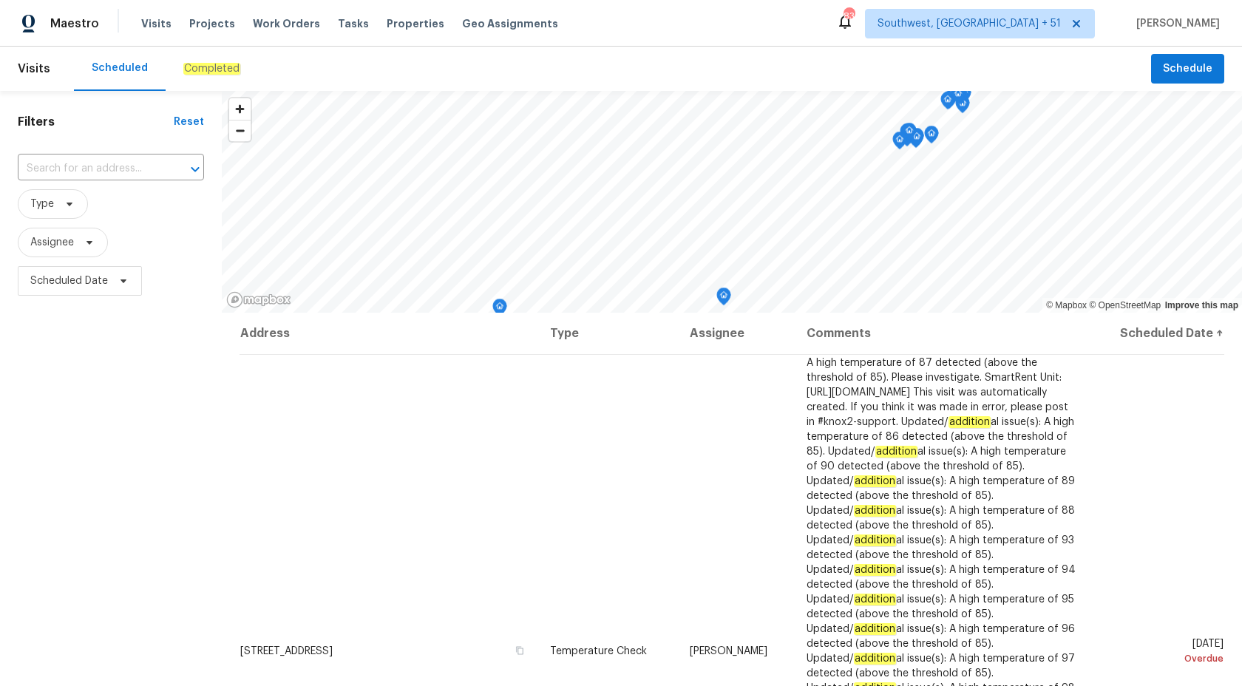
click at [186, 58] on div "Completed" at bounding box center [212, 69] width 92 height 44
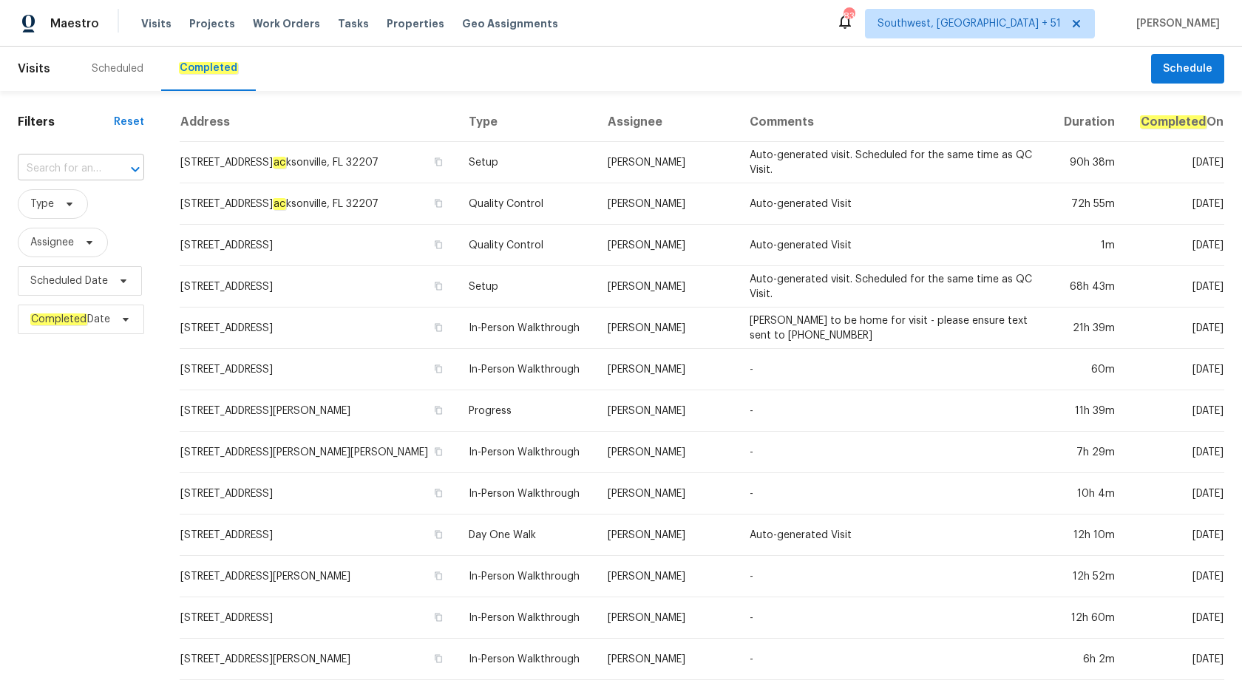
click at [76, 169] on input "text" at bounding box center [60, 169] width 85 height 23
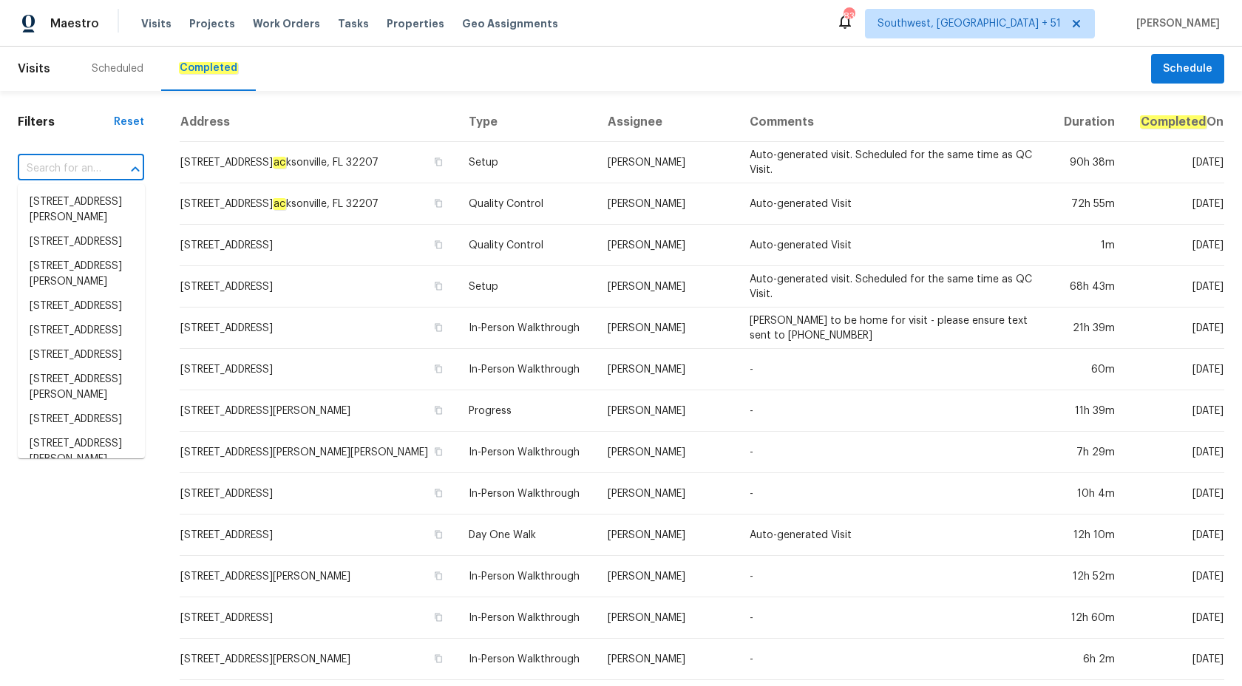
paste input "6472 Merom Ct, Indianapolis, IN 46268"
type input "6472 Merom Ct, Indianapolis, IN 46268"
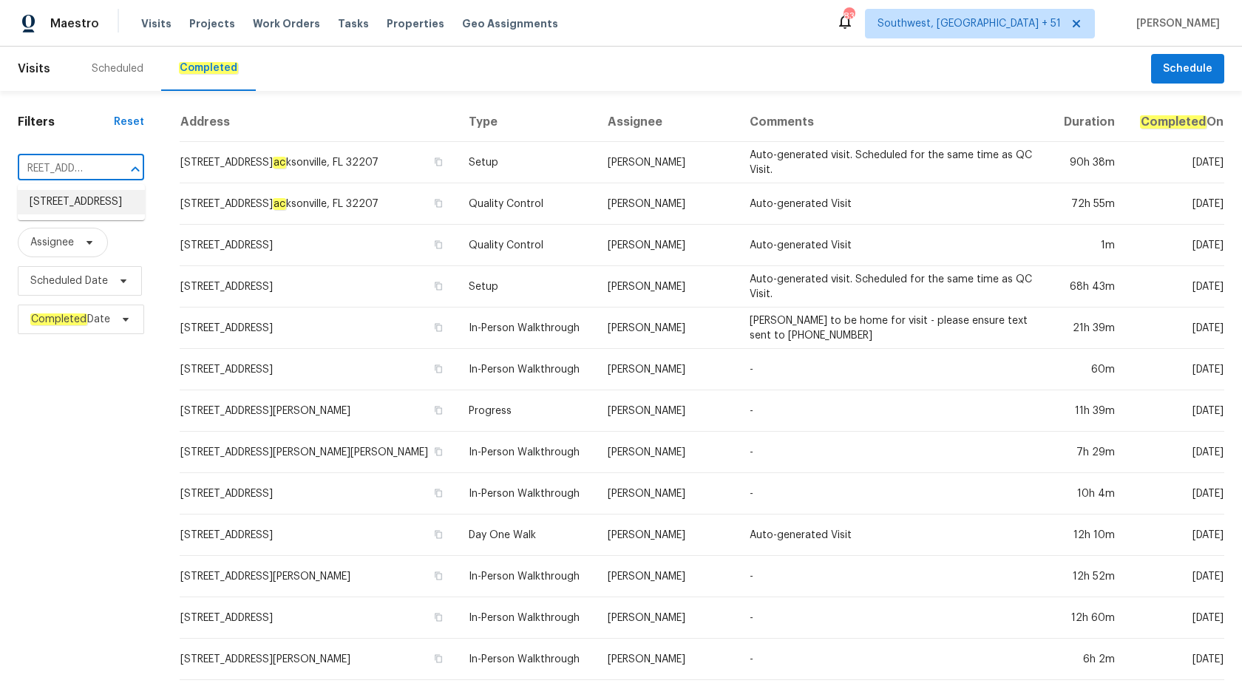
click at [72, 206] on li "6472 Merom Ct, Indianapolis, IN 46268" at bounding box center [81, 202] width 127 height 24
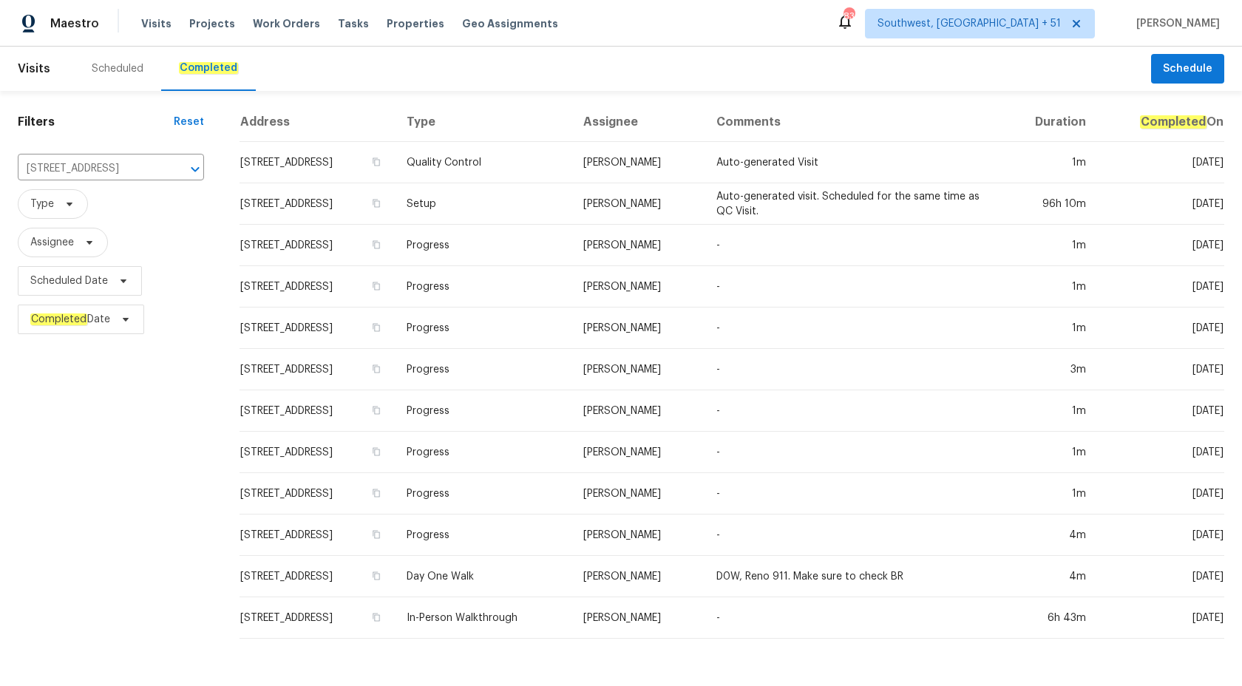
click at [572, 314] on td "Progress" at bounding box center [483, 328] width 177 height 41
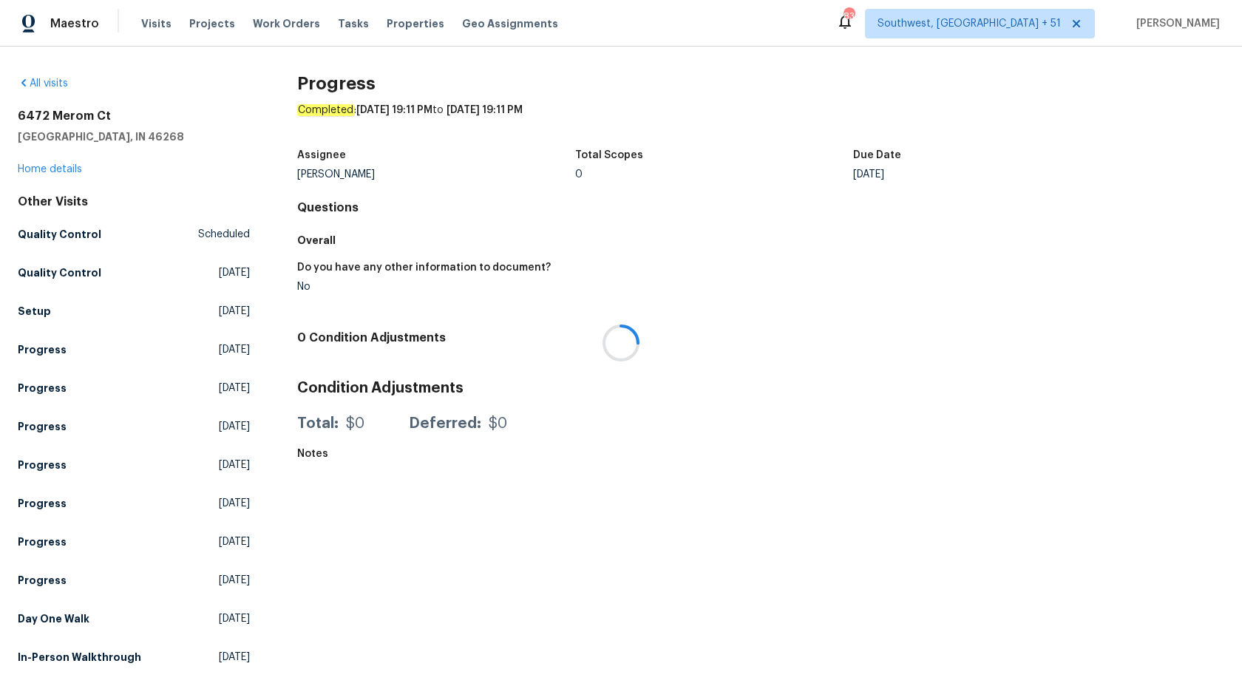
click at [58, 164] on div at bounding box center [621, 343] width 1242 height 686
click at [54, 170] on link "Home details" at bounding box center [50, 169] width 64 height 10
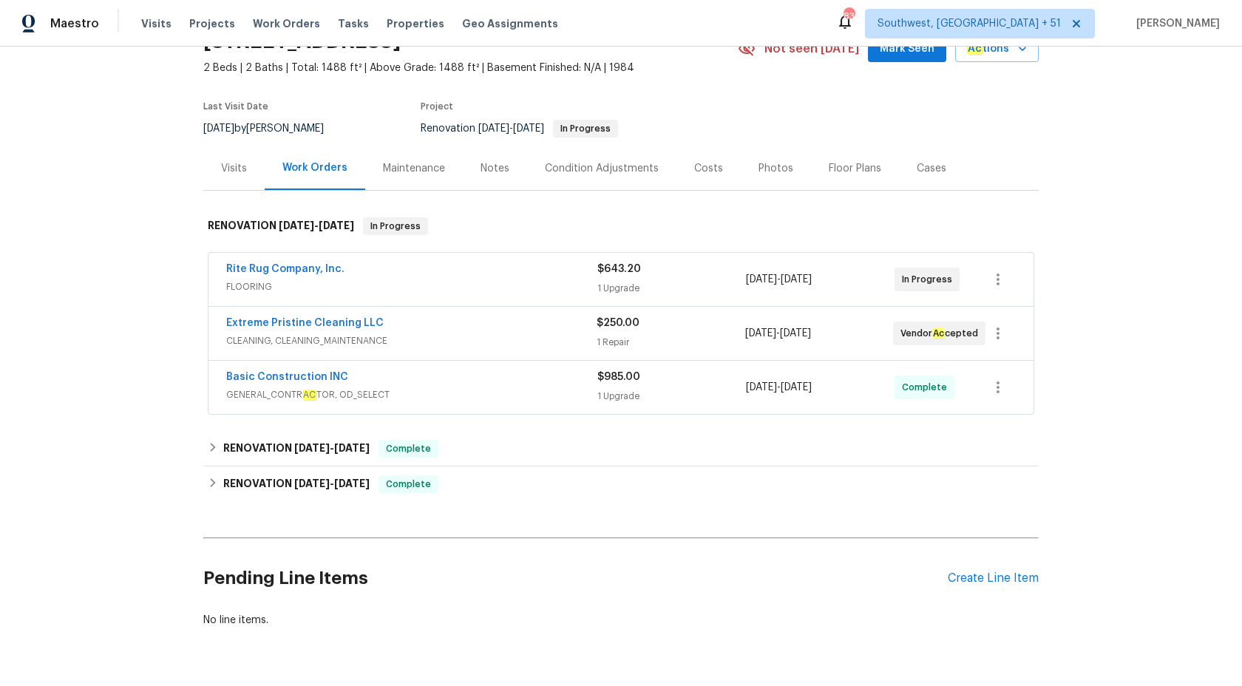
scroll to position [96, 0]
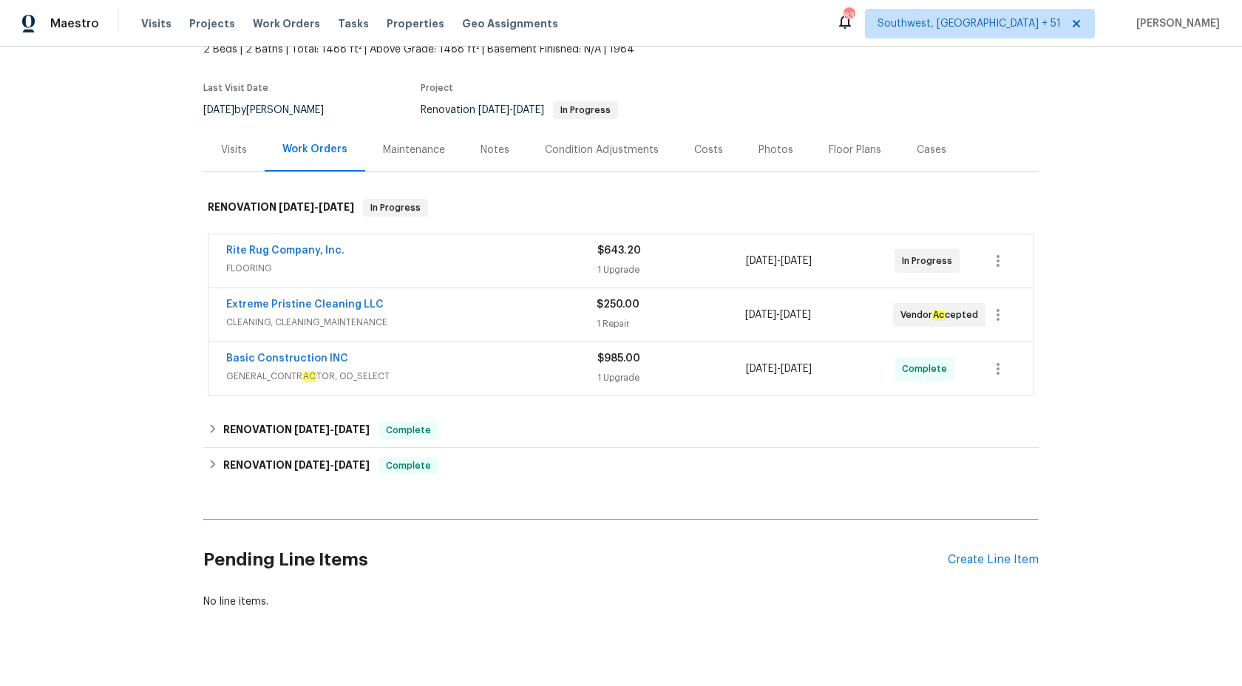
click at [563, 377] on span "GENERAL_CONTR AC TOR, OD_SELECT" at bounding box center [411, 376] width 371 height 15
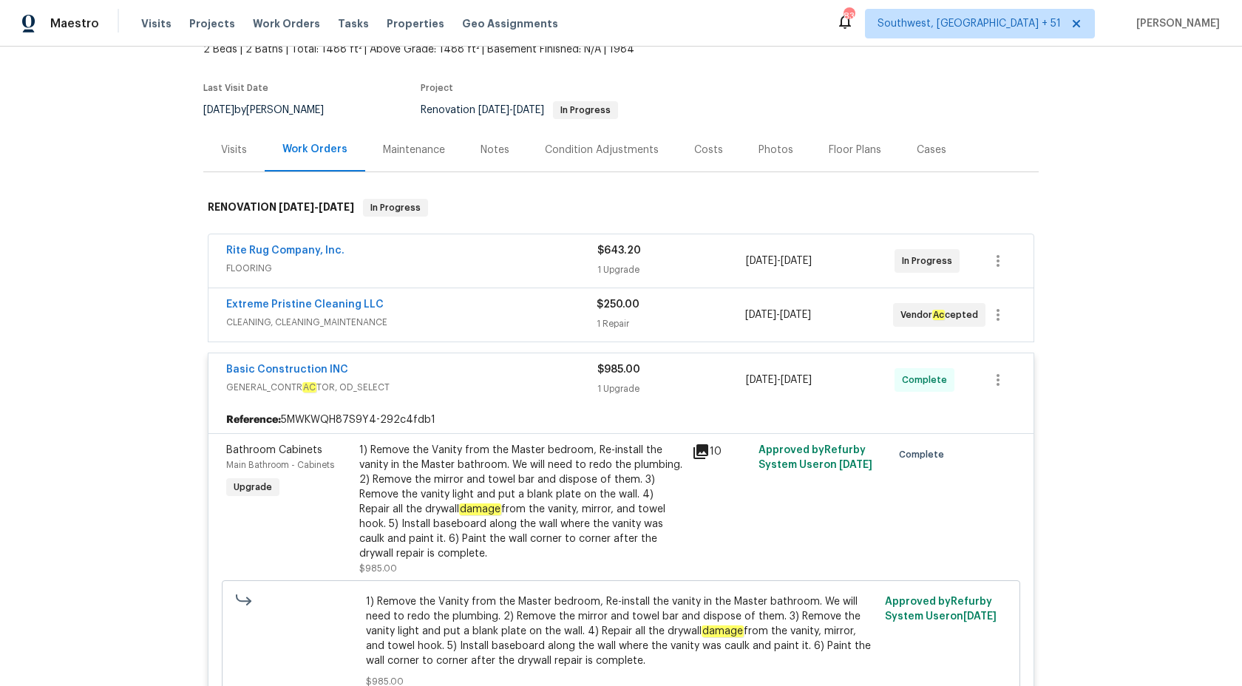
click at [563, 377] on div "Basic Construction INC" at bounding box center [411, 371] width 371 height 18
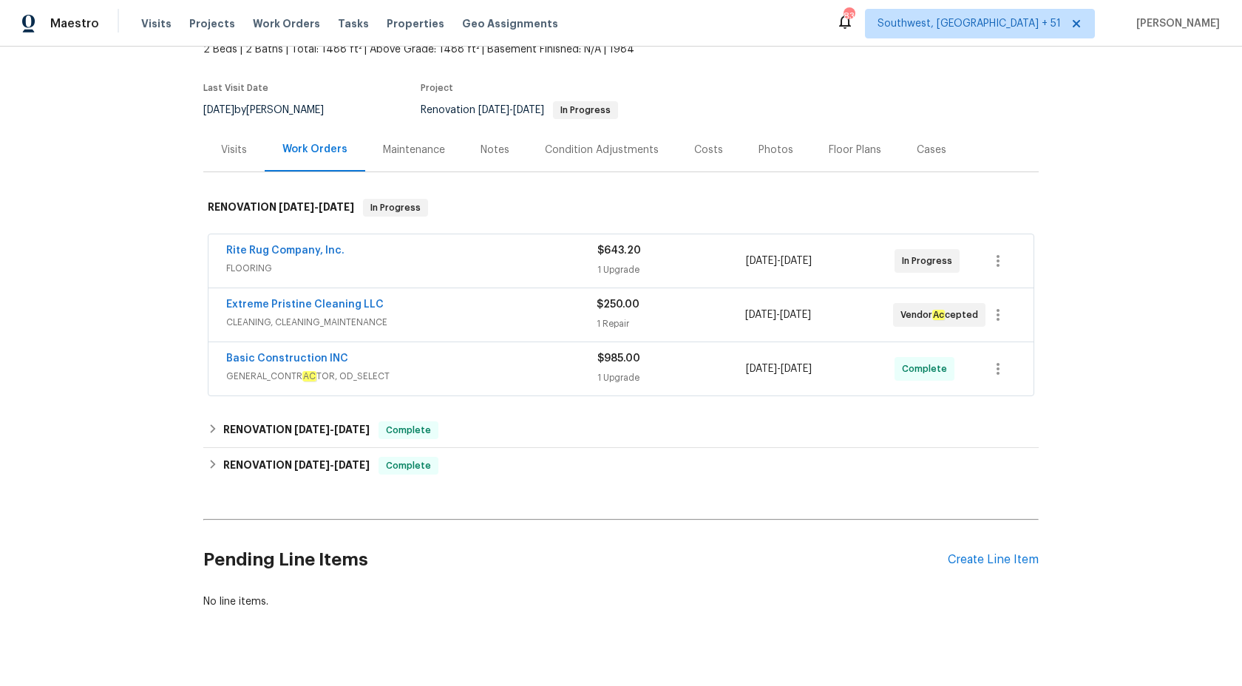
scroll to position [120, 0]
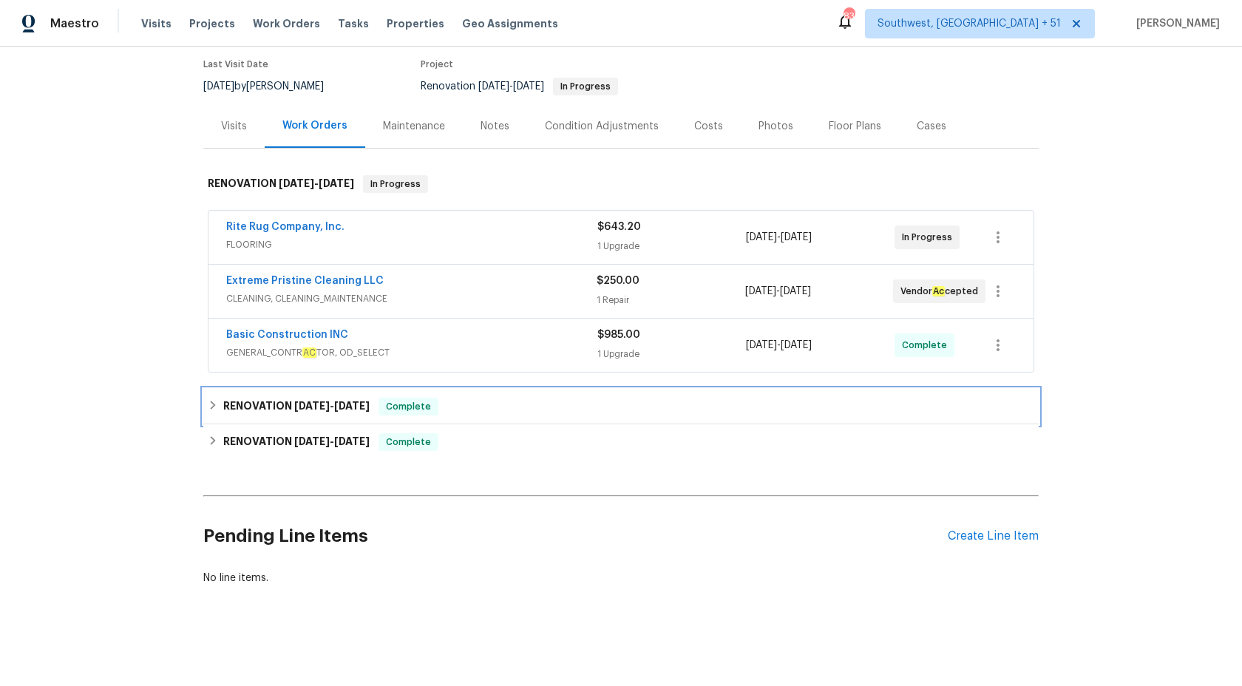
click at [398, 408] on span "Complete" at bounding box center [408, 406] width 57 height 15
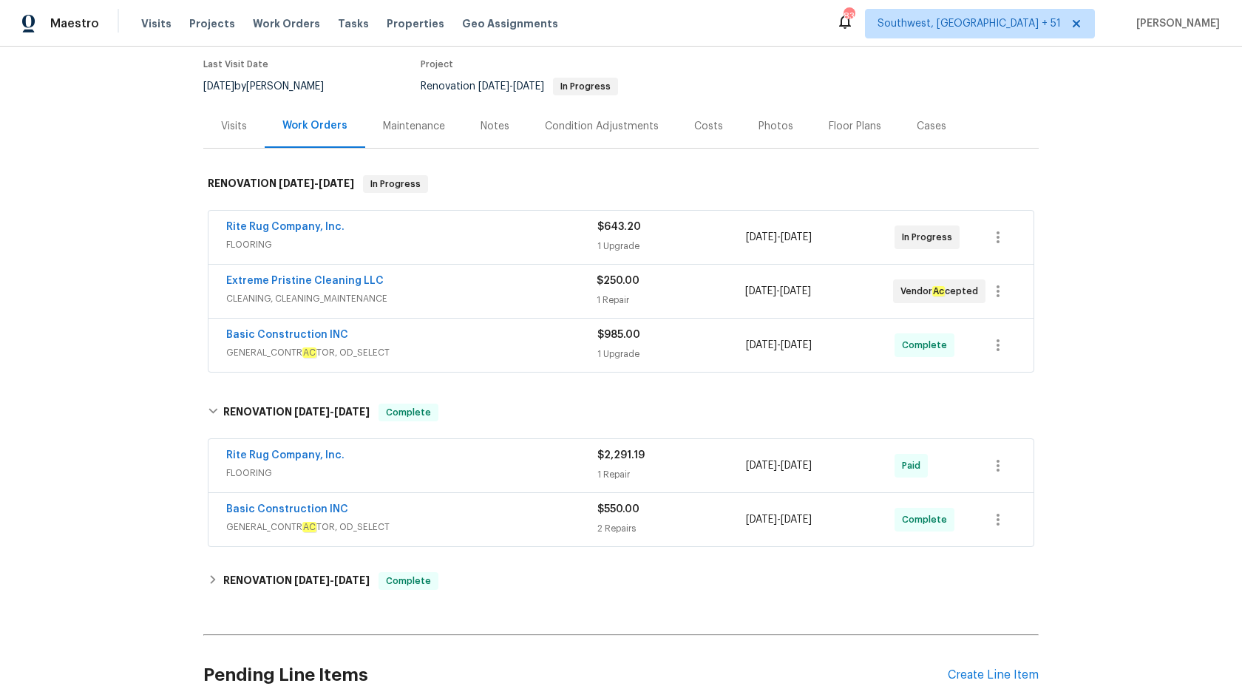
click at [558, 461] on div "Rite Rug Company, Inc." at bounding box center [411, 457] width 371 height 18
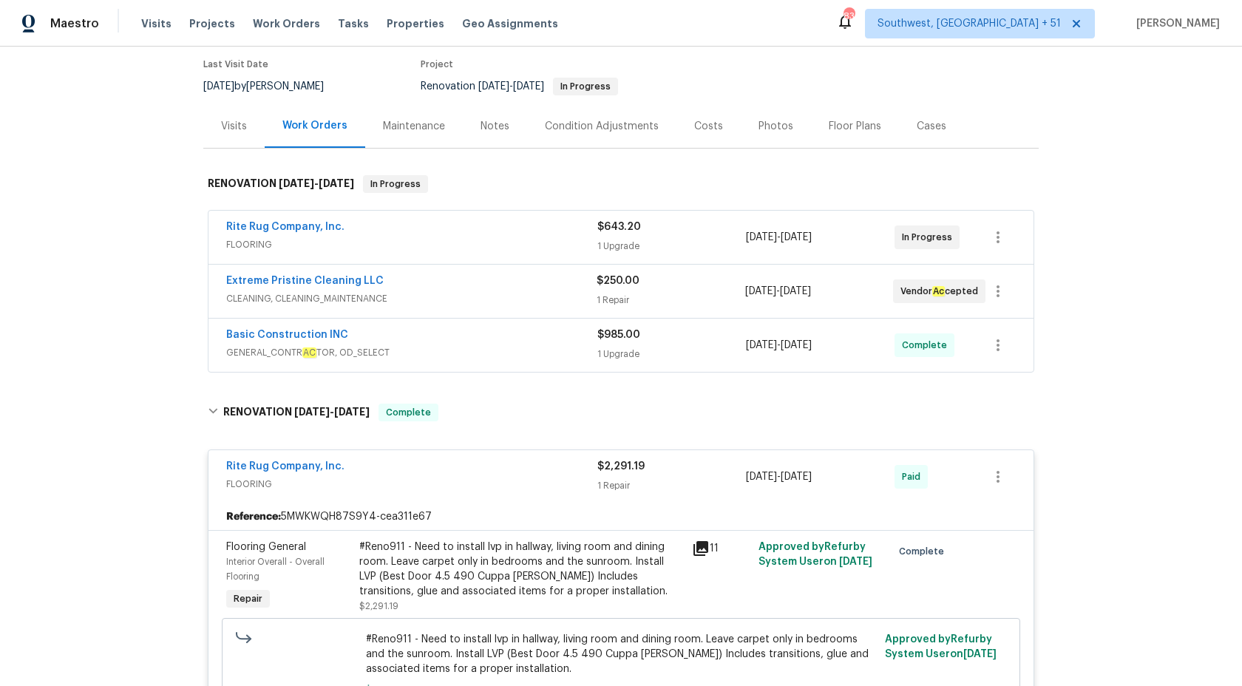
scroll to position [294, 0]
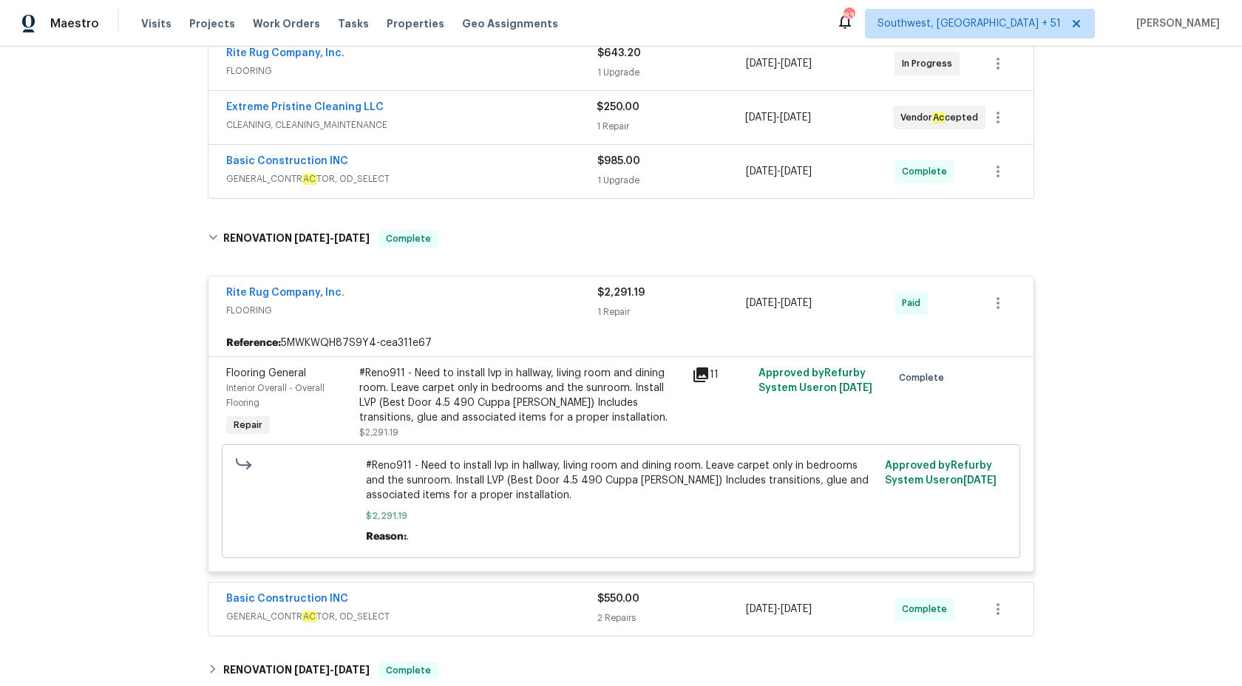
click at [579, 287] on div "Rite Rug Company, Inc." at bounding box center [411, 294] width 371 height 18
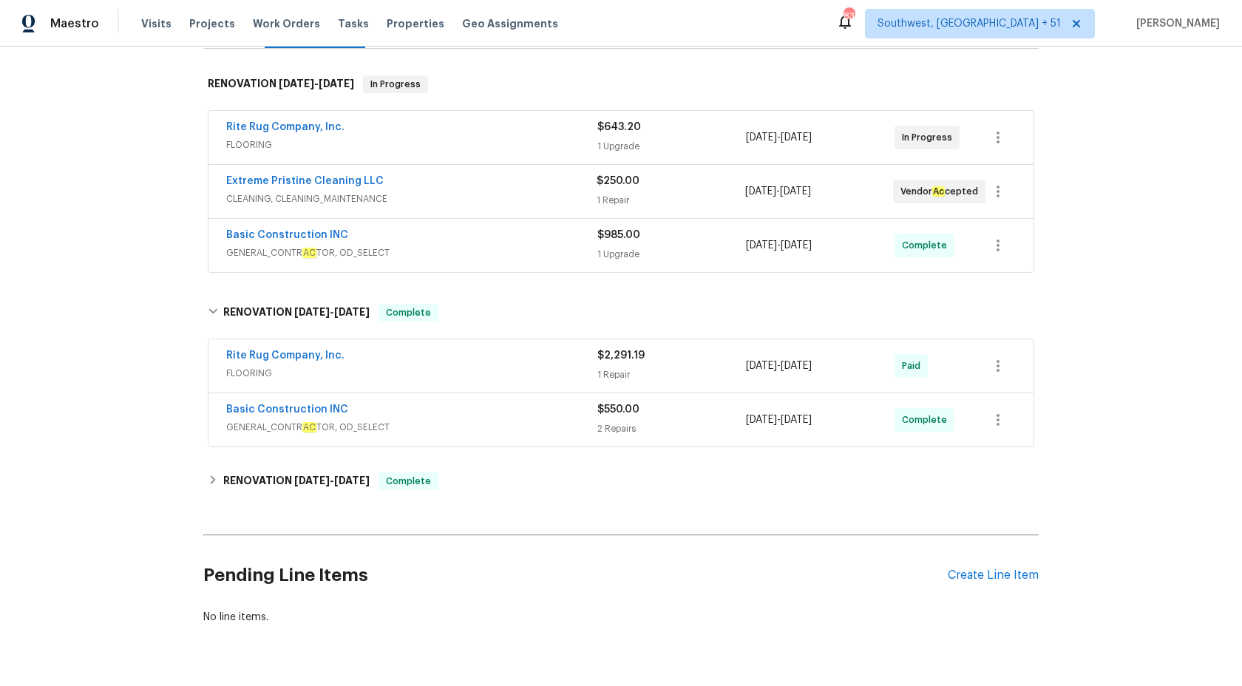
scroll to position [216, 0]
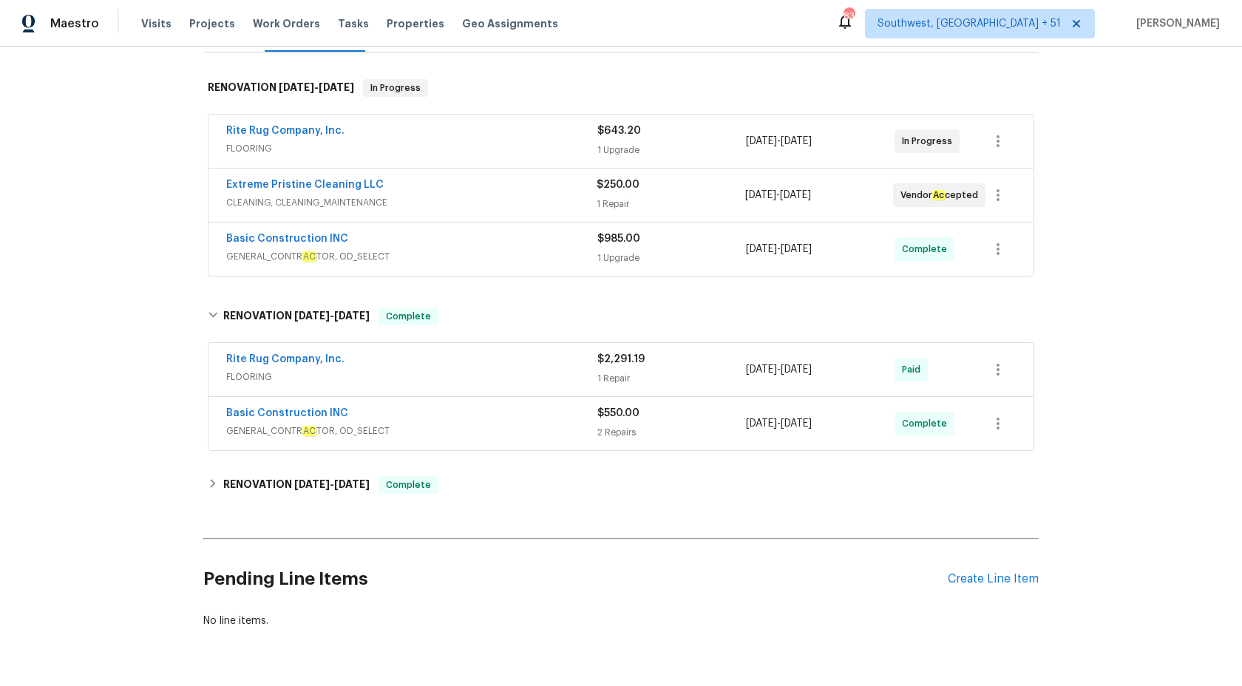
click at [512, 258] on span "GENERAL_CONTR AC TOR, OD_SELECT" at bounding box center [411, 256] width 371 height 15
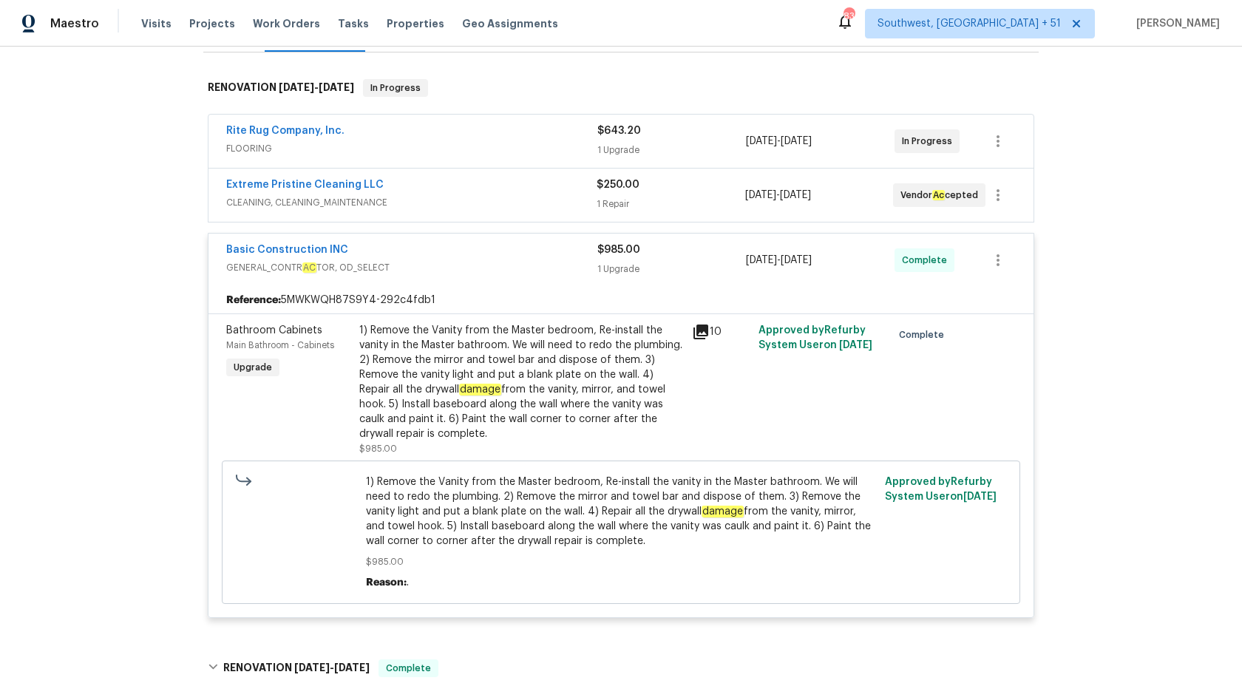
click at [512, 258] on div "Basic Construction INC" at bounding box center [411, 252] width 371 height 18
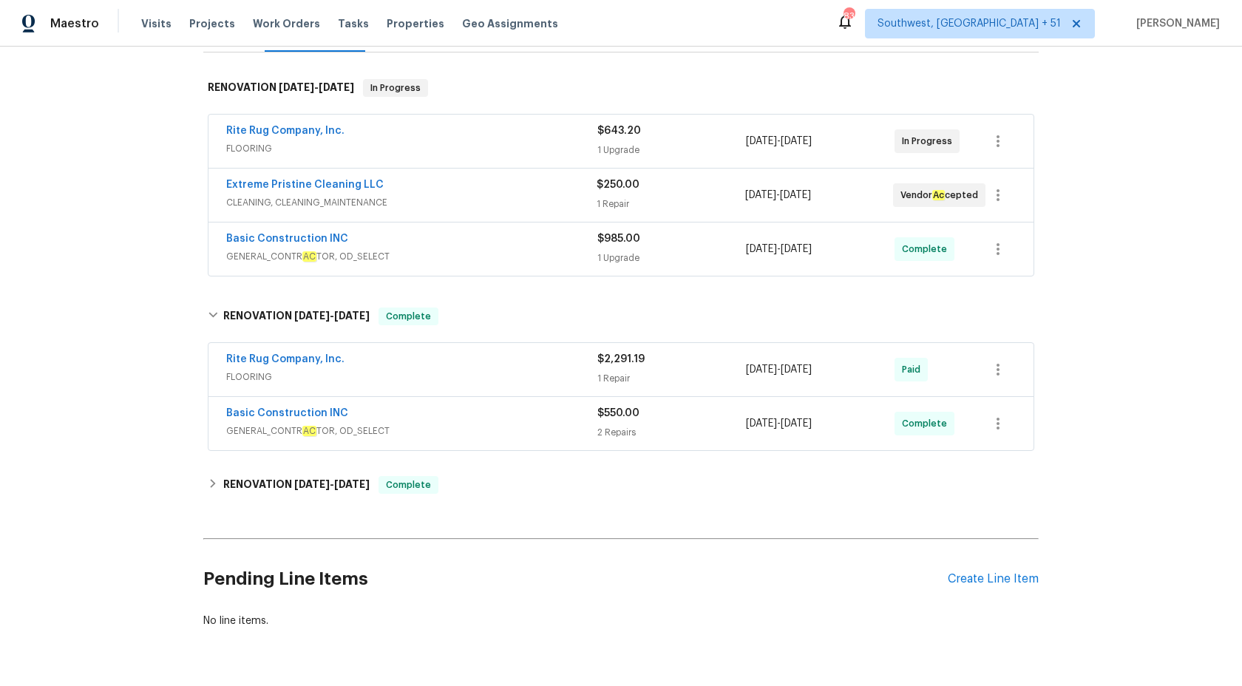
click at [547, 174] on div "Extreme Pristine Cleaning LLC CLEANING, CLEANING_MAINTENANCE $250.00 1 Repair 8…" at bounding box center [621, 195] width 825 height 53
click at [432, 489] on span "Complete" at bounding box center [408, 485] width 57 height 15
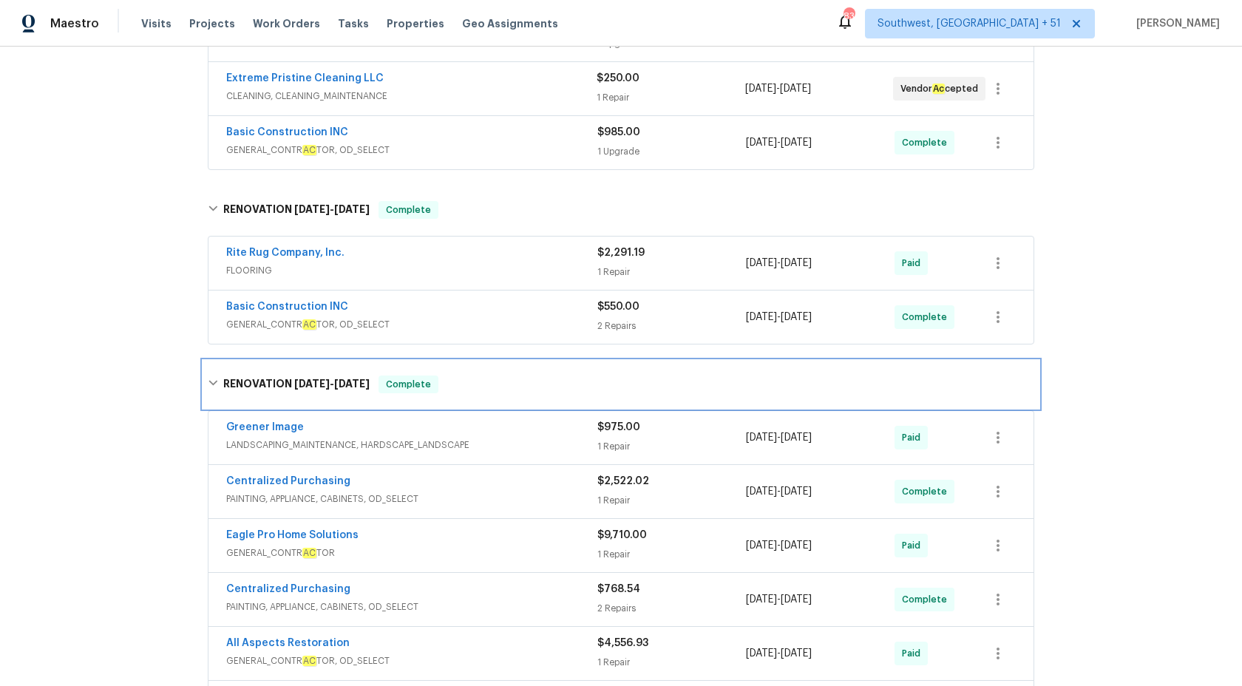
scroll to position [324, 0]
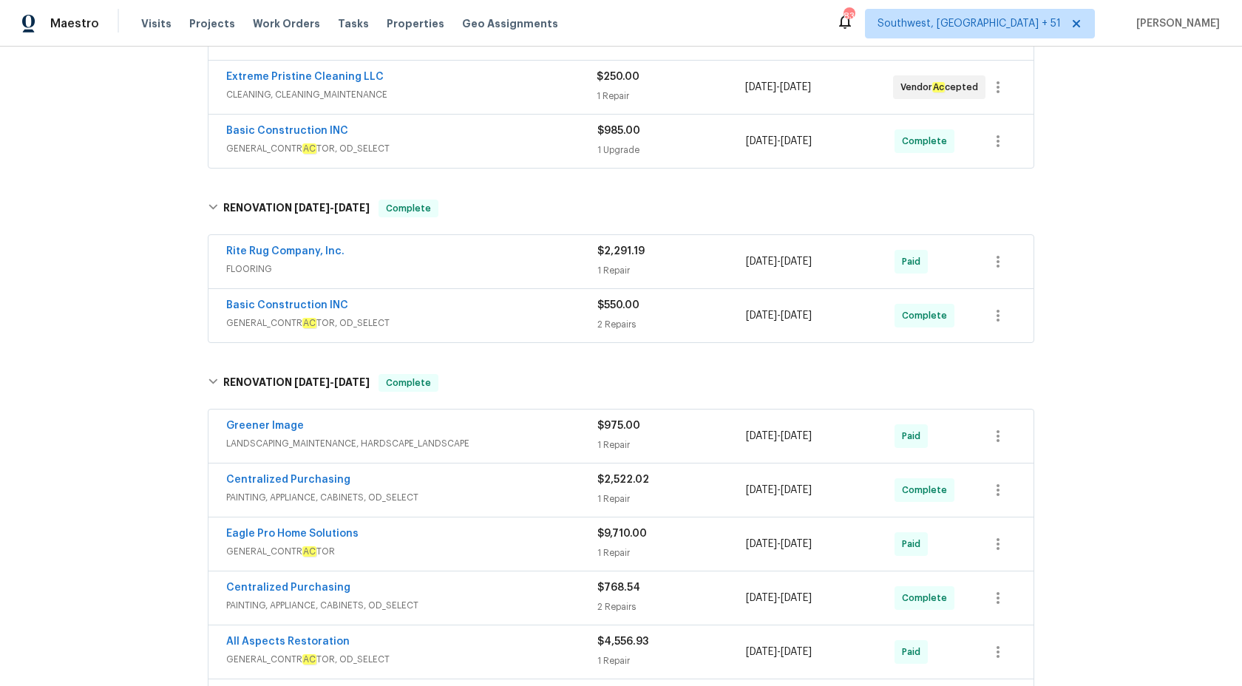
click at [490, 340] on div "Basic Construction INC GENERAL_CONTR AC TOR, OD_SELECT $550.00 2 Repairs 8/19/2…" at bounding box center [621, 315] width 825 height 53
click at [503, 331] on div "Basic Construction INC GENERAL_CONTR AC TOR, OD_SELECT" at bounding box center [411, 315] width 371 height 35
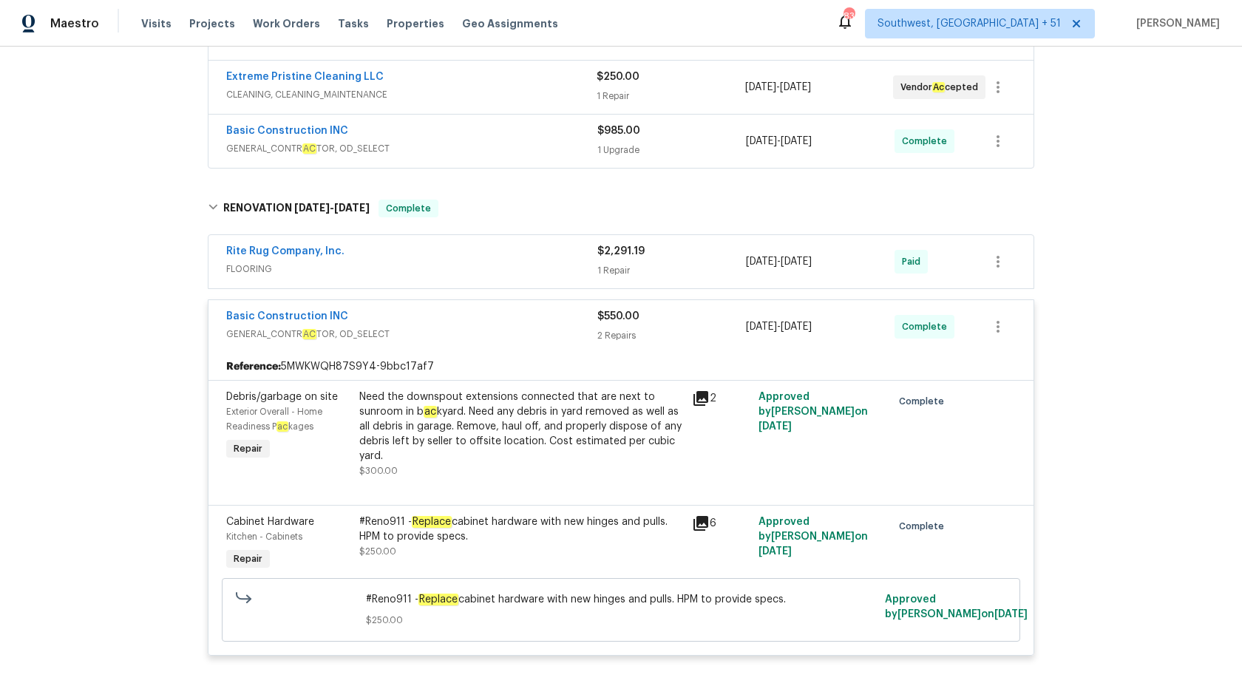
click at [504, 331] on span "GENERAL_CONTR AC TOR, OD_SELECT" at bounding box center [411, 334] width 371 height 15
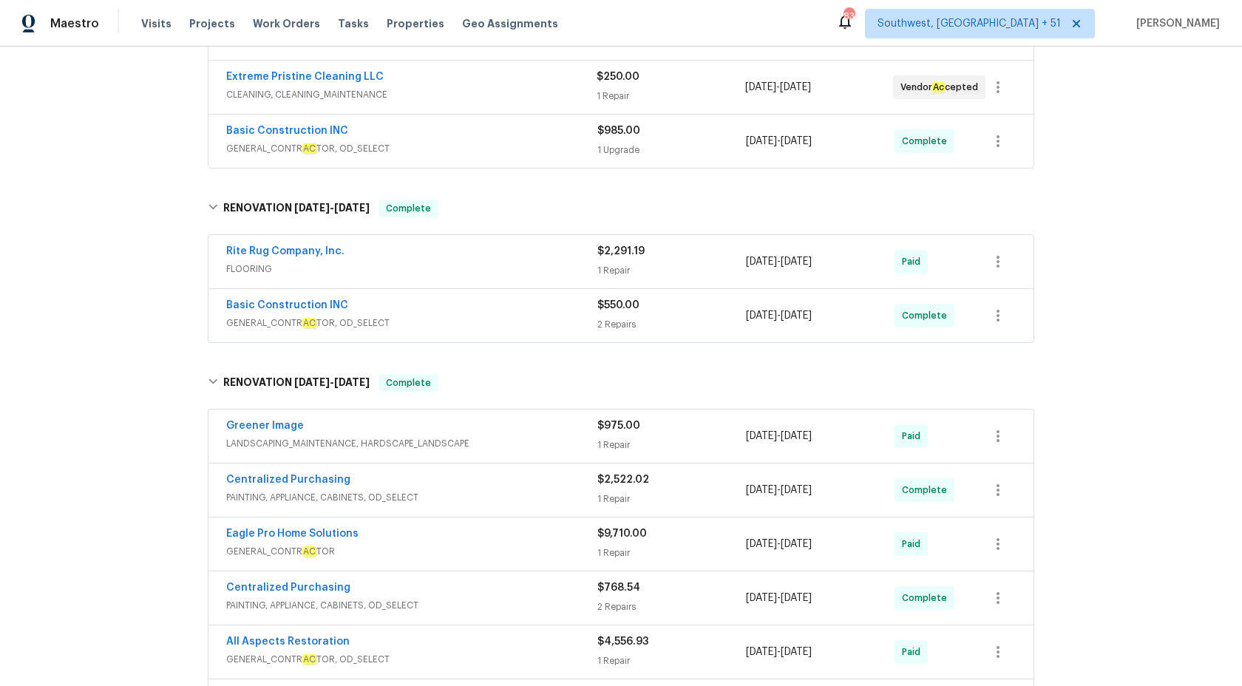
click at [592, 254] on div "Rite Rug Company, Inc." at bounding box center [411, 253] width 371 height 18
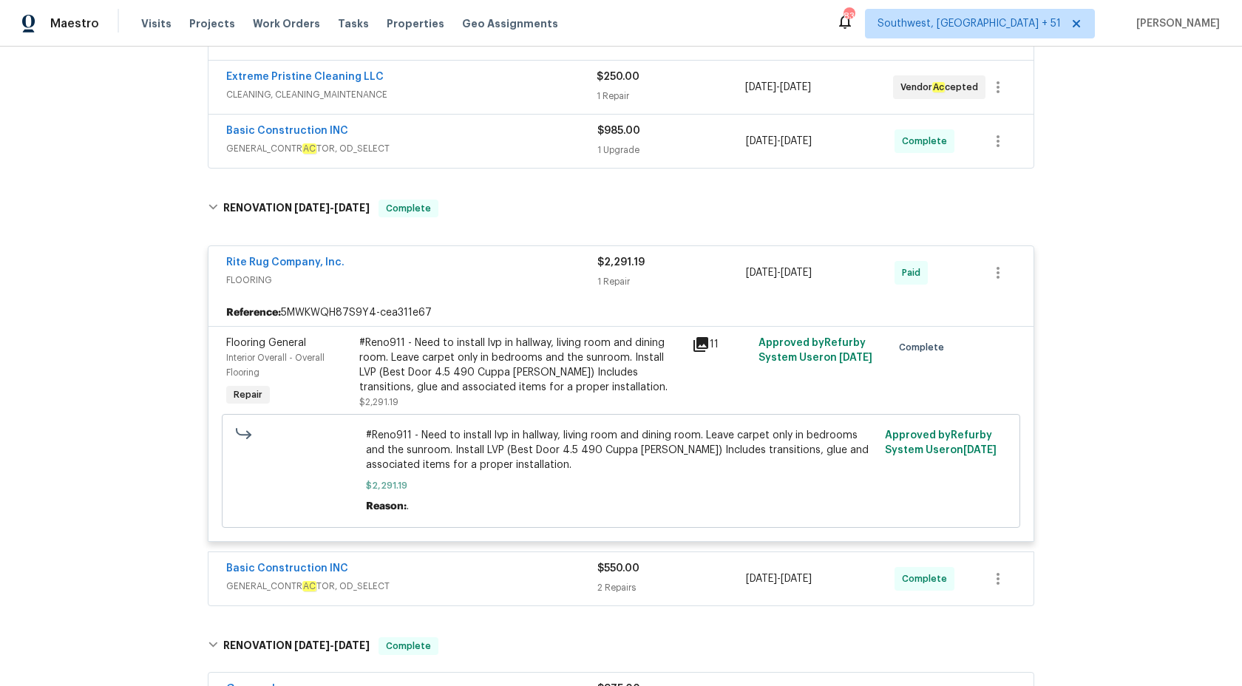
click at [591, 264] on div "Rite Rug Company, Inc." at bounding box center [411, 264] width 371 height 18
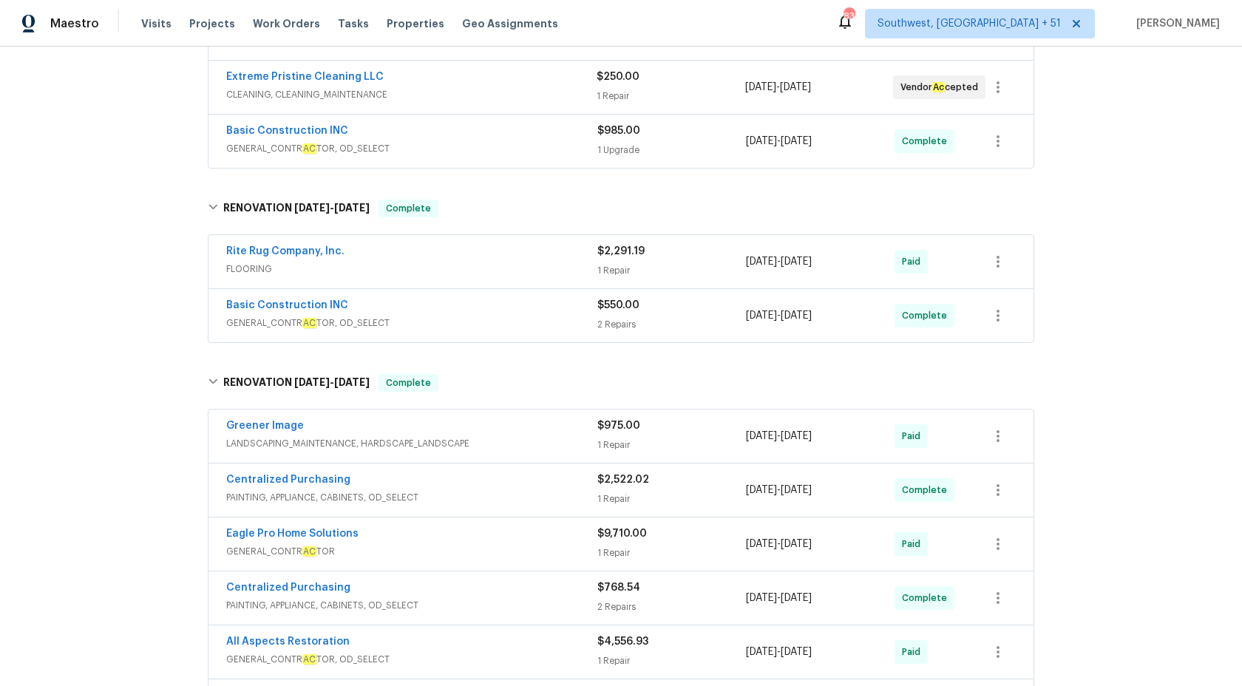
scroll to position [206, 0]
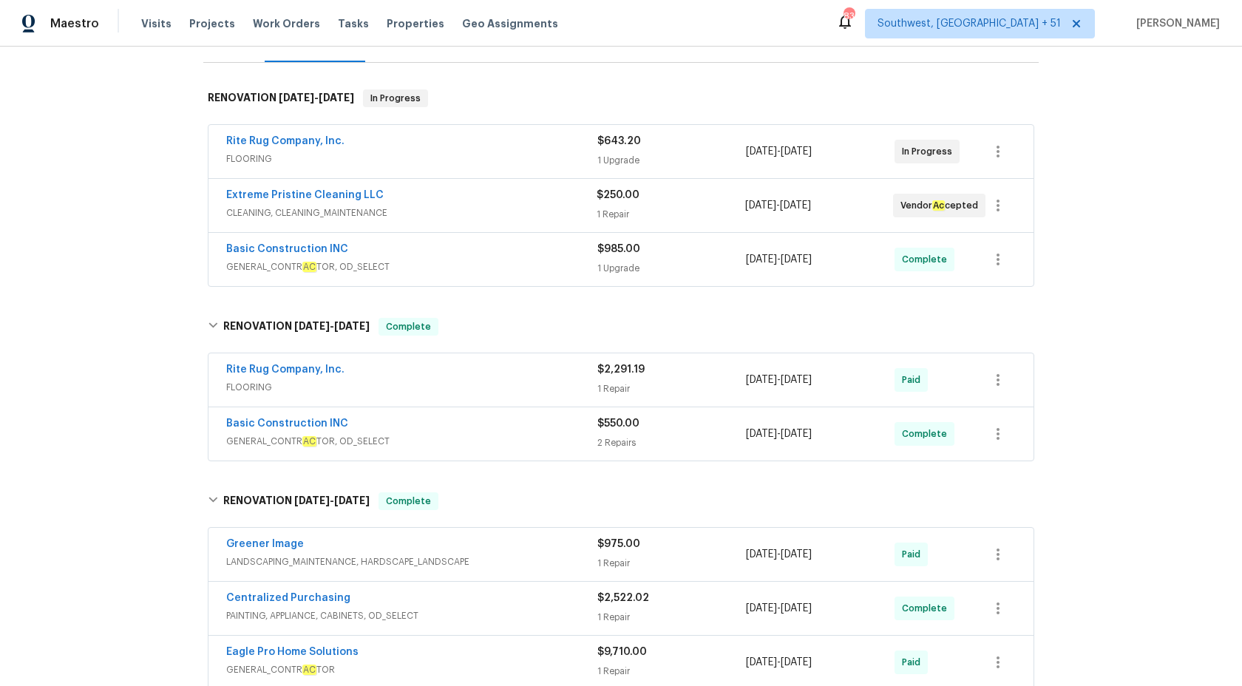
click at [588, 263] on span "GENERAL_CONTR AC TOR, OD_SELECT" at bounding box center [411, 267] width 371 height 15
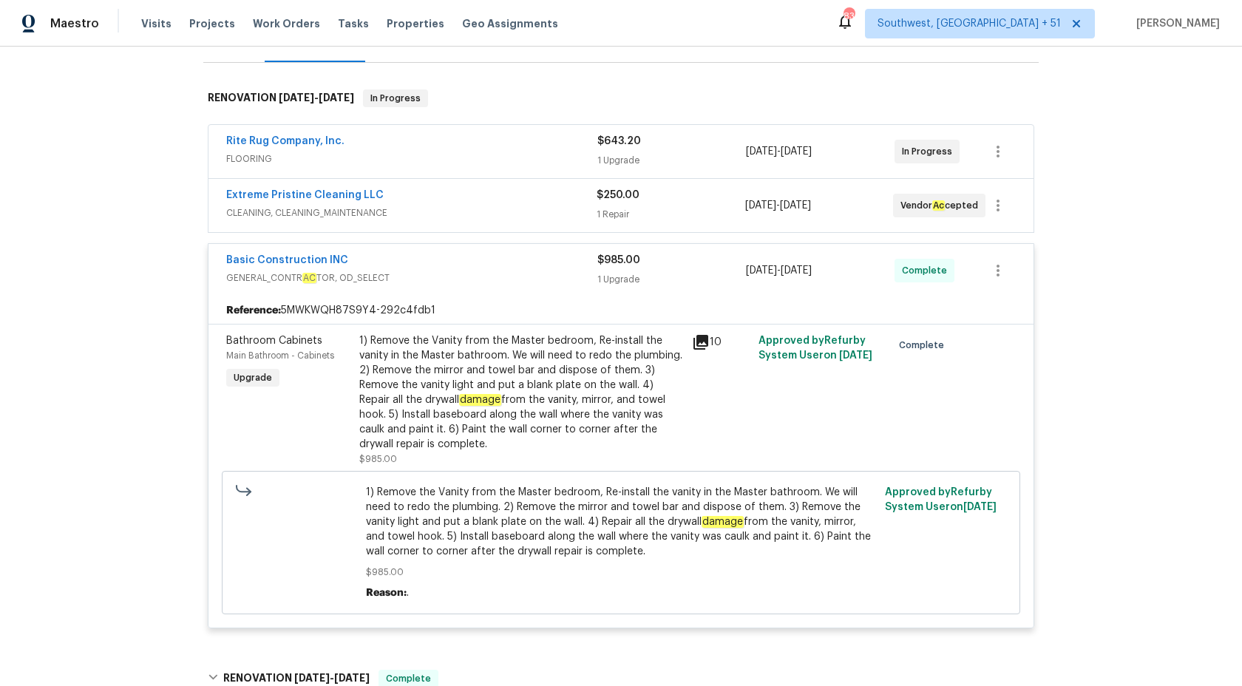
click at [588, 263] on div "Basic Construction INC" at bounding box center [411, 262] width 371 height 18
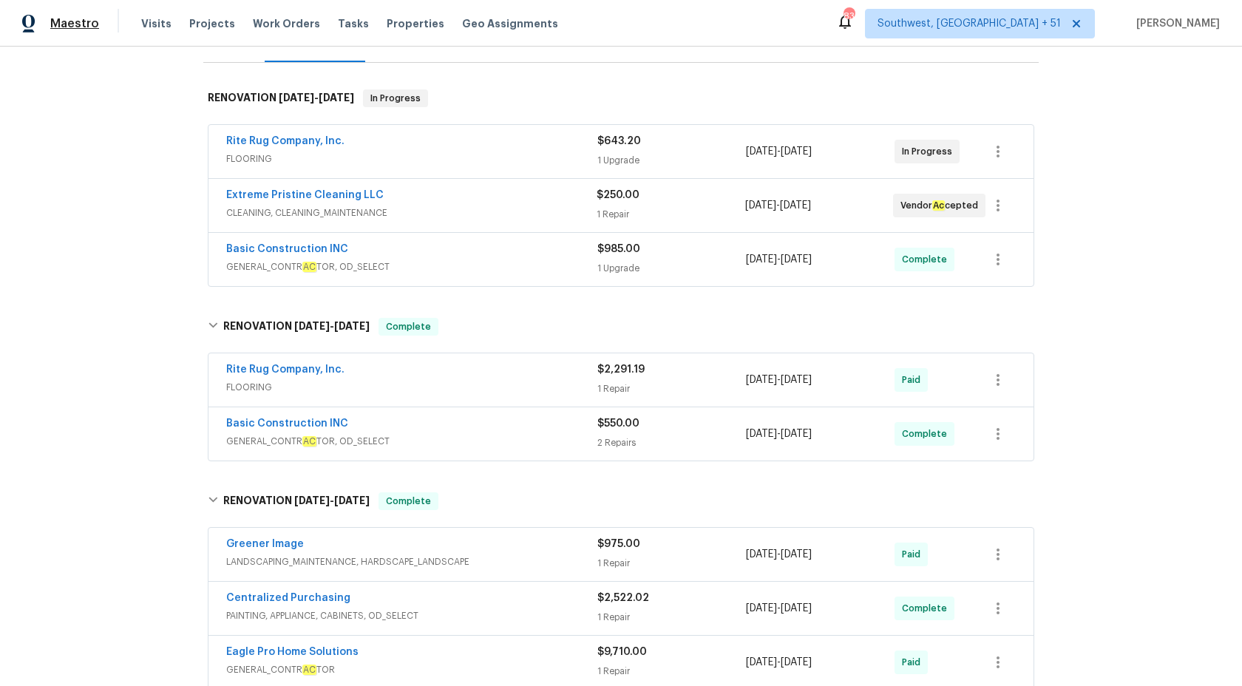
click at [55, 26] on span "Maestro" at bounding box center [74, 23] width 49 height 15
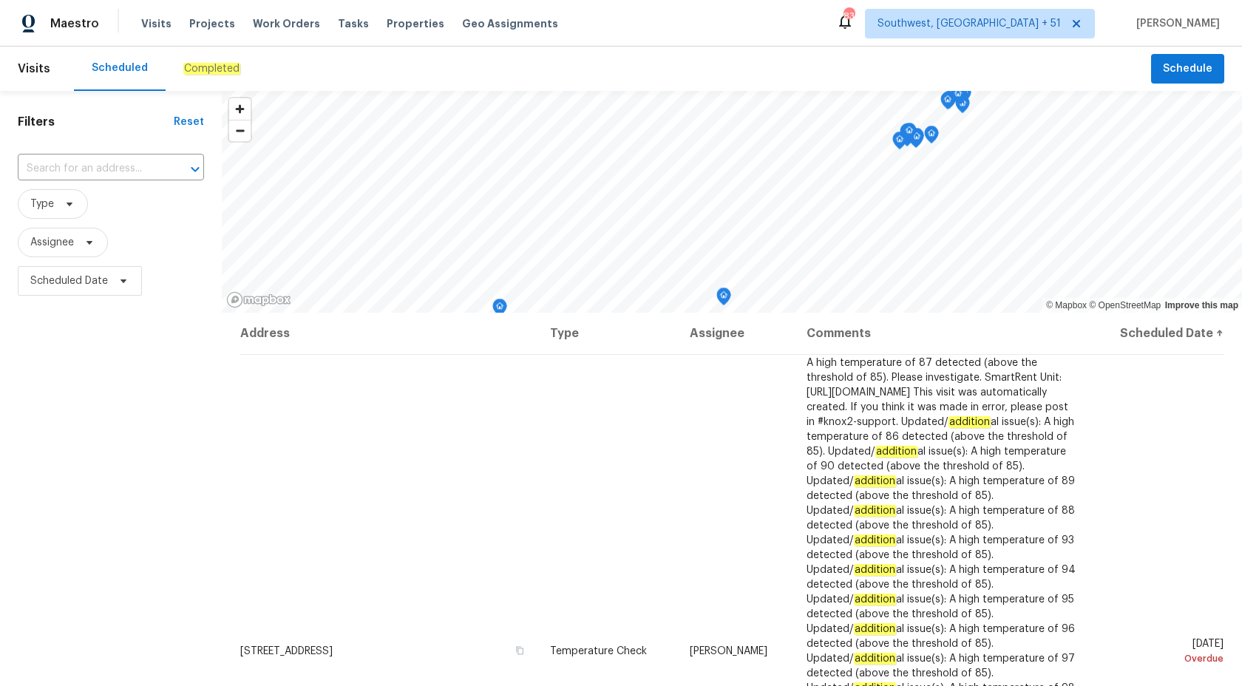
click at [196, 79] on div "Completed" at bounding box center [212, 69] width 92 height 44
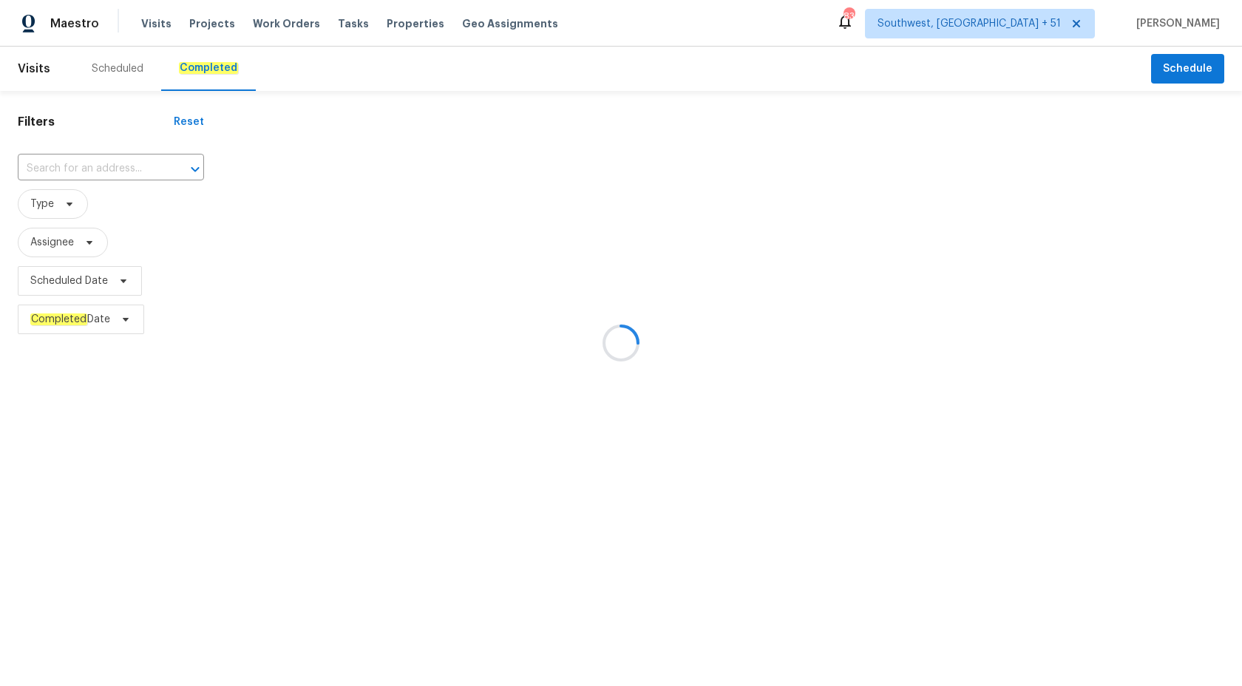
click at [90, 152] on div at bounding box center [621, 343] width 1242 height 686
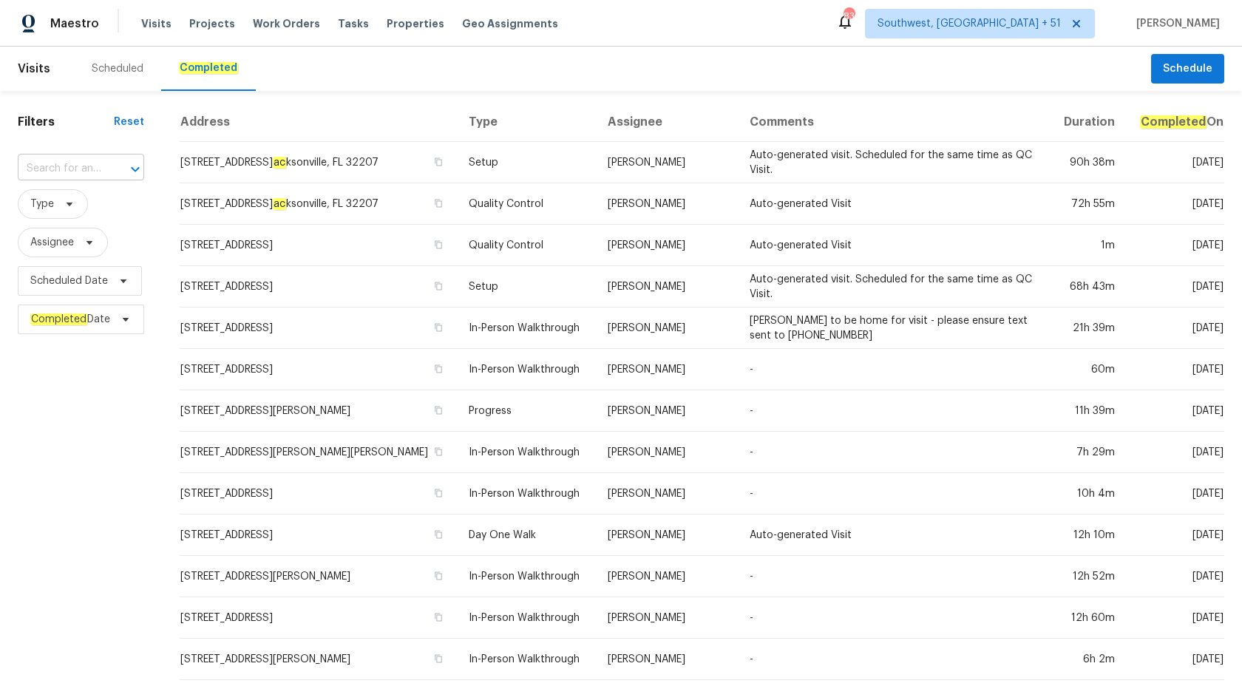
click at [78, 176] on input "text" at bounding box center [60, 169] width 85 height 23
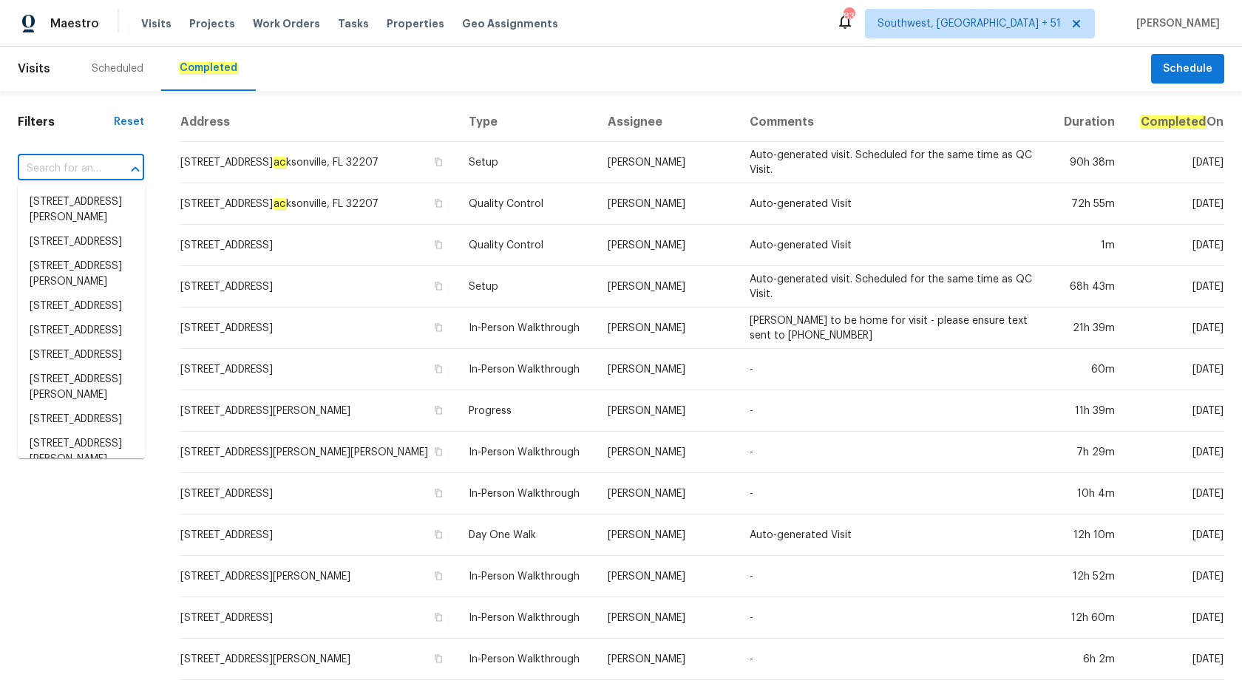
paste input "[STREET_ADDRESS]"
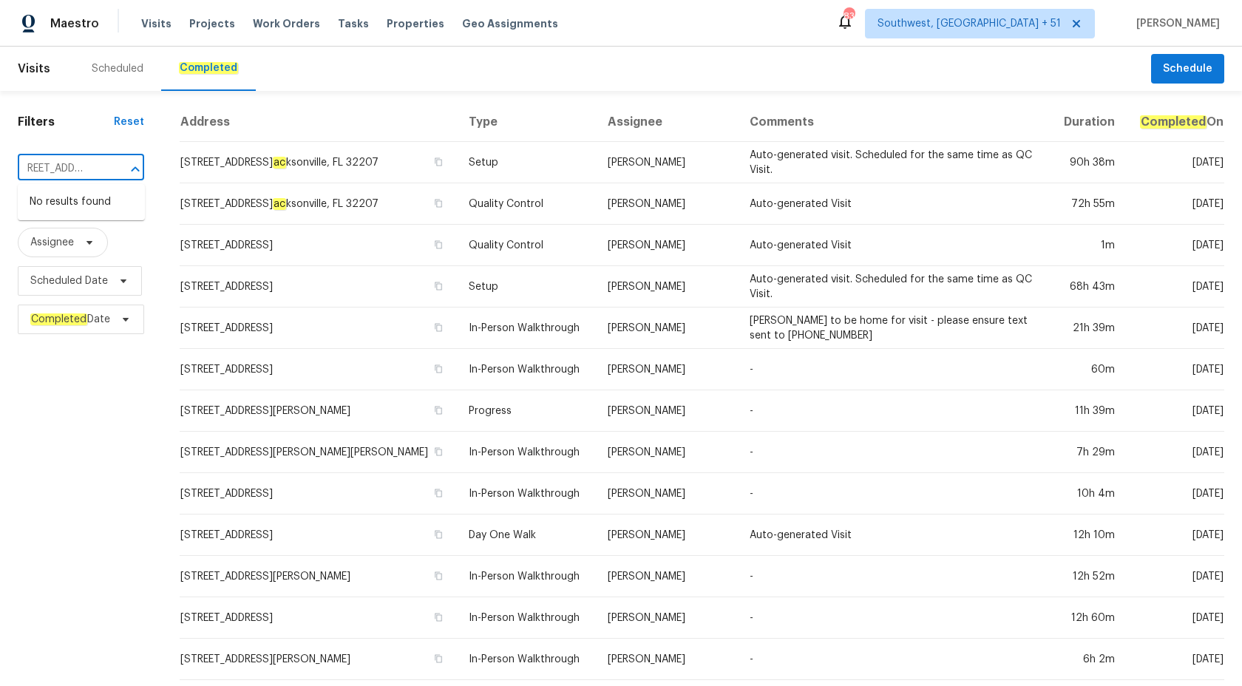
type input "[STREET_ADDRESS]"
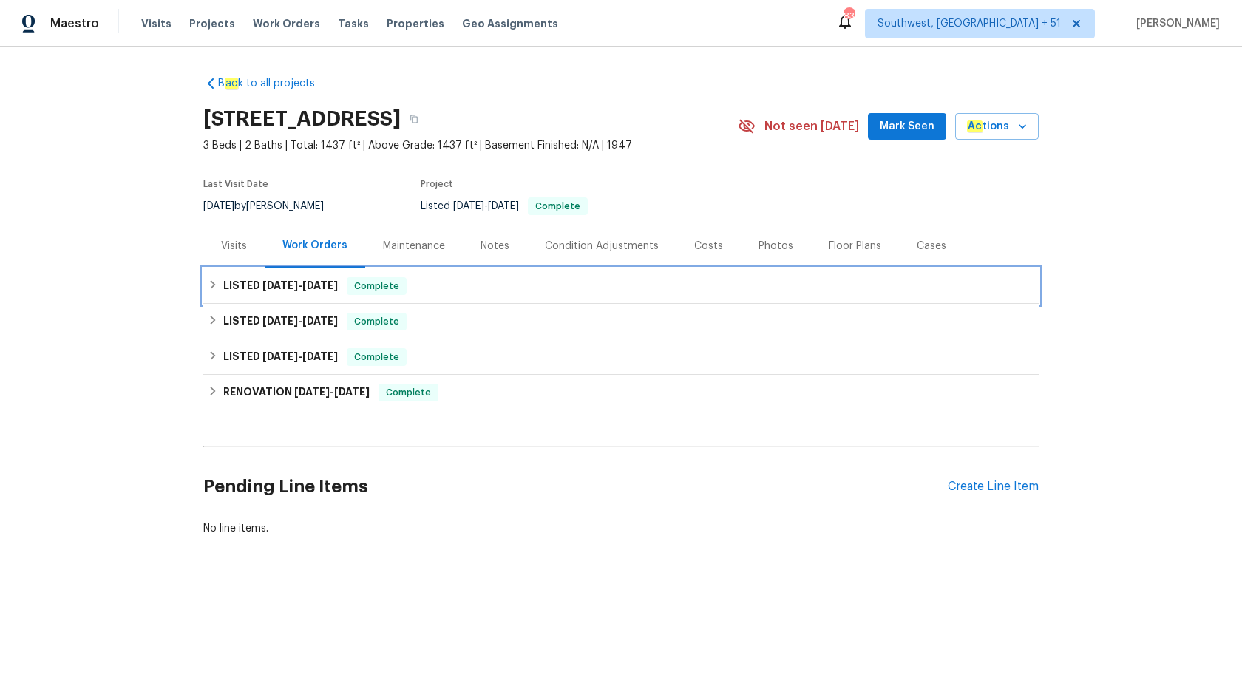
click at [338, 289] on span "[DATE]" at bounding box center [319, 285] width 35 height 10
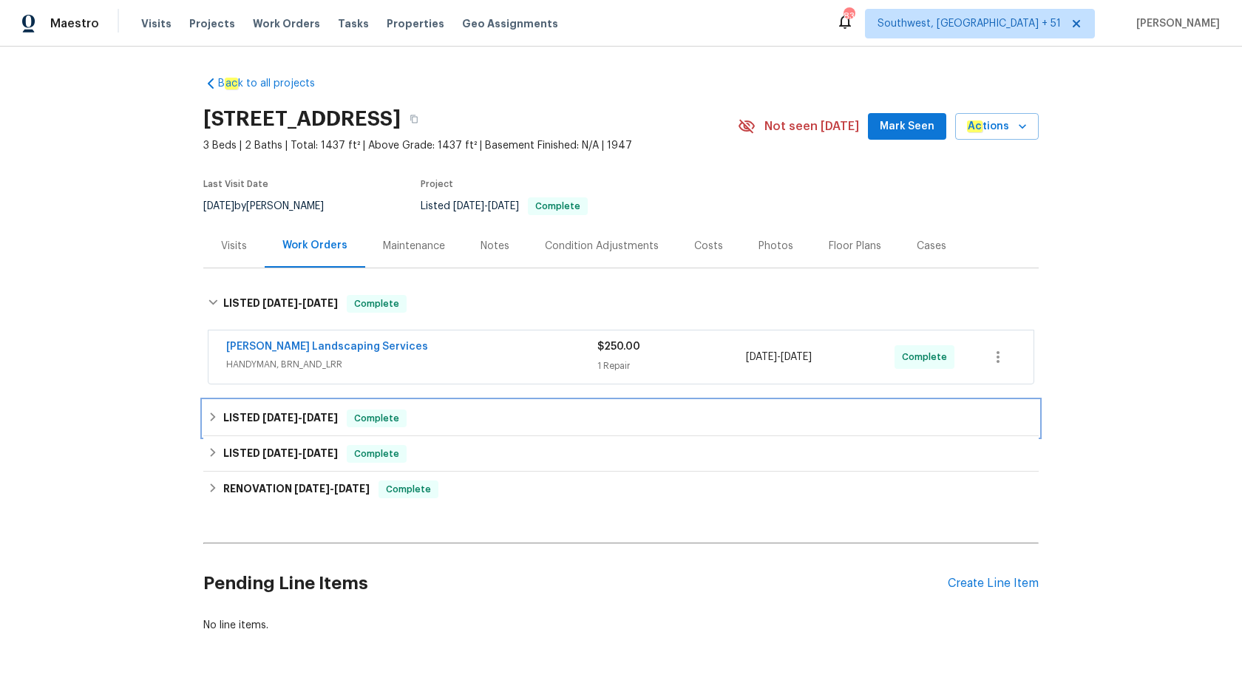
click at [331, 420] on span "8/17/25" at bounding box center [319, 418] width 35 height 10
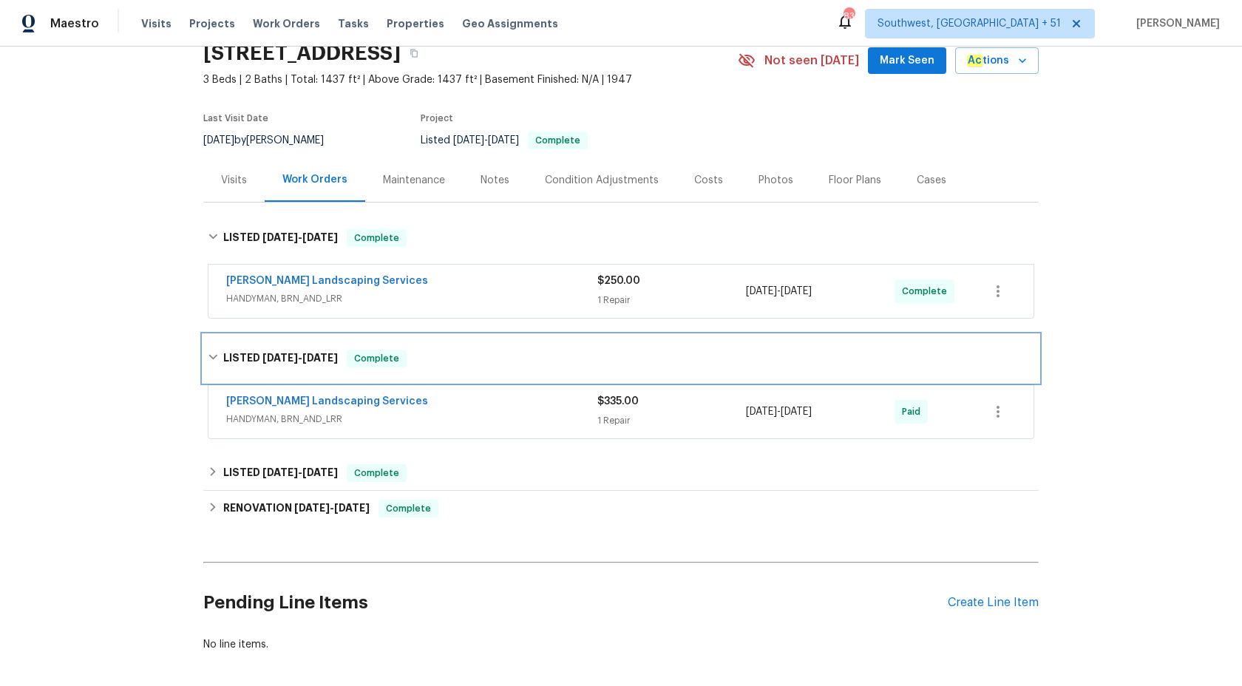
scroll to position [132, 0]
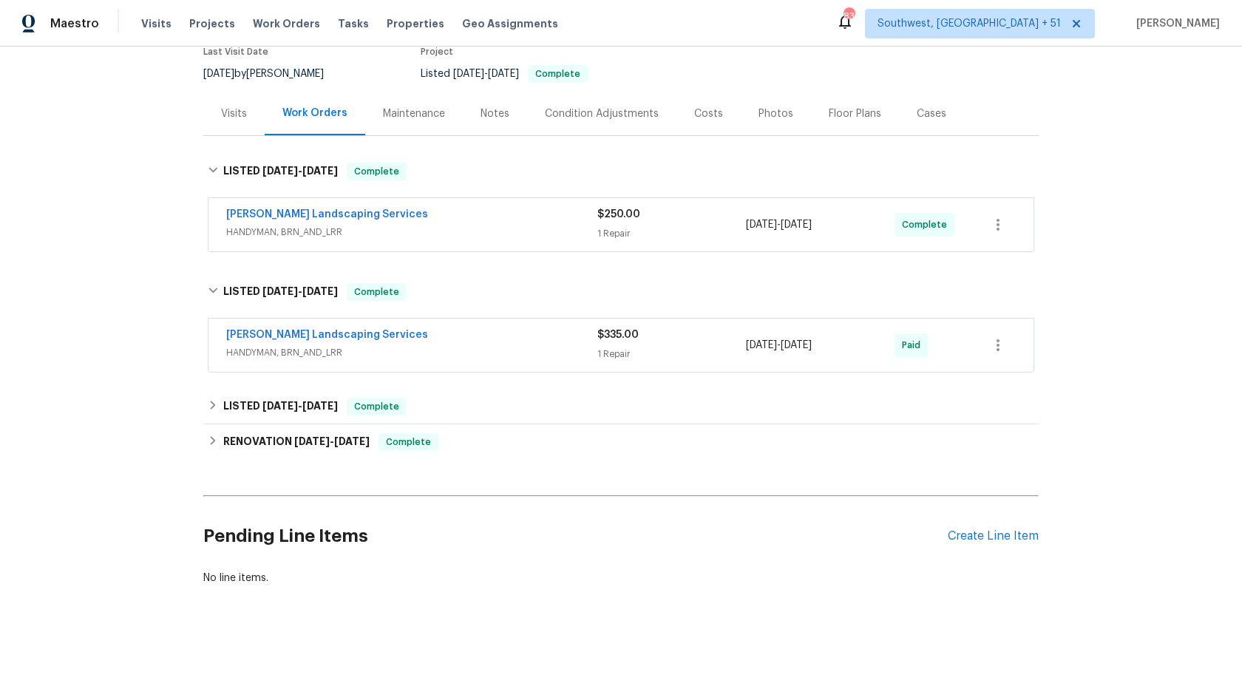
click at [506, 350] on span "HANDYMAN, BRN_AND_LRR" at bounding box center [411, 352] width 371 height 15
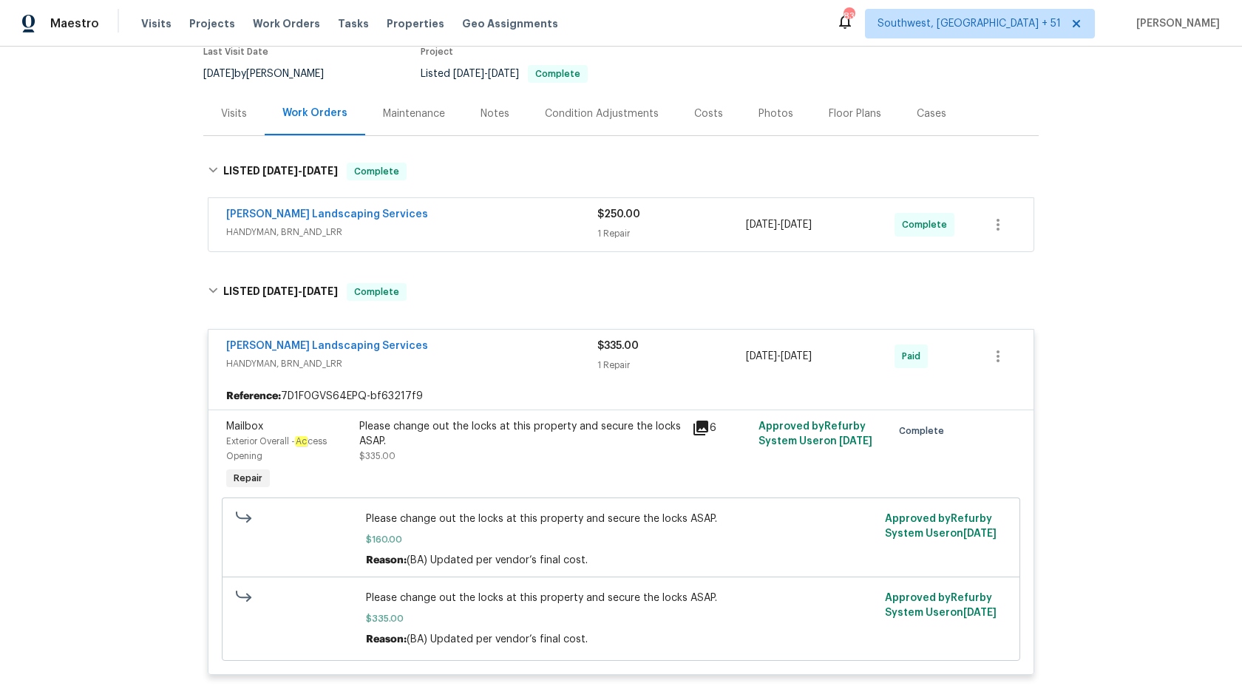
click at [504, 223] on div "Rodriguez Landscaping Services" at bounding box center [411, 216] width 371 height 18
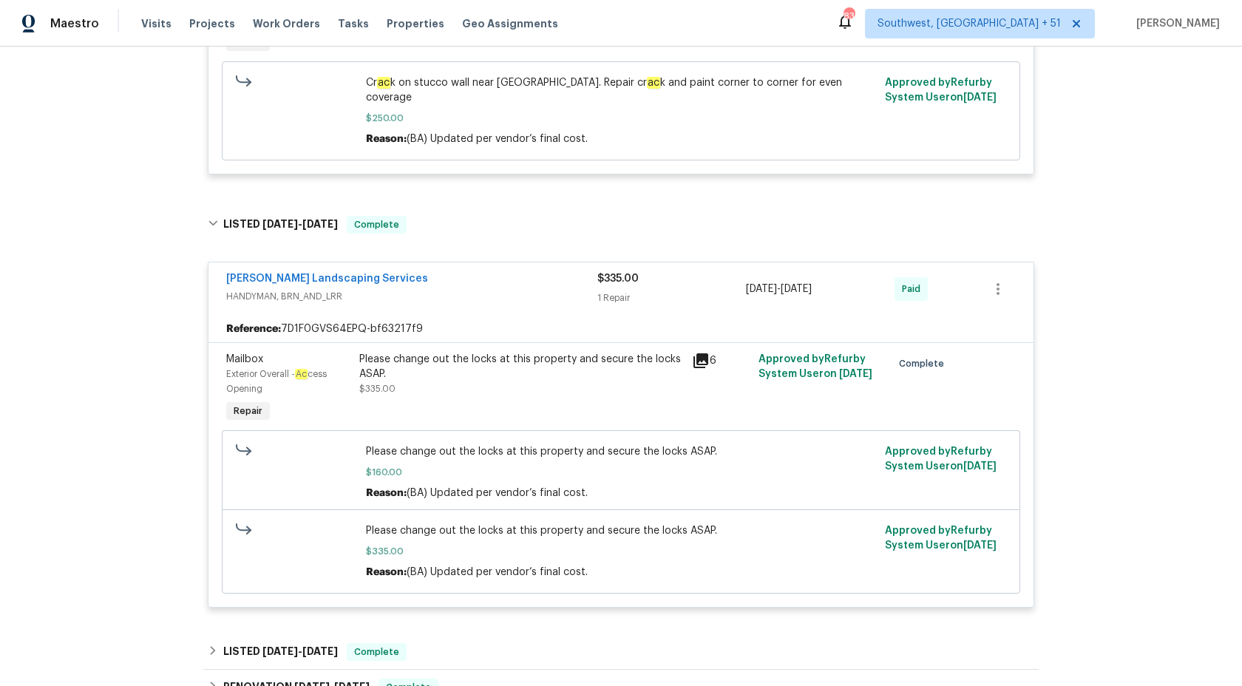
scroll to position [634, 0]
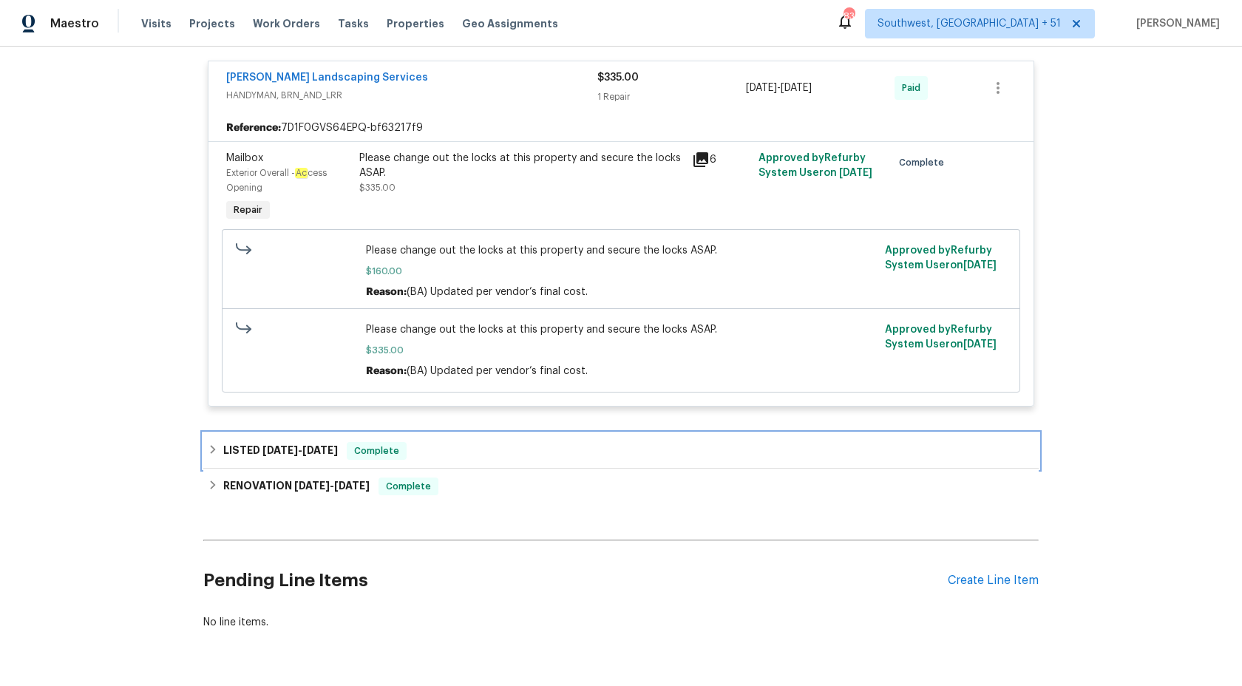
click at [333, 442] on h6 "LISTED 7/14/25 - 7/21/25" at bounding box center [280, 451] width 115 height 18
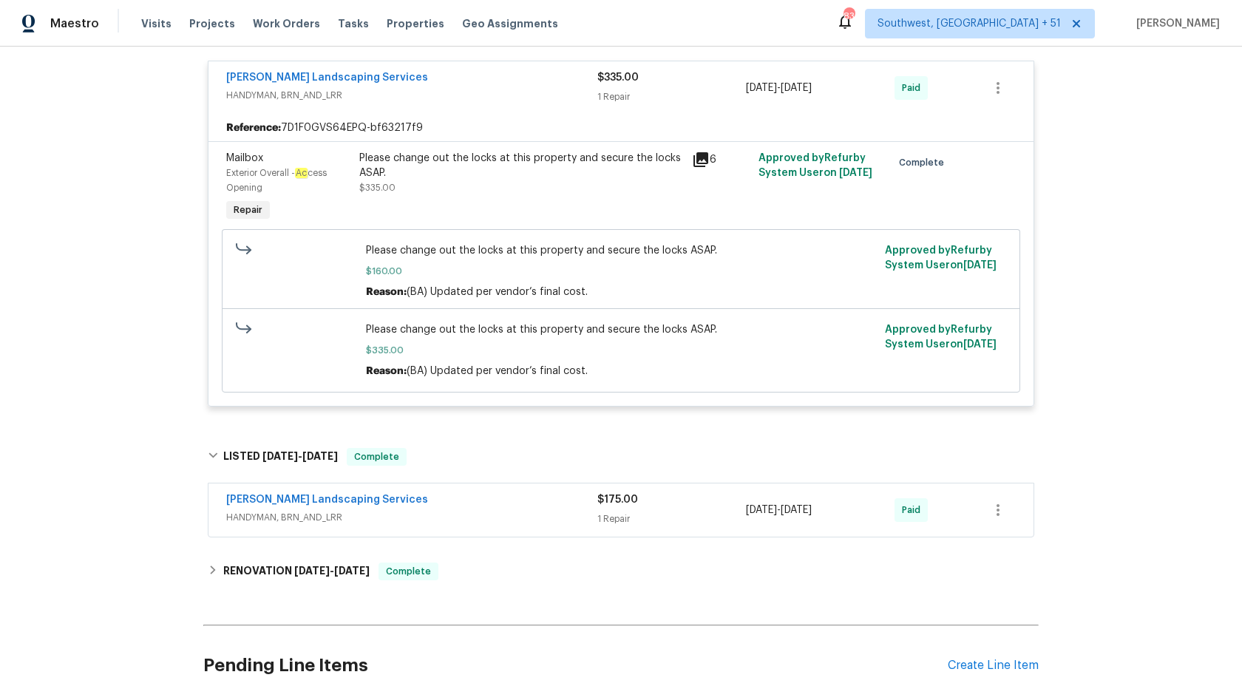
click at [77, 33] on div "Maestro" at bounding box center [49, 24] width 99 height 30
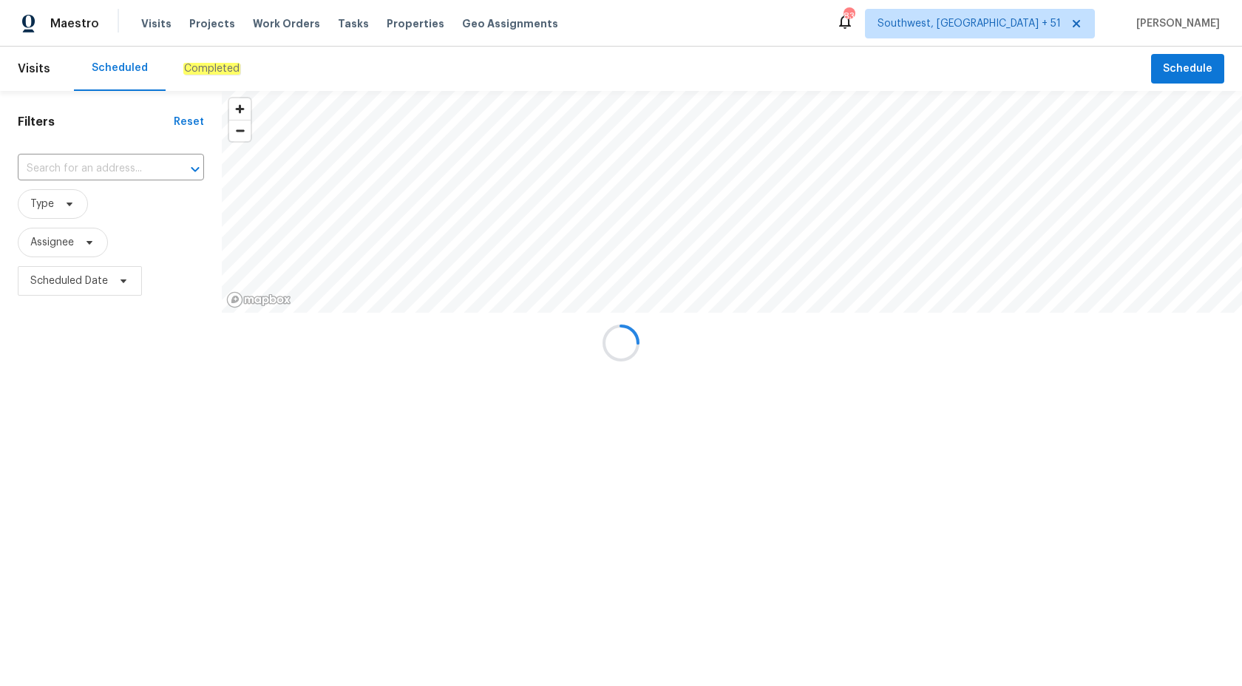
click at [84, 27] on div at bounding box center [621, 343] width 1242 height 686
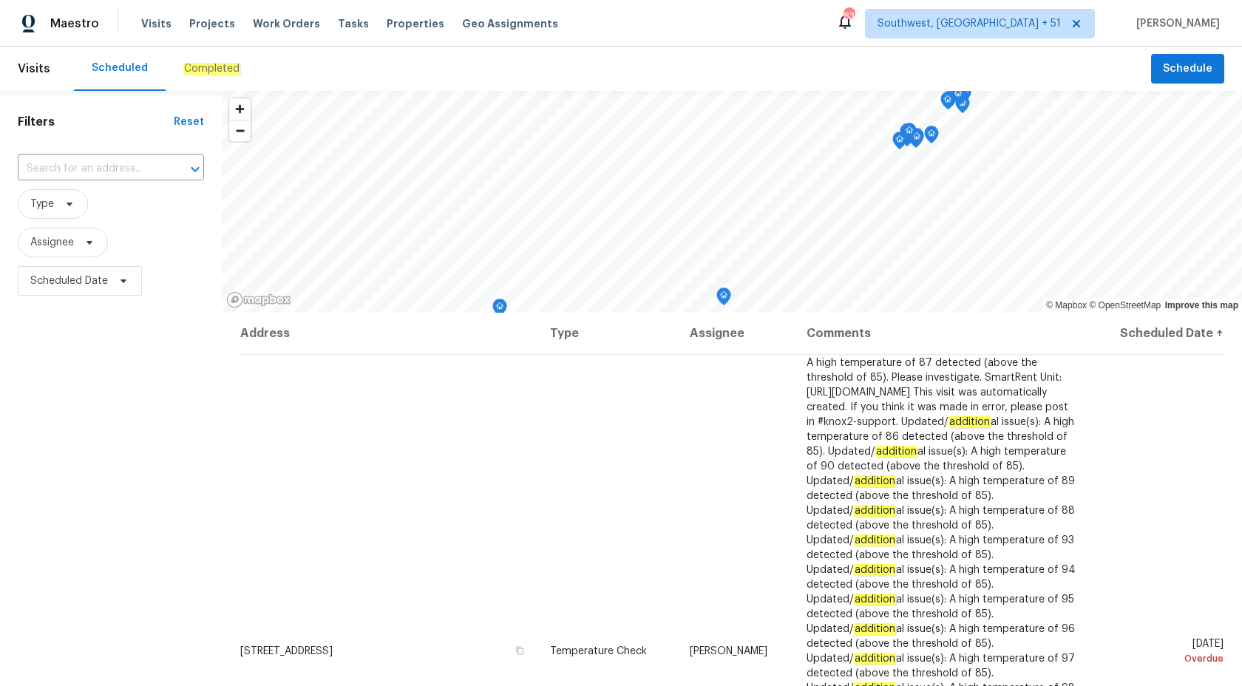
click at [186, 70] on em "Completed" at bounding box center [211, 69] width 57 height 12
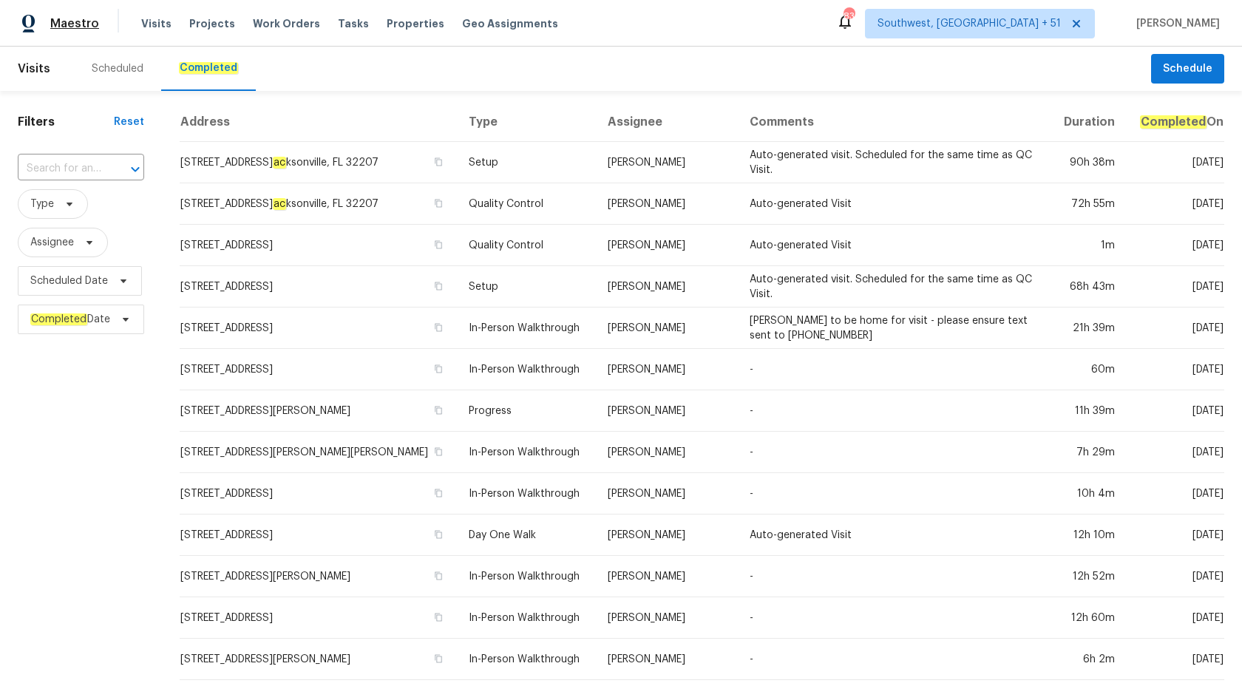
click at [89, 21] on span "Maestro" at bounding box center [74, 23] width 49 height 15
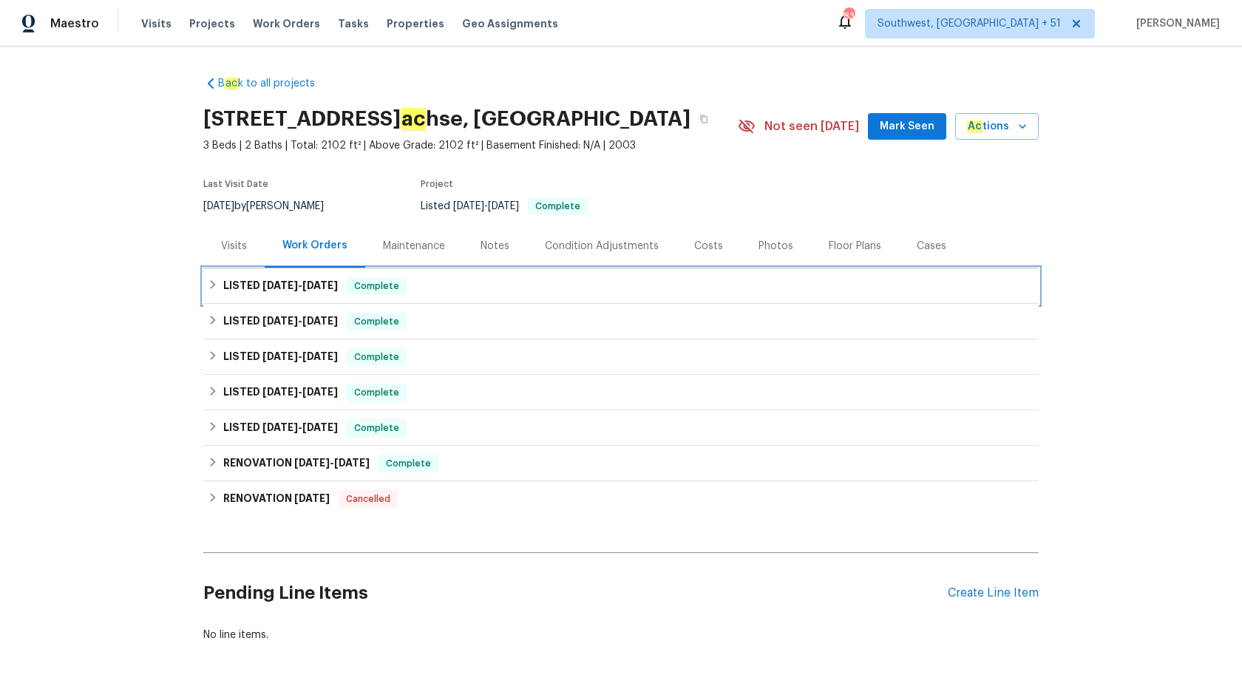
click at [363, 294] on div "Complete" at bounding box center [377, 286] width 60 height 18
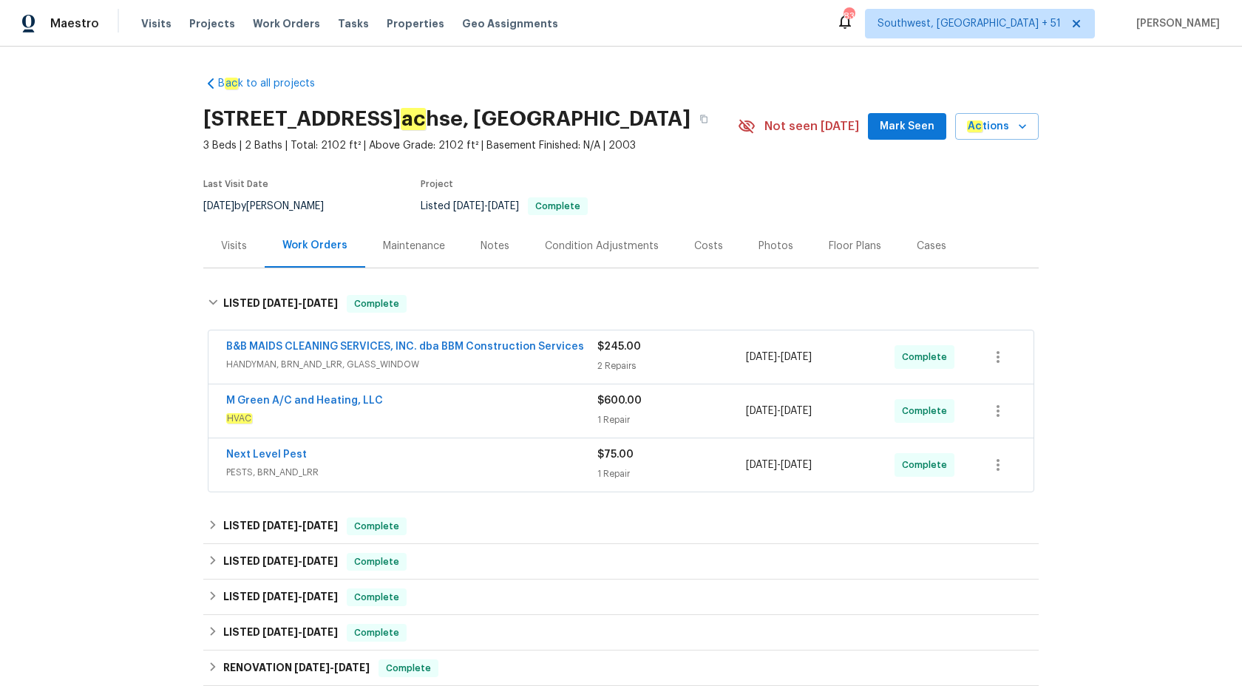
click at [518, 353] on span "B&B MAIDS CLEANING SERVICES, INC. dba BBM Construction Services" at bounding box center [405, 346] width 358 height 15
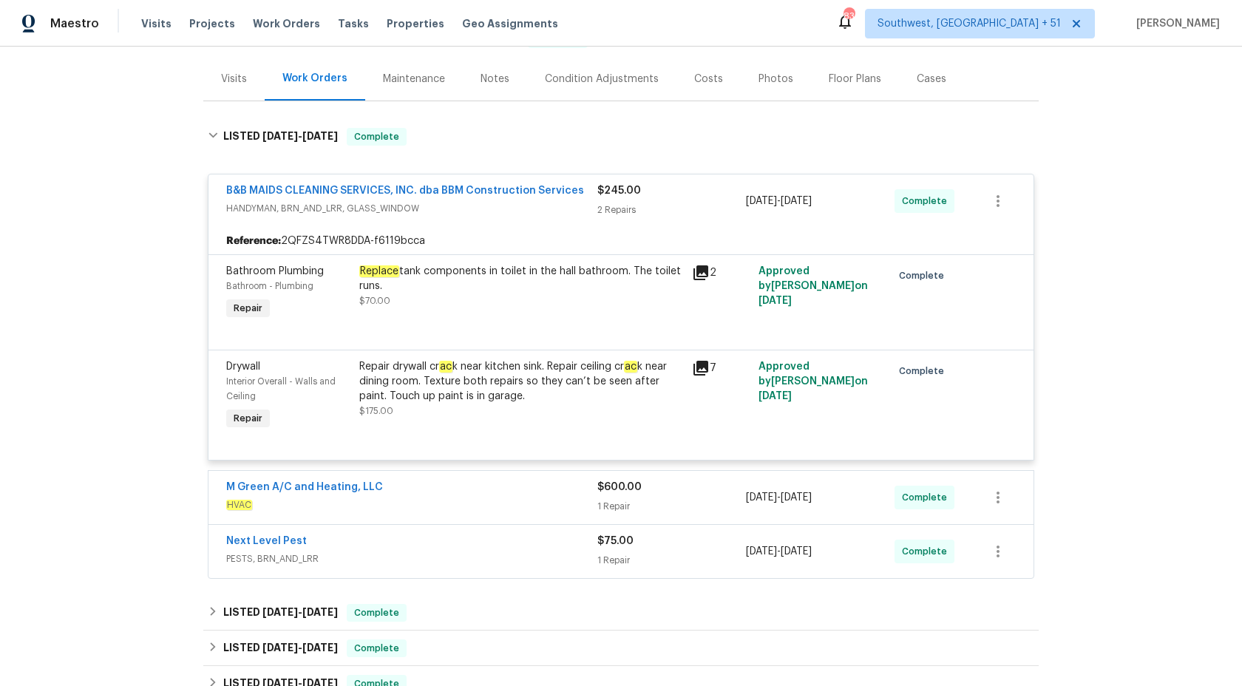
scroll to position [273, 0]
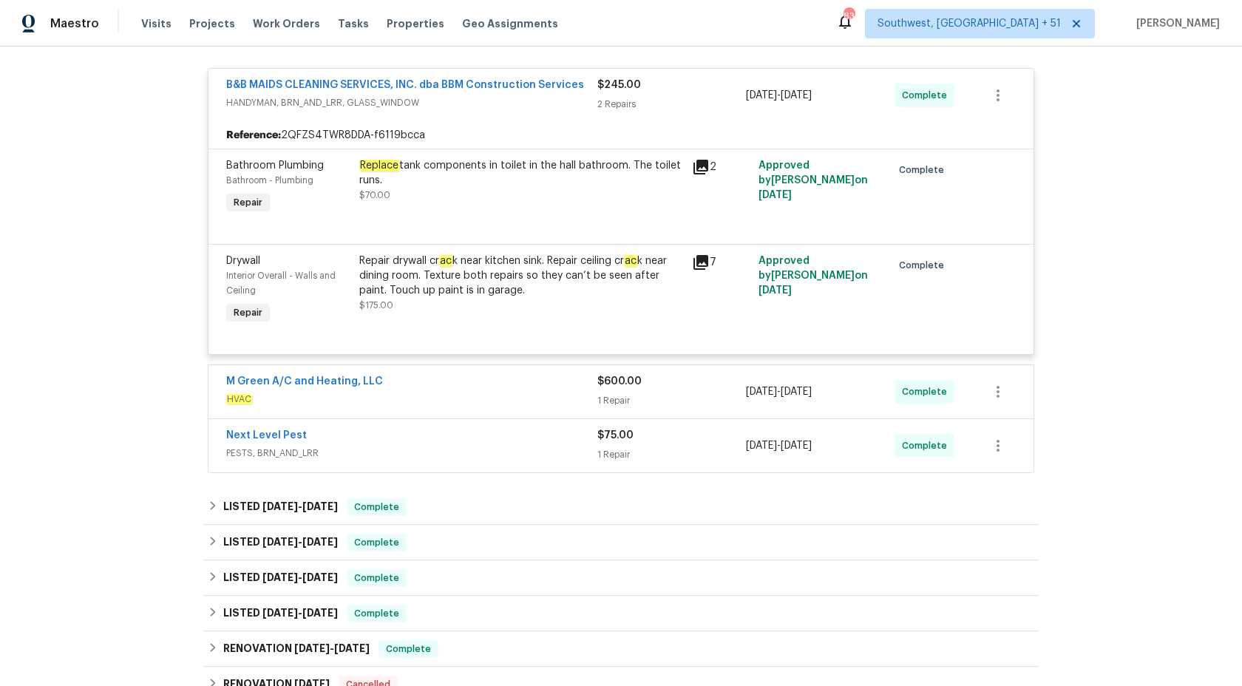
click at [506, 396] on span "HVAC" at bounding box center [411, 399] width 371 height 15
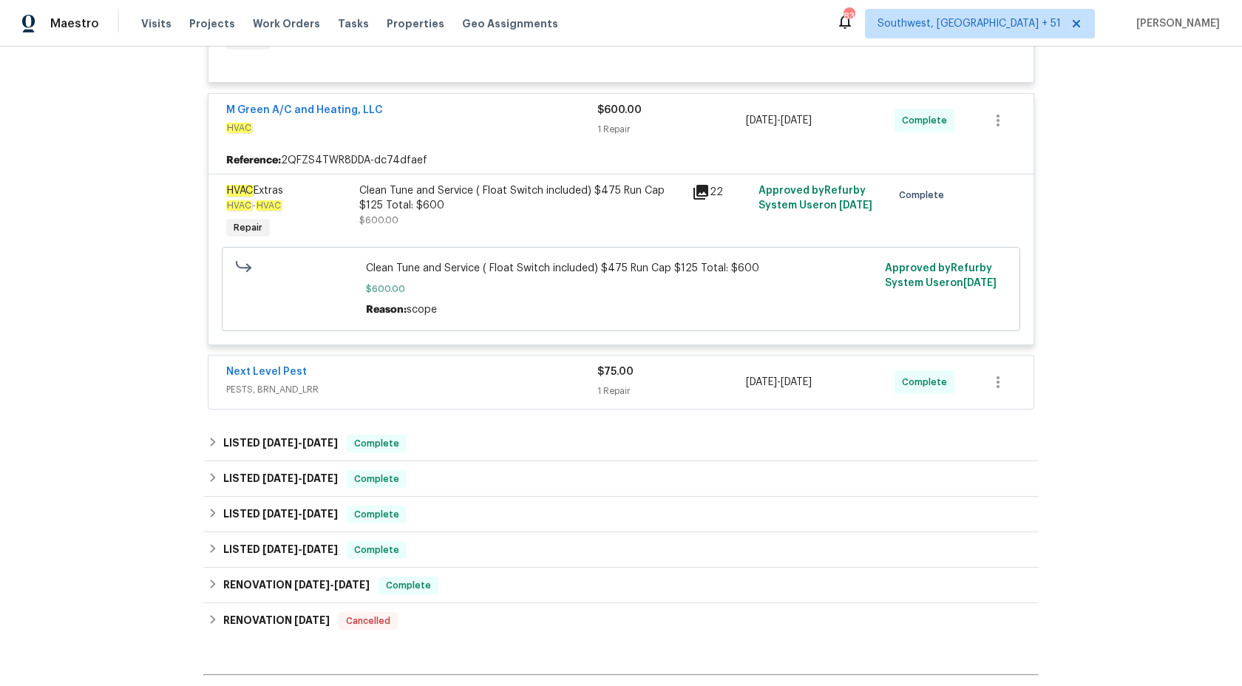
scroll to position [556, 0]
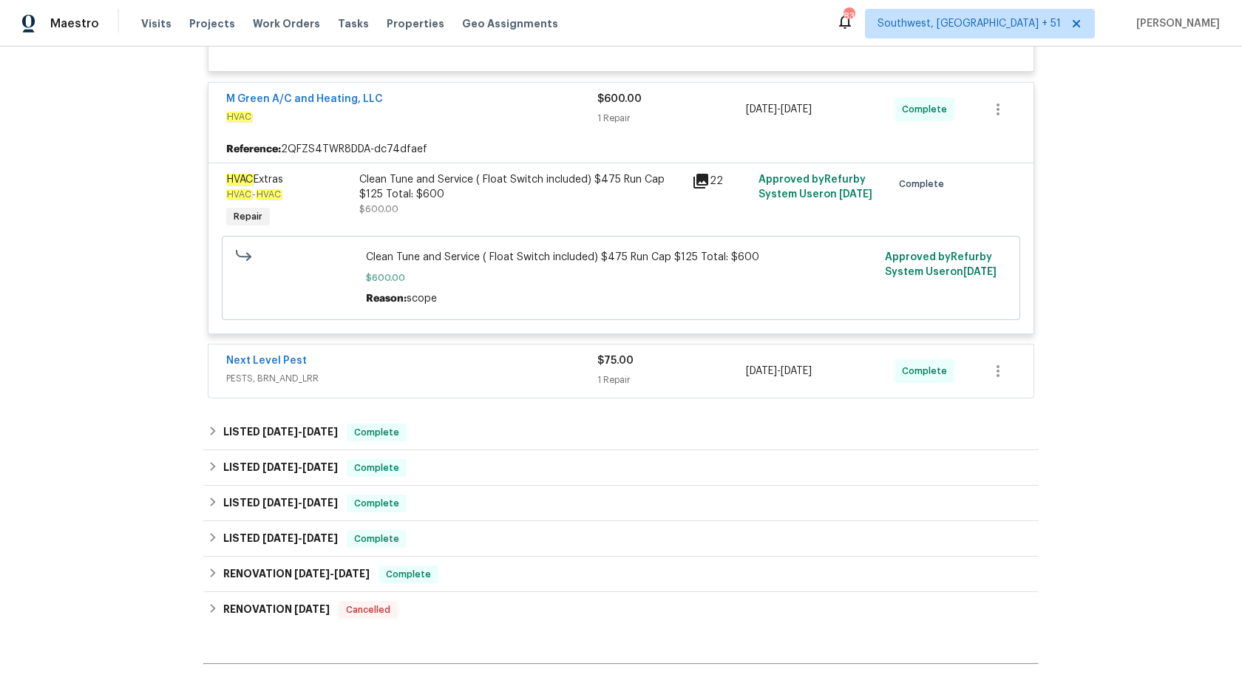
click at [498, 371] on div "Next Level Pest" at bounding box center [411, 362] width 371 height 18
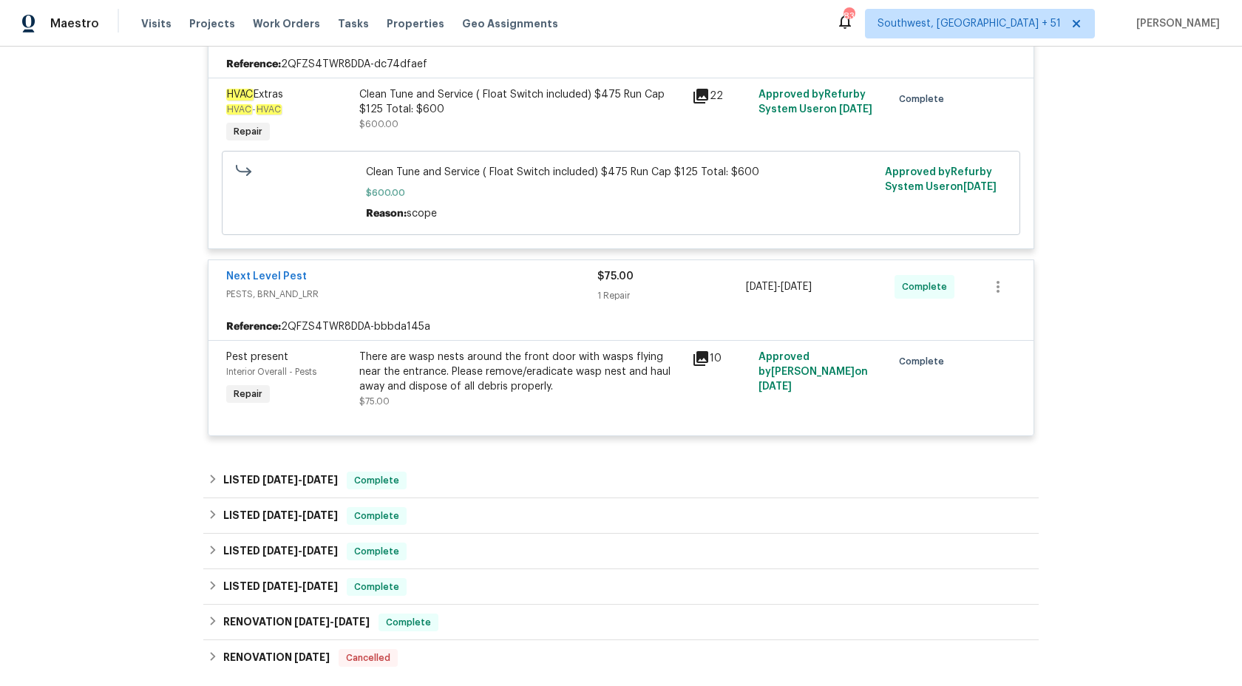
scroll to position [635, 0]
